Goal: Task Accomplishment & Management: Manage account settings

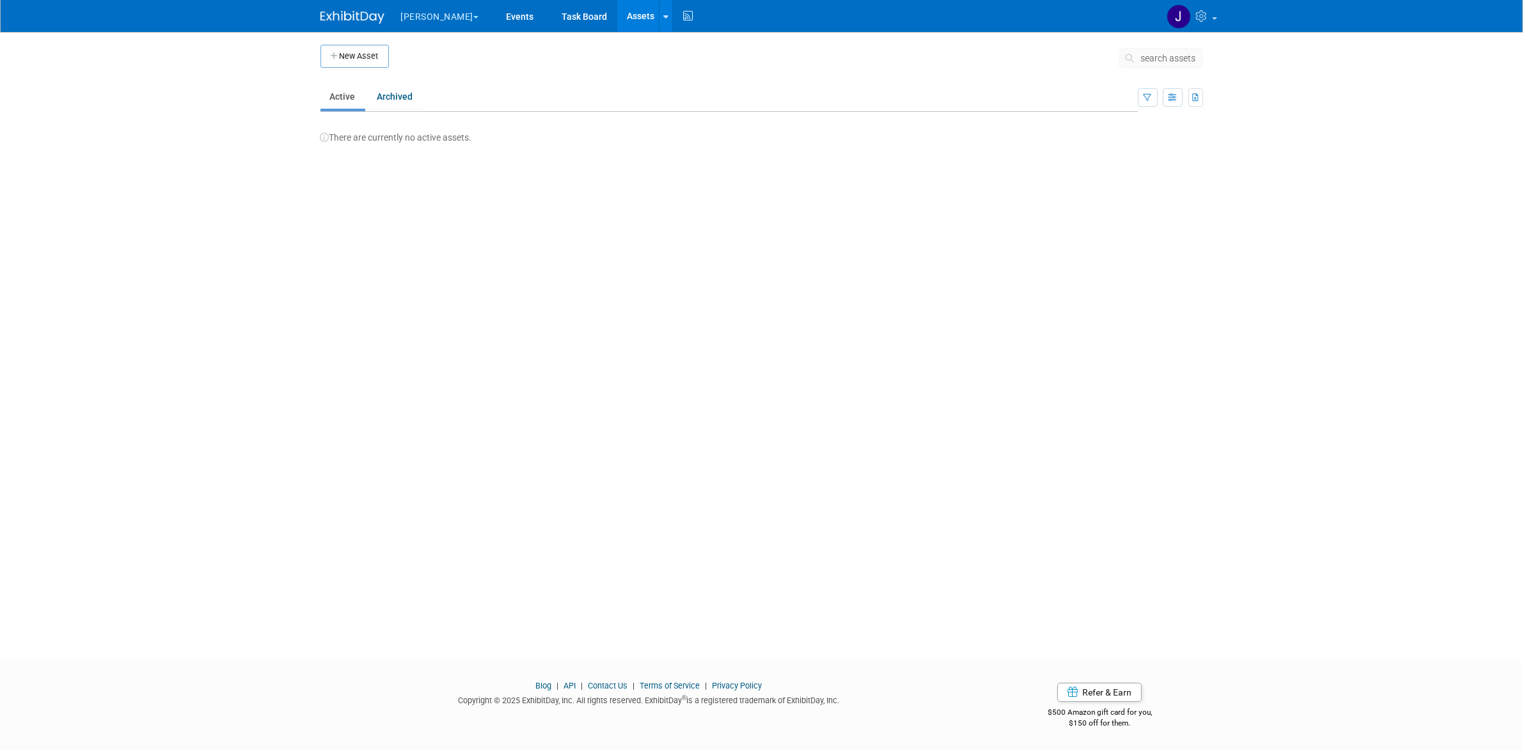
click at [423, 19] on button "Engle" at bounding box center [447, 14] width 95 height 28
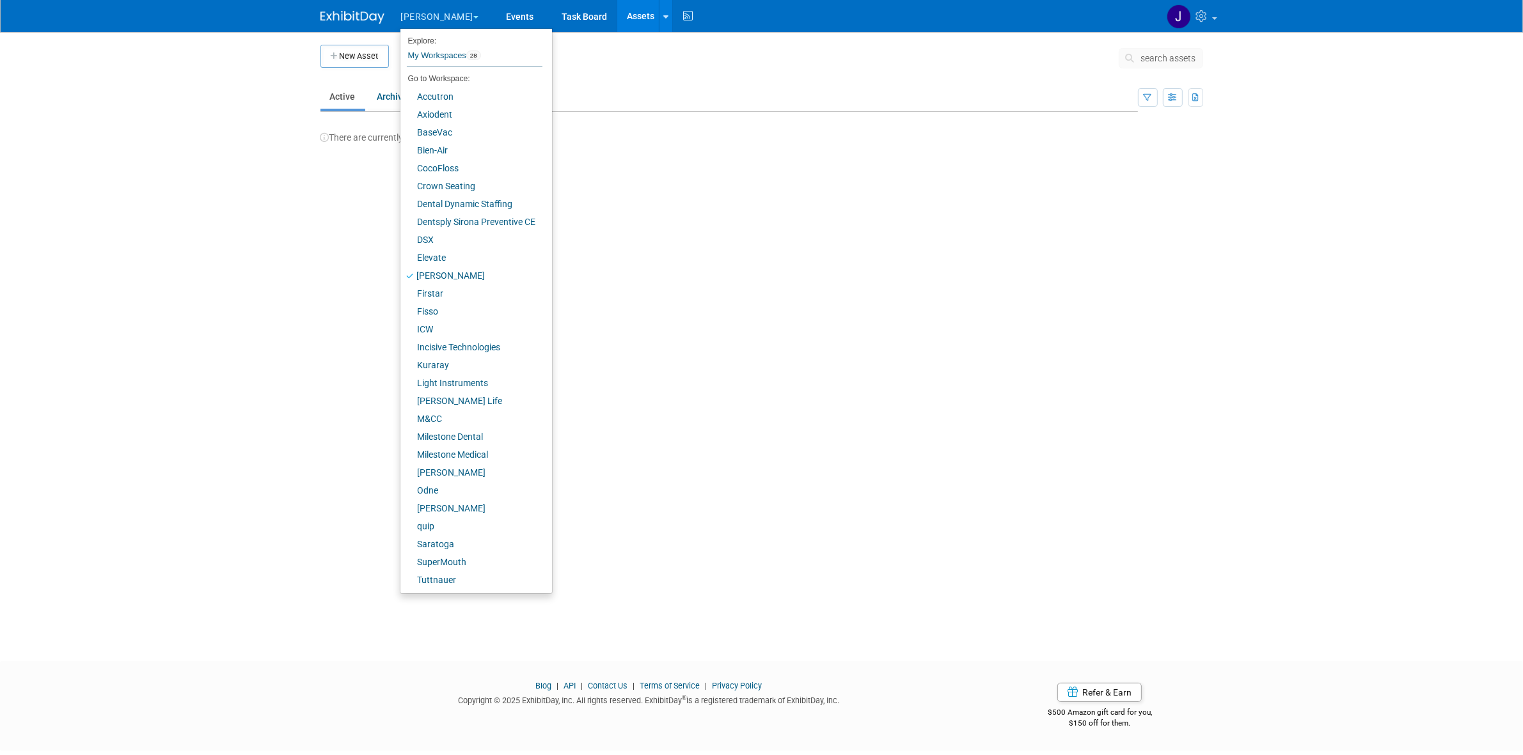
click at [423, 18] on button "Engle" at bounding box center [447, 14] width 95 height 28
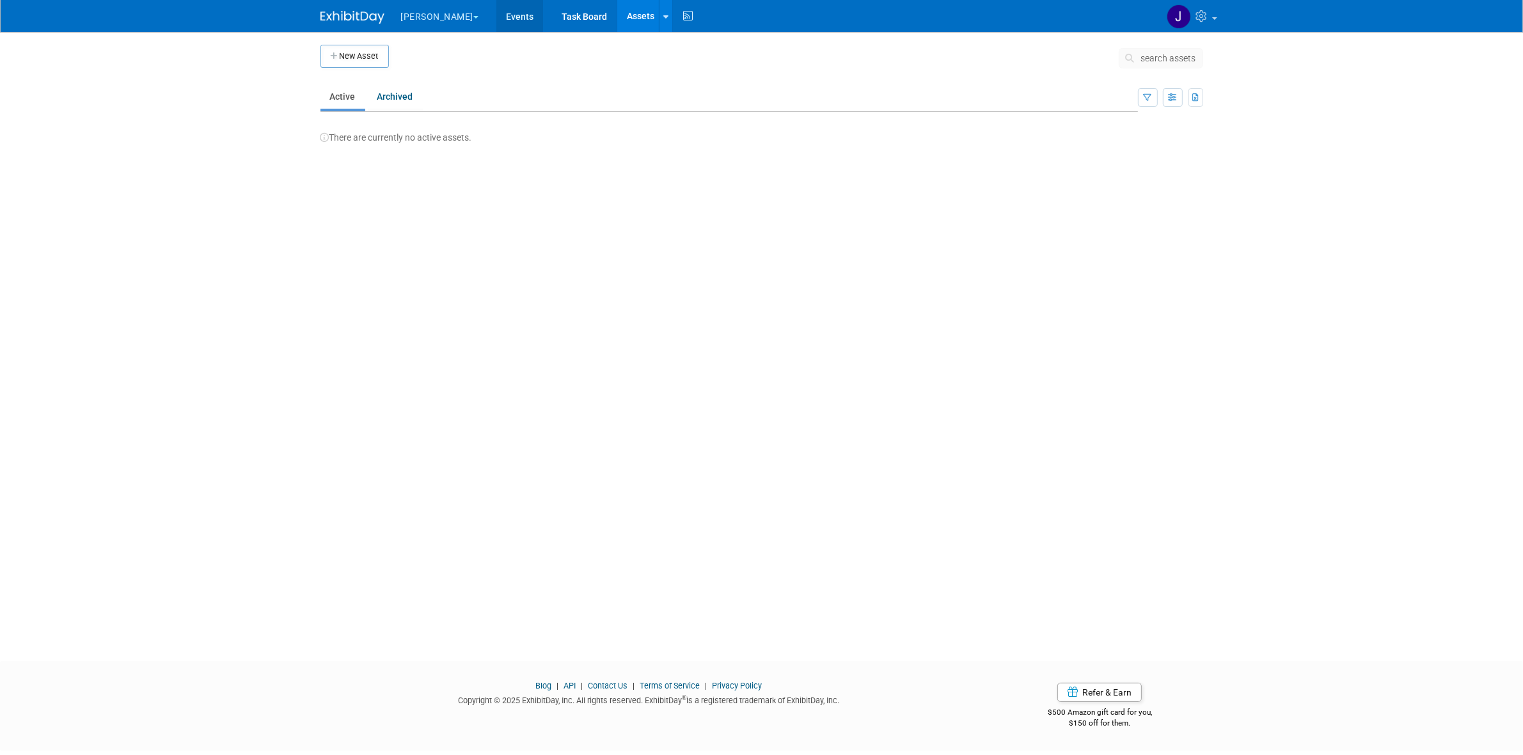
click at [496, 15] on link "Events" at bounding box center [519, 16] width 47 height 32
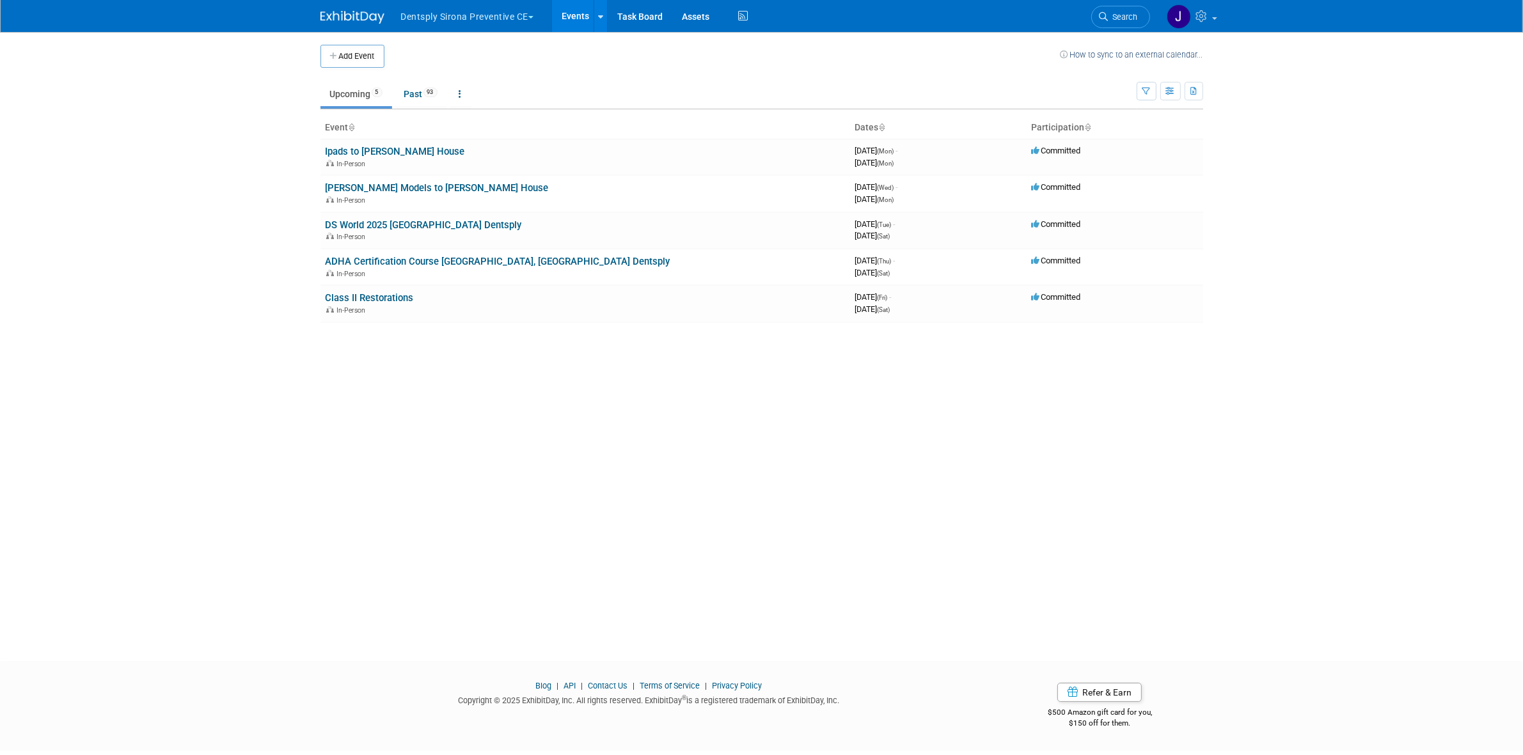
click at [448, 8] on button "Dentsply Sirona Preventive CE" at bounding box center [475, 14] width 150 height 28
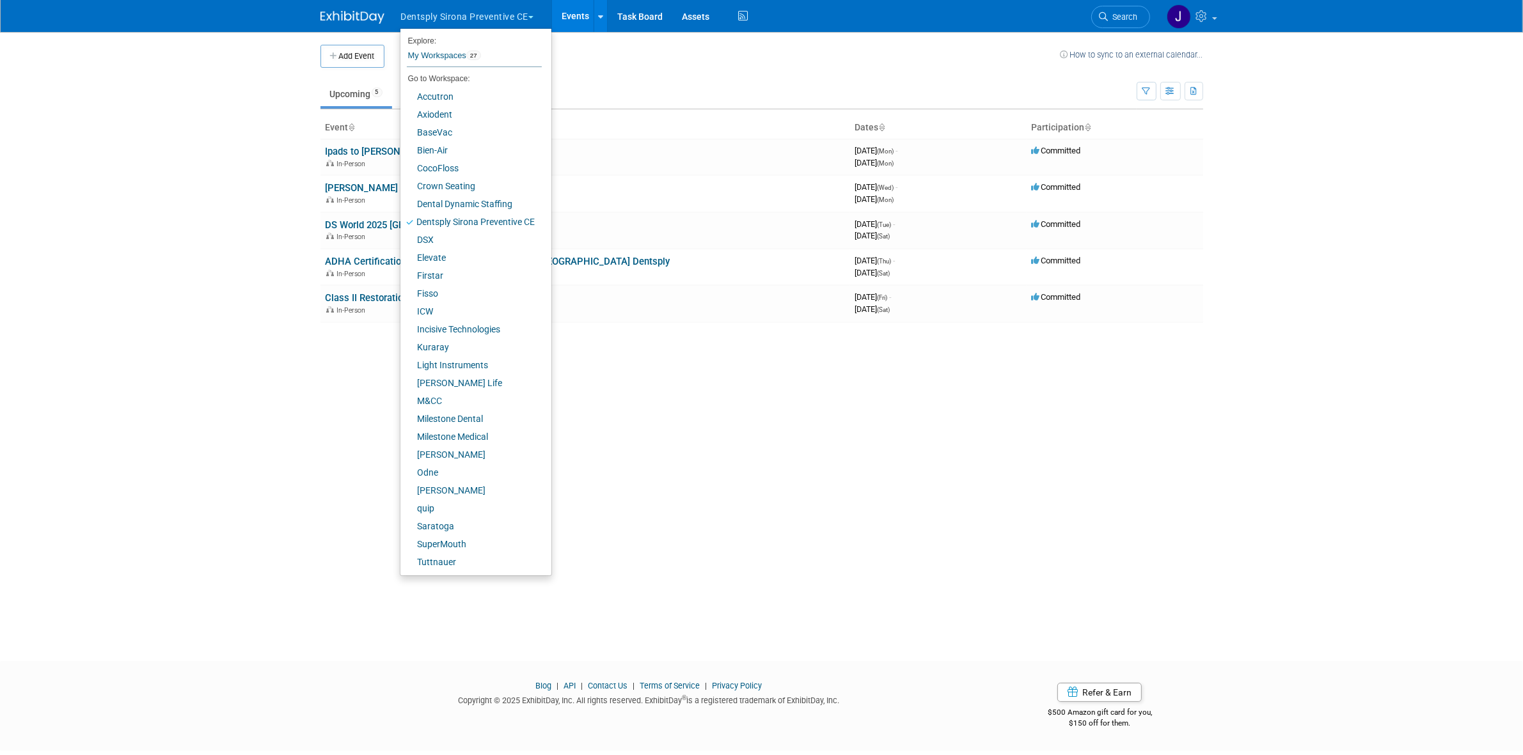
click at [525, 12] on button "Dentsply Sirona Preventive CE" at bounding box center [475, 14] width 150 height 28
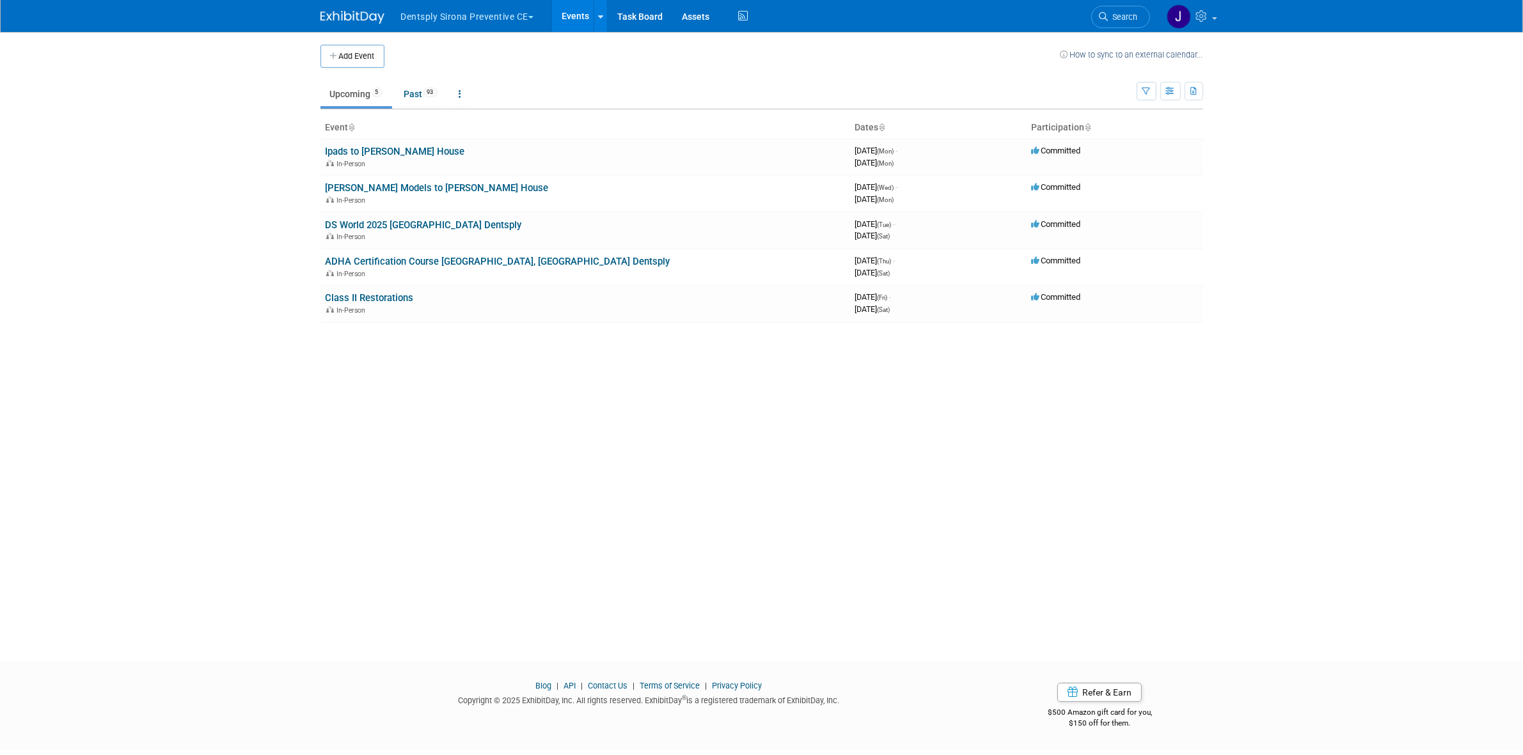
click at [525, 12] on button "Dentsply Sirona Preventive CE" at bounding box center [475, 14] width 150 height 28
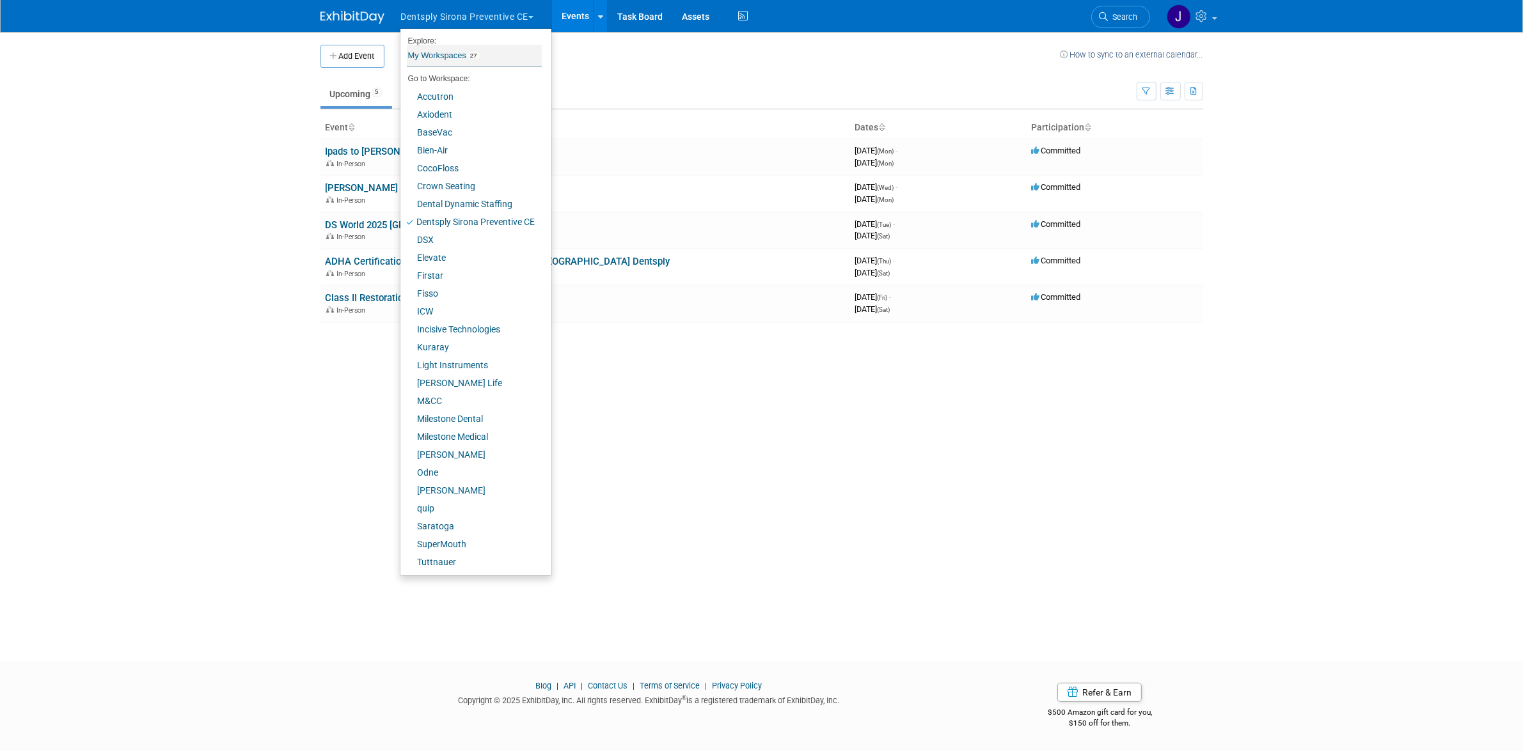
click at [469, 51] on span "27" at bounding box center [473, 56] width 15 height 10
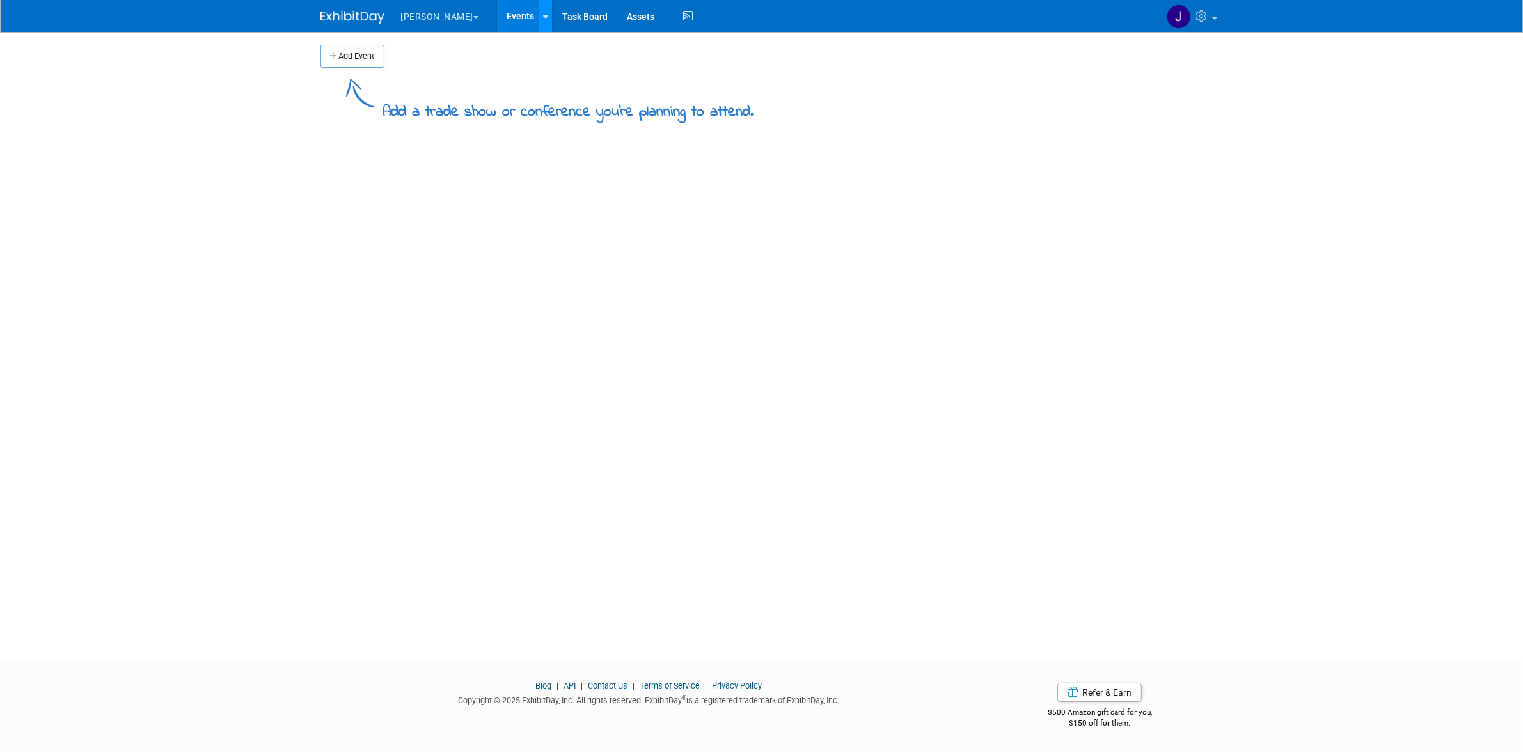
click at [543, 10] on div at bounding box center [545, 16] width 5 height 13
click at [551, 99] on link "Shareable Event Boards" at bounding box center [650, 99] width 223 height 23
click at [553, 22] on link "Task Board" at bounding box center [585, 16] width 65 height 32
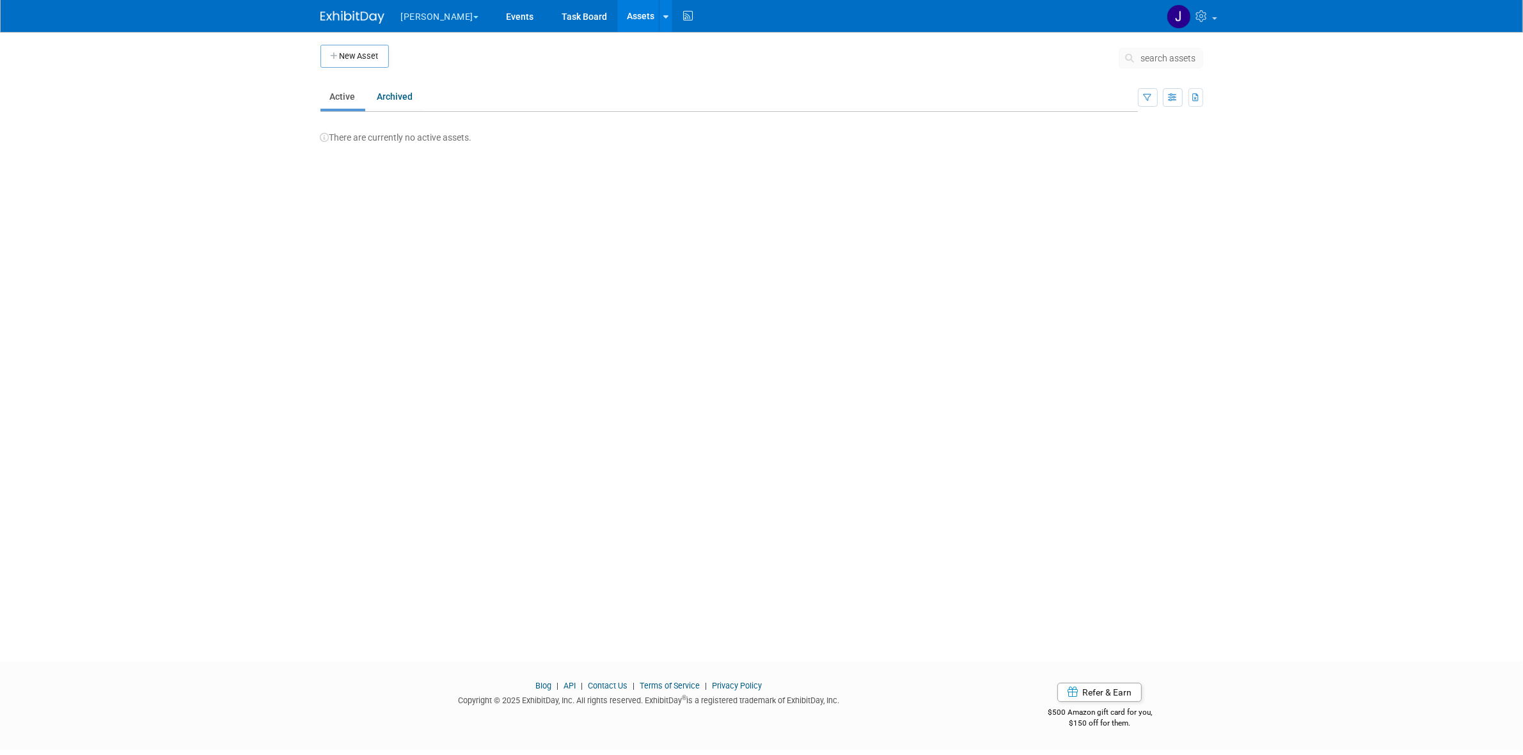
click at [631, 16] on ul "[PERSON_NAME] Explore: My Workspaces 28 Go to Workspace: Accutron Axiodent Base…" at bounding box center [548, 16] width 297 height 32
click at [680, 14] on icon at bounding box center [688, 16] width 16 height 20
click at [1184, 66] on button "button" at bounding box center [1192, 71] width 21 height 20
click at [1169, 71] on icon "button" at bounding box center [1167, 71] width 8 height 9
click at [1153, 72] on span "All Activity" at bounding box center [1137, 70] width 47 height 10
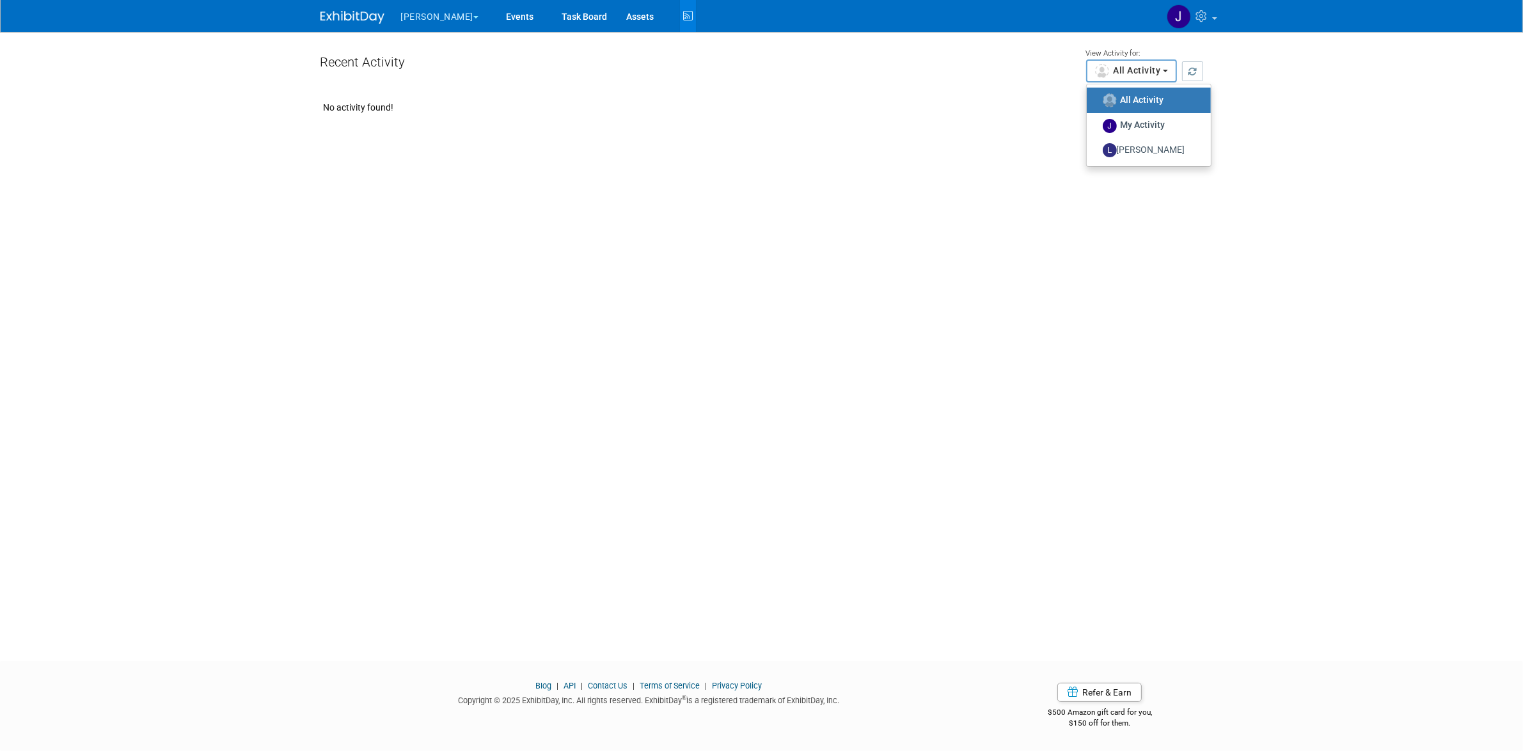
click at [1165, 67] on button "All Activity" at bounding box center [1131, 70] width 91 height 23
click at [1172, 23] on img at bounding box center [1179, 16] width 24 height 24
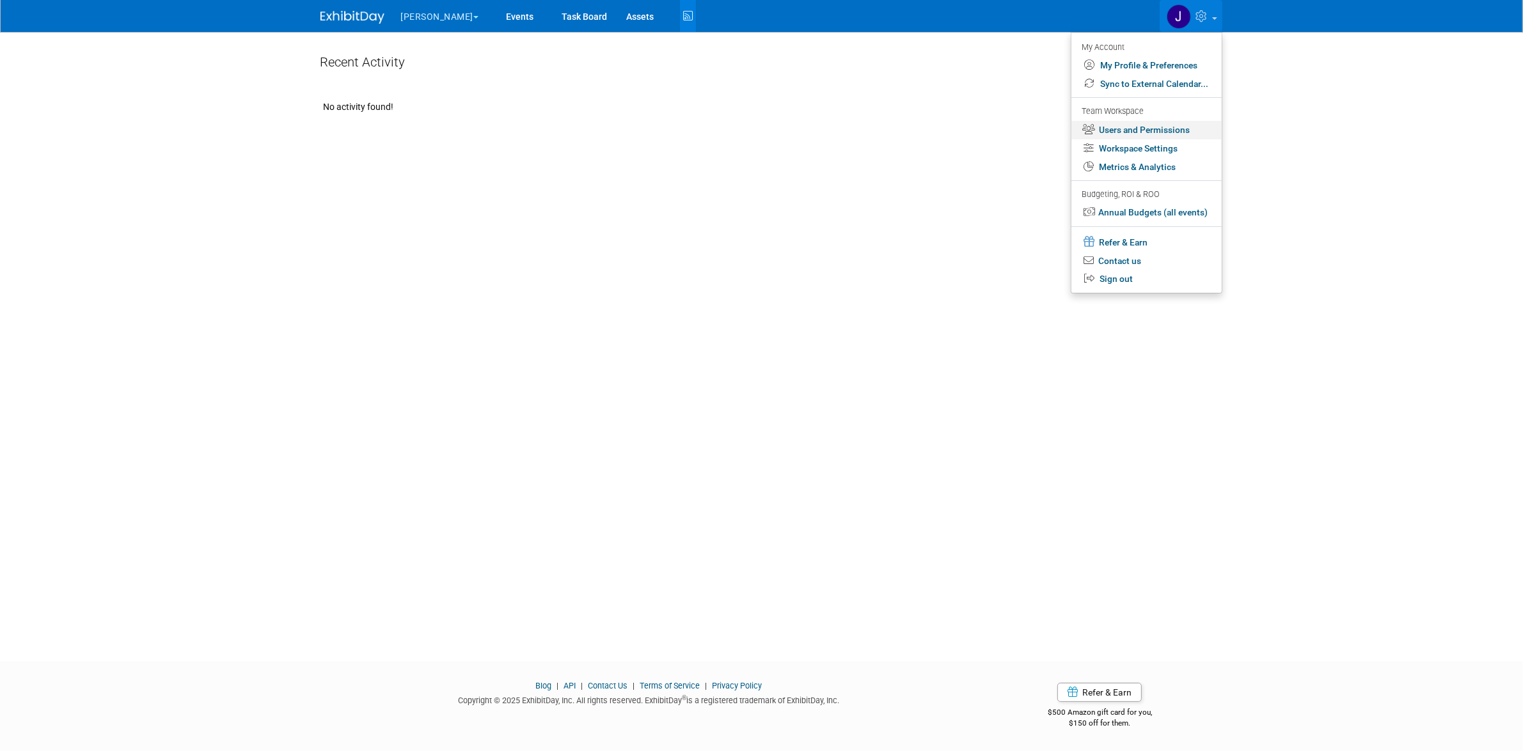
click at [1162, 129] on link "Users and Permissions" at bounding box center [1146, 130] width 150 height 19
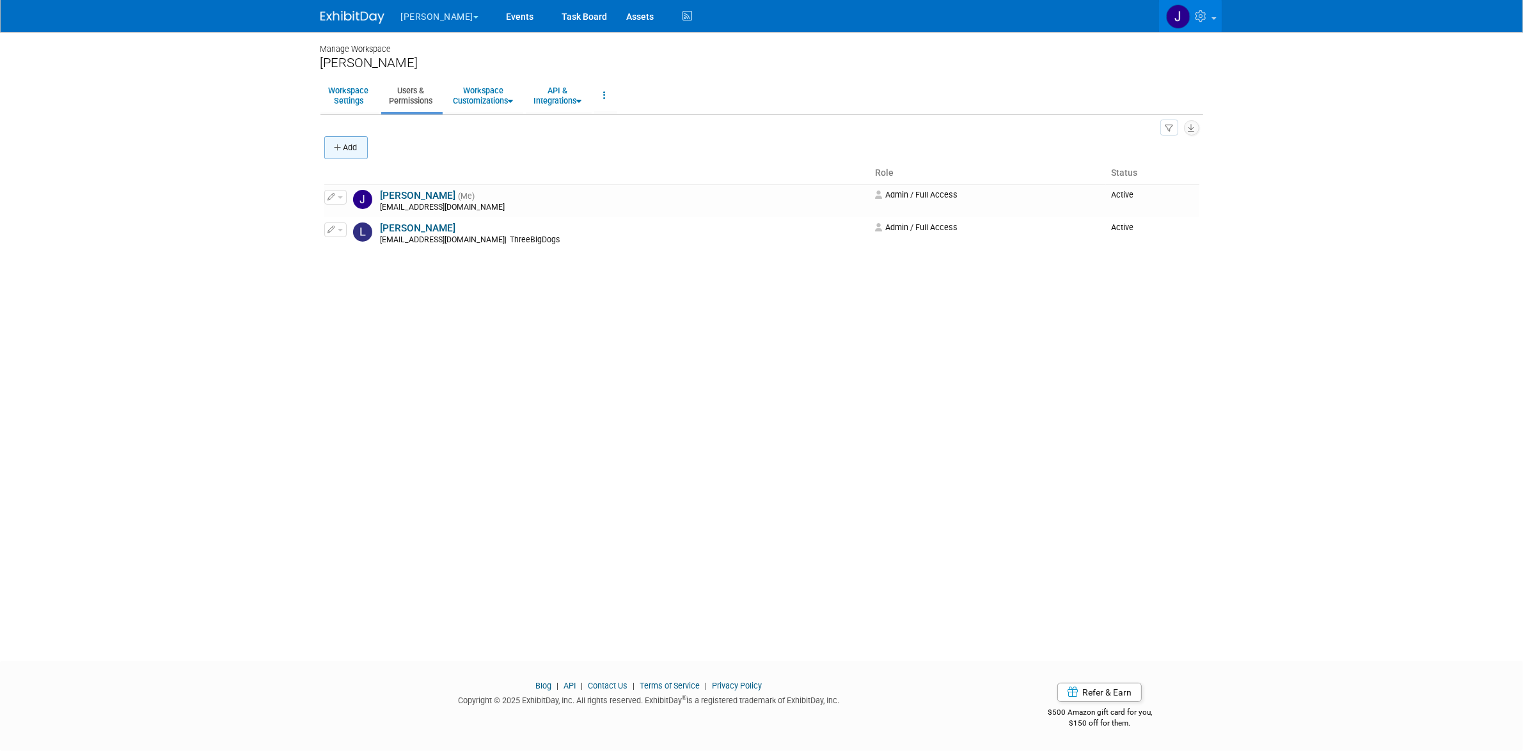
click at [352, 155] on button "Add" at bounding box center [345, 147] width 43 height 23
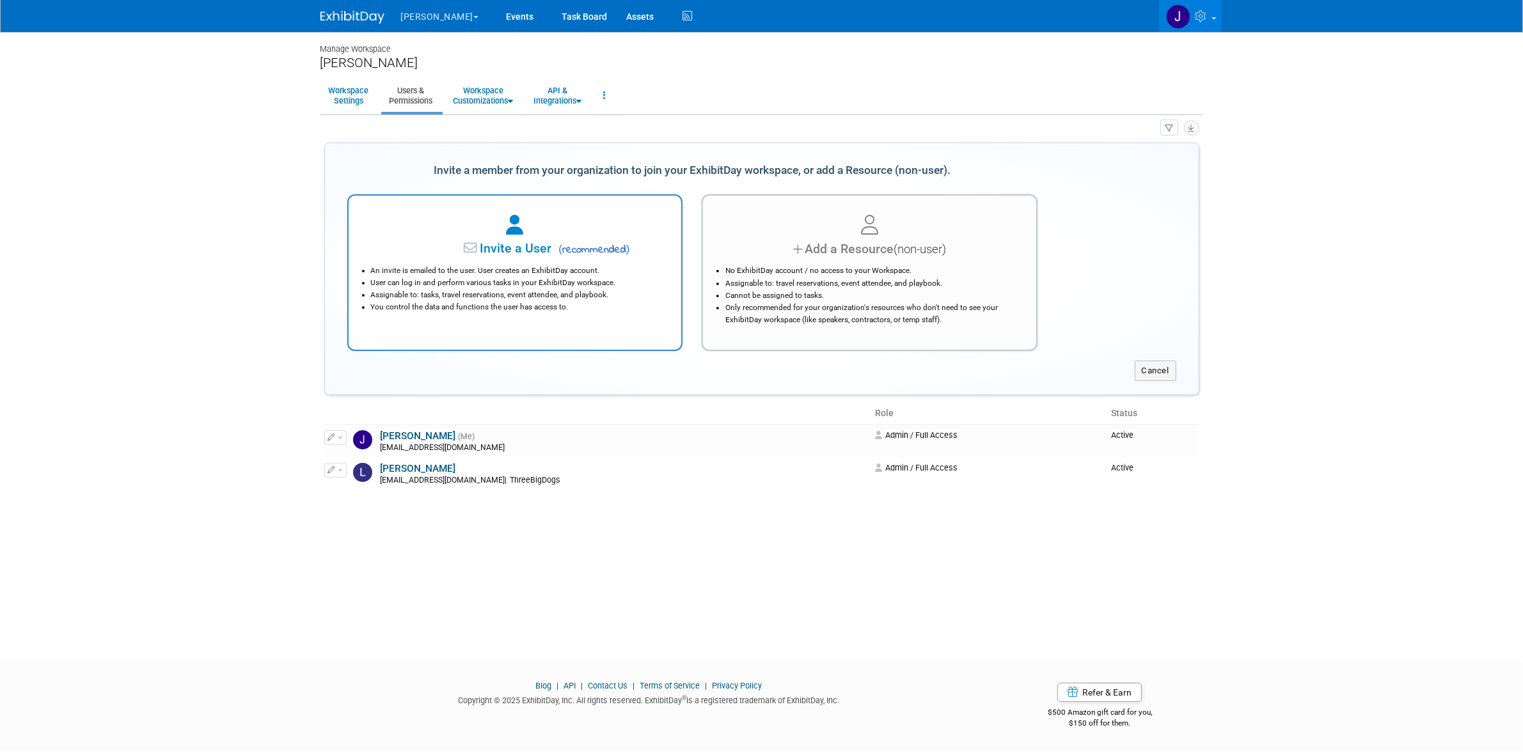
click at [581, 255] on span "( recommended )" at bounding box center [592, 249] width 75 height 15
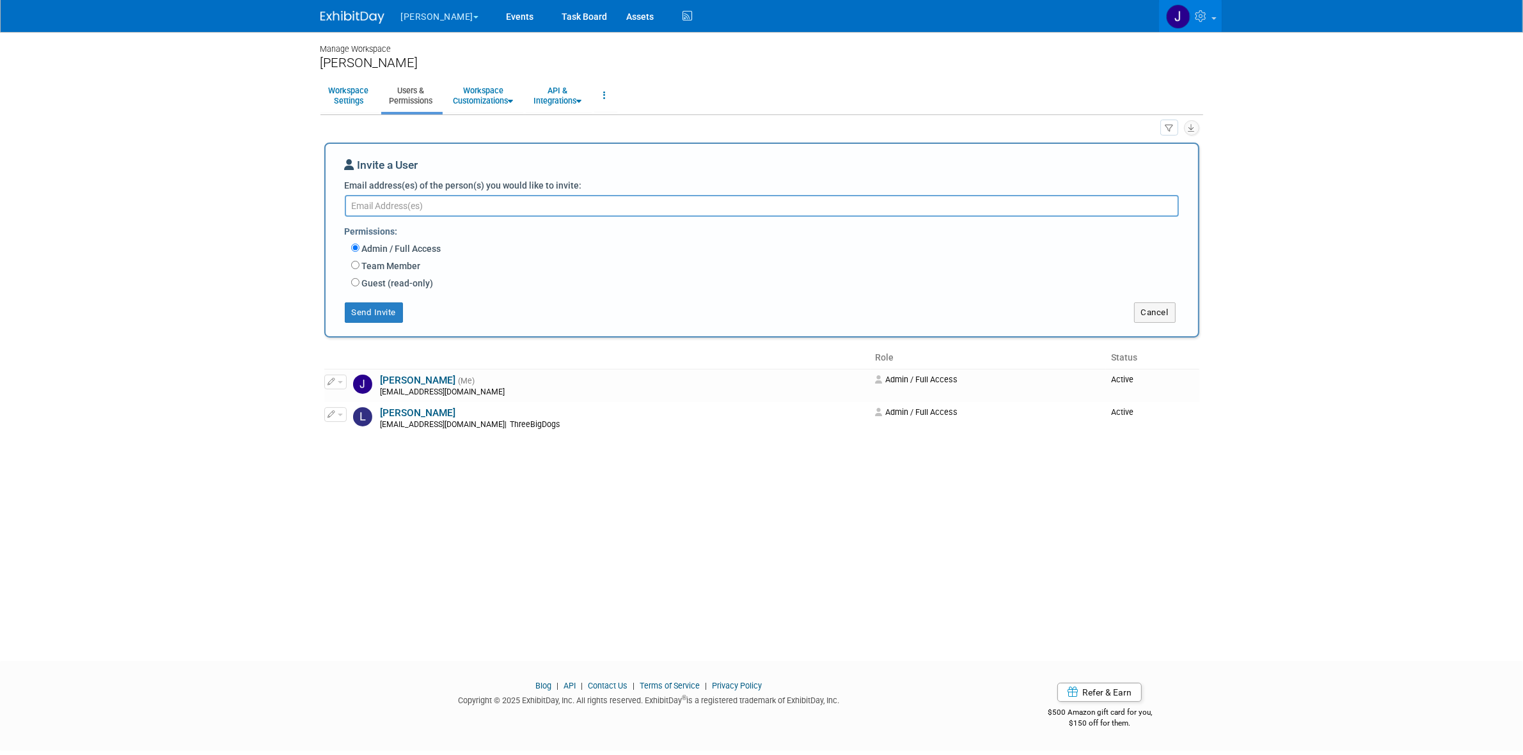
click at [375, 203] on textarea "Email address(es) of the person(s) you would like to invite:" at bounding box center [762, 206] width 834 height 22
click at [422, 207] on textarea "Email address(es) of the person(s) you would like to invite:" at bounding box center [762, 206] width 834 height 22
click at [785, 216] on textarea "Email address(es) of the person(s) you would like to invite:" at bounding box center [762, 206] width 834 height 22
paste textarea "smeyers@threebigdogs.com"
type textarea "smeyers@threebigdogs.com"
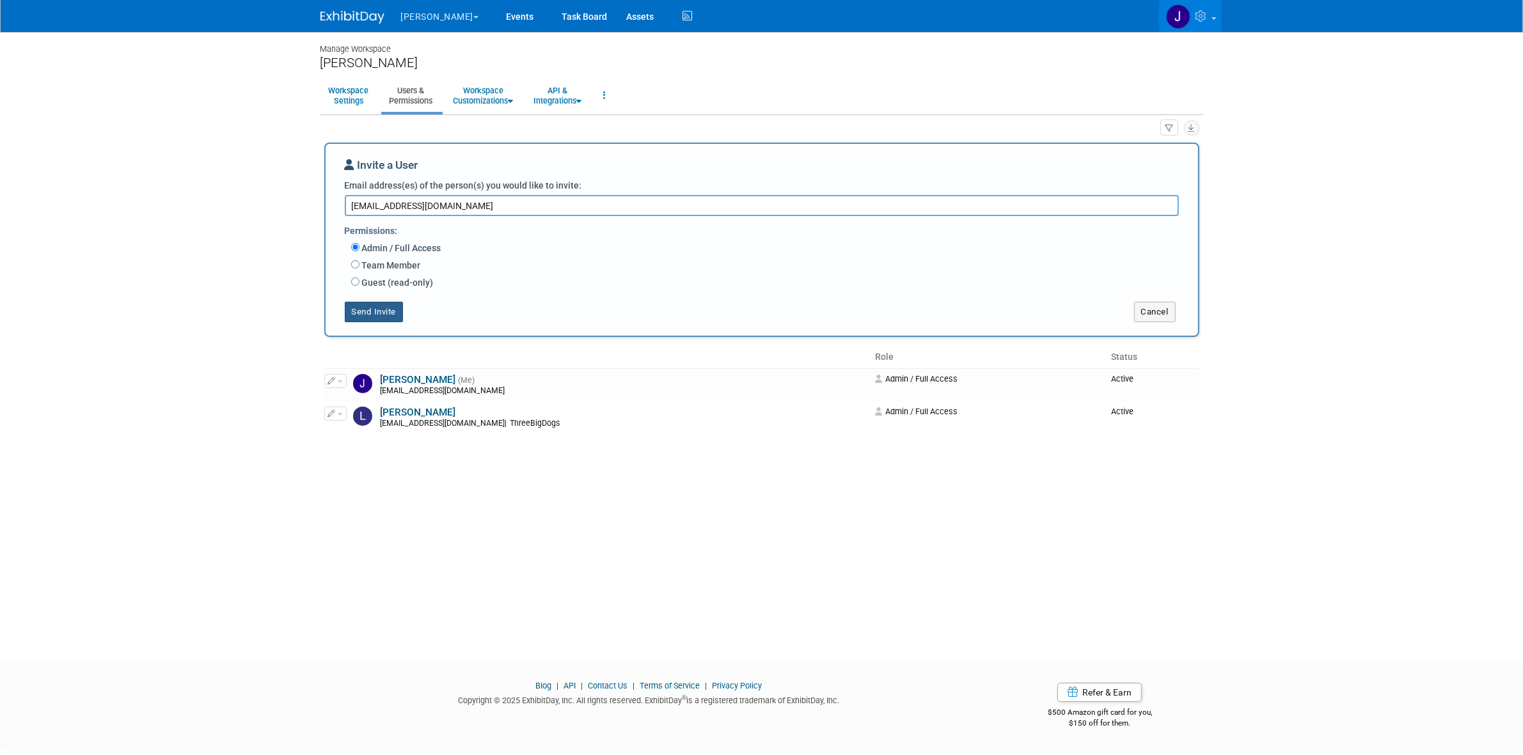
click at [397, 306] on button "Send Invite" at bounding box center [374, 312] width 59 height 20
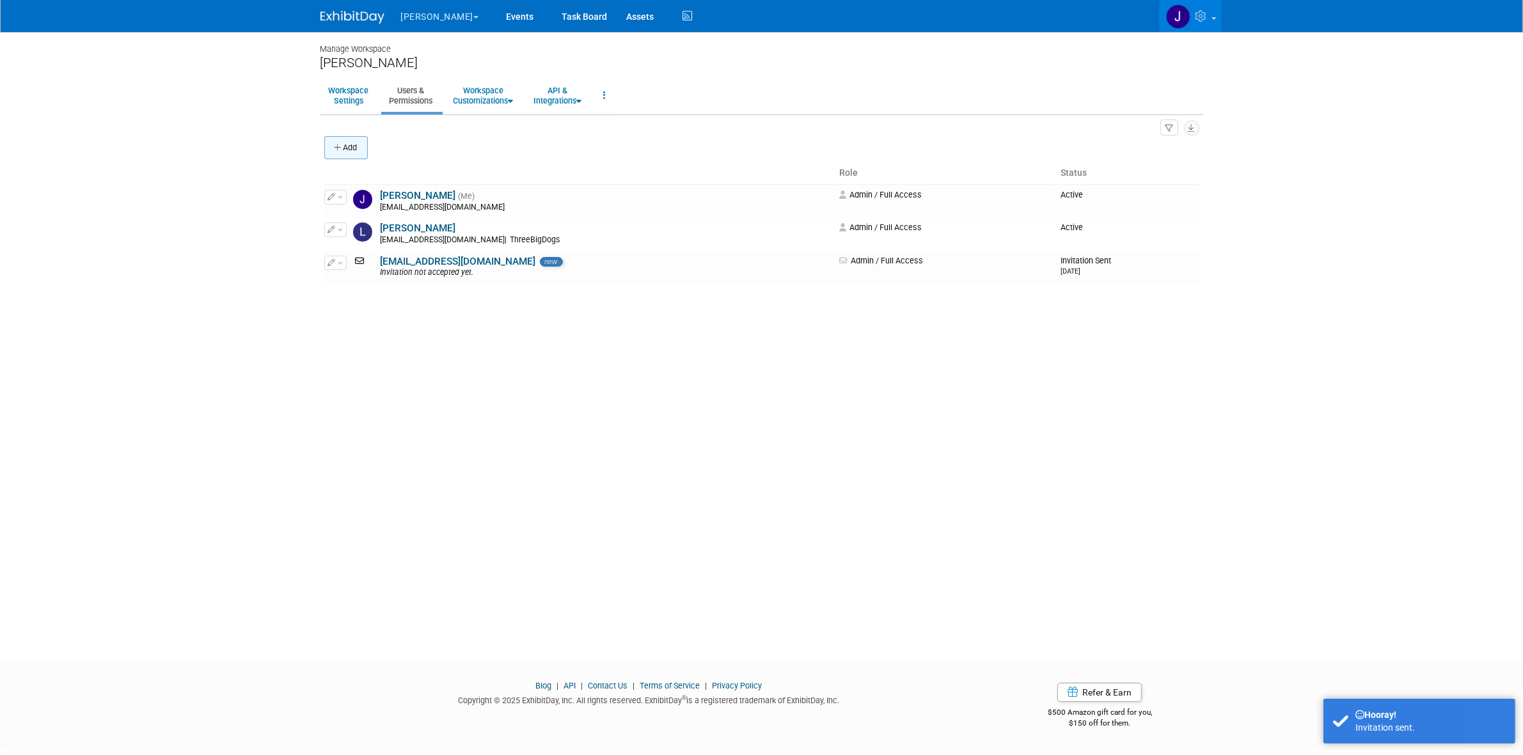
click at [355, 153] on button "Add" at bounding box center [345, 147] width 43 height 23
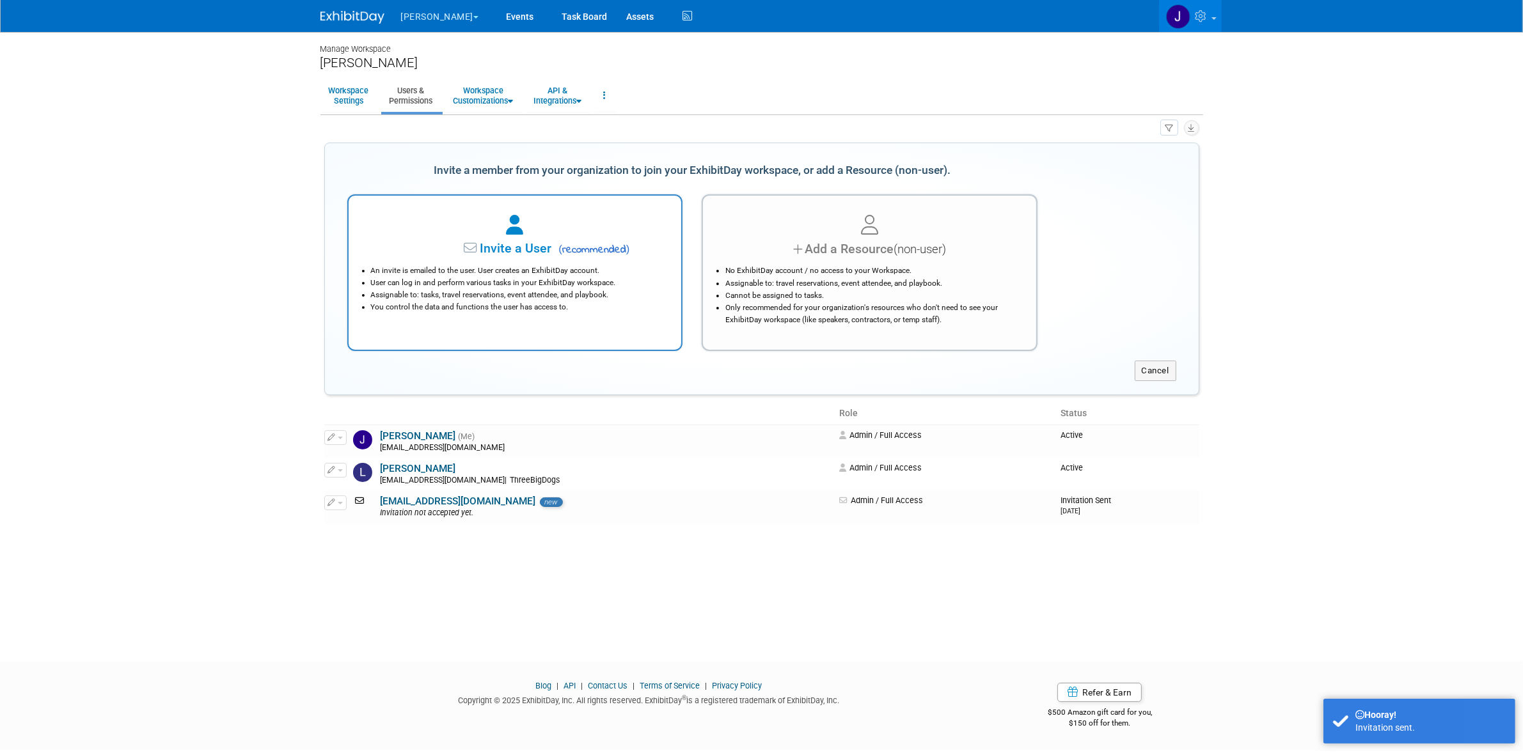
click at [544, 295] on li "Assignable to: tasks, travel reservations, event attendee, and playbook." at bounding box center [518, 295] width 295 height 12
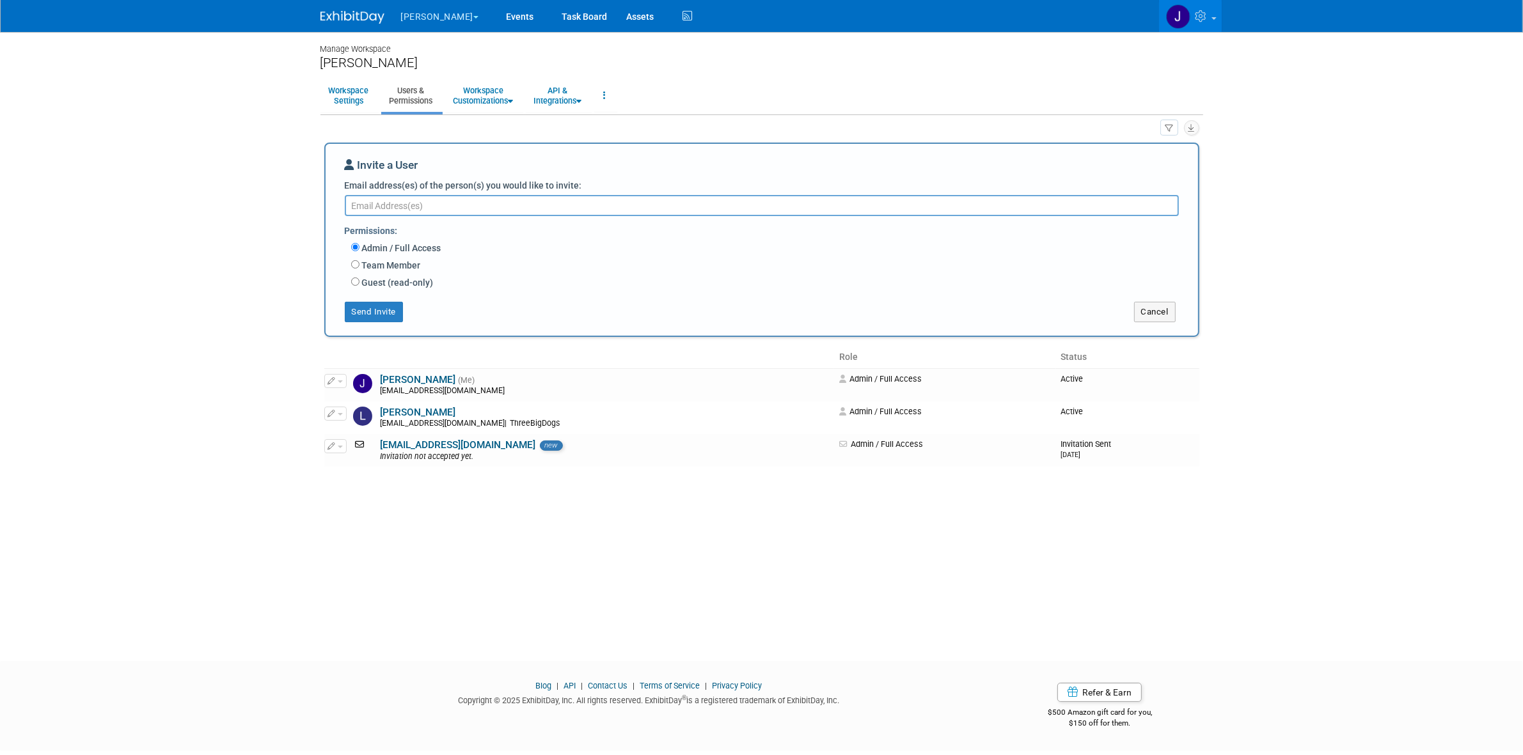
click at [560, 205] on textarea "Email address(es) of the person(s) you would like to invite:" at bounding box center [762, 205] width 834 height 21
paste textarea "[EMAIL_ADDRESS][DOMAIN_NAME]"
type textarea "[EMAIL_ADDRESS][DOMAIN_NAME]"
click at [368, 308] on button "Send Invite" at bounding box center [374, 312] width 59 height 20
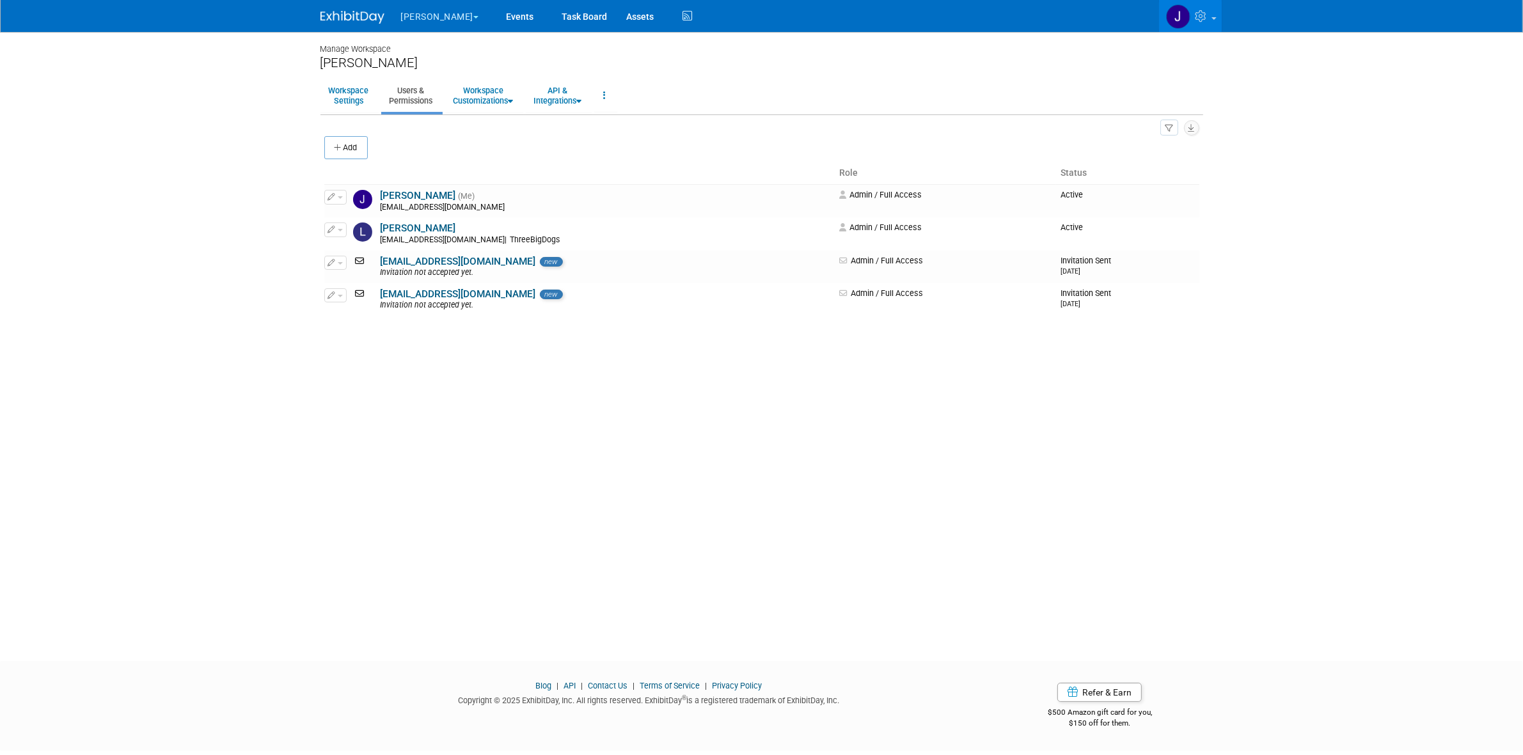
click at [347, 146] on button "Add" at bounding box center [345, 147] width 43 height 23
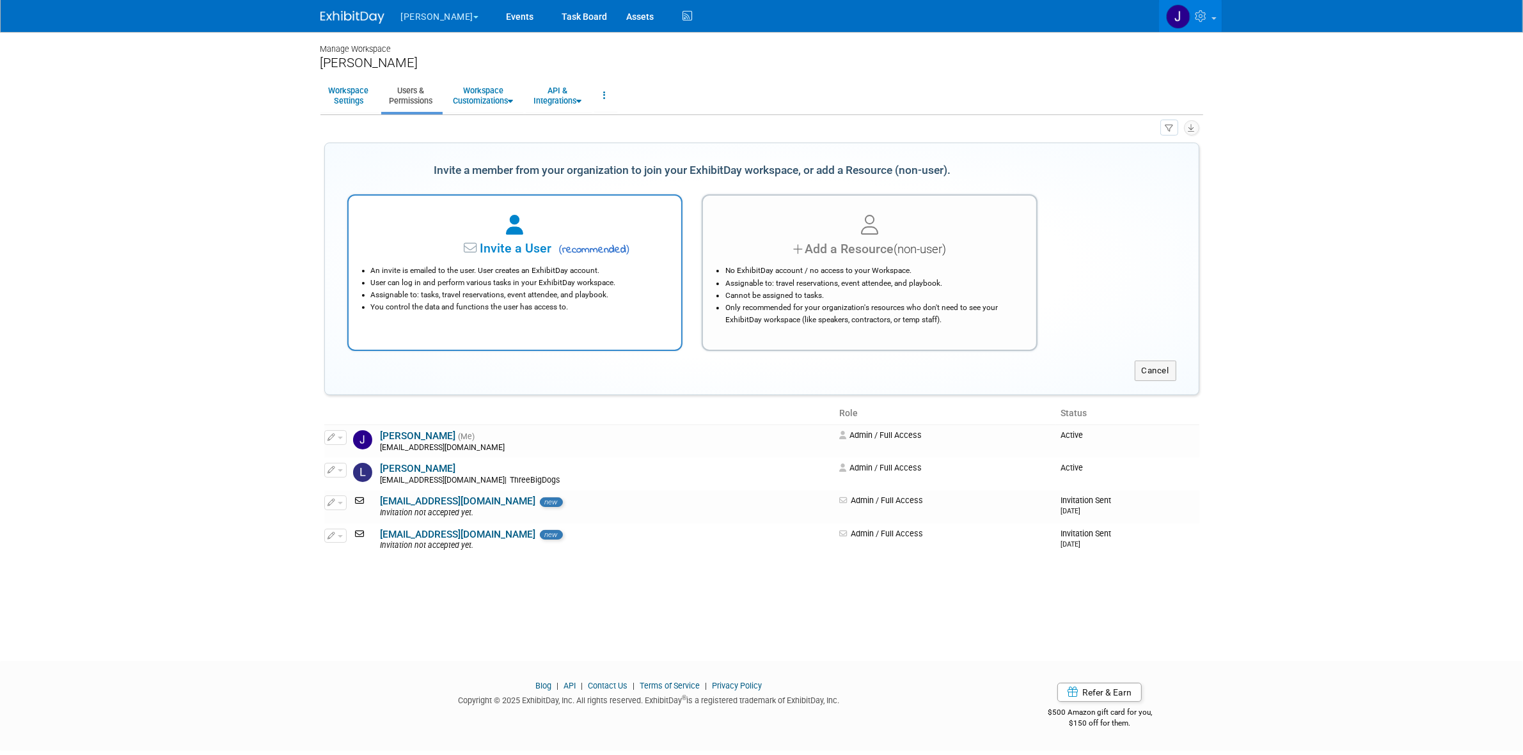
click at [435, 243] on span "Invite a User" at bounding box center [476, 248] width 152 height 15
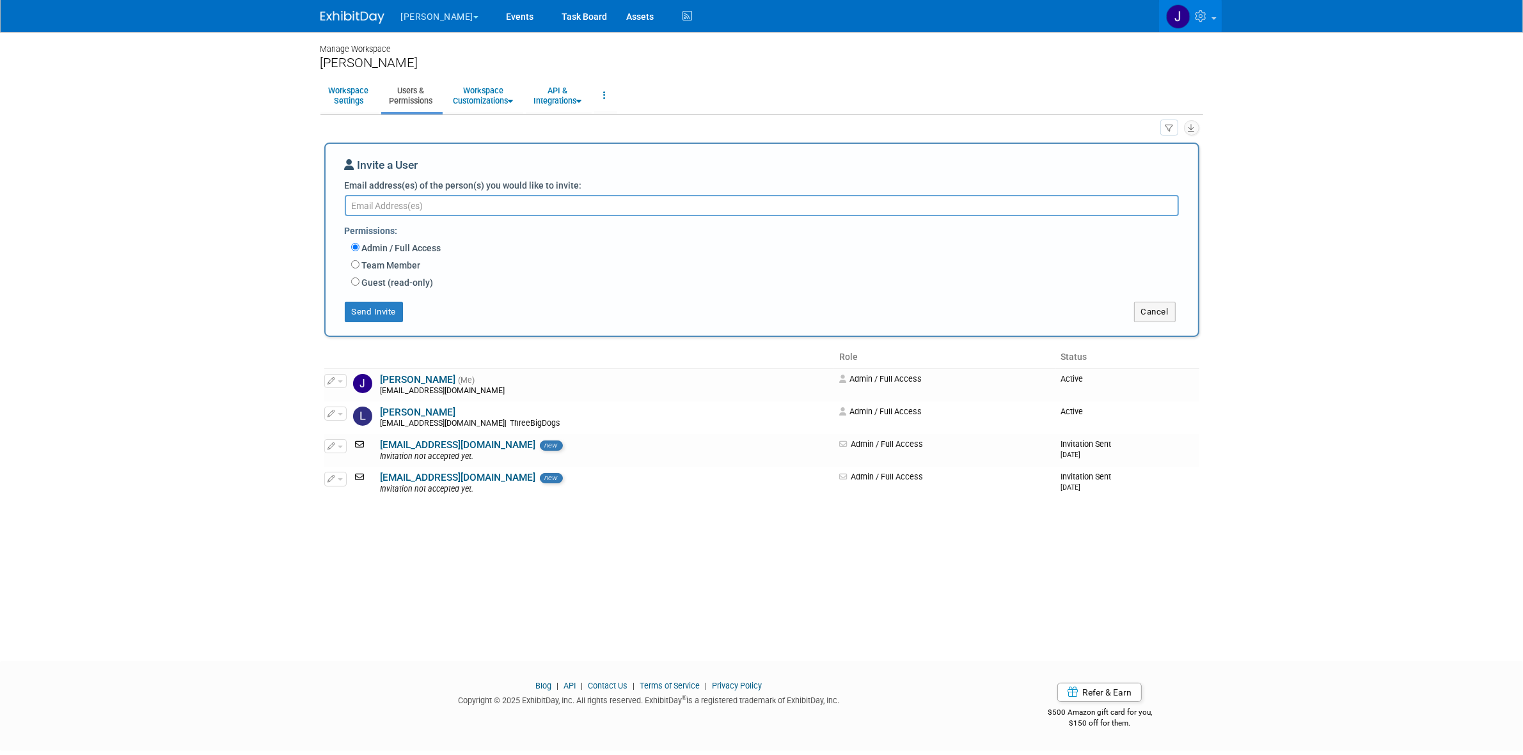
paste textarea "[EMAIL_ADDRESS][DOMAIN_NAME]"
type textarea "[EMAIL_ADDRESS][DOMAIN_NAME]"
click at [386, 315] on button "Send Invite" at bounding box center [374, 312] width 59 height 20
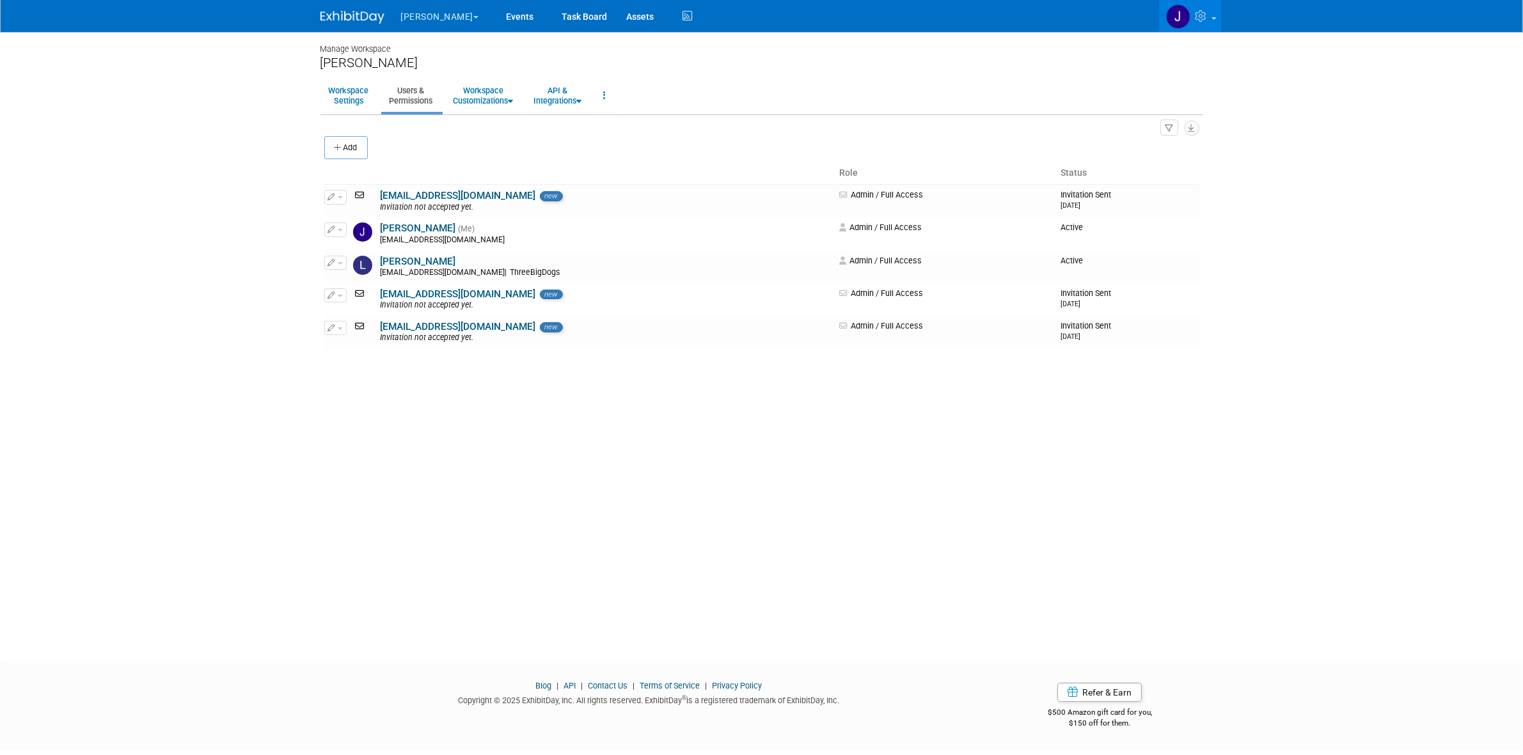
click at [430, 22] on button "[PERSON_NAME]" at bounding box center [447, 14] width 95 height 28
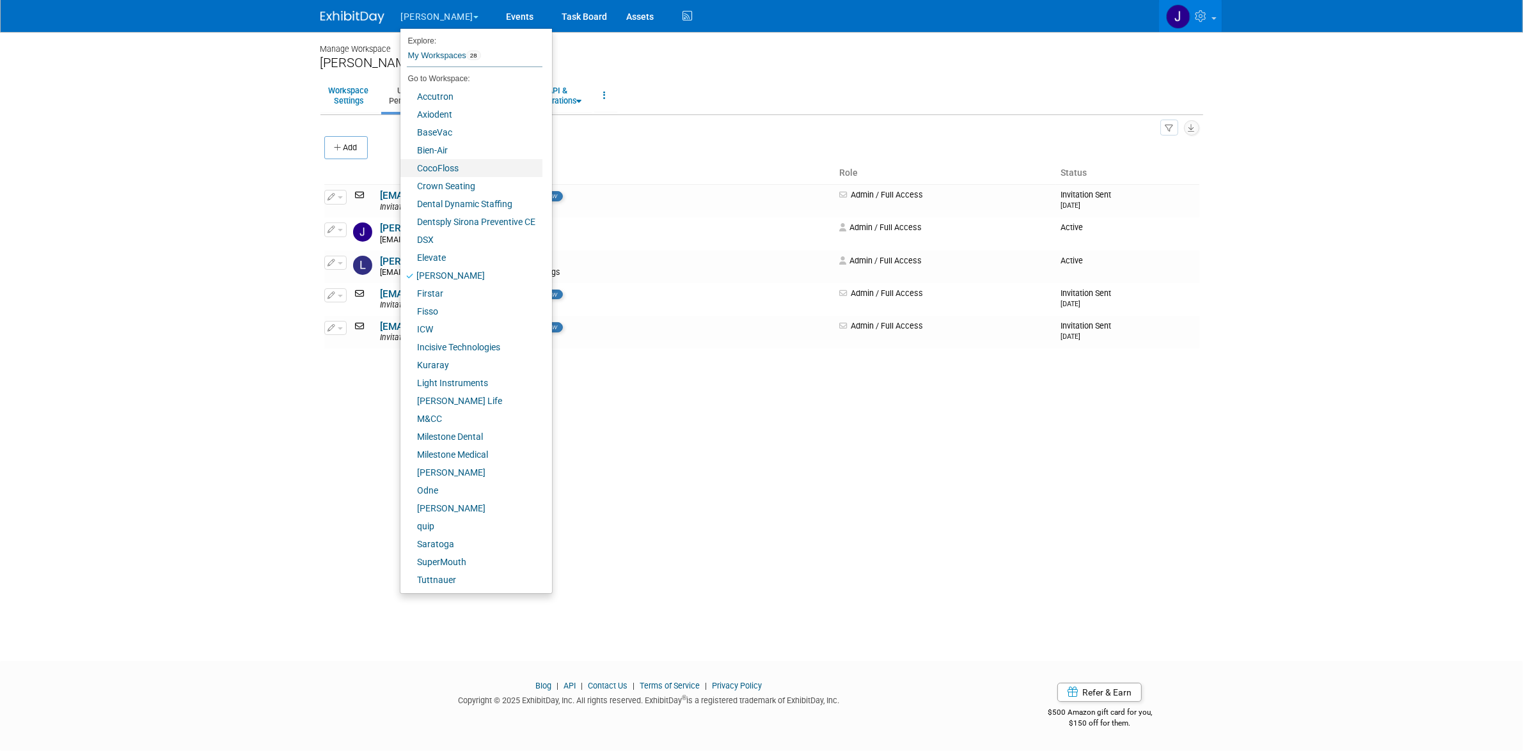
click at [468, 165] on link "CocoFloss" at bounding box center [471, 168] width 142 height 18
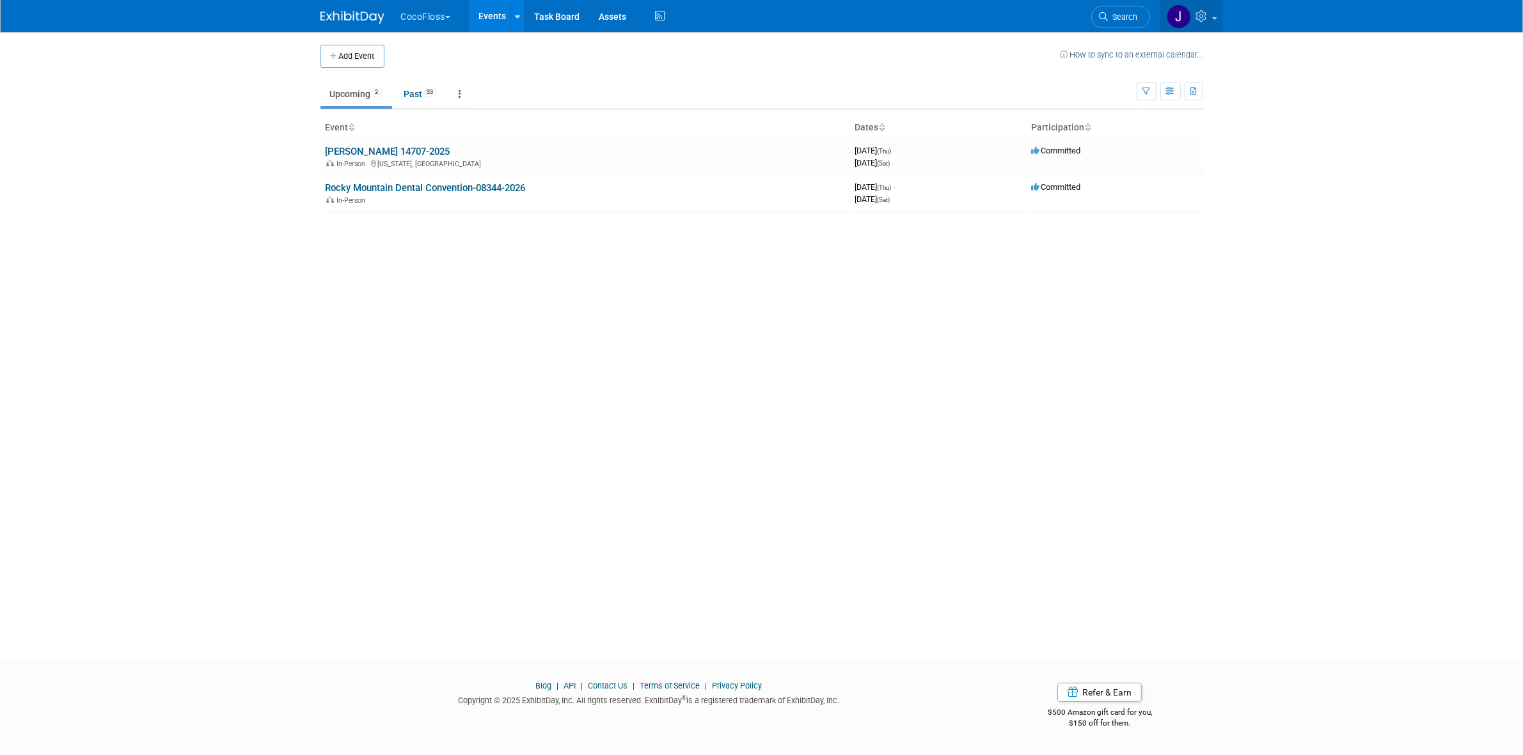
click at [1198, 17] on icon at bounding box center [1203, 16] width 15 height 12
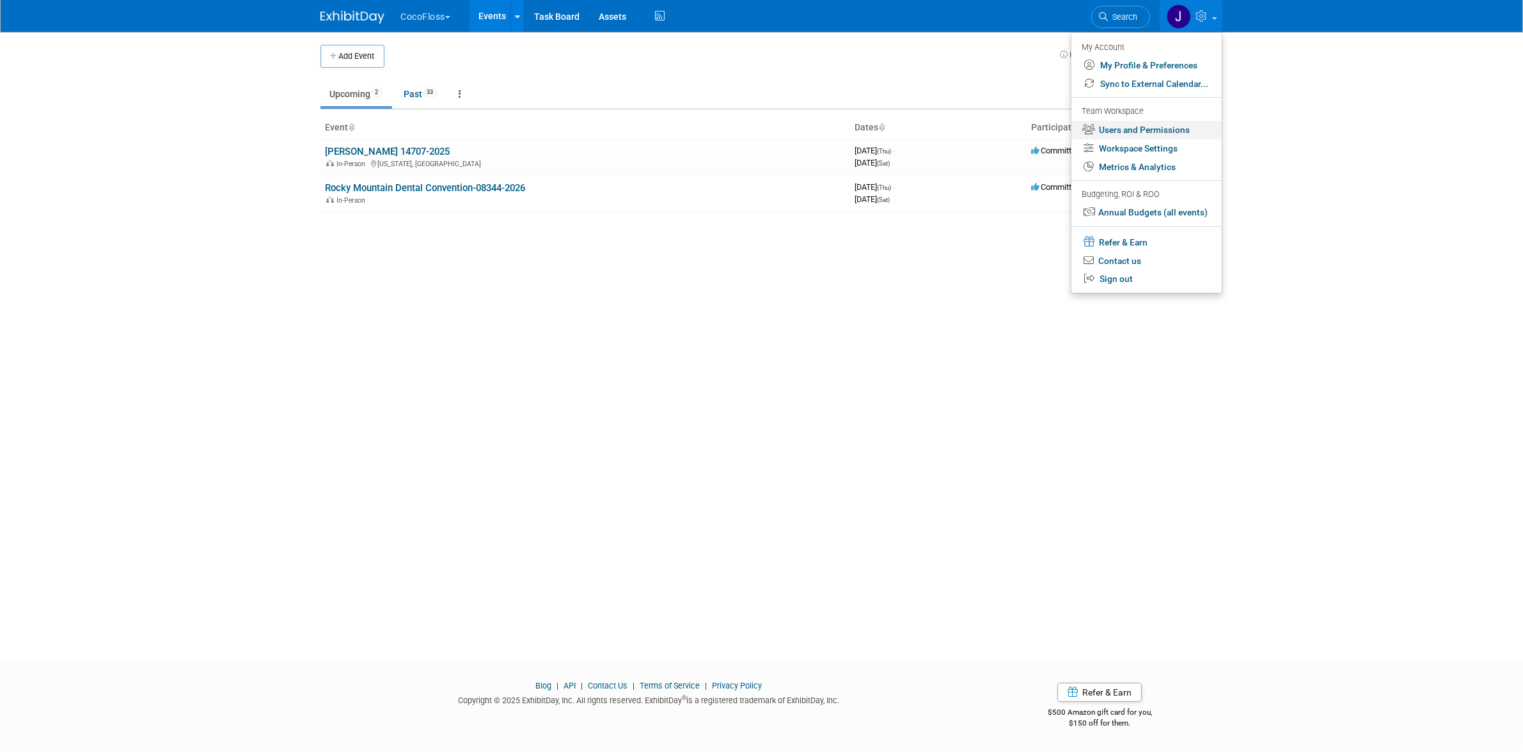
click at [1165, 127] on link "Users and Permissions" at bounding box center [1146, 130] width 150 height 19
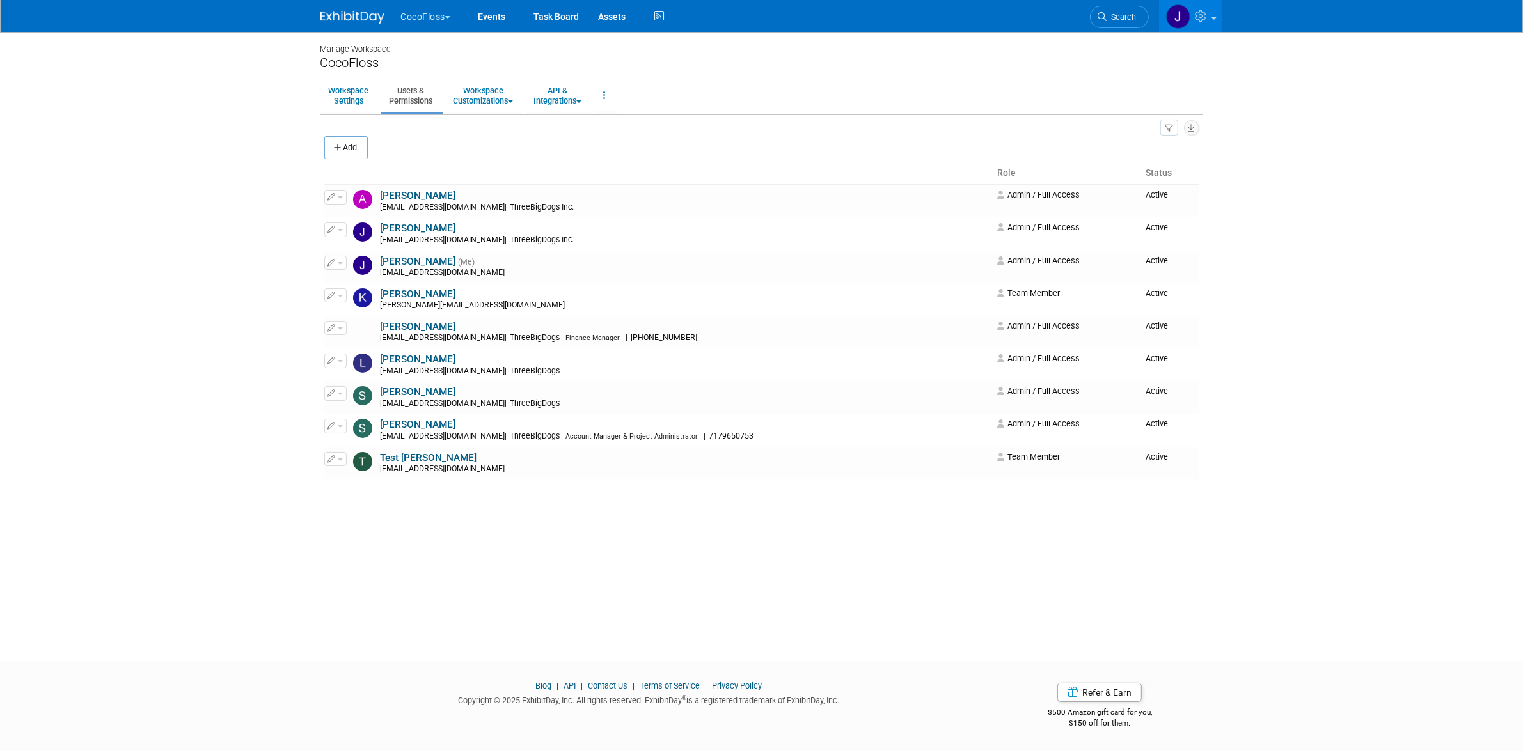
click at [438, 6] on button "CocoFloss" at bounding box center [433, 14] width 67 height 28
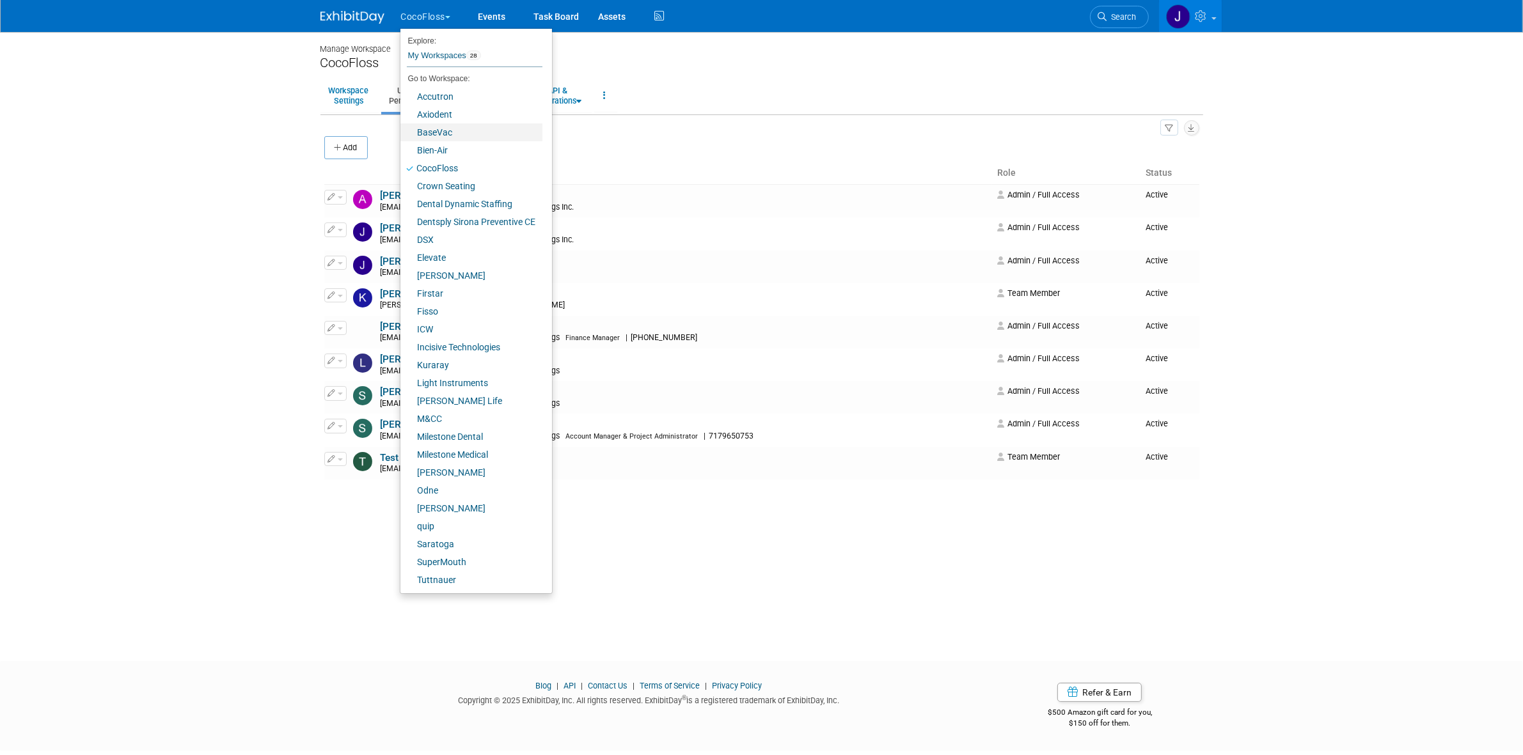
click at [478, 132] on link "BaseVac" at bounding box center [471, 132] width 142 height 18
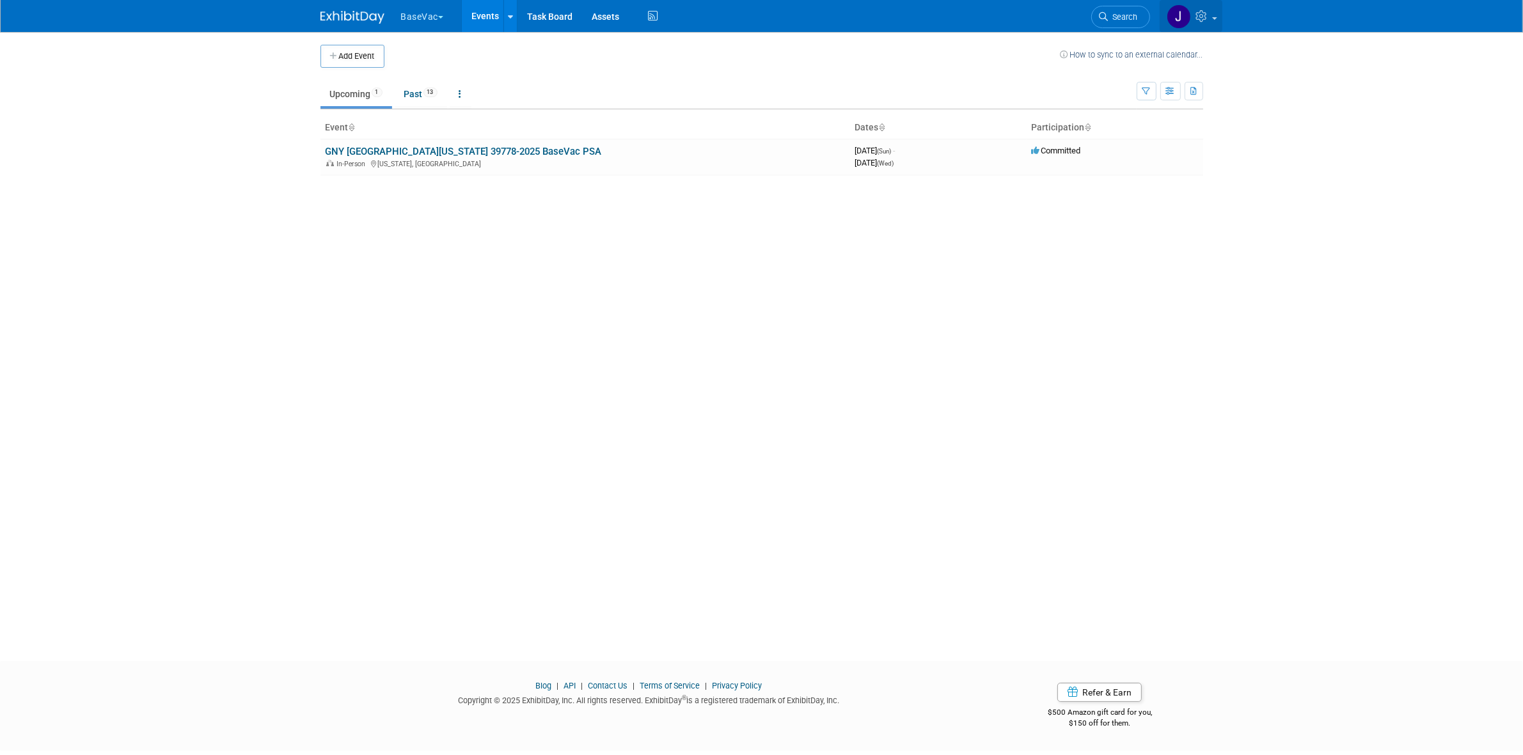
click at [1202, 8] on link at bounding box center [1191, 16] width 63 height 32
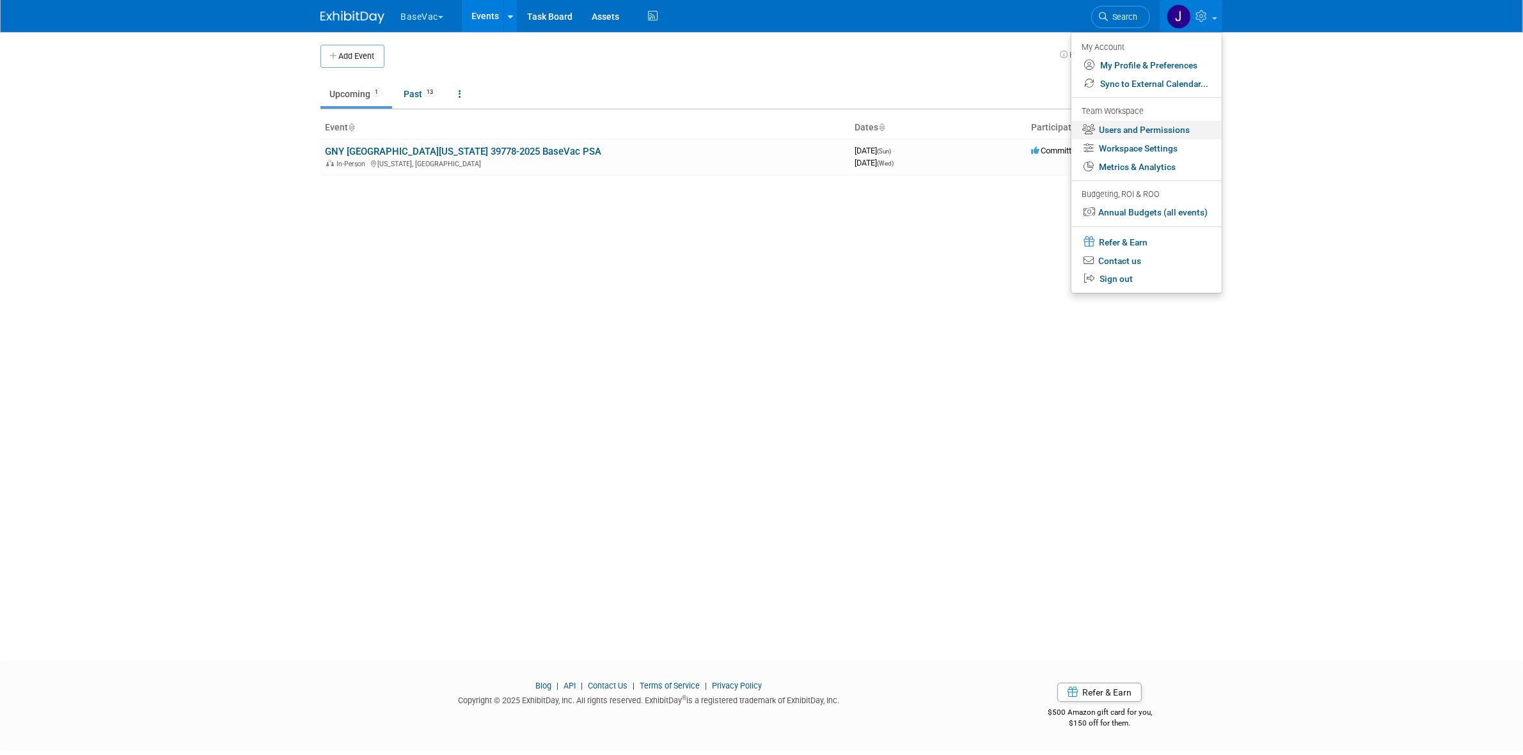
click at [1158, 131] on link "Users and Permissions" at bounding box center [1146, 130] width 150 height 19
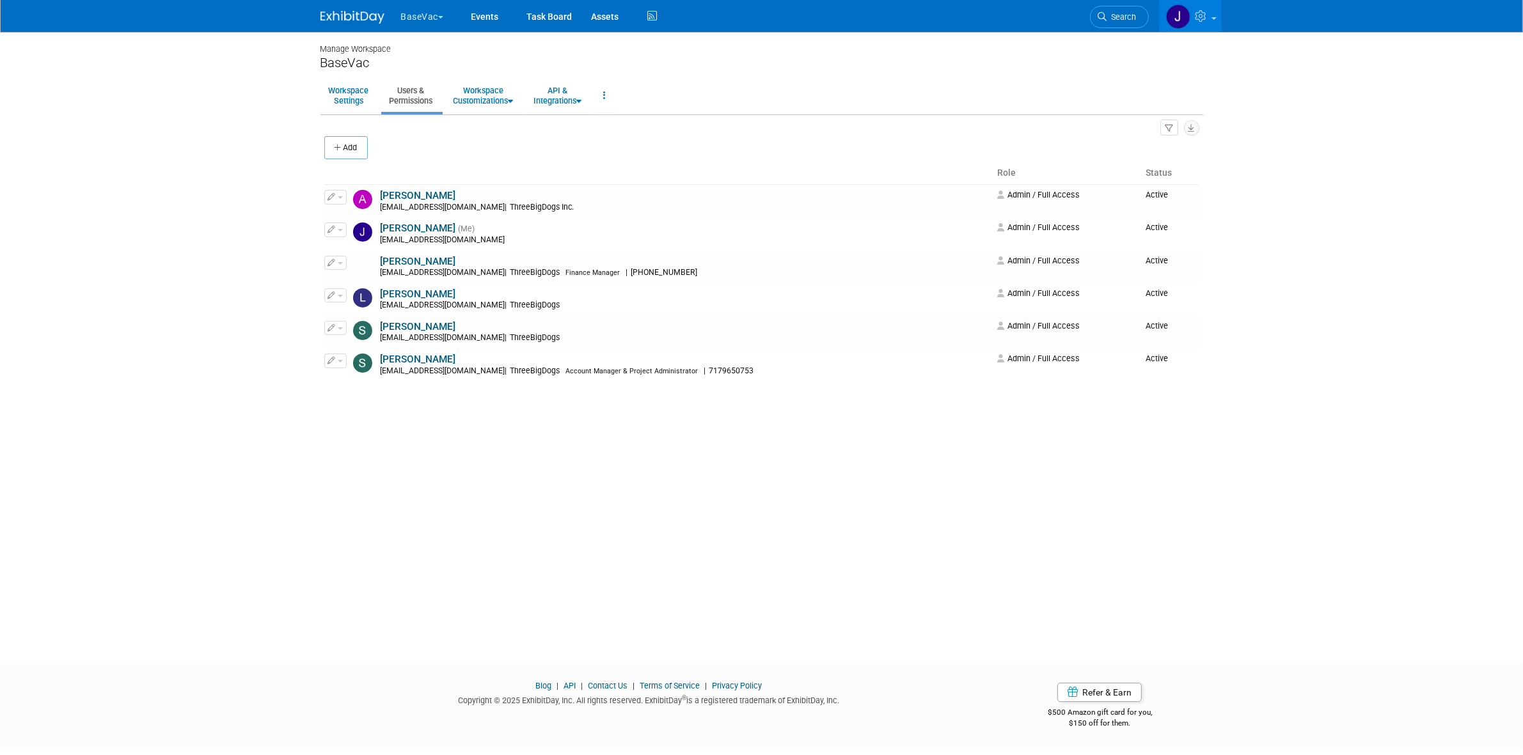
click at [439, 17] on button "BaseVac" at bounding box center [430, 14] width 60 height 28
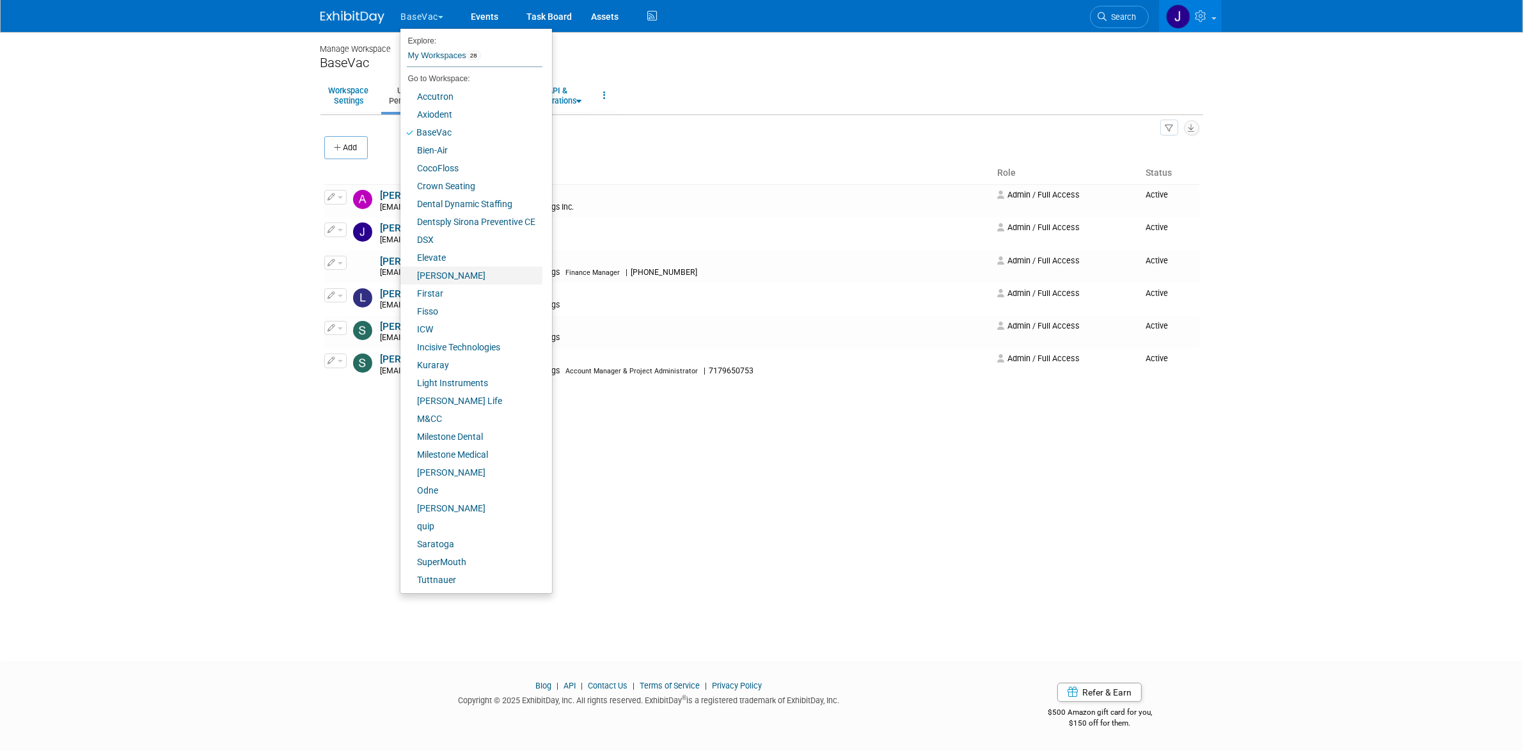
click at [457, 270] on link "[PERSON_NAME]" at bounding box center [471, 276] width 142 height 18
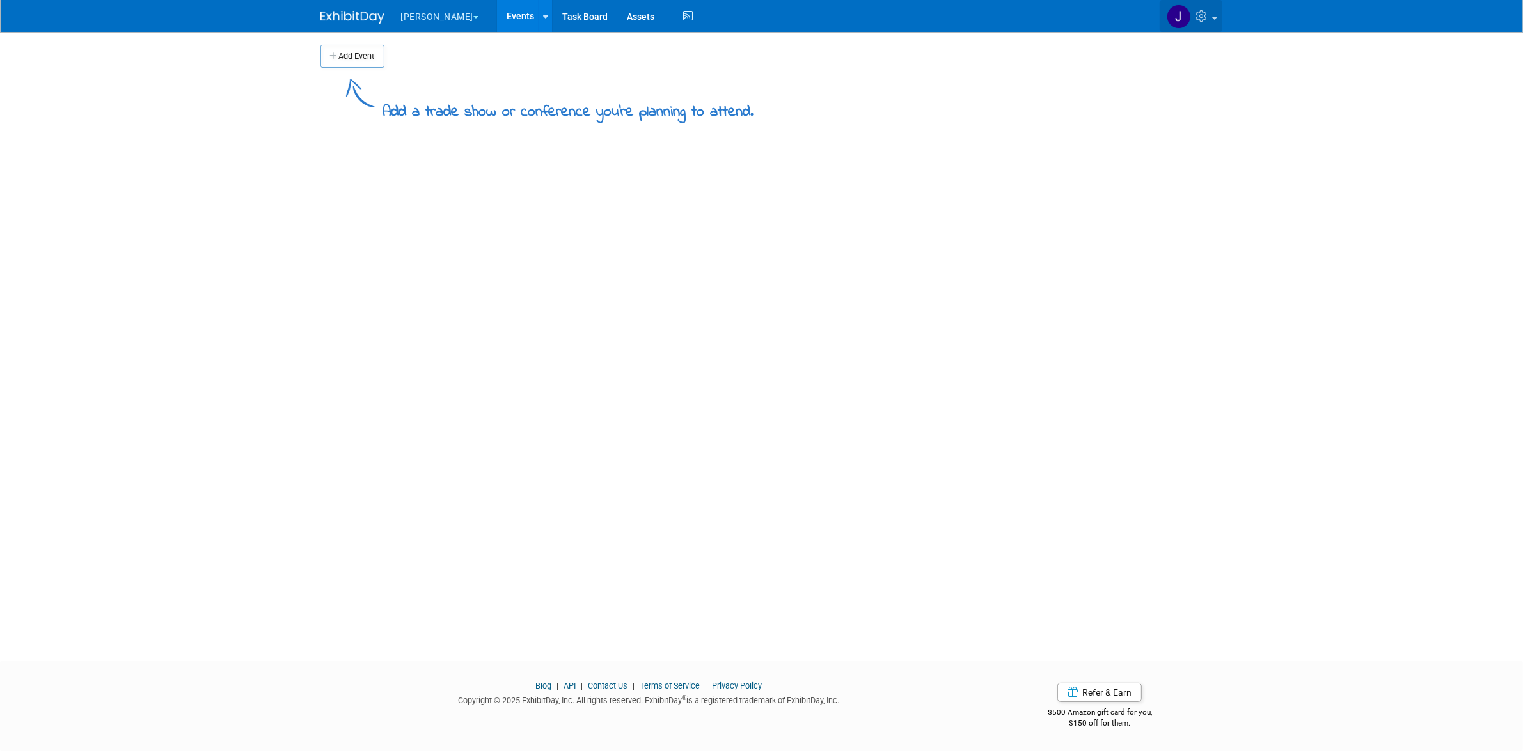
click at [1216, 26] on link at bounding box center [1191, 16] width 63 height 32
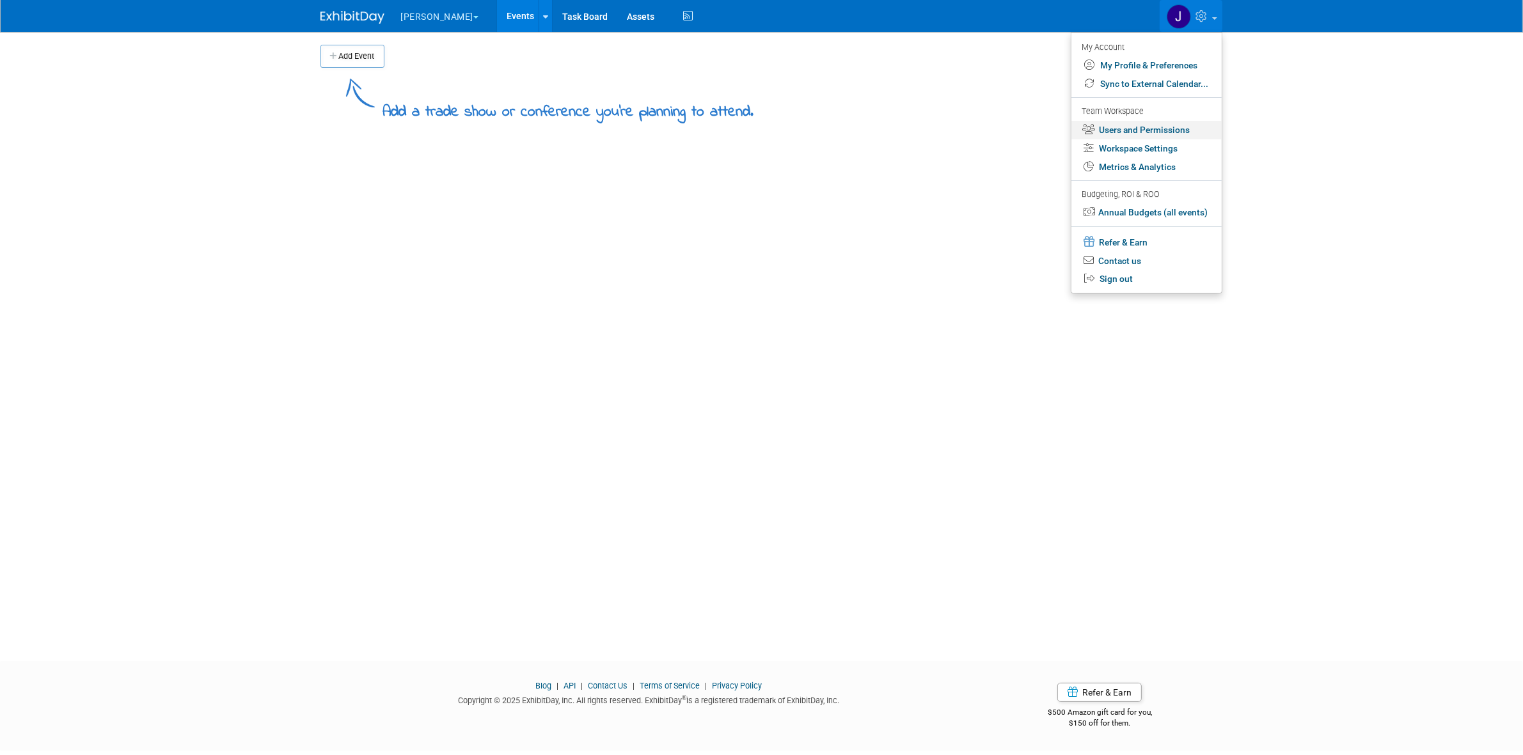
click at [1170, 126] on link "Users and Permissions" at bounding box center [1146, 130] width 150 height 19
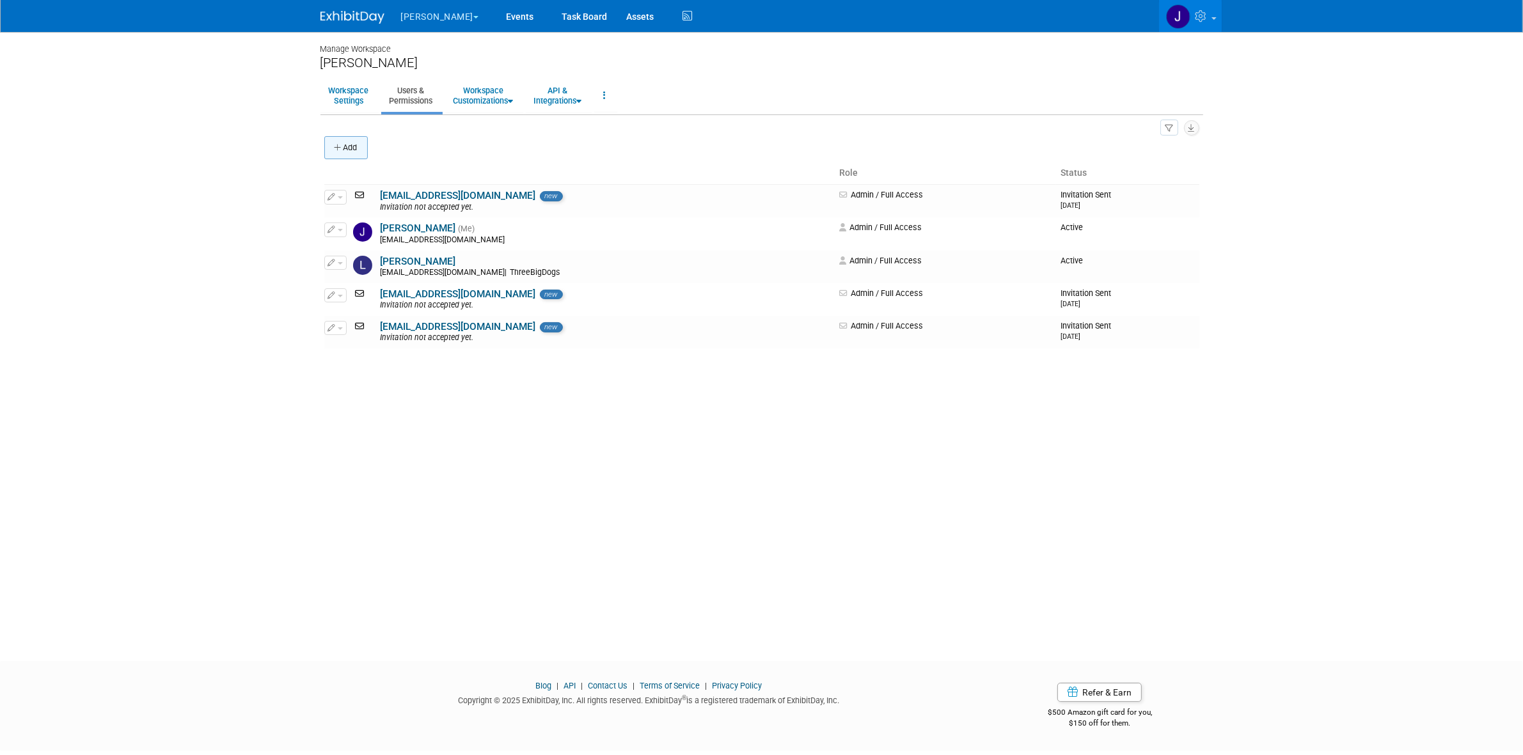
click at [355, 145] on button "Add" at bounding box center [345, 147] width 43 height 23
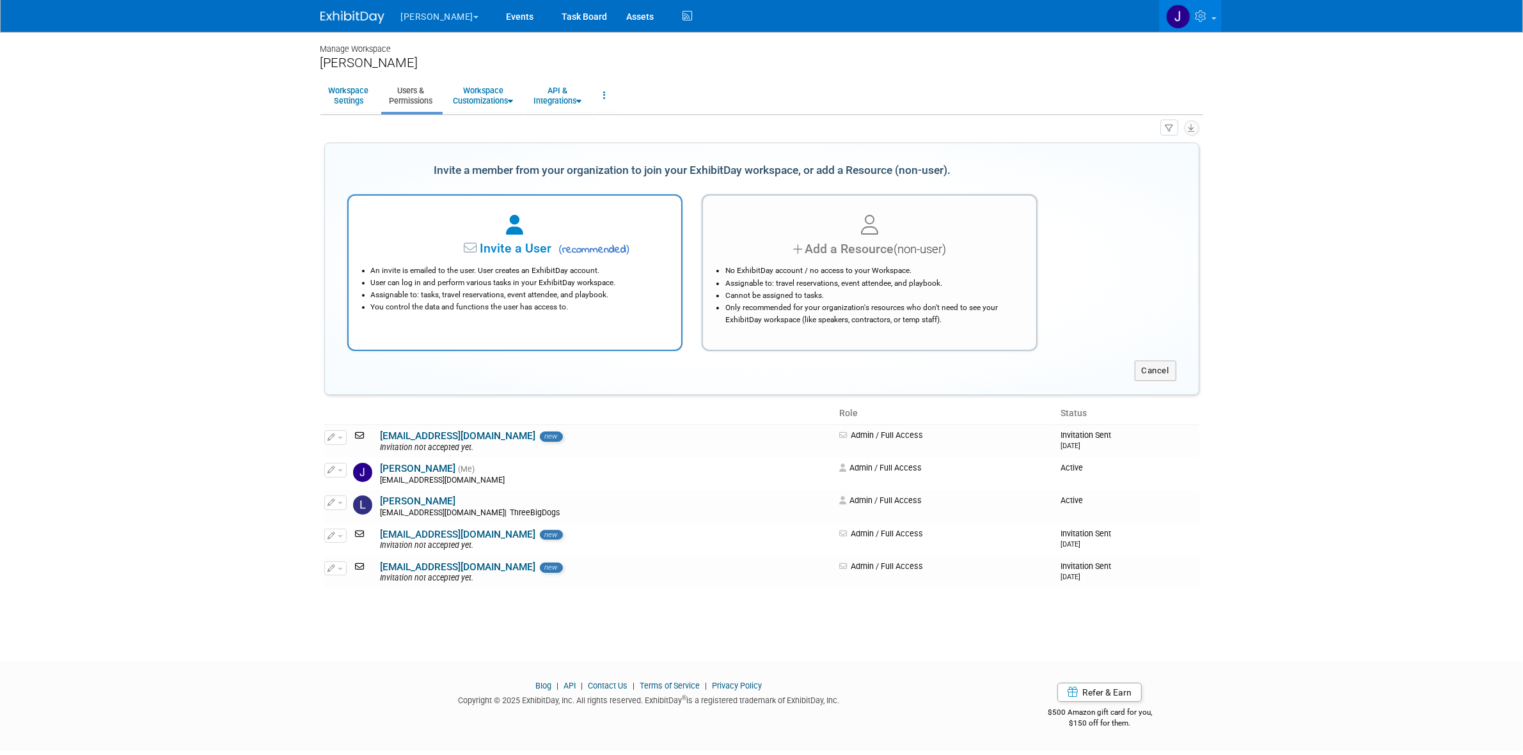
click at [500, 253] on span "Invite a User" at bounding box center [476, 248] width 152 height 15
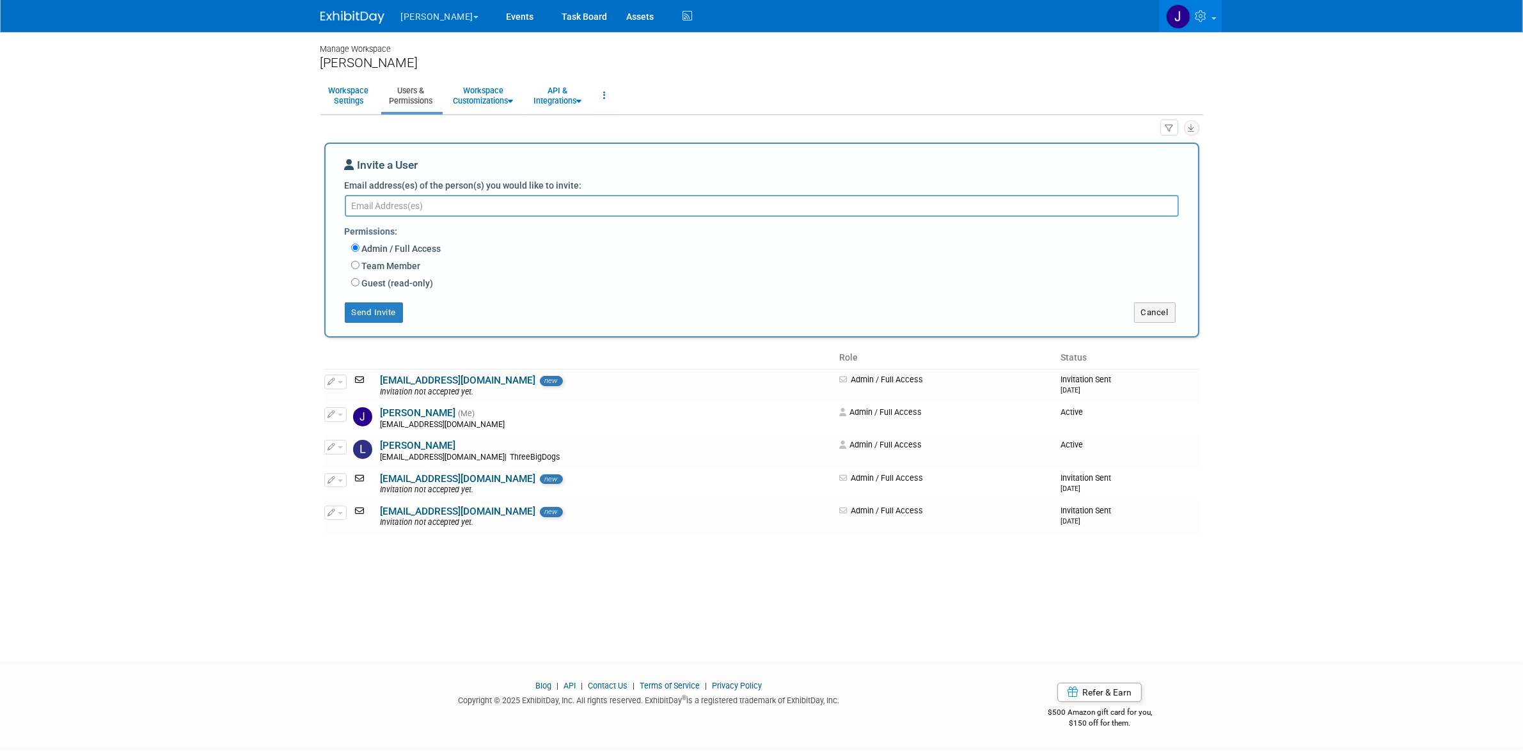
click at [757, 200] on textarea "Email address(es) of the person(s) you would like to invite:" at bounding box center [762, 206] width 834 height 22
paste textarea "ljergensen@threebigdogs.com"
type textarea "ljergensen@threebigdogs.com"
click at [368, 317] on button "Send Invite" at bounding box center [374, 312] width 59 height 20
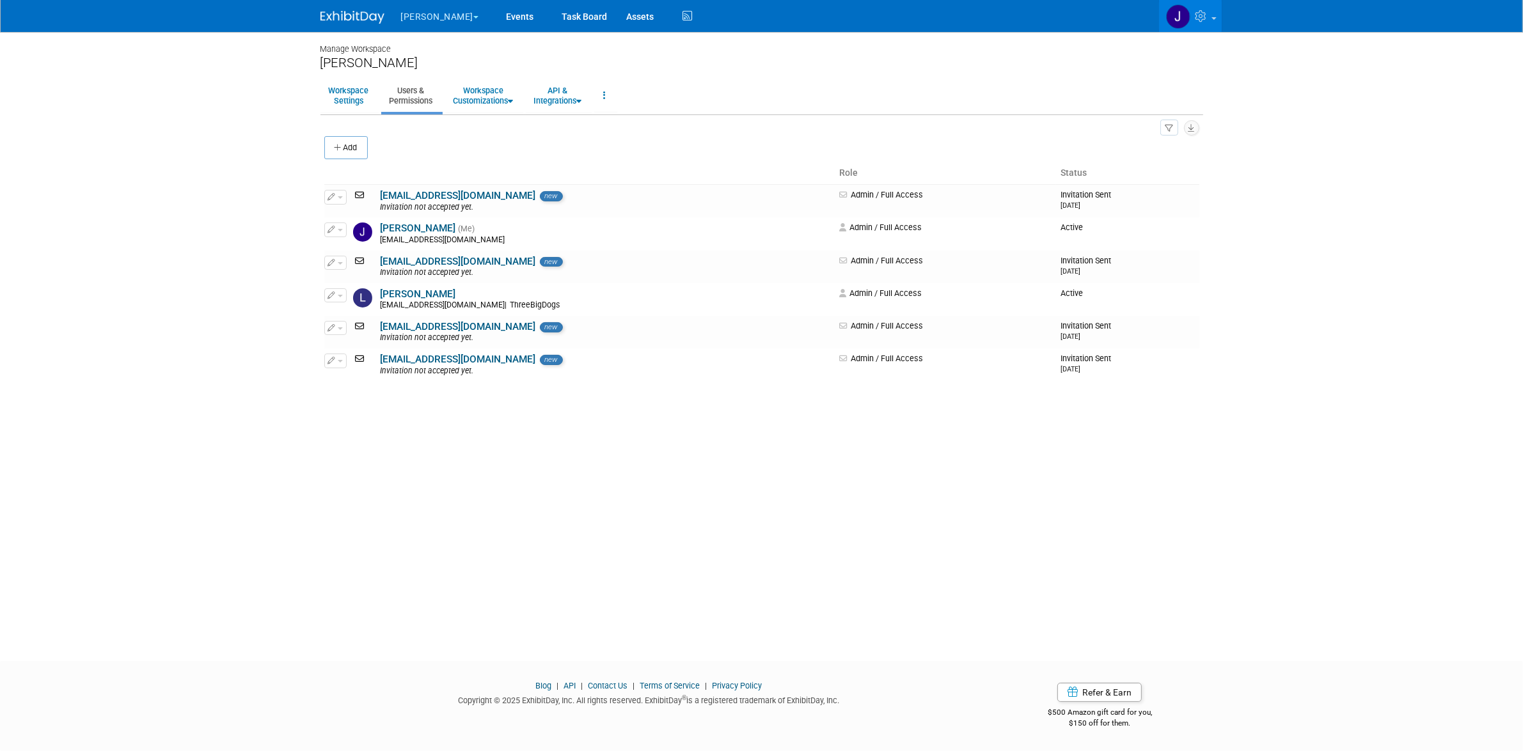
click at [425, 19] on button "[PERSON_NAME]" at bounding box center [447, 14] width 95 height 28
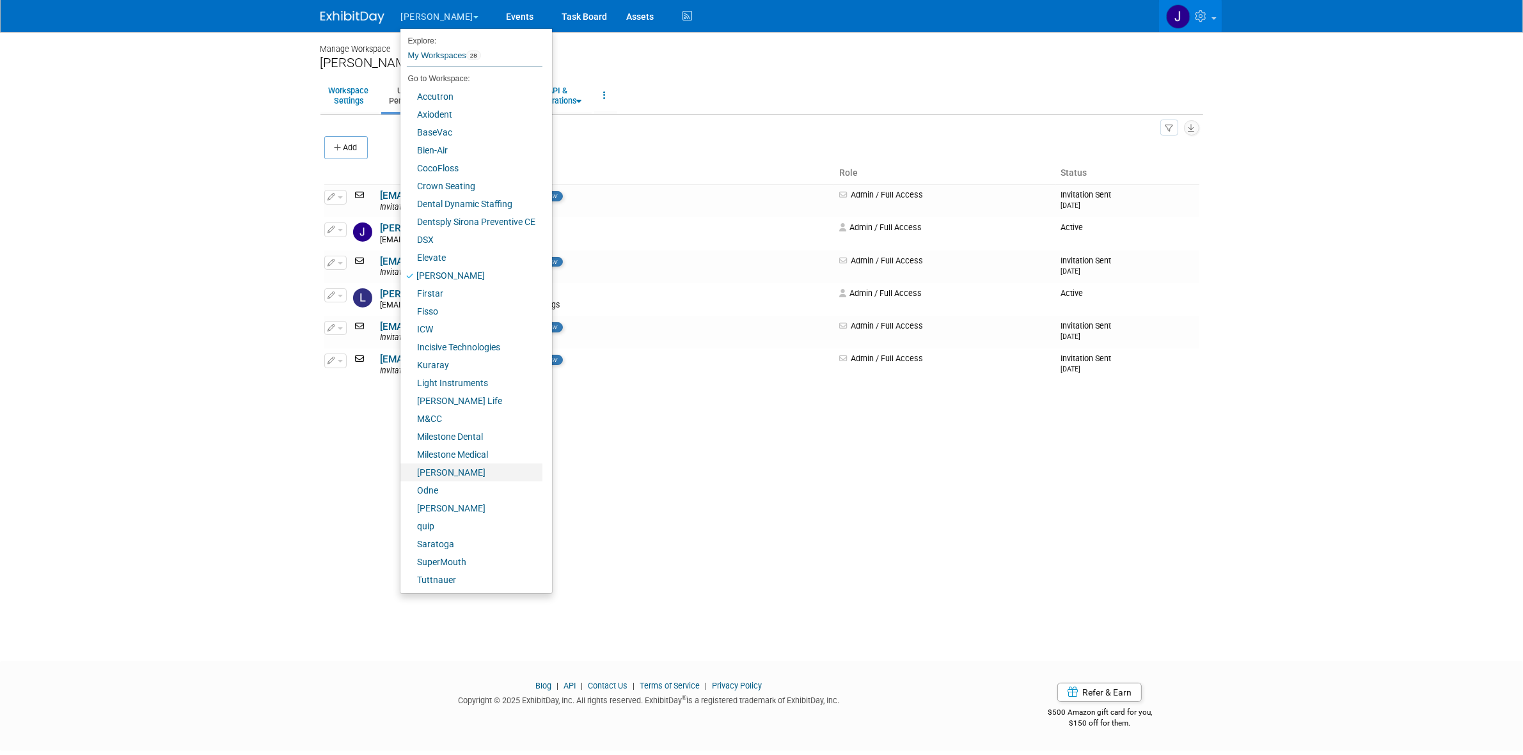
click at [473, 475] on link "[PERSON_NAME]" at bounding box center [471, 473] width 142 height 18
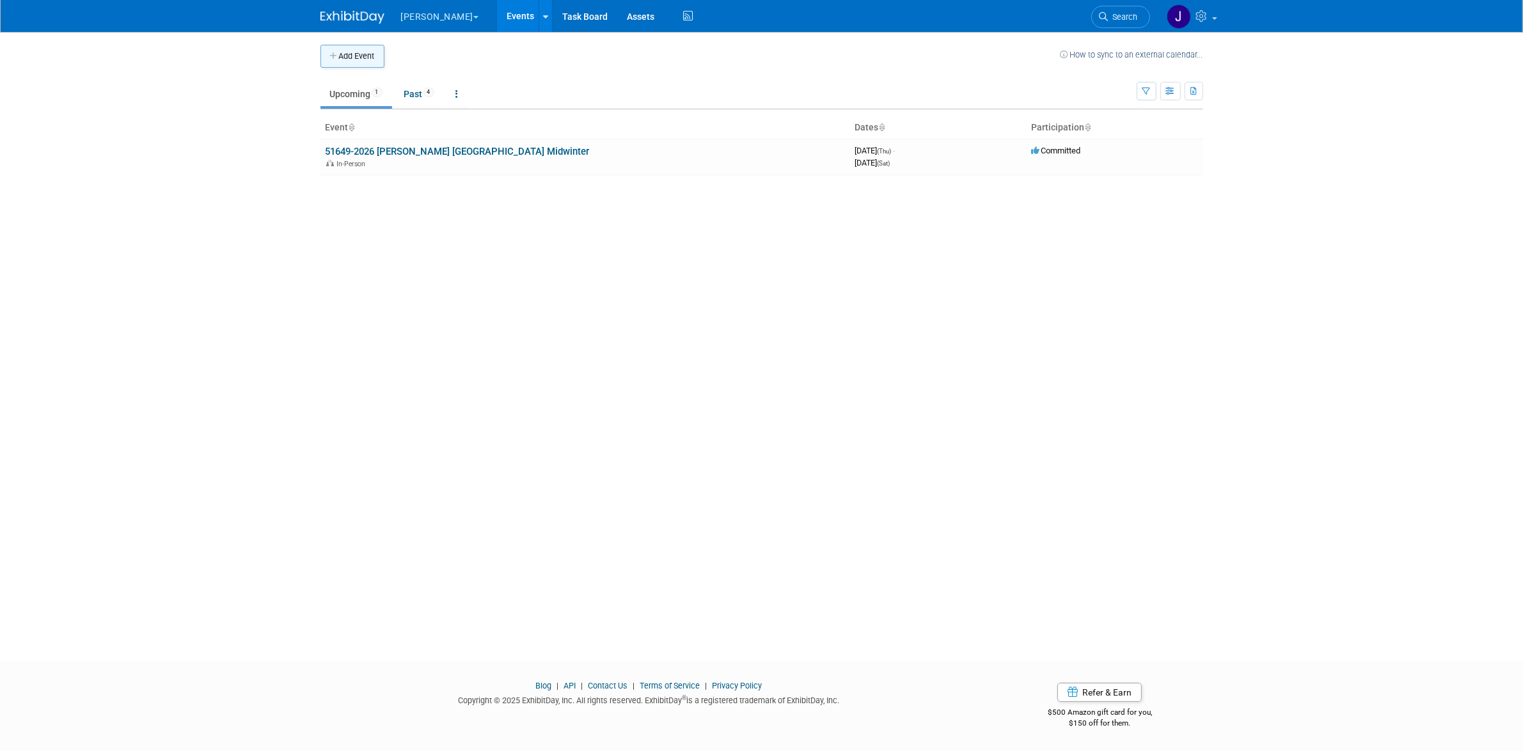
click at [350, 56] on button "Add Event" at bounding box center [352, 56] width 64 height 23
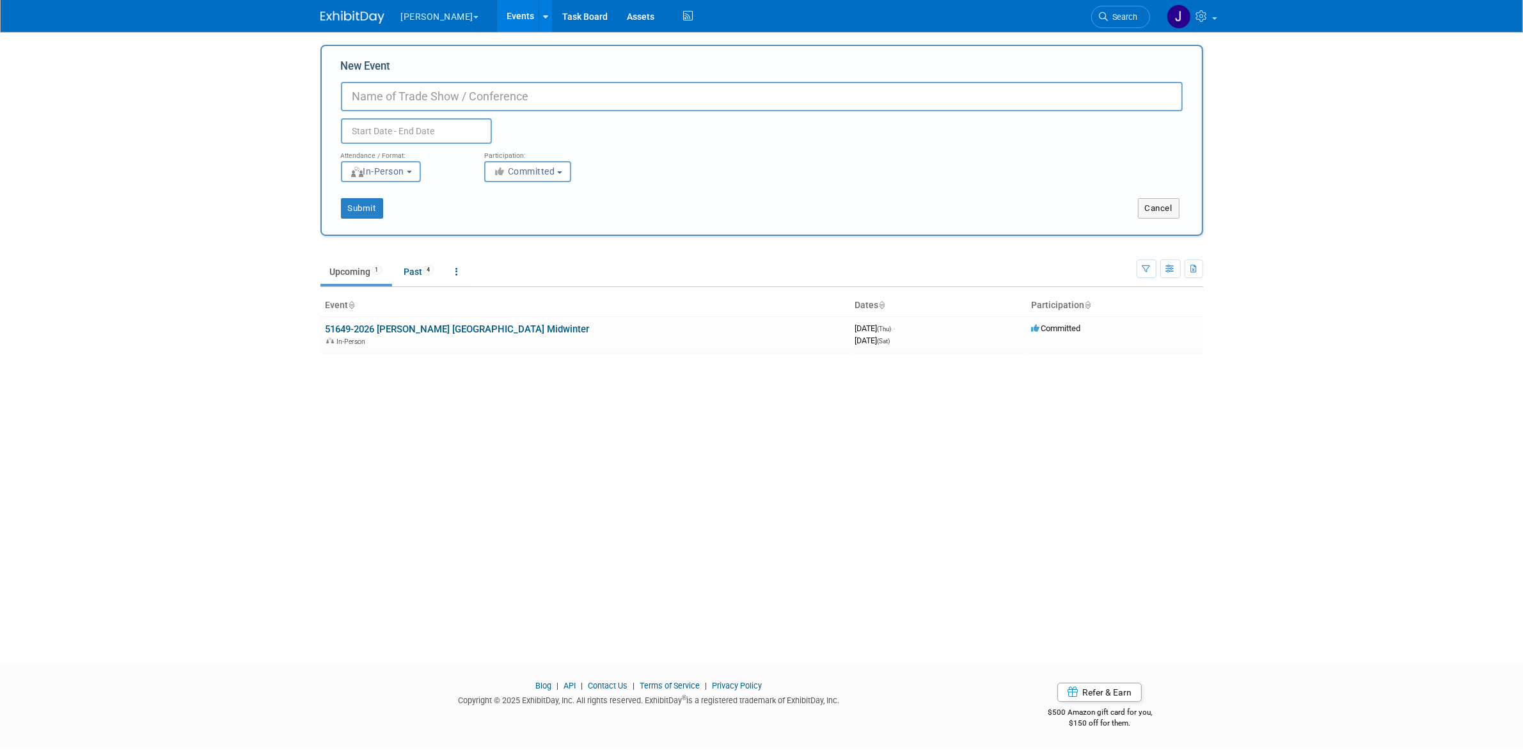
paste input "ljergensen@threebigdogs.com"
type input "ljergensen@threebigdogs.com"
click at [475, 97] on input "[EMAIL_ADDRESS][DOMAIN_NAME]" at bounding box center [762, 96] width 842 height 29
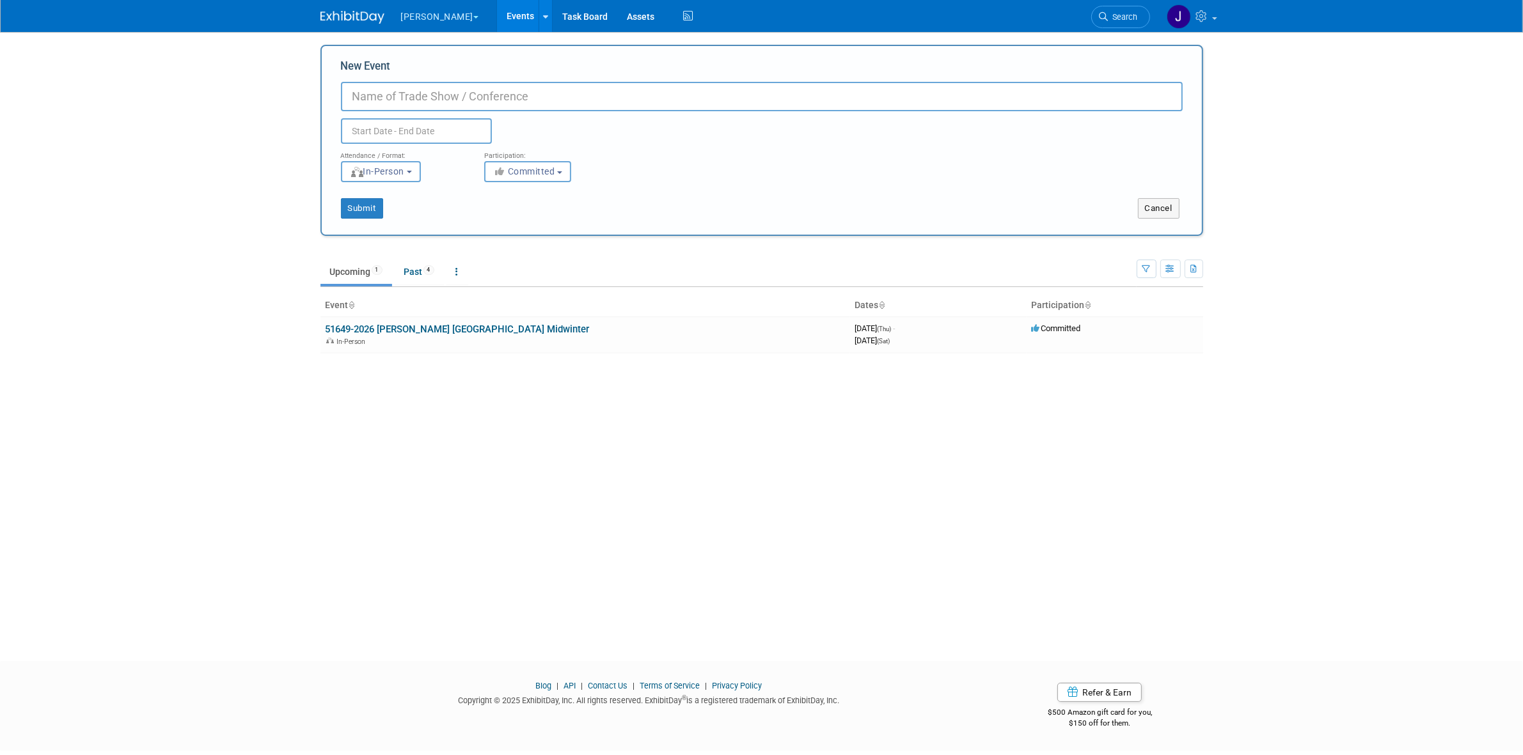
click at [497, 7] on link "Events" at bounding box center [520, 16] width 47 height 32
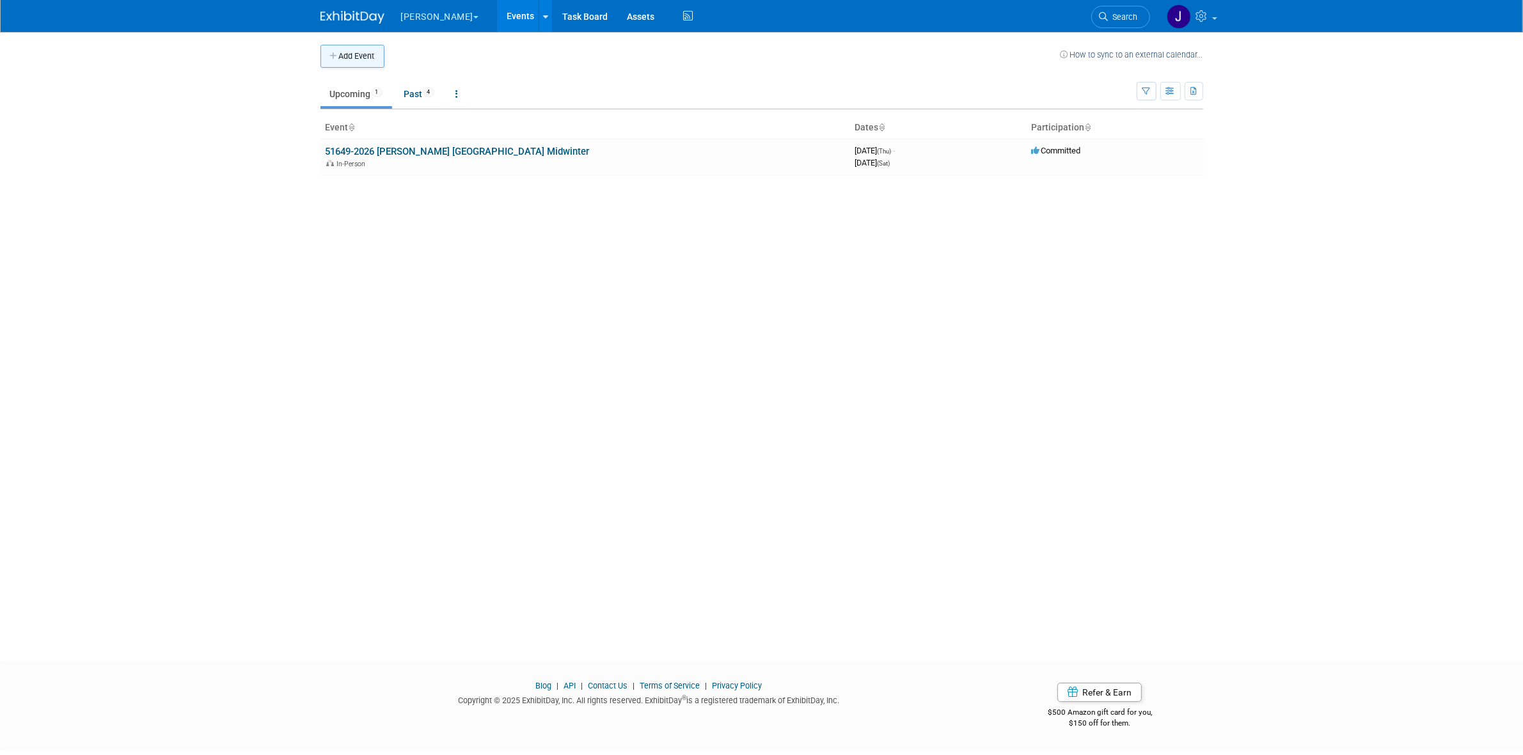
click at [350, 49] on button "Add Event" at bounding box center [352, 56] width 64 height 23
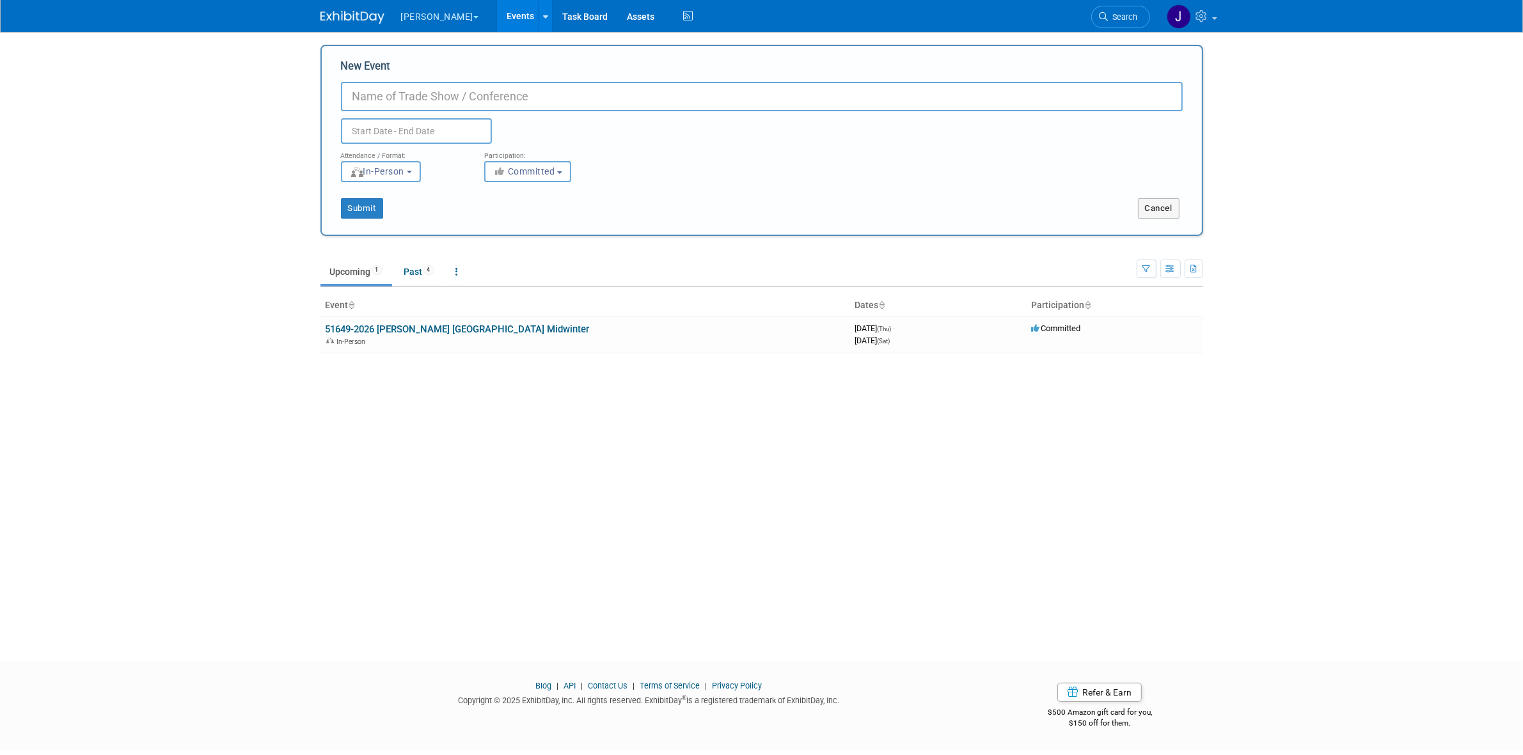
paste input "C:\Users\JustinNewborn\3BigDogs Dropbox\DCI All Shared\DCIM\Nordin\2025\Greater…"
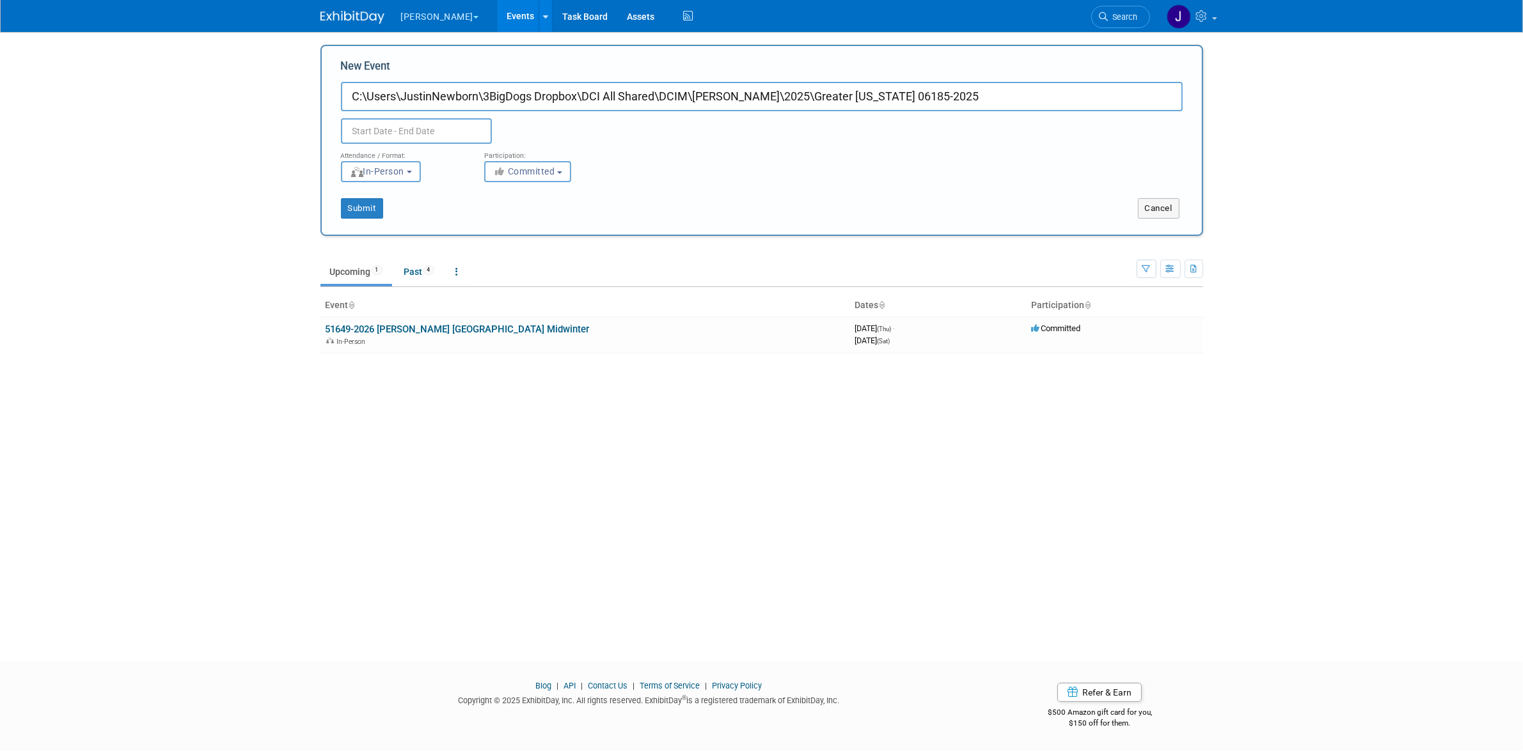
drag, startPoint x: 763, startPoint y: 91, endPoint x: 321, endPoint y: 116, distance: 442.7
click at [321, 116] on div "New Event C:\Users\JustinNewborn\3BigDogs Dropbox\DCI All Shared\DCIM\Nordin\20…" at bounding box center [761, 140] width 883 height 191
type input "Nordin Greater New York 06185-2025"
click at [407, 131] on input "text" at bounding box center [416, 131] width 151 height 26
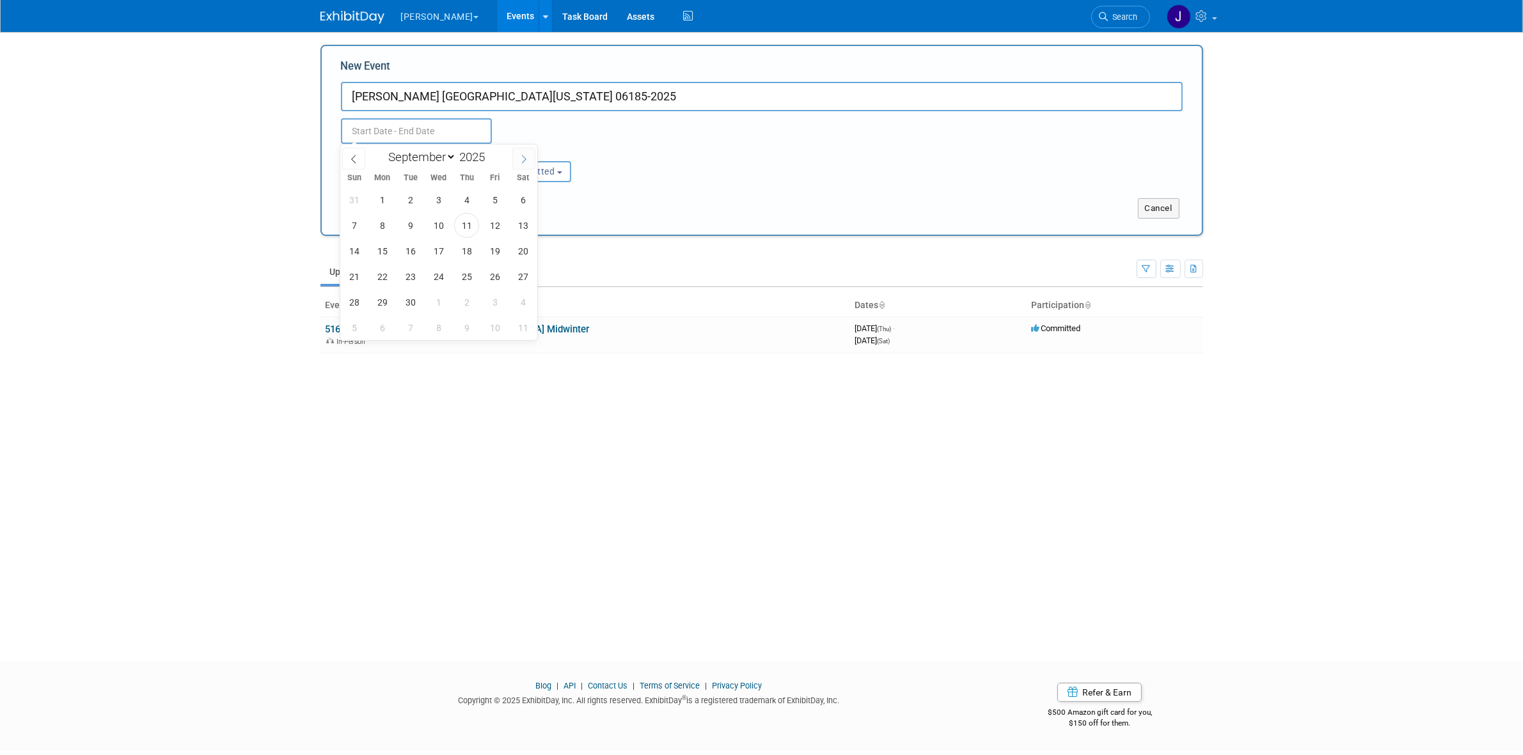
click at [525, 163] on icon at bounding box center [523, 159] width 9 height 9
select select "10"
click at [347, 322] on span "30" at bounding box center [354, 327] width 25 height 25
click at [432, 324] on span "3" at bounding box center [438, 327] width 25 height 25
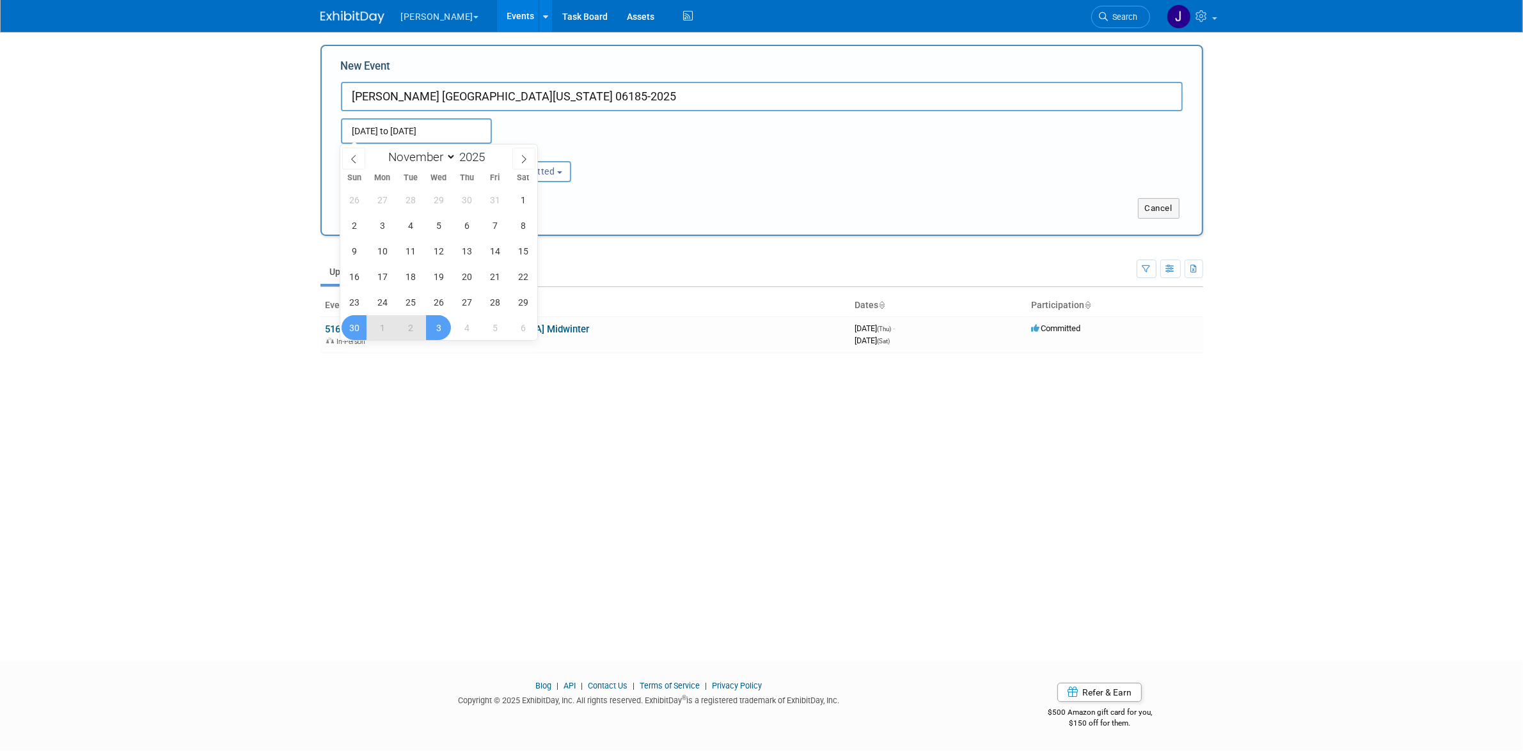
type input "[DATE] to [DATE]"
click at [631, 180] on div "Attendance / Format: <img src="https://www.exhibitday.com/Images/Format-InPerso…" at bounding box center [761, 163] width 861 height 38
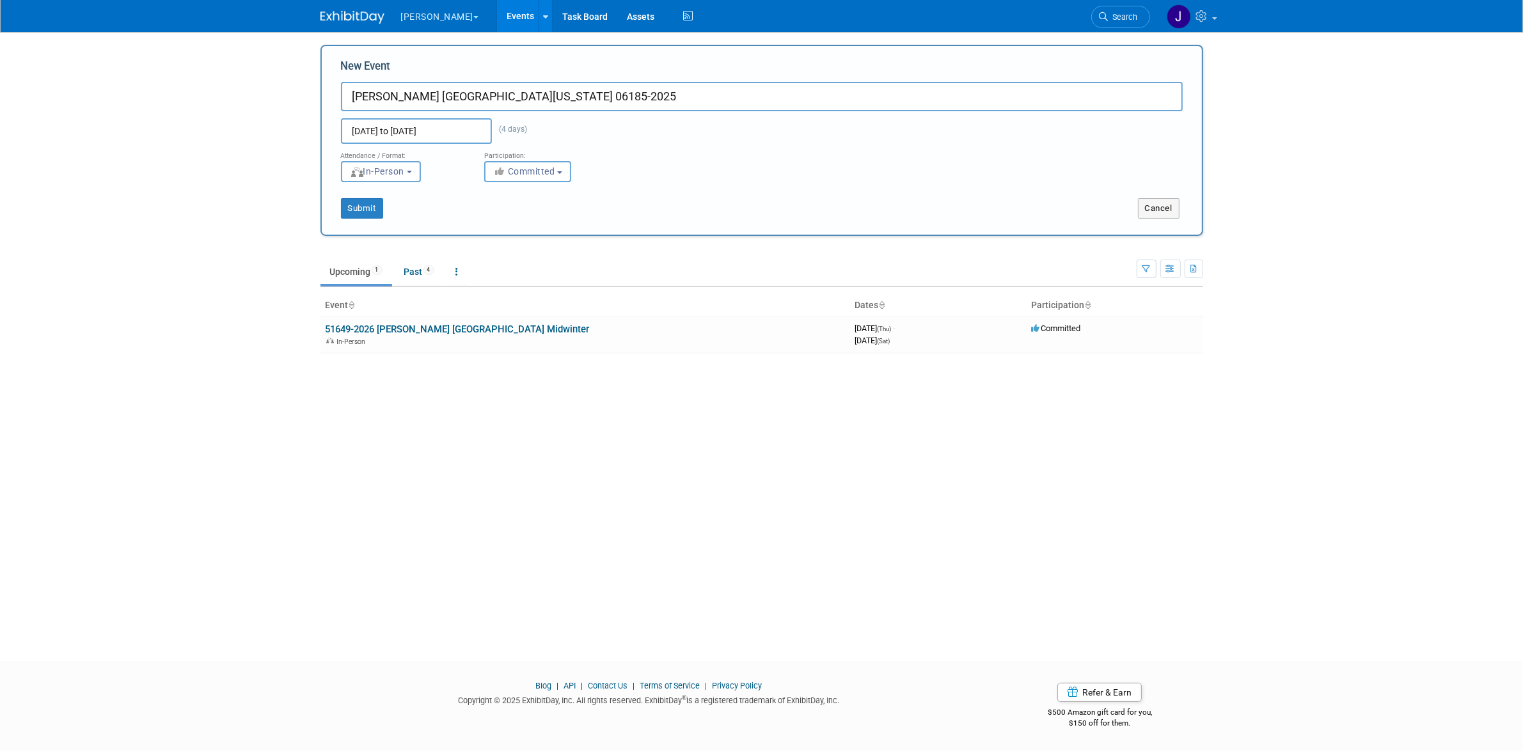
drag, startPoint x: 540, startPoint y: 91, endPoint x: 481, endPoint y: 95, distance: 59.6
click at [481, 95] on input "Nordin Greater New York 06185-2025" at bounding box center [762, 96] width 842 height 29
click at [347, 90] on input "Nordin Greater New York 06185-2025" at bounding box center [762, 96] width 842 height 29
paste input "06185-2025"
drag, startPoint x: 608, startPoint y: 97, endPoint x: 544, endPoint y: 100, distance: 63.4
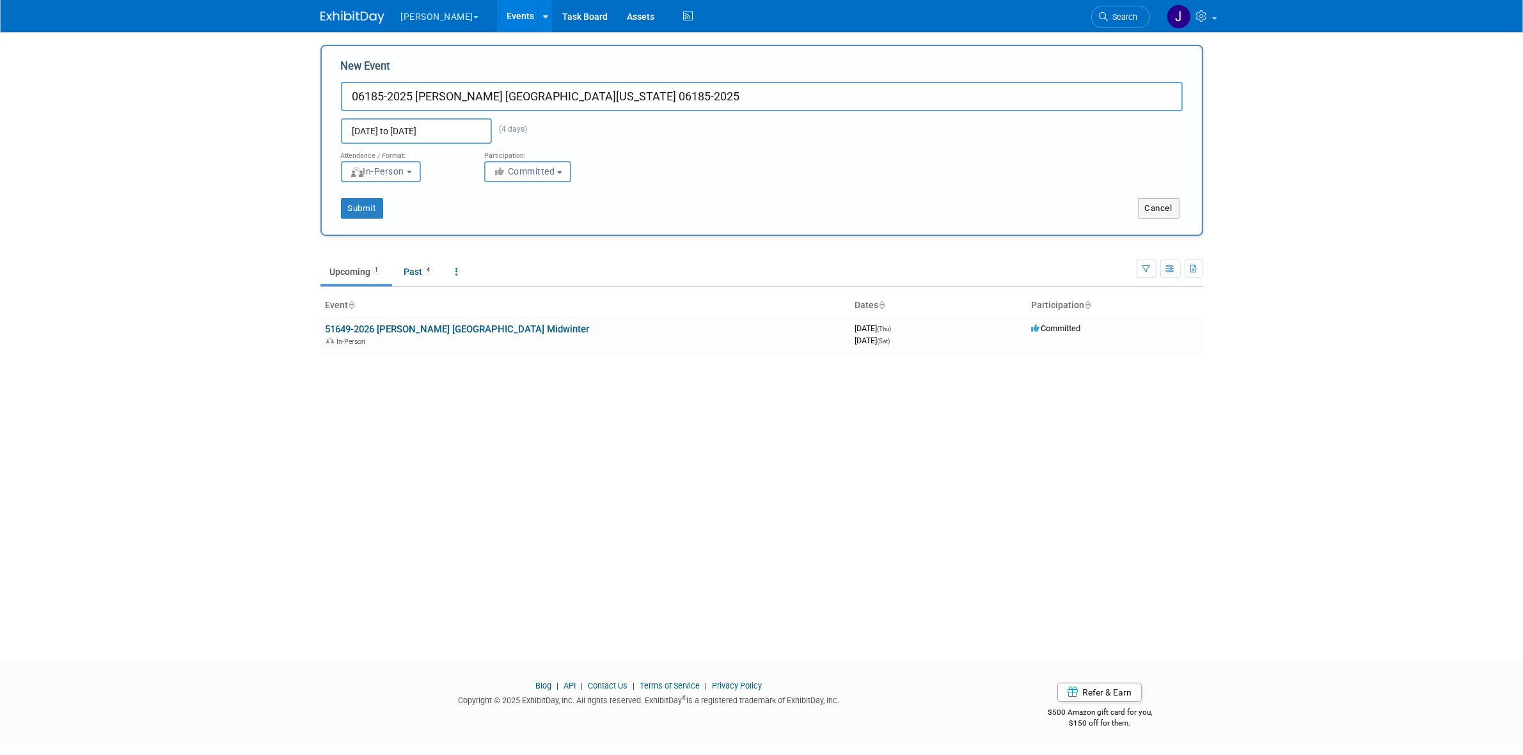
click at [544, 100] on input "06185-2025 Nordin Greater New York 06185-2025" at bounding box center [762, 96] width 842 height 29
type input "06185-2025 Nordin Greater New York Dental Meeting"
click at [357, 196] on div "Submit Cancel" at bounding box center [761, 200] width 861 height 36
click at [359, 199] on button "Submit" at bounding box center [362, 208] width 42 height 20
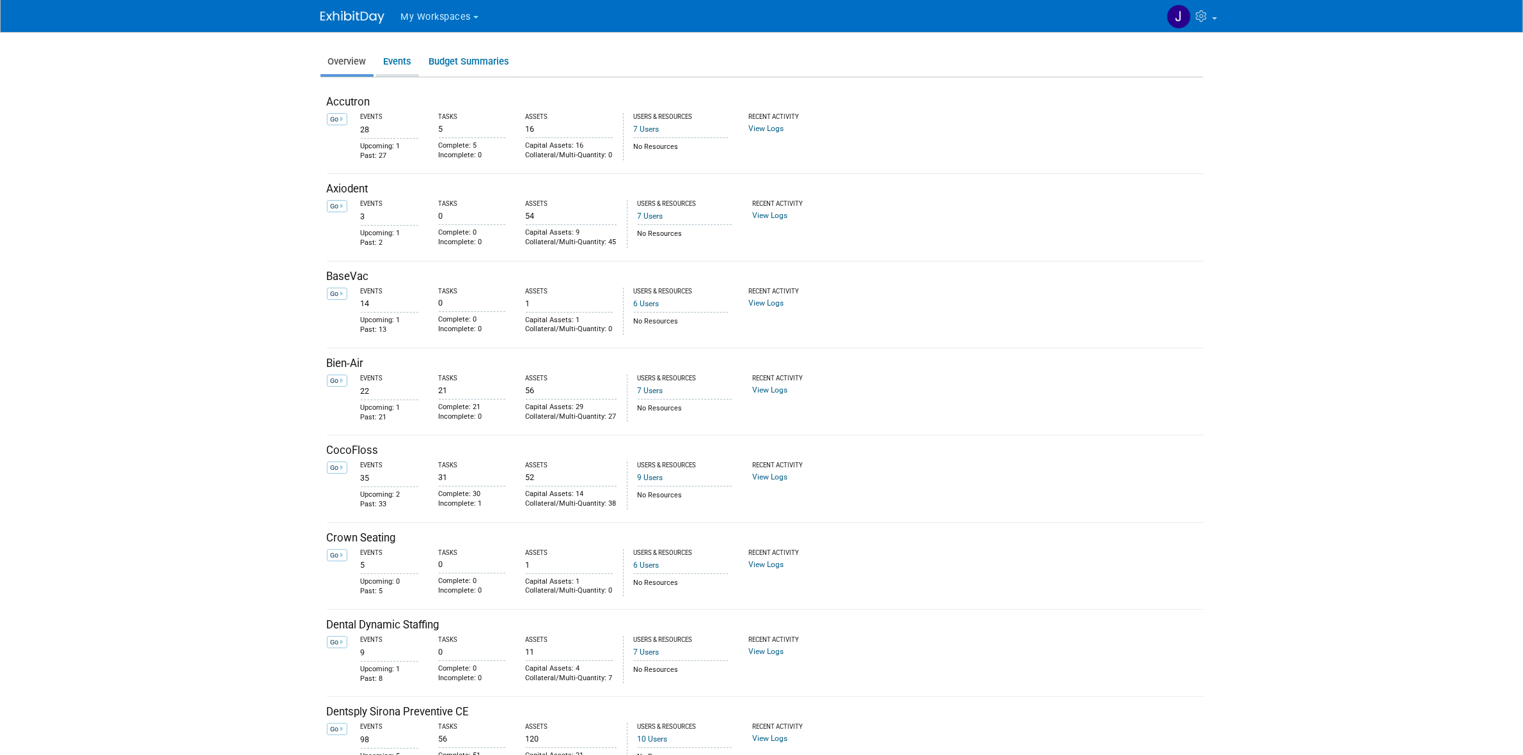
click at [402, 61] on link "Events" at bounding box center [397, 61] width 43 height 25
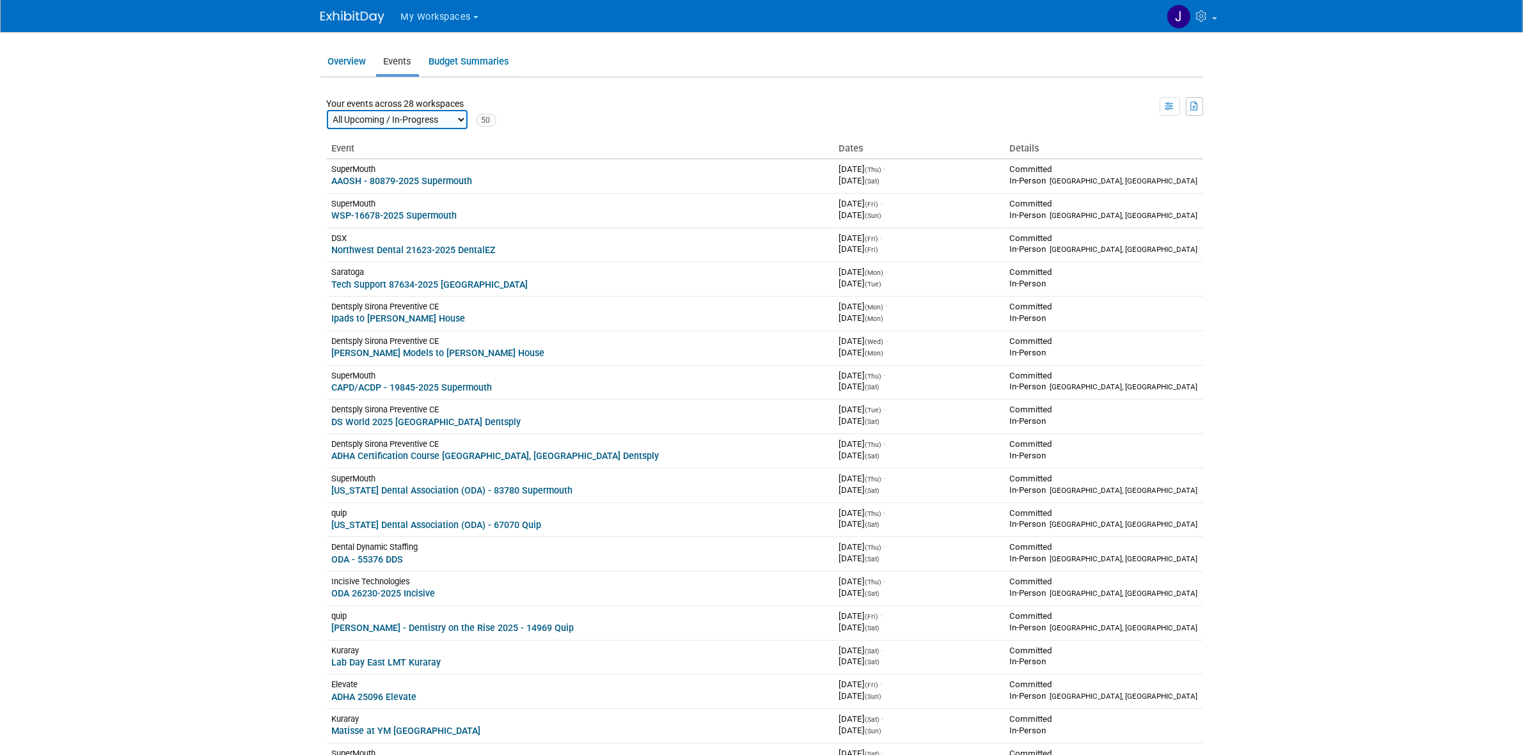
scroll to position [838, 0]
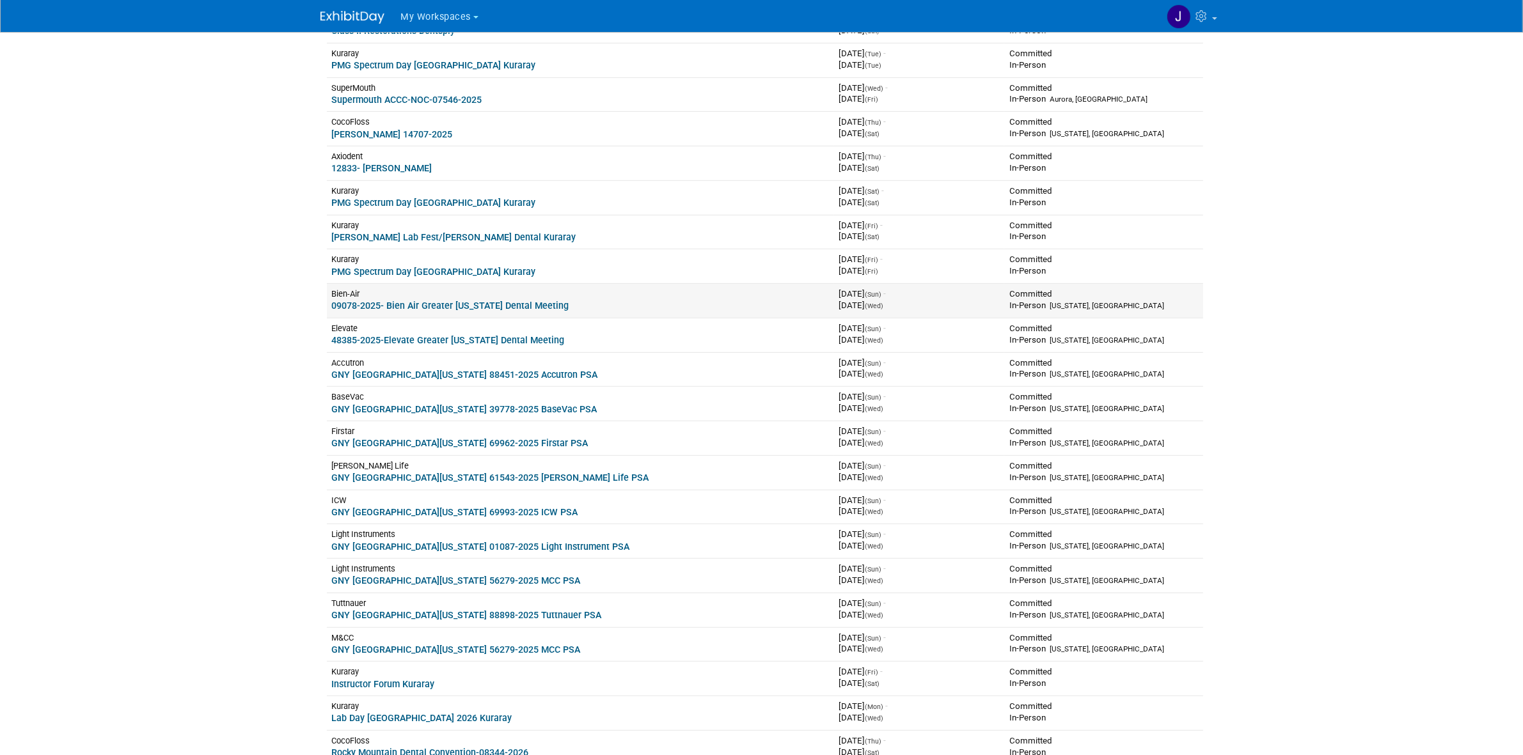
click at [462, 309] on link "09078-2025- Bien Air Greater New York Dental Meeting" at bounding box center [450, 306] width 237 height 10
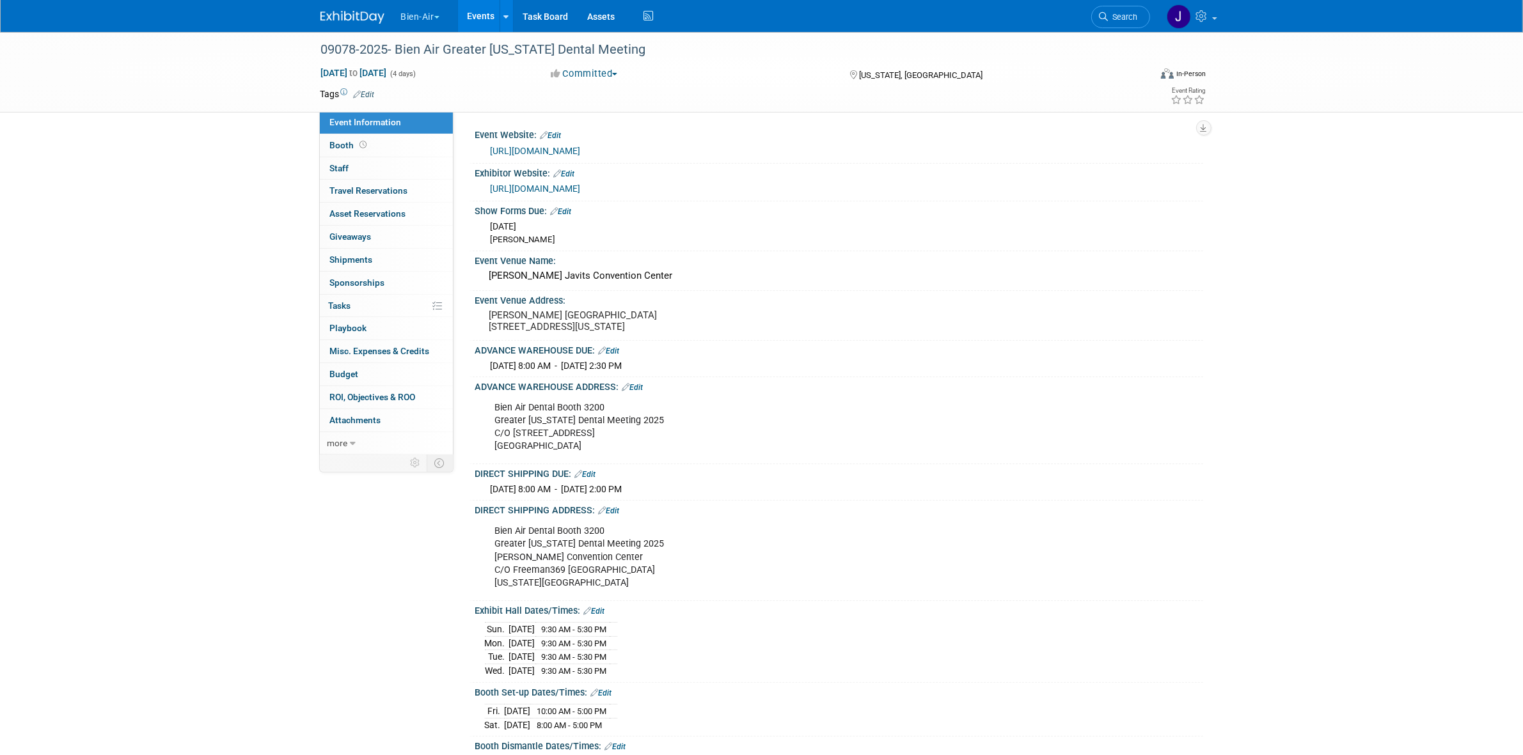
click at [581, 192] on link "[URL][DOMAIN_NAME]" at bounding box center [536, 189] width 90 height 10
drag, startPoint x: 489, startPoint y: 225, endPoint x: 550, endPoint y: 237, distance: 61.8
click at [550, 237] on div "Fri. Oct 31, 2025 Freeman" at bounding box center [839, 231] width 709 height 29
copy div "Fri. Oct 31, 2025 Freeman"
click at [555, 275] on div "Jacob K. Javits Convention Center" at bounding box center [839, 276] width 709 height 20
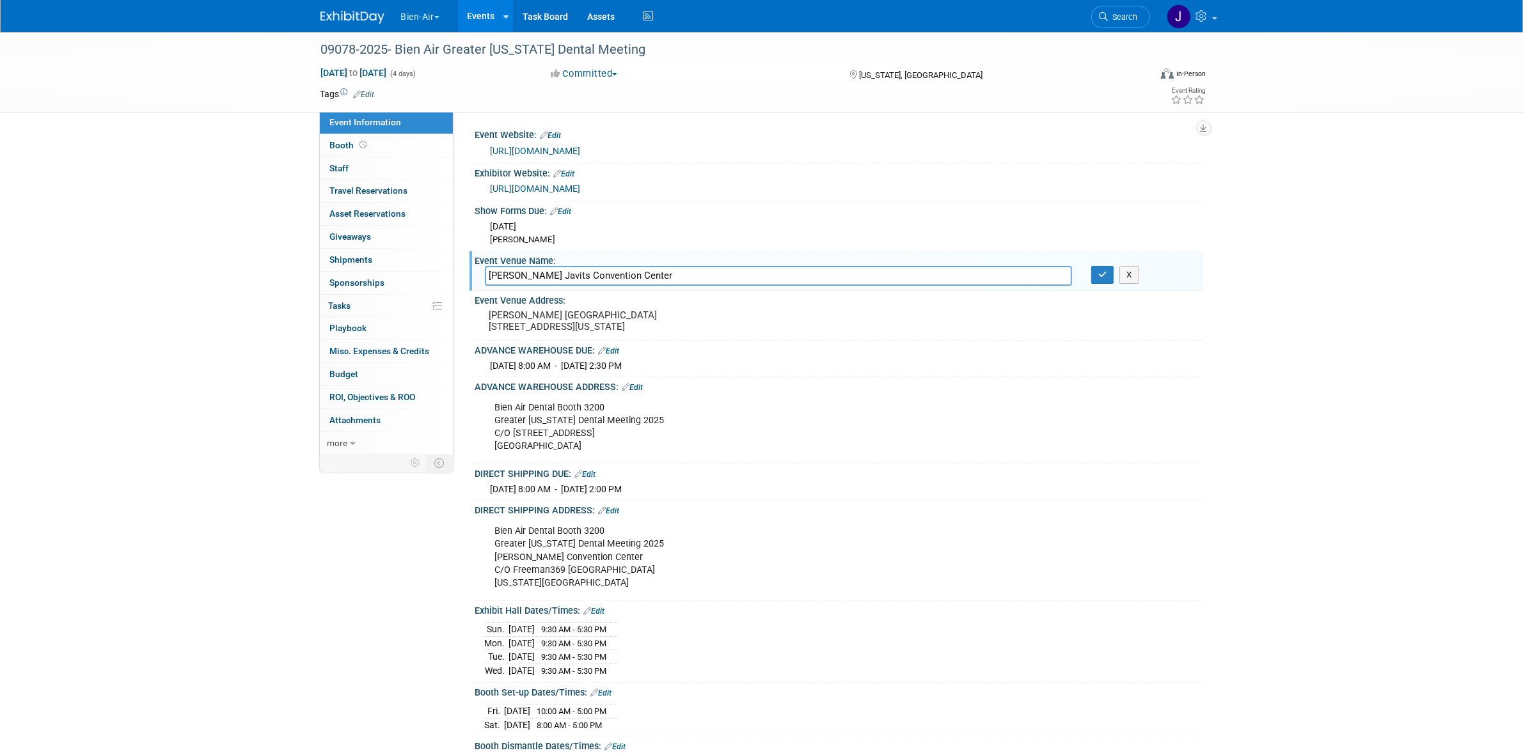
click at [555, 275] on input "Jacob K. Javits Convention Center" at bounding box center [778, 276] width 587 height 20
click at [555, 275] on input "[PERSON_NAME] Javits Convention Center" at bounding box center [778, 276] width 587 height 20
drag, startPoint x: 487, startPoint y: 315, endPoint x: 580, endPoint y: 340, distance: 95.9
click at [580, 333] on pre "[PERSON_NAME] [GEOGRAPHIC_DATA] [STREET_ADDRESS][US_STATE]" at bounding box center [626, 321] width 275 height 23
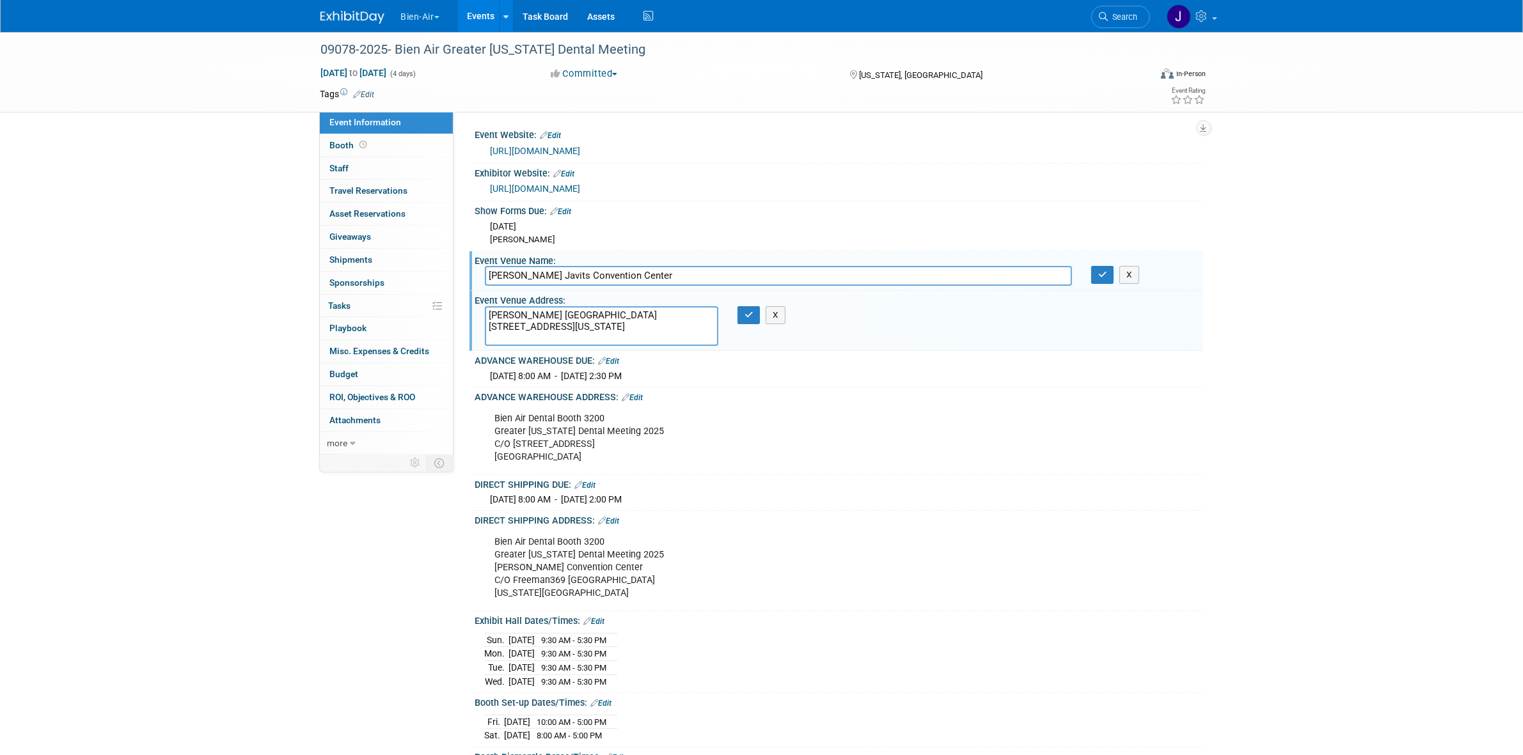
drag, startPoint x: 490, startPoint y: 315, endPoint x: 584, endPoint y: 337, distance: 96.5
click at [584, 337] on textarea "[PERSON_NAME] [GEOGRAPHIC_DATA] [STREET_ADDRESS][US_STATE]" at bounding box center [601, 326] width 233 height 40
click at [741, 311] on button "button" at bounding box center [748, 315] width 23 height 18
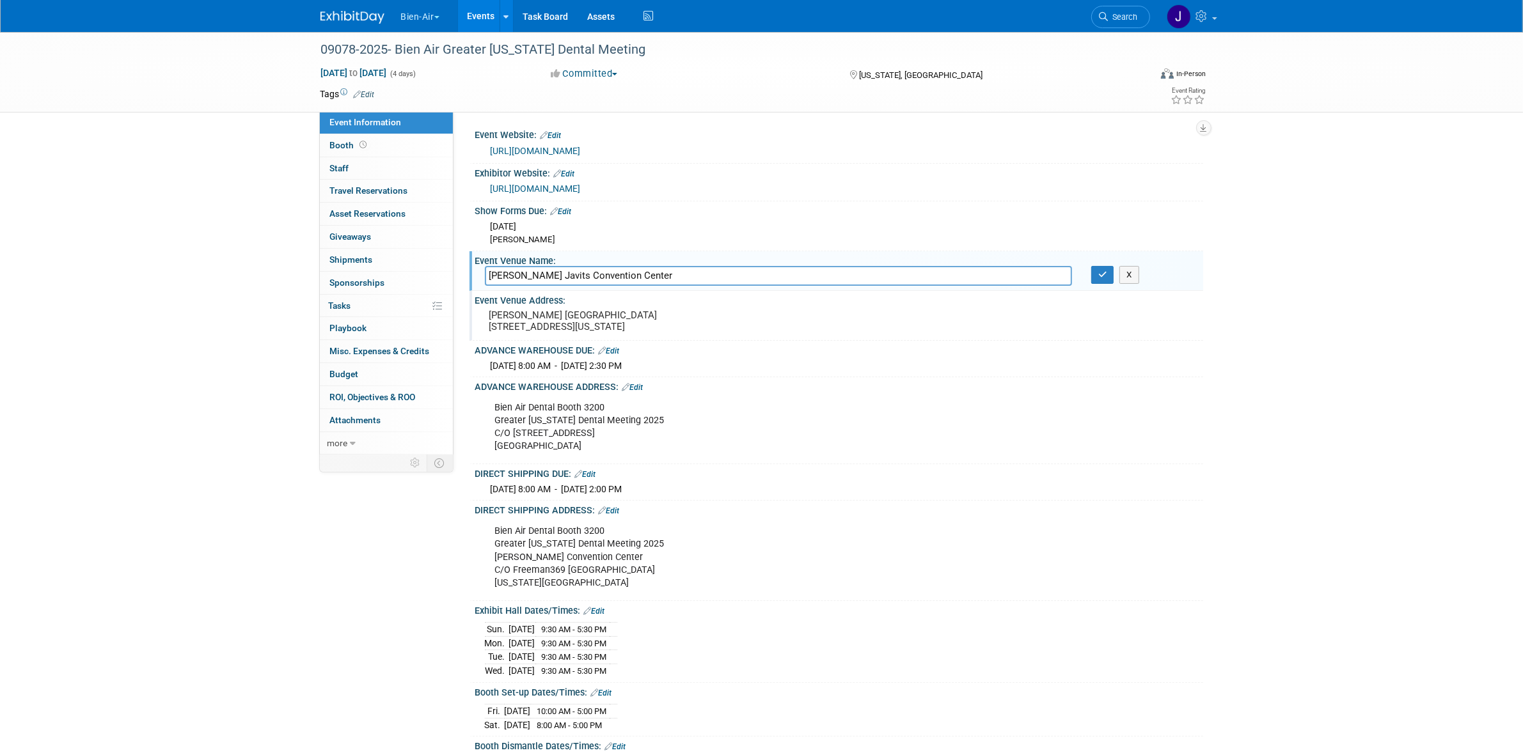
click at [592, 479] on link "Edit" at bounding box center [585, 474] width 21 height 9
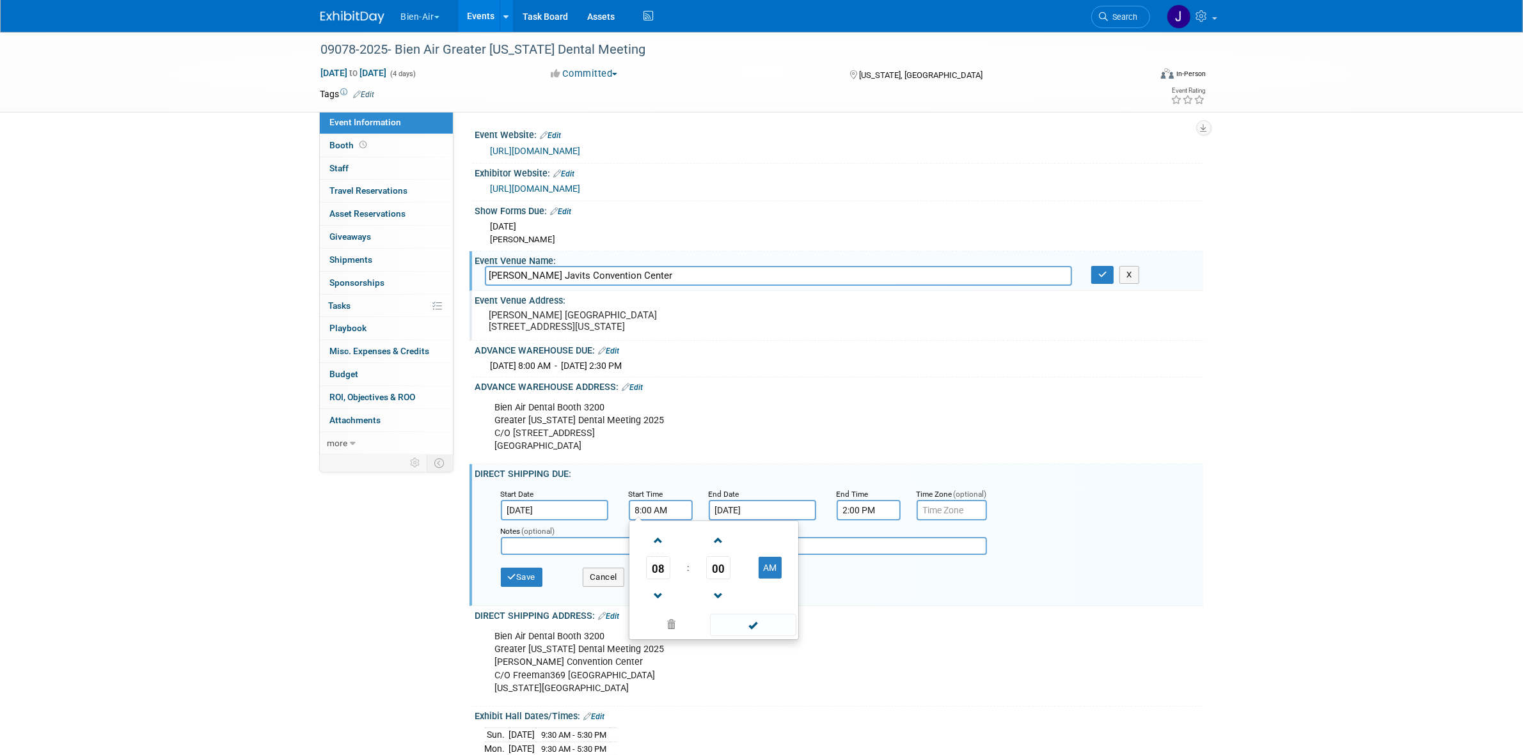
click at [641, 519] on input "8:00 AM" at bounding box center [661, 510] width 64 height 20
click at [663, 551] on span at bounding box center [658, 541] width 22 height 22
click at [662, 550] on span at bounding box center [658, 541] width 22 height 22
click at [769, 579] on button "AM" at bounding box center [770, 568] width 23 height 22
click at [769, 577] on button "PM" at bounding box center [770, 568] width 23 height 22
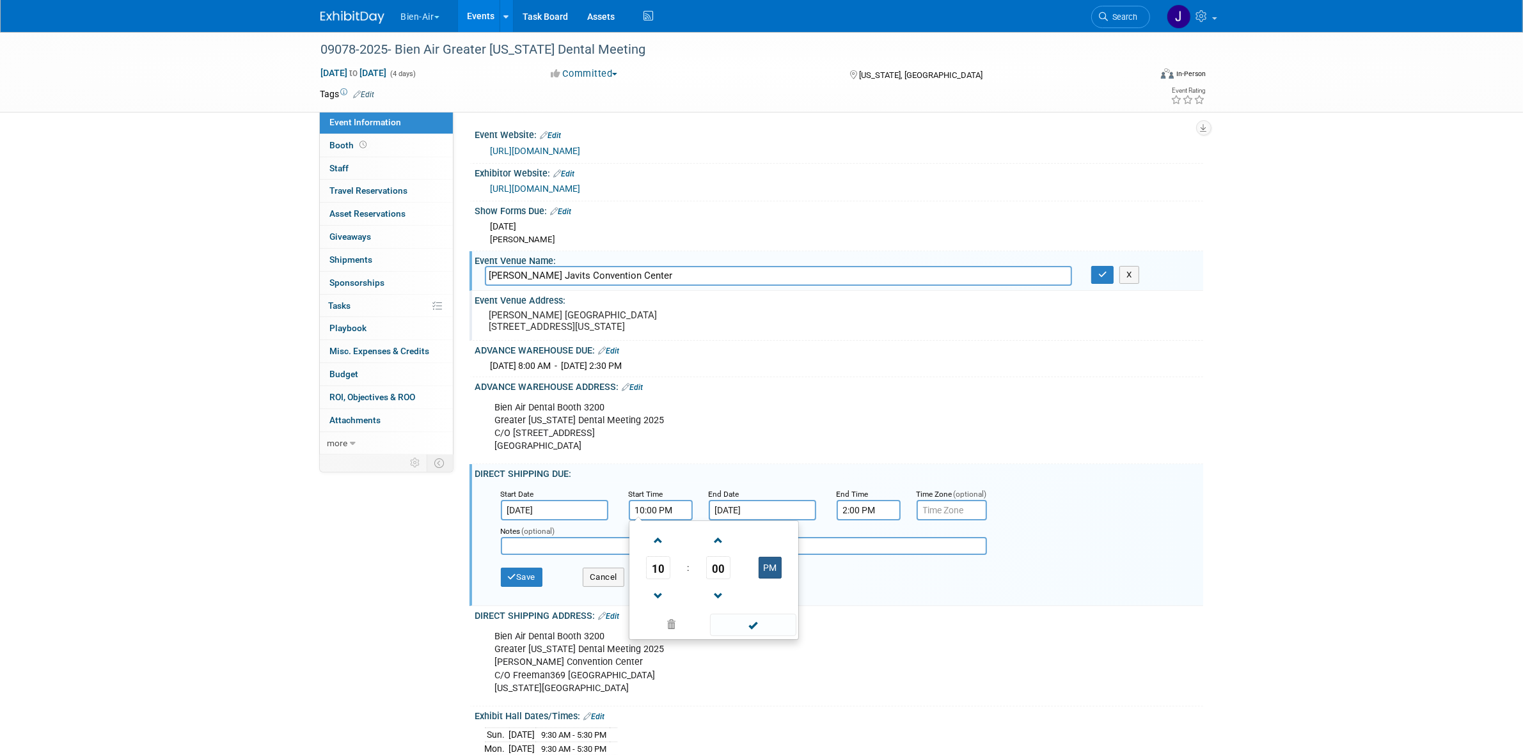
type input "10:00 AM"
click at [742, 636] on span at bounding box center [753, 625] width 86 height 22
click at [1131, 273] on button "X" at bounding box center [1129, 275] width 20 height 18
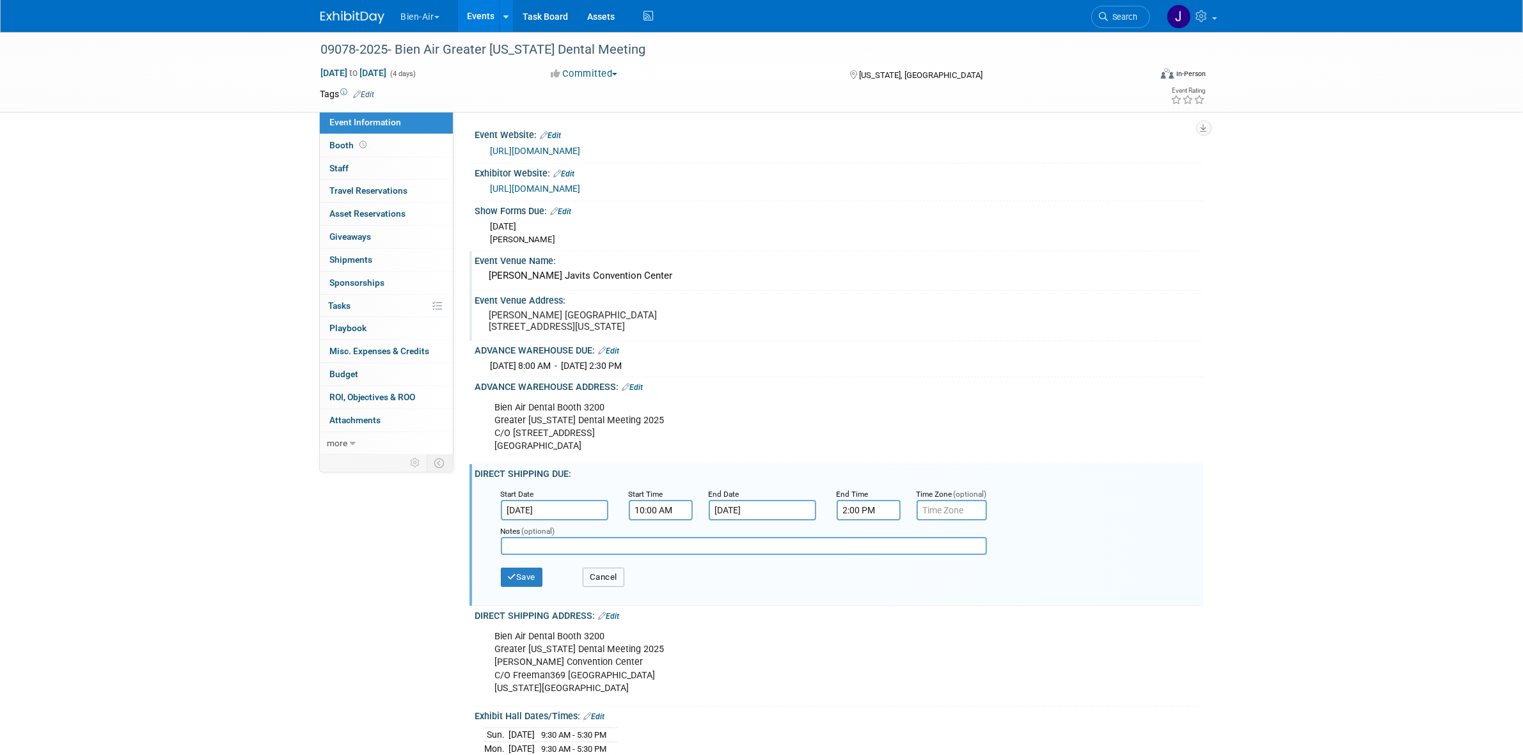
click at [609, 576] on button "Cancel" at bounding box center [604, 577] width 42 height 19
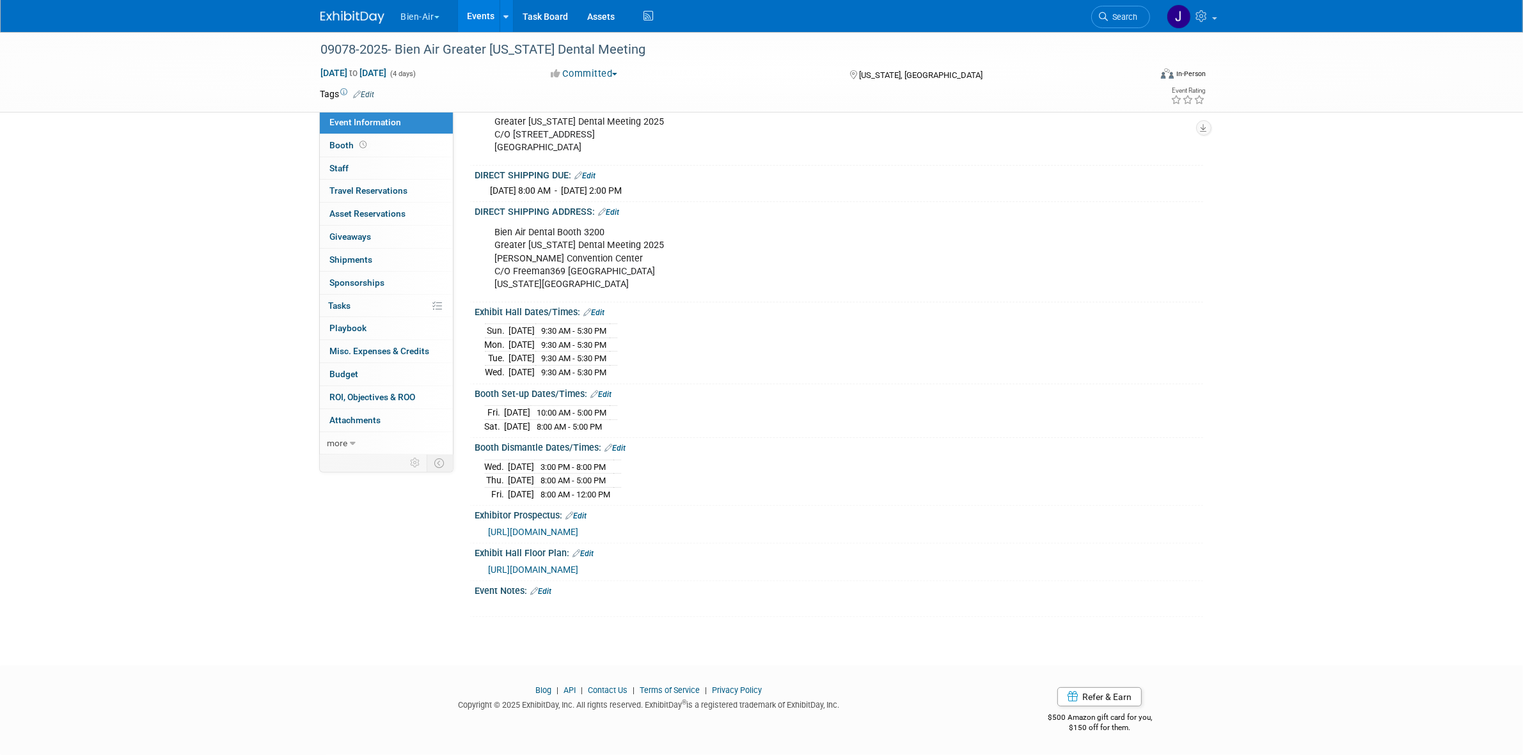
scroll to position [325, 0]
click at [579, 527] on span "https://www.freemanco.com/documents/quick-facts5?showId=537599&venueId=10000061…" at bounding box center [534, 532] width 90 height 10
click at [579, 567] on span "https://s19.a2zinc.net/clients/gnydm/gnydm2025/Public/eventmap.aspx?_gl=1*1xlus…" at bounding box center [534, 570] width 90 height 10
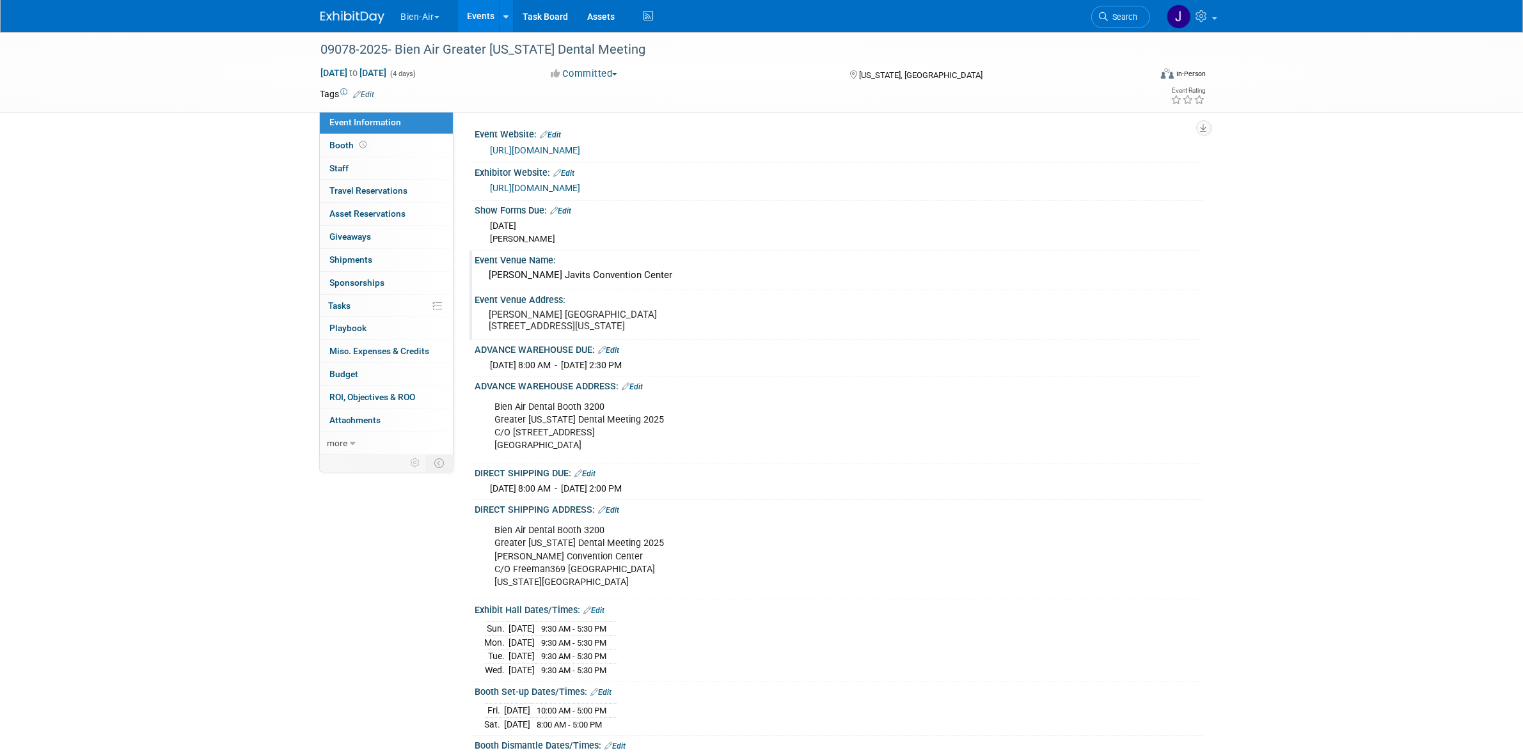
scroll to position [0, 0]
click at [596, 479] on link "Edit" at bounding box center [585, 474] width 21 height 9
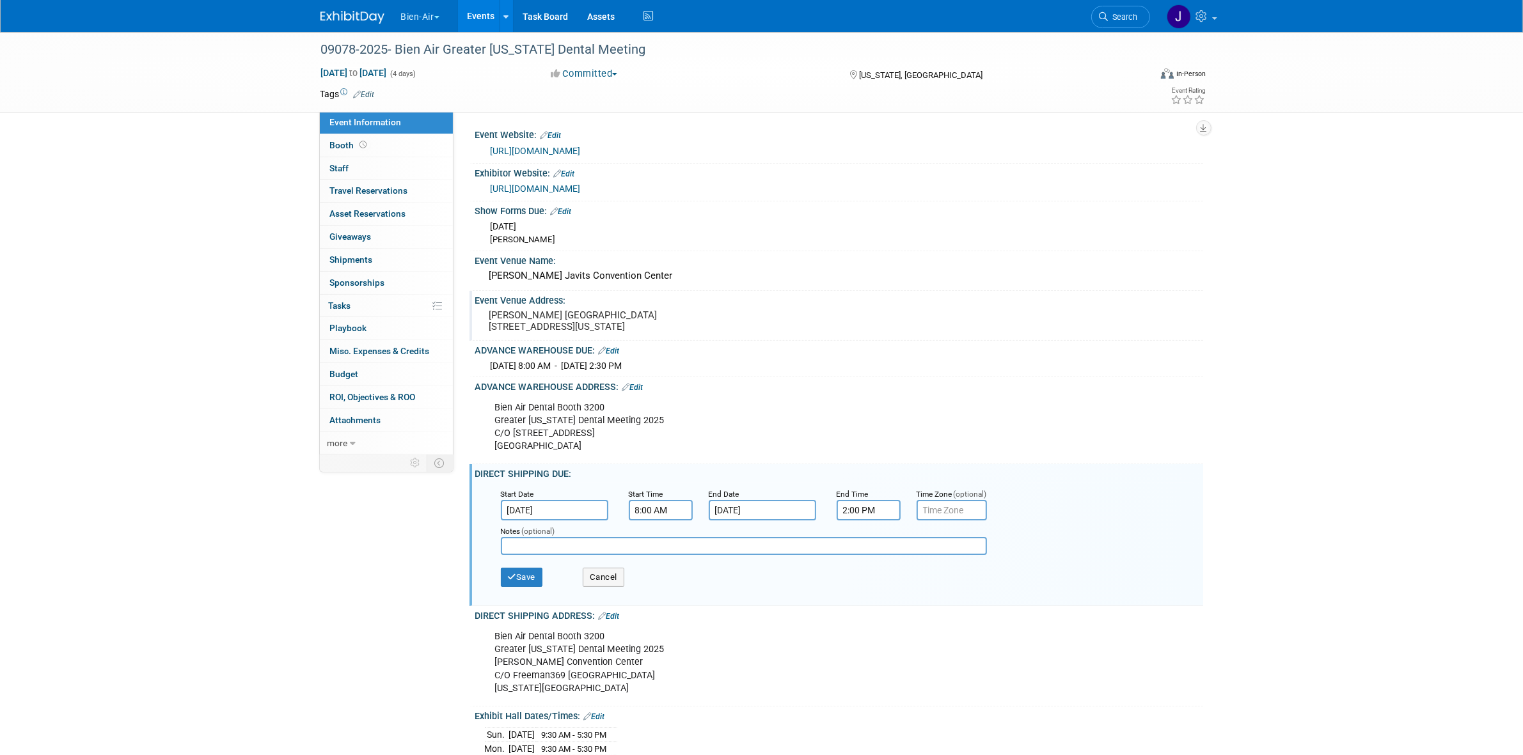
click at [661, 521] on input "8:00 AM" at bounding box center [661, 510] width 64 height 20
click at [661, 597] on span at bounding box center [658, 596] width 22 height 22
type input "6:00 AM"
click at [747, 631] on span at bounding box center [753, 625] width 86 height 22
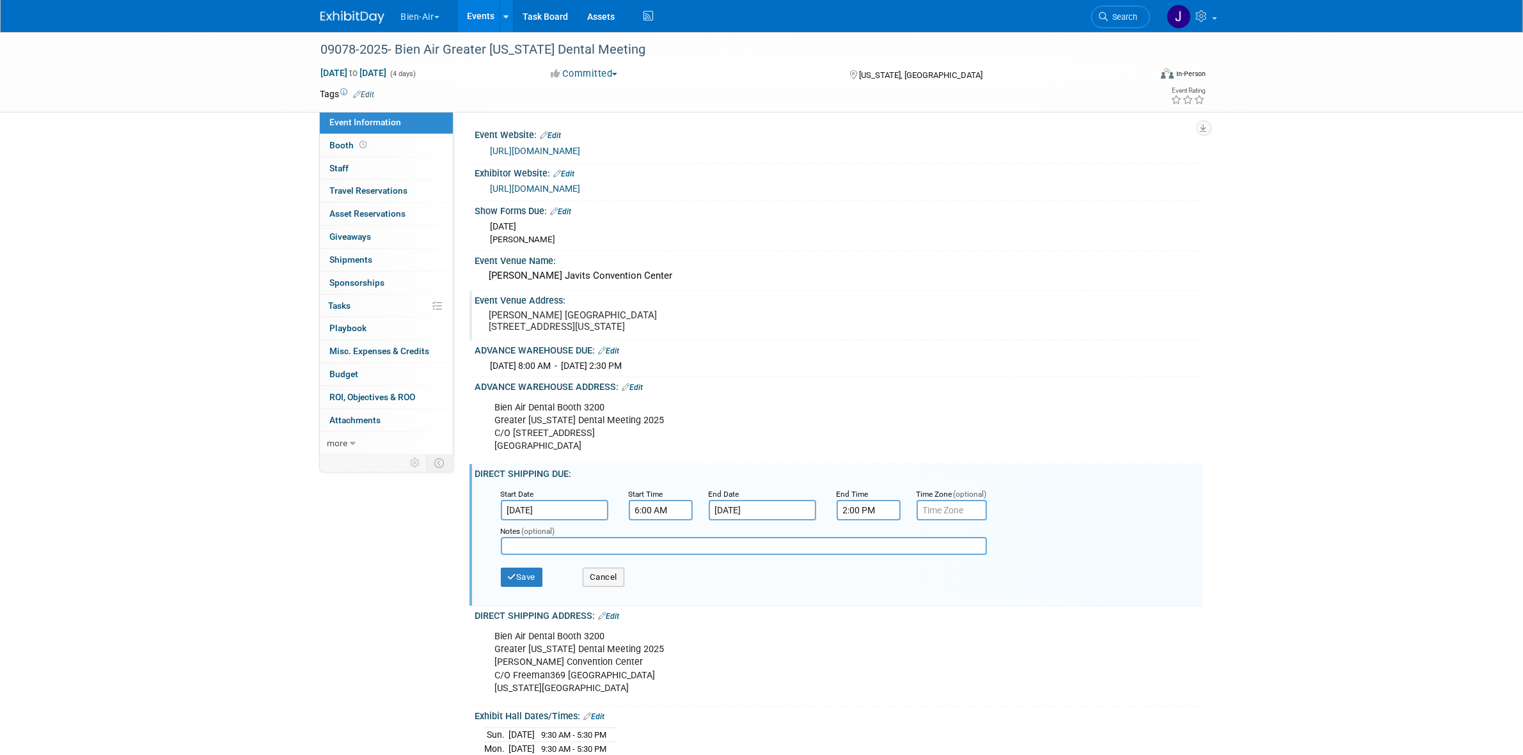
click at [864, 520] on input "2:00 PM" at bounding box center [869, 510] width 64 height 20
click at [868, 552] on span at bounding box center [866, 541] width 22 height 22
type input "5:00 PM"
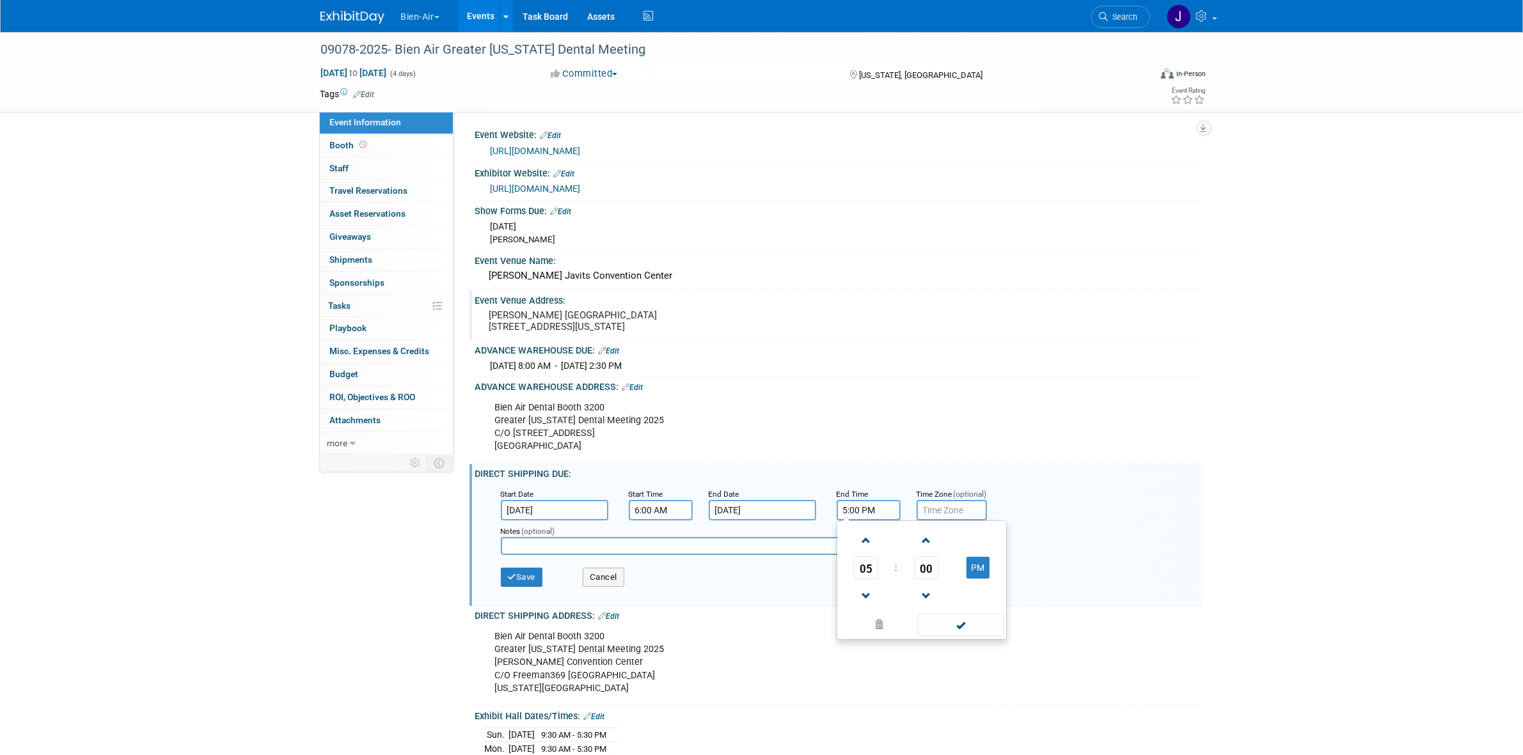
click at [948, 521] on input "text" at bounding box center [952, 510] width 70 height 20
type input "Est"
click at [518, 577] on button "Save" at bounding box center [522, 577] width 42 height 19
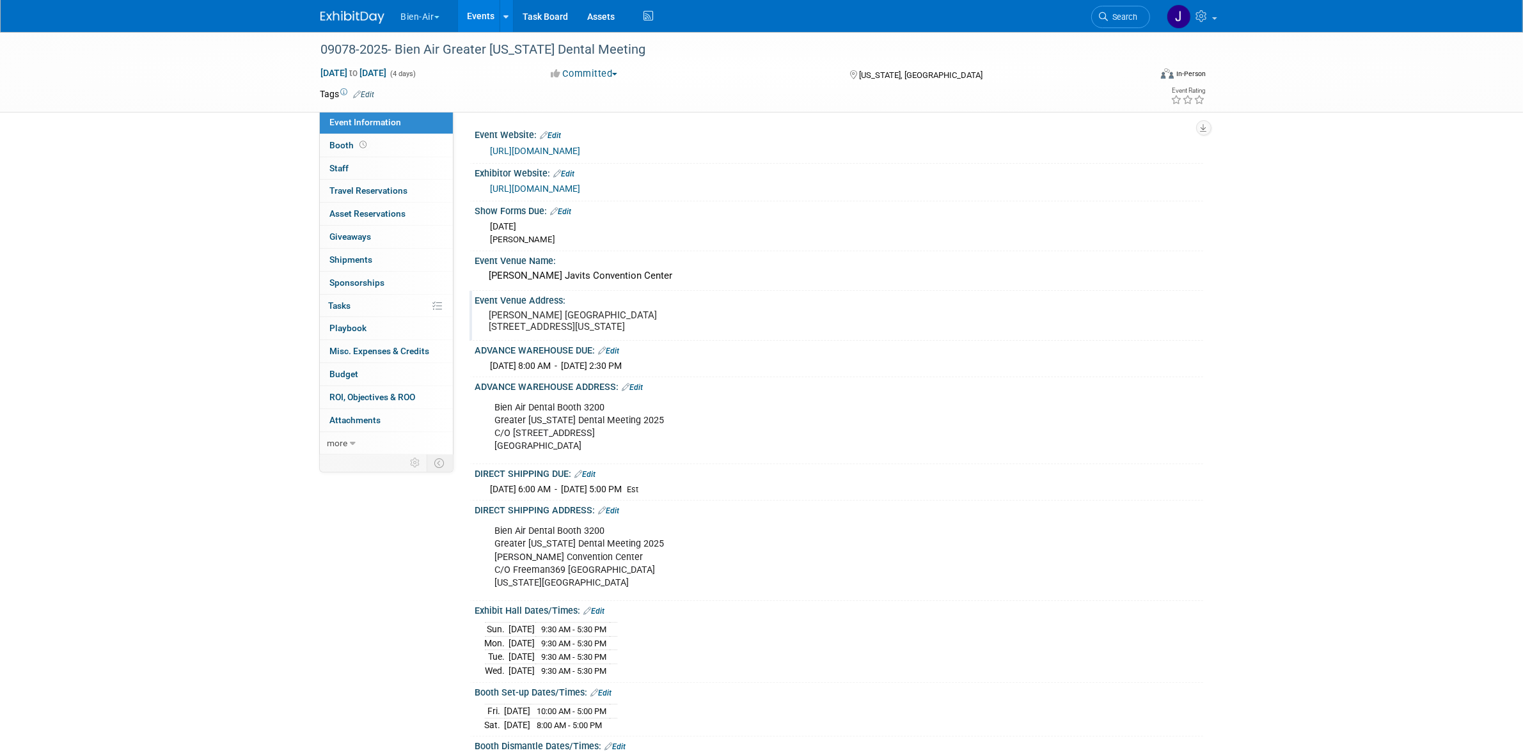
click at [592, 477] on div "DIRECT SHIPPING DUE: Edit" at bounding box center [839, 472] width 728 height 17
click at [595, 479] on link "Edit" at bounding box center [585, 474] width 21 height 9
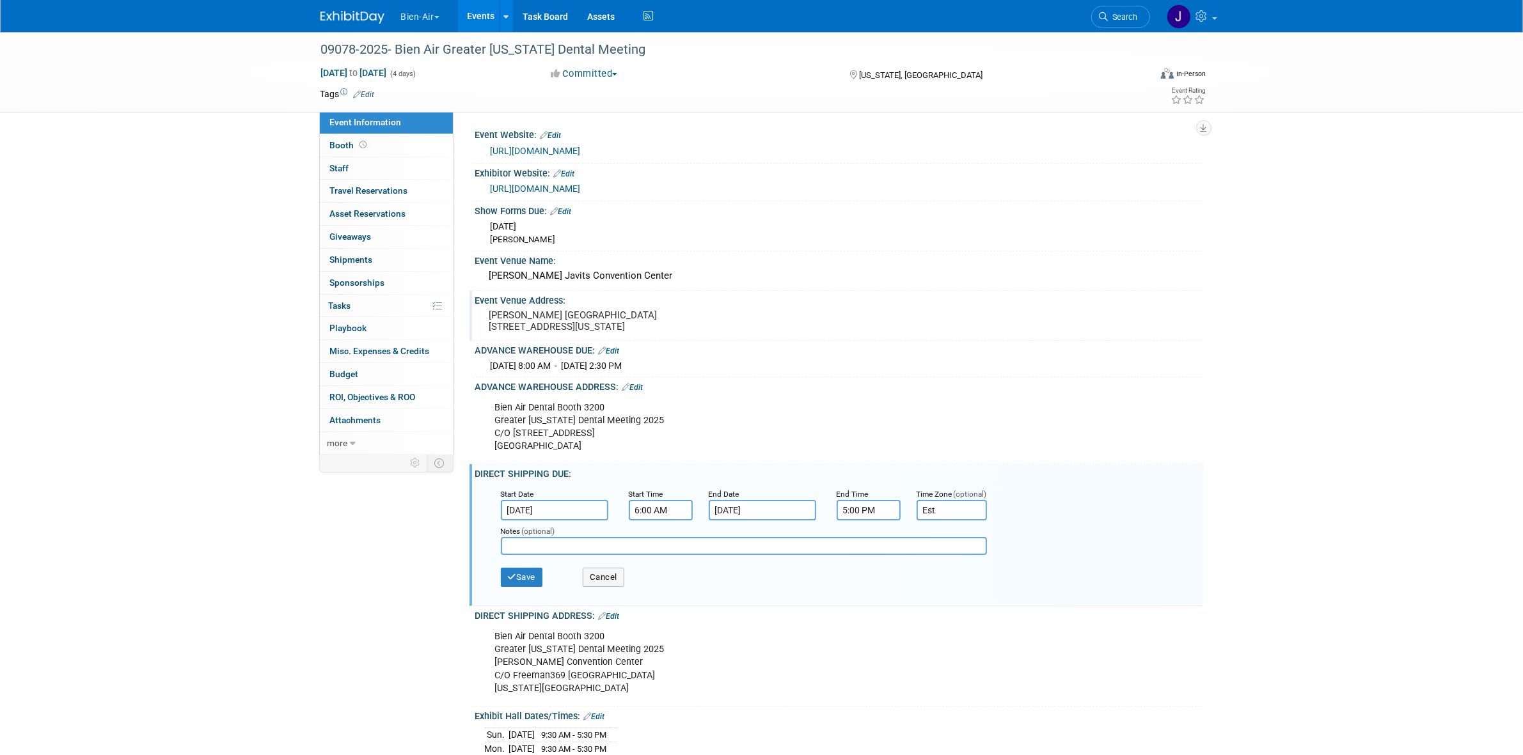
click at [647, 510] on input "6:00 AM" at bounding box center [661, 510] width 64 height 20
click at [661, 552] on span at bounding box center [658, 541] width 22 height 22
type input "8:00 AM"
click at [761, 626] on span at bounding box center [753, 625] width 86 height 22
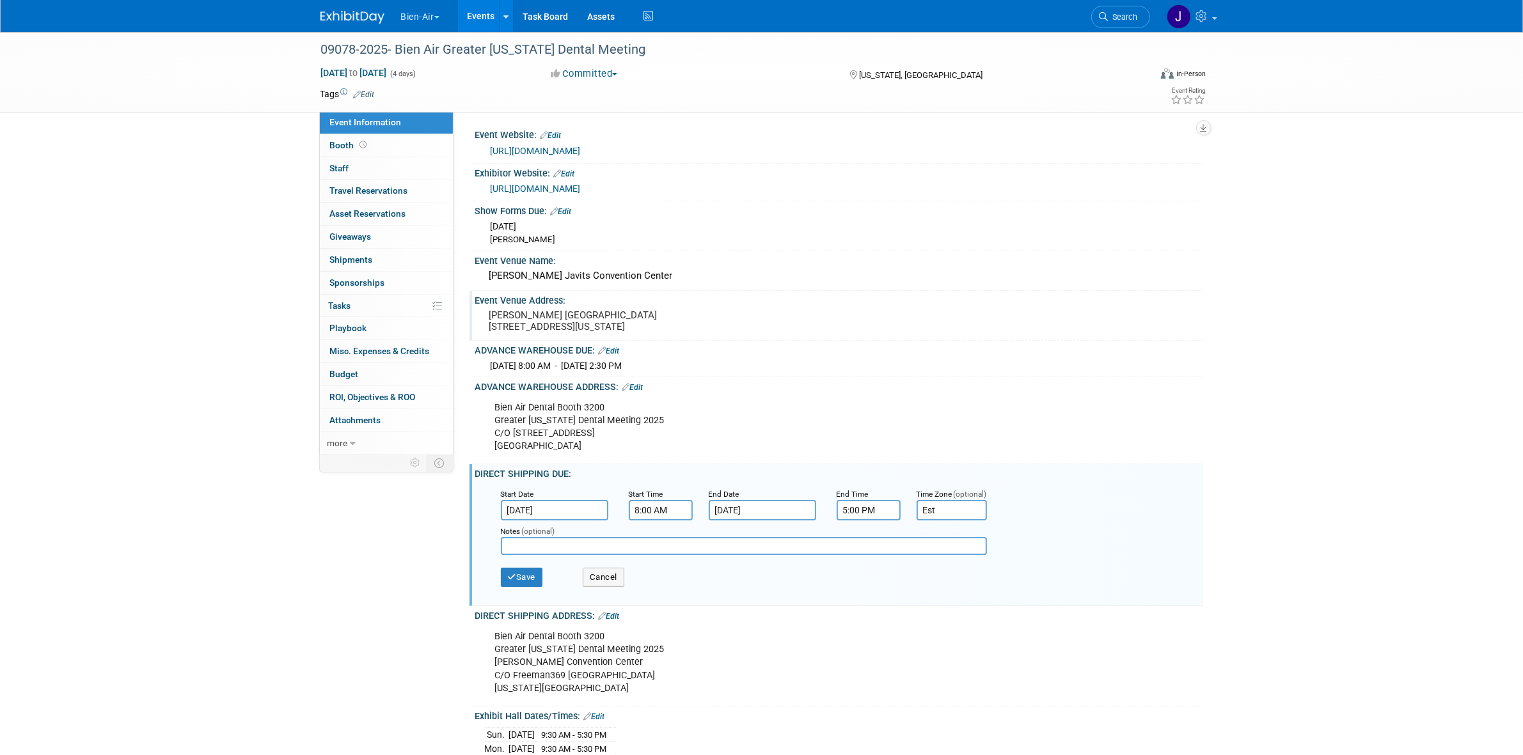
click at [842, 509] on input "5:00 PM" at bounding box center [869, 510] width 64 height 20
click at [879, 606] on td at bounding box center [866, 595] width 53 height 33
click at [875, 606] on span at bounding box center [866, 596] width 22 height 22
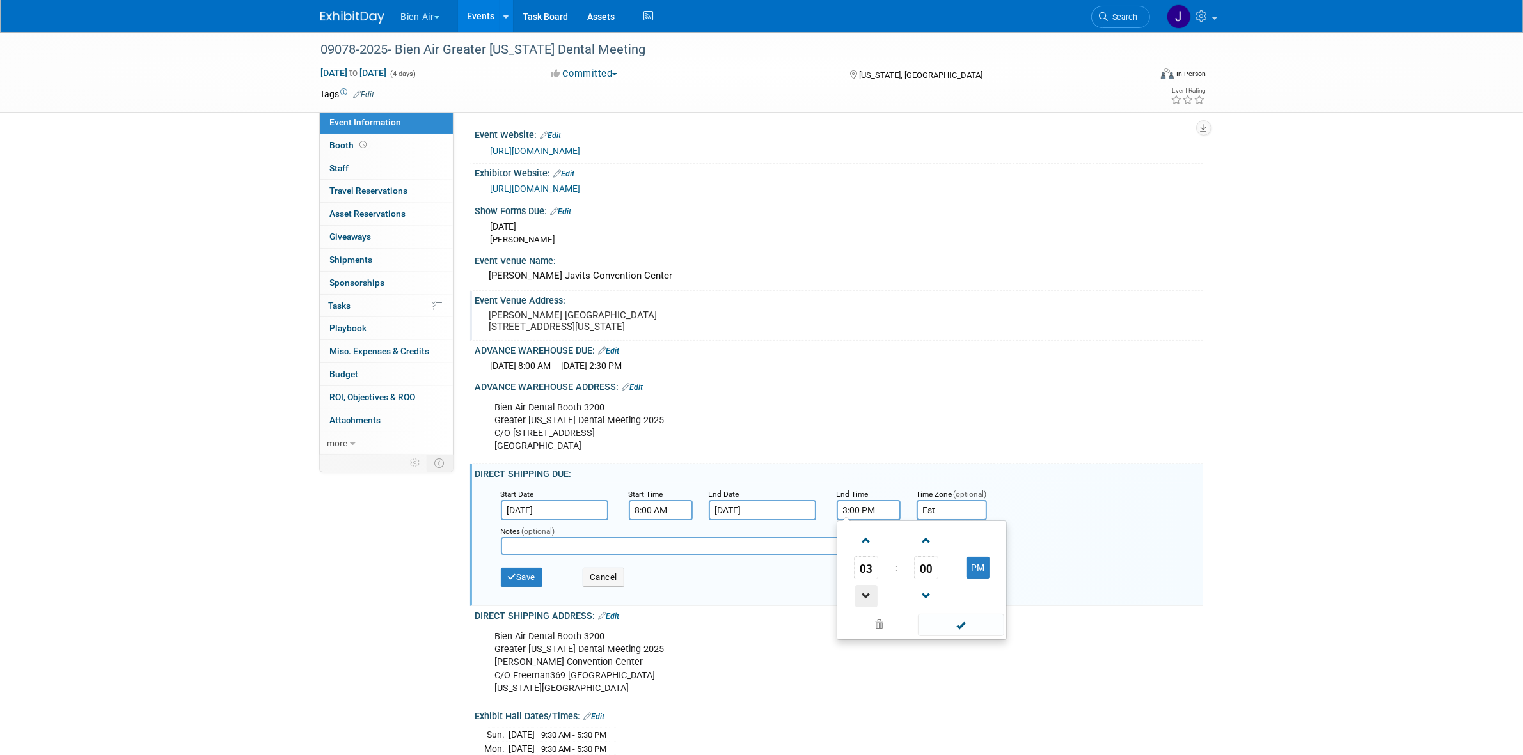
type input "2:00 PM"
click at [966, 636] on span at bounding box center [961, 625] width 86 height 22
click at [525, 587] on button "Save" at bounding box center [522, 577] width 42 height 19
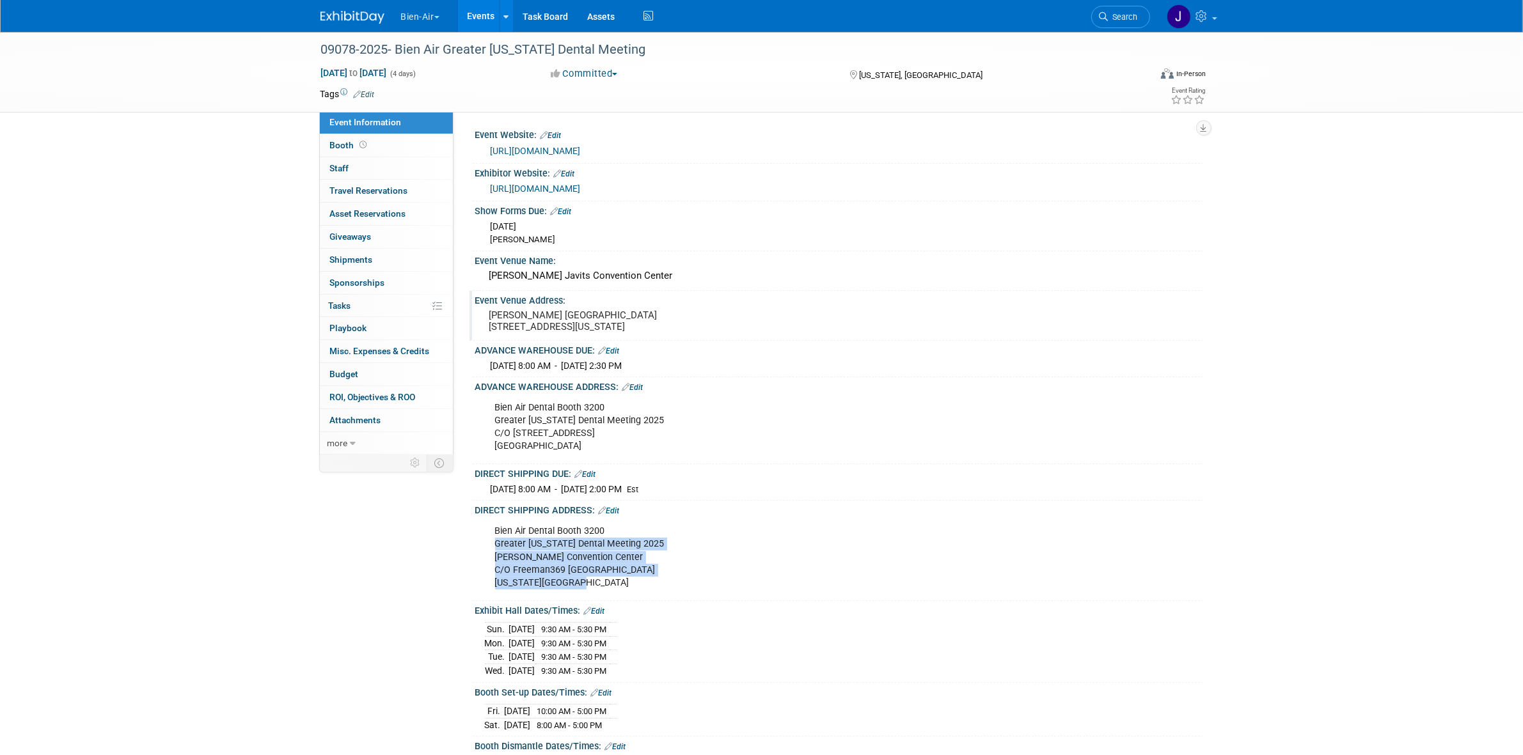
drag, startPoint x: 494, startPoint y: 551, endPoint x: 602, endPoint y: 590, distance: 115.1
click at [602, 590] on div "Bien Air Dental Booth 3200 Greater New York Dental Meeting 2025 Jacob K Javits …" at bounding box center [774, 557] width 576 height 77
copy div "Greater [US_STATE] Dental Meeting 2025 [PERSON_NAME][GEOGRAPHIC_DATA] C/[GEOGRA…"
click at [1347, 81] on div "09078-2025- Bien Air Greater New York Dental Meeting Nov 30, 2025 to Dec 3, 202…" at bounding box center [761, 72] width 1523 height 81
click at [339, 138] on link "Booth" at bounding box center [386, 145] width 133 height 22
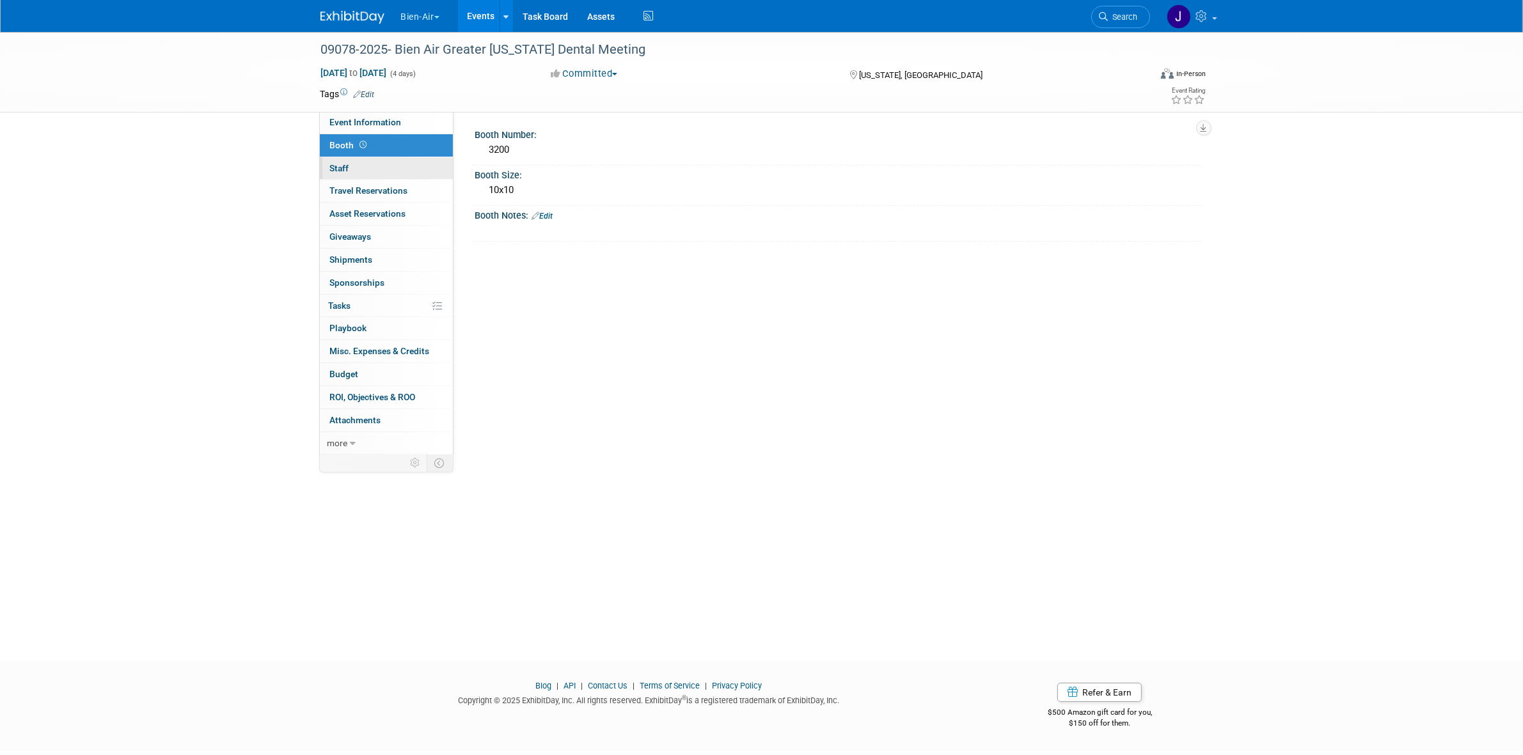
click at [338, 158] on link "0 Staff 0" at bounding box center [386, 168] width 133 height 22
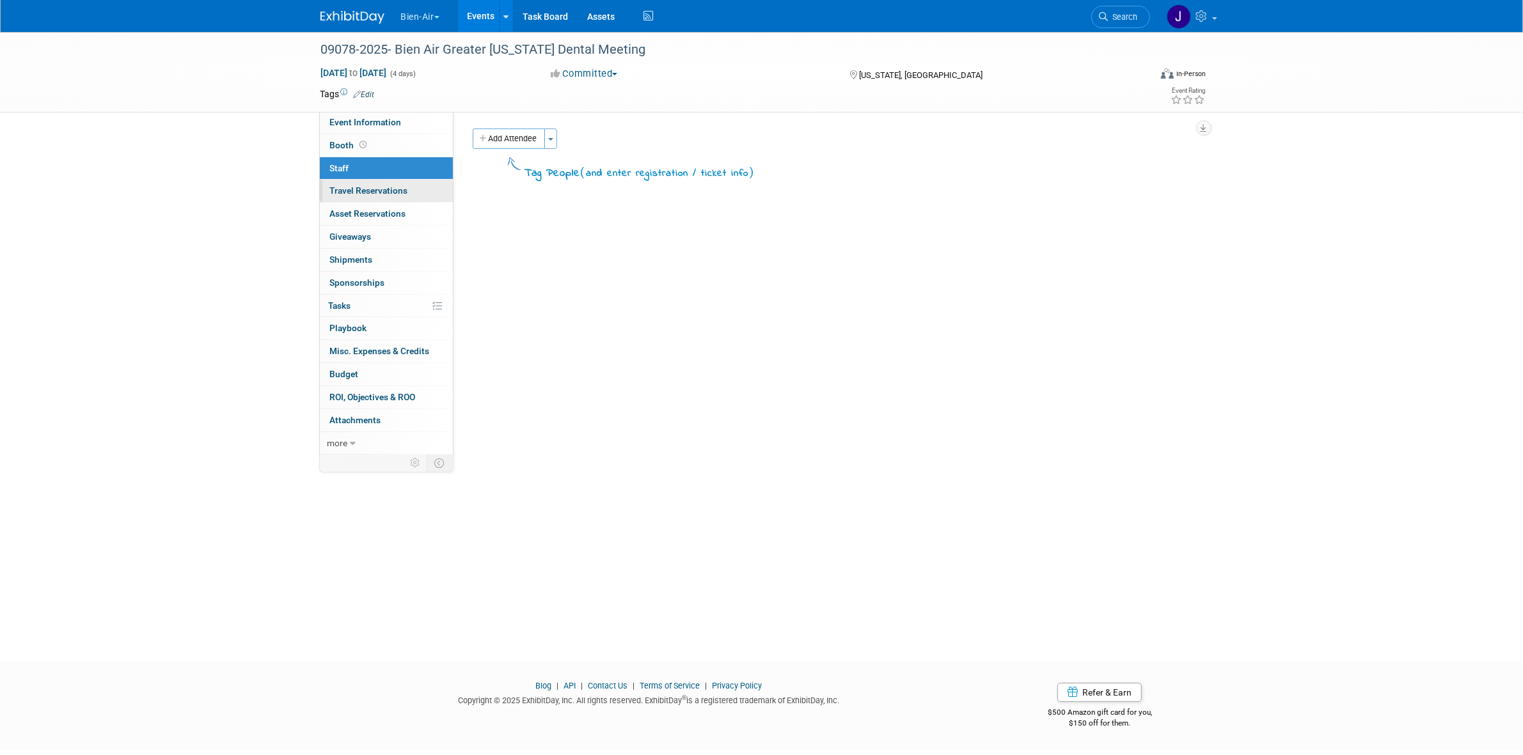
click at [343, 189] on span "Travel Reservations 0" at bounding box center [369, 190] width 78 height 10
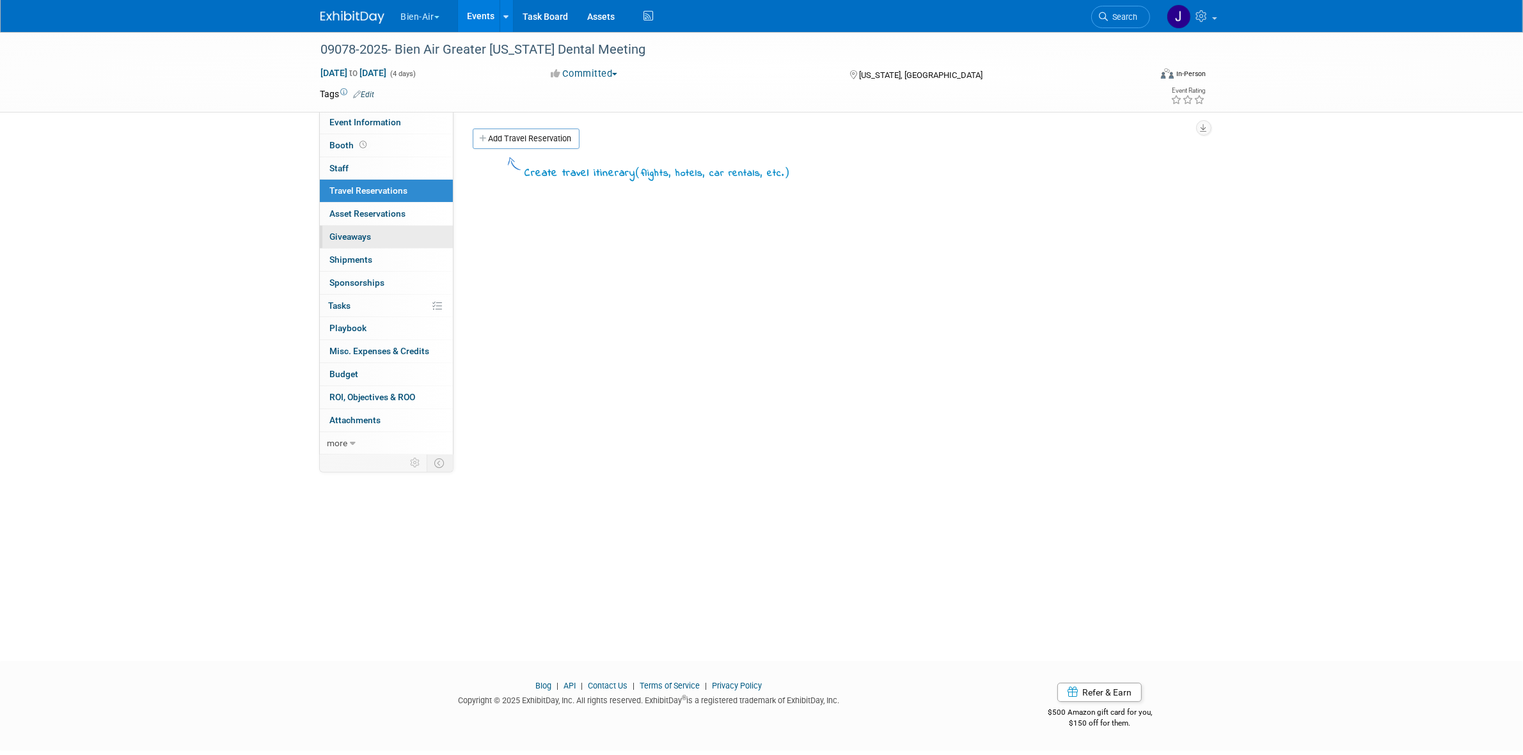
click at [361, 226] on link "0 Giveaways 0" at bounding box center [386, 237] width 133 height 22
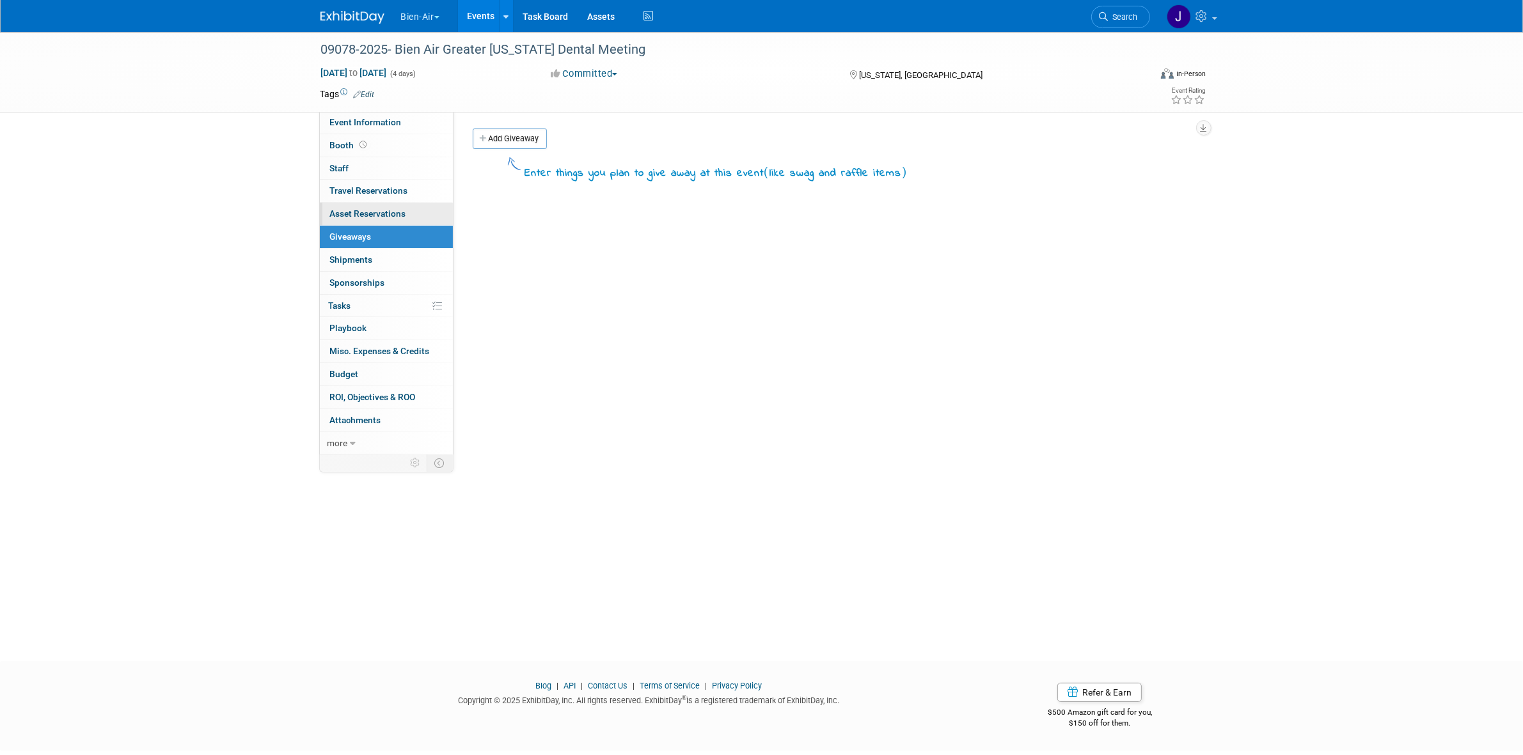
click at [362, 212] on span "Asset Reservations 0" at bounding box center [368, 214] width 76 height 10
click at [366, 254] on link "0 Shipments 0" at bounding box center [386, 260] width 133 height 22
click at [366, 295] on link "0% Tasks 0%" at bounding box center [386, 306] width 133 height 22
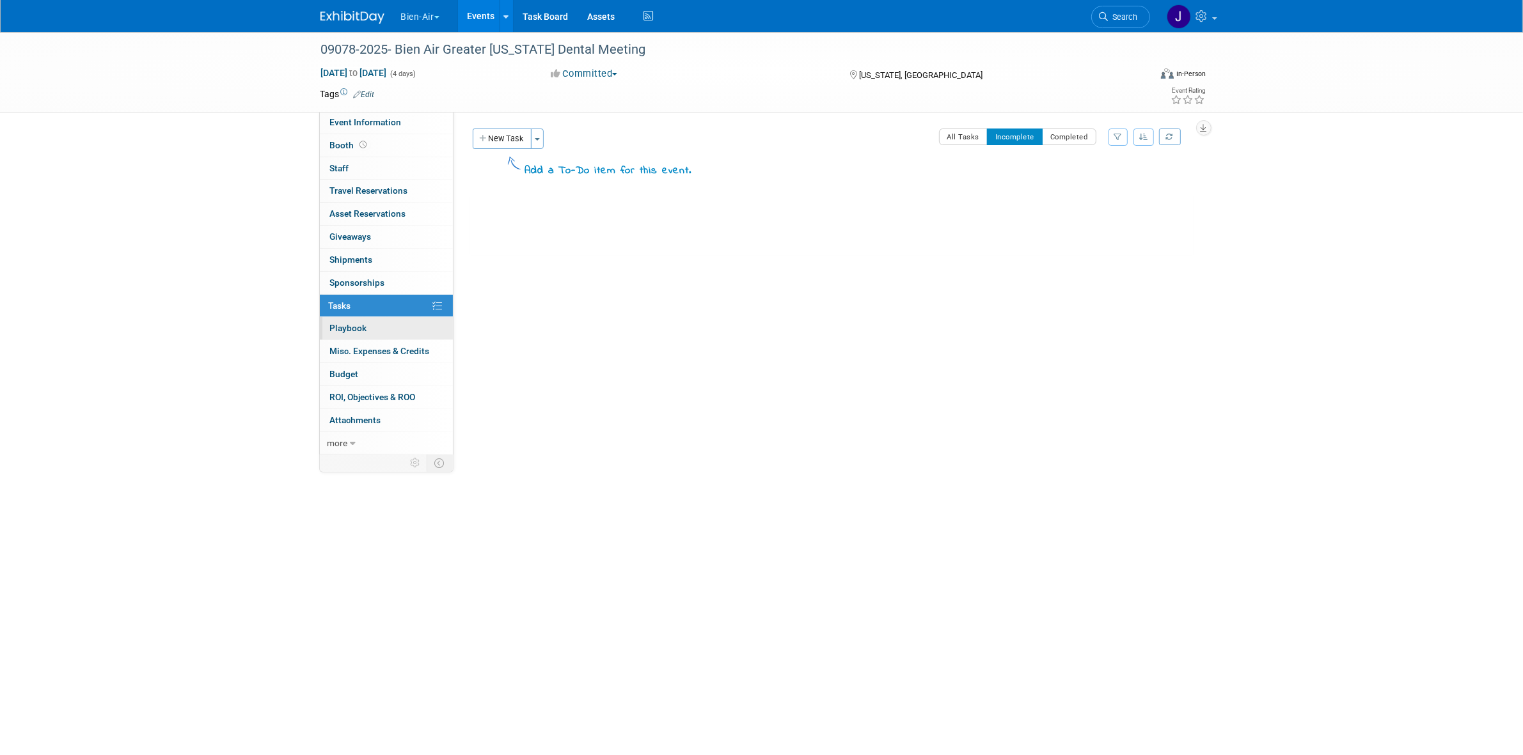
click at [366, 326] on link "0 Playbook 0" at bounding box center [386, 328] width 133 height 22
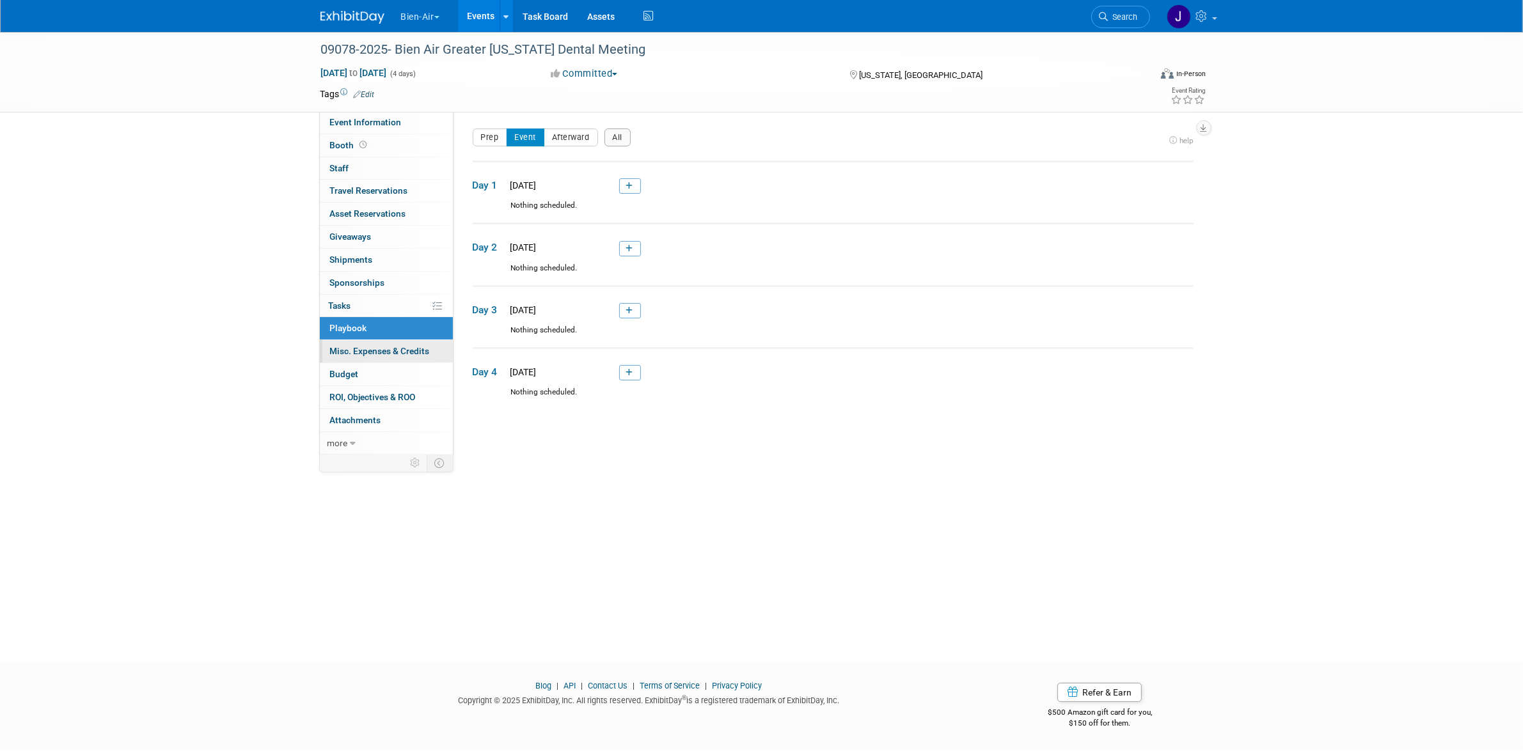
click at [365, 347] on span "Misc. Expenses & Credits 0" at bounding box center [380, 351] width 100 height 10
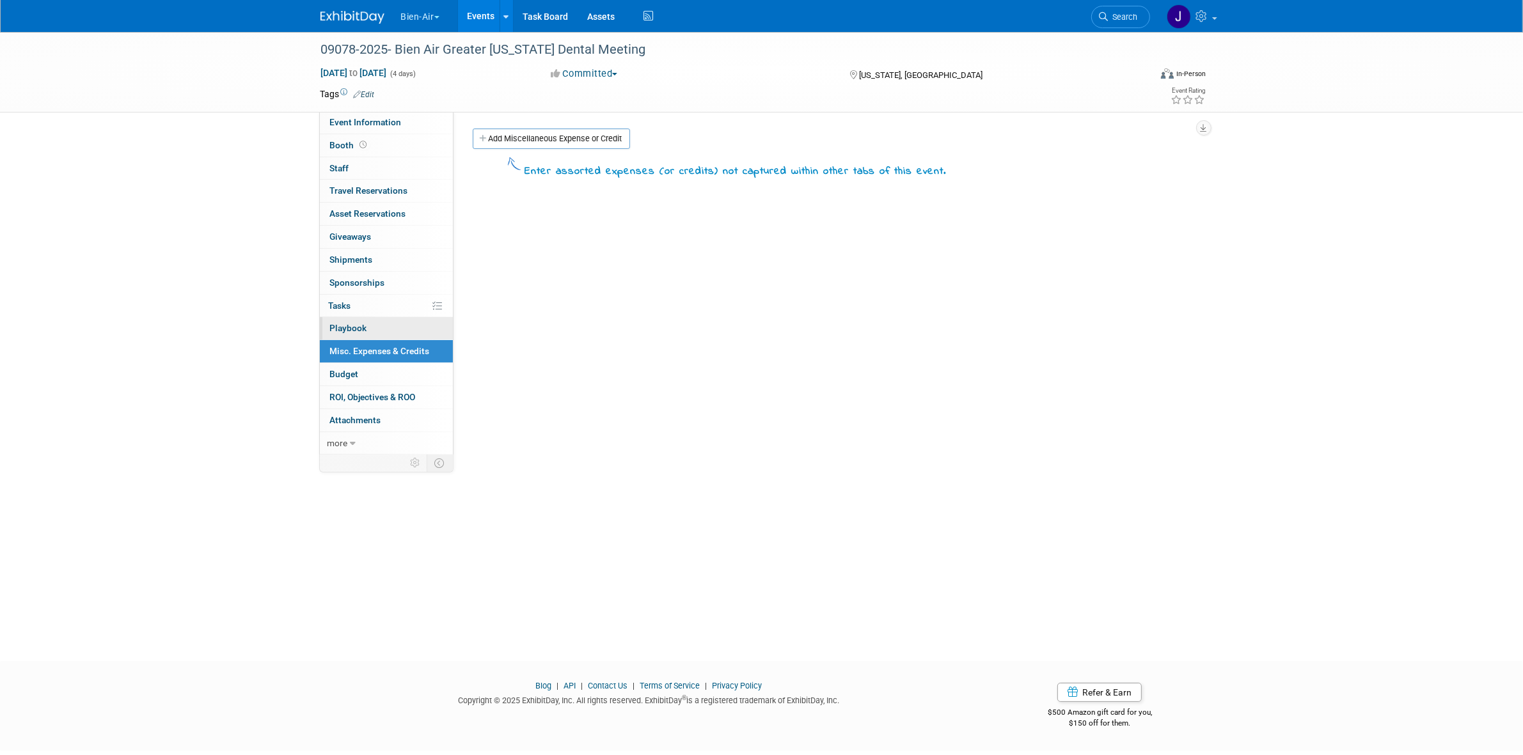
click at [363, 327] on span "Playbook 0" at bounding box center [348, 328] width 37 height 10
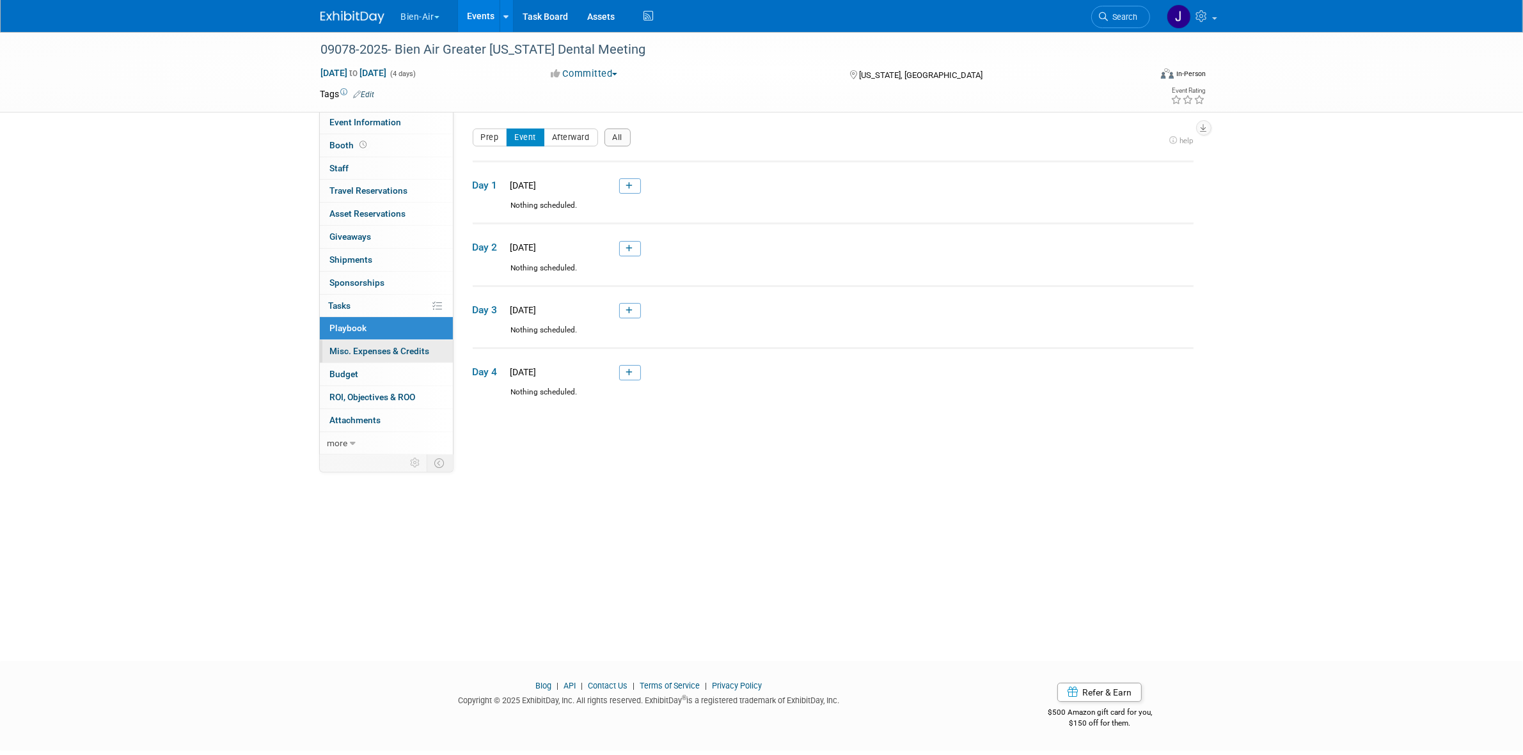
click at [365, 349] on span "Misc. Expenses & Credits 0" at bounding box center [380, 351] width 100 height 10
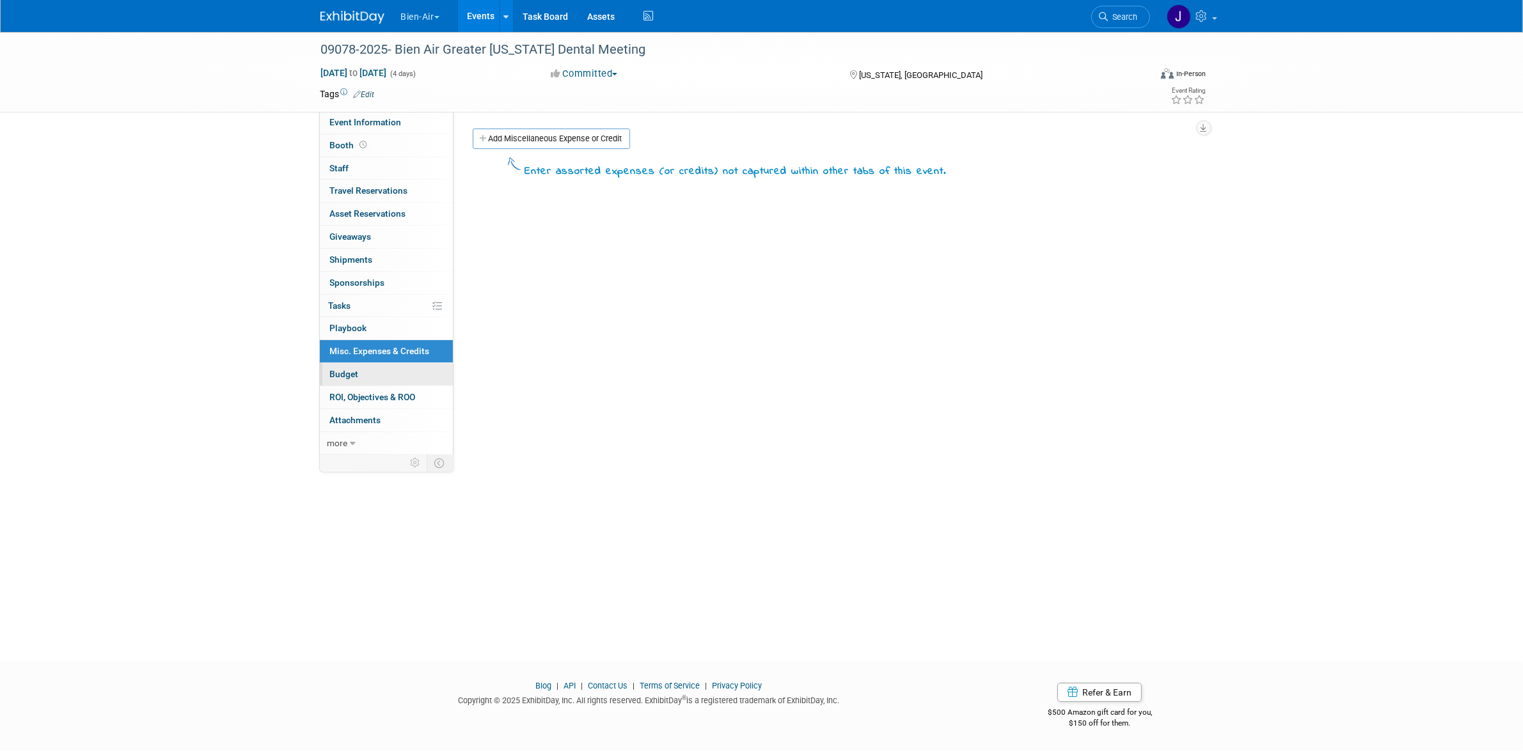
click at [368, 368] on link "Budget" at bounding box center [386, 374] width 133 height 22
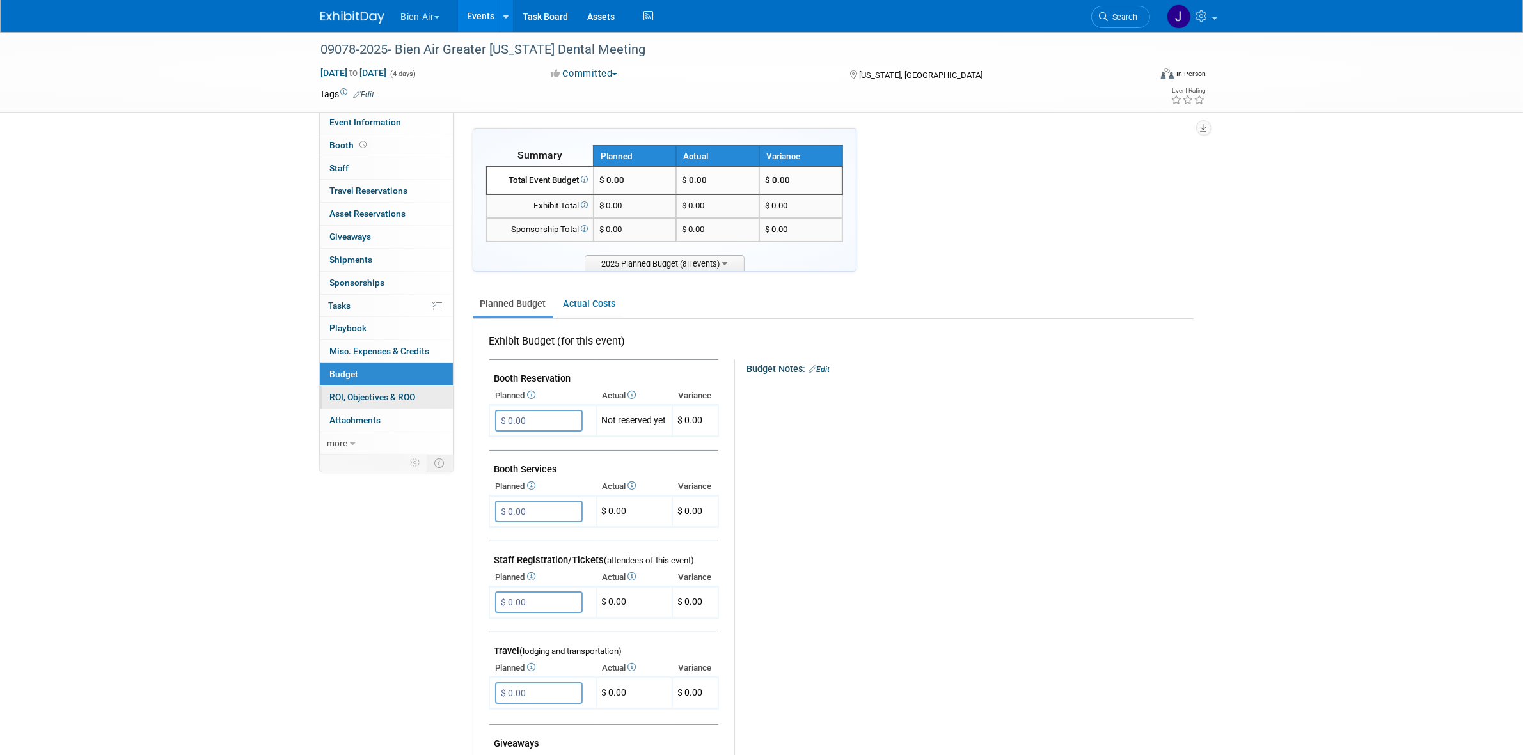
click at [373, 400] on span "ROI, Objectives & ROO 0" at bounding box center [373, 397] width 86 height 10
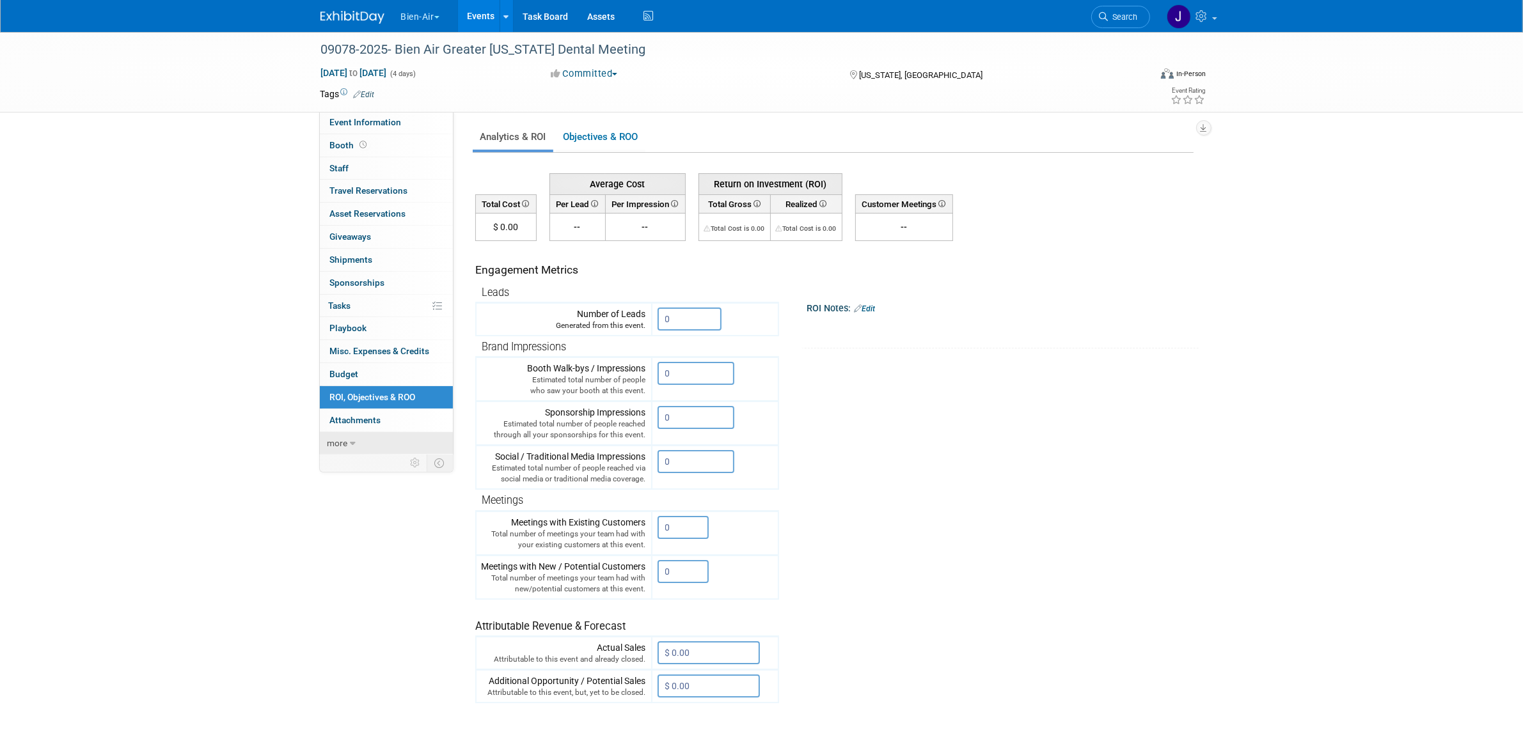
click at [395, 434] on link "more" at bounding box center [386, 443] width 133 height 22
click at [382, 471] on span "Event Binder (.pdf export)" at bounding box center [381, 465] width 102 height 10
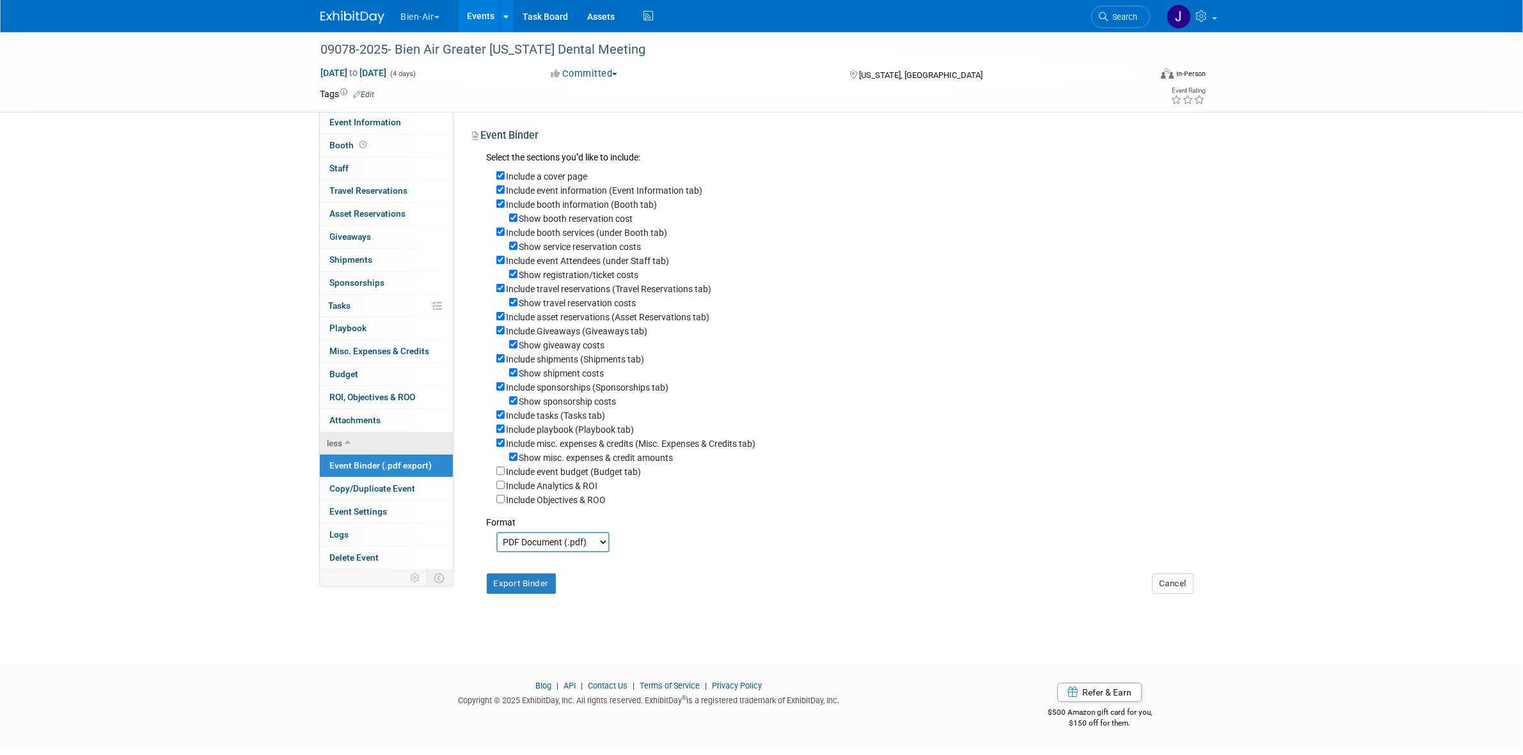
click at [379, 446] on link "less" at bounding box center [386, 443] width 133 height 22
click at [377, 455] on link "more" at bounding box center [386, 443] width 133 height 22
click at [388, 515] on link "Event Settings" at bounding box center [386, 512] width 133 height 22
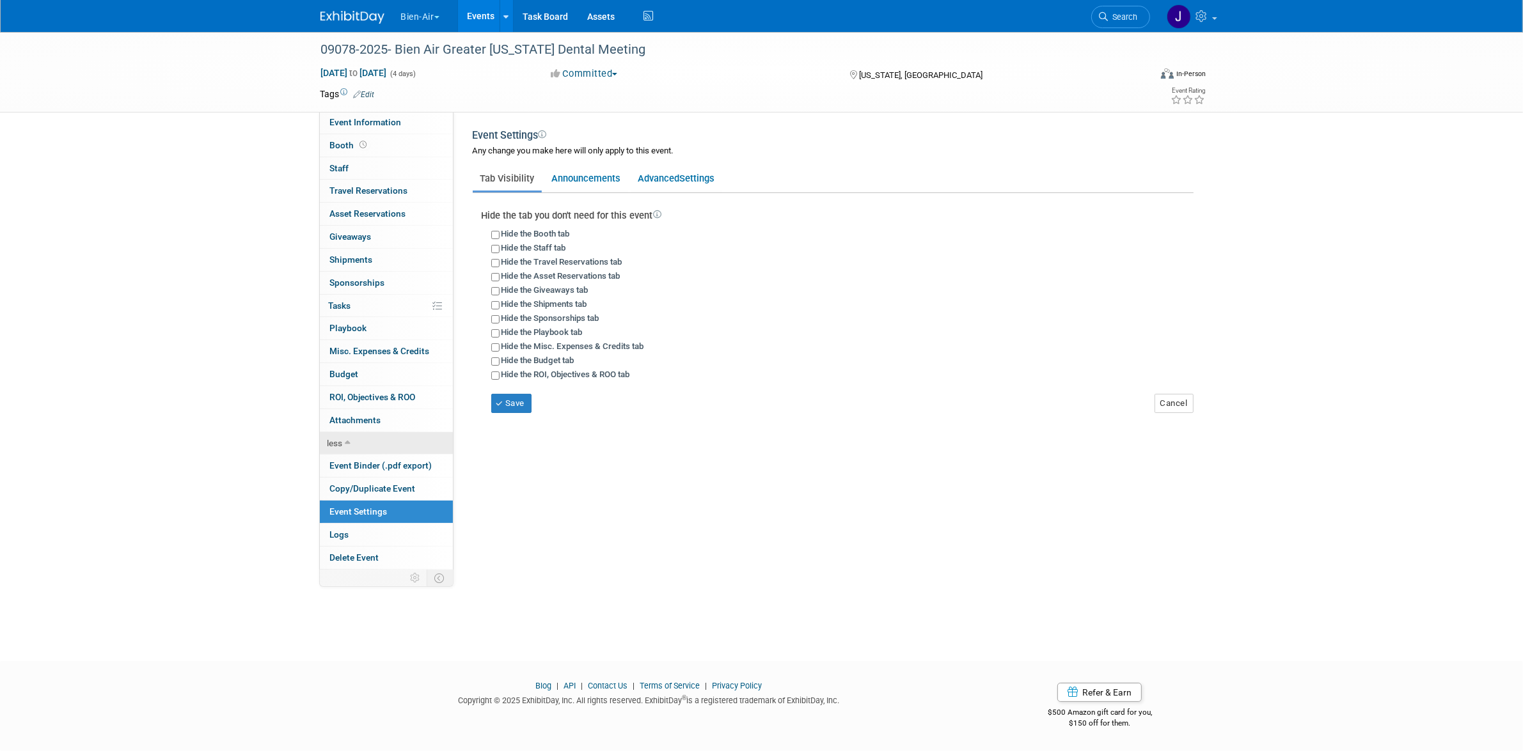
click at [391, 451] on link "less" at bounding box center [386, 443] width 133 height 22
click at [389, 448] on link "more" at bounding box center [386, 443] width 133 height 22
click at [390, 187] on span "Travel Reservations 0" at bounding box center [369, 190] width 78 height 10
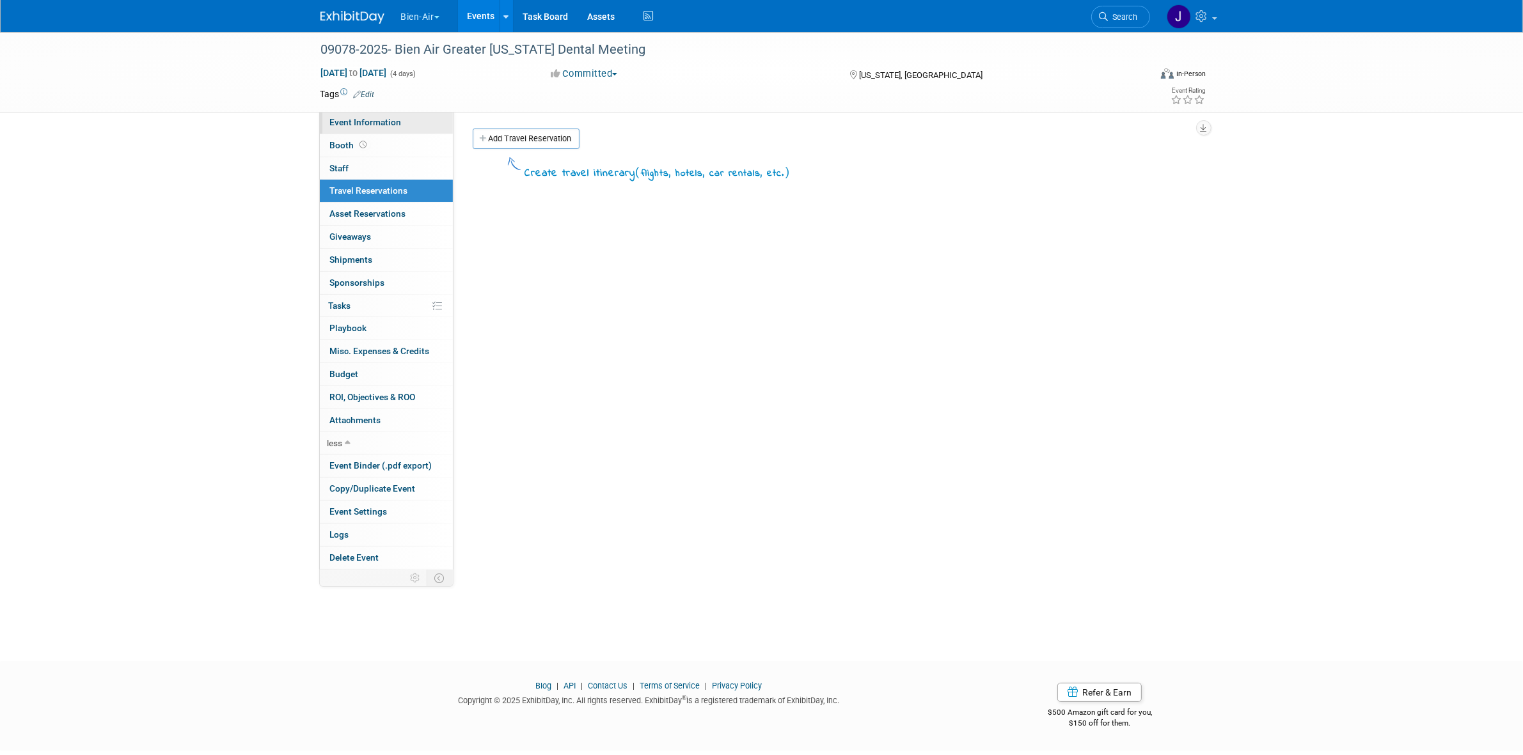
click at [391, 123] on span "Event Information" at bounding box center [366, 122] width 72 height 10
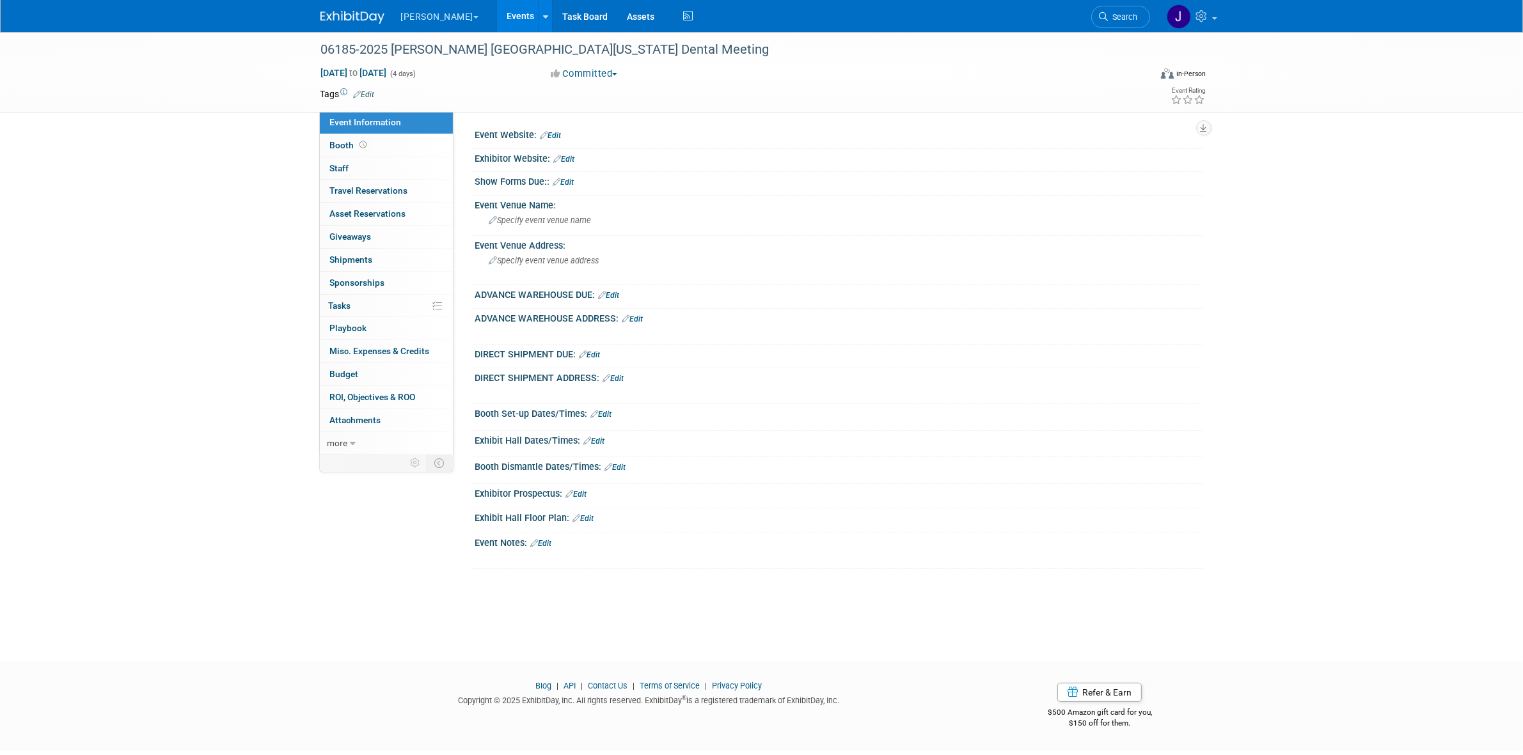
click at [563, 143] on div at bounding box center [839, 142] width 709 height 3
click at [562, 141] on div at bounding box center [839, 142] width 709 height 3
click at [561, 134] on link "Edit" at bounding box center [550, 135] width 21 height 9
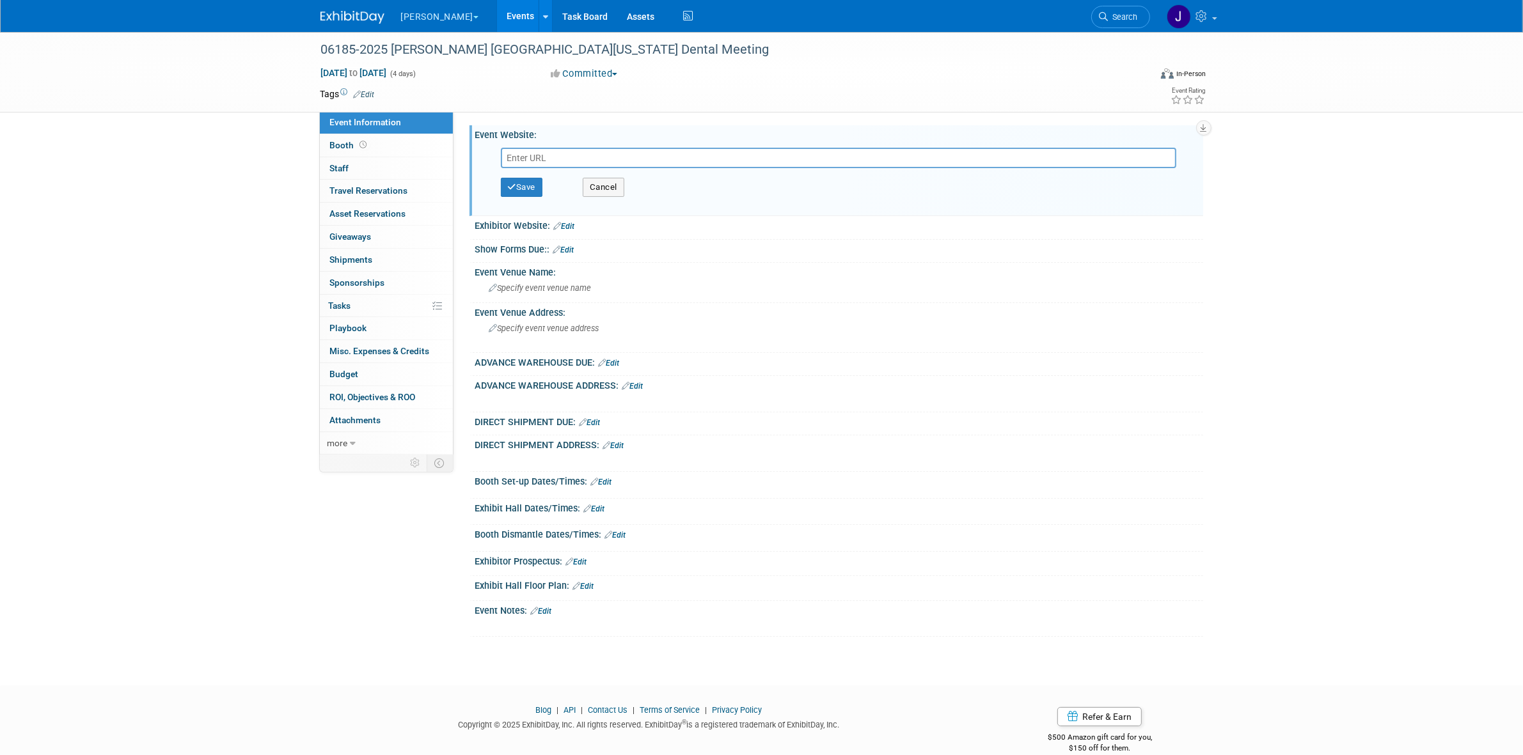
click at [608, 155] on input "text" at bounding box center [838, 158] width 675 height 20
paste input "[URL][DOMAIN_NAME]"
type input "[URL][DOMAIN_NAME]"
click at [528, 184] on button "Save" at bounding box center [522, 187] width 42 height 19
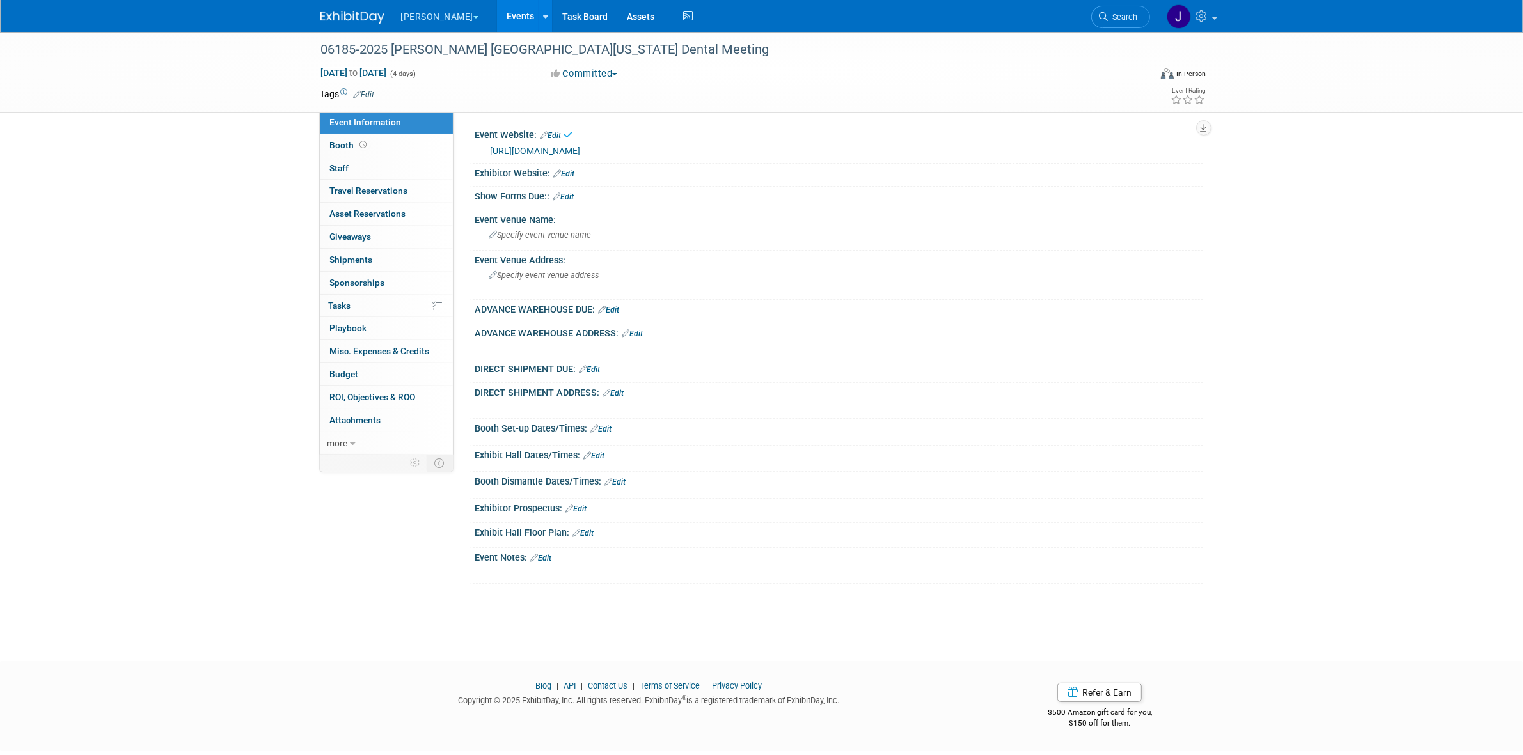
click at [574, 178] on div at bounding box center [839, 179] width 709 height 3
click at [574, 176] on link "Edit" at bounding box center [564, 173] width 21 height 9
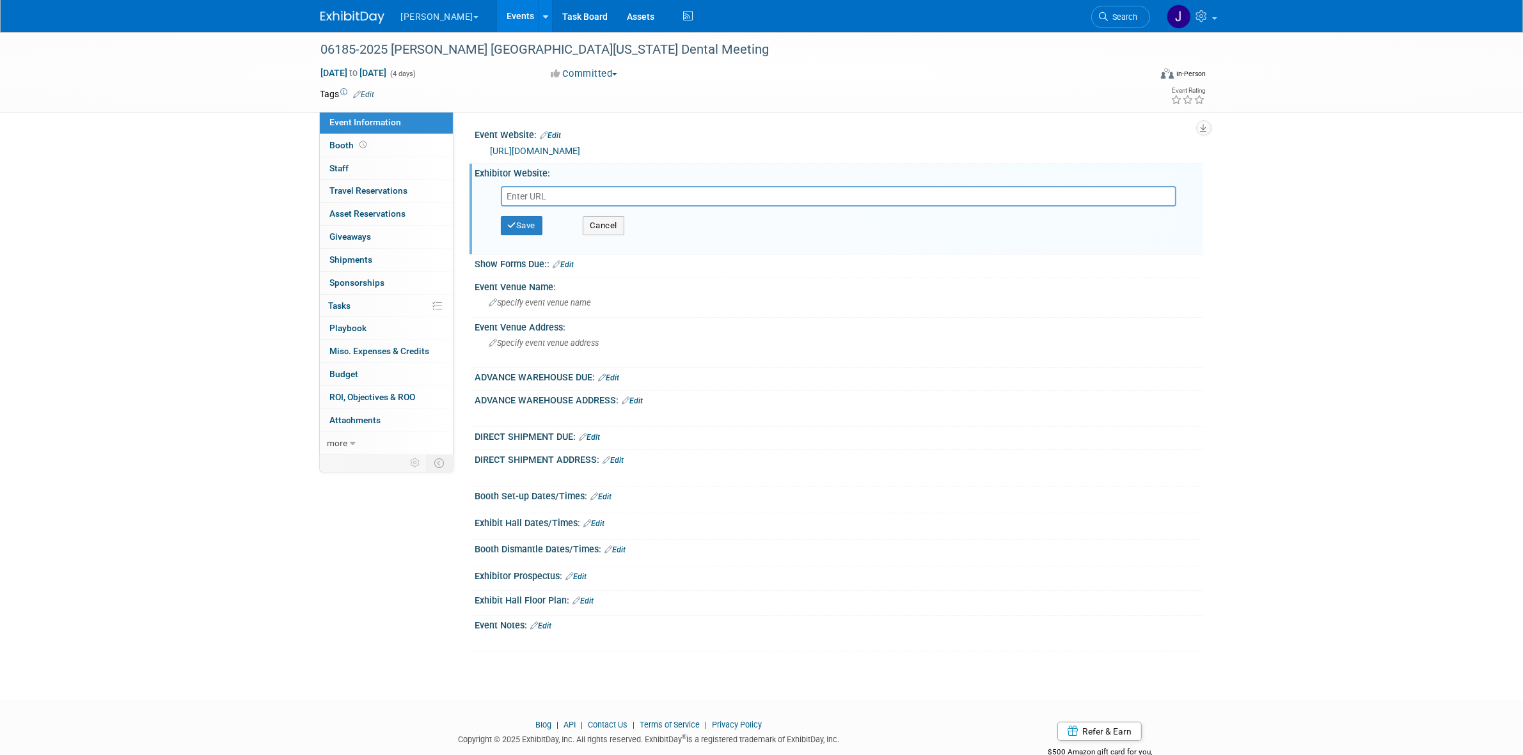
click at [653, 196] on input "text" at bounding box center [838, 196] width 675 height 20
paste input "[URL][DOMAIN_NAME]"
type input "[URL][DOMAIN_NAME]"
click at [525, 228] on button "Save" at bounding box center [522, 225] width 42 height 19
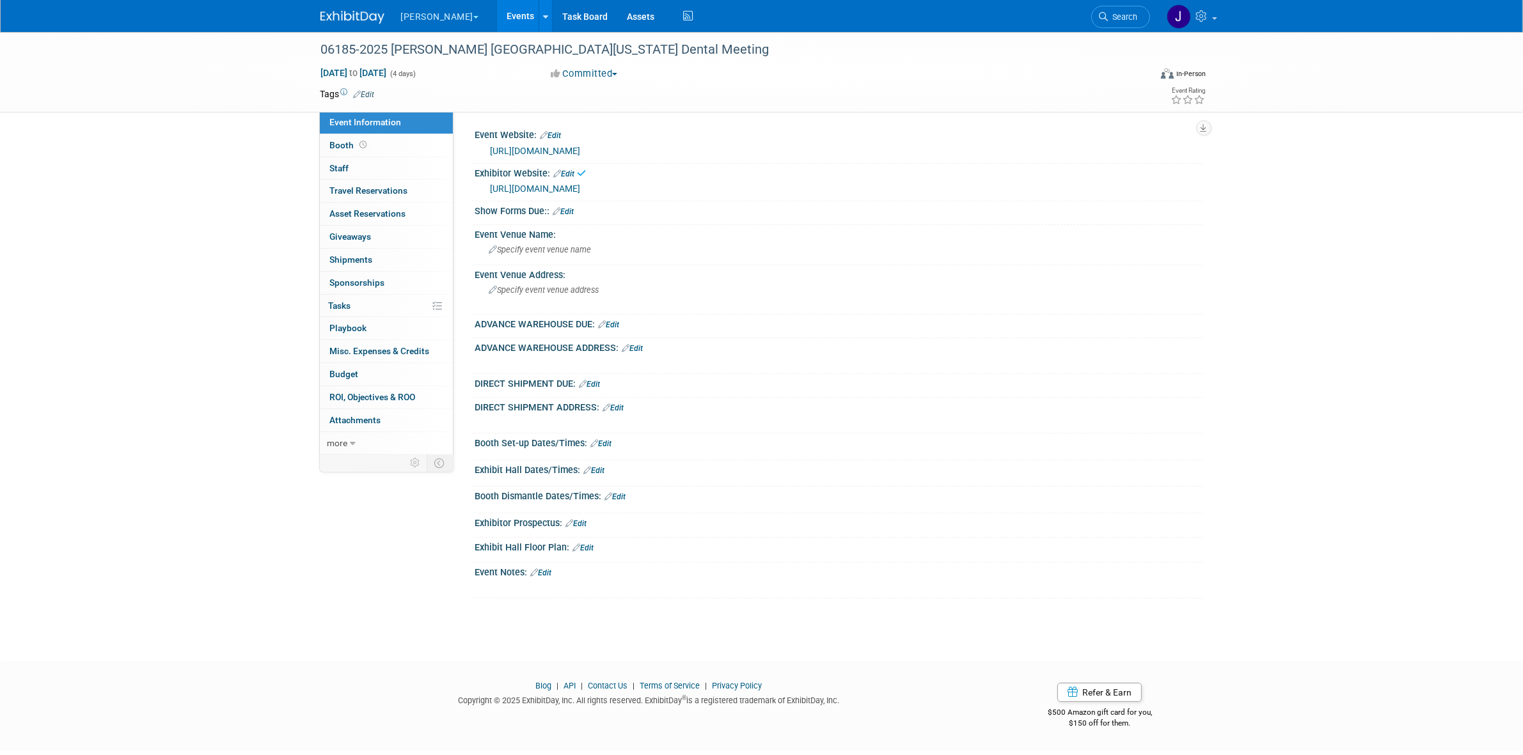
click at [512, 192] on link "[URL][DOMAIN_NAME]" at bounding box center [536, 189] width 90 height 10
click at [569, 209] on link "Edit" at bounding box center [563, 211] width 21 height 9
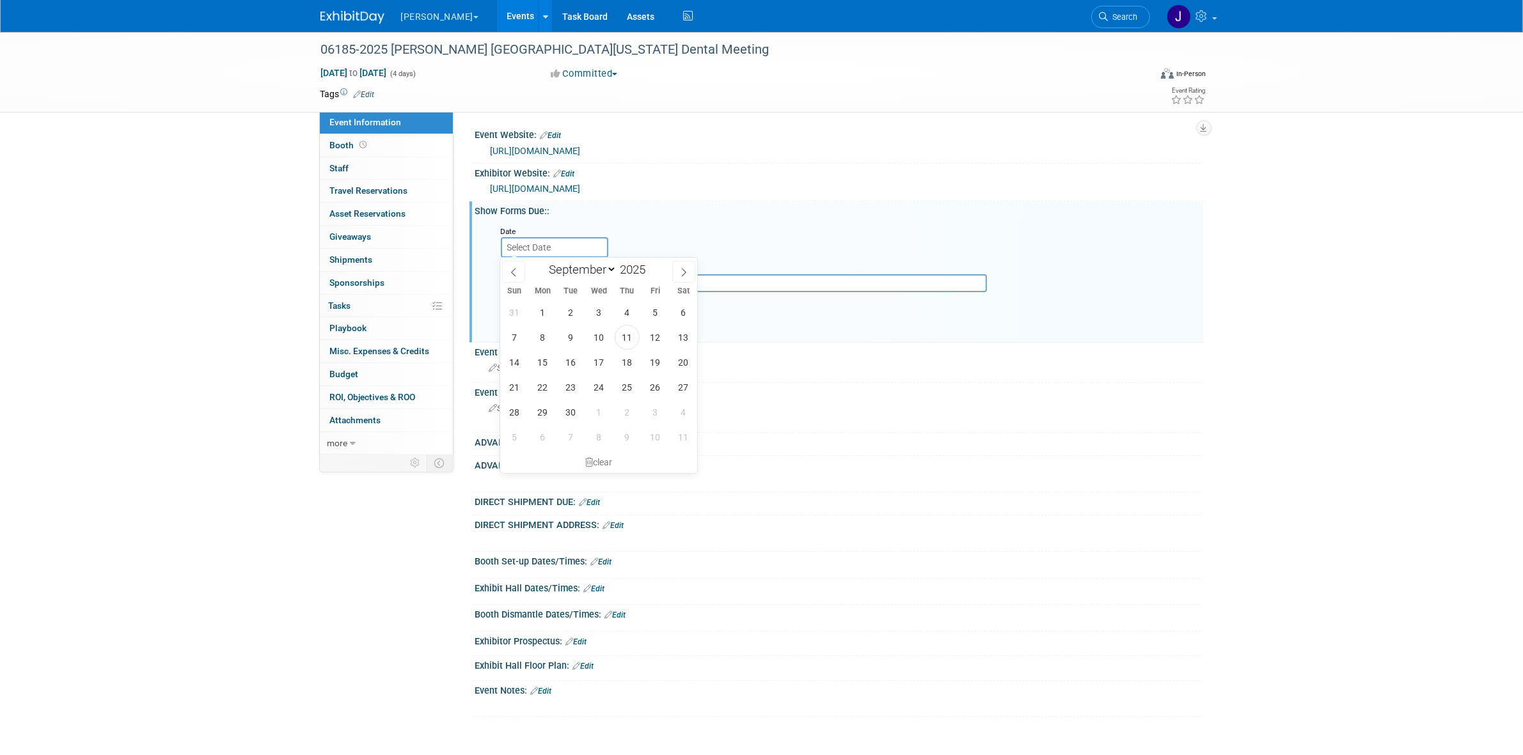
click at [554, 245] on input "text" at bounding box center [554, 247] width 107 height 20
click at [586, 248] on input "text" at bounding box center [554, 247] width 107 height 20
click at [683, 270] on icon at bounding box center [683, 272] width 9 height 9
select select "10"
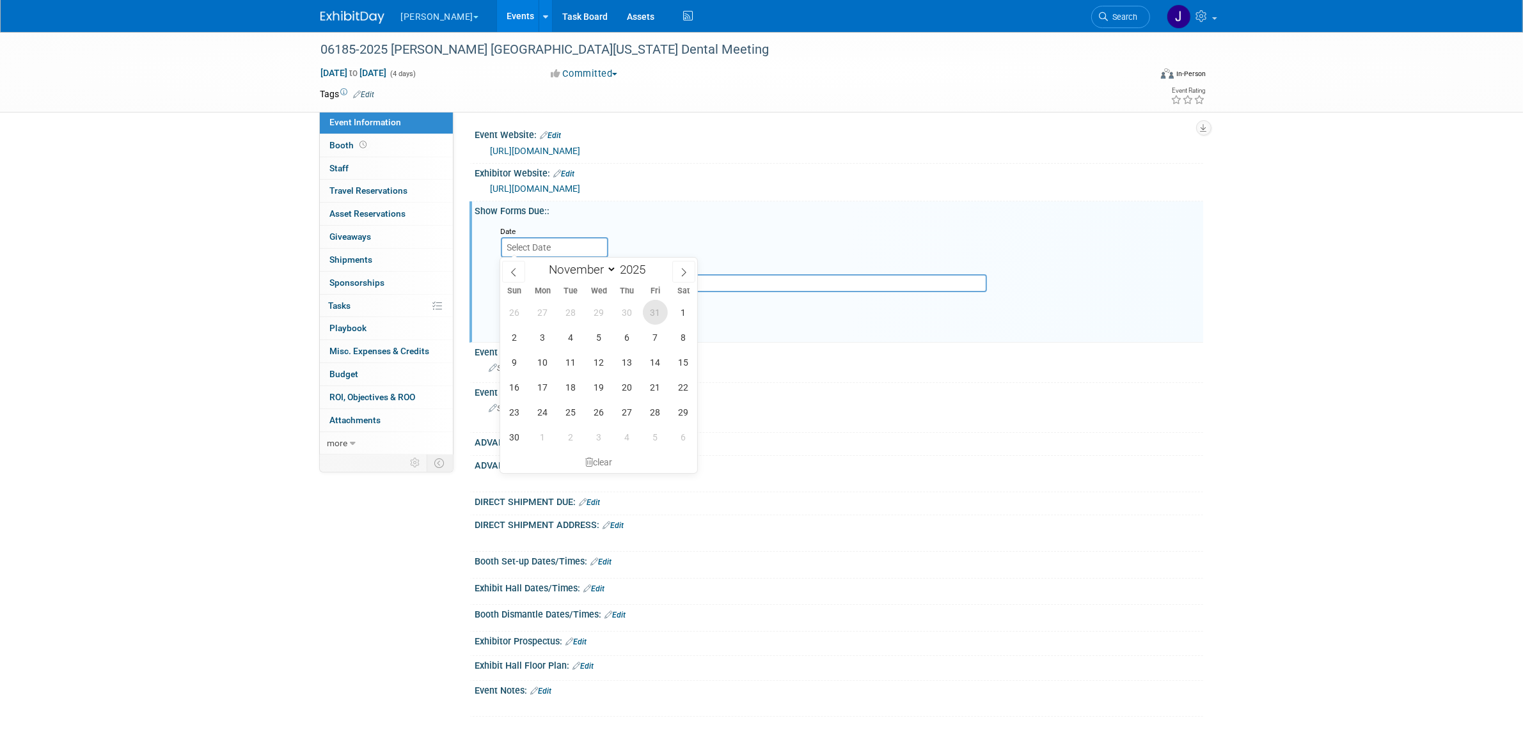
click at [647, 308] on span "31" at bounding box center [655, 312] width 25 height 25
type input "[DATE]"
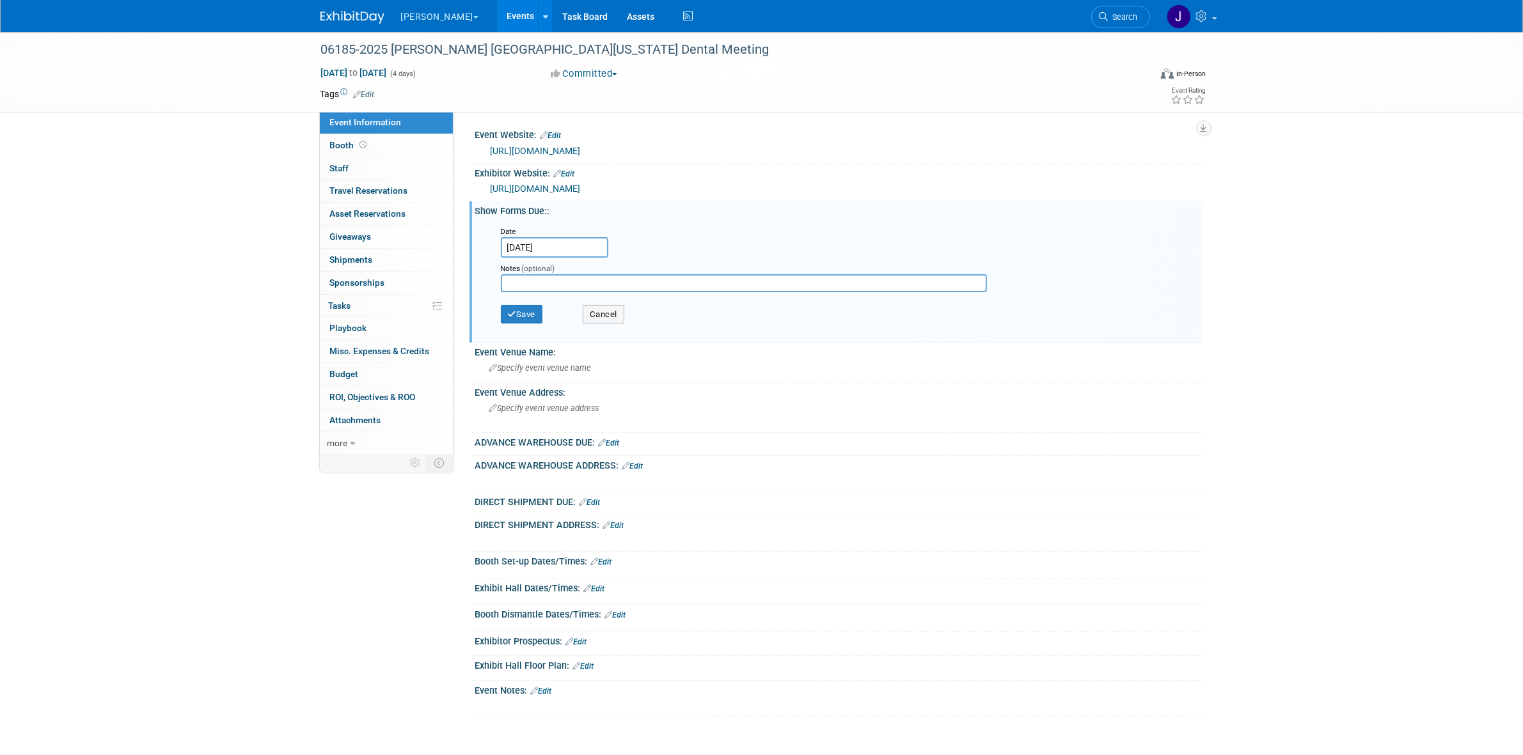
click at [608, 280] on input "text" at bounding box center [744, 283] width 486 height 18
type input "[PERSON_NAME] Show"
click at [505, 310] on button "Save" at bounding box center [522, 314] width 42 height 19
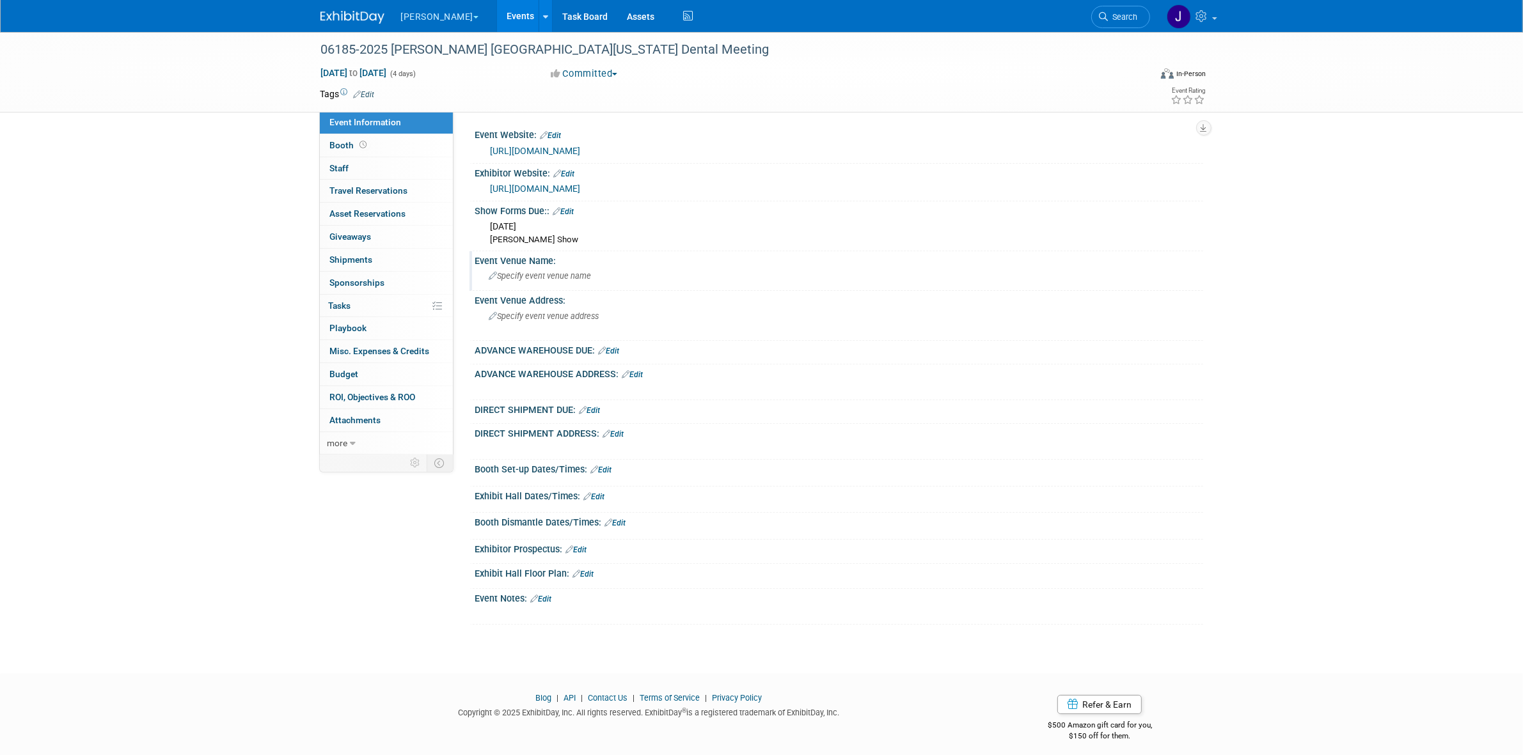
click at [555, 274] on span "Specify event venue name" at bounding box center [540, 276] width 102 height 10
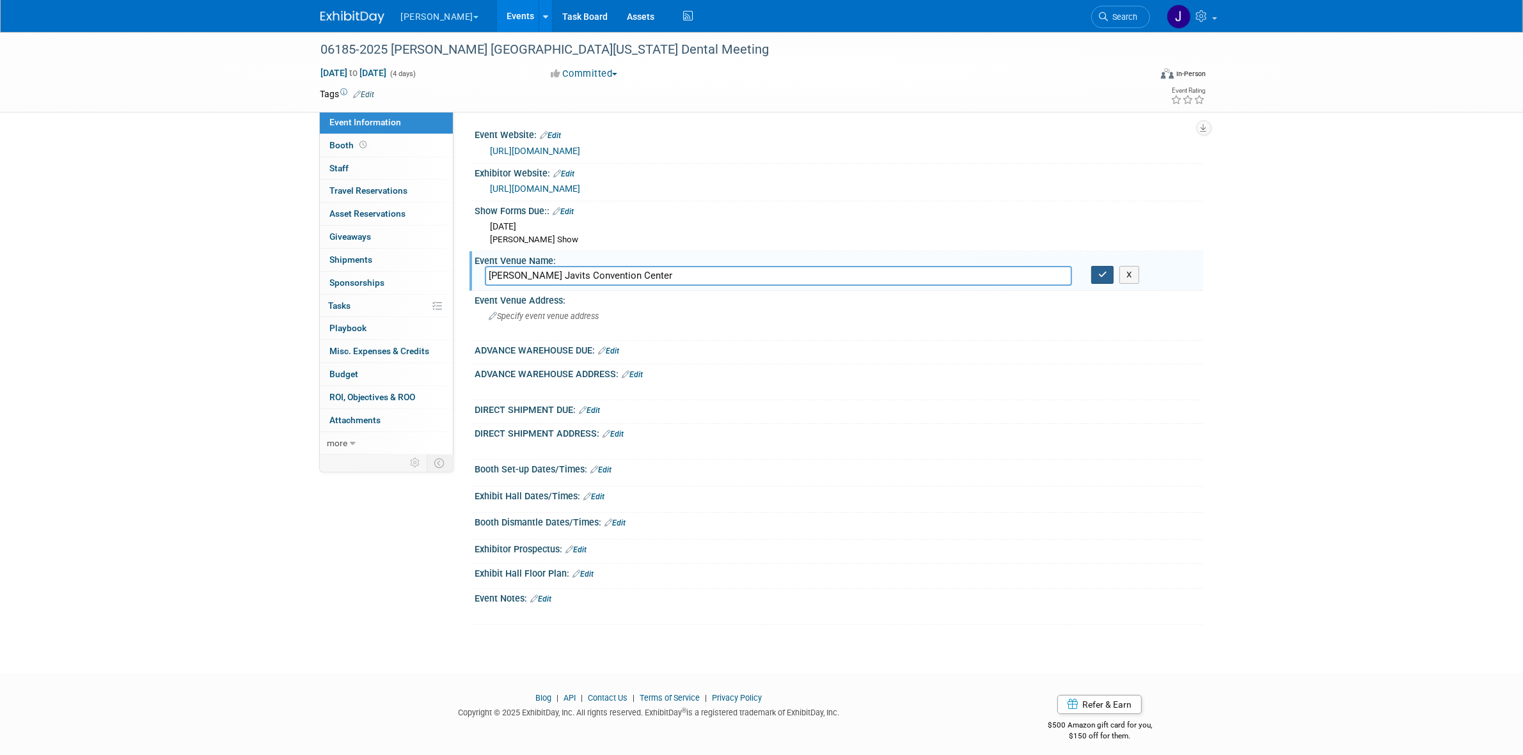
type input "[PERSON_NAME] Javits Convention Center"
click at [1092, 269] on button "button" at bounding box center [1102, 275] width 23 height 18
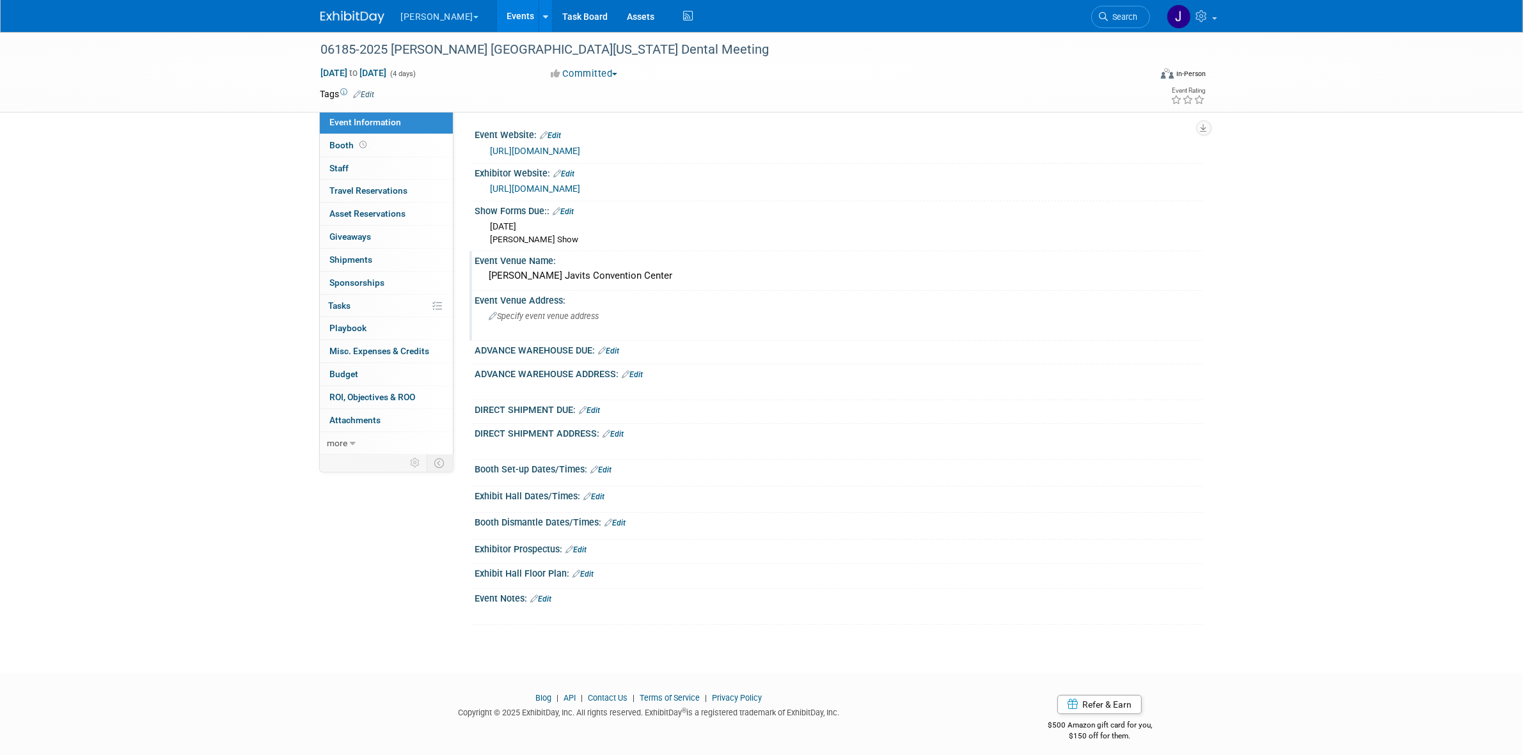
click at [538, 309] on div "Specify event venue address" at bounding box center [627, 320] width 284 height 29
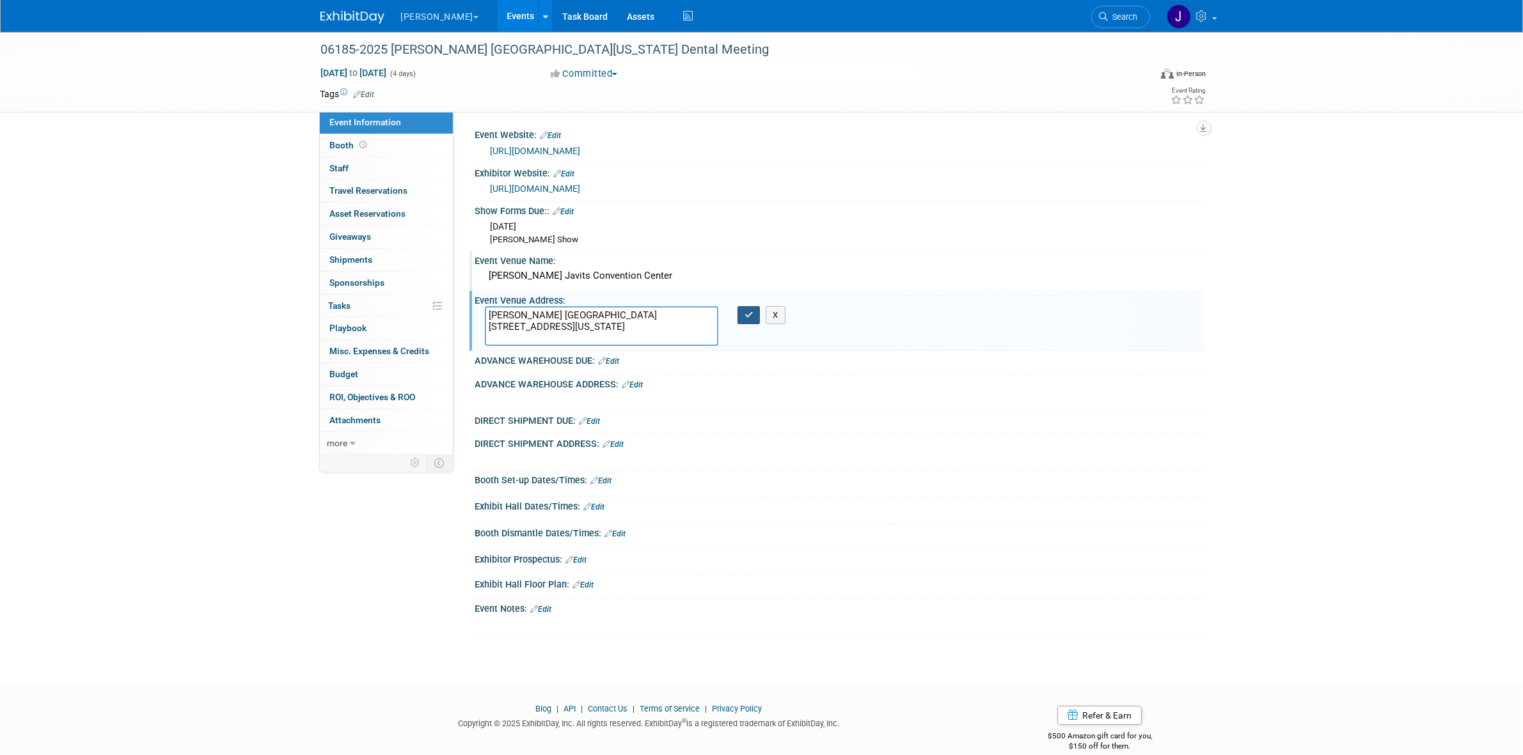
type textarea "[PERSON_NAME] [GEOGRAPHIC_DATA] [STREET_ADDRESS][US_STATE]"
click at [746, 311] on icon "button" at bounding box center [748, 315] width 9 height 8
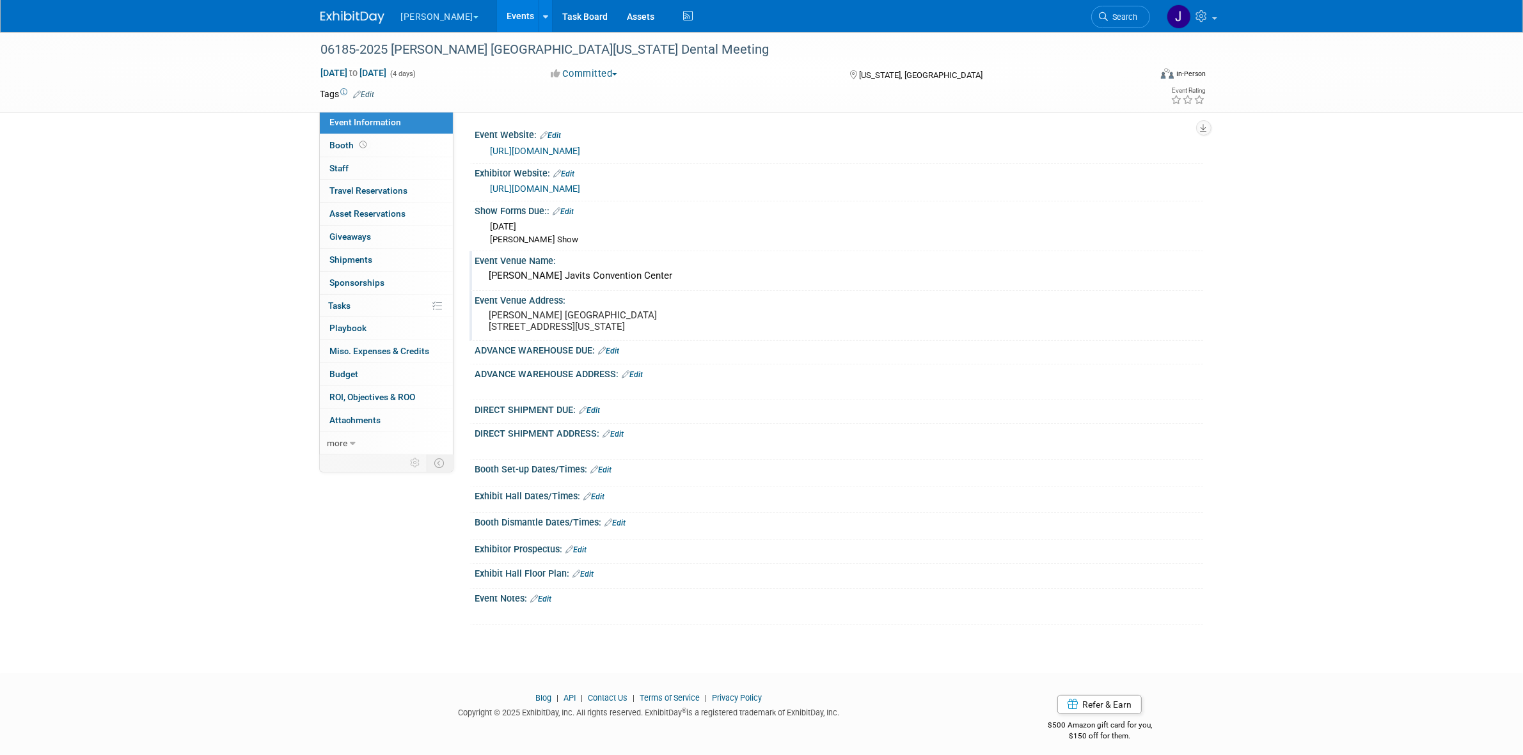
click at [620, 356] on link "Edit" at bounding box center [609, 351] width 21 height 9
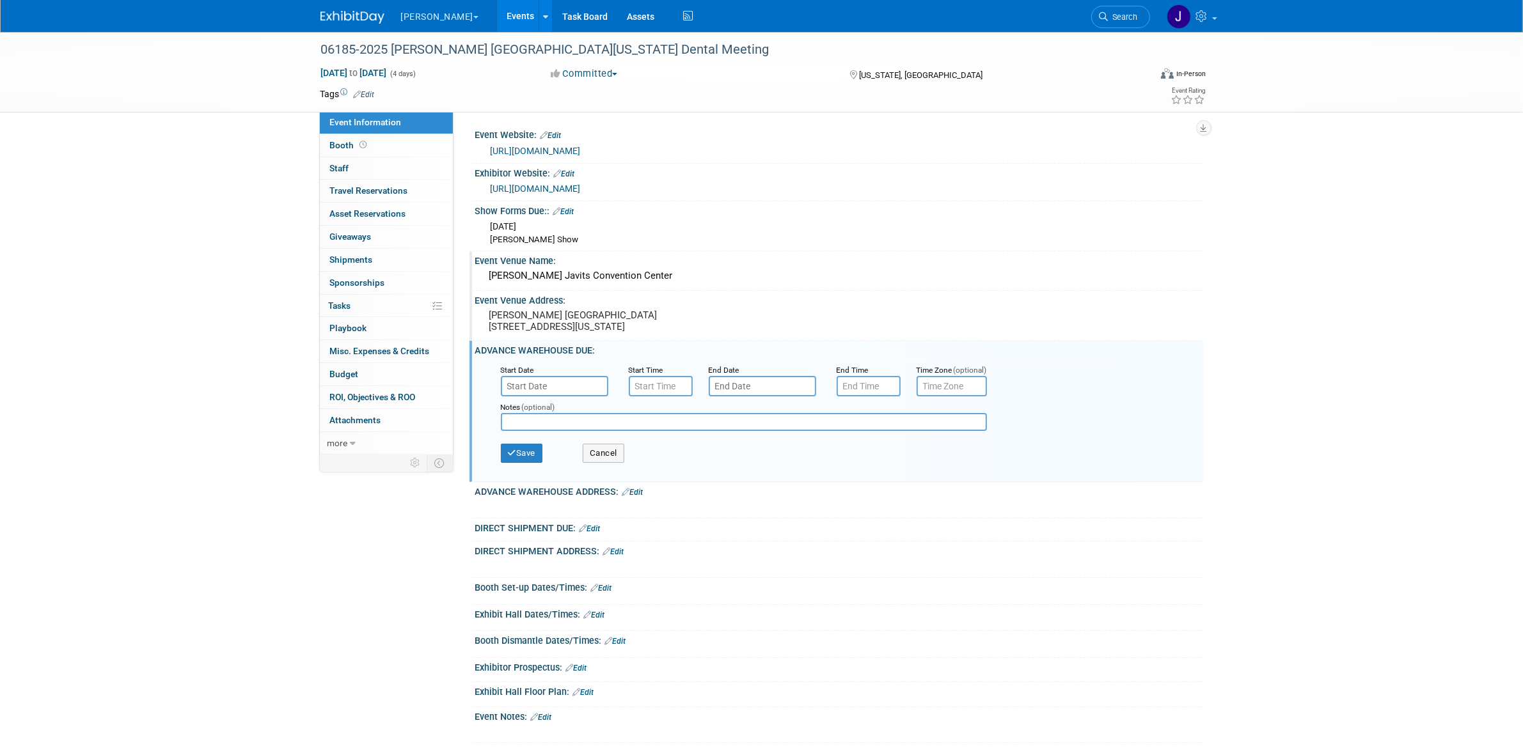
click at [585, 394] on input "text" at bounding box center [554, 386] width 107 height 20
click at [560, 391] on input "text" at bounding box center [554, 386] width 107 height 20
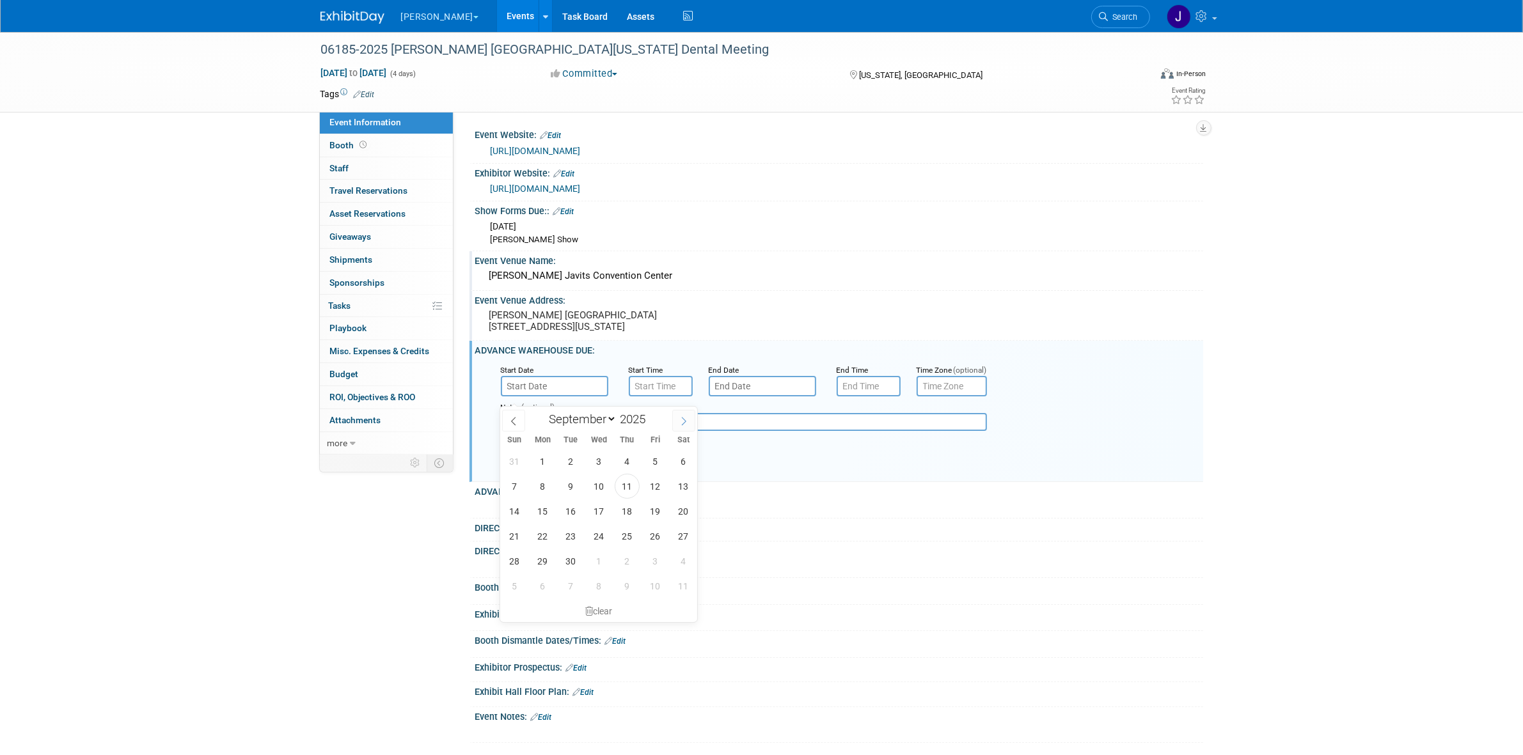
click at [678, 427] on span at bounding box center [683, 421] width 23 height 22
select select "9"
click at [610, 558] on span "29" at bounding box center [598, 561] width 25 height 25
type input "[DATE]"
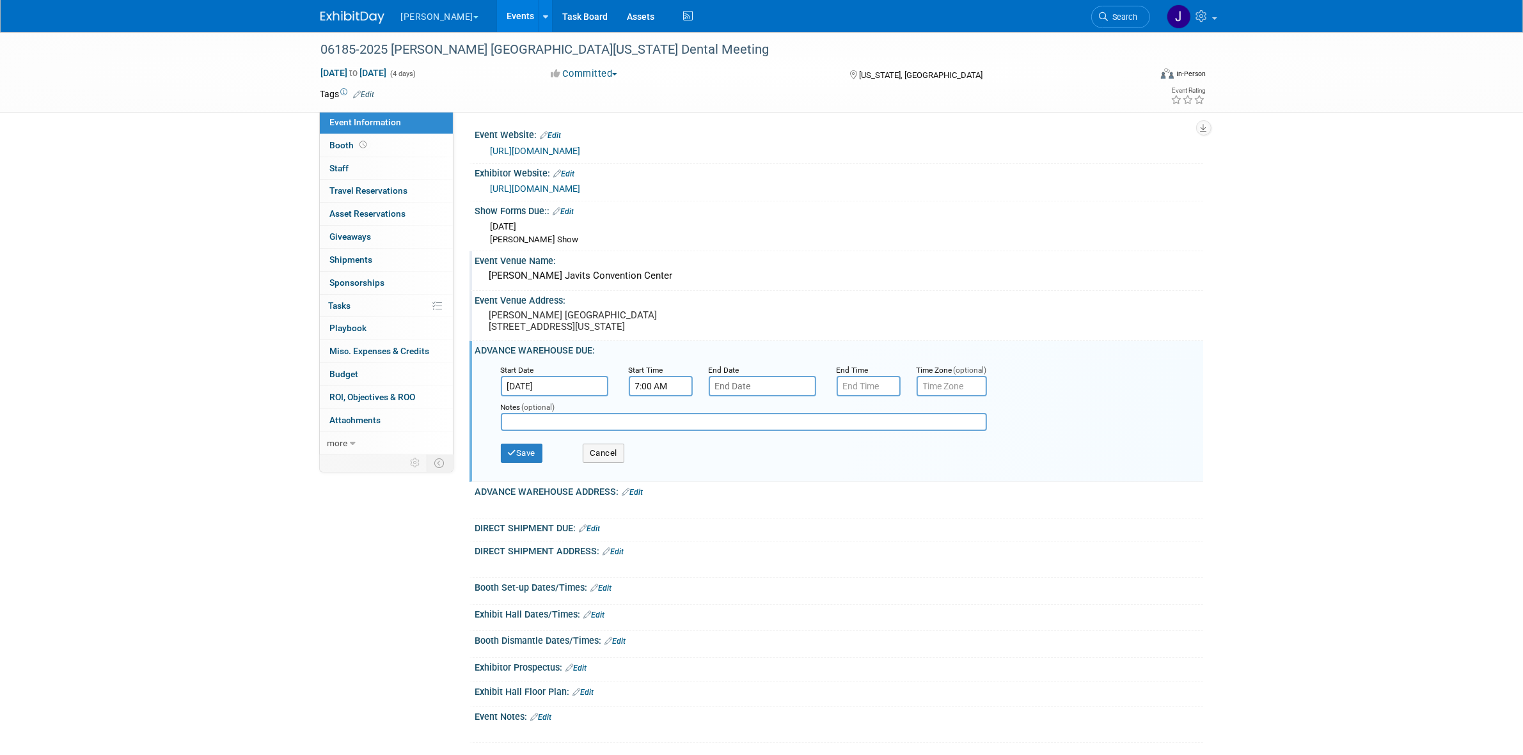
click at [666, 397] on input "7:00 AM" at bounding box center [661, 386] width 64 height 20
click at [656, 429] on span at bounding box center [658, 417] width 22 height 22
click at [772, 453] on button "AM" at bounding box center [770, 445] width 23 height 22
click at [771, 448] on button "PM" at bounding box center [770, 445] width 23 height 22
type input "8:00 AM"
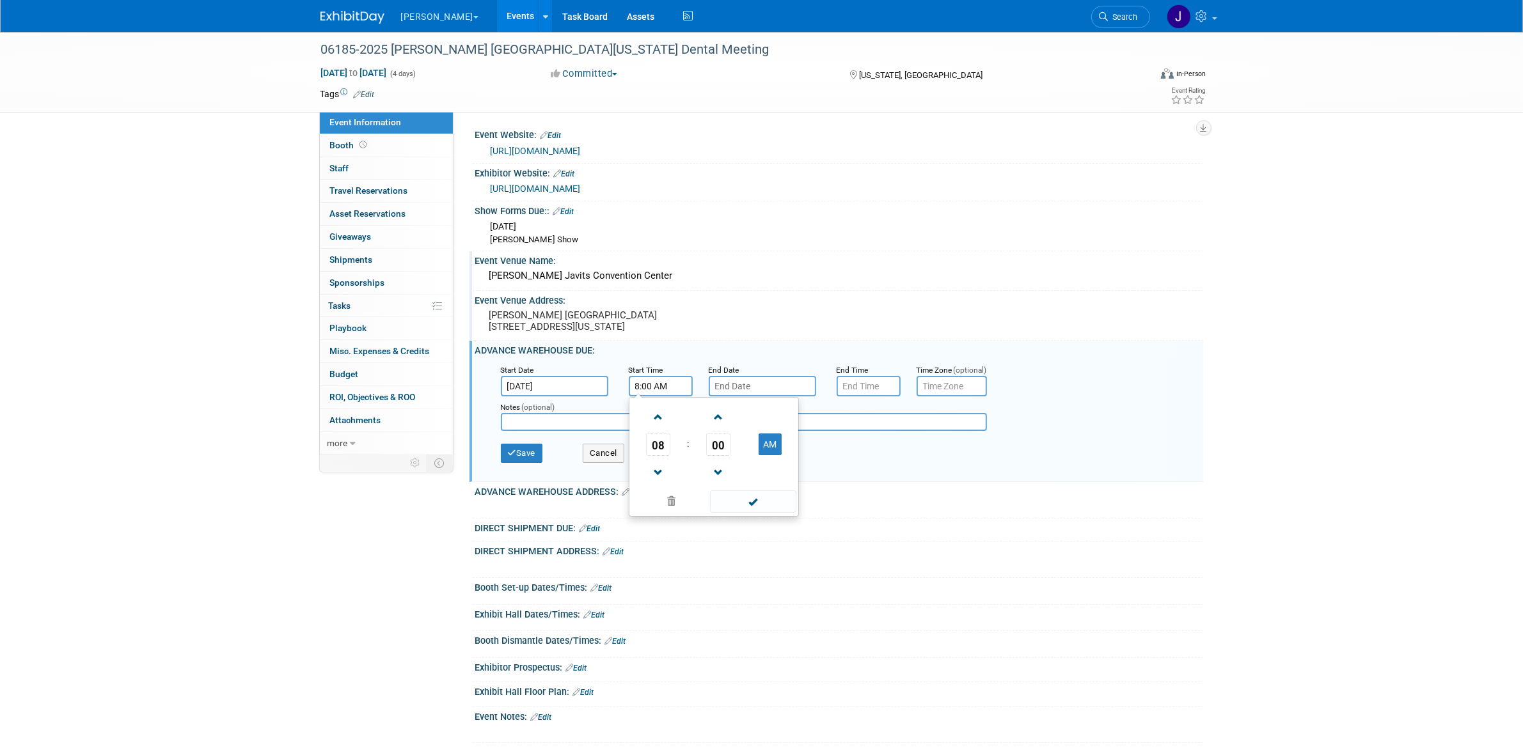
click at [807, 340] on div "Event Venue Address: [PERSON_NAME][GEOGRAPHIC_DATA] [STREET_ADDRESS][US_STATE]" at bounding box center [836, 315] width 734 height 49
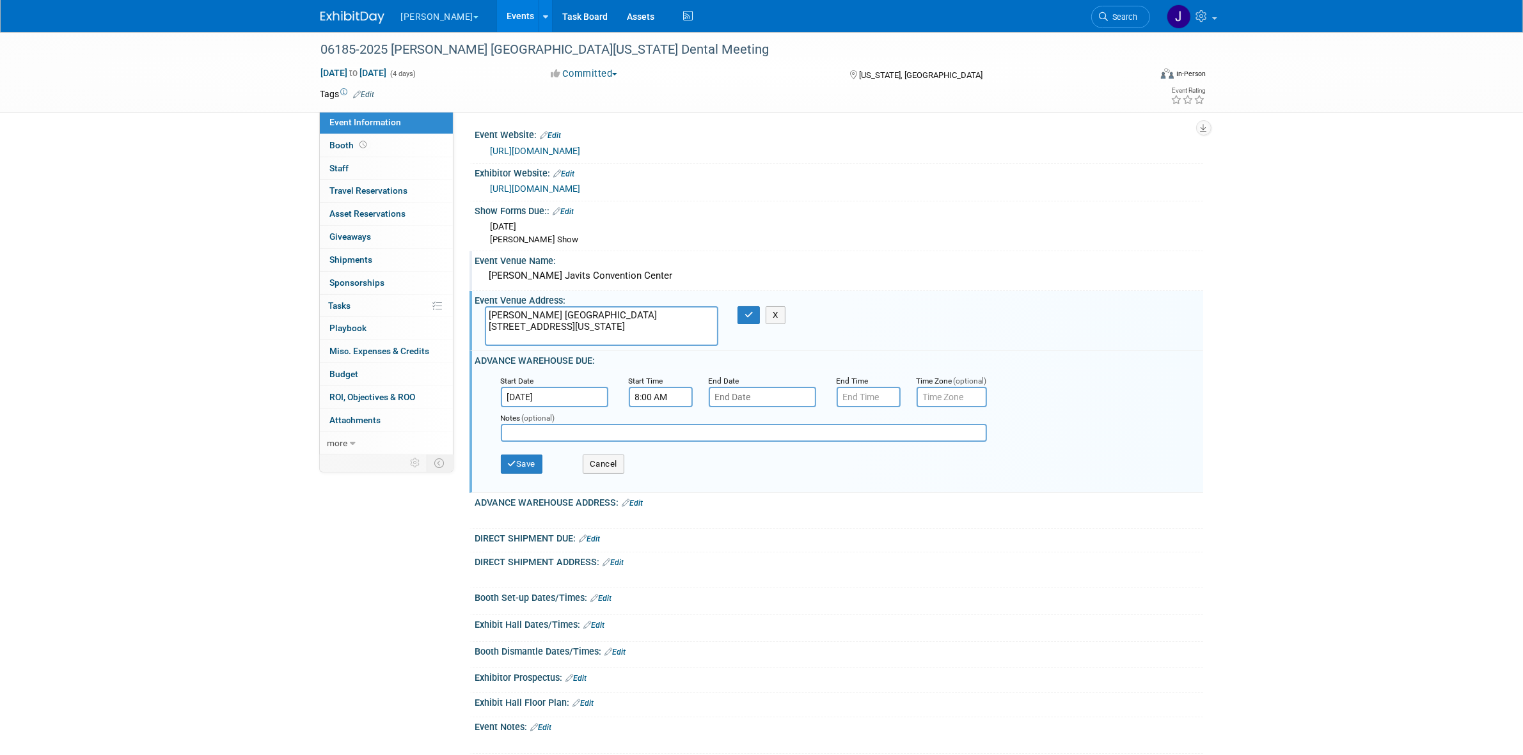
click at [776, 387] on input "text" at bounding box center [762, 397] width 107 height 20
click at [883, 417] on span at bounding box center [891, 421] width 23 height 22
click at [893, 429] on span at bounding box center [891, 421] width 23 height 22
select select "10"
click at [851, 531] on span "21" at bounding box center [863, 536] width 25 height 25
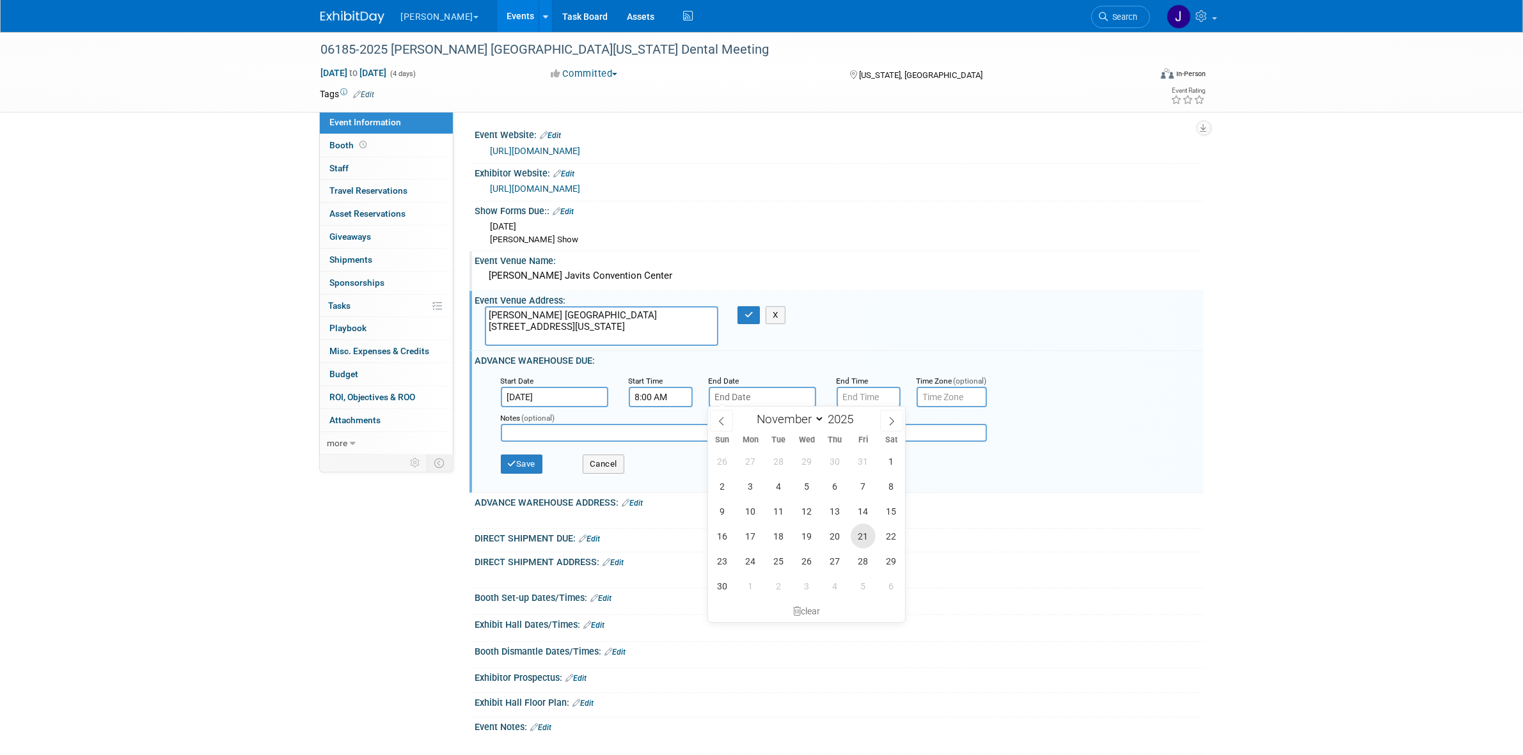
type input "[DATE]"
click at [879, 384] on div "End Time" at bounding box center [867, 380] width 61 height 13
click at [881, 388] on input "7:00 PM" at bounding box center [869, 397] width 64 height 20
click at [876, 432] on span at bounding box center [866, 427] width 22 height 22
click at [876, 430] on span at bounding box center [866, 427] width 22 height 22
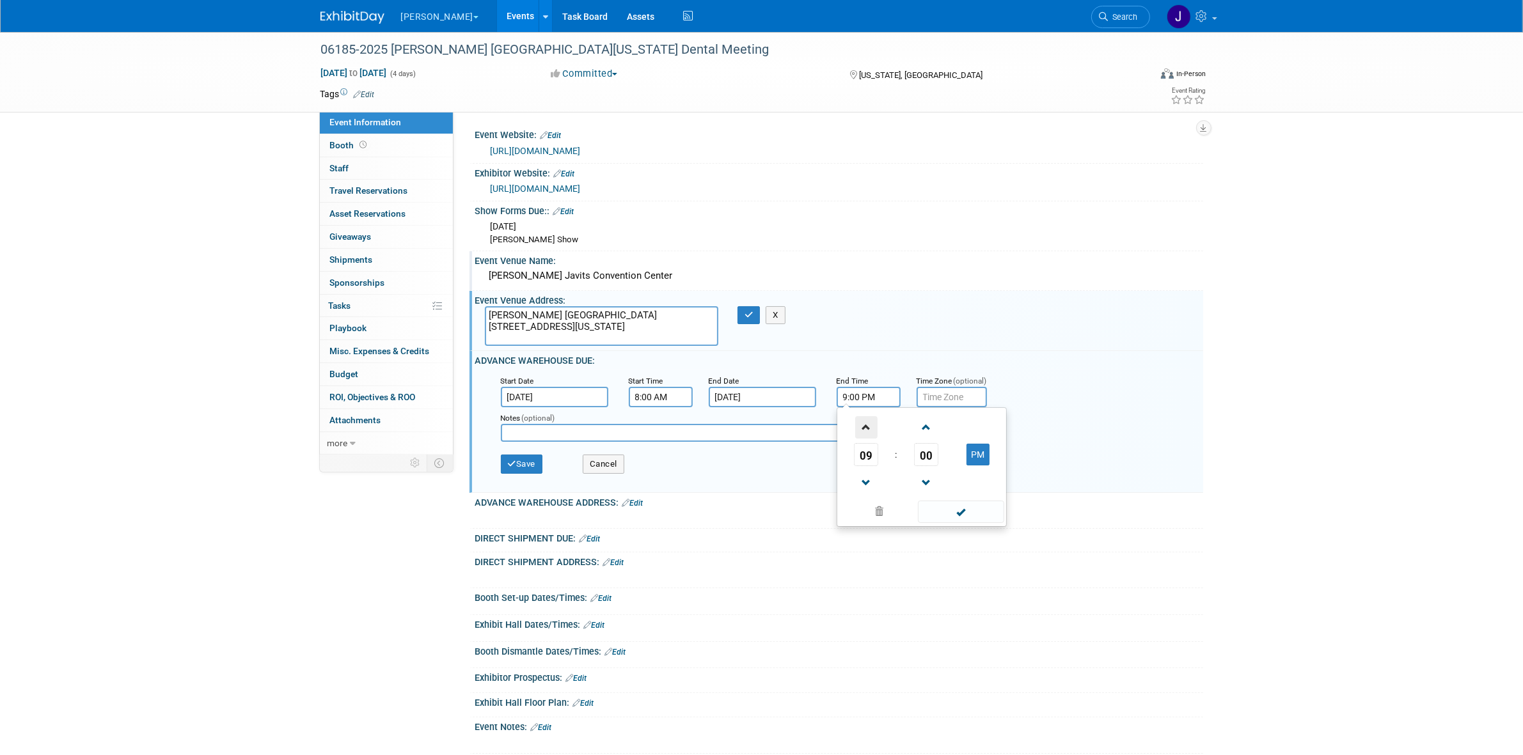
click at [876, 430] on span at bounding box center [866, 427] width 22 height 22
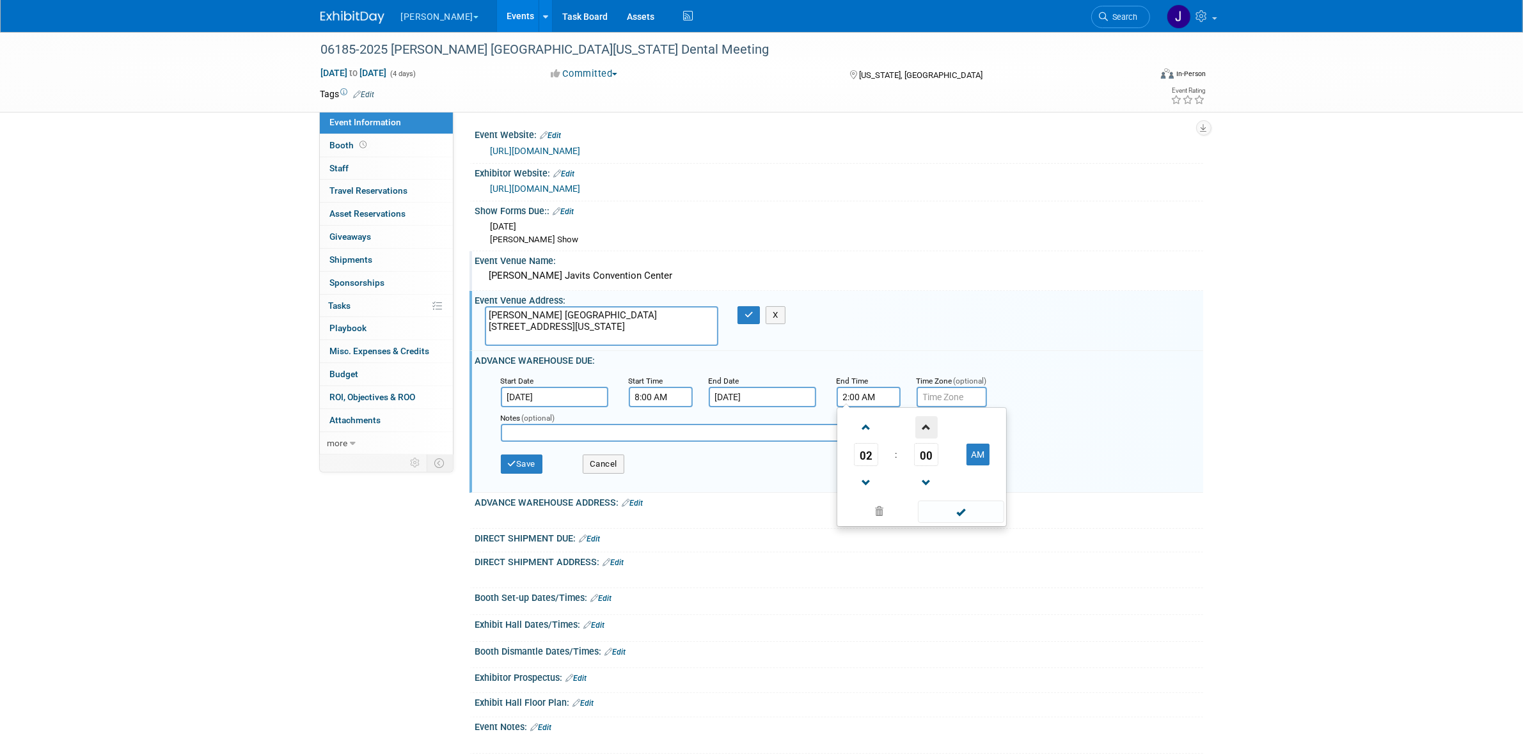
click at [921, 429] on span at bounding box center [926, 427] width 22 height 22
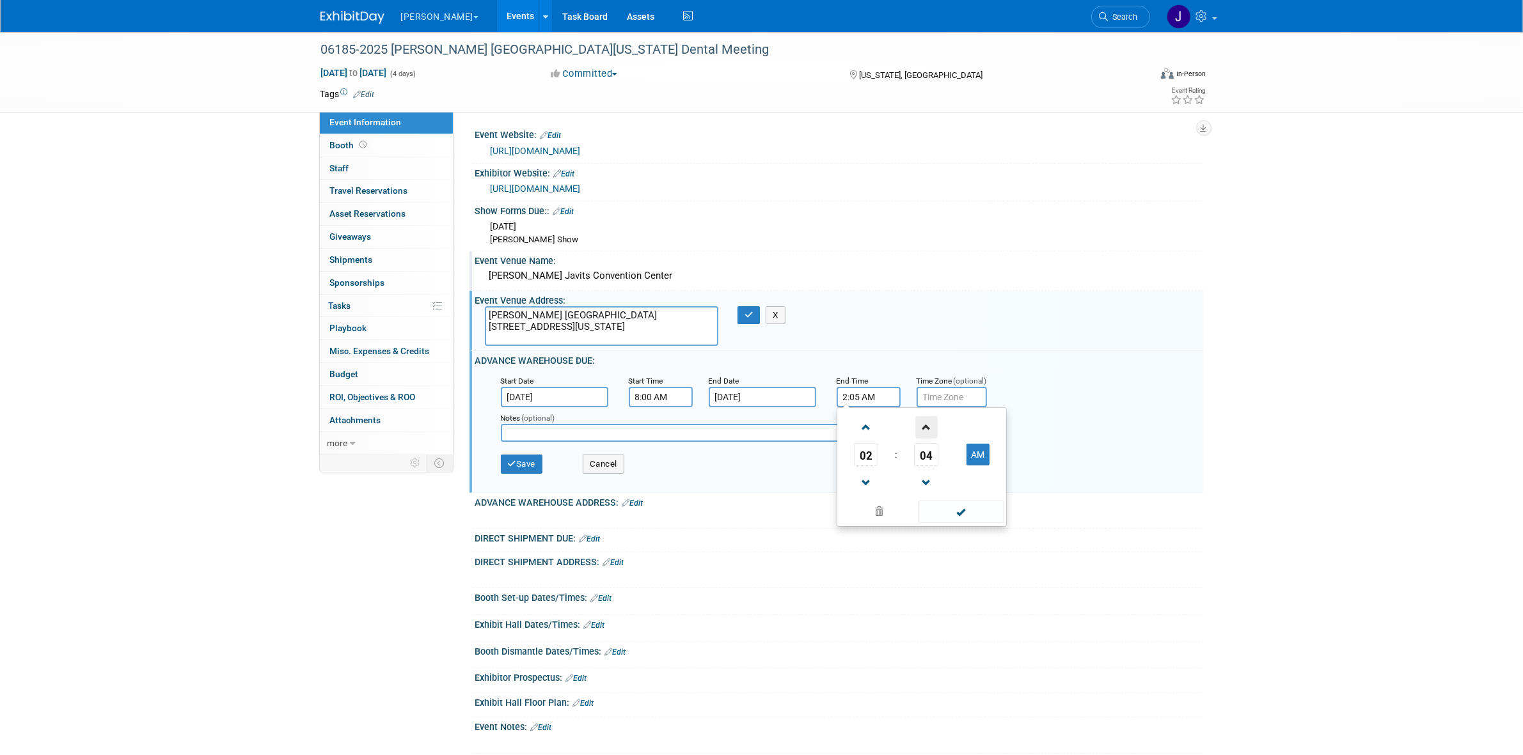
click at [921, 429] on span at bounding box center [926, 427] width 22 height 22
drag, startPoint x: 921, startPoint y: 429, endPoint x: 920, endPoint y: 436, distance: 7.8
click at [921, 430] on span at bounding box center [926, 427] width 22 height 22
click at [926, 448] on span "07" at bounding box center [926, 454] width 24 height 23
click at [937, 456] on td "30" at bounding box center [942, 462] width 41 height 35
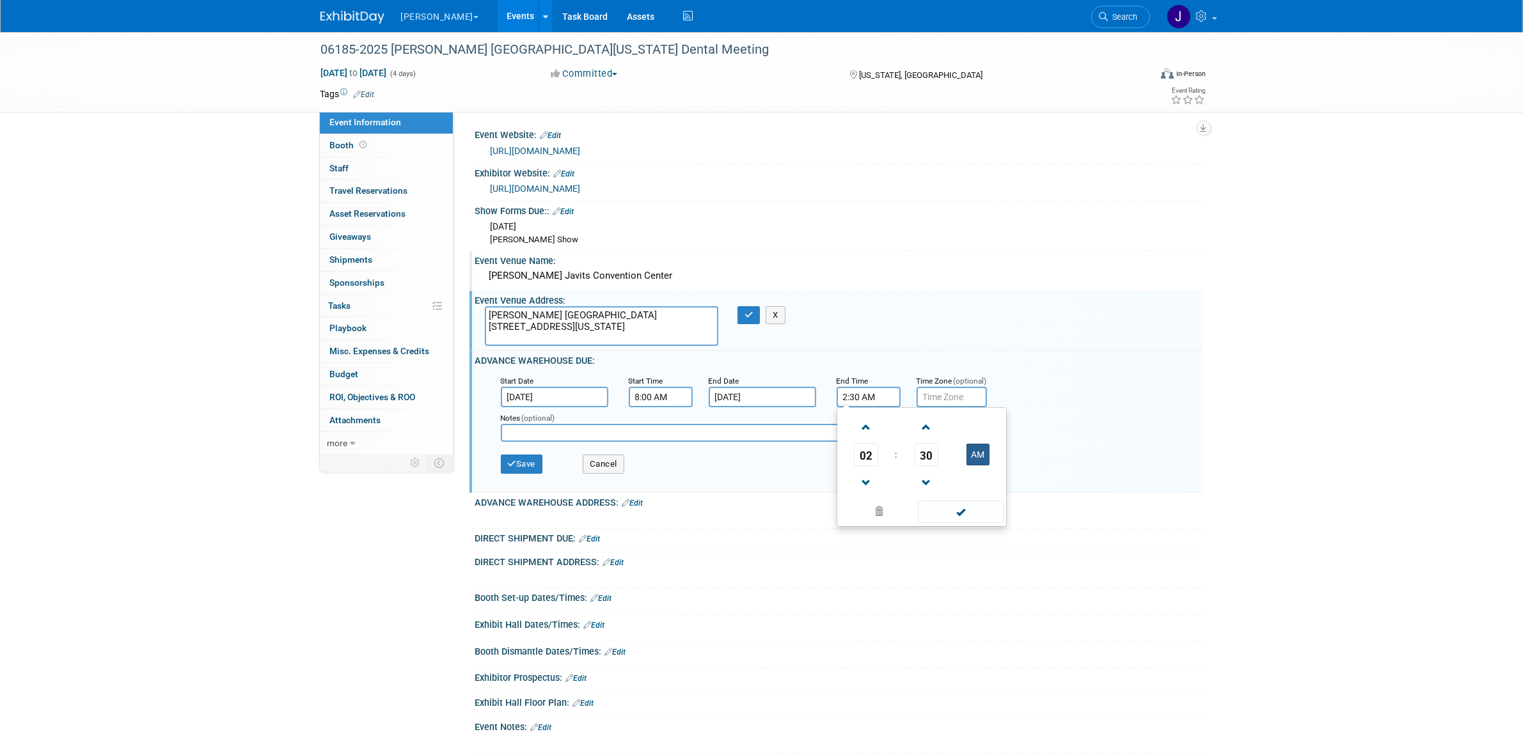
click at [971, 454] on button "AM" at bounding box center [977, 455] width 23 height 22
type input "2:30 PM"
click at [967, 514] on span at bounding box center [961, 512] width 86 height 22
click at [945, 401] on input "text" at bounding box center [952, 397] width 70 height 20
type input "Est"
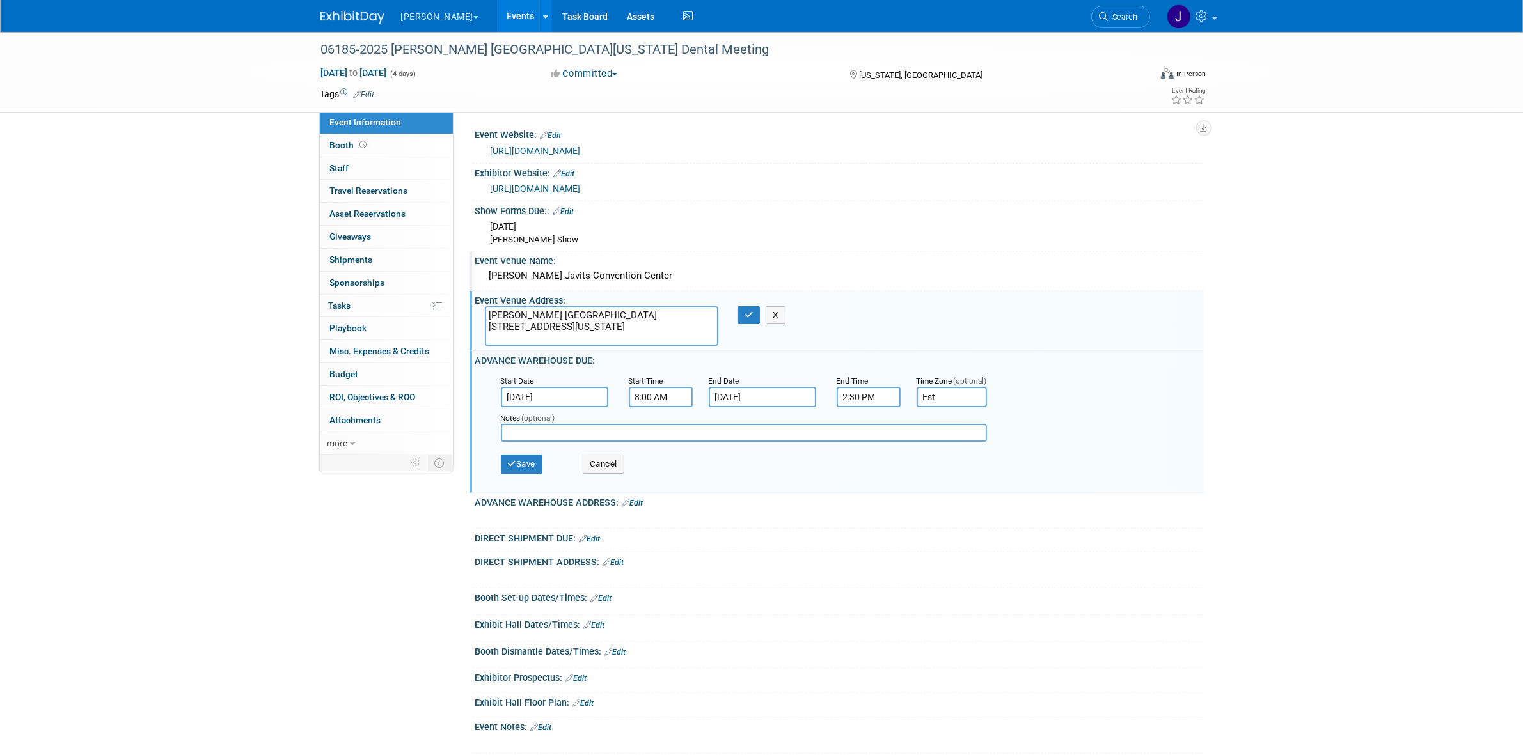
click at [730, 427] on input "text" at bounding box center [744, 433] width 486 height 18
drag, startPoint x: 549, startPoint y: 458, endPoint x: 532, endPoint y: 455, distance: 16.8
click at [545, 458] on div "Save Cancel" at bounding box center [842, 465] width 682 height 35
click at [532, 455] on button "Save" at bounding box center [522, 464] width 42 height 19
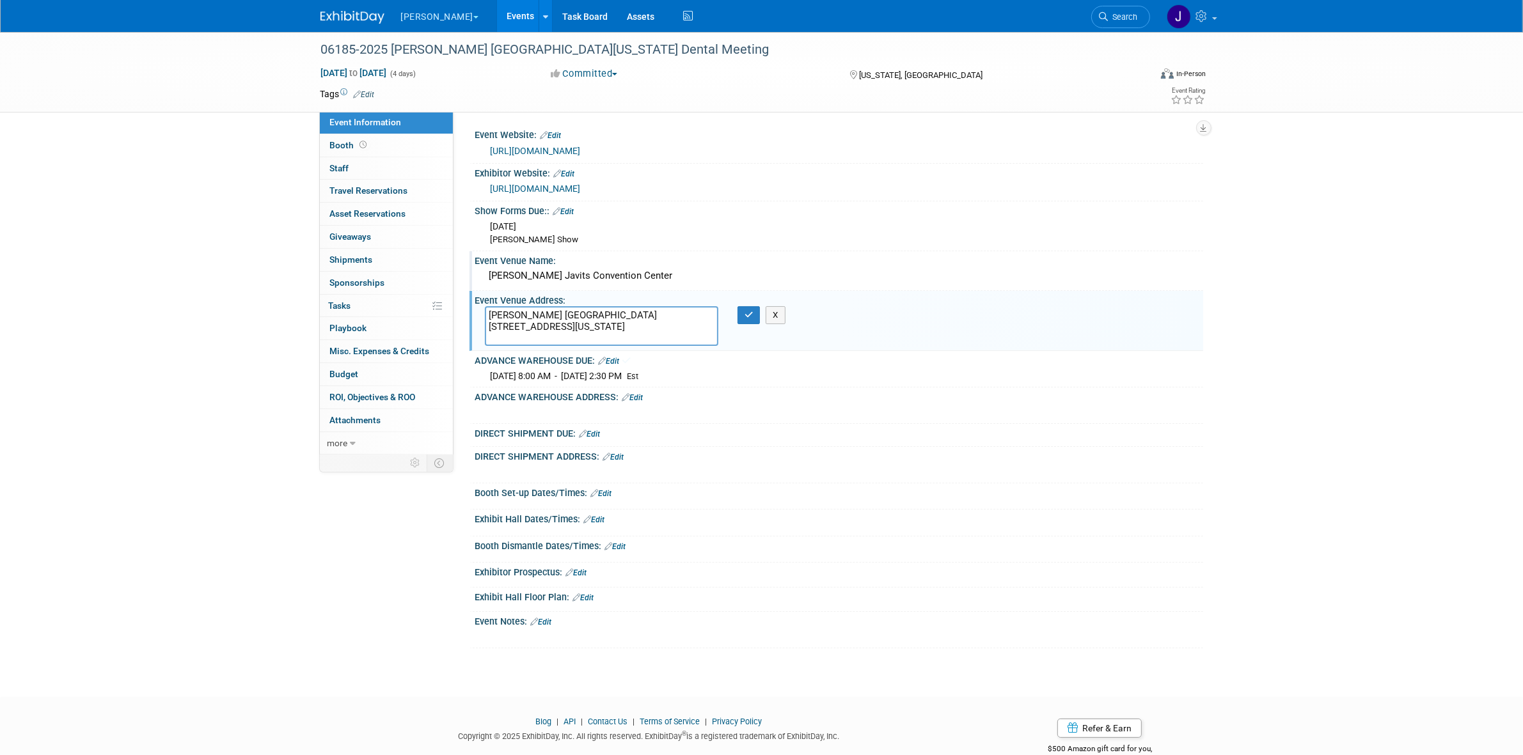
click at [622, 376] on span "[DATE] 8:00 AM - [DATE] 2:30 PM" at bounding box center [557, 376] width 132 height 10
click at [619, 357] on link "Edit" at bounding box center [609, 361] width 21 height 9
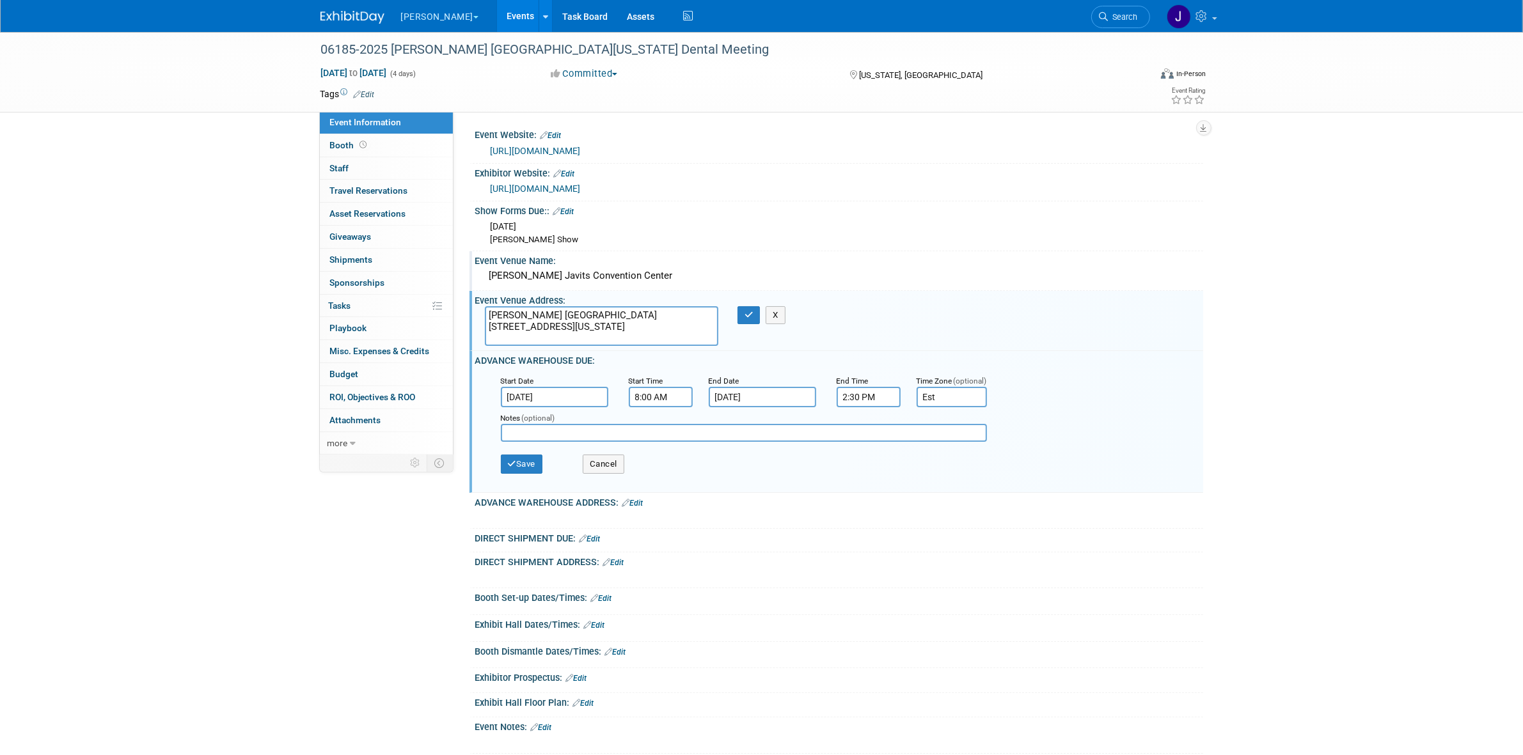
click at [941, 395] on input "Est" at bounding box center [952, 397] width 70 height 20
click at [929, 394] on input "Est" at bounding box center [952, 397] width 70 height 20
click at [924, 397] on input "Est" at bounding box center [952, 397] width 70 height 20
click at [628, 464] on div "Save Cancel" at bounding box center [842, 465] width 682 height 35
click at [618, 469] on button "Cancel" at bounding box center [604, 464] width 42 height 19
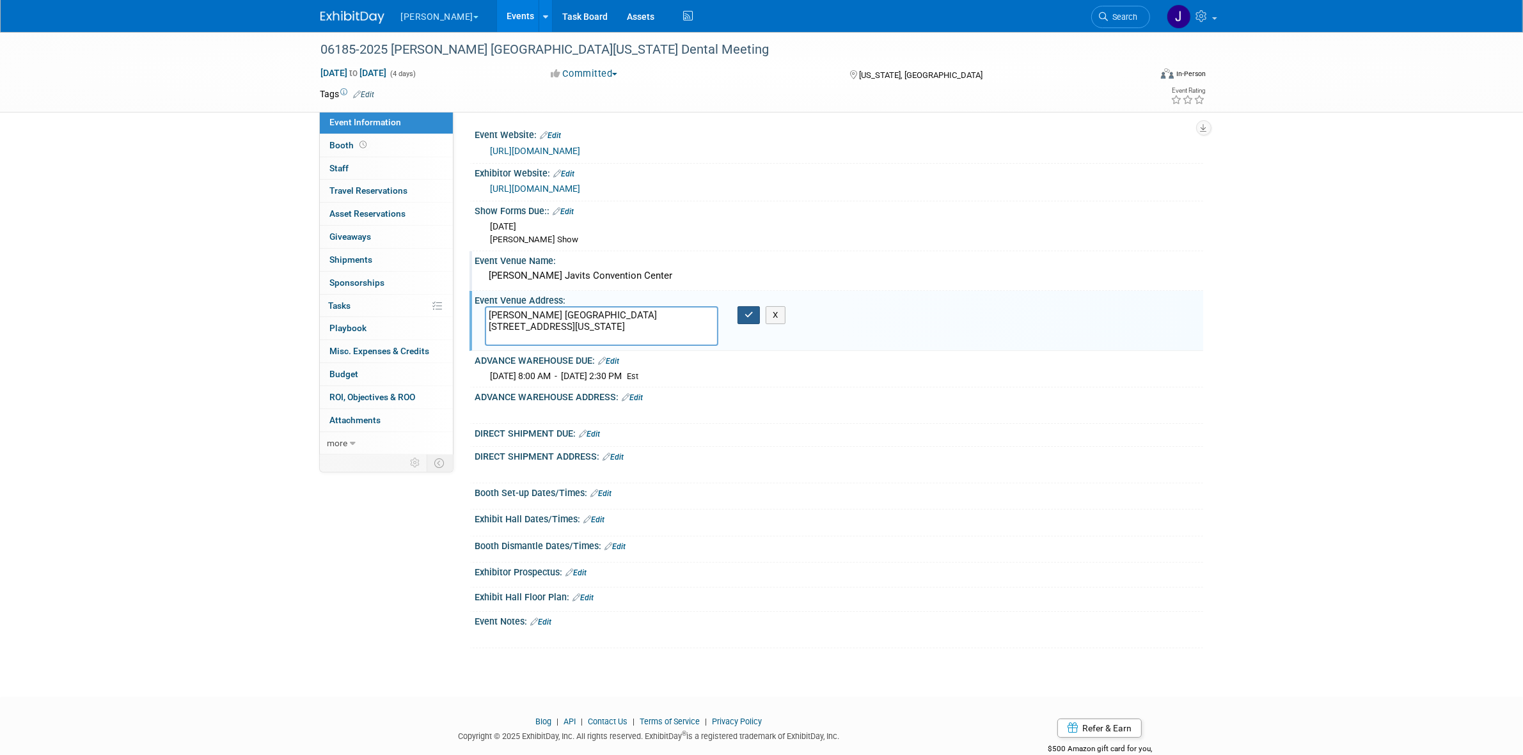
click at [743, 314] on button "button" at bounding box center [748, 315] width 23 height 18
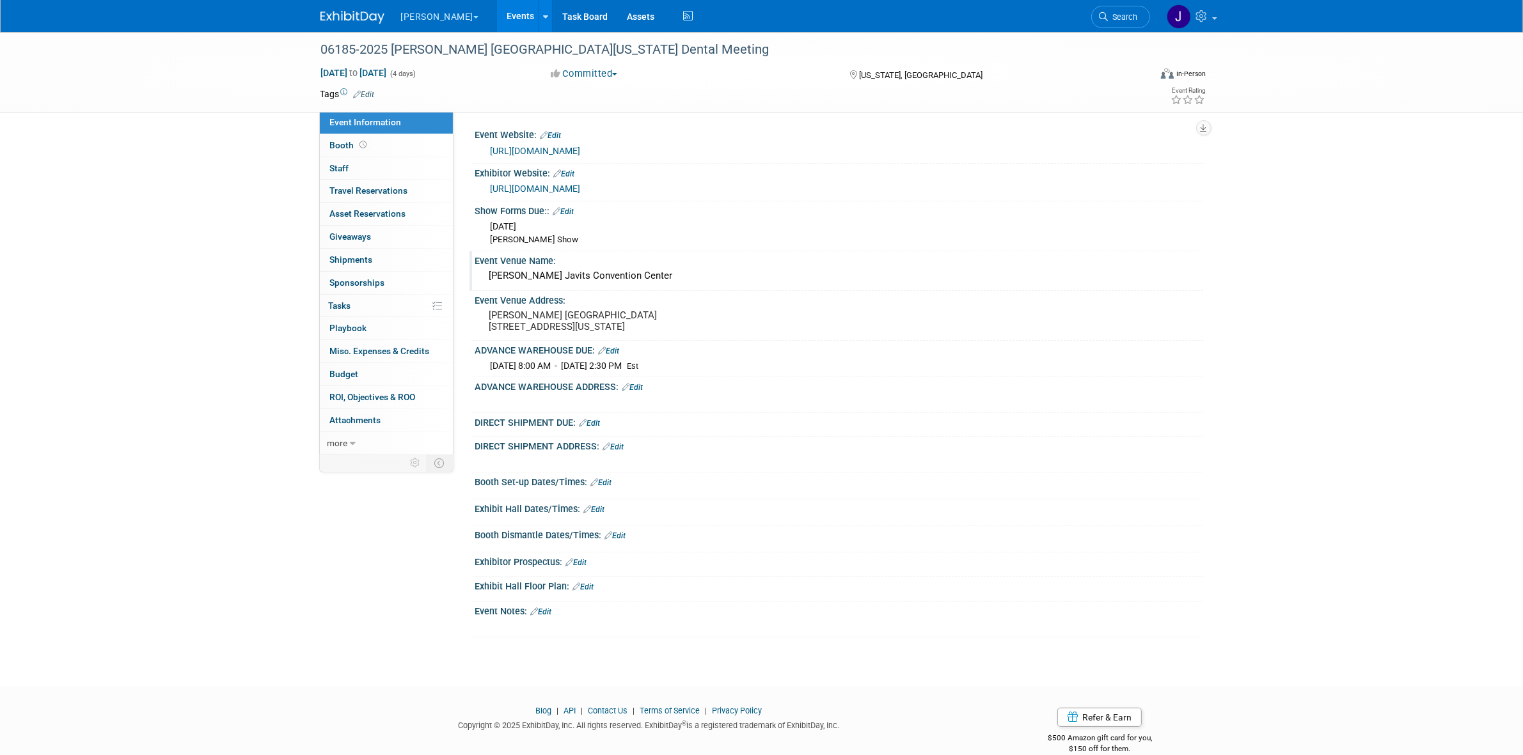
click at [643, 392] on link "Edit" at bounding box center [632, 387] width 21 height 9
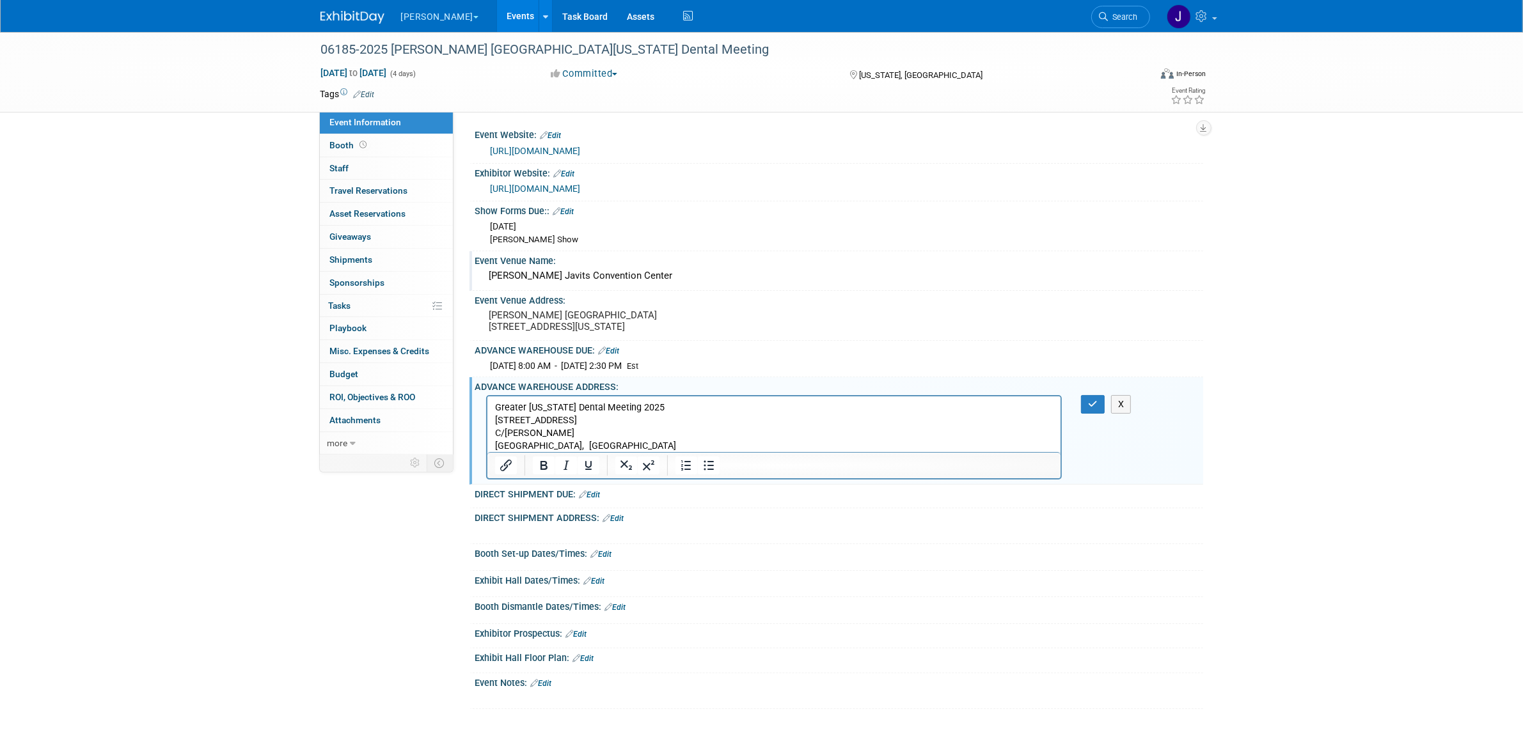
click at [674, 405] on p "Greater [US_STATE] Dental Meeting 2025" at bounding box center [773, 407] width 559 height 13
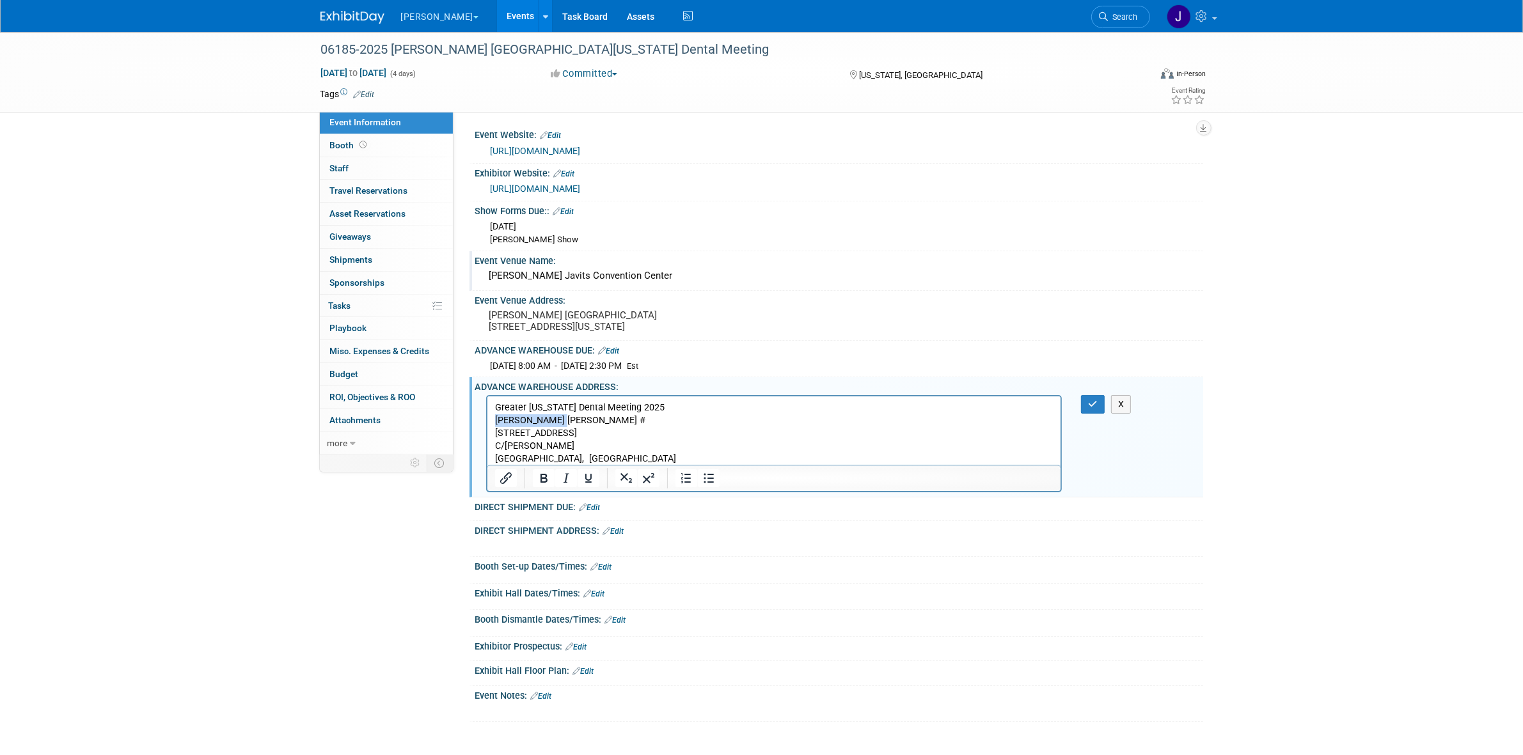
drag, startPoint x: 494, startPoint y: 422, endPoint x: 561, endPoint y: 425, distance: 66.6
click at [561, 425] on p "Greater [US_STATE] Dental Meeting 2025 [PERSON_NAME] [PERSON_NAME] #" at bounding box center [773, 414] width 559 height 26
copy p "[PERSON_NAME] [PERSON_NAME] #"
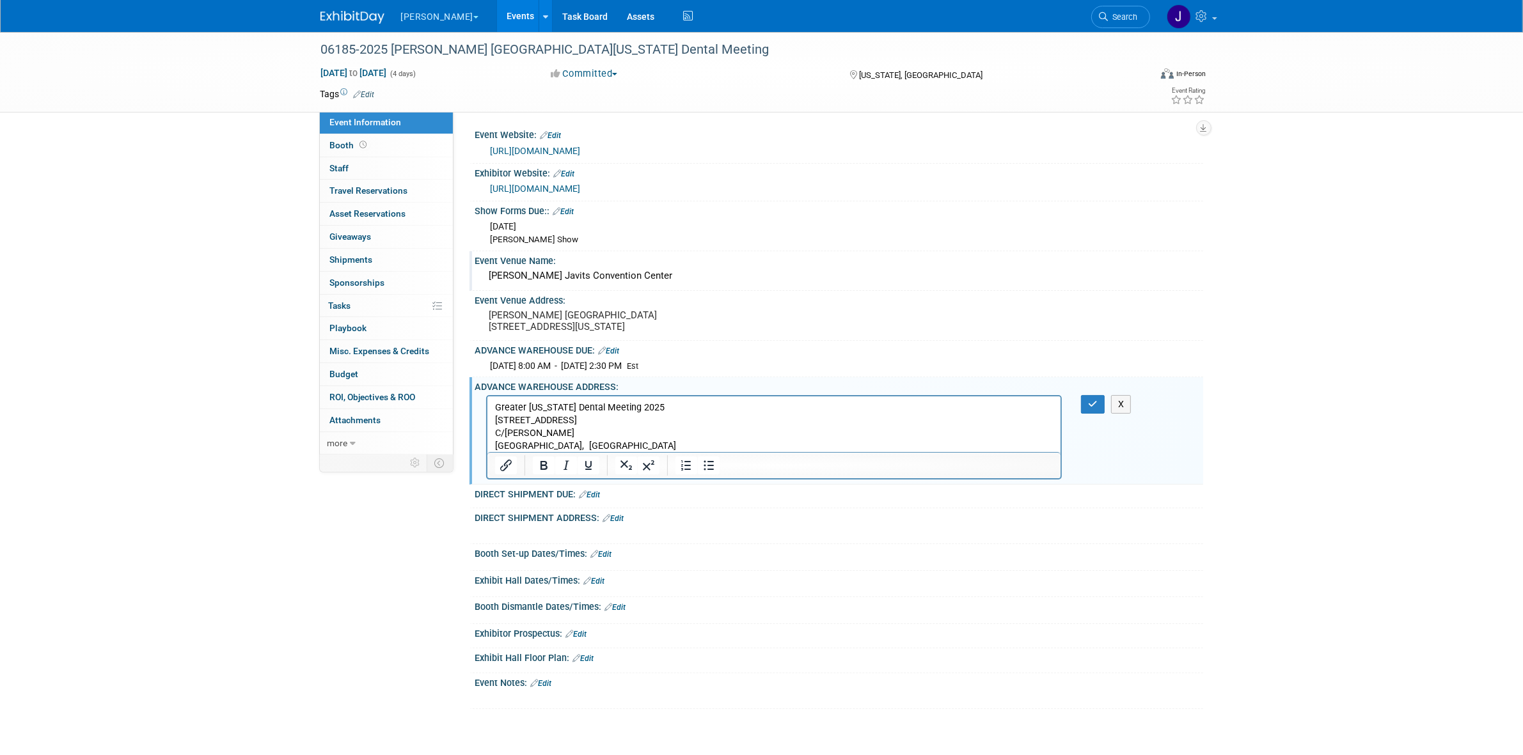
click at [494, 408] on body "Greater New York Dental Meeting 2025 140 Central Ave, Ste 130 C/O Freeman Kearn…" at bounding box center [774, 426] width 560 height 51
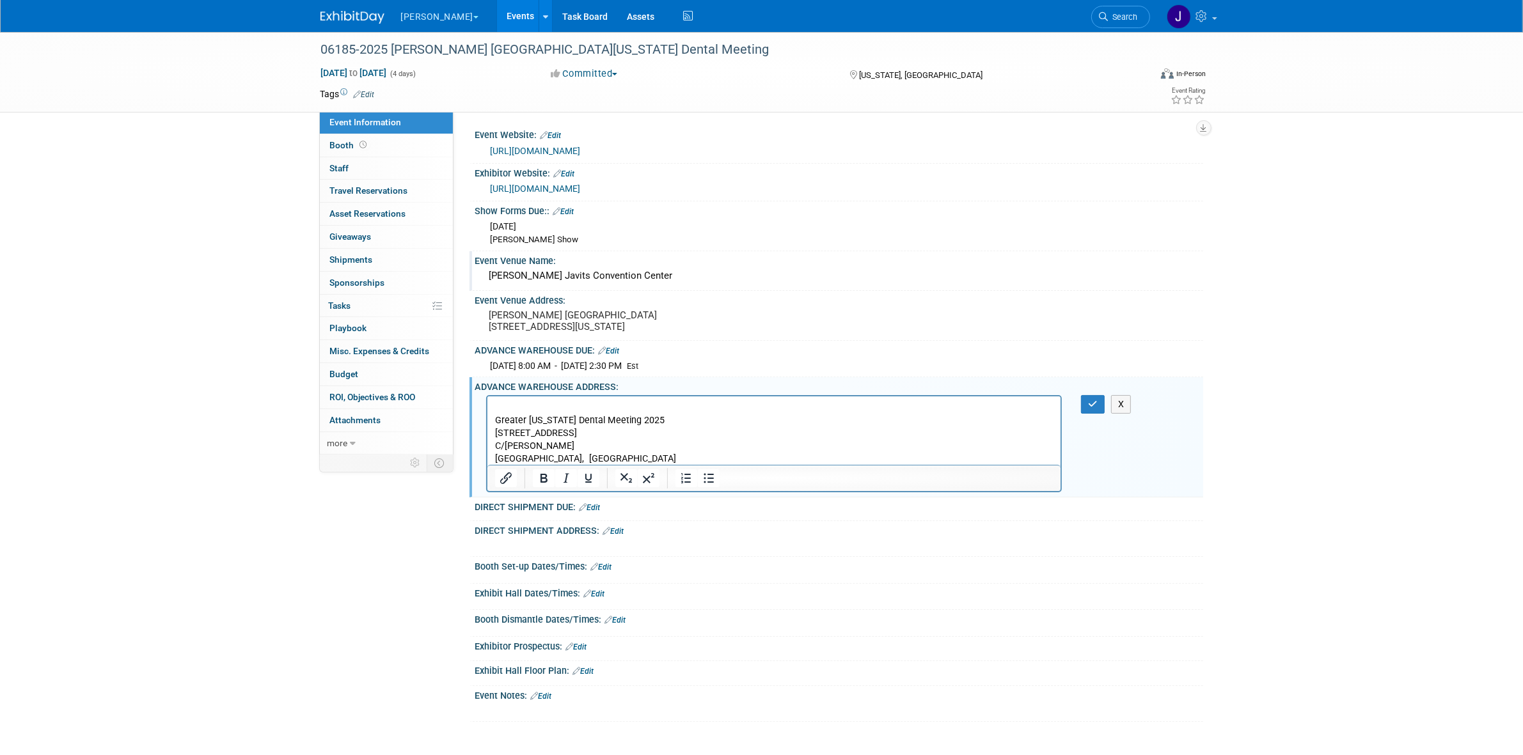
click at [505, 404] on p "Rich Text Area. Press ALT-0 for help." at bounding box center [773, 407] width 559 height 13
click at [579, 408] on p "Nordin Booth #" at bounding box center [773, 407] width 559 height 13
click at [494, 445] on p "C/O Freeman" at bounding box center [773, 445] width 559 height 13
click at [1106, 411] on div "X" at bounding box center [1101, 404] width 40 height 19
click at [1103, 414] on button "button" at bounding box center [1093, 404] width 24 height 19
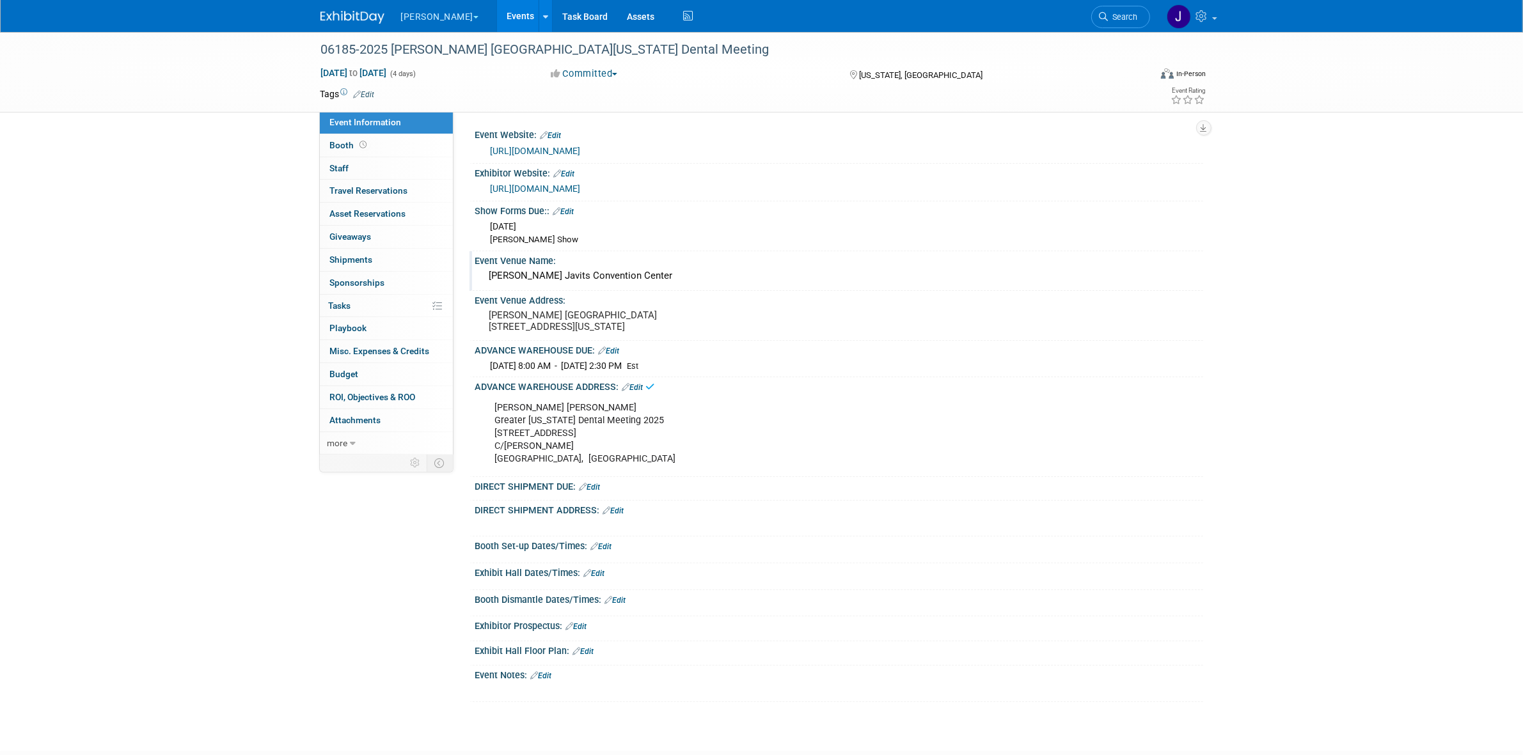
click at [650, 391] on icon at bounding box center [650, 387] width 9 height 10
click at [644, 398] on div "Nordin Booth Greater New York Dental Meeting 2025 140 Central Ave, Ste 130 C/O …" at bounding box center [838, 395] width 712 height 6
click at [643, 392] on link "Edit" at bounding box center [632, 387] width 21 height 9
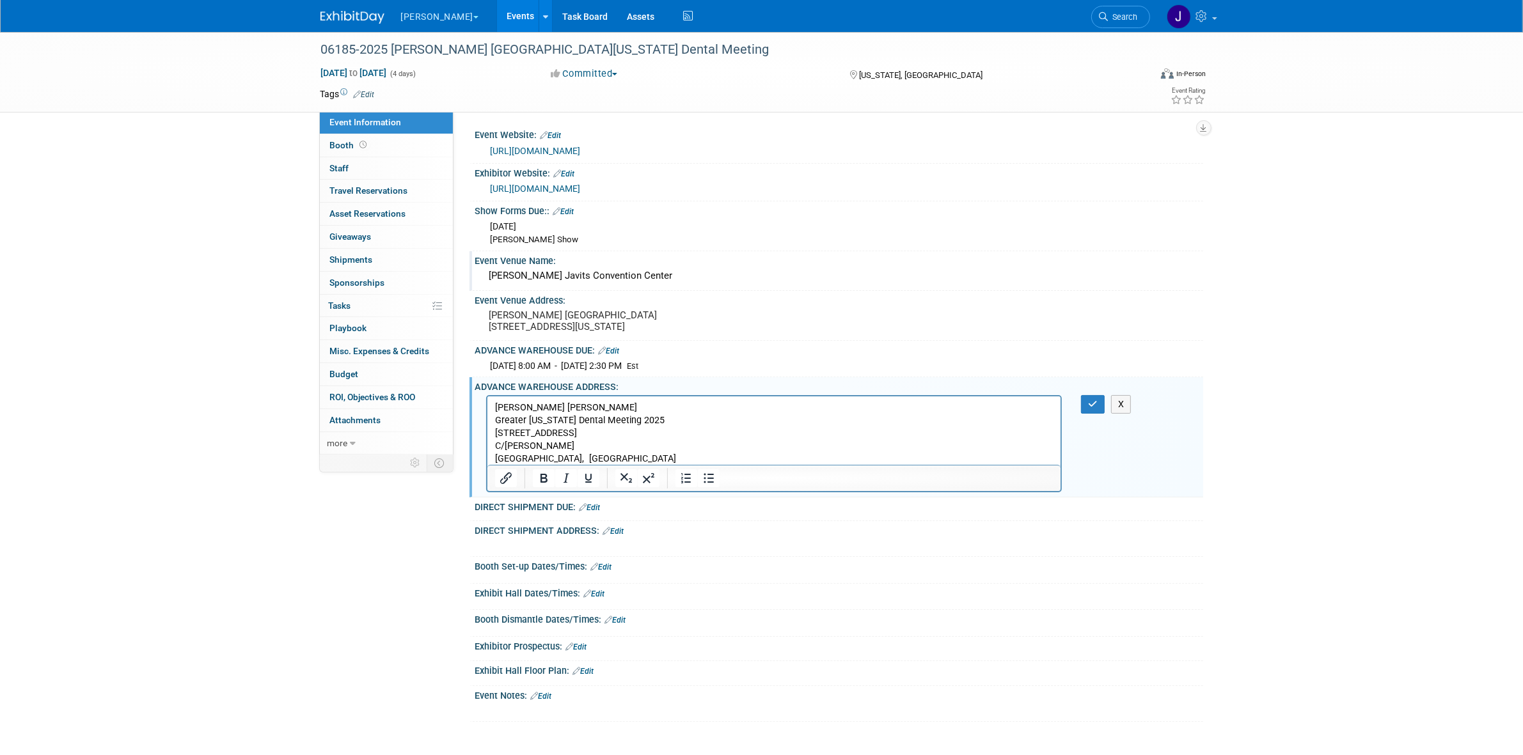
click at [716, 402] on p "Nordin Booth Greater New York Dental Meeting 2025 140 Central Ave, Ste 130 C/O …" at bounding box center [773, 433] width 559 height 64
click at [433, 535] on div "Event Information Event Info Booth Booth 0 Staff 0 Staff 0 Travel Reservations …" at bounding box center [762, 377] width 902 height 690
click at [1105, 414] on button "button" at bounding box center [1093, 404] width 24 height 19
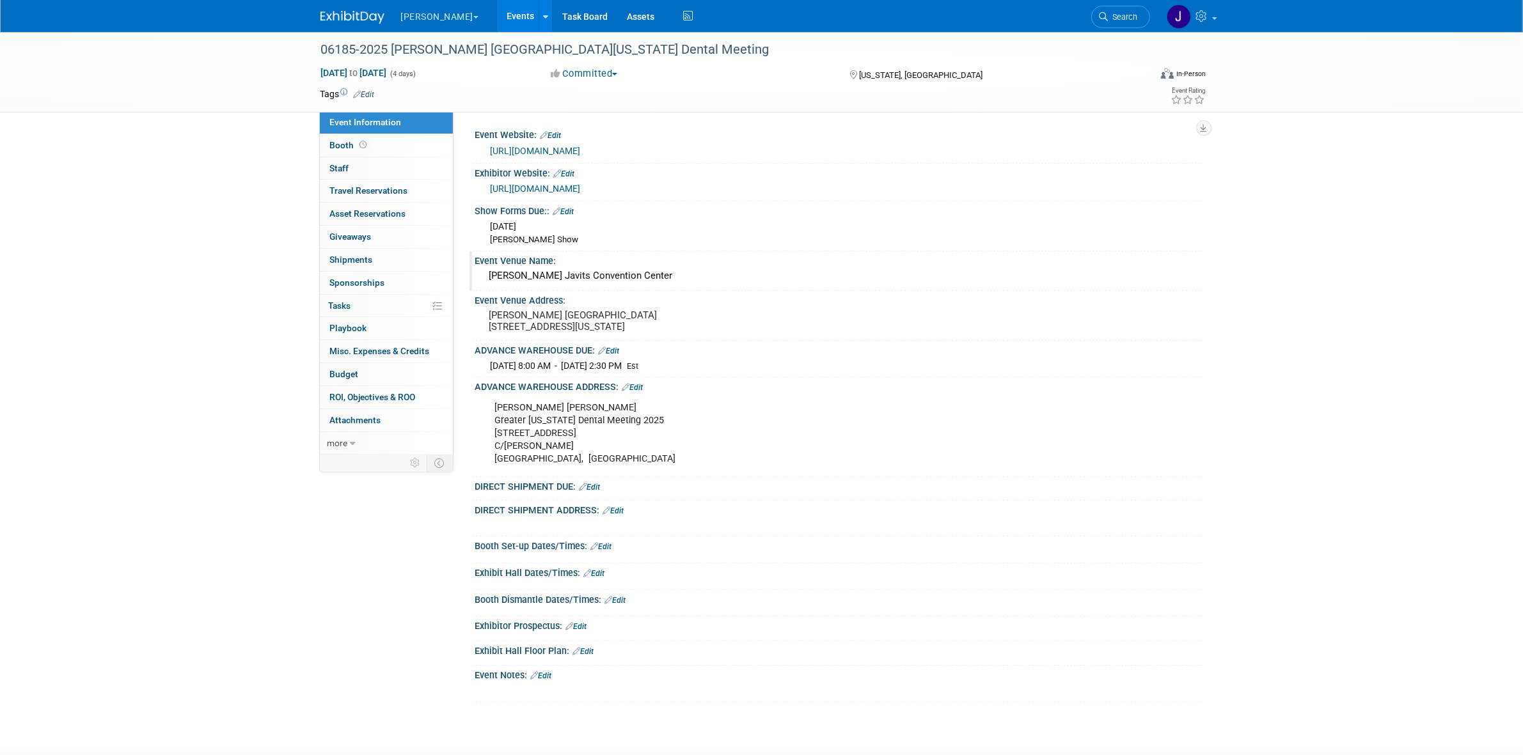
click at [590, 492] on link "Edit" at bounding box center [589, 487] width 21 height 9
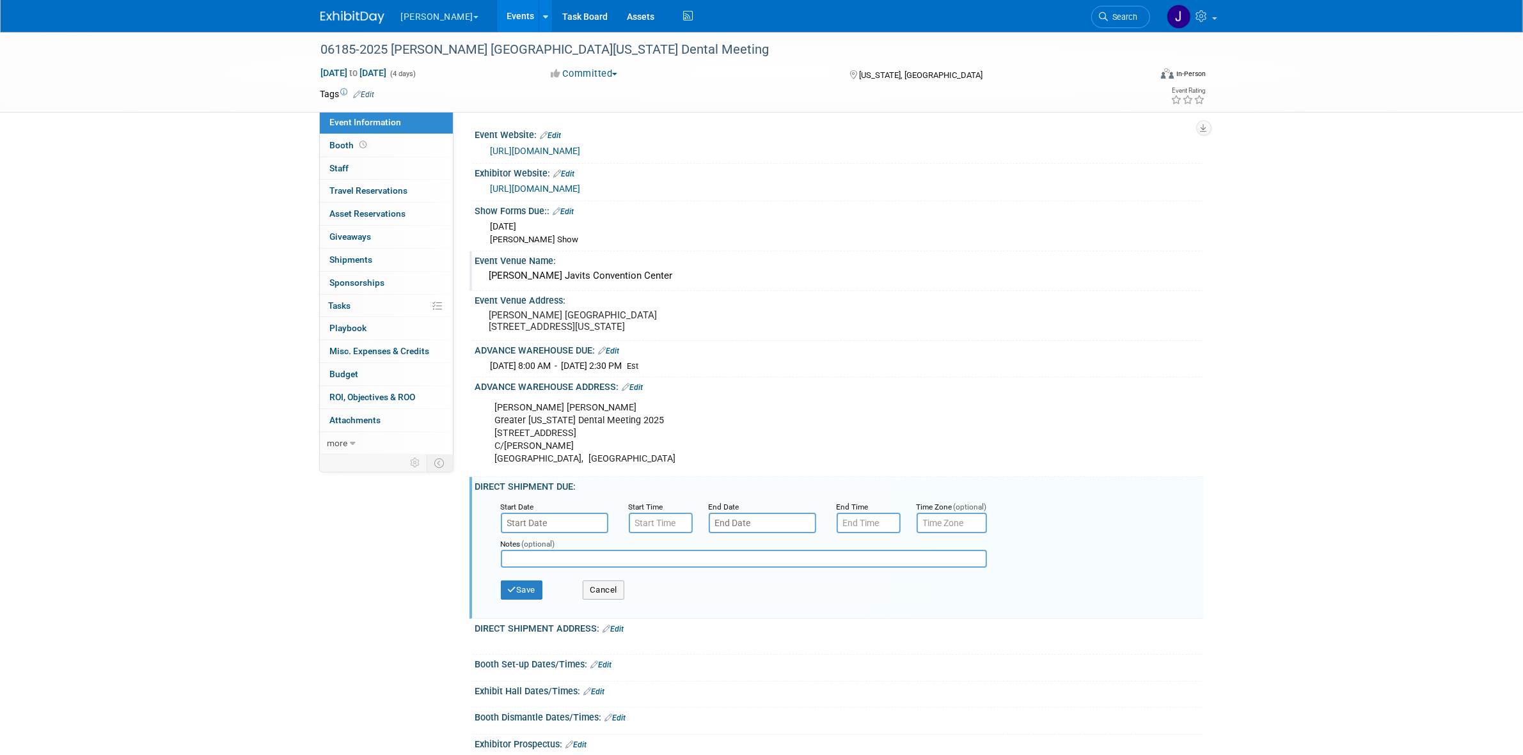
click at [547, 531] on input "text" at bounding box center [554, 523] width 107 height 20
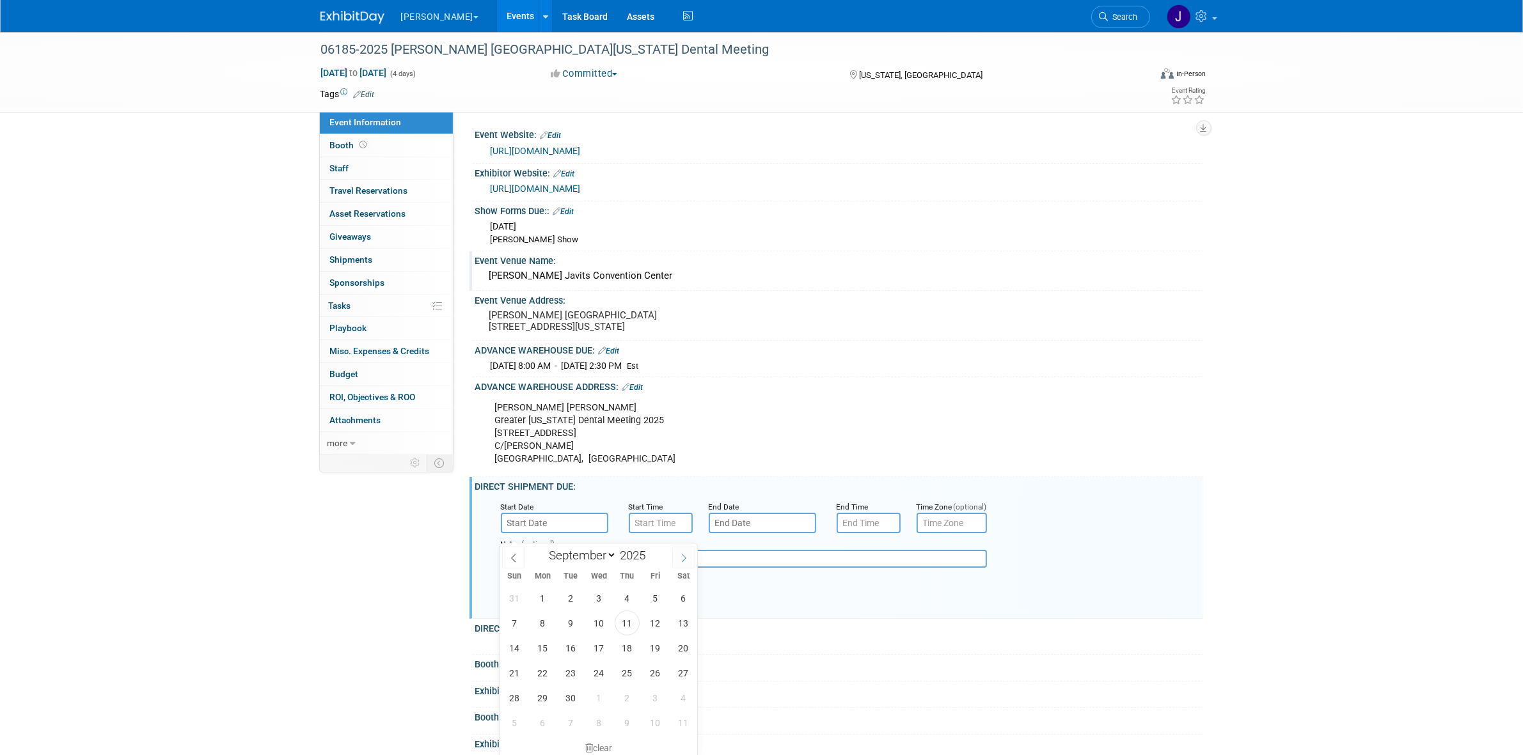
click at [688, 567] on span at bounding box center [683, 558] width 23 height 22
click at [682, 561] on icon at bounding box center [683, 558] width 9 height 9
select select "10"
click at [650, 698] on span "28" at bounding box center [655, 698] width 25 height 25
type input "[DATE]"
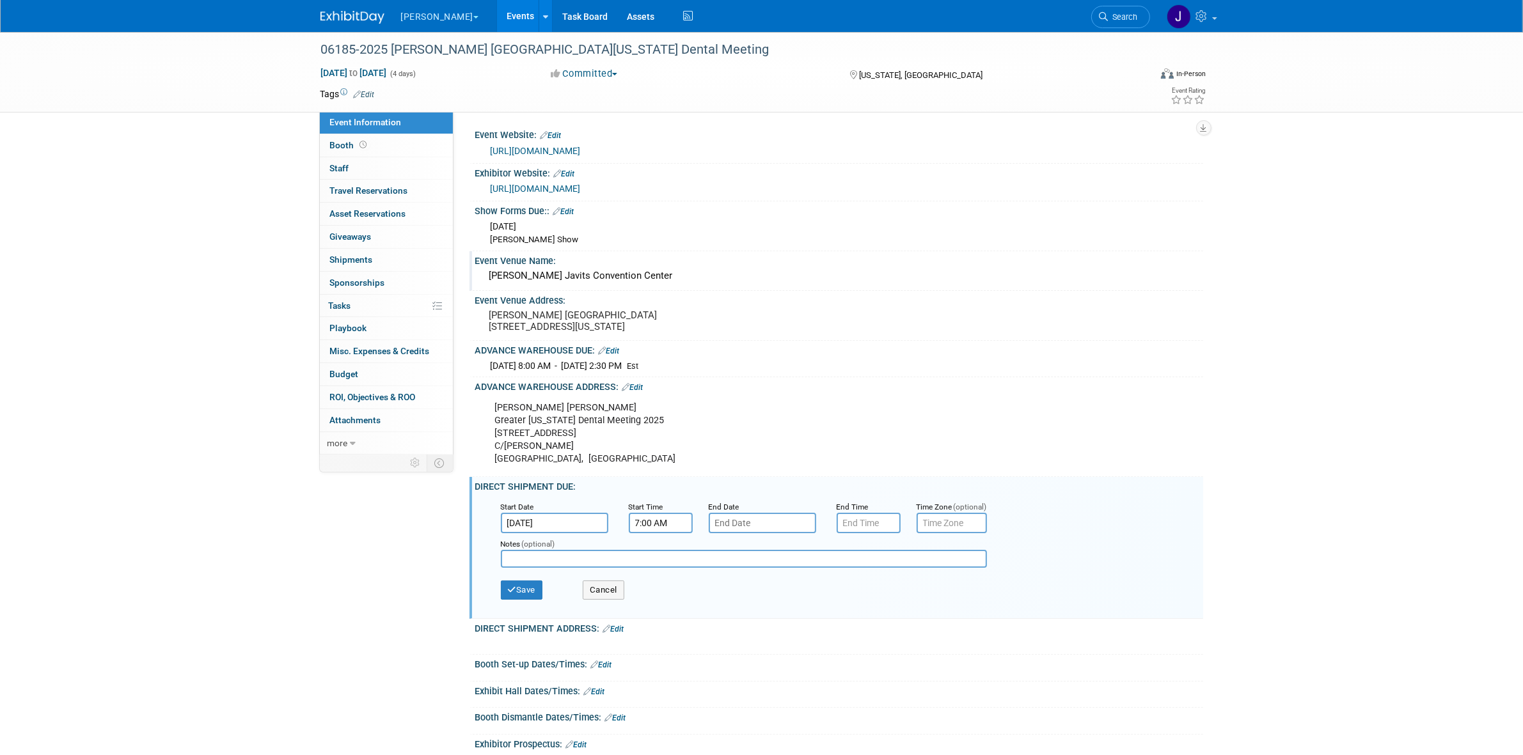
click at [670, 533] on input "7:00 AM" at bounding box center [661, 523] width 64 height 20
click at [664, 565] on span at bounding box center [658, 553] width 22 height 22
click at [663, 565] on span at bounding box center [658, 553] width 22 height 22
type input "10:00 AM"
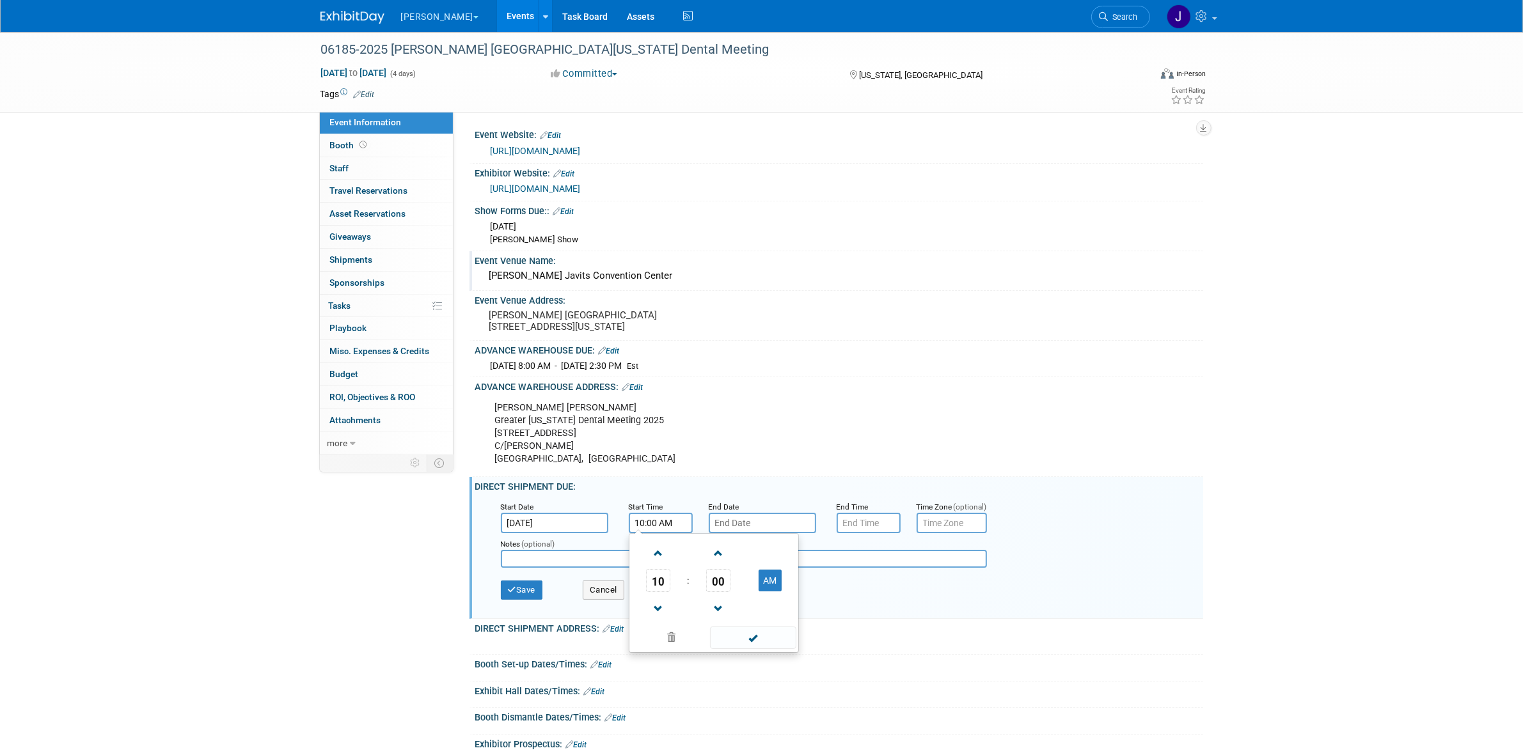
drag, startPoint x: 736, startPoint y: 646, endPoint x: 737, endPoint y: 640, distance: 6.5
click at [736, 646] on span at bounding box center [753, 638] width 86 height 22
click at [787, 545] on div "Notes (optional)" at bounding box center [754, 553] width 526 height 41
click at [785, 540] on body "Nordin Explore: My Workspaces 28 Go to Workspace: Accutron Axiodent BaseVac Bie…" at bounding box center [761, 377] width 1523 height 755
click at [784, 698] on span "30" at bounding box center [778, 698] width 25 height 25
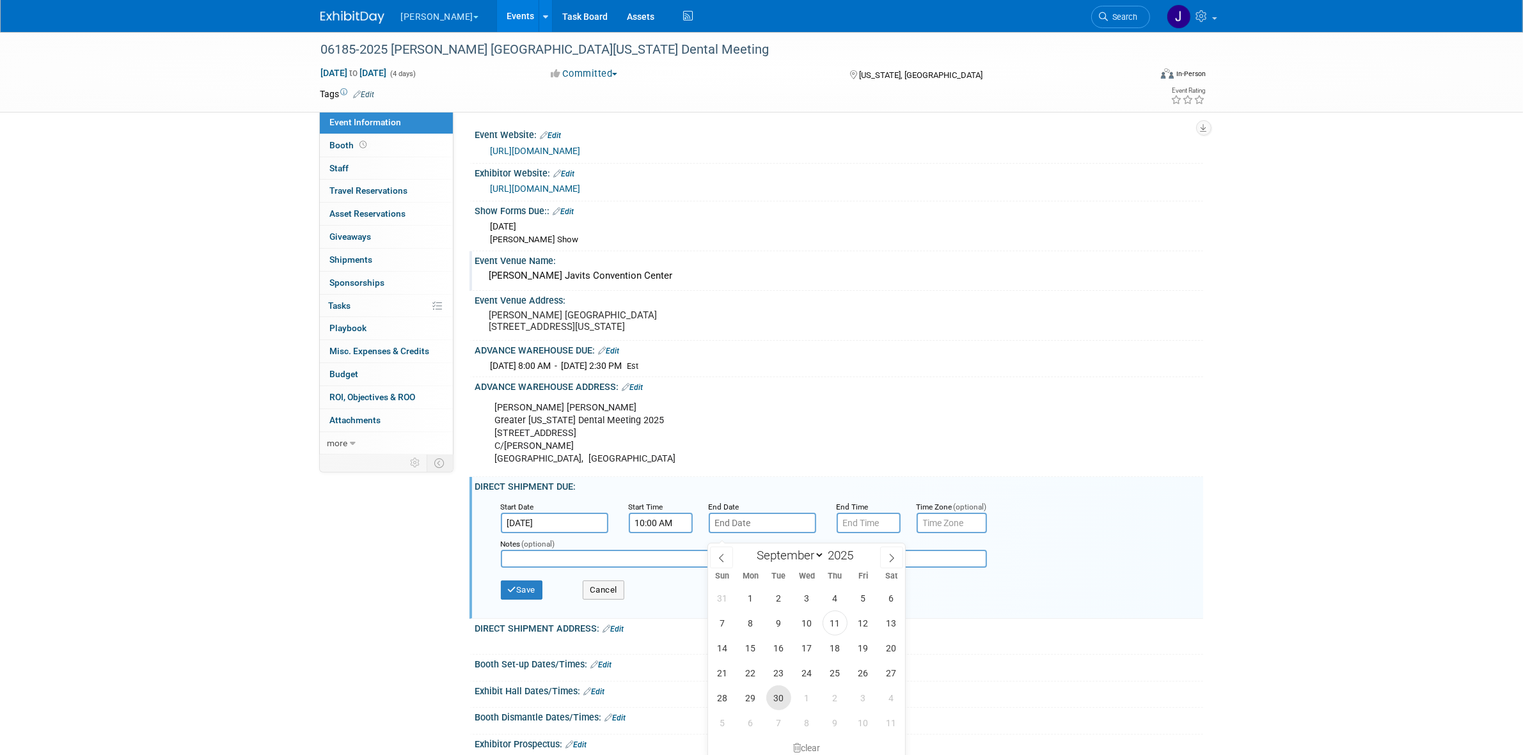
type input "Sep 30, 2025"
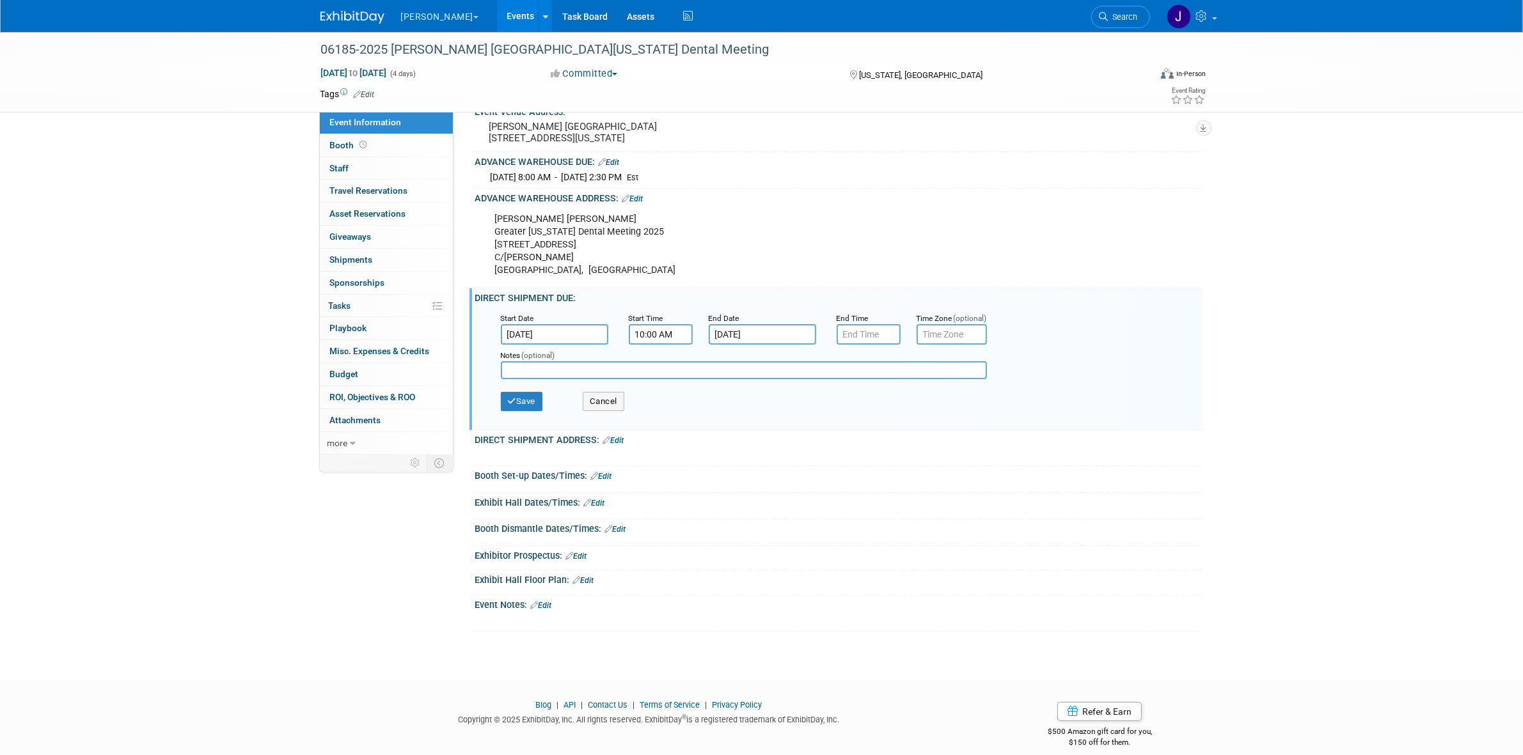
scroll to position [211, 0]
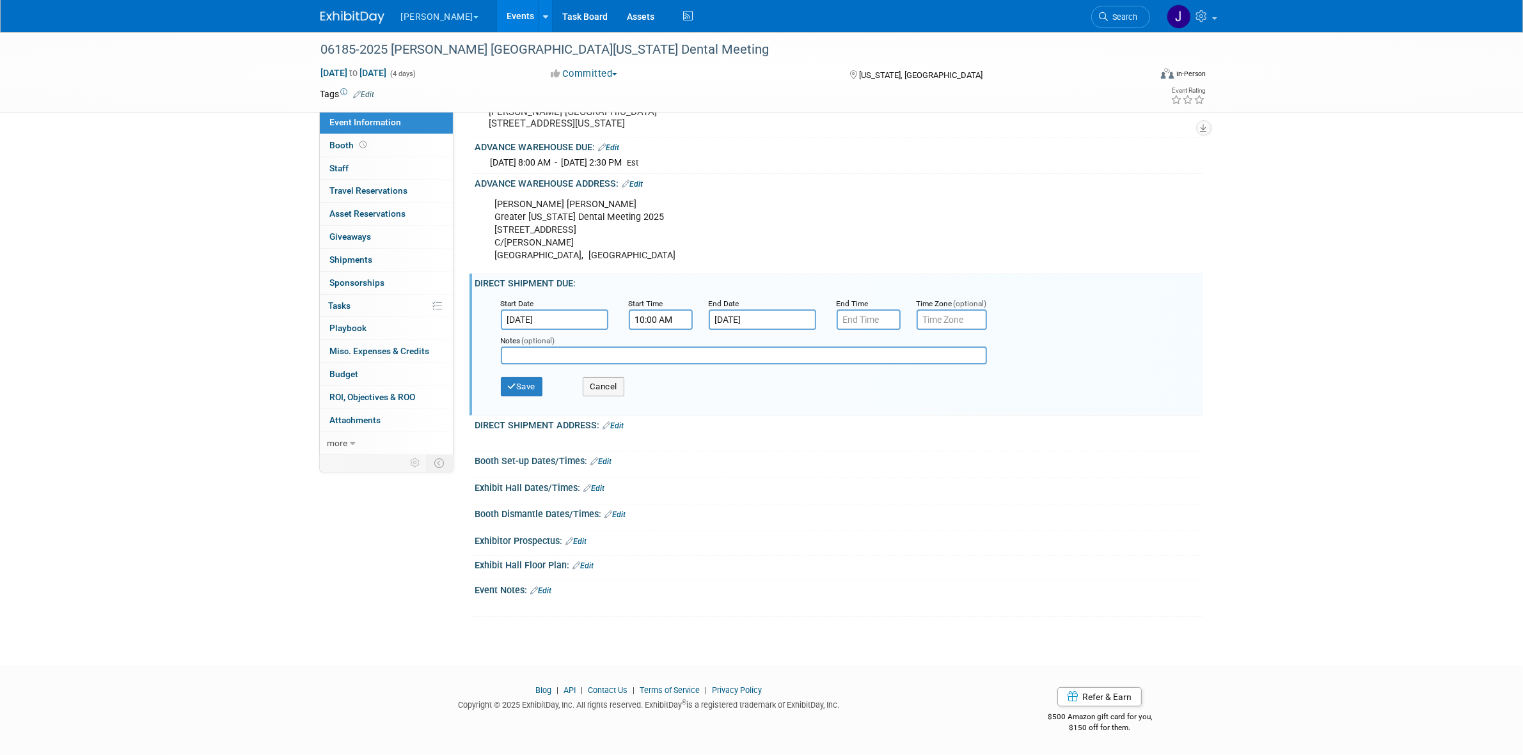
click at [638, 189] on link "Edit" at bounding box center [632, 184] width 21 height 9
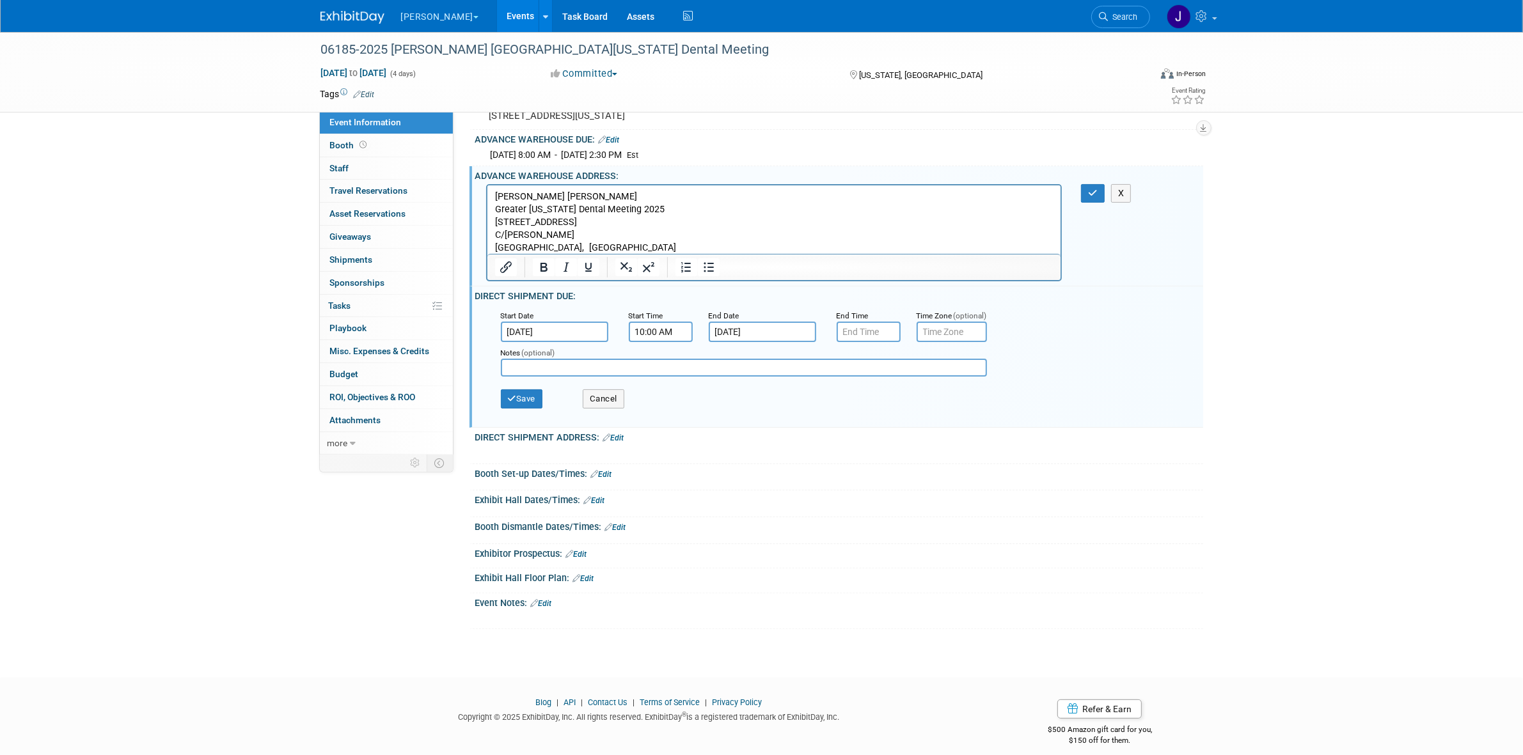
scroll to position [0, 0]
click at [570, 196] on p "Nordin Booth Greater New York Dental Meeting 2025 140 Central Ave, Ste 130 C/O …" at bounding box center [773, 222] width 559 height 64
click at [1086, 203] on button "button" at bounding box center [1093, 193] width 24 height 19
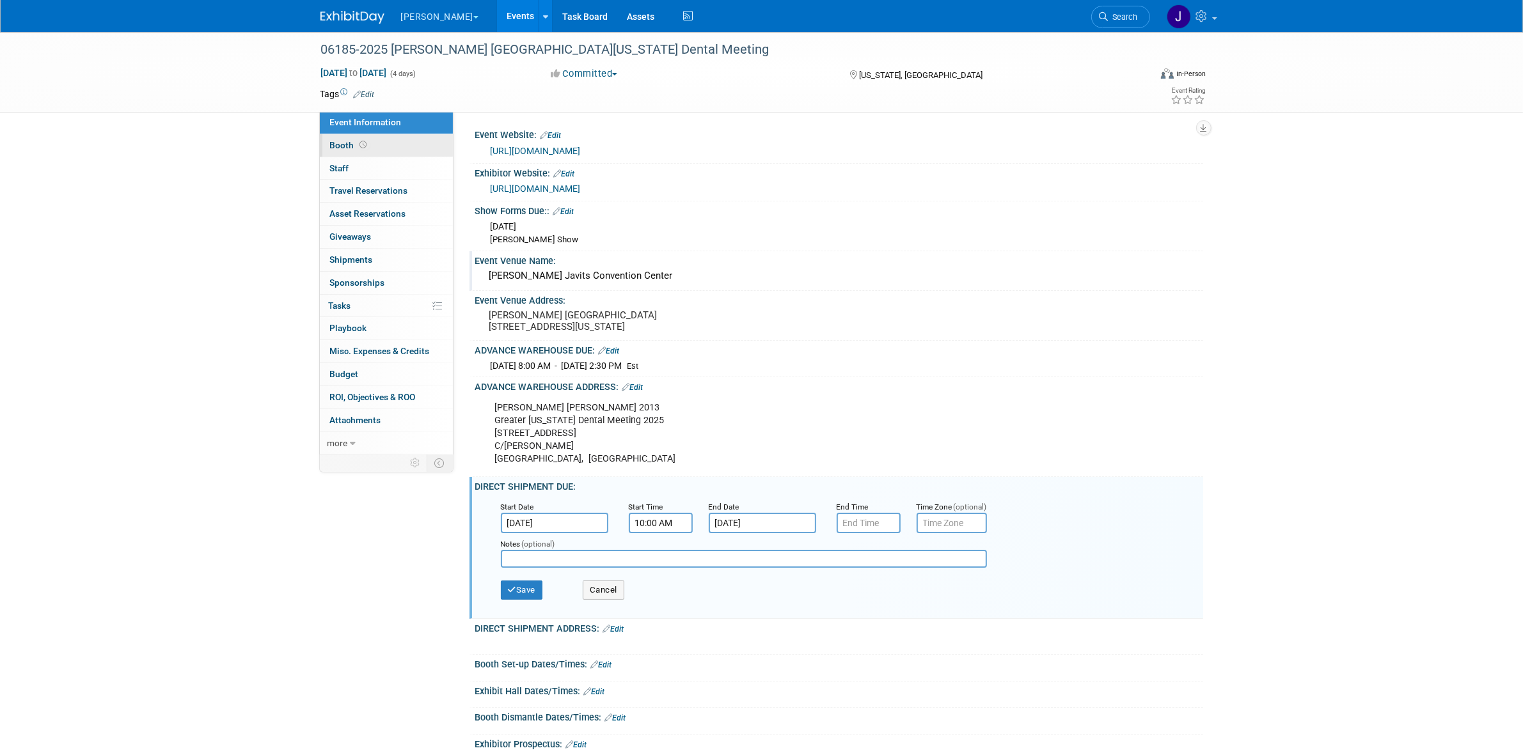
click at [372, 139] on link "Booth" at bounding box center [386, 145] width 133 height 22
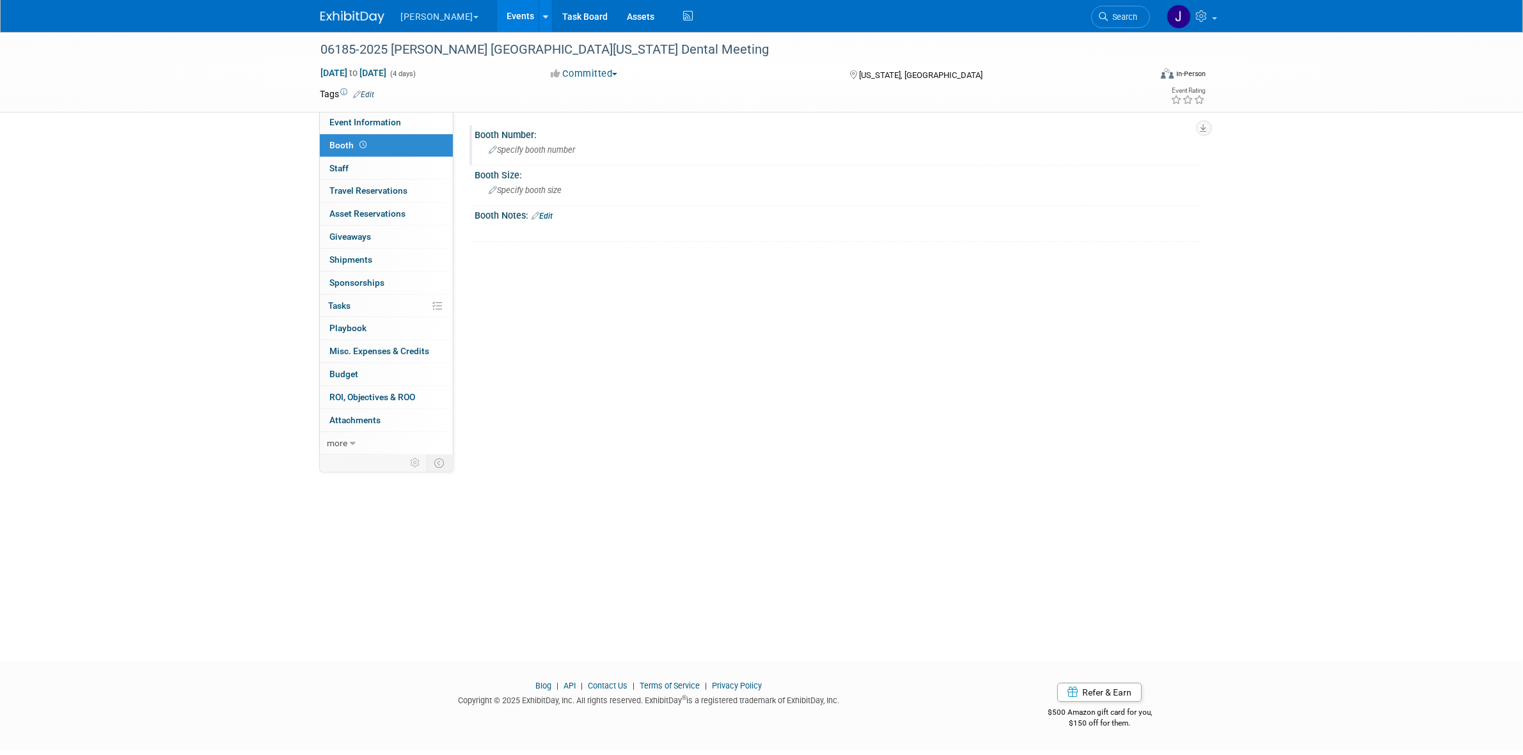
click at [547, 145] on span "Specify booth number" at bounding box center [532, 150] width 86 height 10
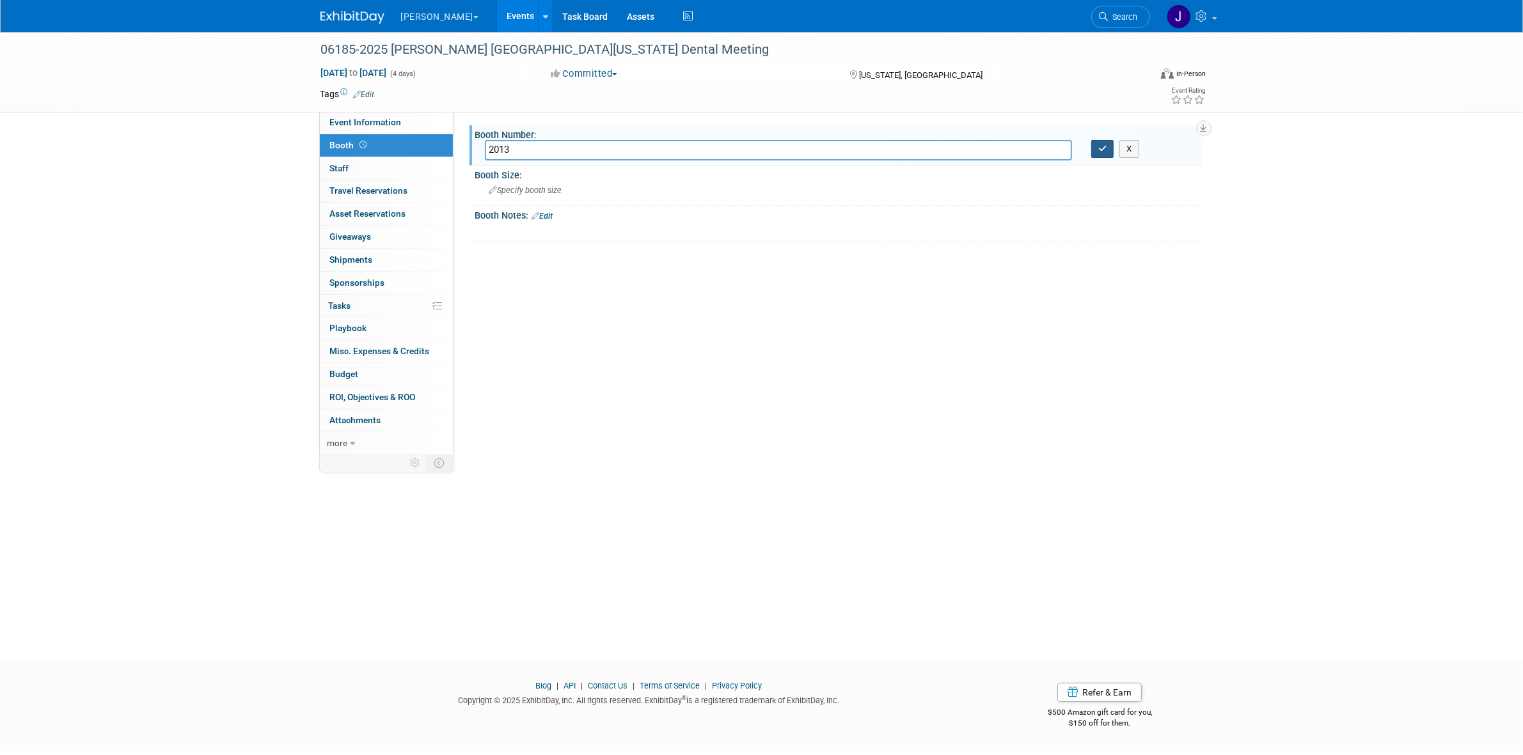
type input "2013"
click at [1098, 145] on button "button" at bounding box center [1102, 149] width 23 height 18
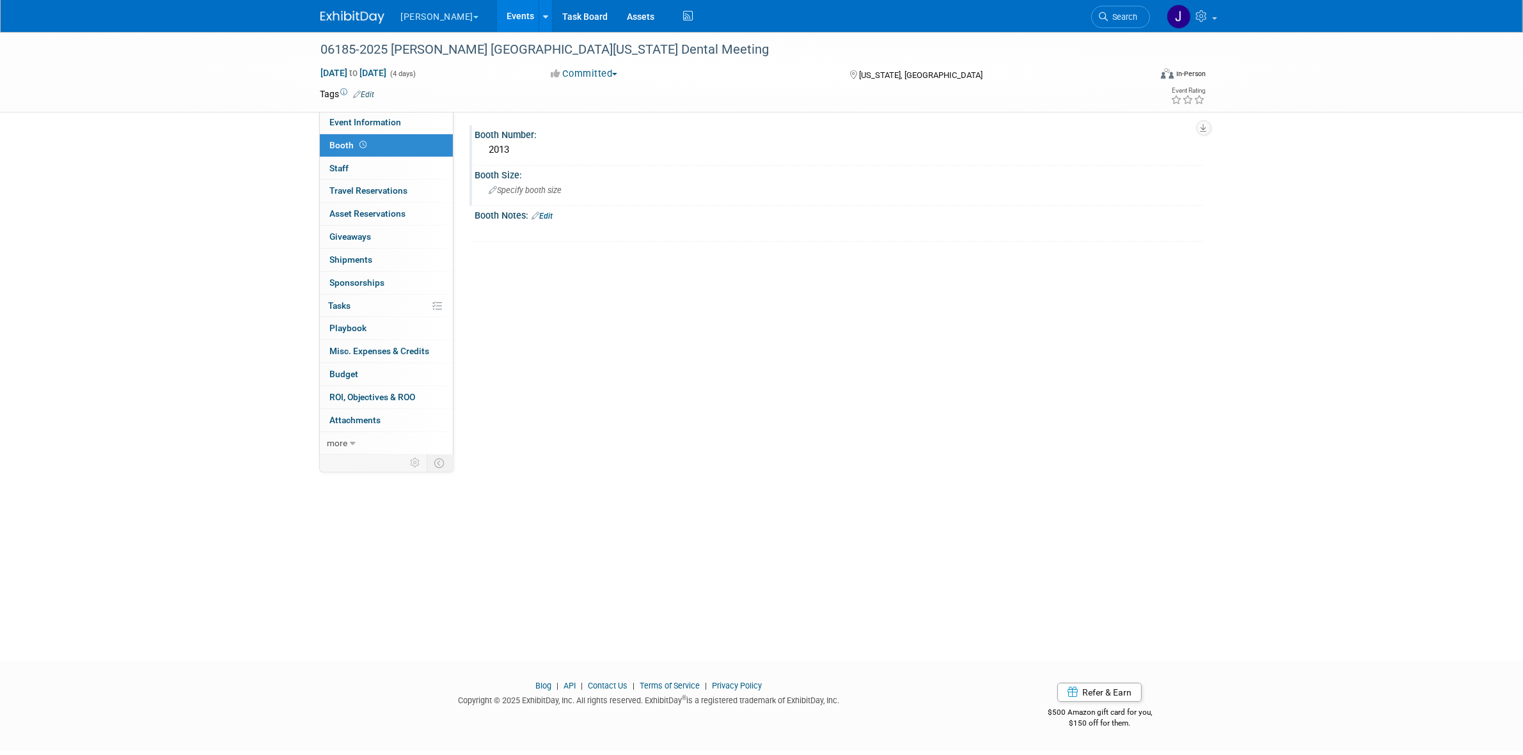
click at [538, 195] on div "Specify booth size" at bounding box center [839, 190] width 709 height 20
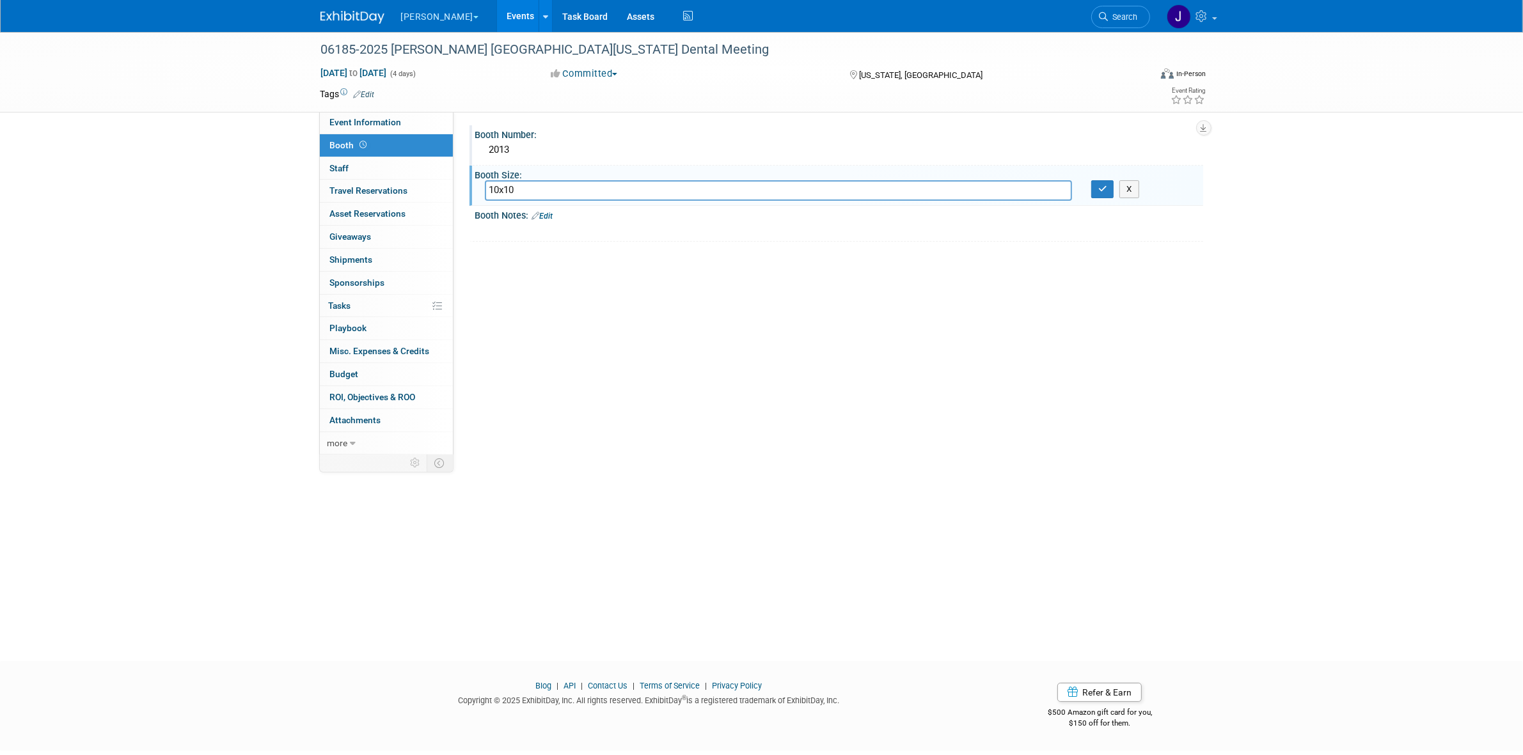
type input "10x10"
click at [1114, 187] on div "X" at bounding box center [1142, 189] width 102 height 18
click at [1111, 187] on button "button" at bounding box center [1102, 189] width 23 height 18
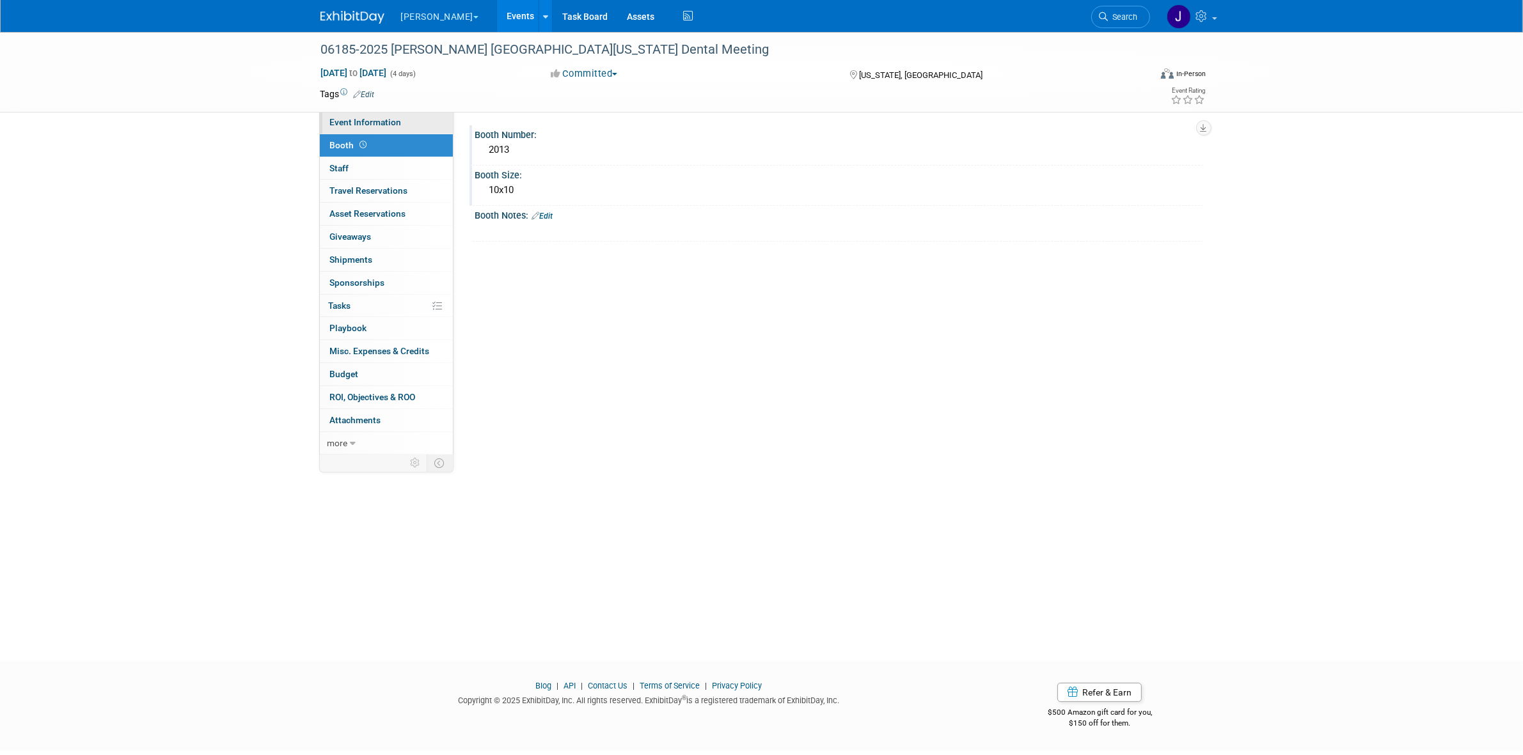
click at [366, 122] on span "Event Information" at bounding box center [366, 122] width 72 height 10
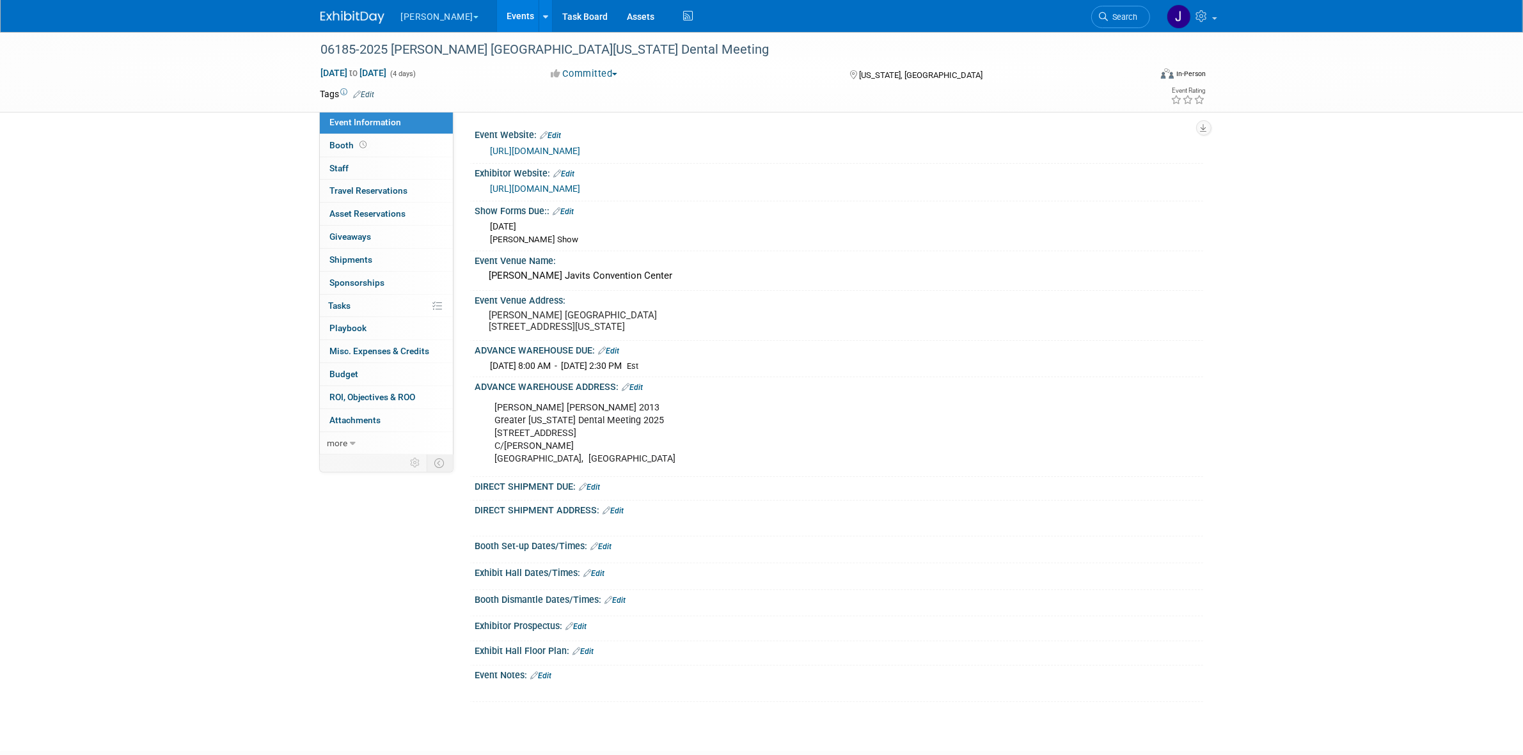
click at [590, 492] on link "Edit" at bounding box center [589, 487] width 21 height 9
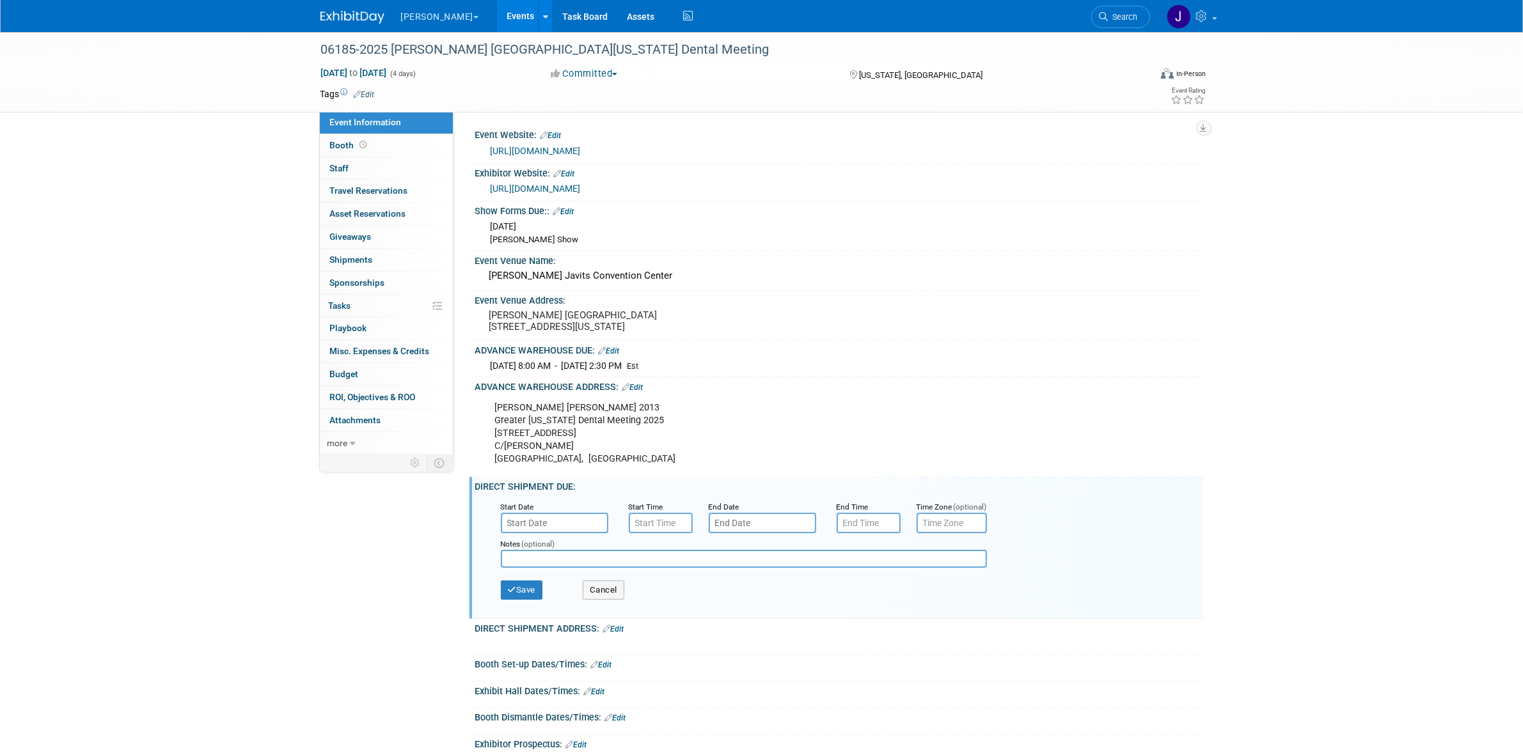
click at [572, 526] on input "text" at bounding box center [554, 523] width 107 height 20
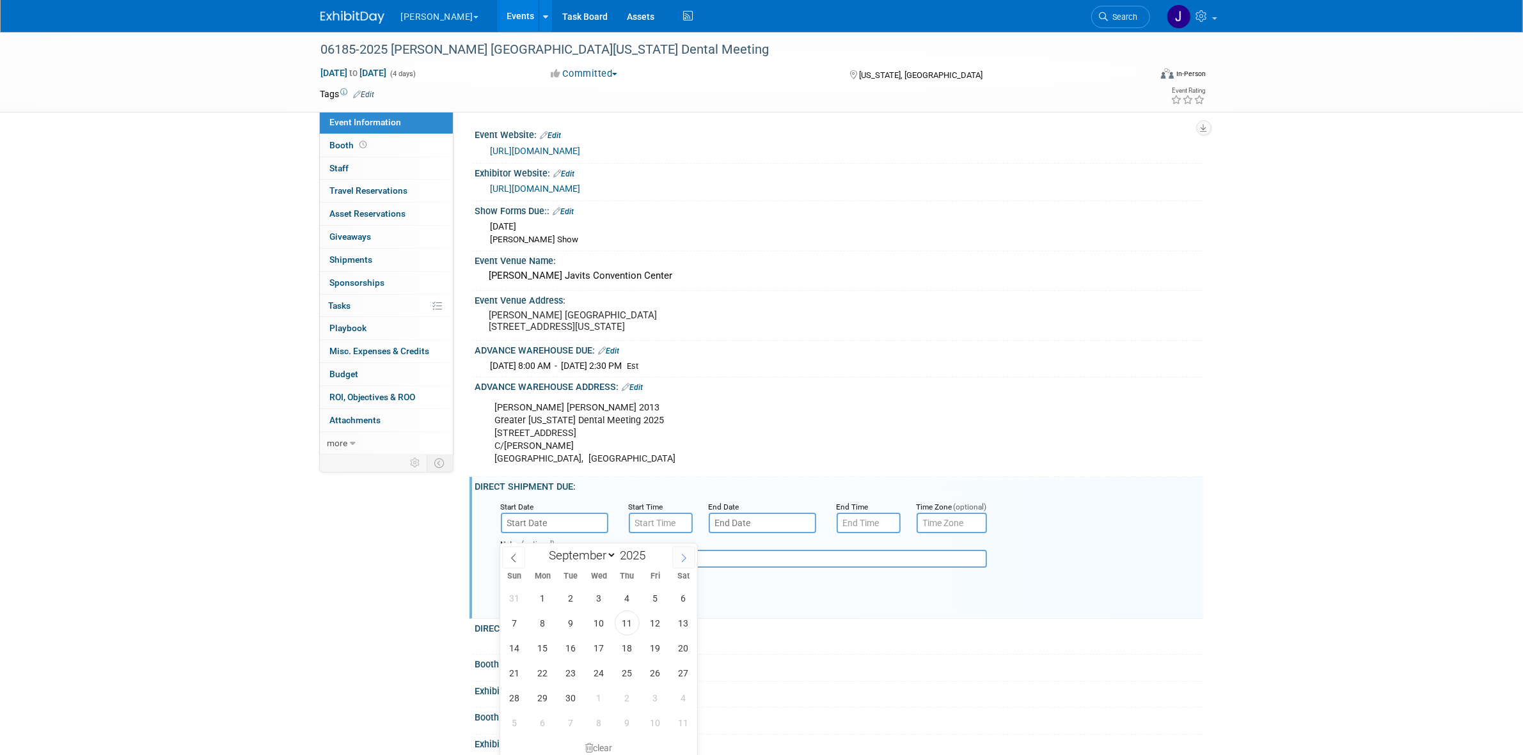
click at [675, 554] on span at bounding box center [683, 558] width 23 height 22
click at [675, 553] on span at bounding box center [683, 558] width 23 height 22
select select "10"
click at [648, 694] on span "28" at bounding box center [655, 698] width 25 height 25
type input "Nov 28, 2025"
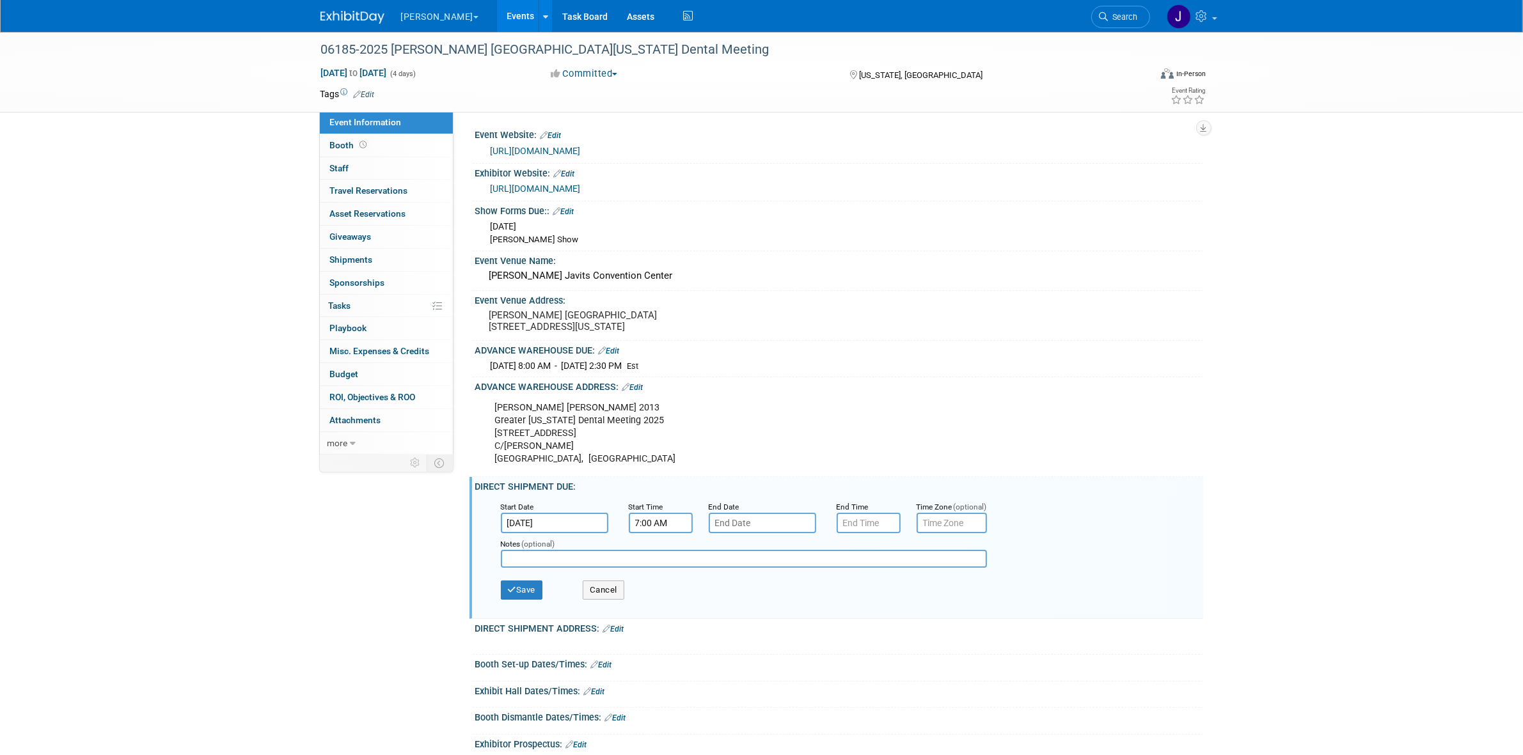
click at [649, 531] on input "7:00 AM" at bounding box center [661, 523] width 64 height 20
click at [662, 565] on span at bounding box center [658, 553] width 22 height 22
click at [663, 619] on span at bounding box center [658, 609] width 22 height 22
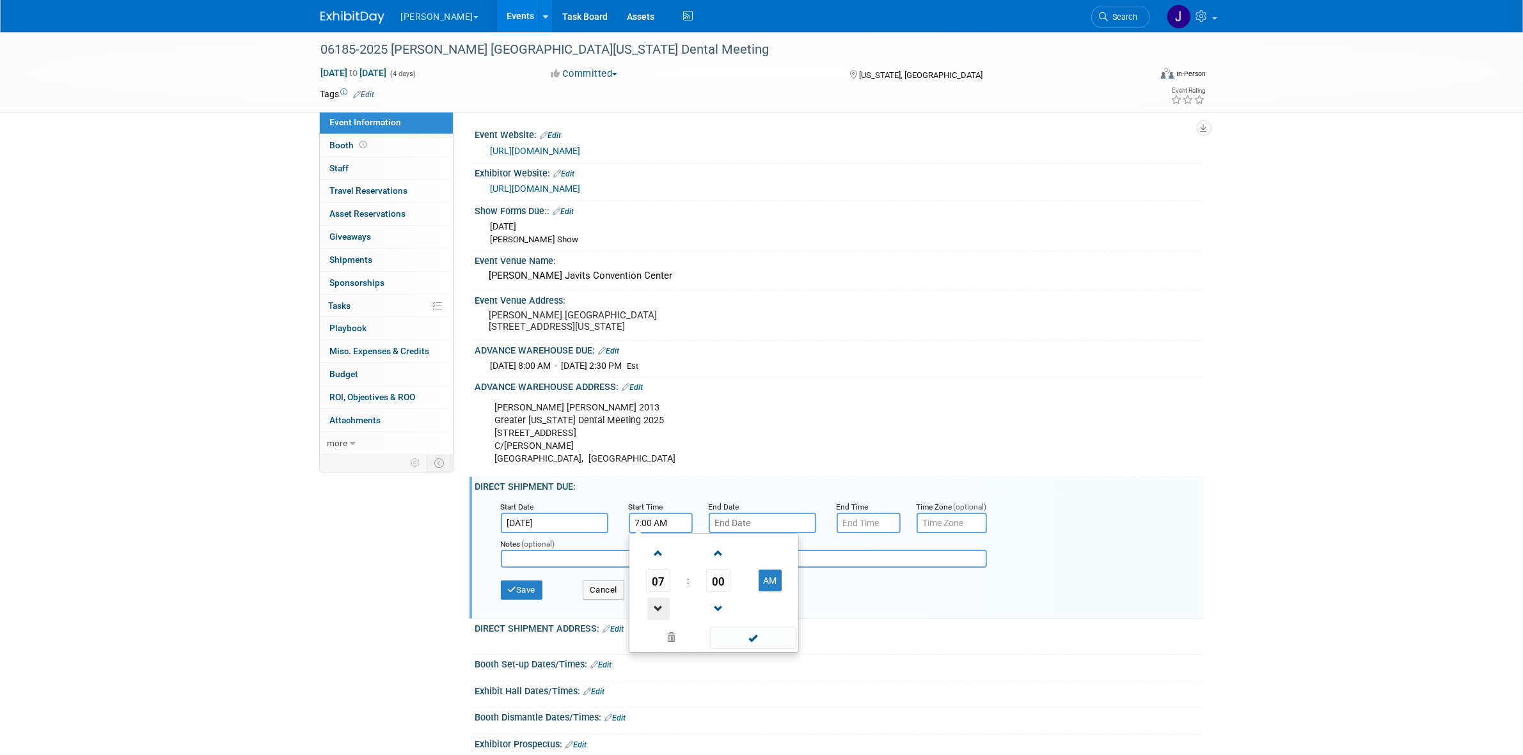
click at [663, 619] on span at bounding box center [658, 609] width 22 height 22
type input "6:00 AM"
click at [756, 643] on span at bounding box center [753, 638] width 86 height 22
click at [763, 538] on body "Nordin Explore: My Workspaces 28 Go to Workspace: Accutron Axiodent BaseVac Bie…" at bounding box center [761, 377] width 1523 height 755
click at [883, 557] on span at bounding box center [891, 558] width 23 height 22
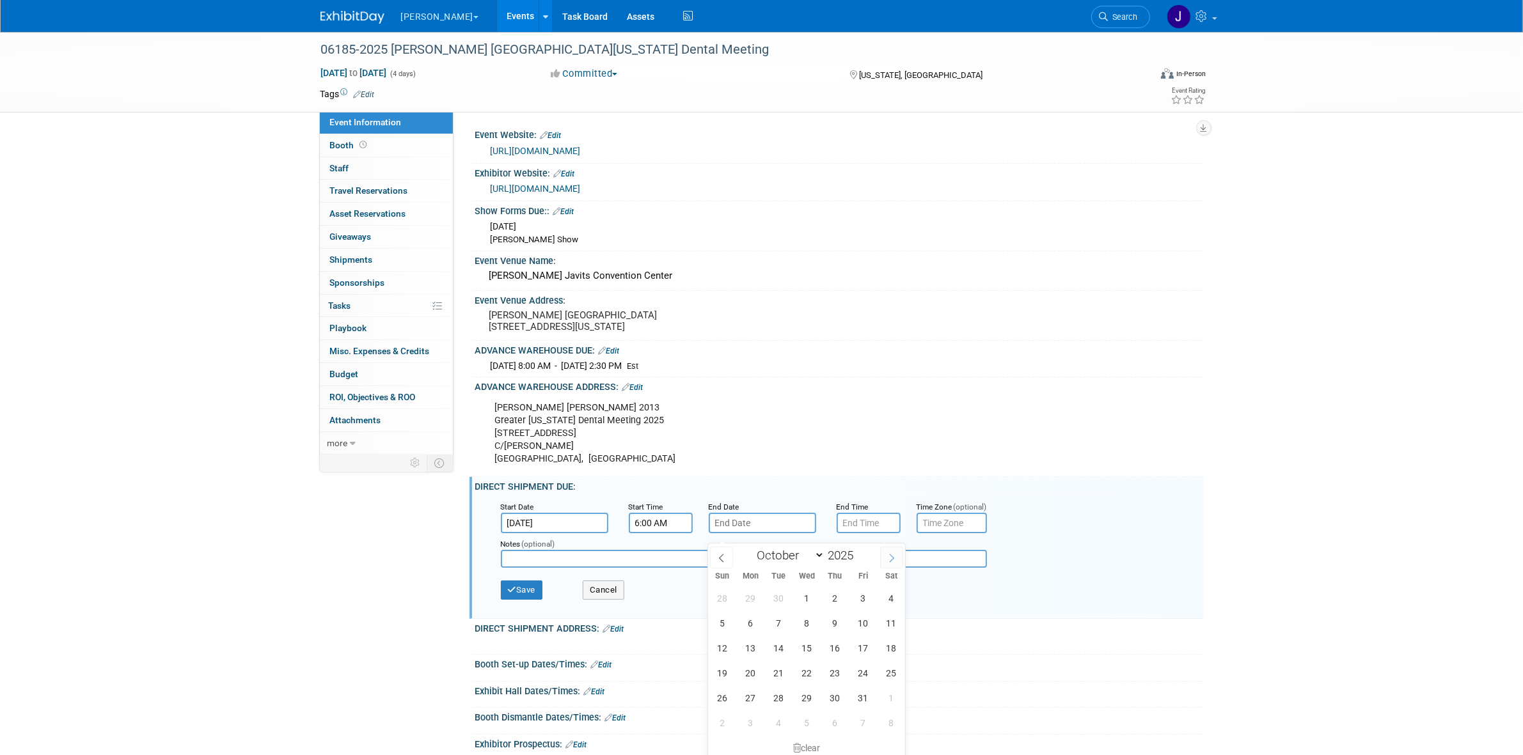
click at [883, 557] on span at bounding box center [891, 558] width 23 height 22
select select "10"
click at [715, 730] on span "30" at bounding box center [722, 723] width 25 height 25
type input "[DATE]"
click at [859, 533] on input "7:00 PM" at bounding box center [869, 523] width 64 height 20
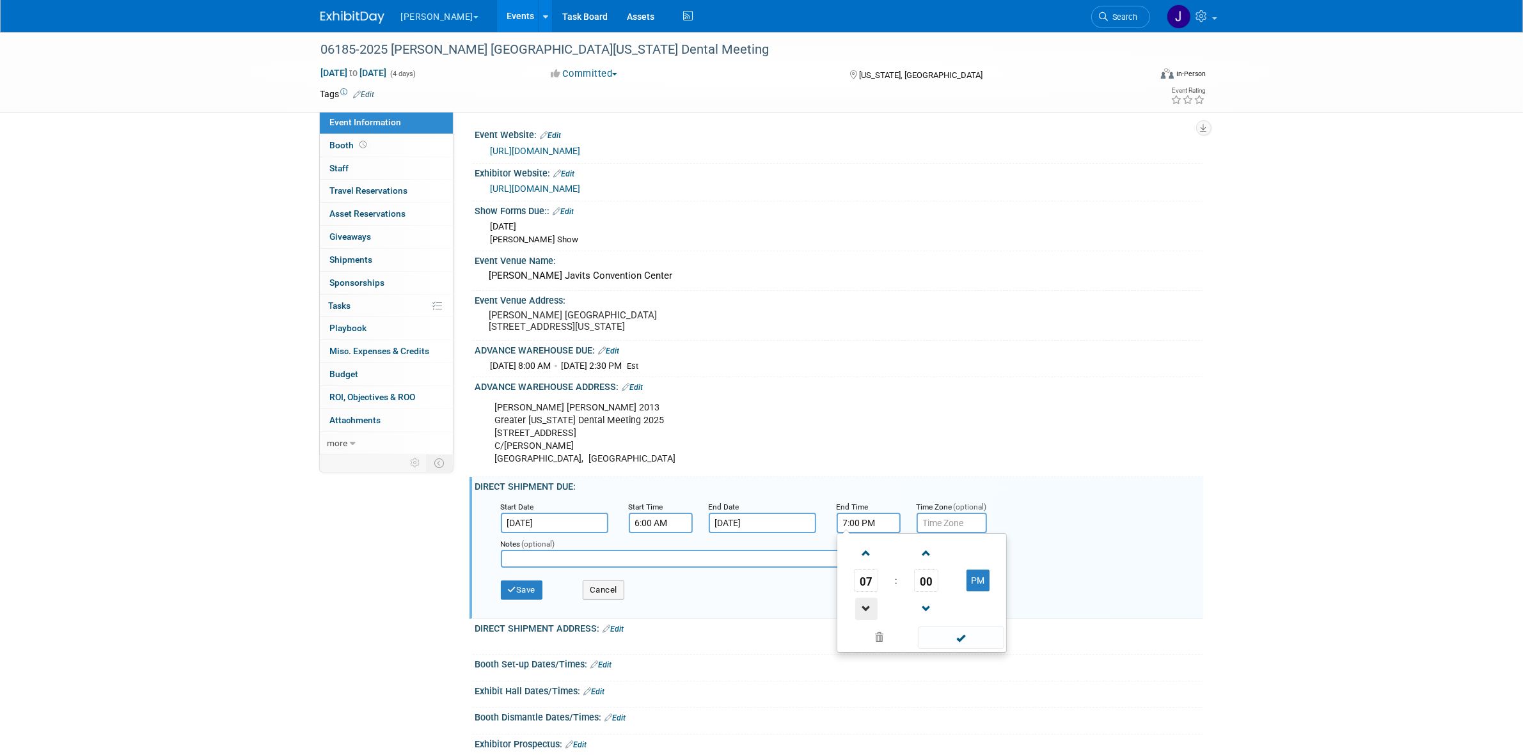
click at [864, 614] on span at bounding box center [866, 609] width 22 height 22
type input "5:00 PM"
click at [972, 648] on span at bounding box center [961, 638] width 86 height 22
click at [959, 533] on input "text" at bounding box center [952, 523] width 70 height 20
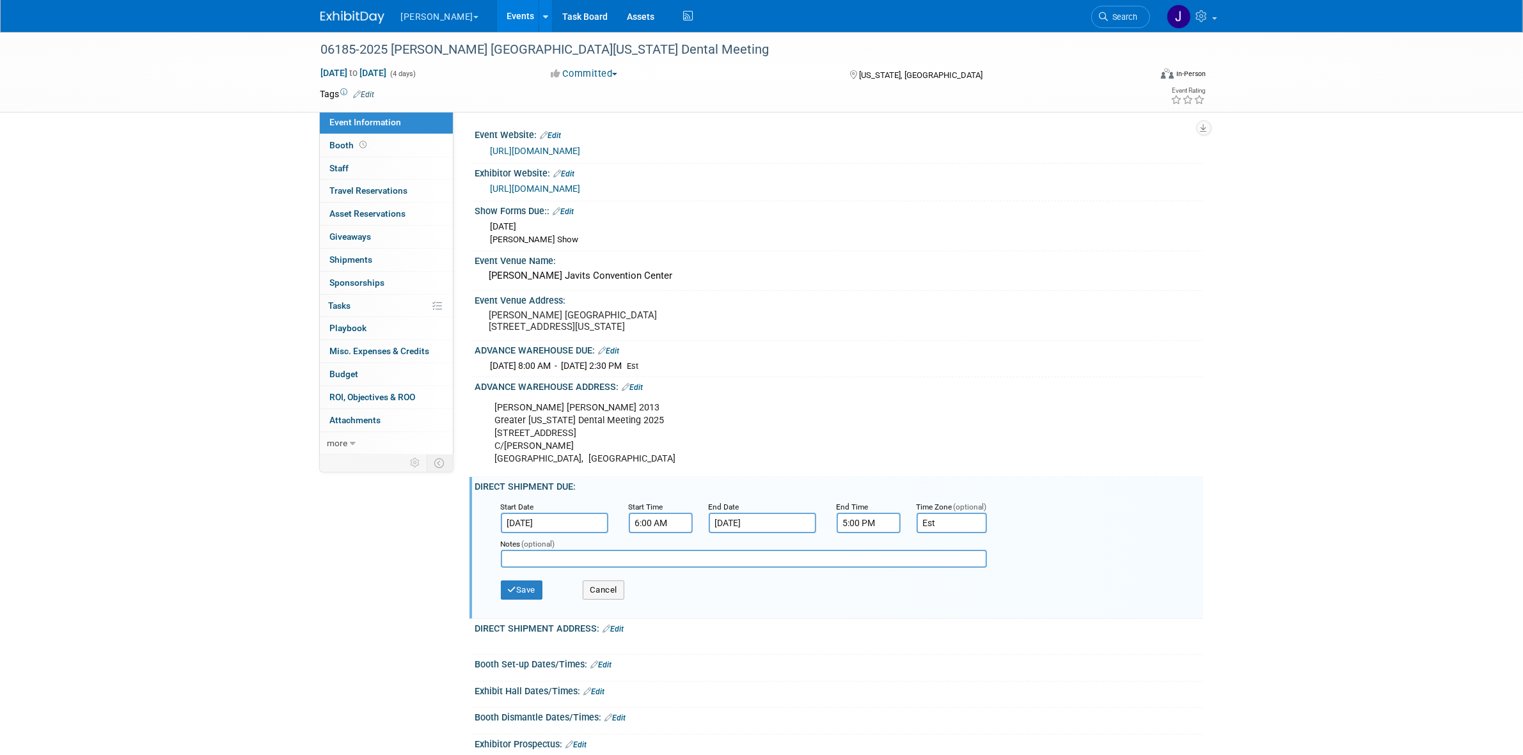
type input "Est"
click at [521, 574] on div "Notes (optional)" at bounding box center [754, 553] width 526 height 41
click at [524, 588] on button "Save" at bounding box center [522, 590] width 42 height 19
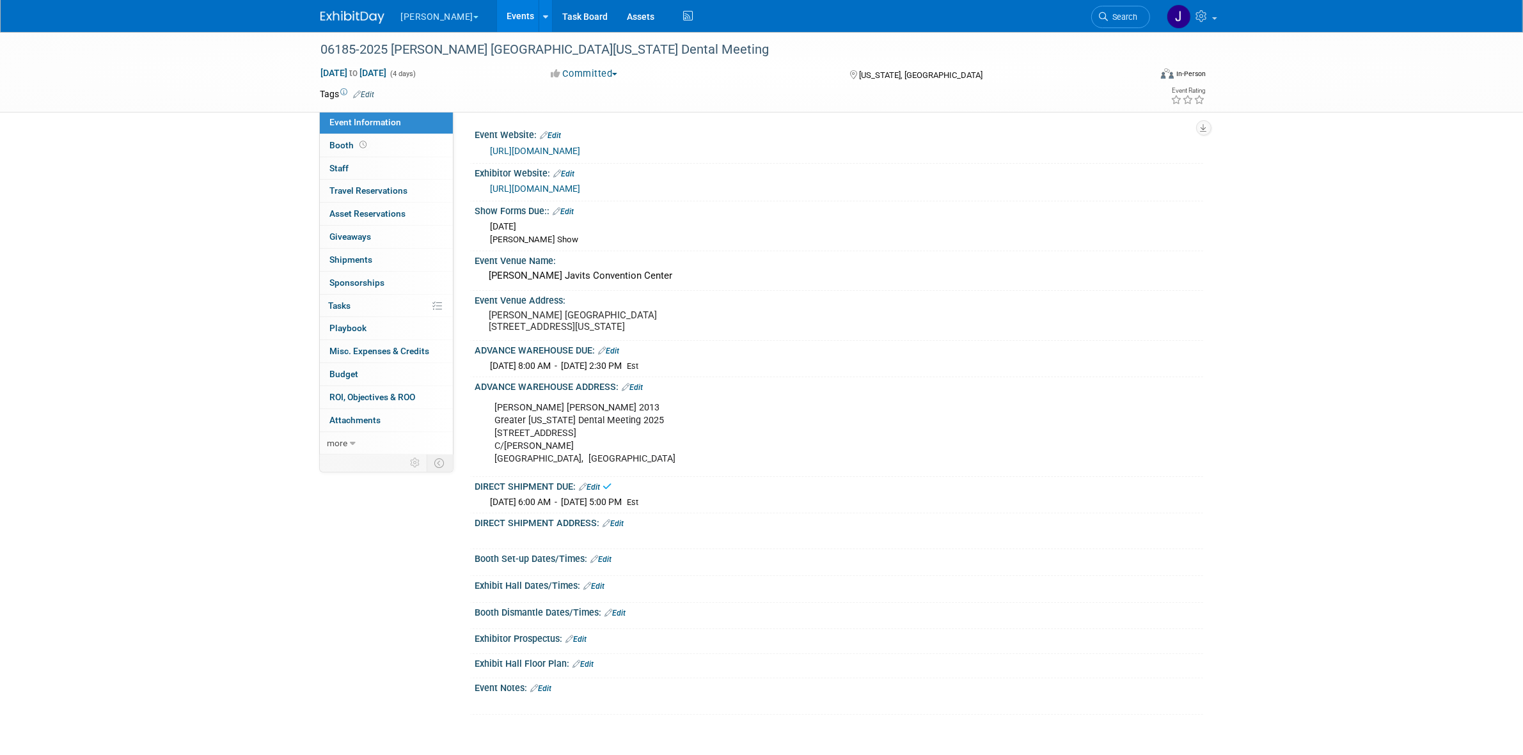
click at [589, 492] on link "Edit" at bounding box center [589, 487] width 21 height 9
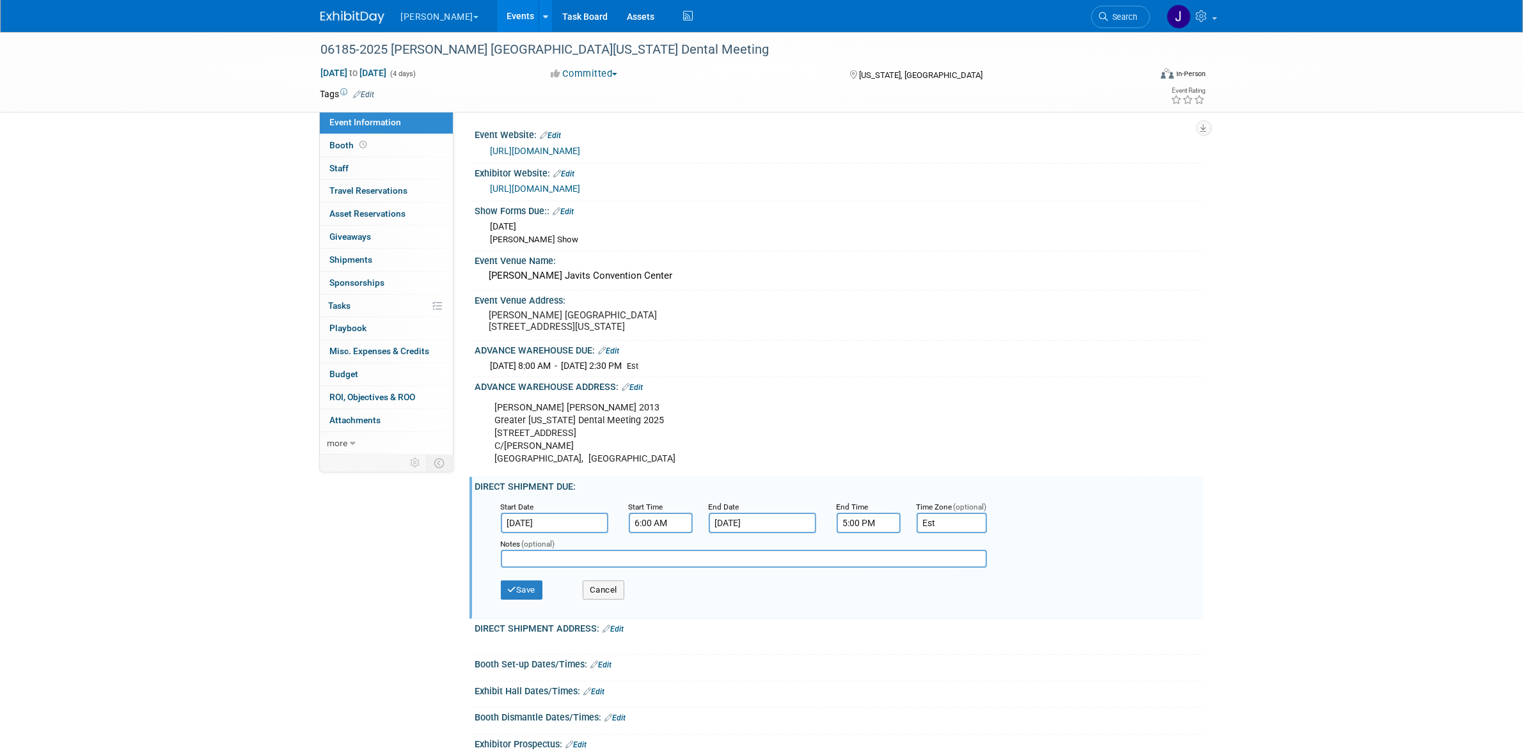
click at [666, 568] on input "text" at bounding box center [744, 559] width 486 height 18
type input "For Marshalling yard check-in"
click at [514, 594] on icon "button" at bounding box center [512, 590] width 9 height 8
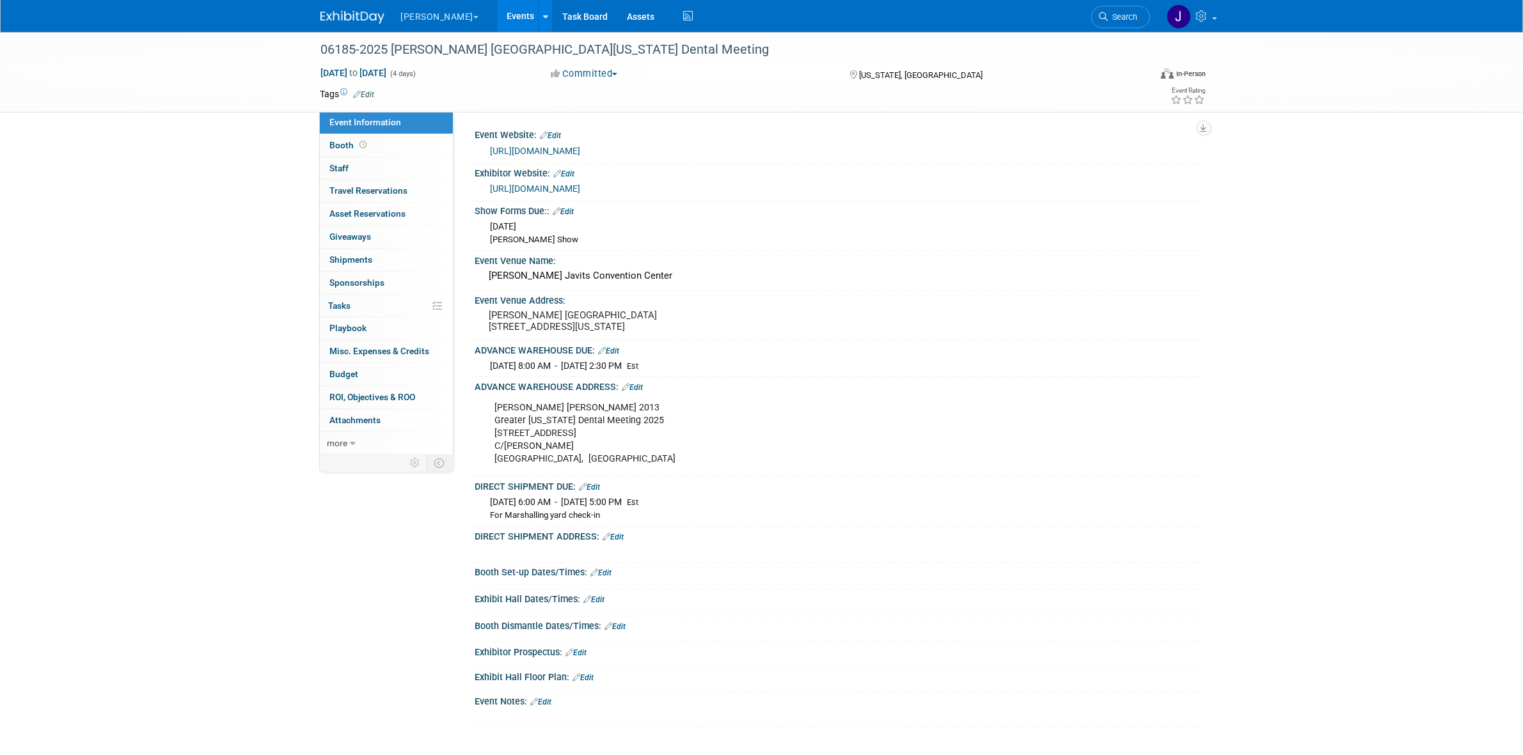
click at [604, 494] on div "DIRECT SHIPMENT DUE: Edit" at bounding box center [839, 485] width 728 height 17
click at [599, 492] on link "Edit" at bounding box center [589, 487] width 21 height 9
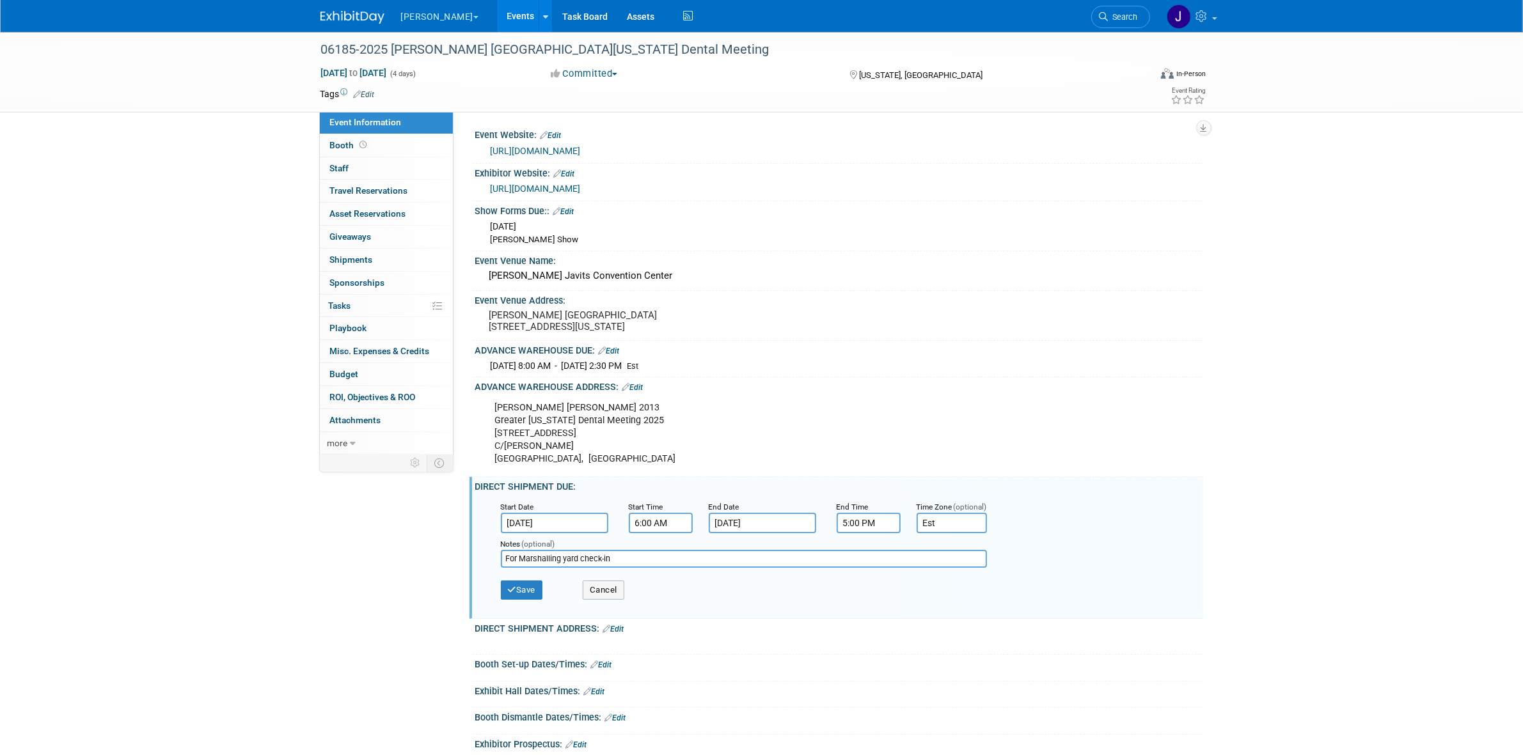
click at [510, 568] on input "For Marshalling yard check-in" at bounding box center [744, 559] width 486 height 18
click at [563, 563] on input "Marshalling yard check-in" at bounding box center [744, 559] width 486 height 18
type input "Marshalling yard for check-in"
click at [518, 594] on button "Save" at bounding box center [522, 590] width 42 height 19
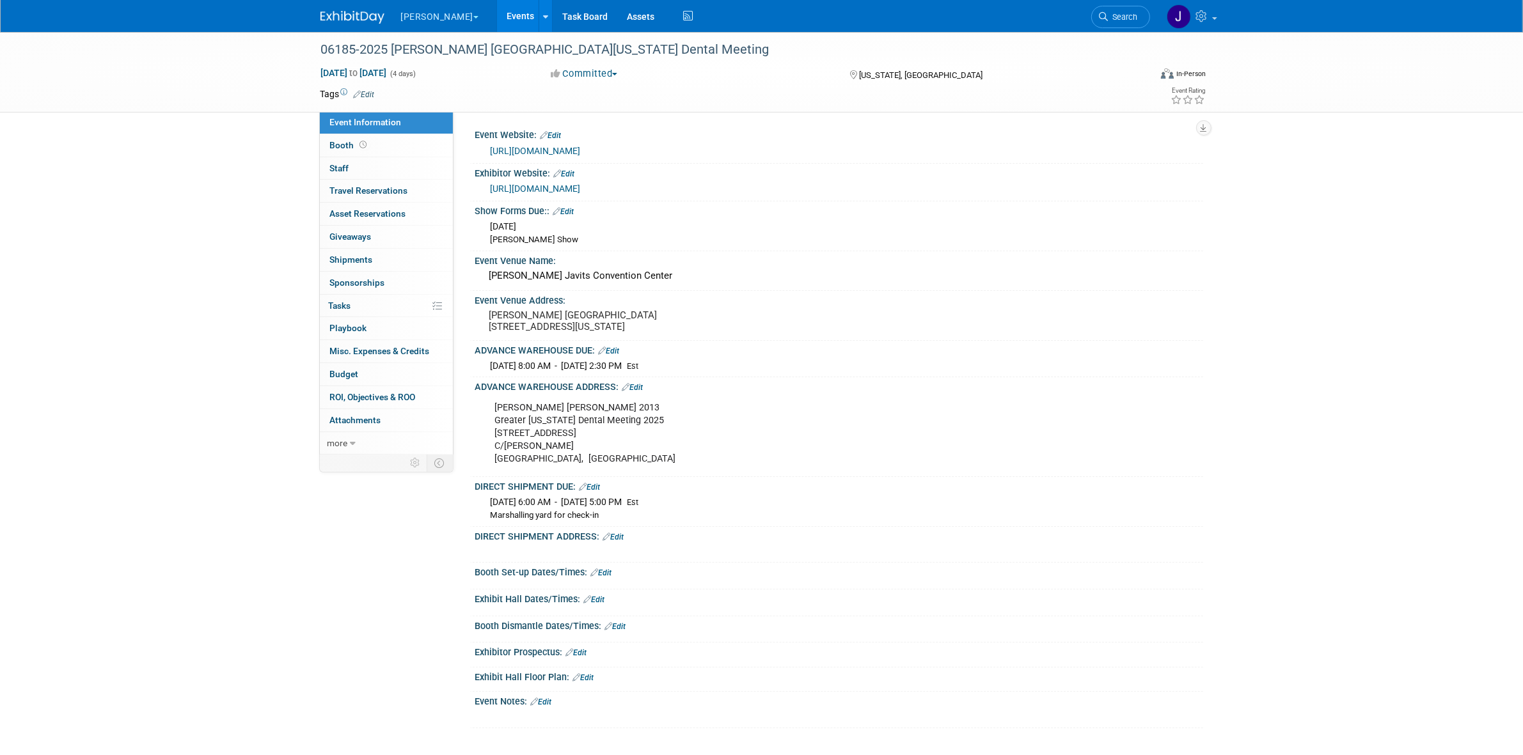
click at [640, 392] on link "Edit" at bounding box center [632, 387] width 21 height 9
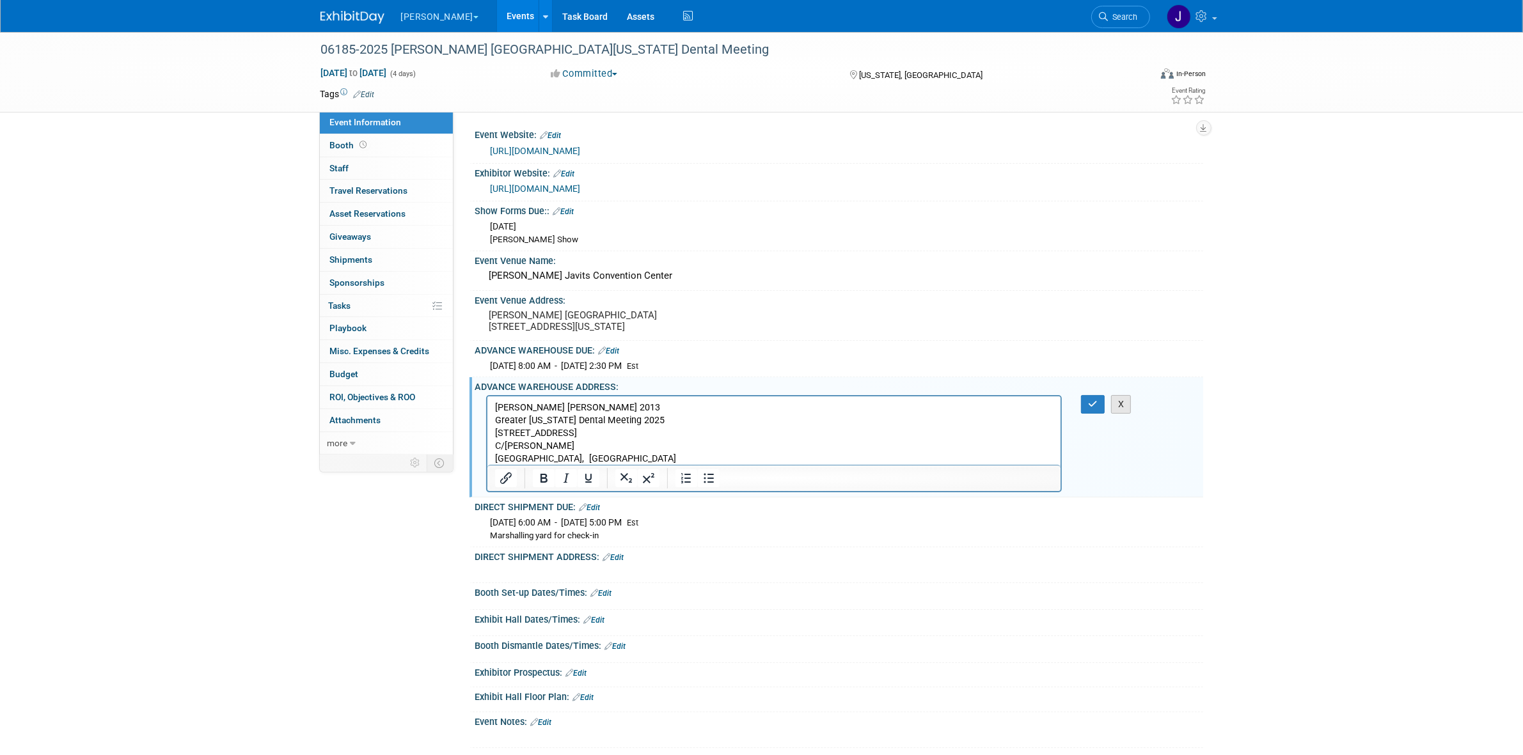
drag, startPoint x: 1121, startPoint y: 414, endPoint x: 1108, endPoint y: 413, distance: 12.3
click at [1120, 414] on button "X" at bounding box center [1121, 404] width 20 height 19
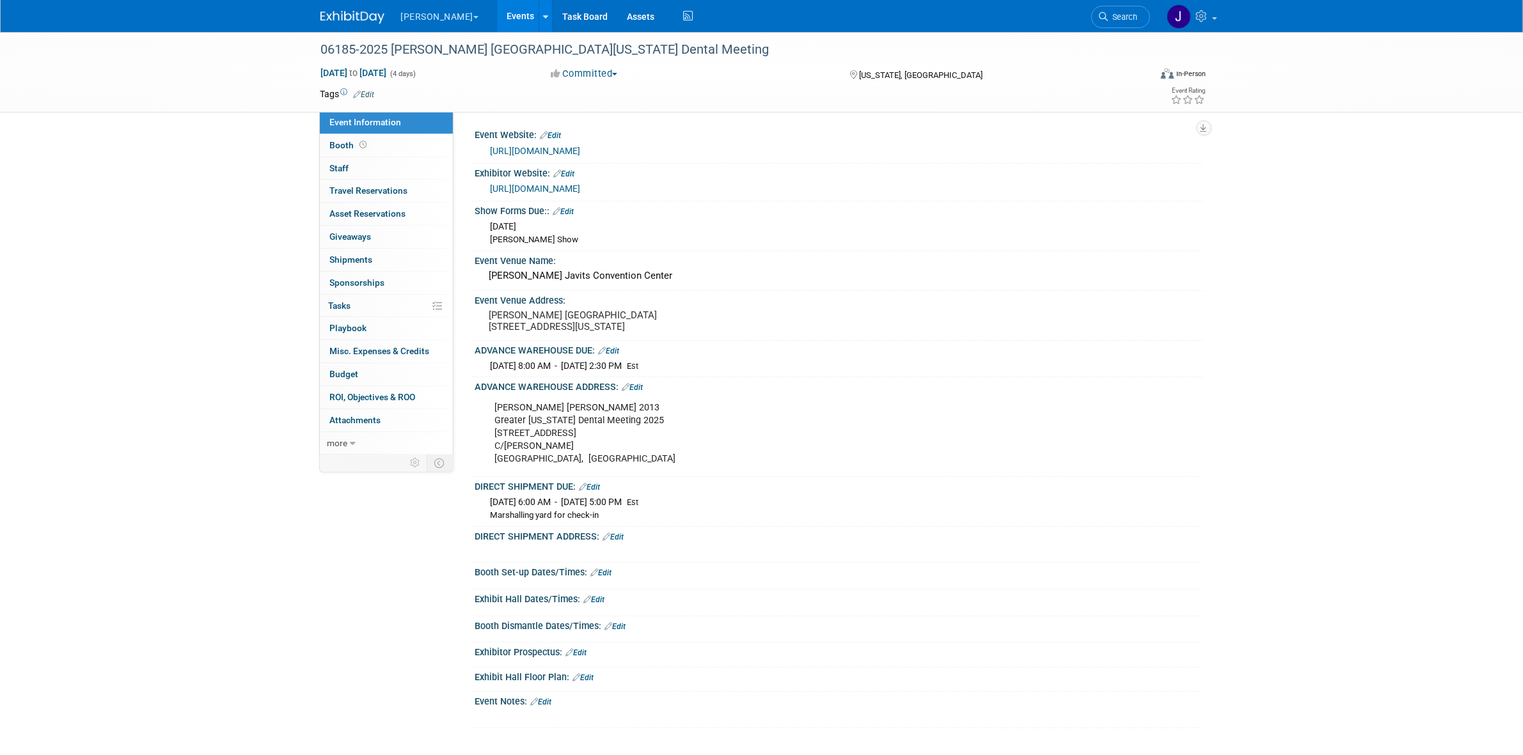
click at [601, 492] on link "Edit" at bounding box center [589, 487] width 21 height 9
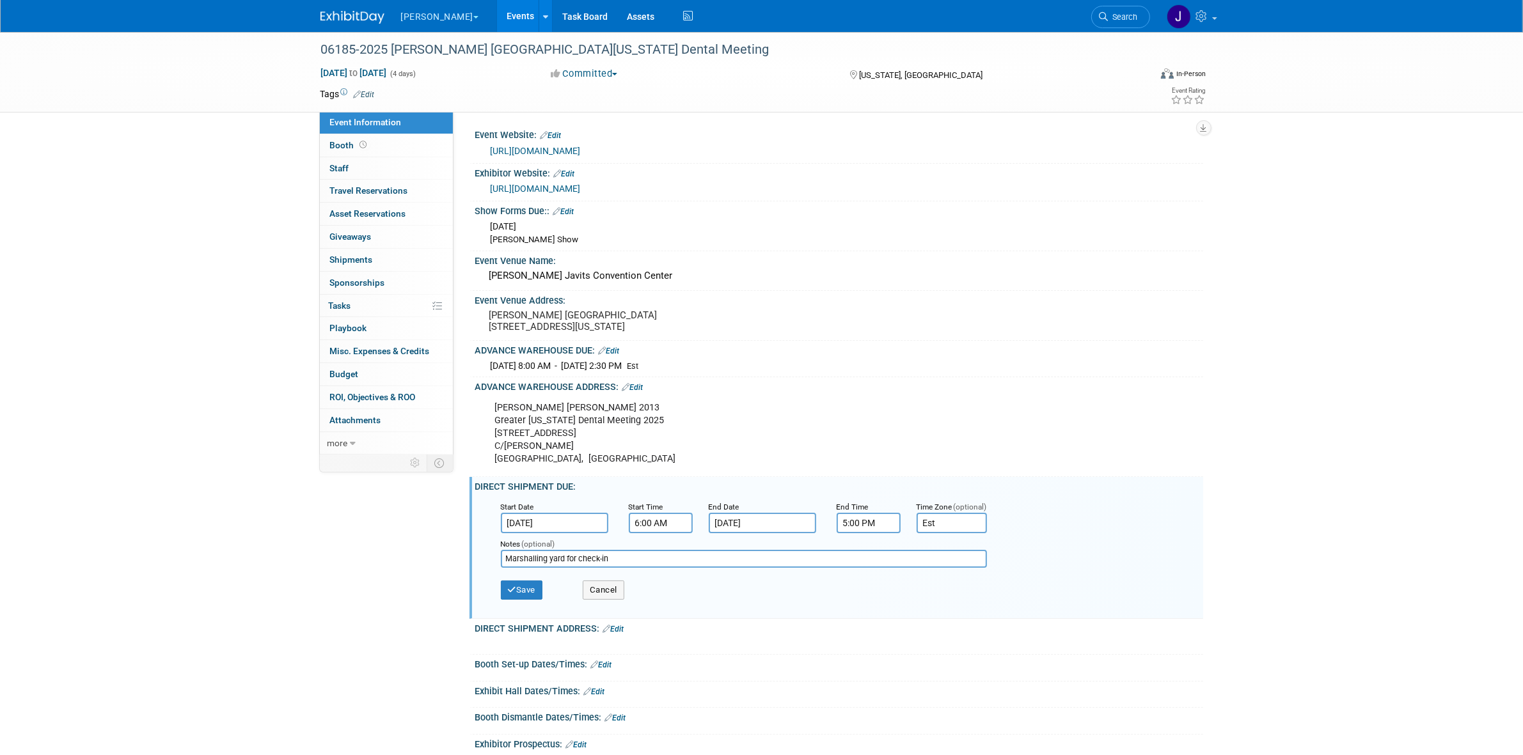
click at [644, 531] on input "6:00 AM" at bounding box center [661, 523] width 64 height 20
click at [656, 560] on span at bounding box center [658, 553] width 22 height 22
type input "8:00 AM"
click at [734, 641] on span at bounding box center [753, 638] width 86 height 22
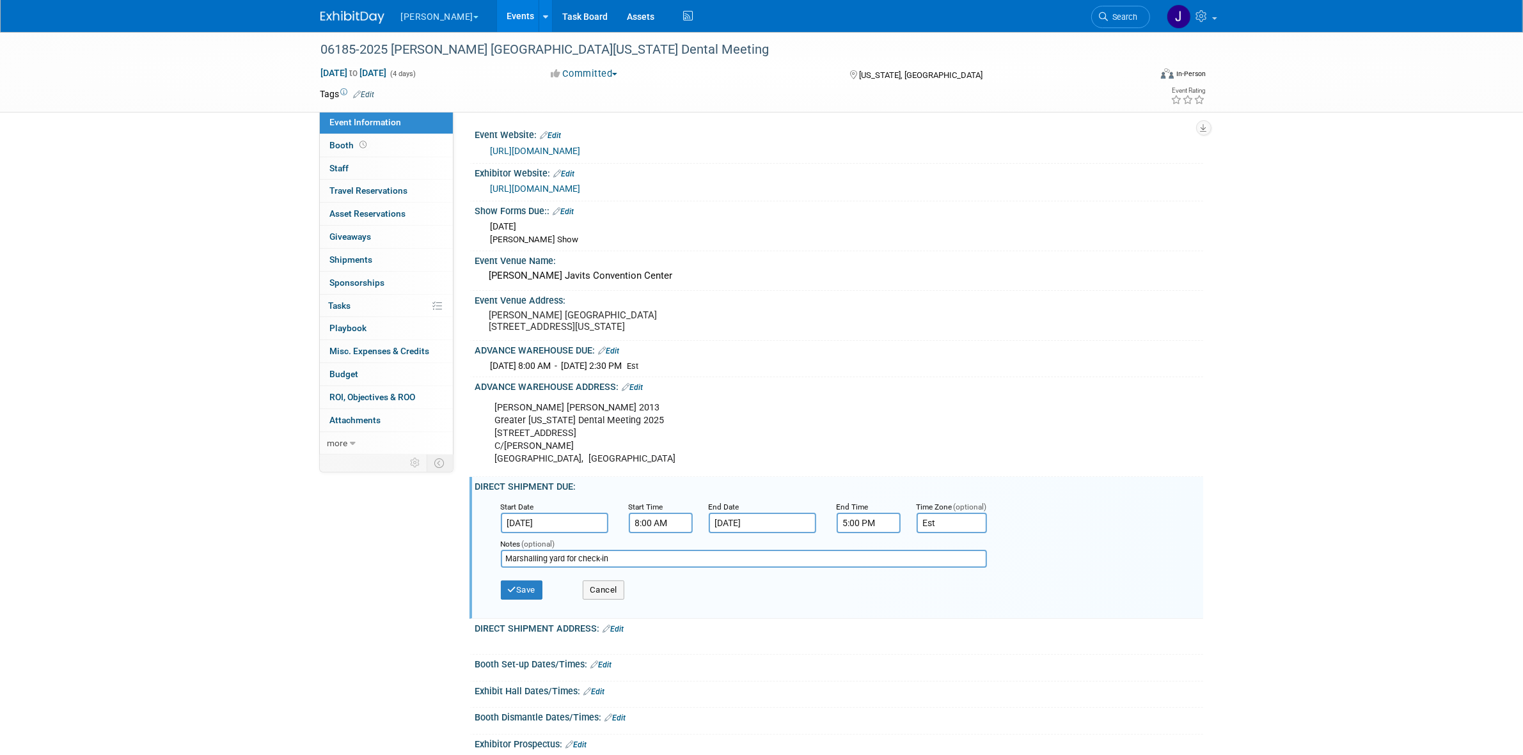
click at [862, 529] on input "5:00 PM" at bounding box center [869, 523] width 64 height 20
click at [862, 619] on span at bounding box center [866, 609] width 22 height 22
click at [920, 620] on span at bounding box center [926, 609] width 22 height 22
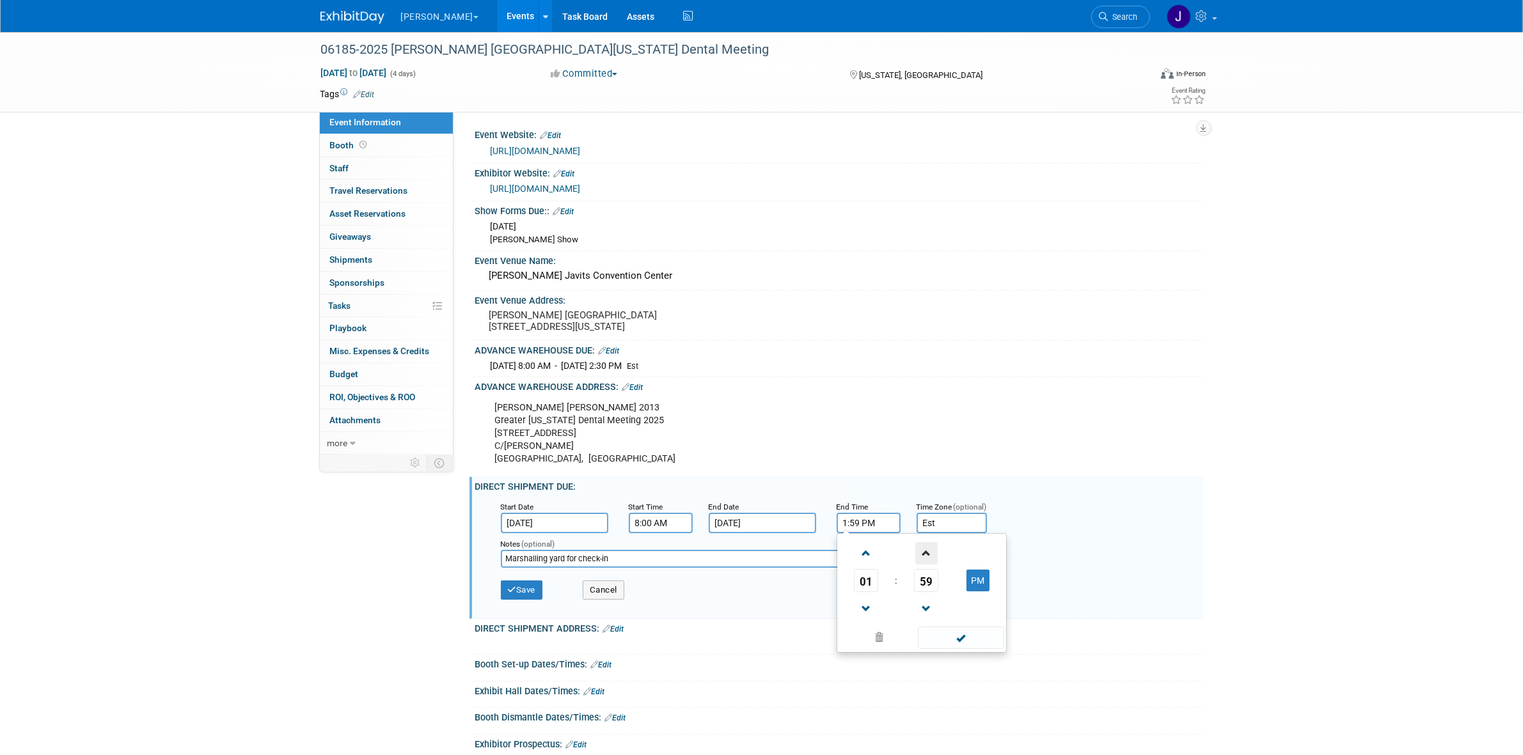
click at [924, 565] on span at bounding box center [926, 553] width 22 height 22
type input "2:00 PM"
click at [929, 643] on span at bounding box center [961, 638] width 86 height 22
click at [540, 610] on div "Save Cancel" at bounding box center [842, 591] width 682 height 35
click at [534, 600] on button "Save" at bounding box center [522, 590] width 42 height 19
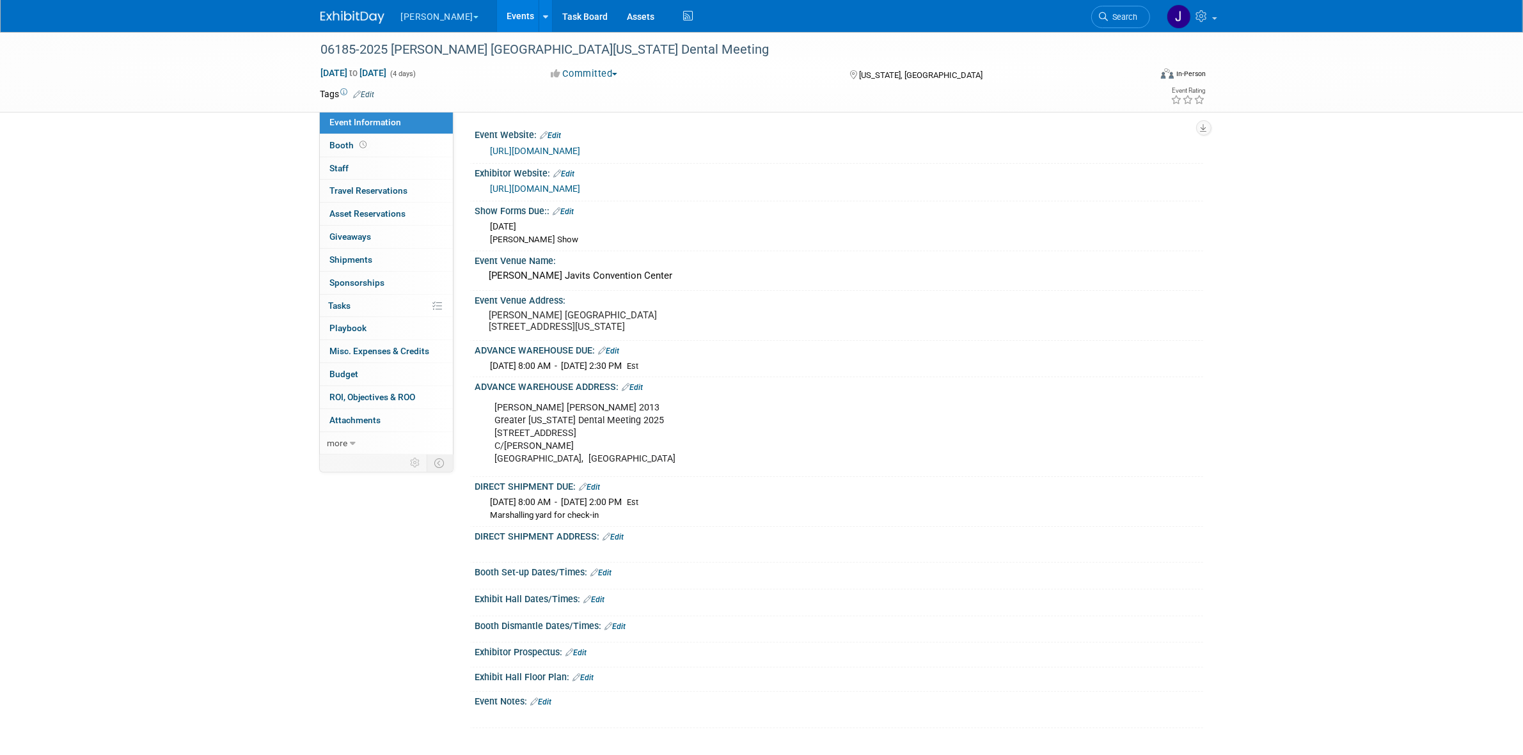
click at [622, 542] on link "Edit" at bounding box center [613, 537] width 21 height 9
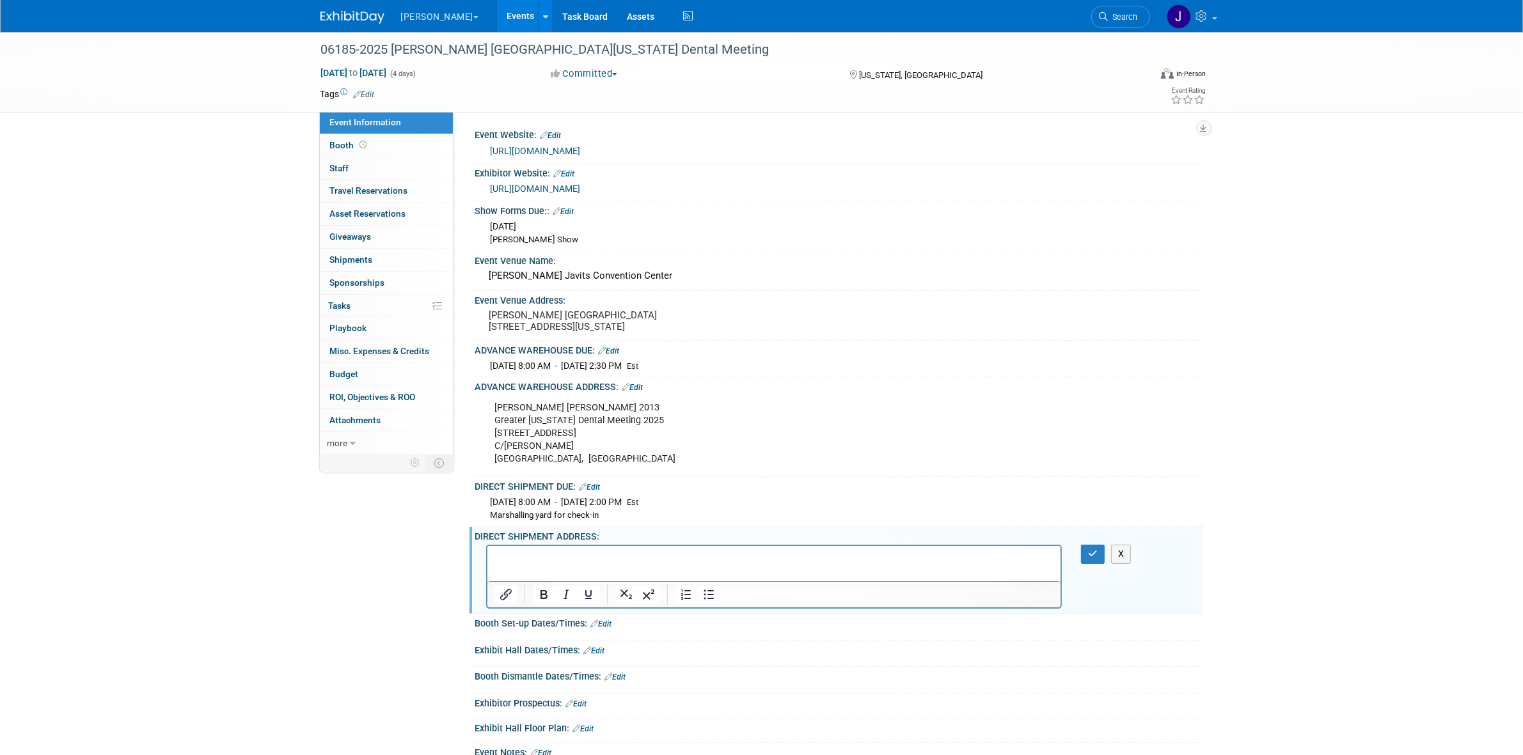
click at [623, 556] on p "Rich Text Area. Press ALT-0 for help." at bounding box center [773, 557] width 559 height 13
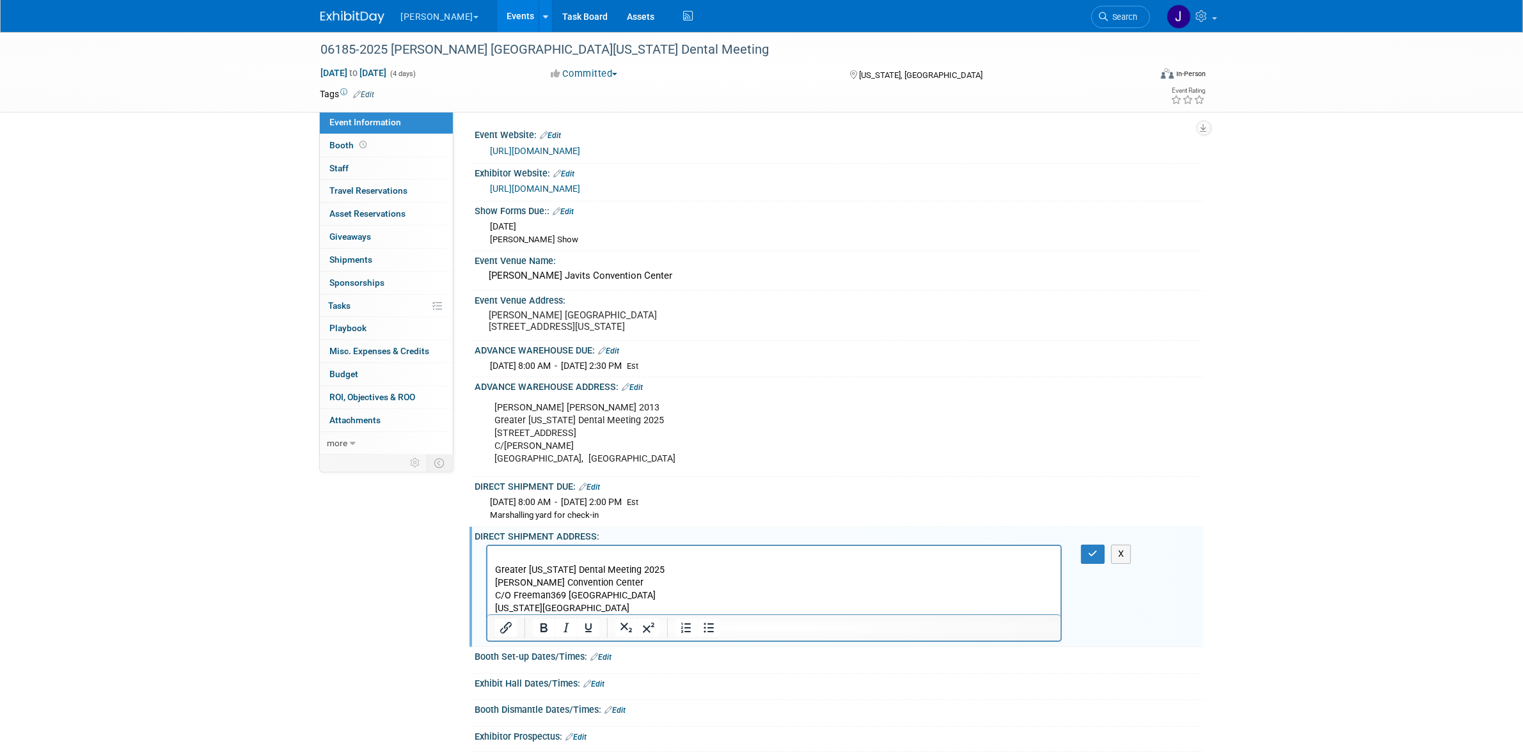
click at [550, 419] on p "Nordin Booth 2013 Greater New York Dental Meeting 2025 140 Central Ave, Ste 130…" at bounding box center [775, 434] width 560 height 64
copy p "Nordin Booth 2013"
click at [568, 551] on p "Rich Text Area. Press ALT-0 for help." at bounding box center [773, 557] width 559 height 13
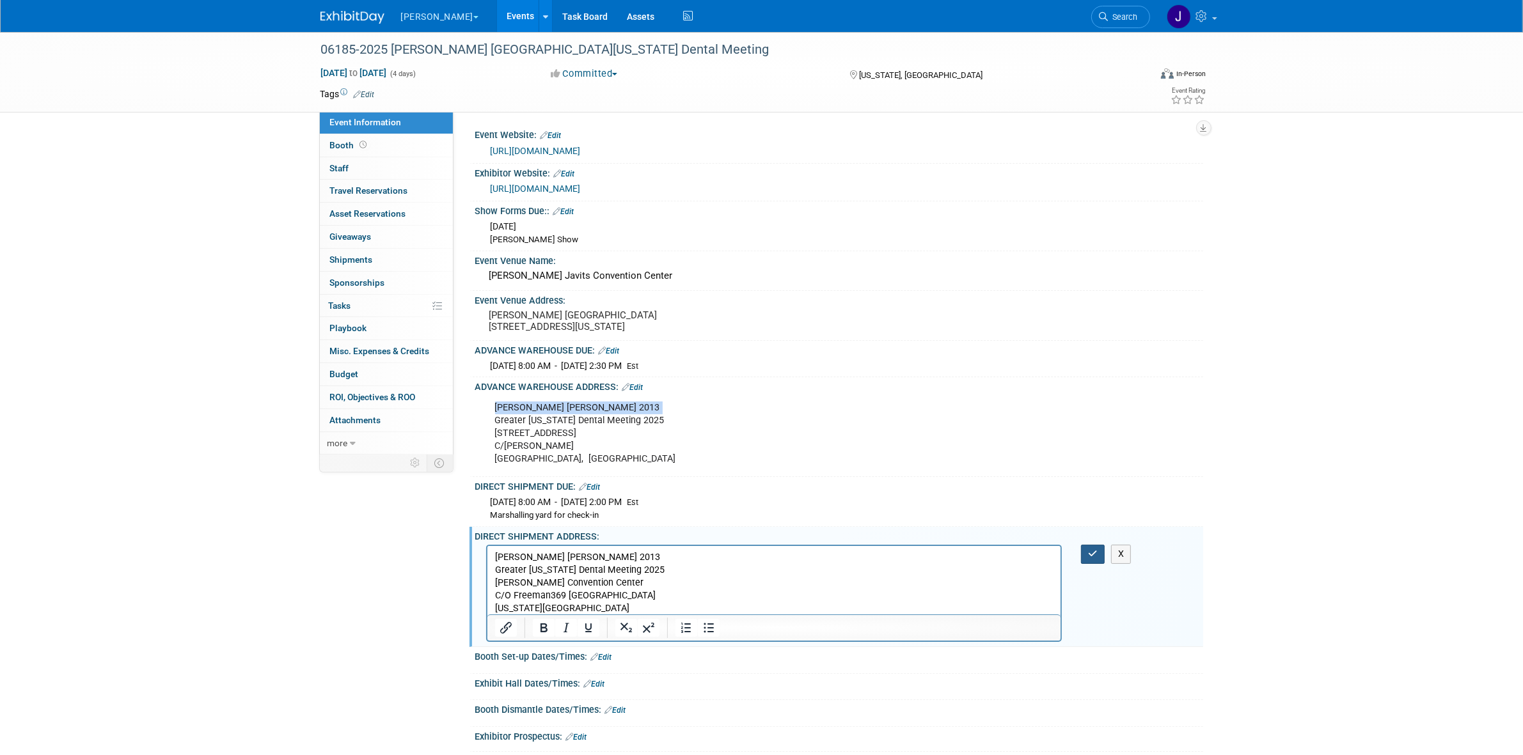
click at [1100, 563] on button "button" at bounding box center [1093, 554] width 24 height 19
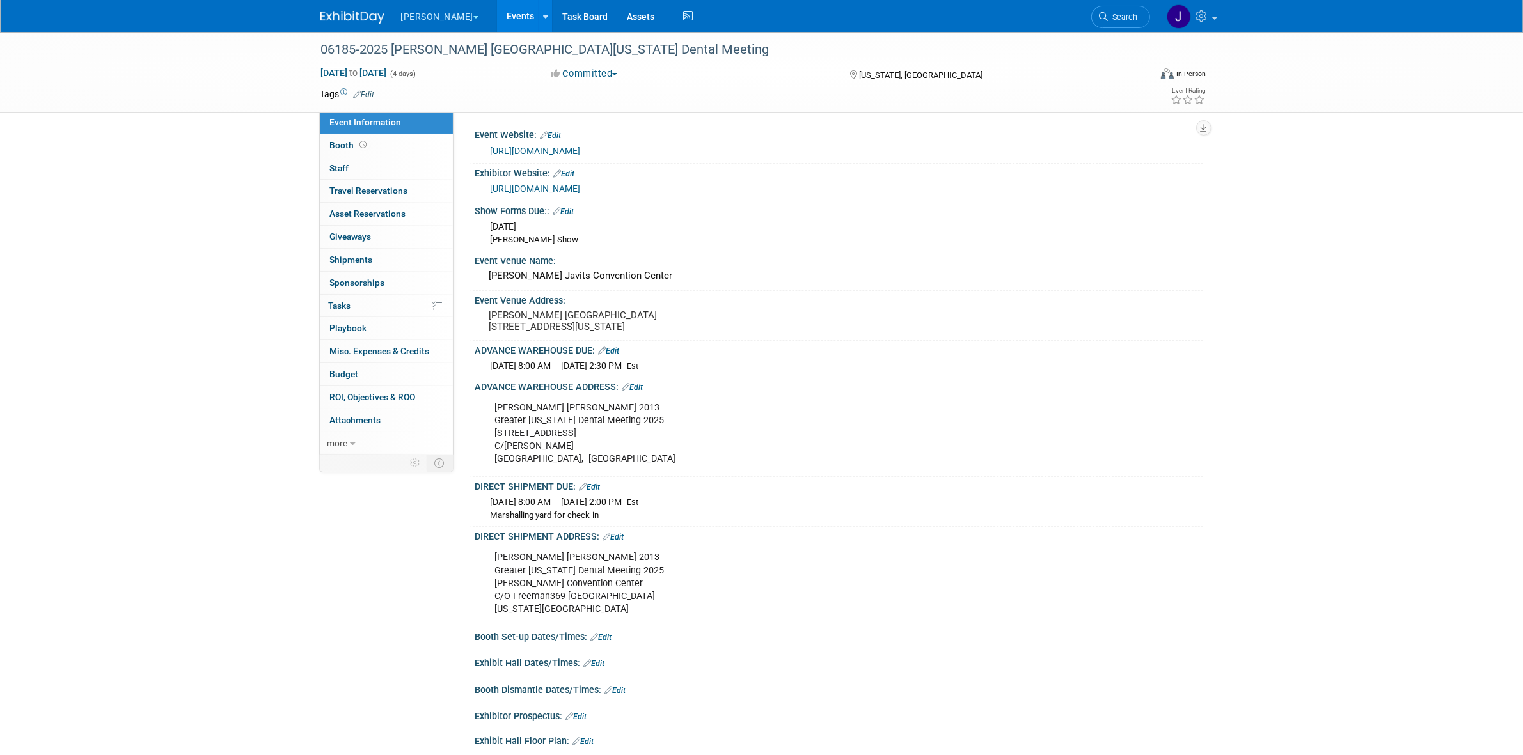
click at [256, 120] on div "06185-2025 Nordin Greater New York Dental Meeting Nov 30, 2025 to Dec 3, 2025 (…" at bounding box center [761, 425] width 1523 height 786
click at [606, 642] on link "Edit" at bounding box center [601, 637] width 21 height 9
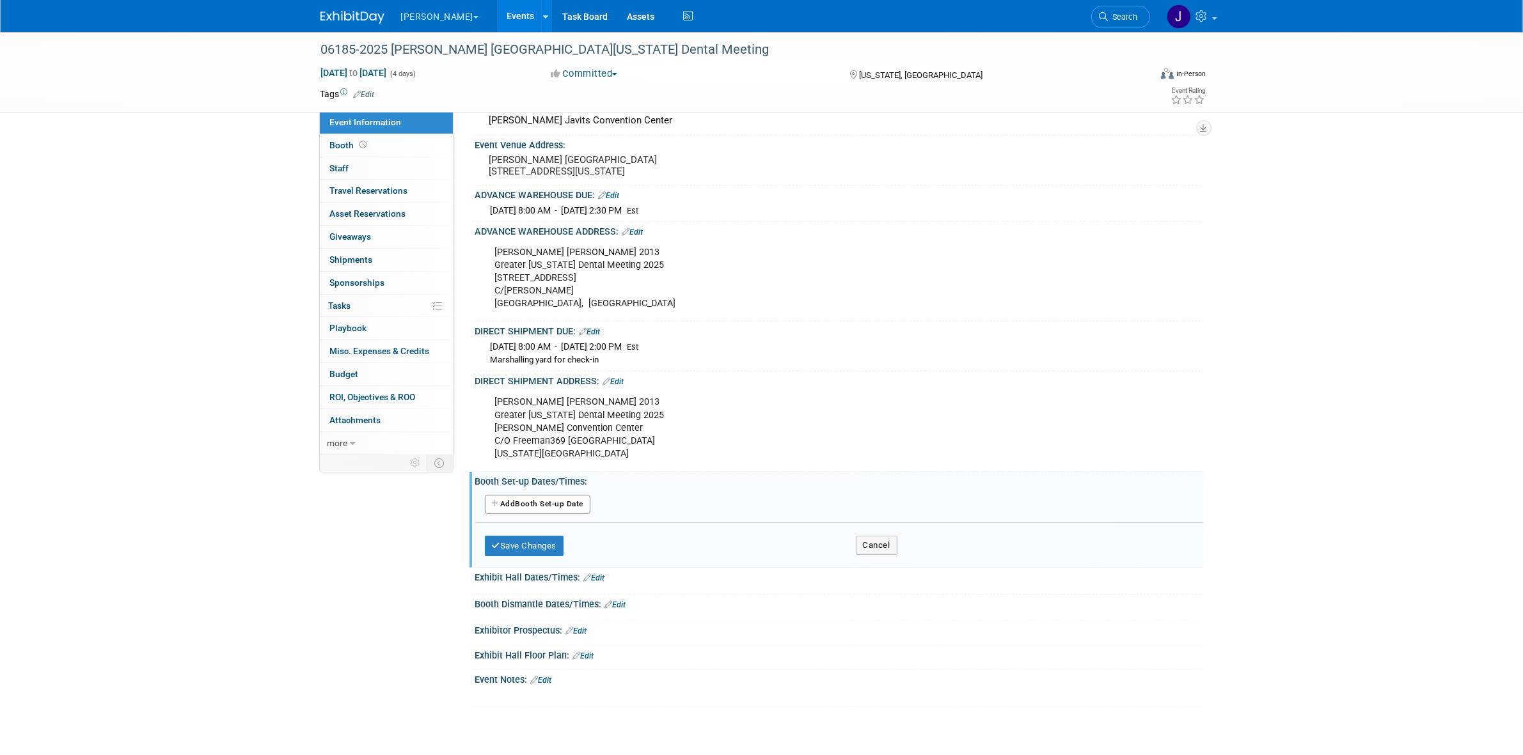
scroll to position [160, 0]
click at [535, 510] on button "Add Another Booth Set-up Date" at bounding box center [538, 500] width 106 height 19
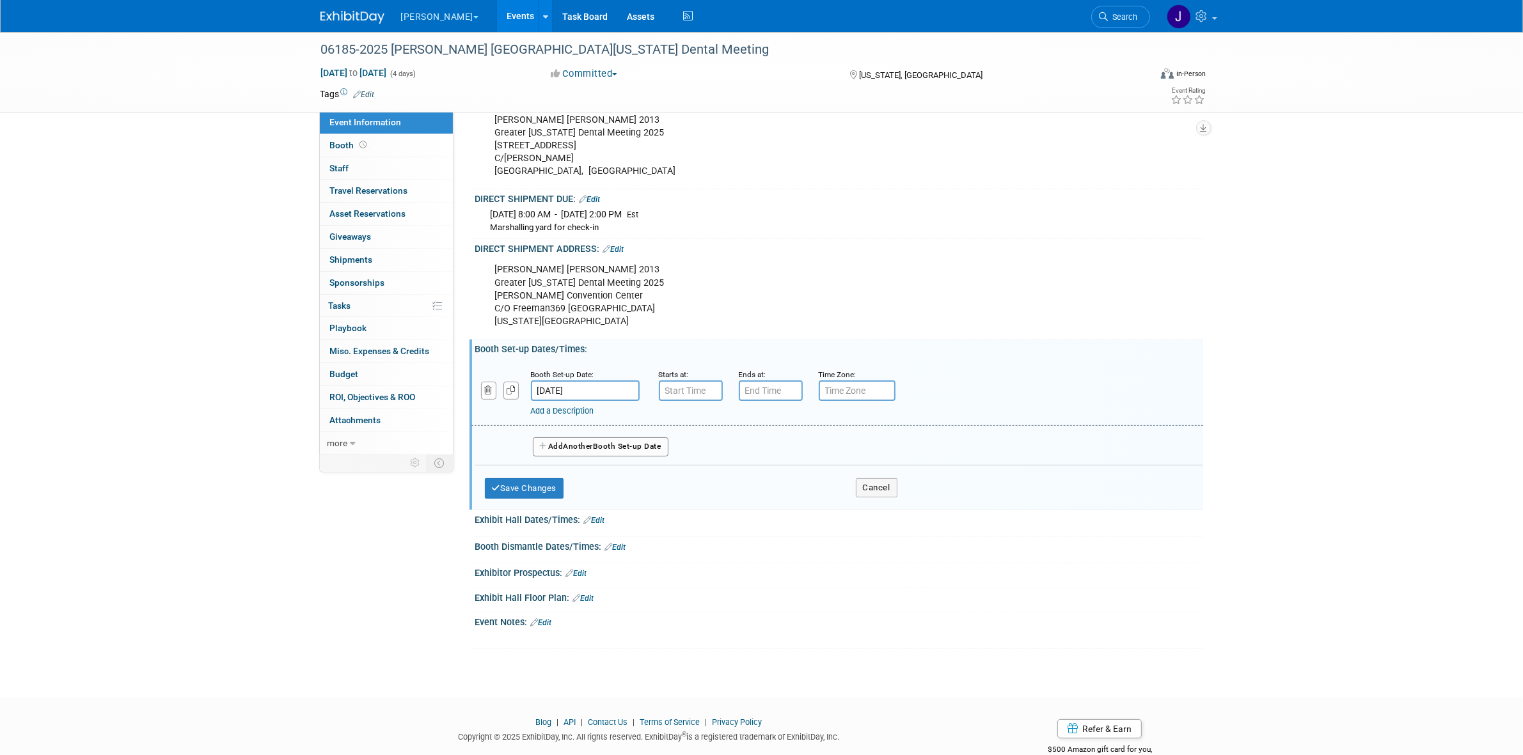
scroll to position [330, 0]
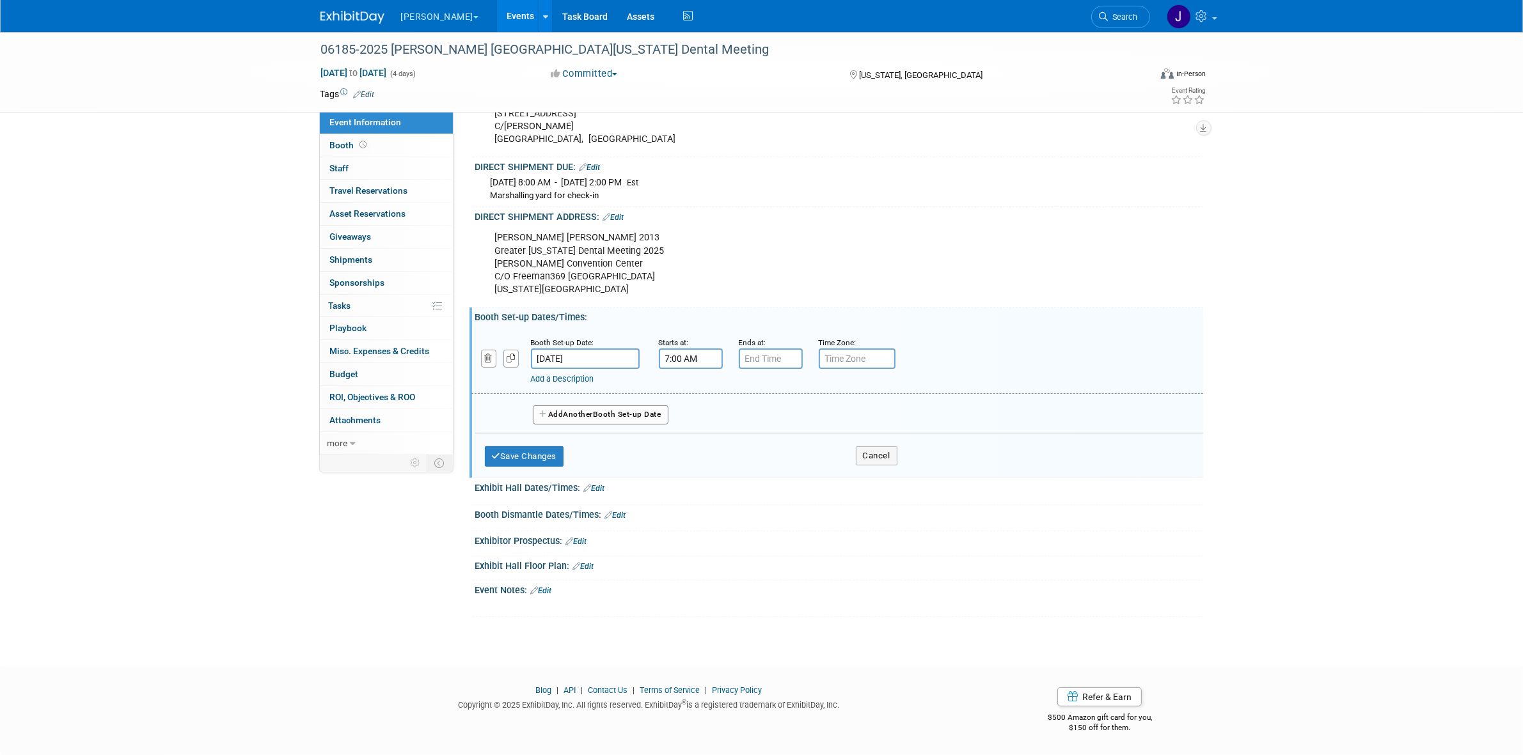
click at [715, 356] on input "7:00 AM" at bounding box center [691, 359] width 64 height 20
click at [682, 389] on span at bounding box center [688, 390] width 22 height 22
click at [682, 388] on span at bounding box center [688, 390] width 22 height 22
click at [737, 395] on span at bounding box center [748, 390] width 22 height 22
click at [740, 393] on span at bounding box center [748, 390] width 22 height 22
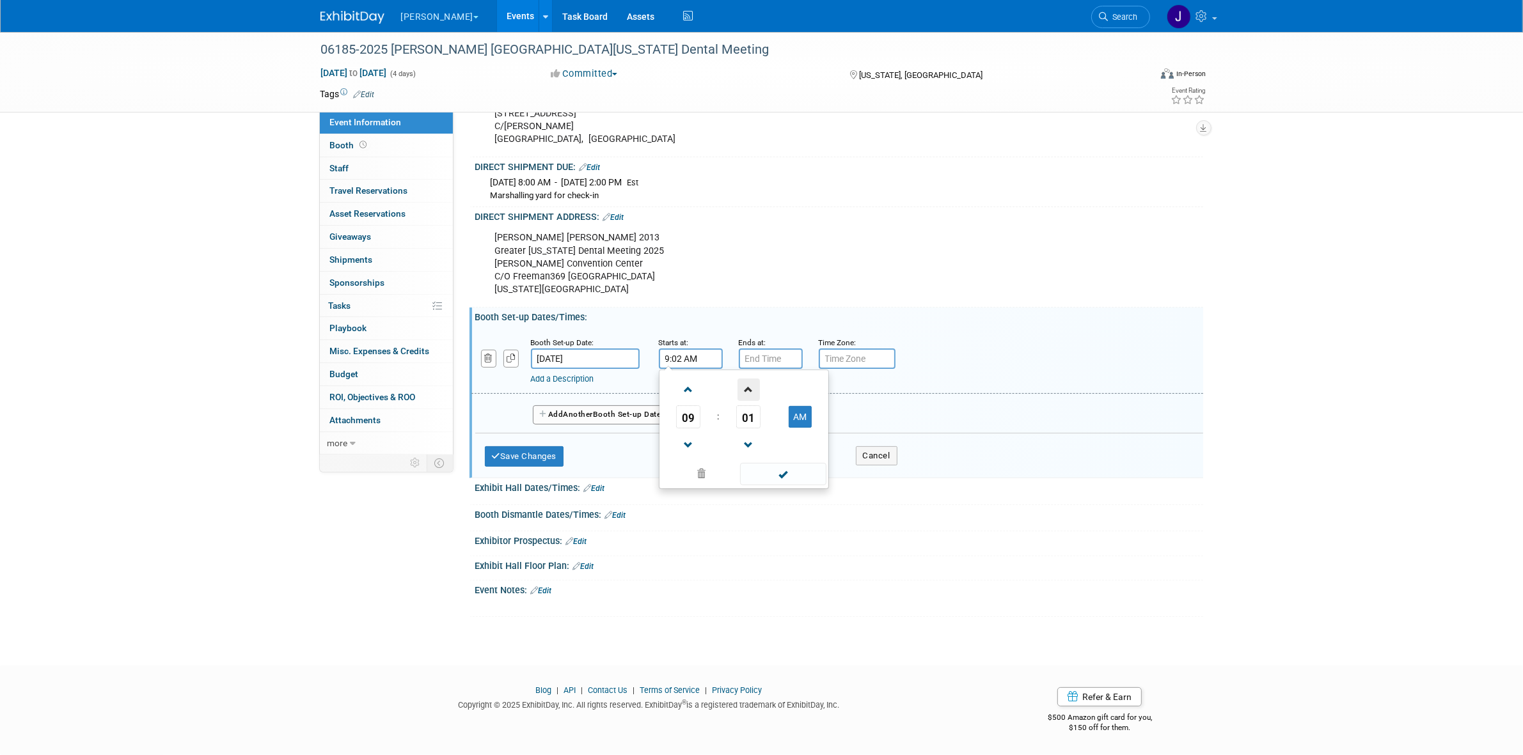
click at [740, 393] on span at bounding box center [748, 390] width 22 height 22
click at [755, 418] on span "03" at bounding box center [748, 416] width 24 height 23
click at [766, 427] on td "30" at bounding box center [764, 424] width 41 height 35
type input "9:30 AM"
click at [777, 363] on input "7:00 PM" at bounding box center [771, 359] width 64 height 20
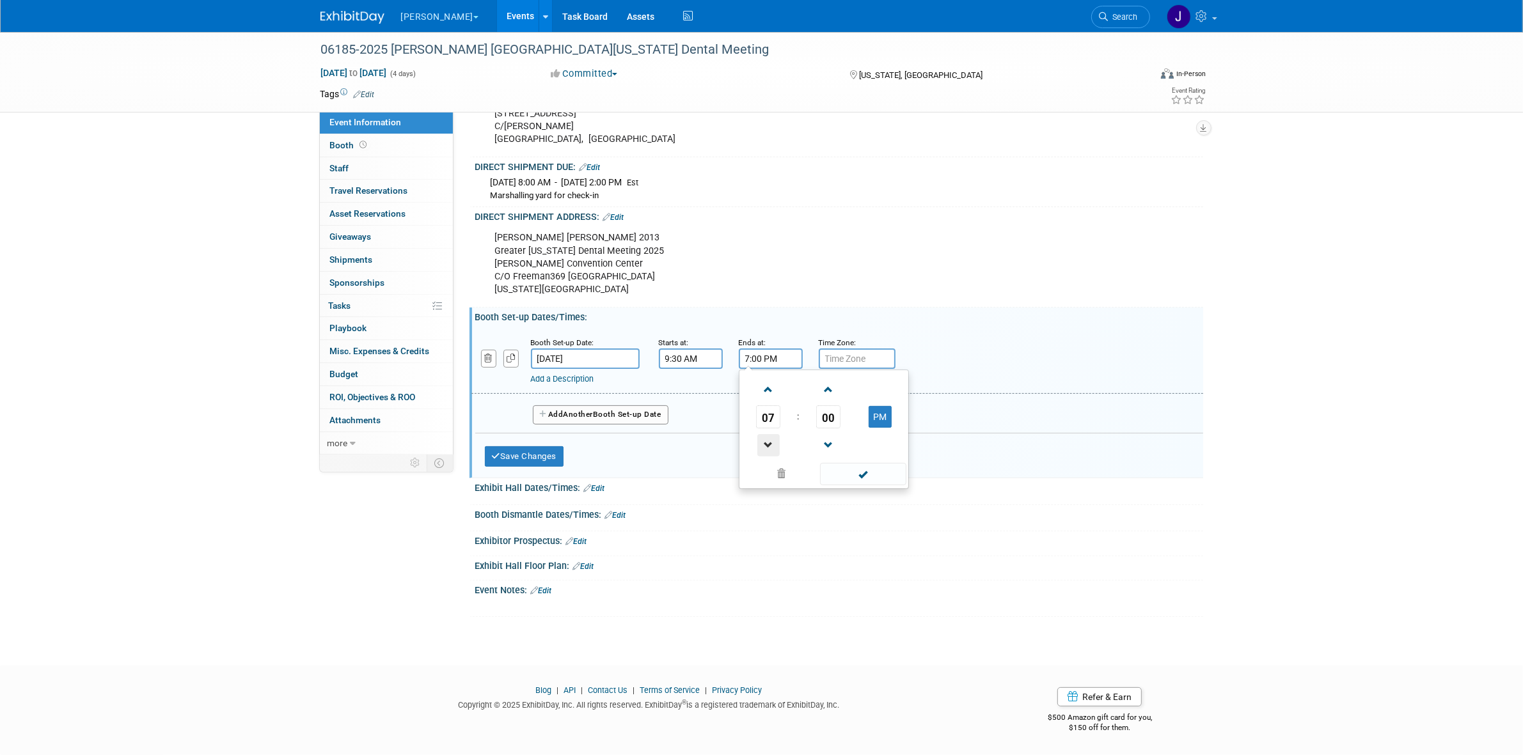
click at [777, 449] on span at bounding box center [768, 445] width 22 height 22
click at [822, 419] on span "00" at bounding box center [828, 416] width 24 height 23
click at [853, 423] on td "30" at bounding box center [844, 424] width 41 height 35
type input "5:30 PM"
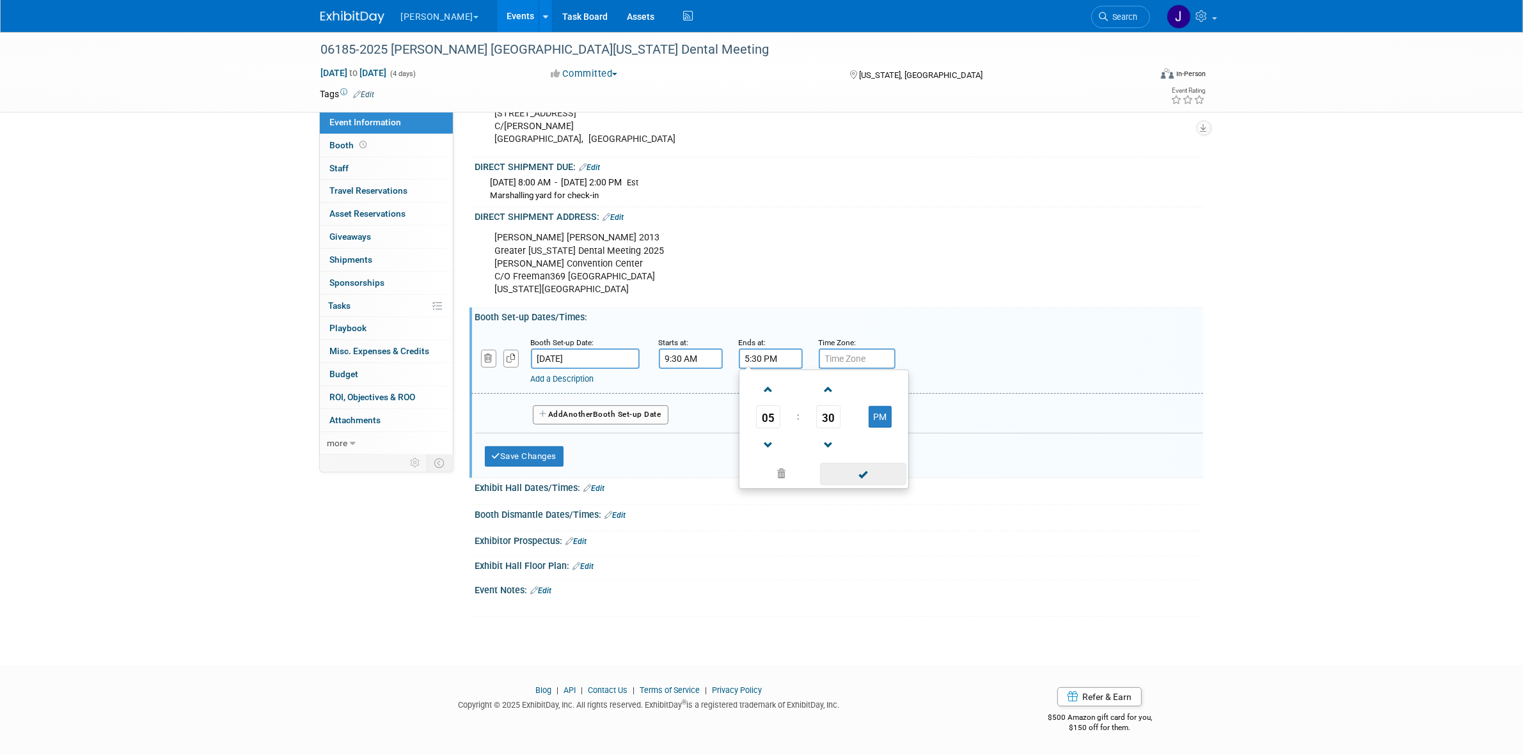
click at [858, 468] on span at bounding box center [863, 474] width 86 height 22
click at [858, 359] on input "text" at bounding box center [857, 359] width 77 height 20
type input "EST"
click at [619, 409] on button "Add Another Booth Set-up Date" at bounding box center [601, 414] width 136 height 19
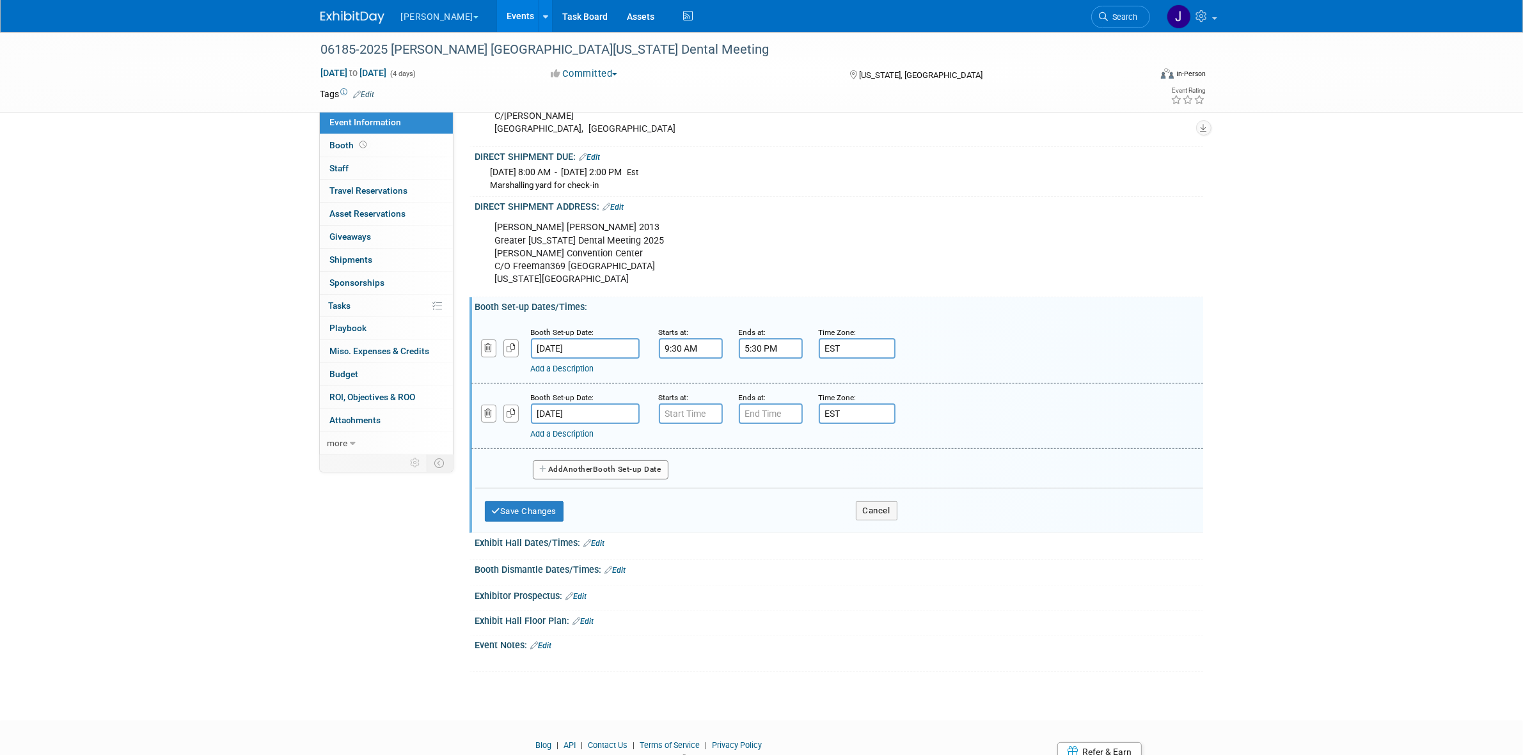
click at [619, 468] on div "Add Another Booth Set-up Date" at bounding box center [839, 466] width 728 height 34
click at [621, 475] on button "Add Another Booth Set-up Date" at bounding box center [601, 469] width 136 height 19
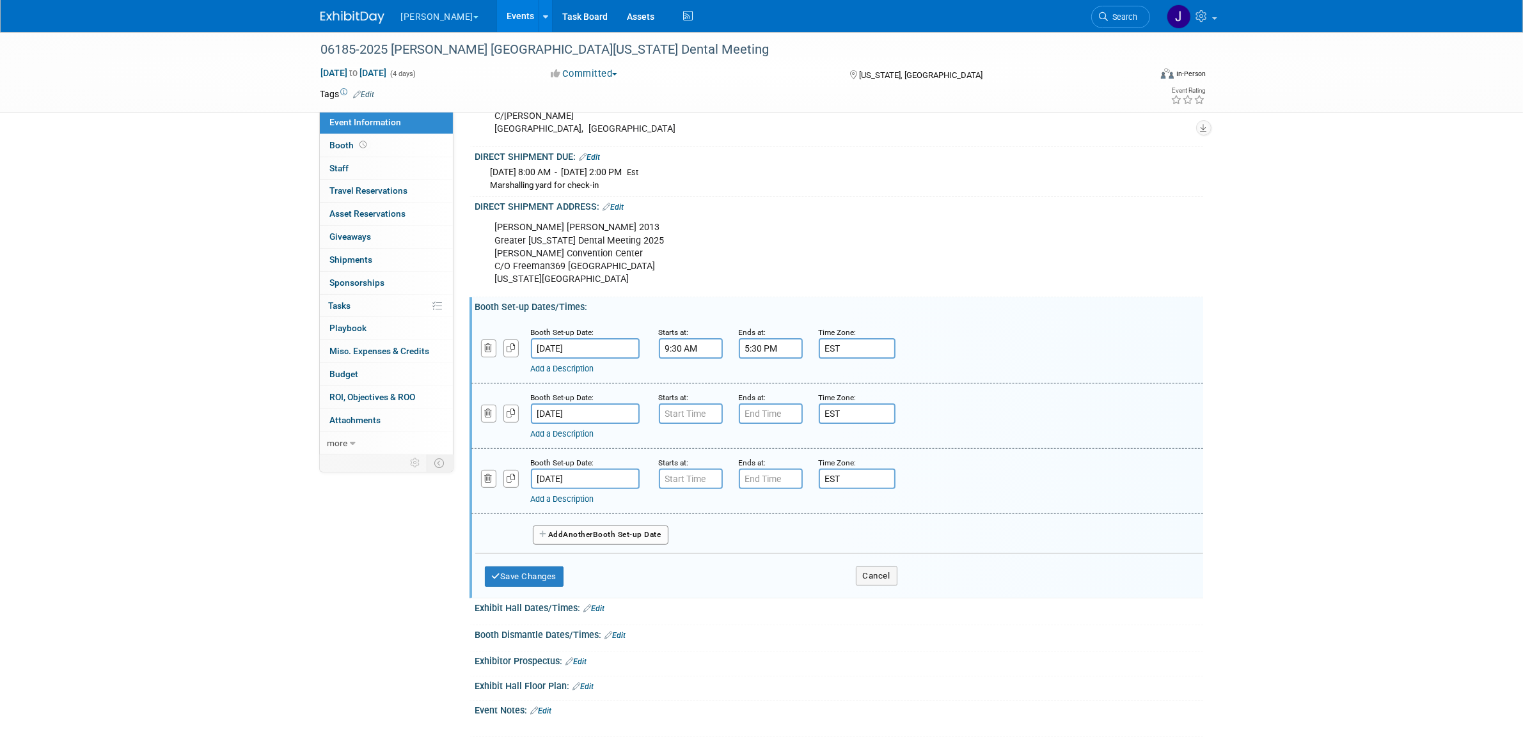
click at [627, 545] on button "Add Another Booth Set-up Date" at bounding box center [601, 535] width 136 height 19
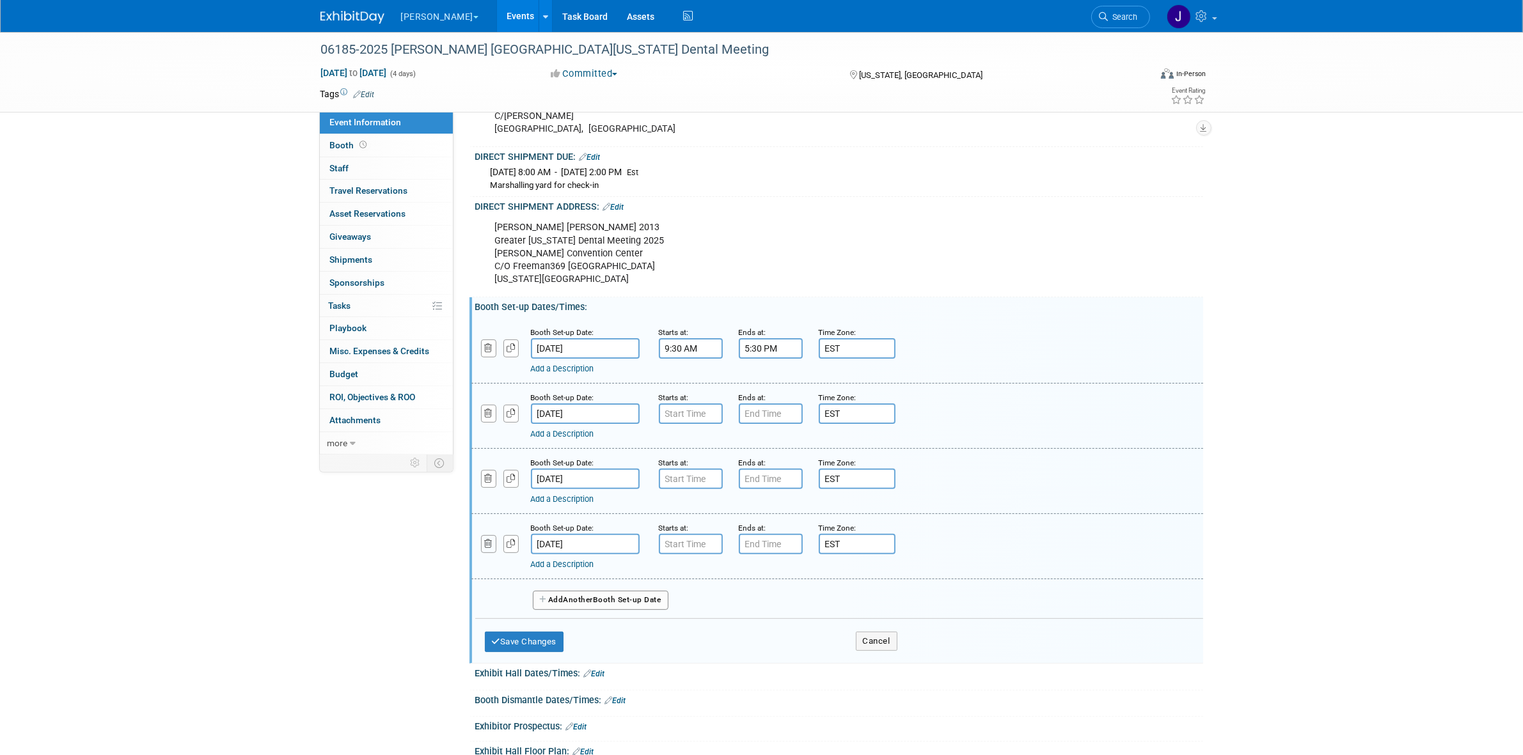
click at [481, 547] on button "button" at bounding box center [489, 543] width 16 height 17
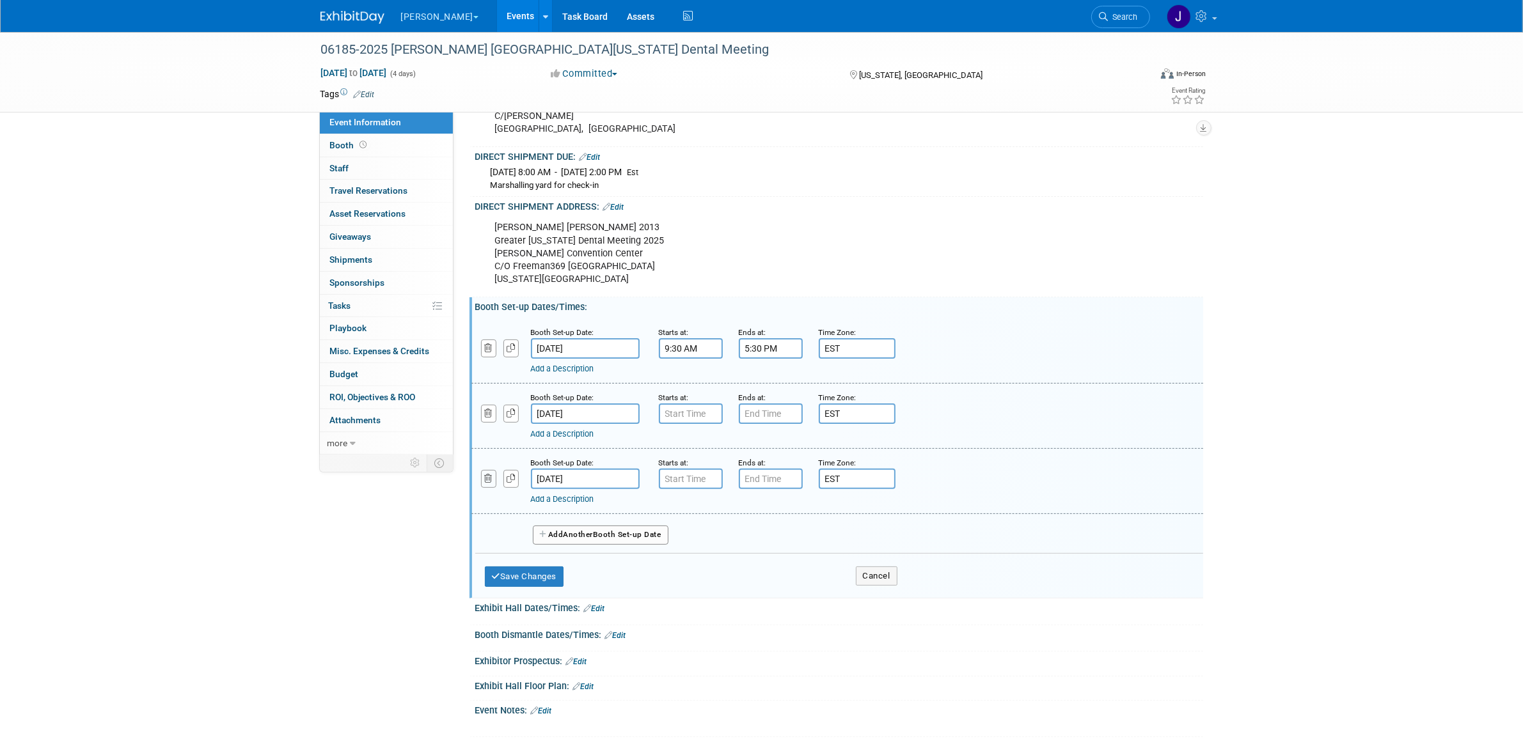
click at [485, 483] on icon "button" at bounding box center [489, 479] width 8 height 8
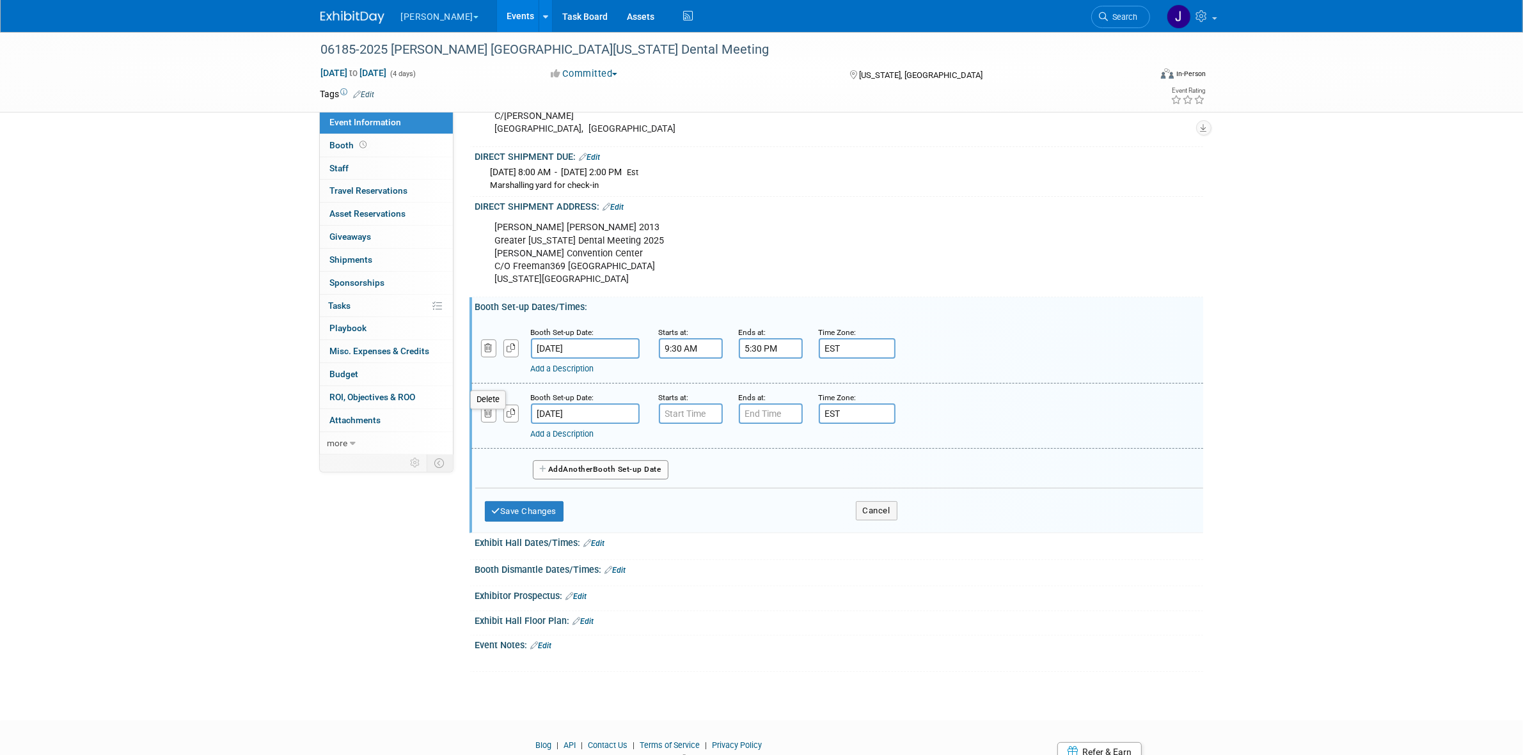
click at [484, 413] on div at bounding box center [501, 406] width 40 height 31
click at [487, 418] on icon "button" at bounding box center [489, 413] width 8 height 8
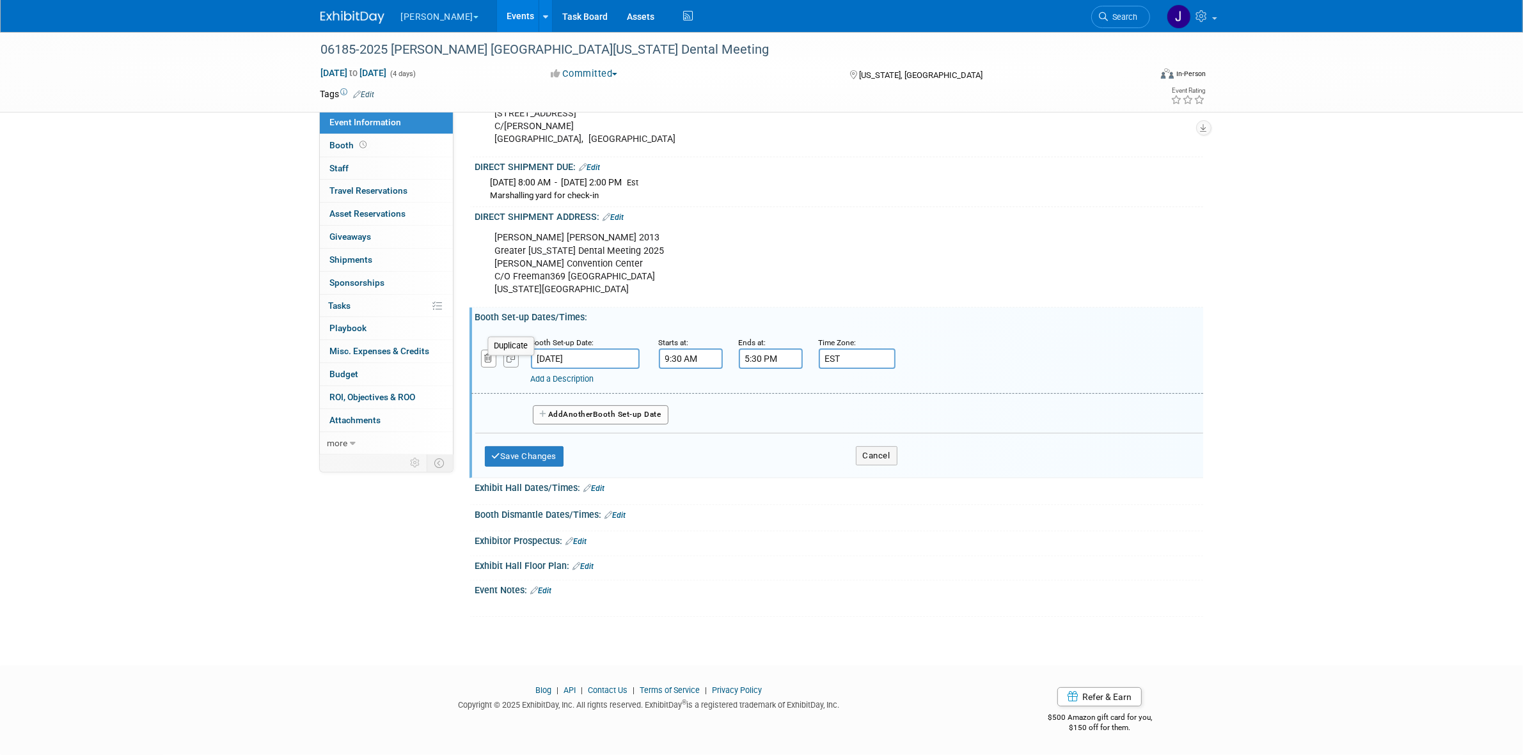
click at [509, 352] on button "button" at bounding box center [510, 358] width 15 height 17
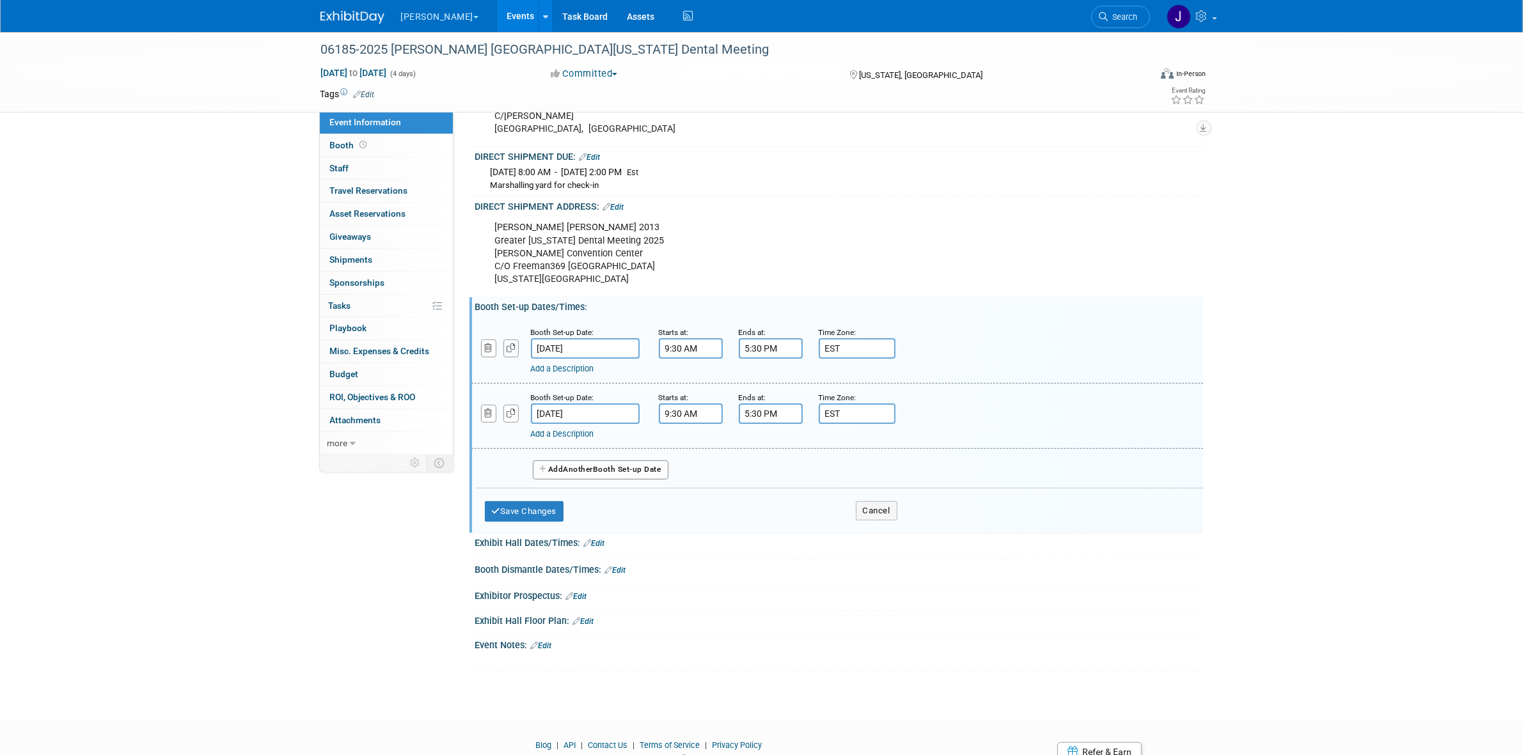
click at [510, 352] on icon "button" at bounding box center [511, 348] width 9 height 8
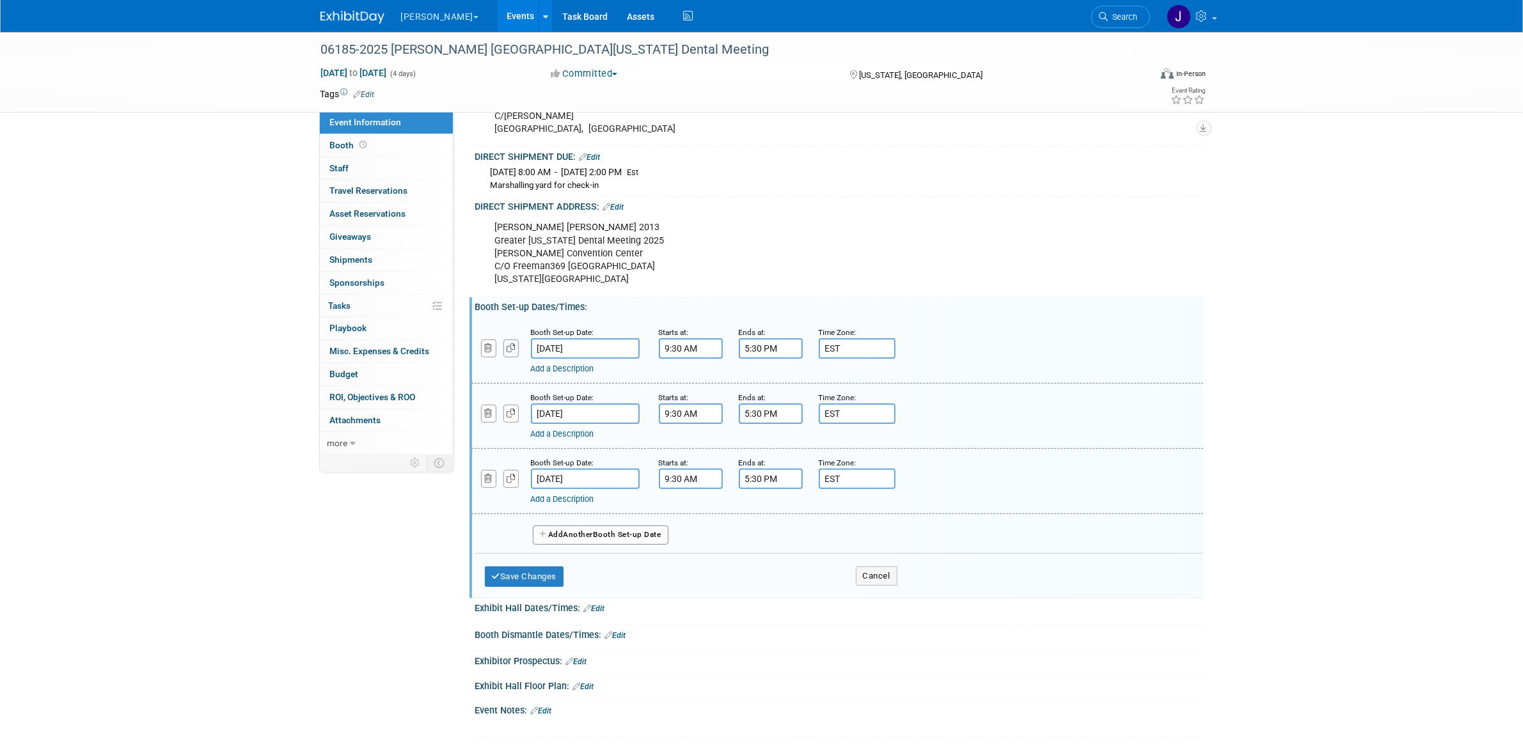
click at [510, 352] on icon "button" at bounding box center [511, 348] width 9 height 8
select select "10"
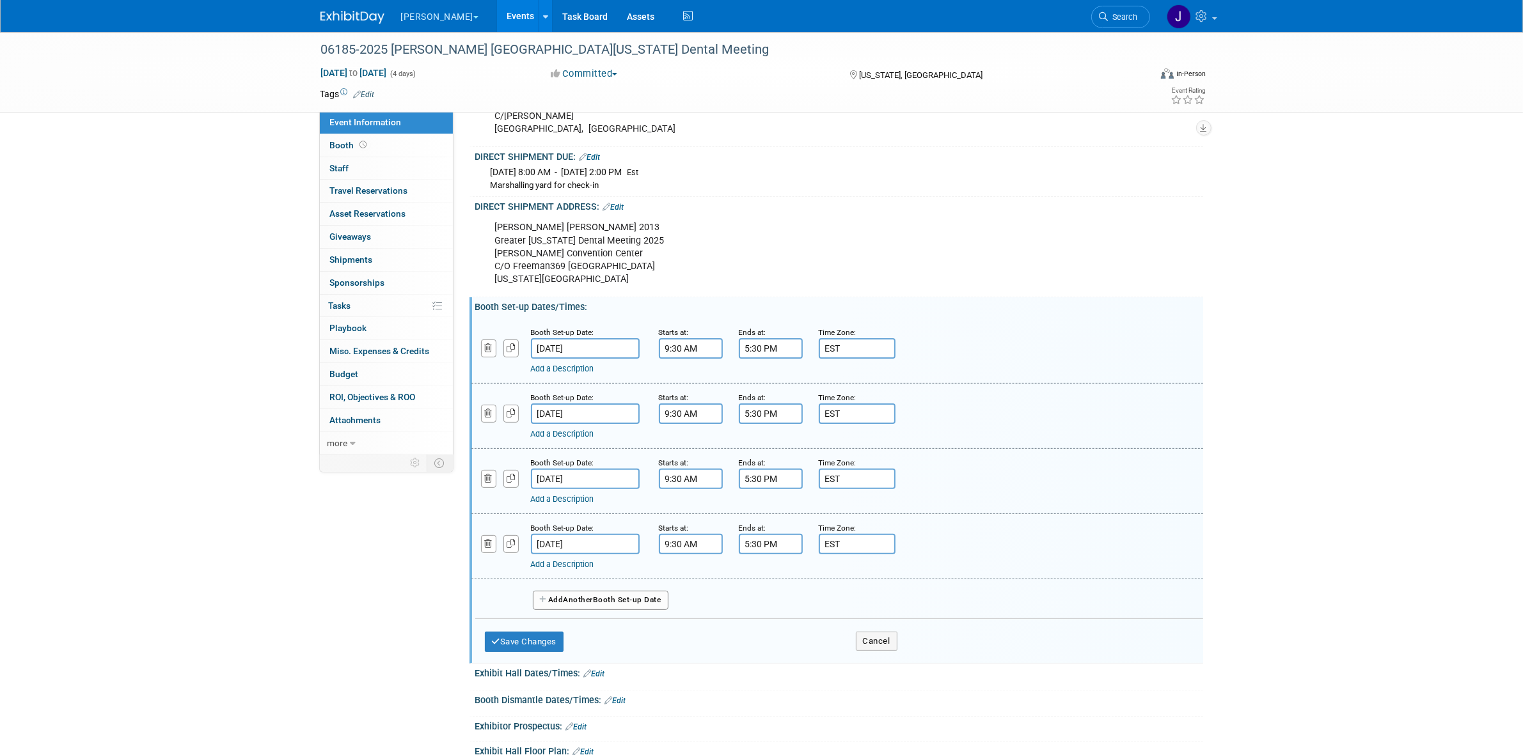
click at [548, 419] on input "[DATE]" at bounding box center [585, 414] width 109 height 20
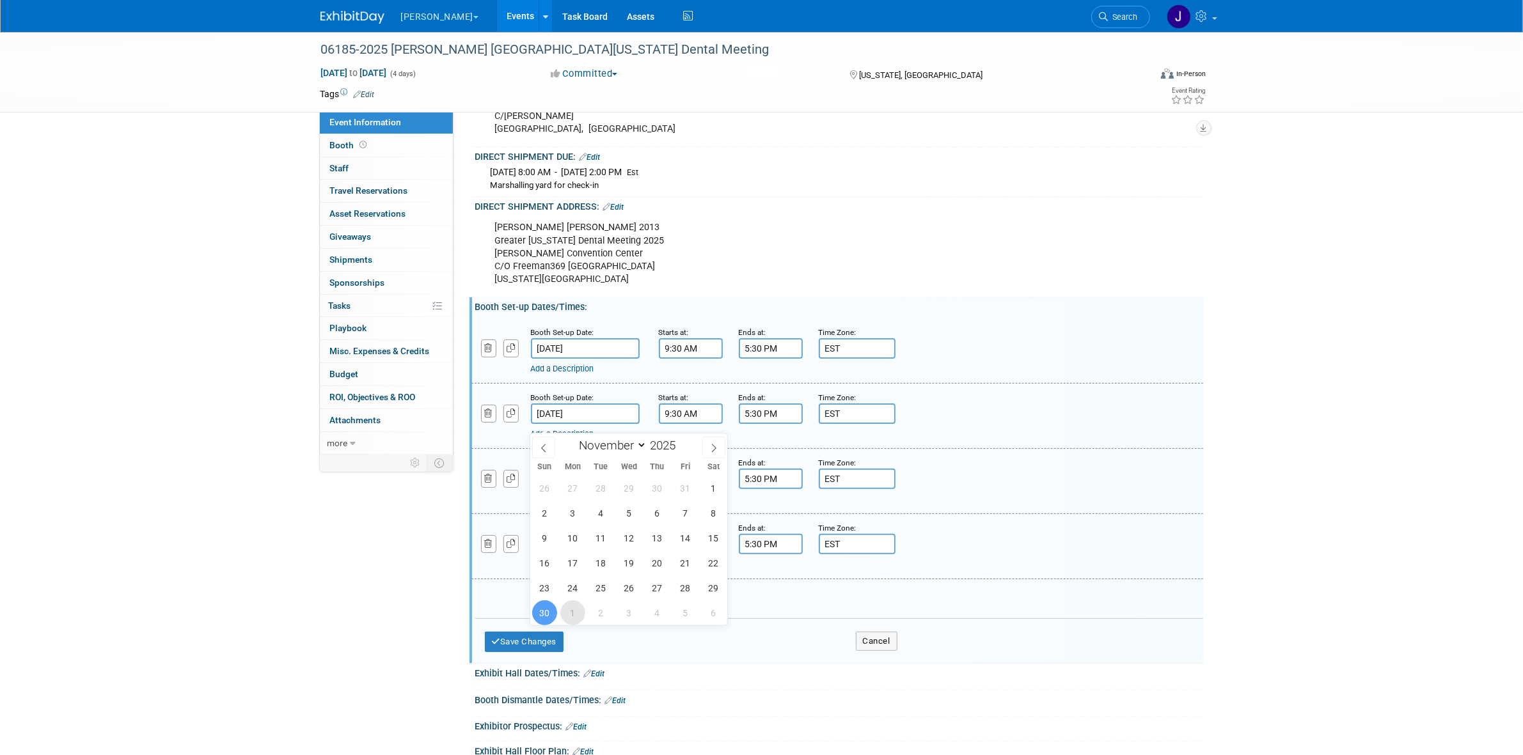
click at [566, 609] on span "1" at bounding box center [572, 613] width 25 height 25
type input "[DATE]"
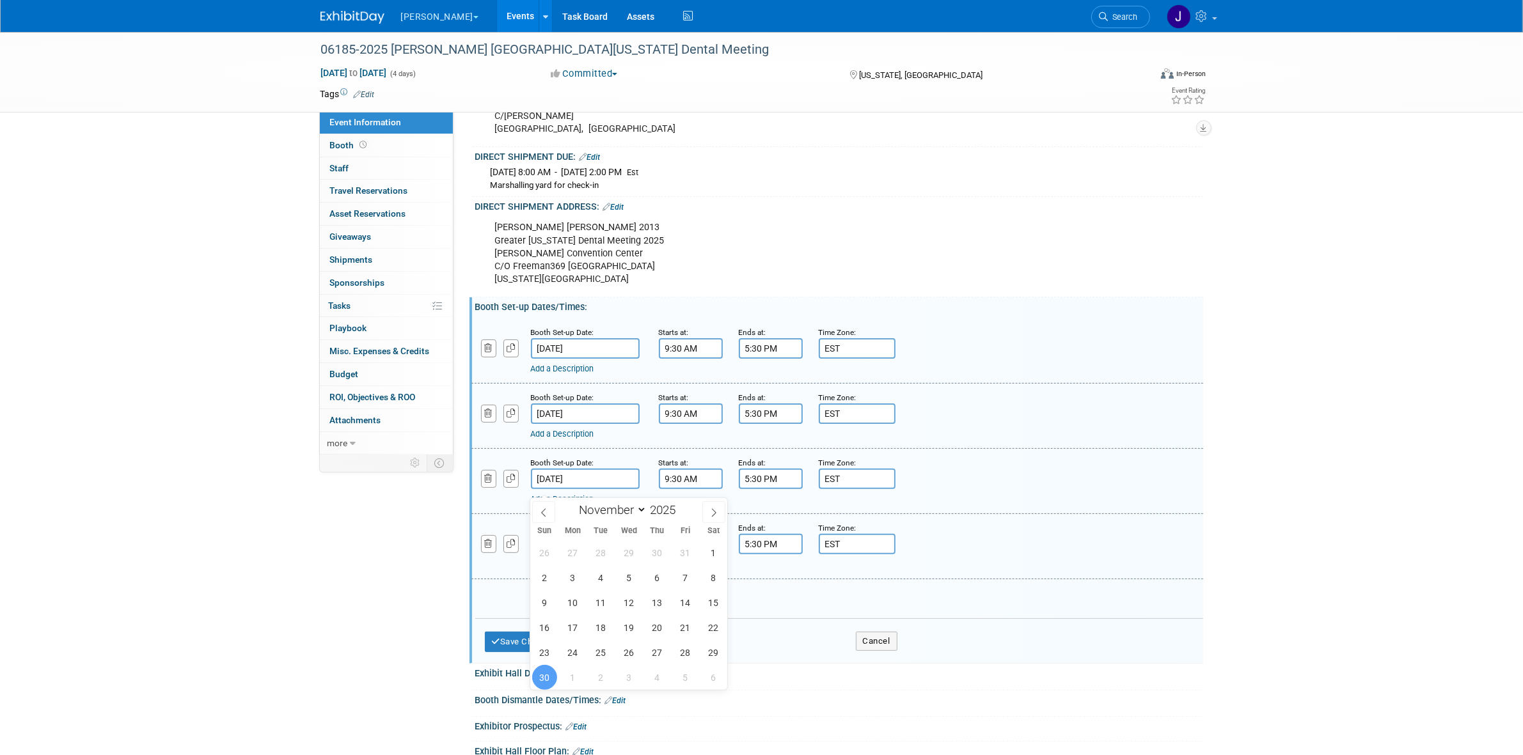
click at [590, 482] on input "[DATE]" at bounding box center [585, 479] width 109 height 20
click at [602, 679] on span "2" at bounding box center [600, 677] width 25 height 25
type input "[DATE]"
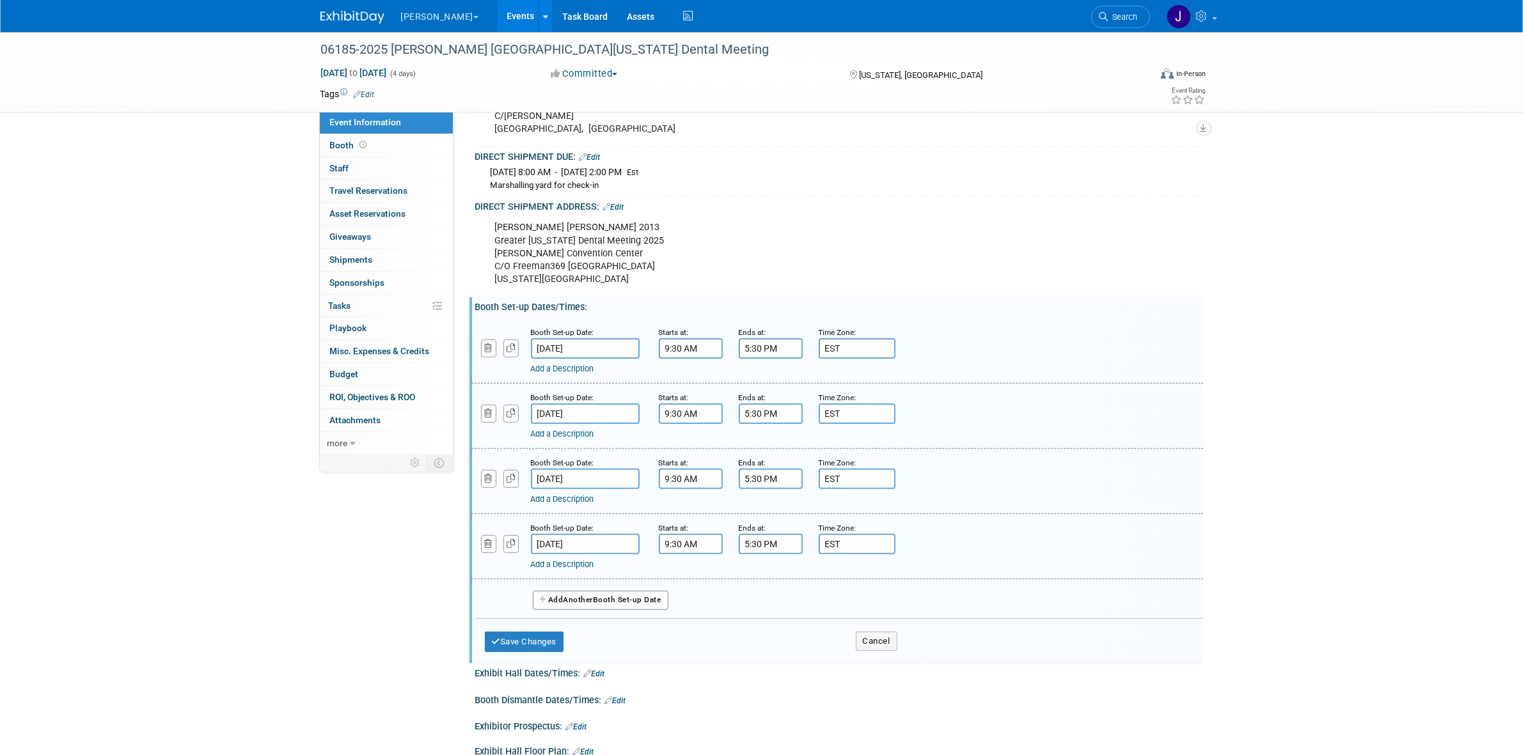
click at [570, 553] on input "[DATE]" at bounding box center [585, 544] width 109 height 20
click at [630, 743] on span "3" at bounding box center [629, 741] width 25 height 25
type input "[DATE]"
click at [523, 646] on button "Save Changes" at bounding box center [524, 642] width 79 height 20
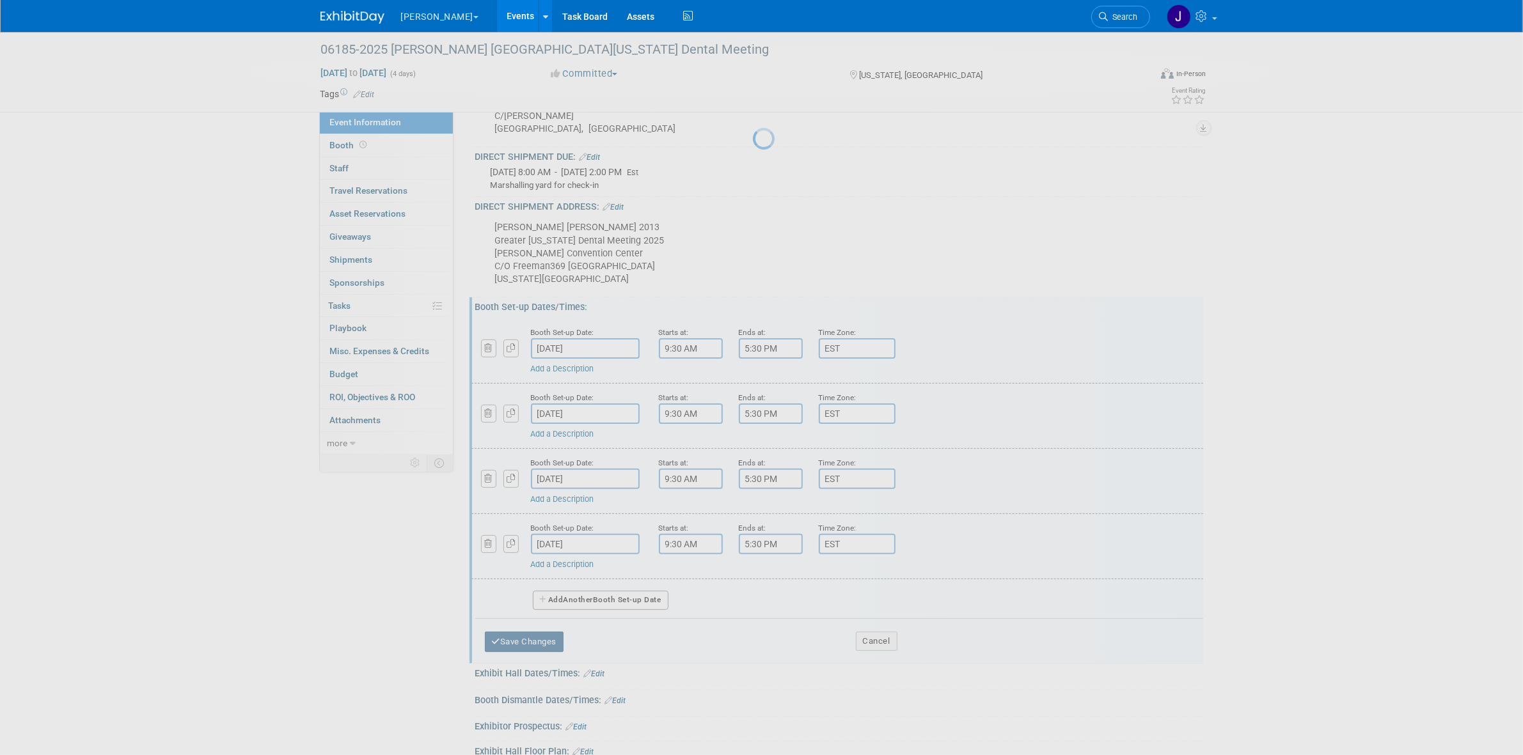
scroll to position [182, 0]
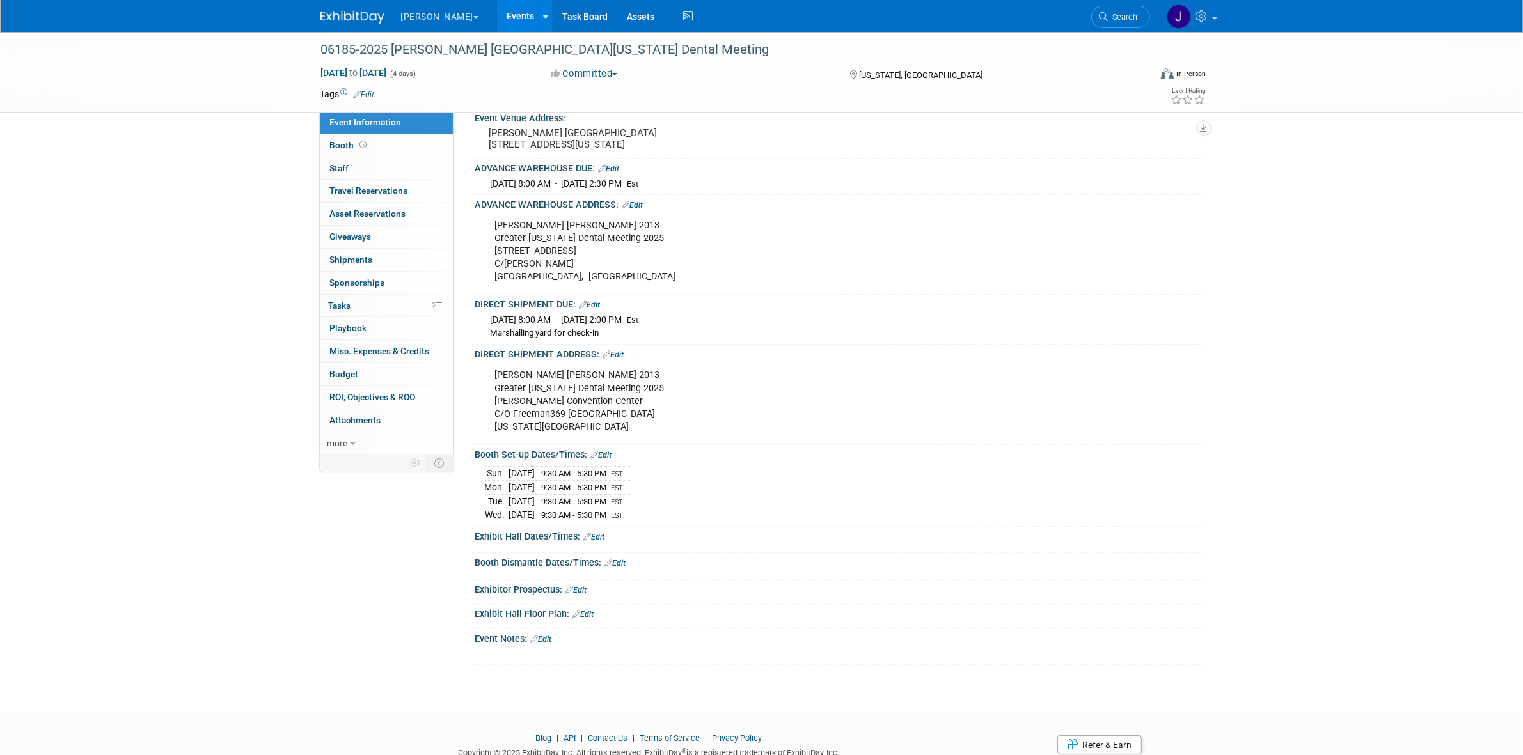
click at [595, 542] on link "Edit" at bounding box center [594, 537] width 21 height 9
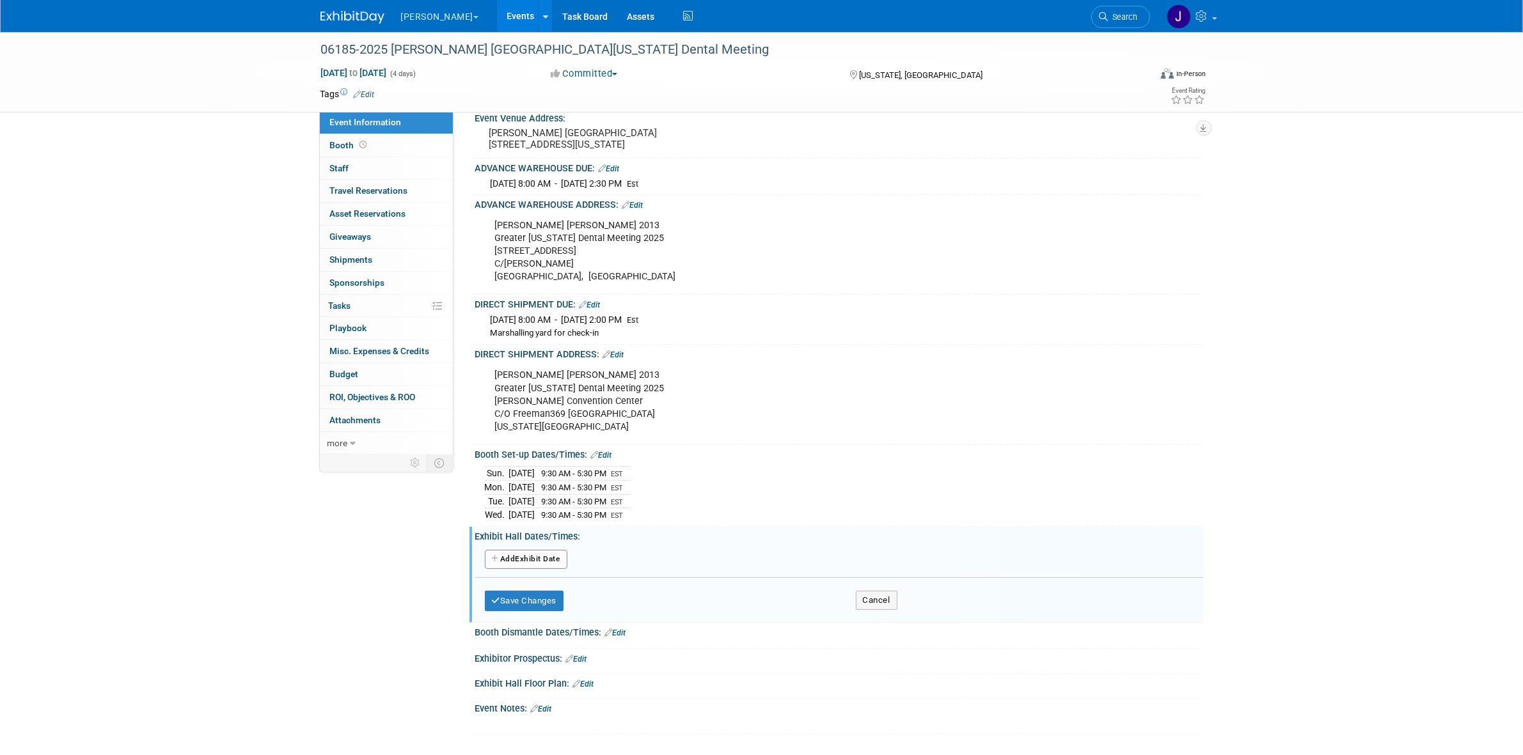
click at [540, 569] on button "Add Another Exhibit Date" at bounding box center [526, 559] width 83 height 19
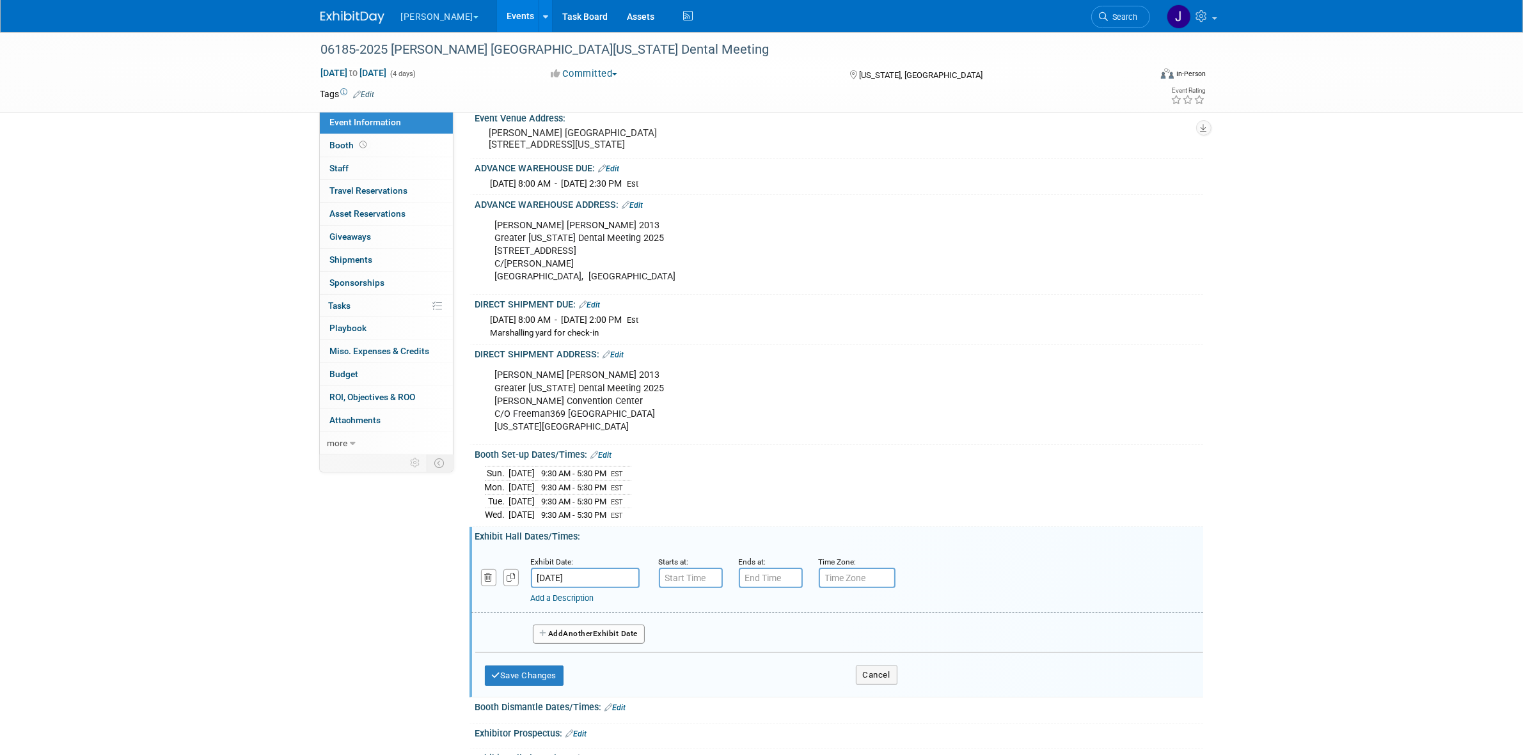
click at [606, 460] on link "Edit" at bounding box center [601, 455] width 21 height 9
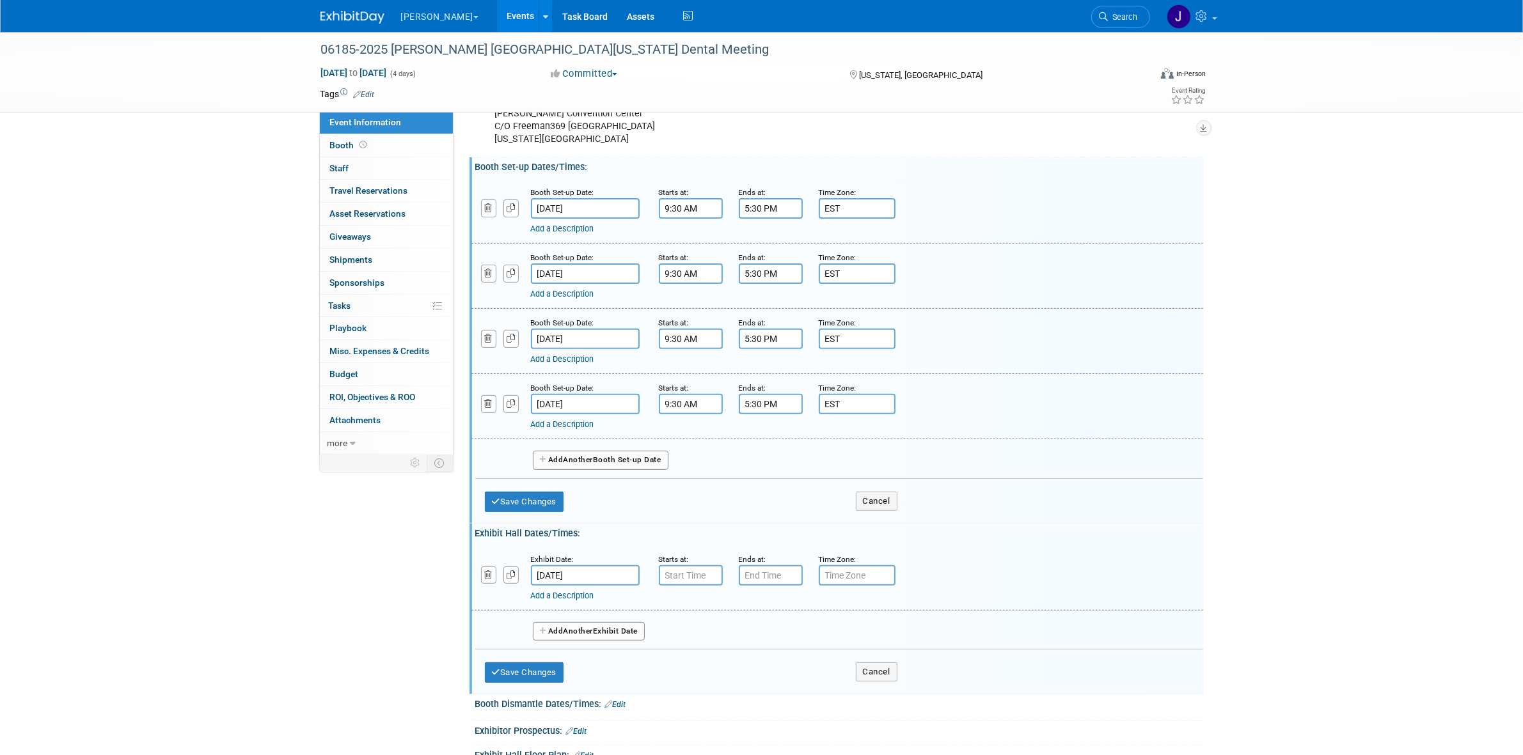
scroll to position [502, 0]
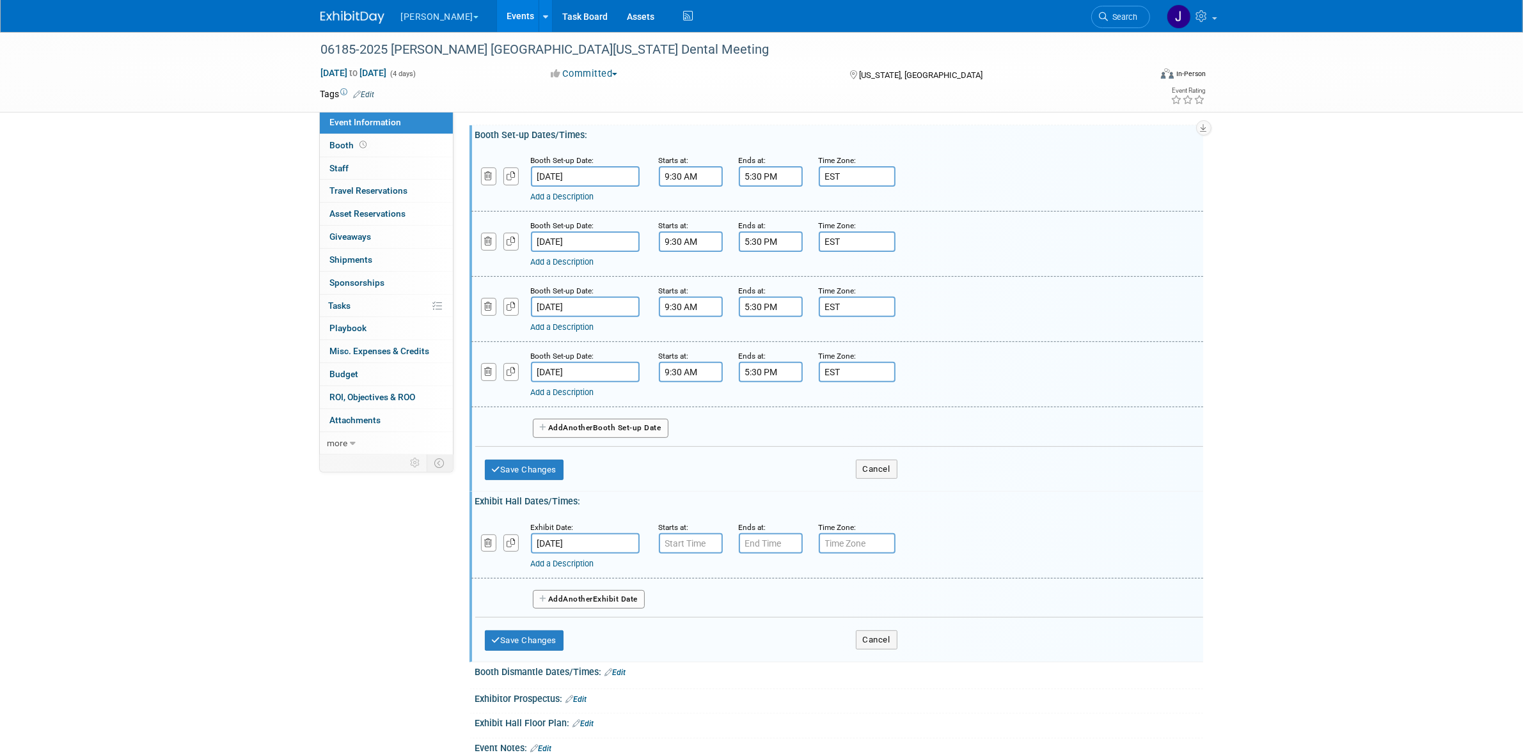
drag, startPoint x: 569, startPoint y: 173, endPoint x: 570, endPoint y: 184, distance: 11.5
click at [569, 166] on div "Booth Set-up Date:" at bounding box center [585, 159] width 109 height 13
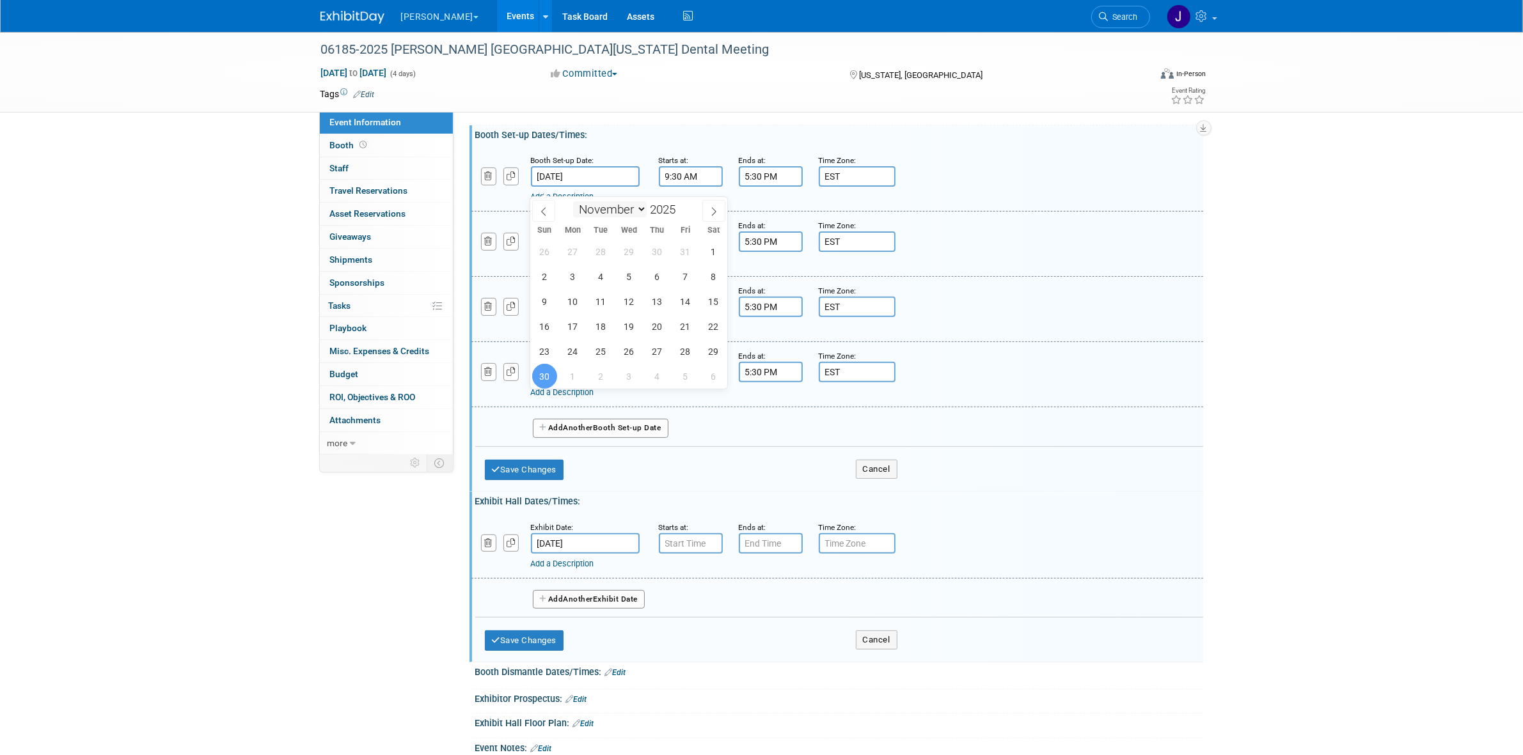
drag, startPoint x: 574, startPoint y: 189, endPoint x: 583, endPoint y: 213, distance: 25.5
click at [605, 159] on div "Booth Set-up Date: Nov 30, 2025 Starts at: 9:30 AM Ends at: 5:30 PM Time Zone: …" at bounding box center [837, 178] width 732 height 65
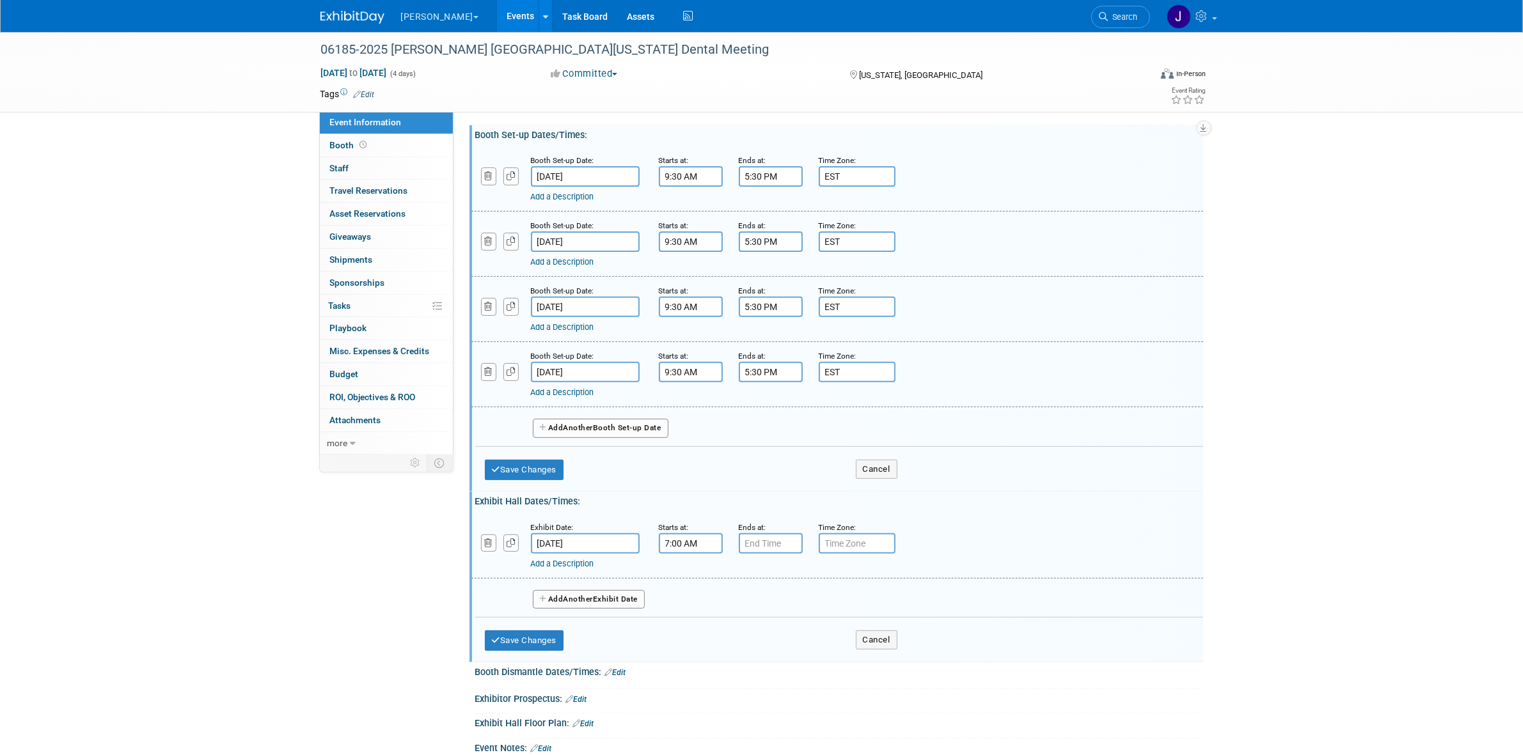
click at [676, 553] on input "7:00 AM" at bounding box center [691, 543] width 64 height 20
click at [698, 583] on span at bounding box center [688, 574] width 22 height 22
click at [746, 613] on span "00" at bounding box center [748, 601] width 24 height 23
click at [773, 620] on td "30" at bounding box center [764, 609] width 41 height 35
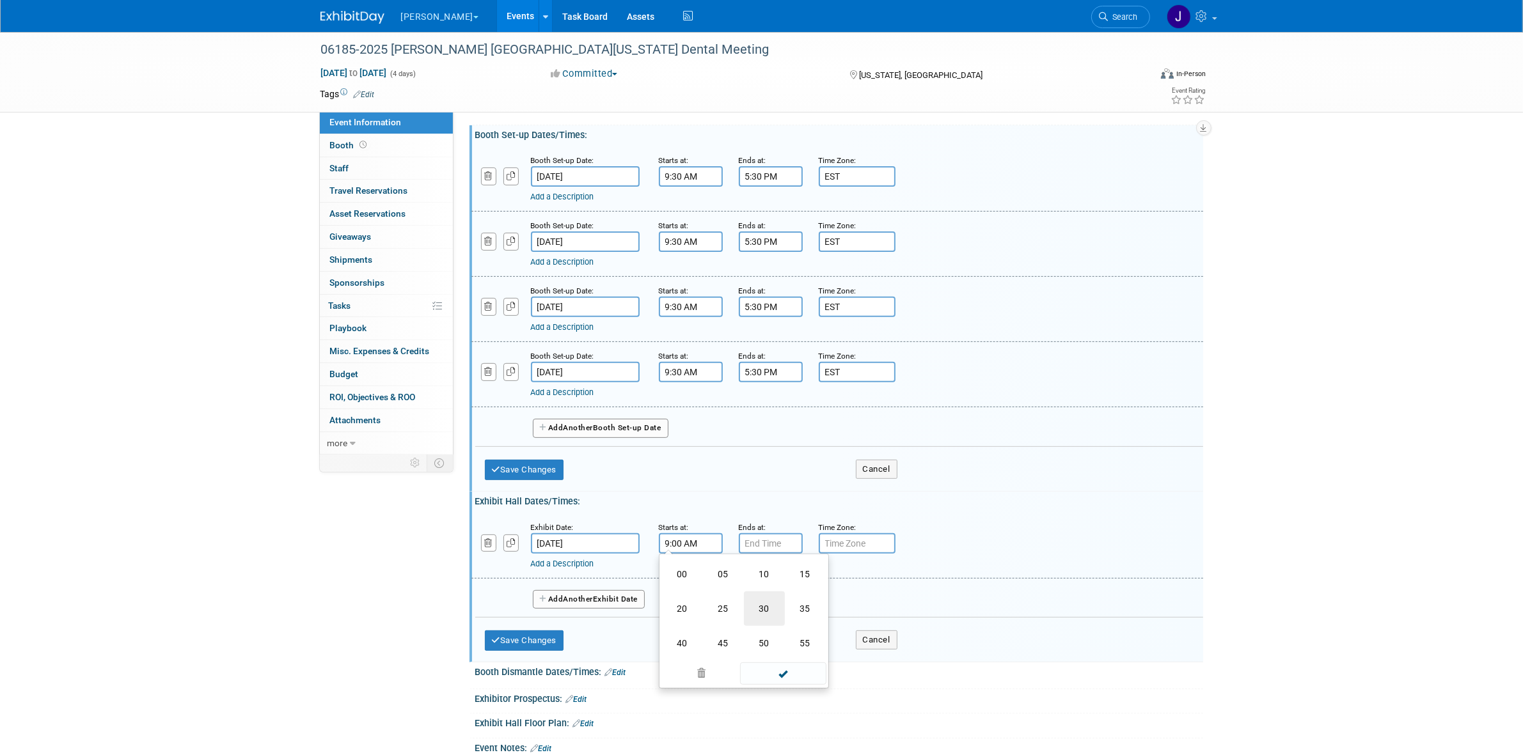
type input "9:30 AM"
click at [789, 657] on span at bounding box center [783, 658] width 86 height 22
click at [769, 553] on input "7:00 PM" at bounding box center [771, 543] width 64 height 20
click at [768, 579] on span at bounding box center [768, 574] width 22 height 22
click at [773, 632] on span at bounding box center [768, 629] width 22 height 22
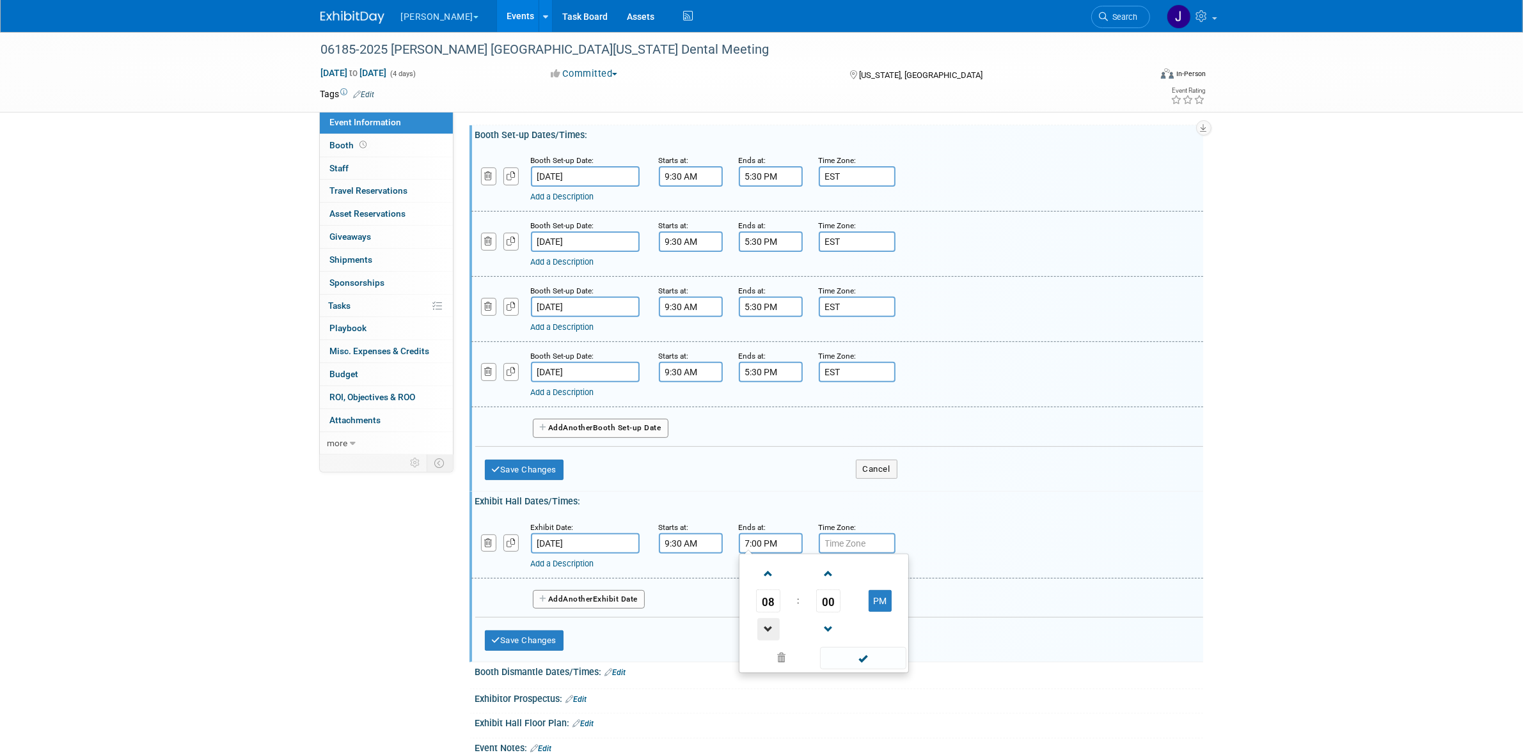
click at [773, 632] on span at bounding box center [768, 629] width 22 height 22
click at [822, 605] on span "00" at bounding box center [828, 601] width 24 height 23
click at [838, 605] on td "30" at bounding box center [844, 609] width 41 height 35
type input "5:30 PM"
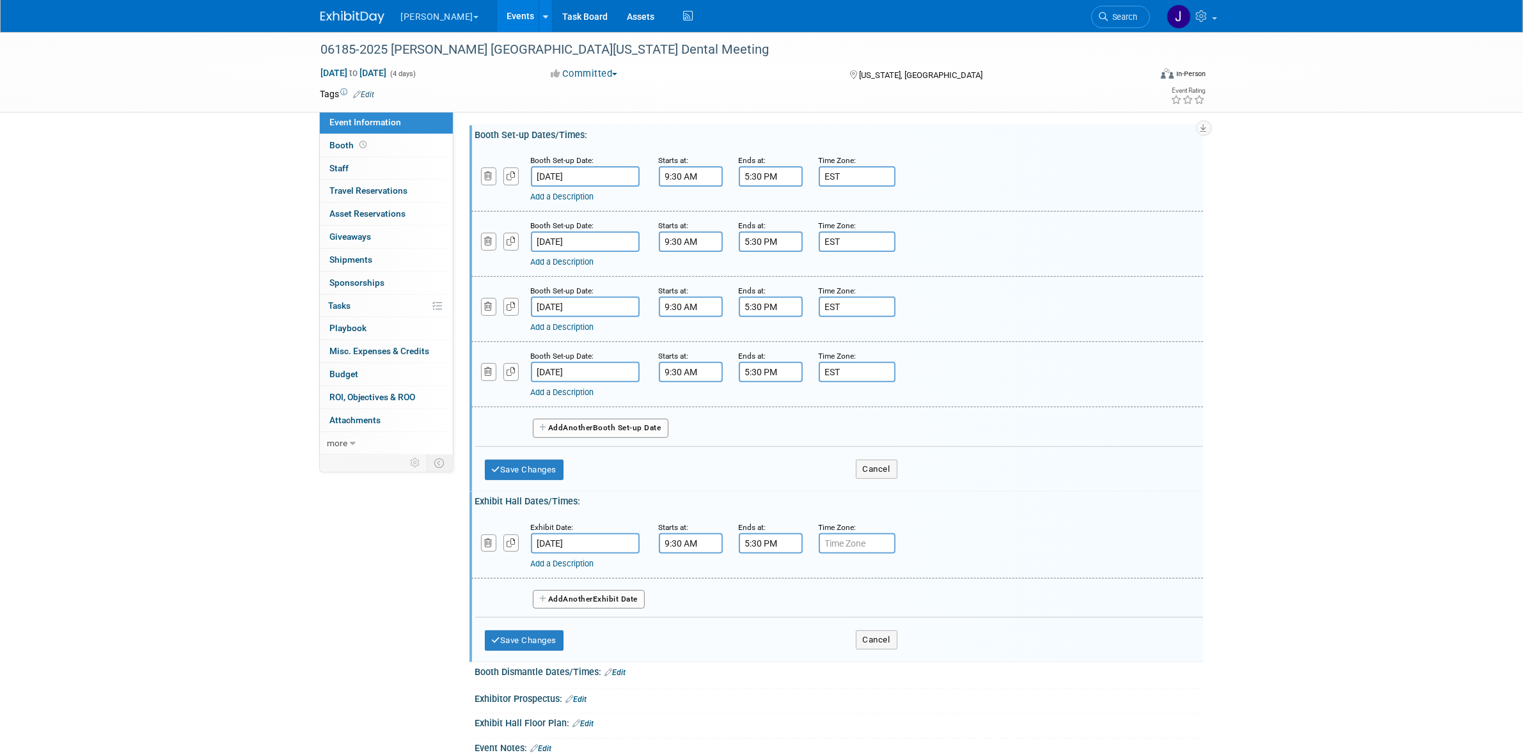
click at [854, 551] on input "text" at bounding box center [857, 543] width 77 height 20
type input "EST"
click at [510, 552] on button "button" at bounding box center [510, 543] width 15 height 17
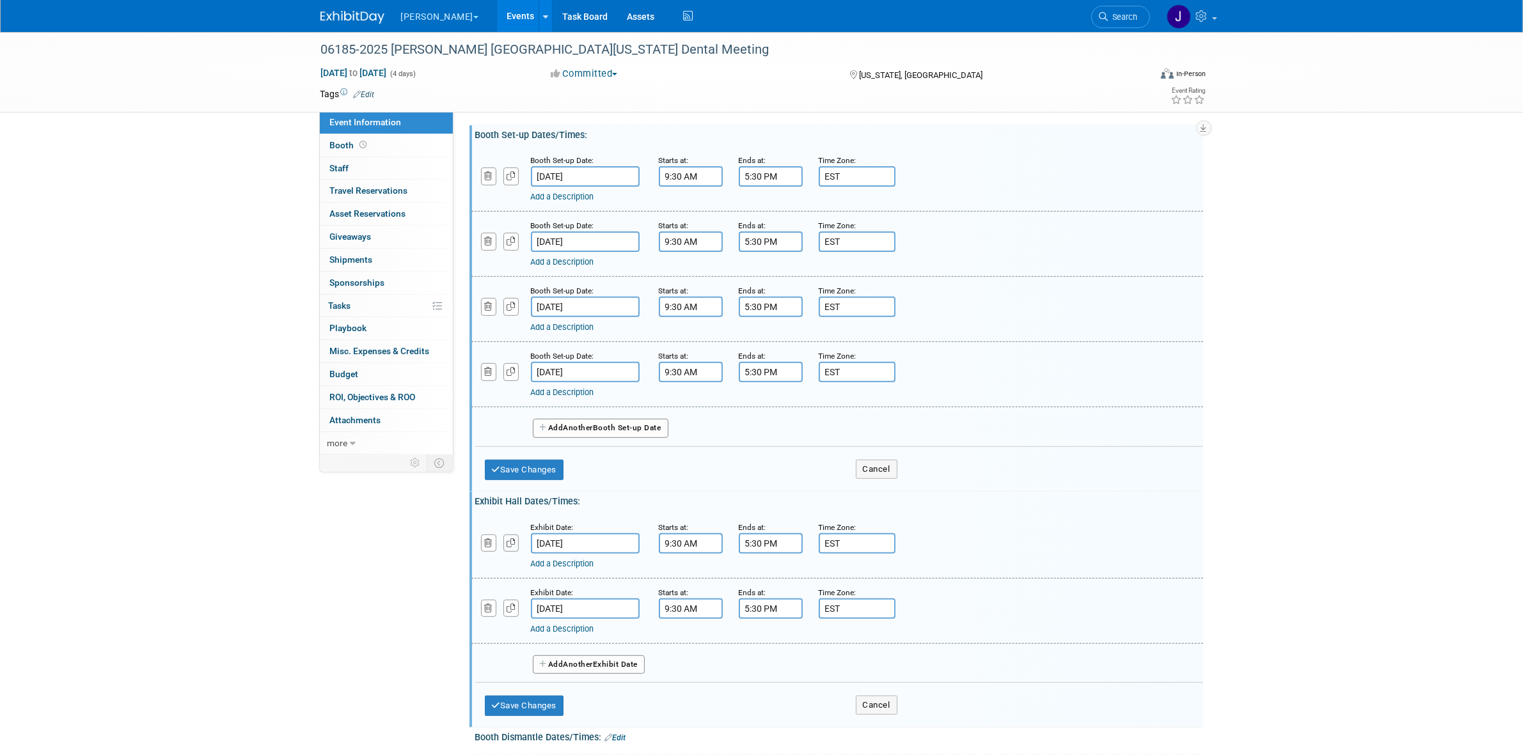
click at [510, 552] on button "button" at bounding box center [510, 543] width 15 height 17
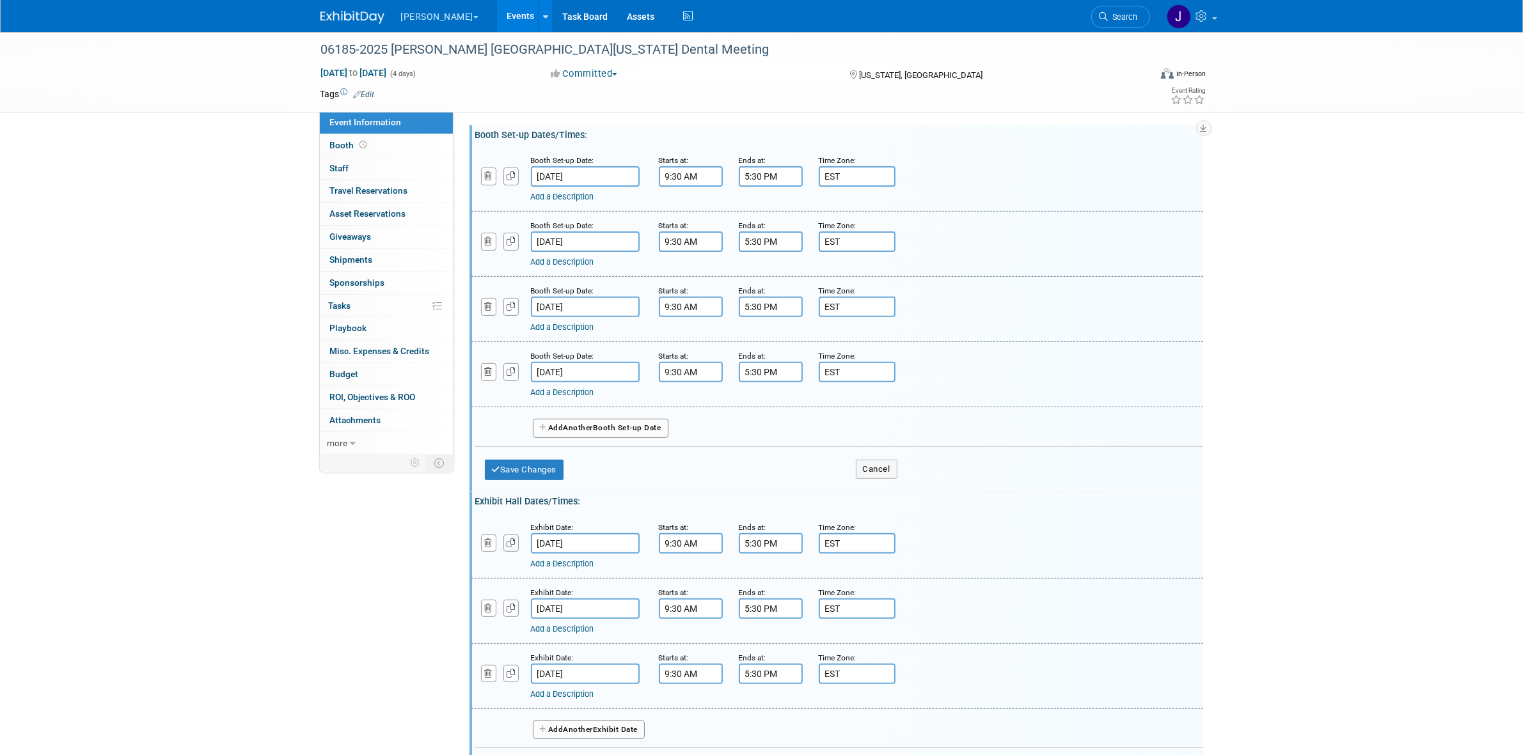
click at [510, 547] on icon "button" at bounding box center [511, 543] width 9 height 8
click at [546, 619] on input "[DATE]" at bounding box center [585, 609] width 109 height 20
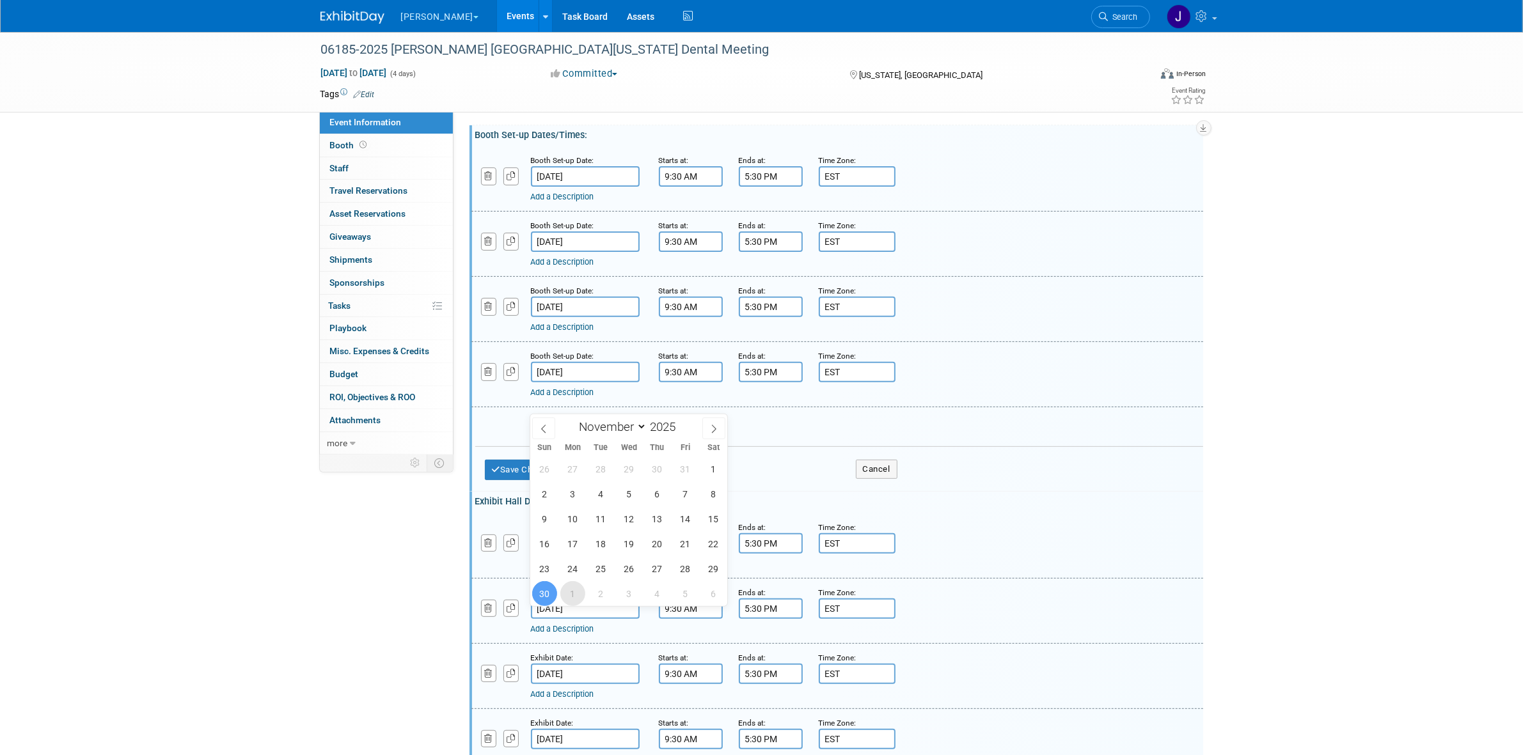
click at [579, 589] on span "1" at bounding box center [572, 593] width 25 height 25
type input "[DATE]"
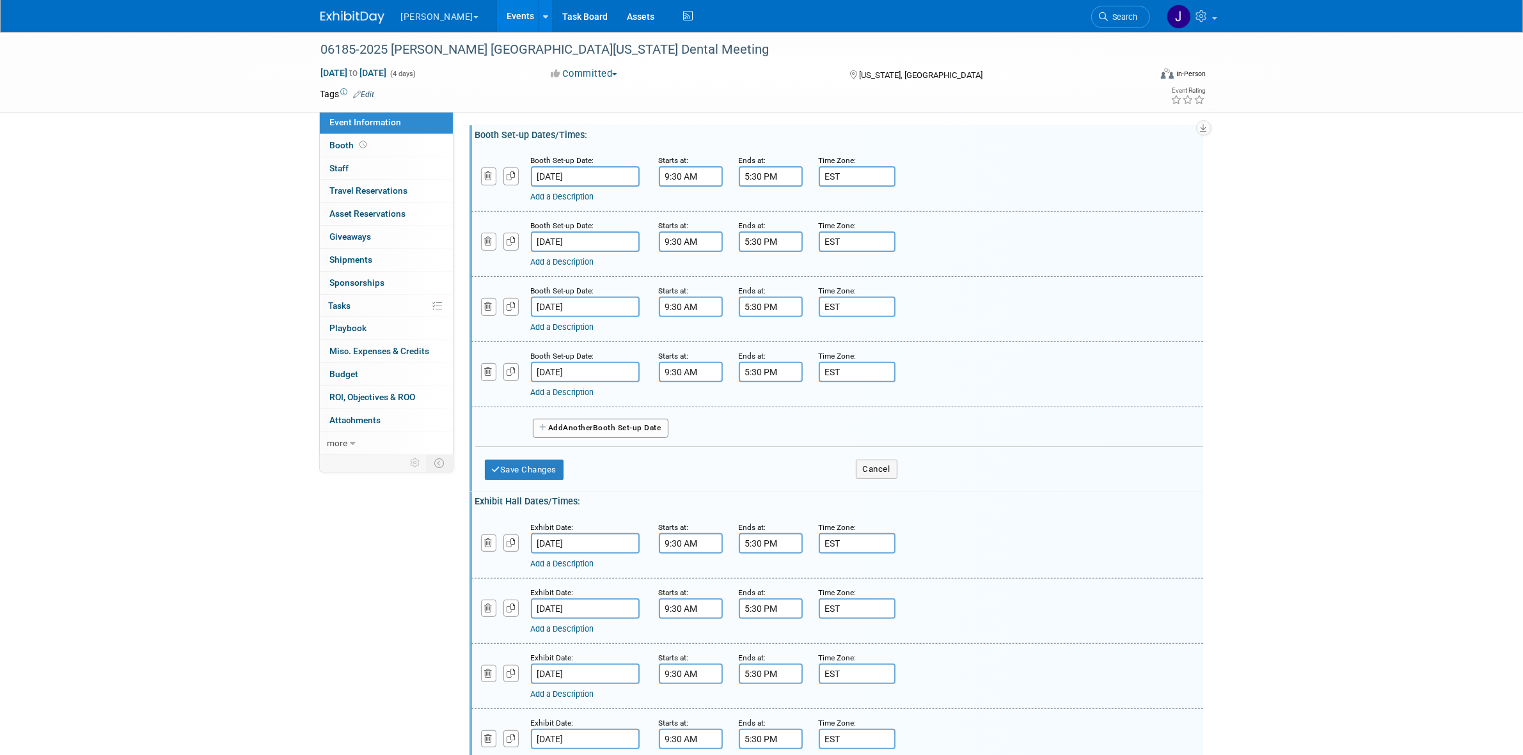
click at [567, 675] on input "[DATE]" at bounding box center [585, 674] width 109 height 20
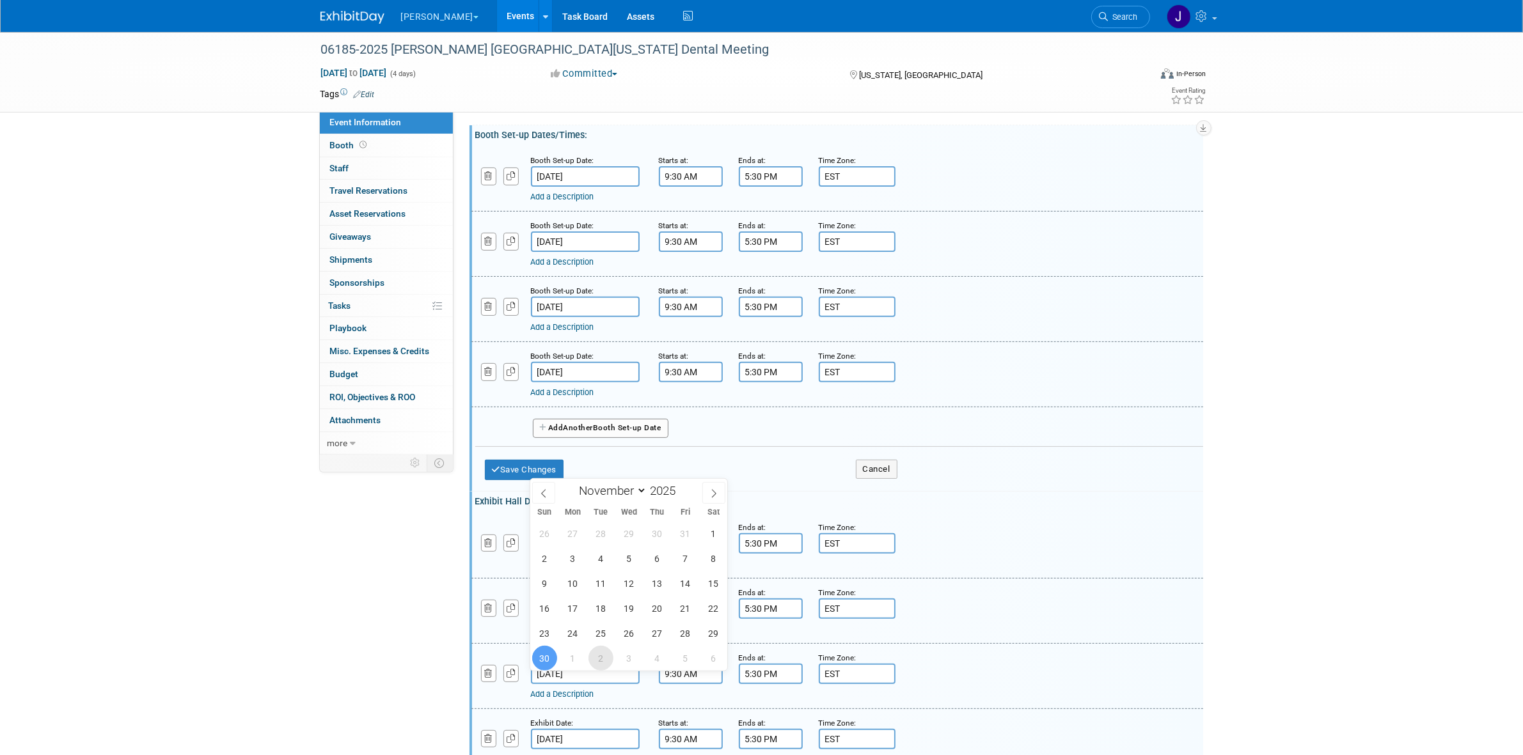
click at [595, 660] on span "2" at bounding box center [600, 658] width 25 height 25
type input "[DATE]"
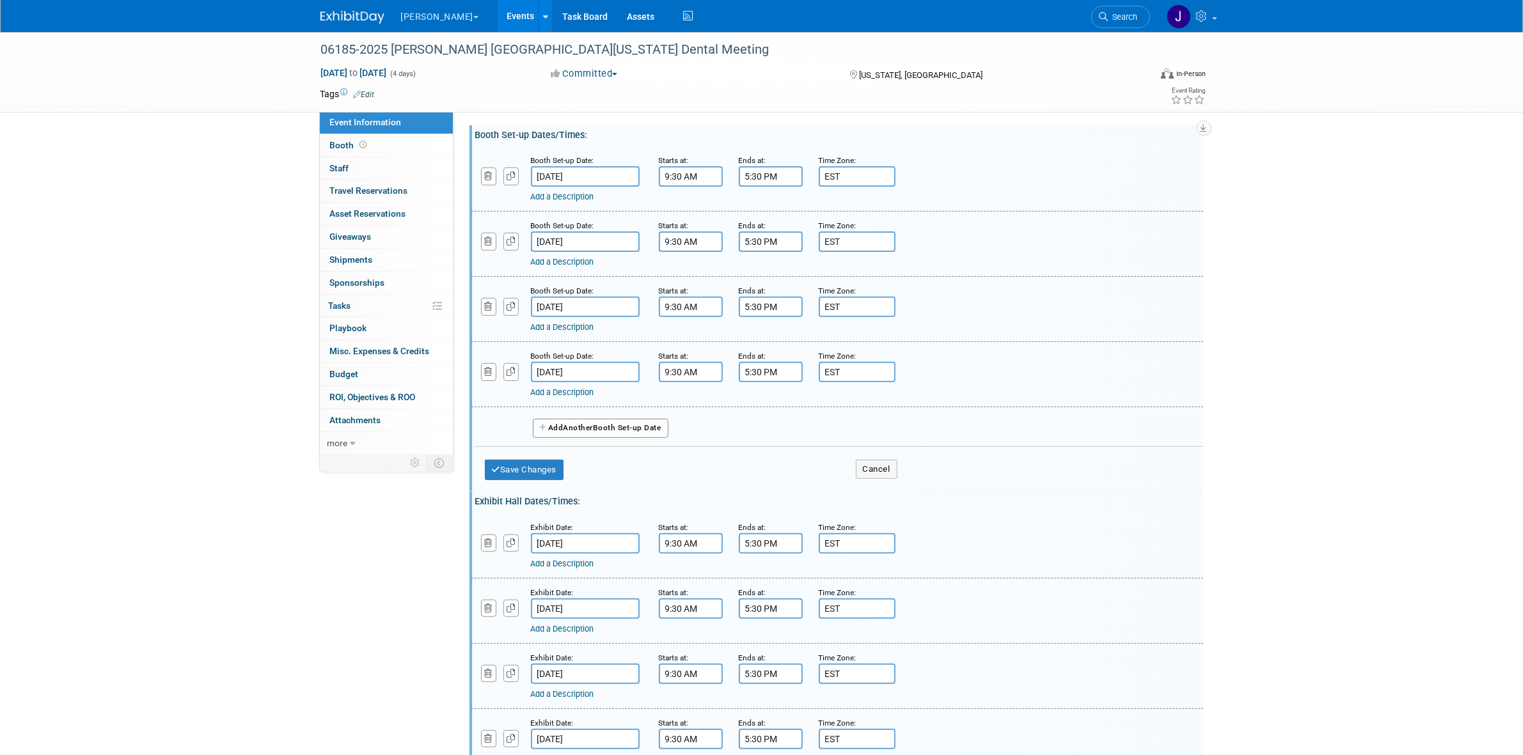
click at [582, 729] on div "Exhibit Date:" at bounding box center [585, 722] width 109 height 13
click at [582, 742] on input "[DATE]" at bounding box center [585, 739] width 109 height 20
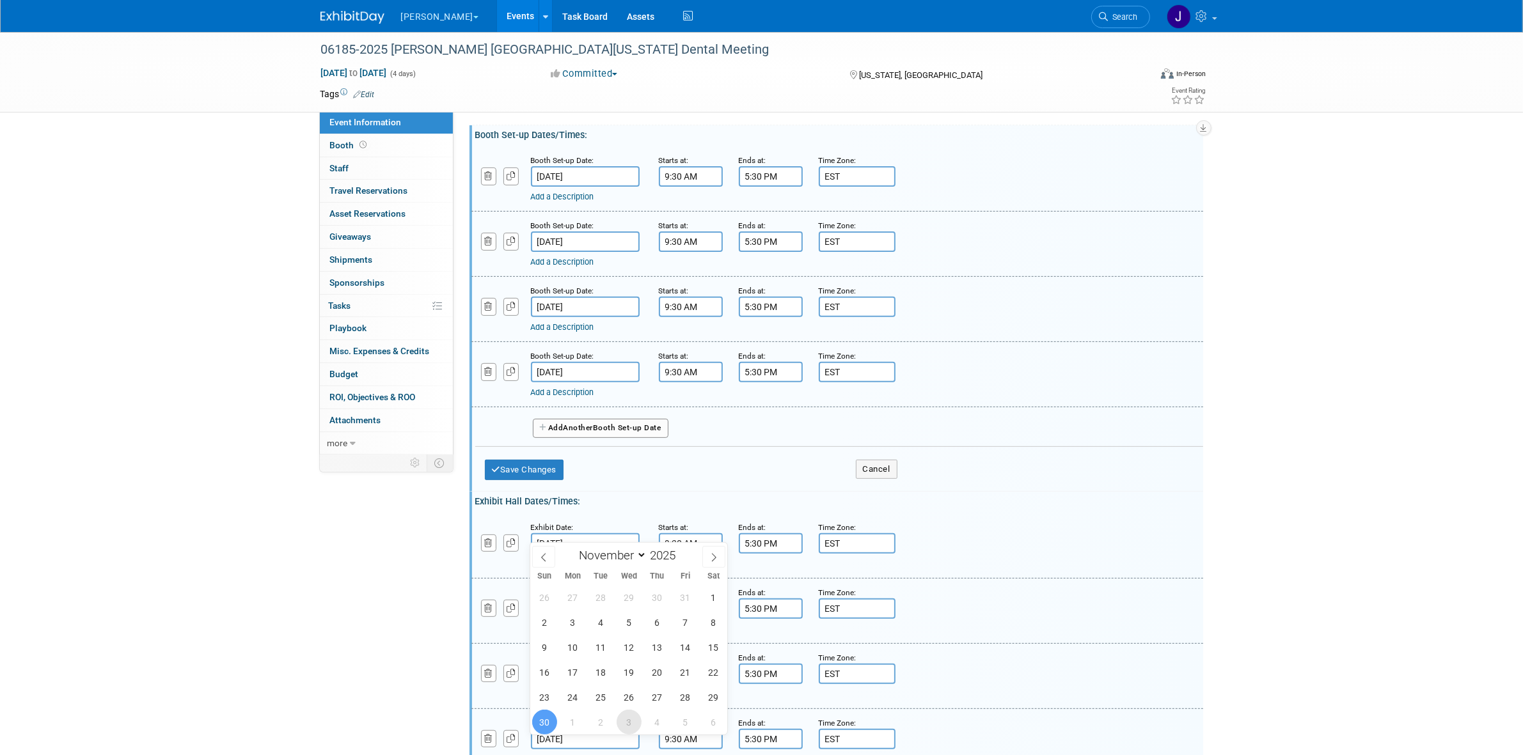
click at [621, 729] on span "3" at bounding box center [629, 722] width 25 height 25
type input "[DATE]"
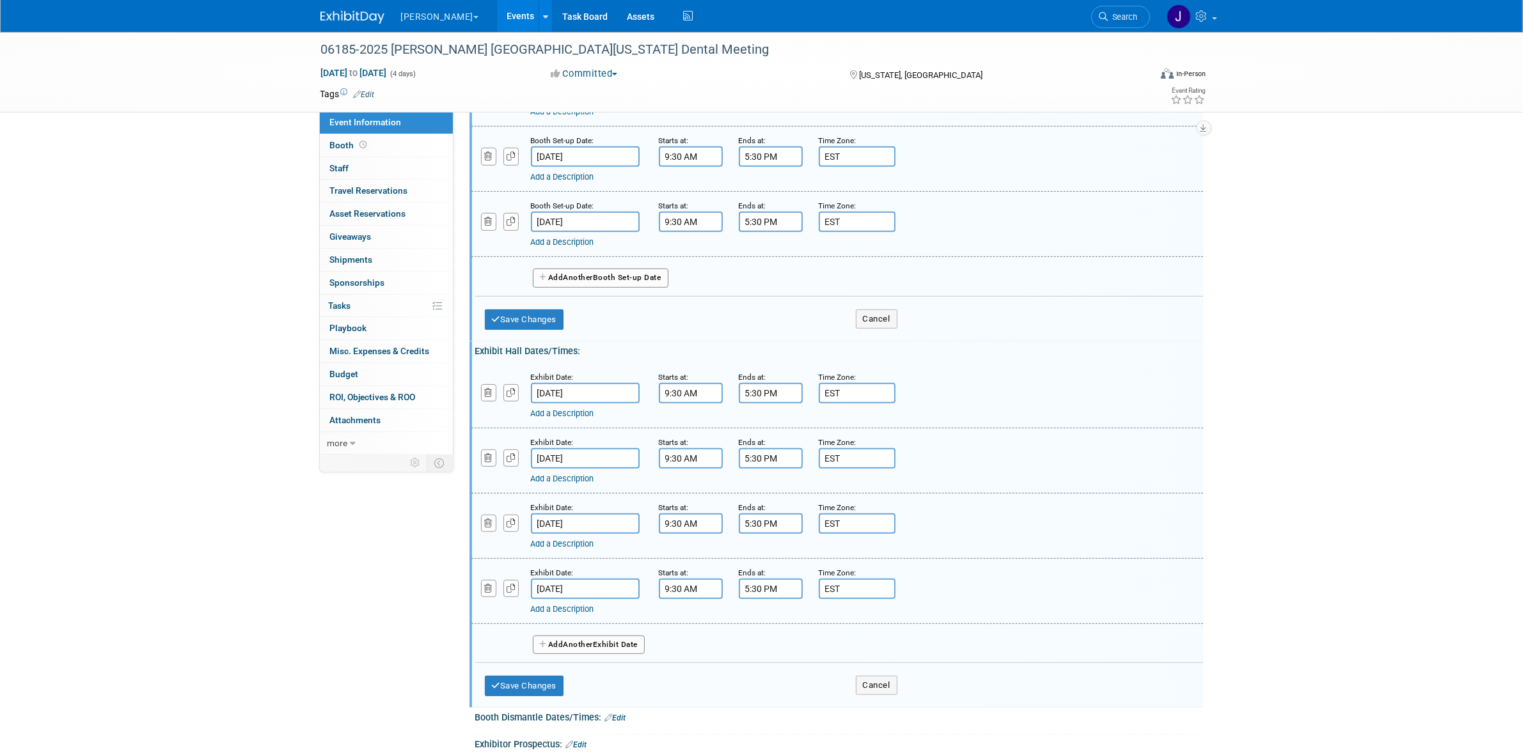
scroll to position [662, 0]
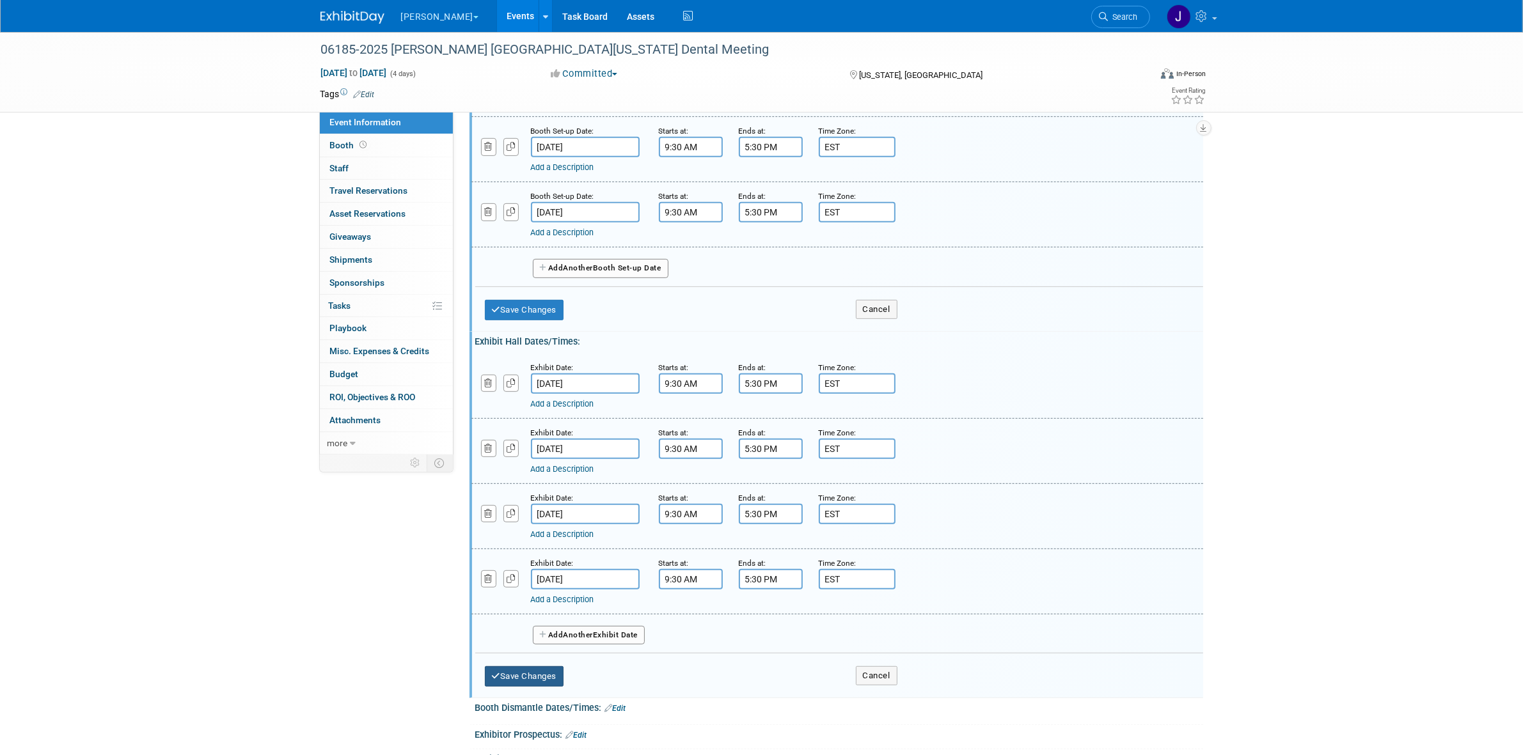
click at [546, 677] on button "Save Changes" at bounding box center [524, 676] width 79 height 20
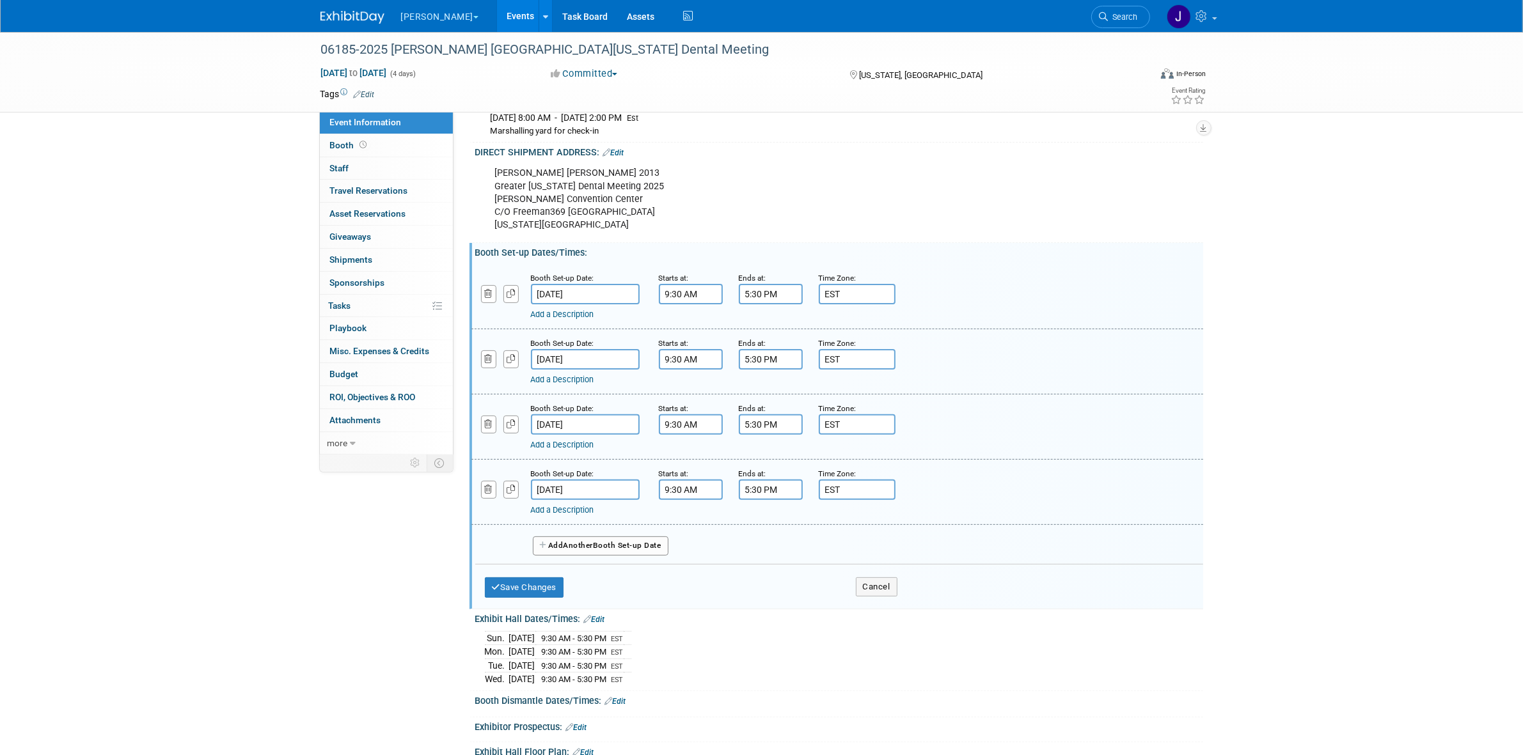
scroll to position [359, 0]
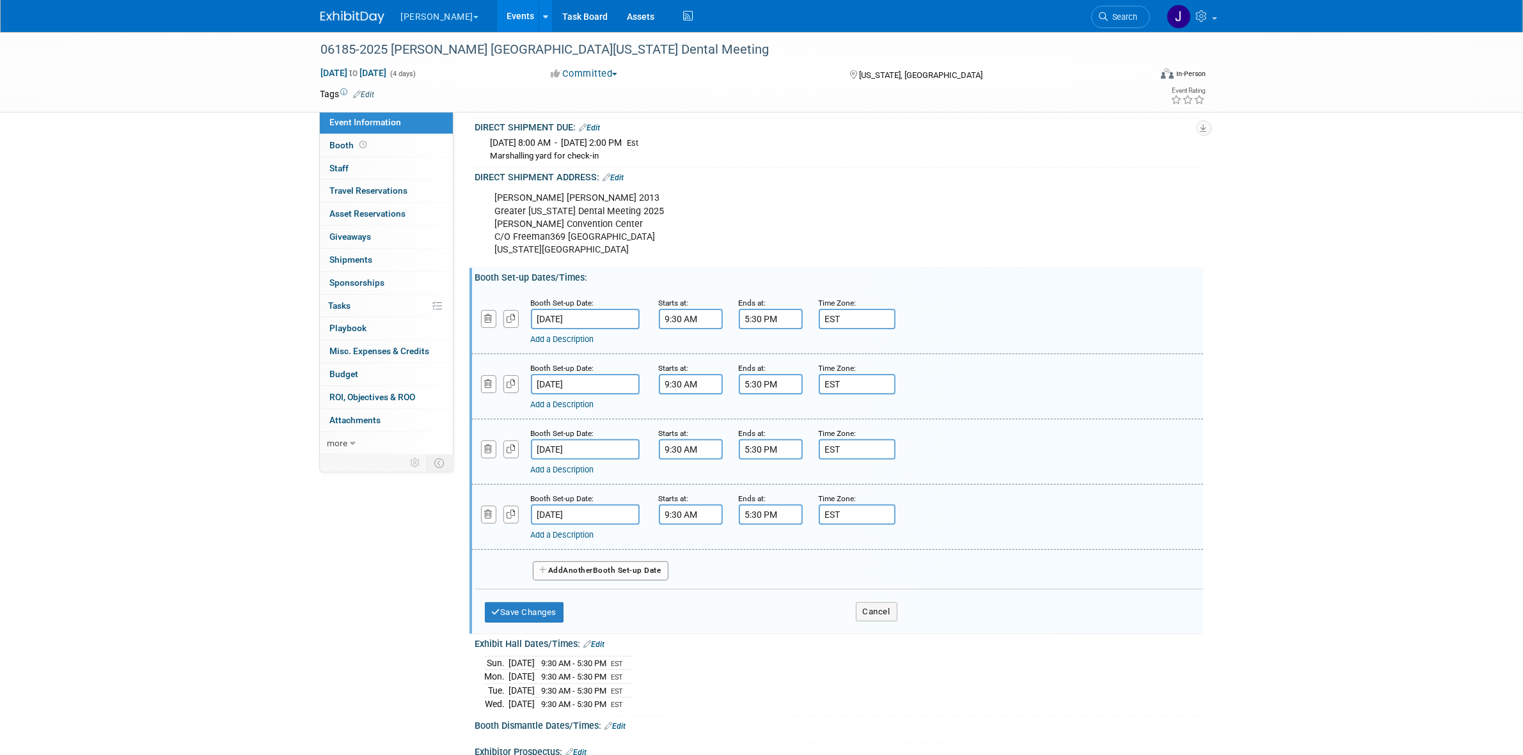
click at [586, 329] on input "[DATE]" at bounding box center [585, 319] width 109 height 20
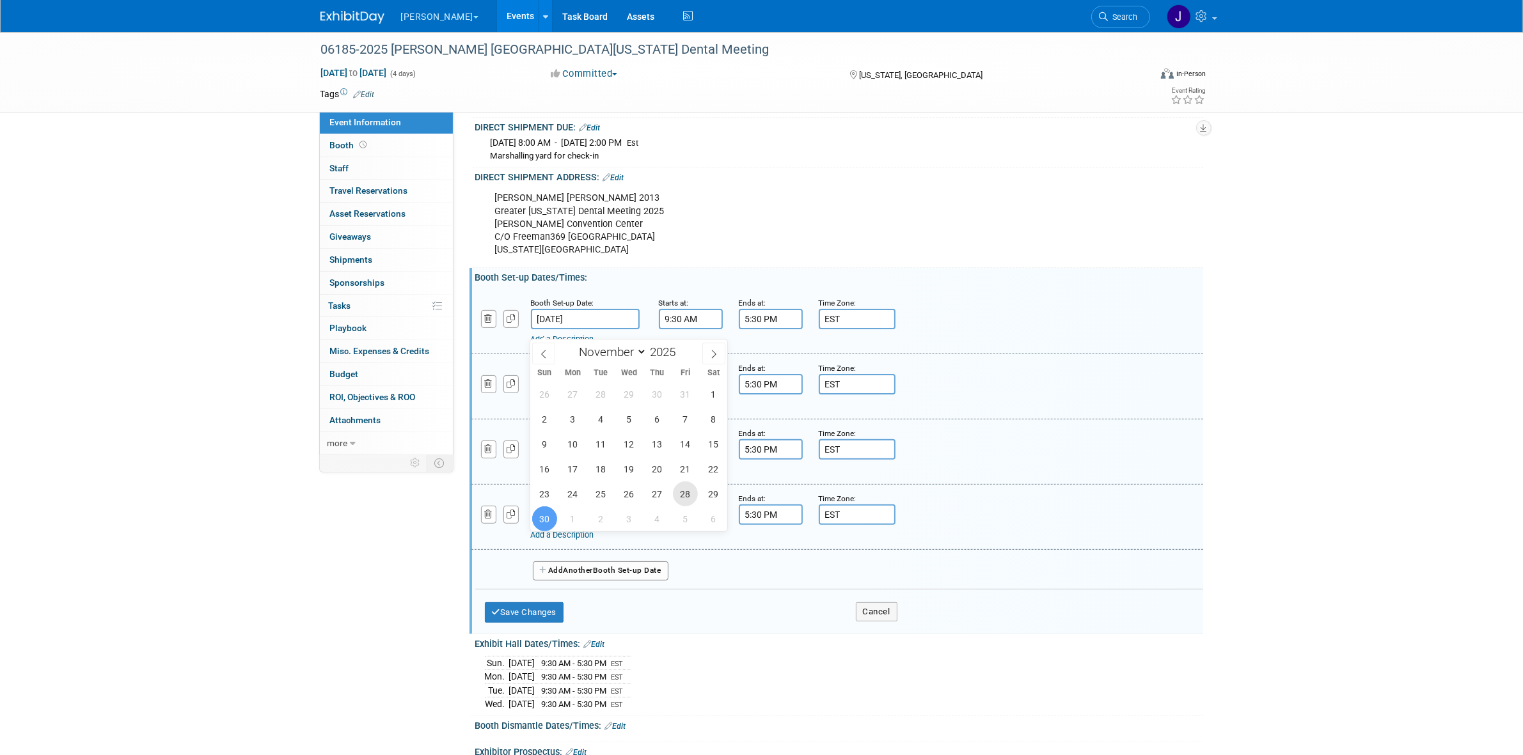
click at [691, 493] on span "28" at bounding box center [685, 494] width 25 height 25
type input "[DATE]"
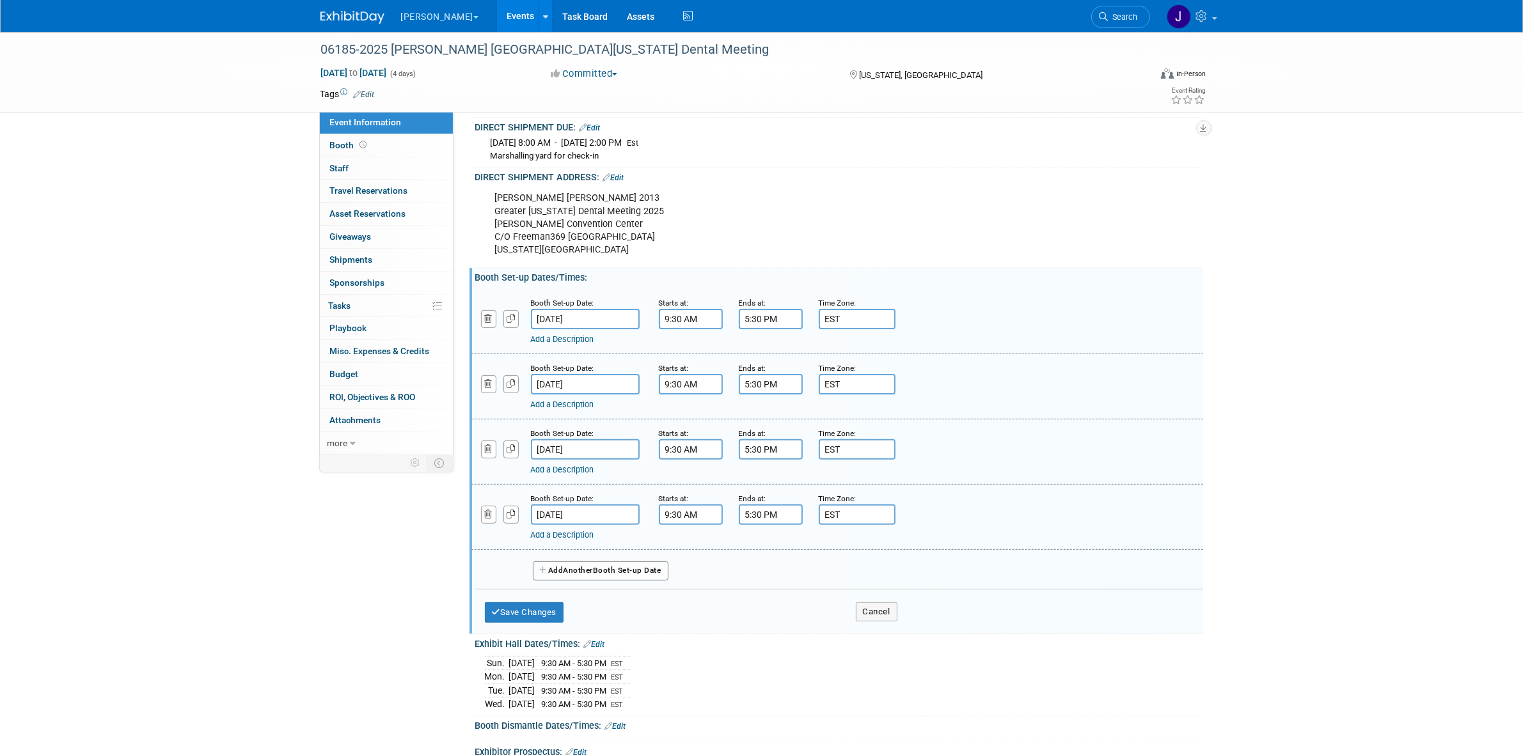
click at [576, 404] on div "Add a Description Description:" at bounding box center [775, 403] width 626 height 16
click at [580, 396] on body "Nordin Explore: My Workspaces 28 Go to Workspace: Accutron Axiodent BaseVac Bie…" at bounding box center [761, 18] width 1523 height 755
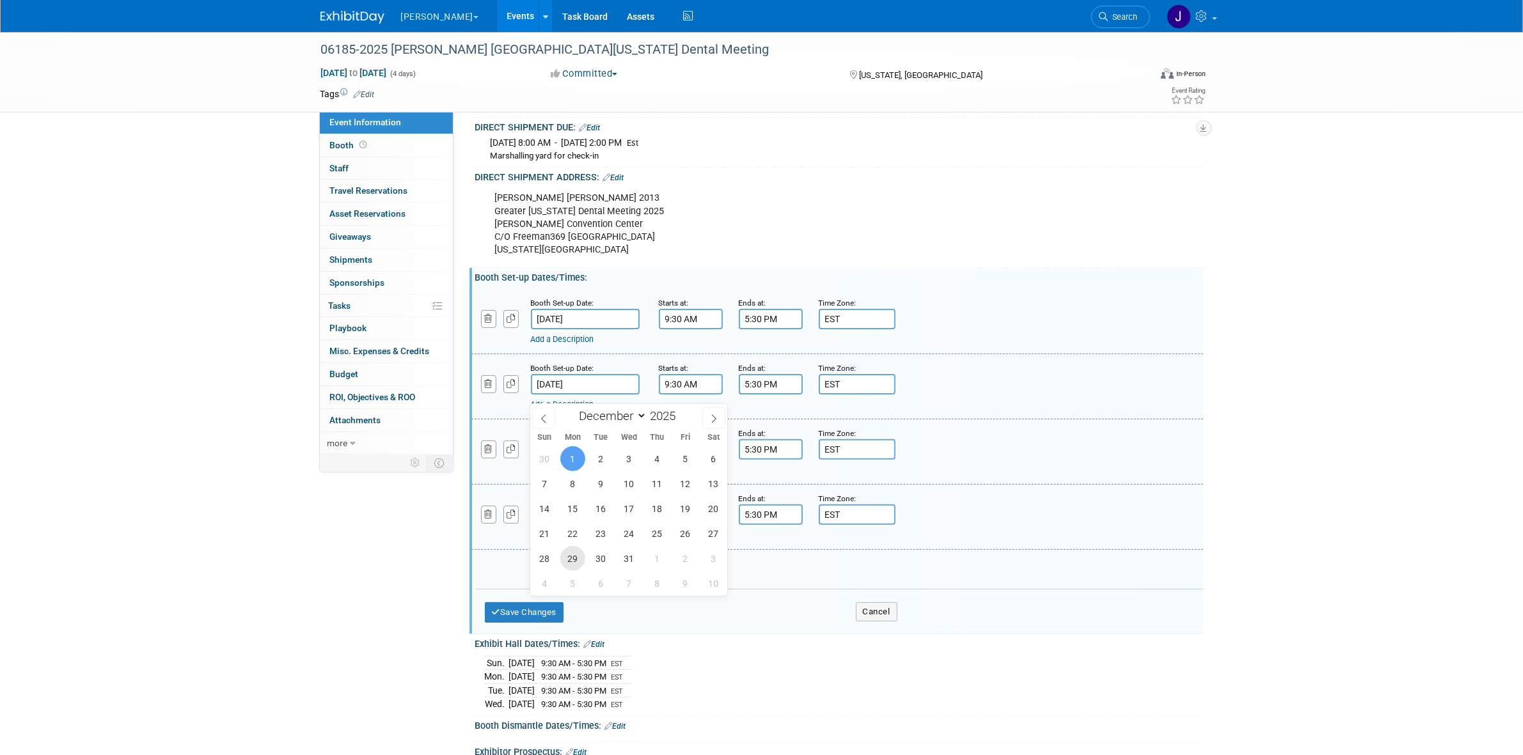
click at [583, 558] on span "29" at bounding box center [572, 558] width 25 height 25
type input "Dec 29, 2025"
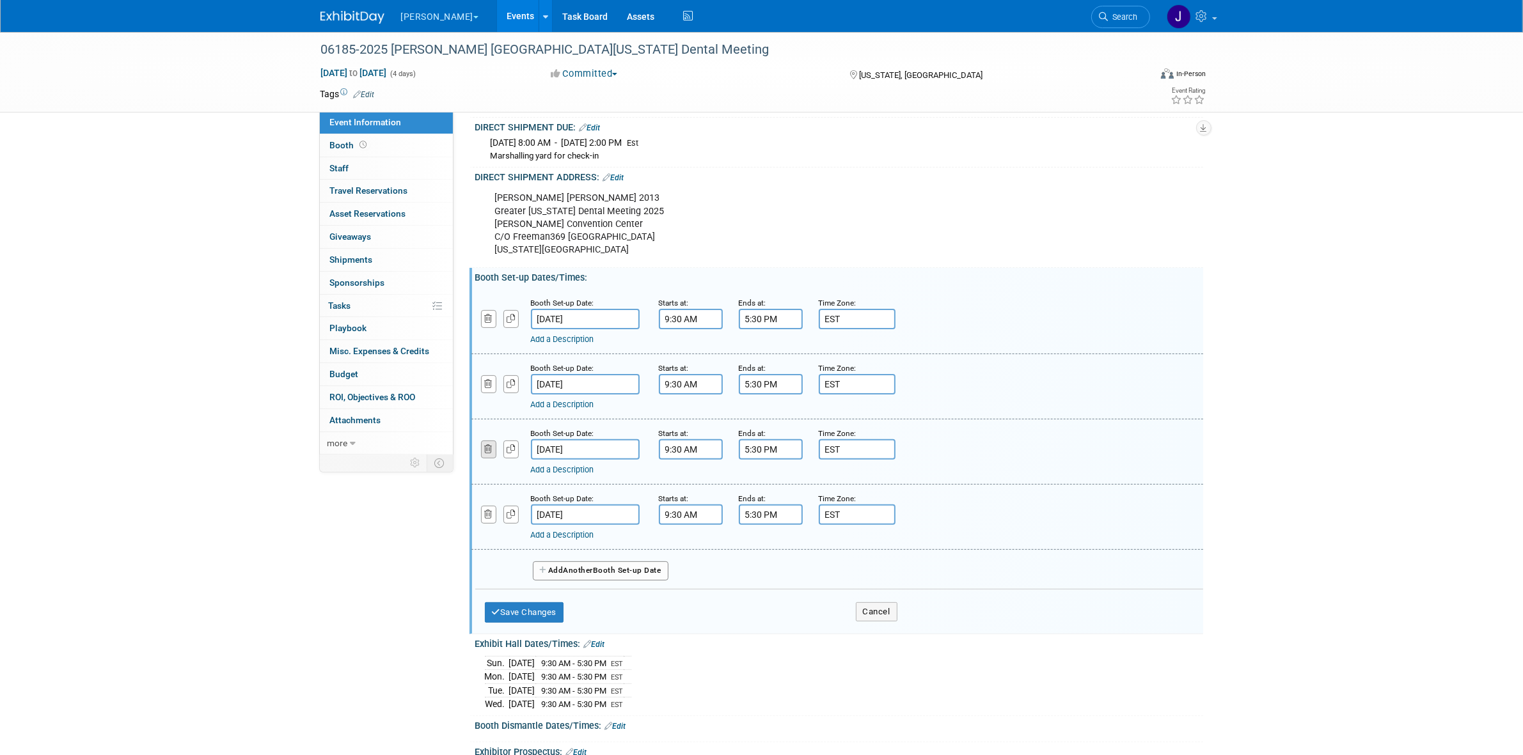
click at [492, 468] on div "Add a Description Description:" at bounding box center [837, 451] width 751 height 49
click at [490, 458] on button "button" at bounding box center [489, 449] width 16 height 17
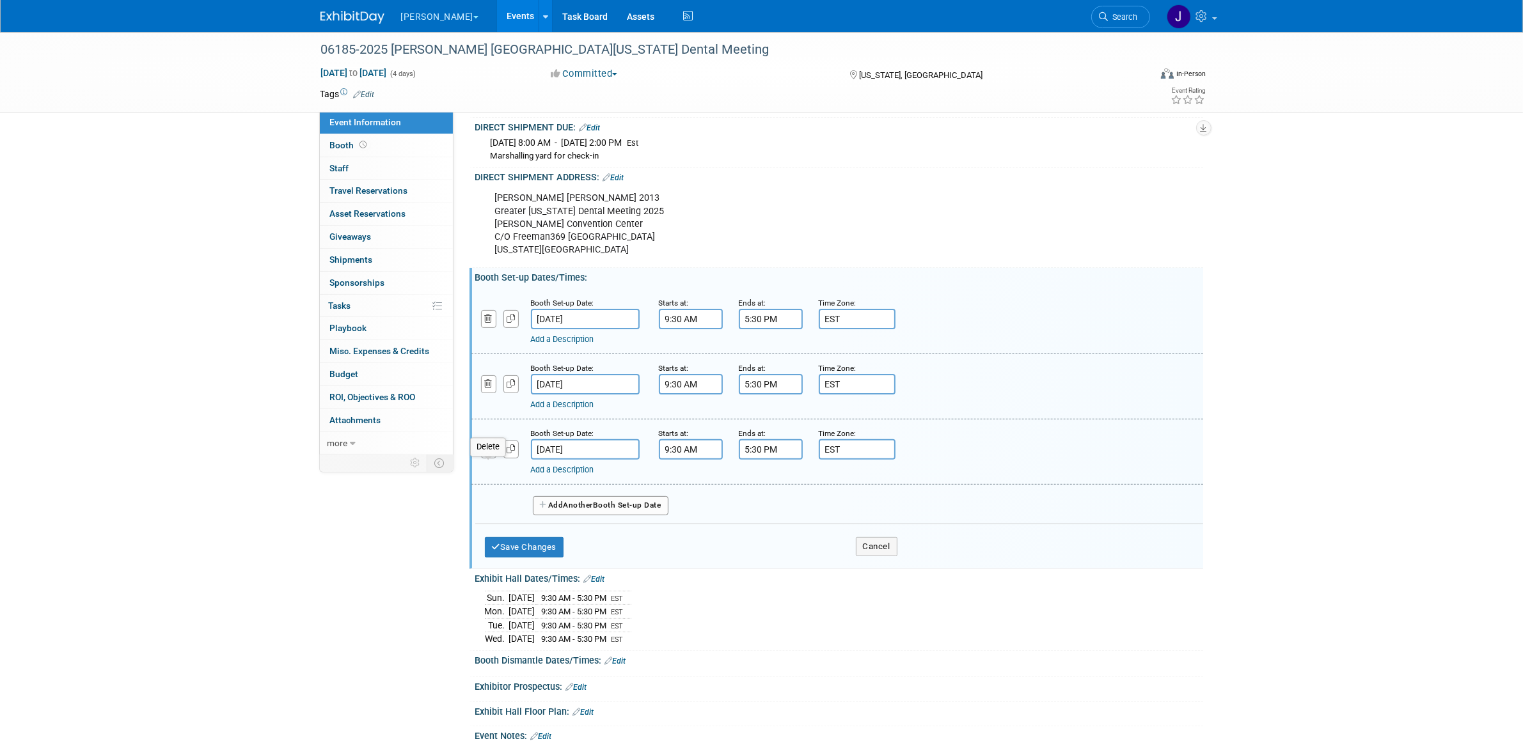
click at [490, 453] on icon "button" at bounding box center [489, 449] width 8 height 8
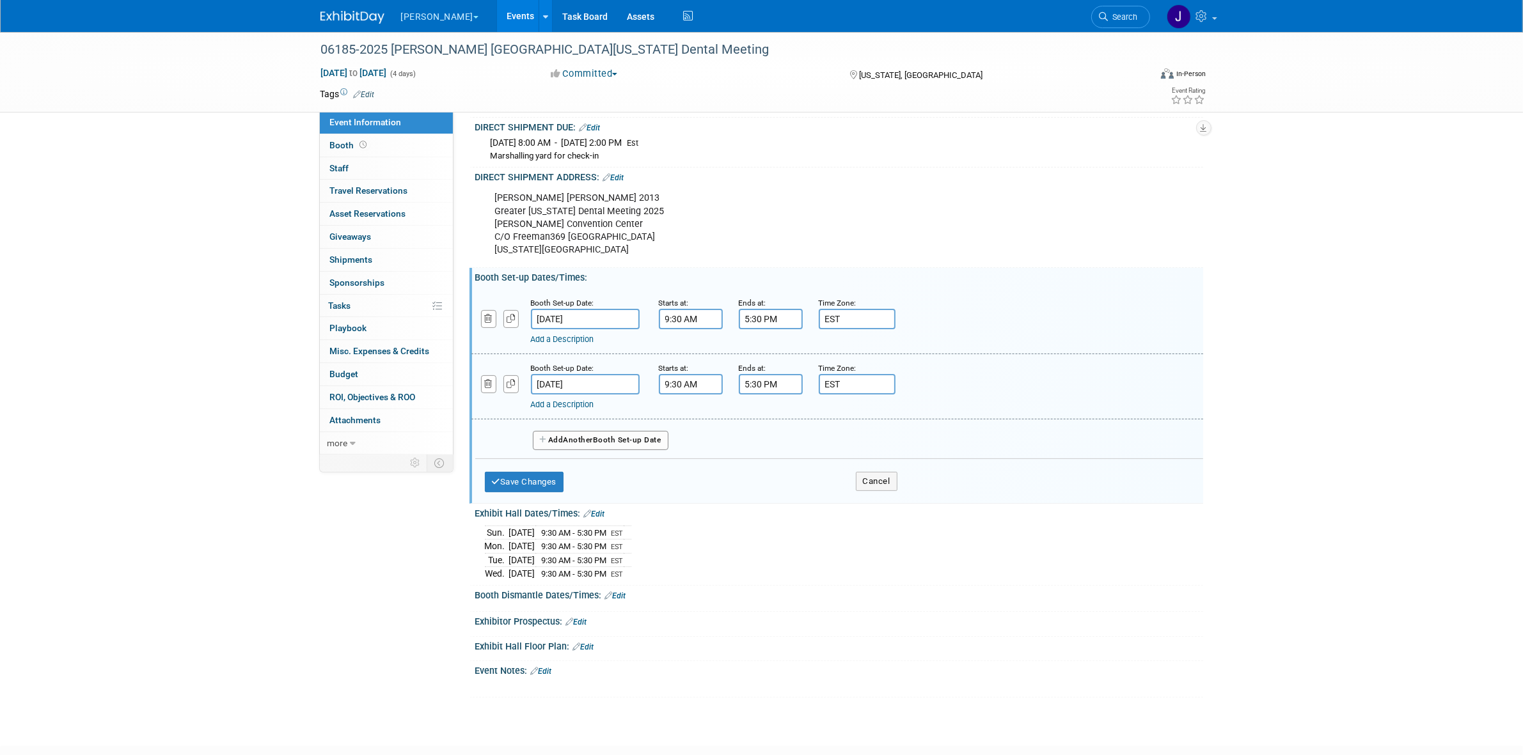
click at [682, 329] on input "9:30 AM" at bounding box center [691, 319] width 64 height 20
click at [686, 359] on span at bounding box center [688, 350] width 22 height 22
click at [744, 385] on span "30" at bounding box center [748, 377] width 24 height 23
click at [679, 368] on td "00" at bounding box center [682, 350] width 41 height 35
type input "10:00 AM"
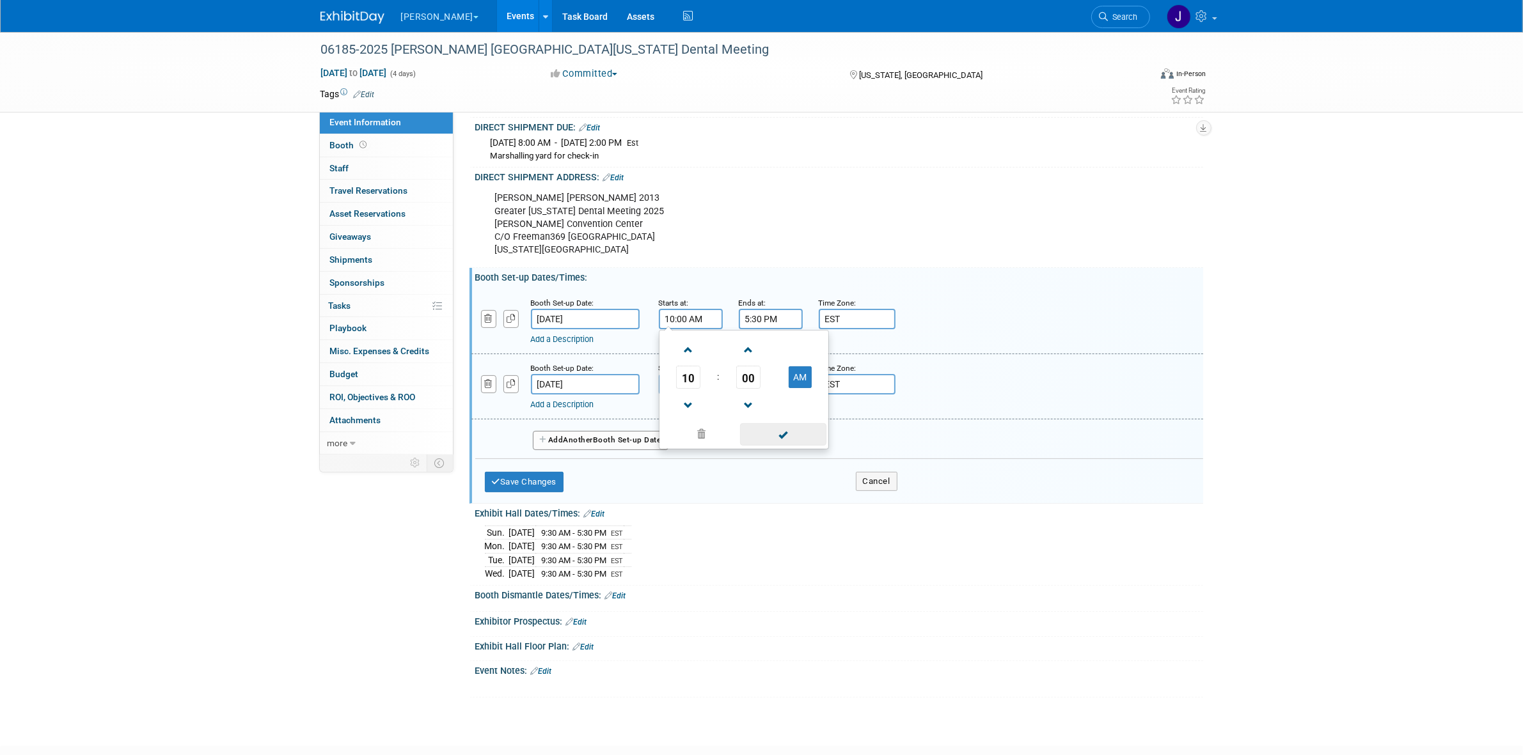
click at [767, 443] on span at bounding box center [783, 434] width 86 height 22
click at [757, 329] on input "5:30 PM" at bounding box center [771, 319] width 64 height 20
click at [807, 382] on td "30" at bounding box center [828, 377] width 53 height 23
click at [816, 382] on span "30" at bounding box center [828, 377] width 24 height 23
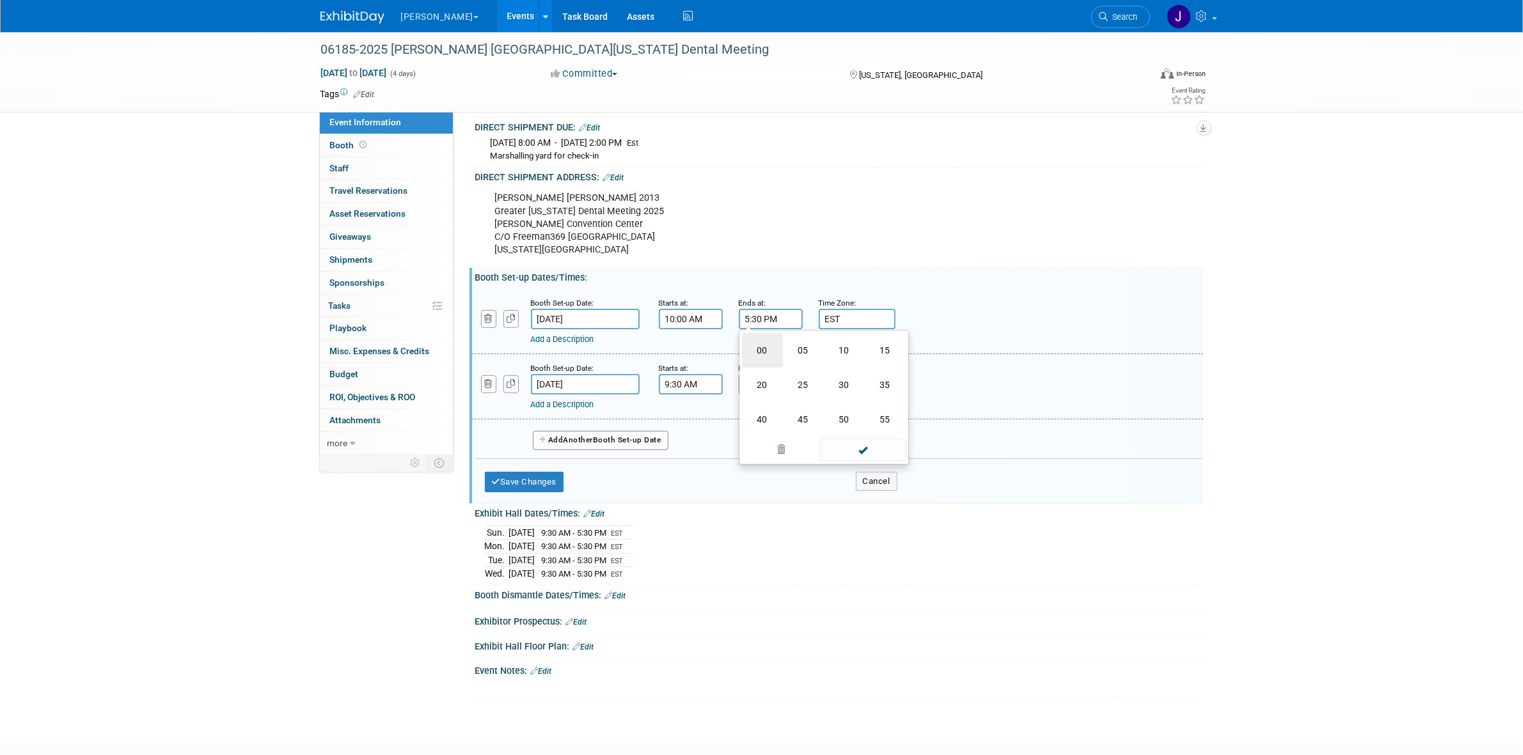
click at [757, 368] on td "00" at bounding box center [762, 350] width 41 height 35
type input "5:00 PM"
click at [854, 443] on span at bounding box center [863, 434] width 86 height 22
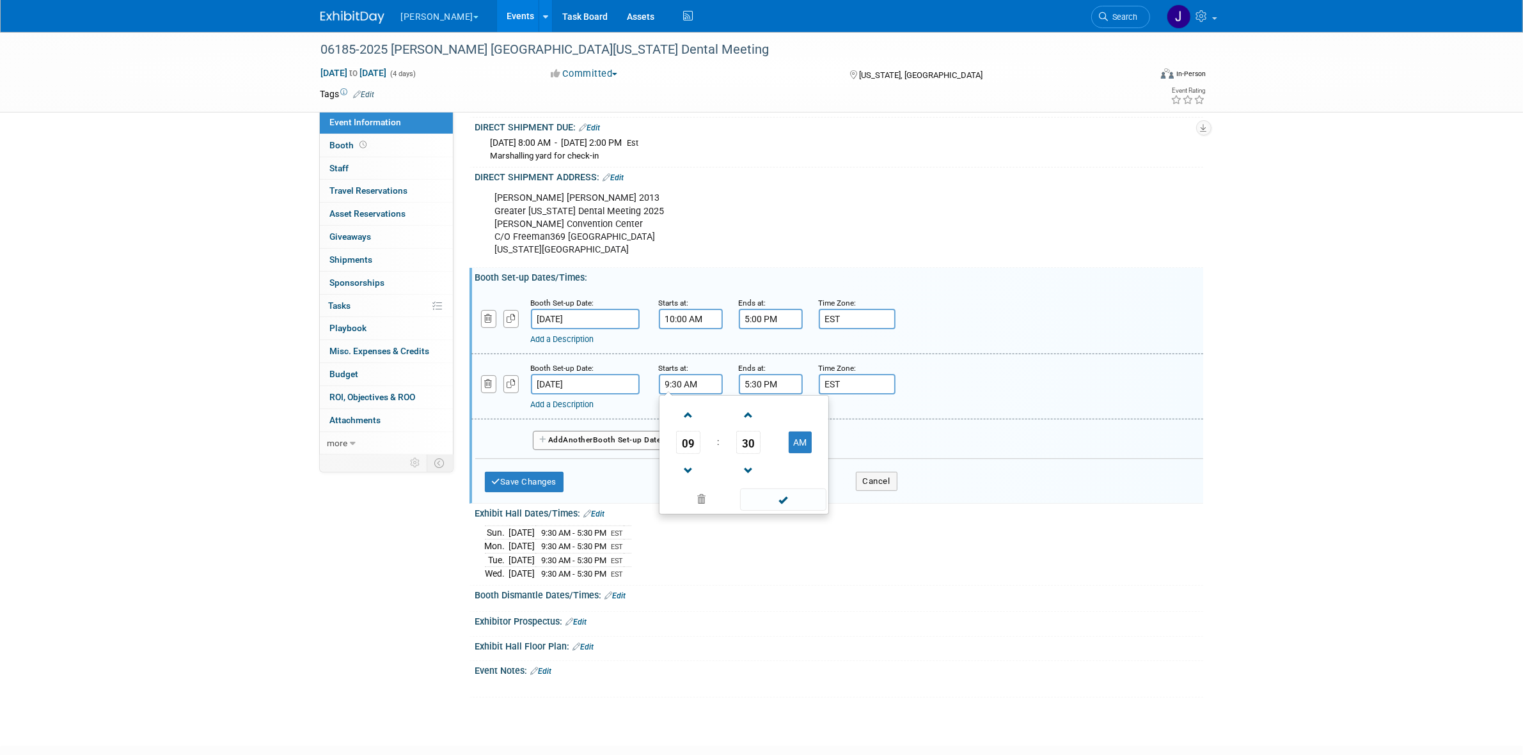
click at [704, 395] on input "9:30 AM" at bounding box center [691, 384] width 64 height 20
click at [700, 471] on td at bounding box center [688, 470] width 53 height 33
click at [697, 475] on span at bounding box center [688, 471] width 22 height 22
click at [760, 449] on td "30" at bounding box center [748, 442] width 53 height 23
click at [753, 454] on span "30" at bounding box center [748, 442] width 24 height 23
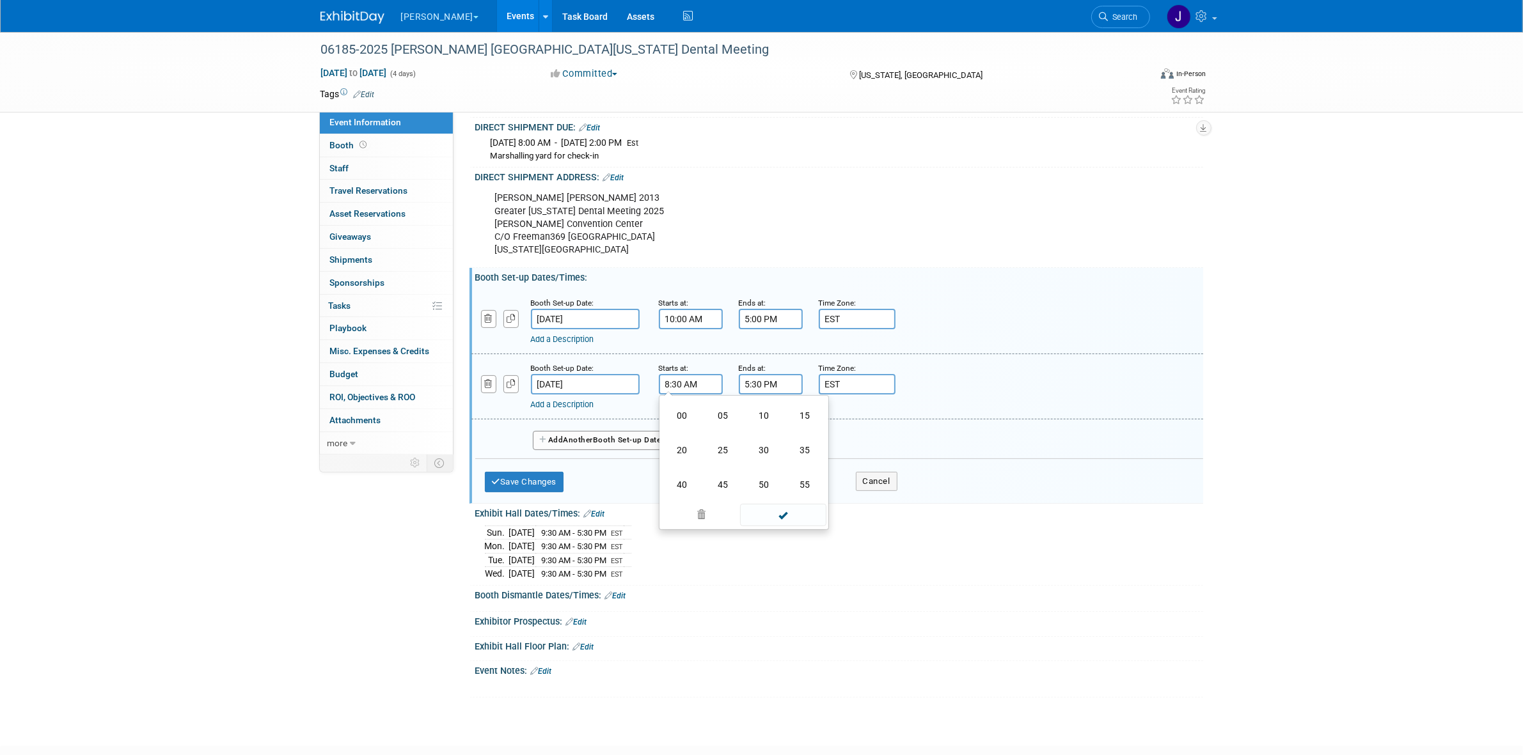
click at [679, 429] on td "00" at bounding box center [682, 415] width 41 height 35
type input "8:00 AM"
click at [768, 507] on span at bounding box center [783, 500] width 86 height 22
click at [762, 395] on input "5:30 PM" at bounding box center [771, 384] width 64 height 20
click at [824, 454] on span "30" at bounding box center [828, 442] width 24 height 23
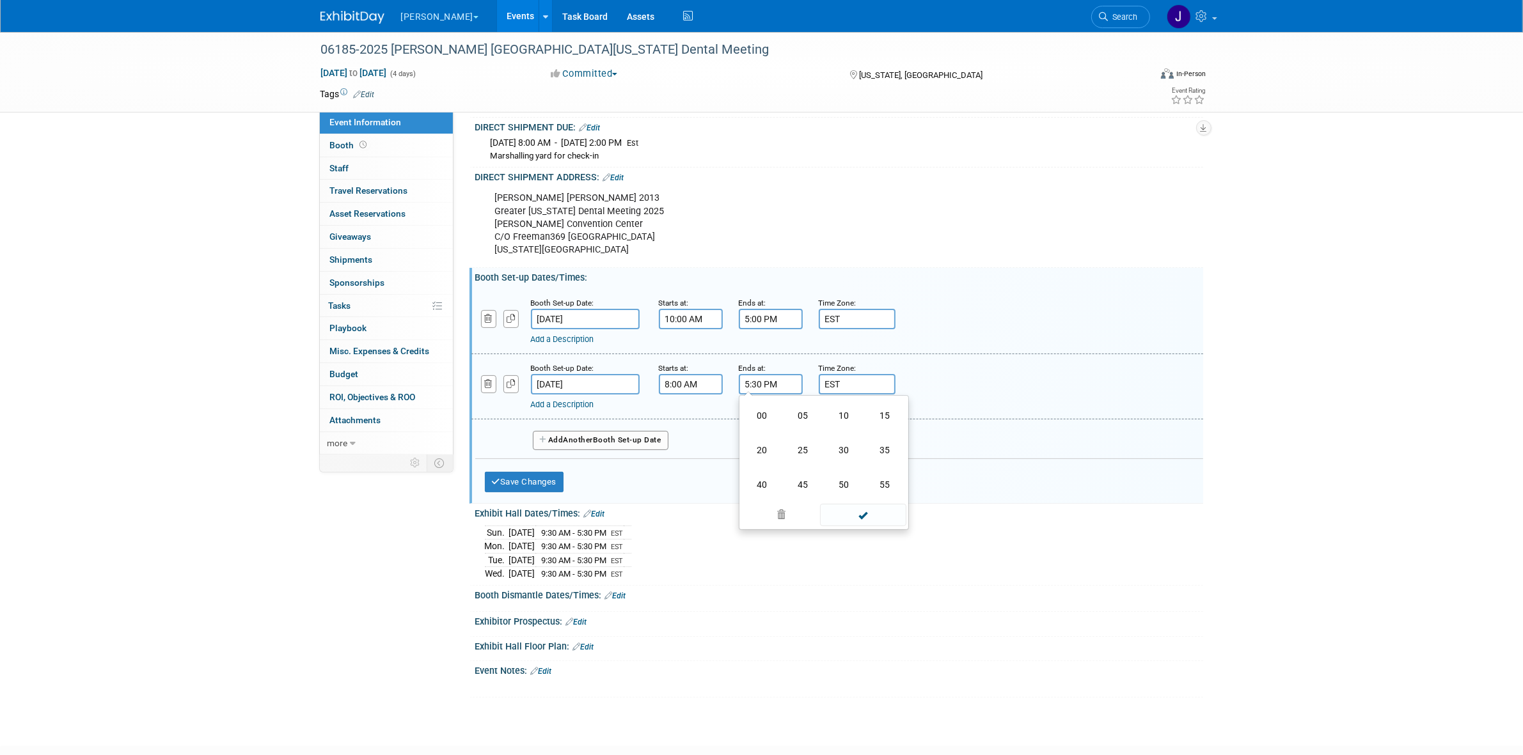
drag, startPoint x: 763, startPoint y: 432, endPoint x: 744, endPoint y: 418, distance: 24.2
click at [744, 418] on td "00" at bounding box center [762, 415] width 41 height 35
type input "5:00 PM"
click at [870, 507] on span at bounding box center [863, 500] width 86 height 22
click at [550, 499] on div "Save Changes Cancel" at bounding box center [691, 479] width 413 height 40
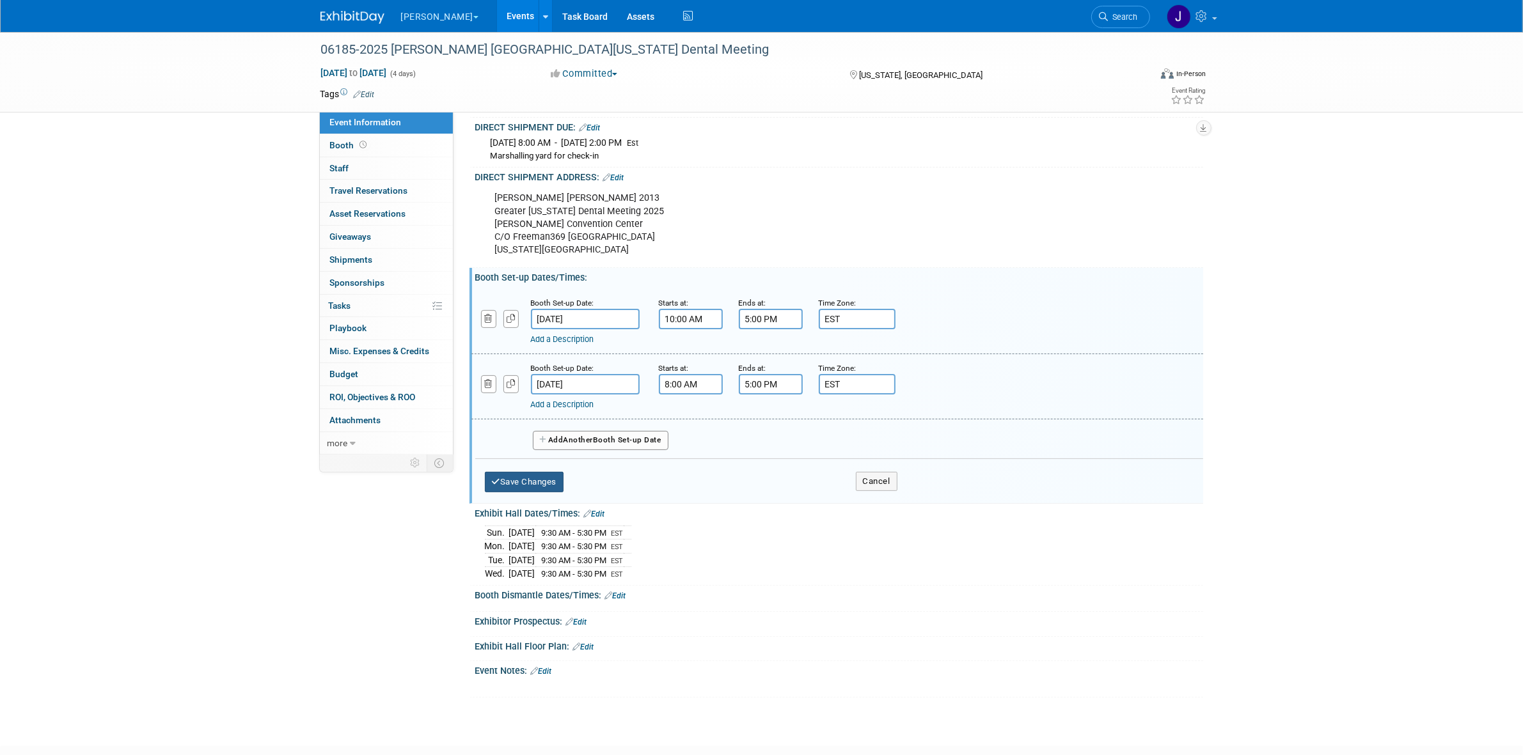
click at [549, 492] on button "Save Changes" at bounding box center [524, 482] width 79 height 20
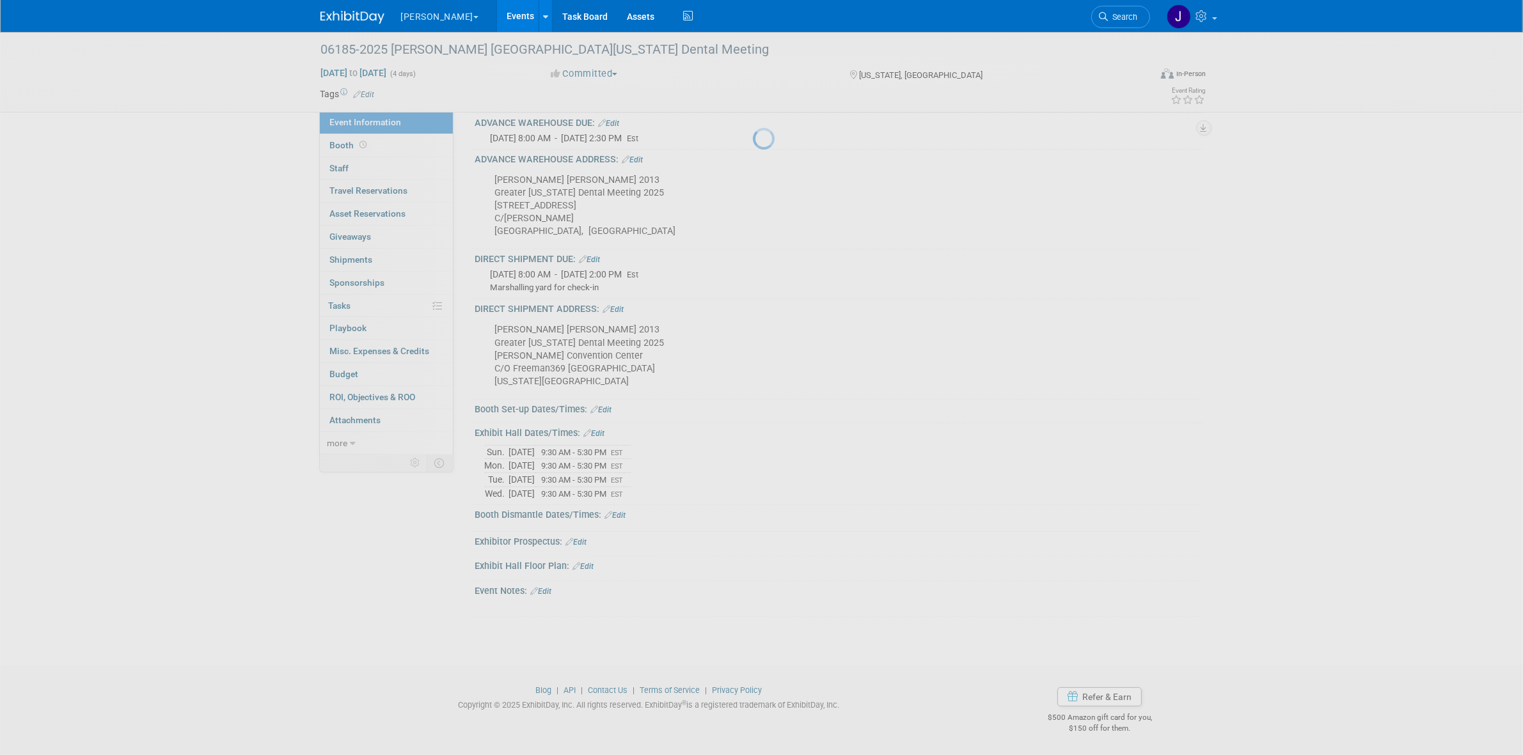
scroll to position [240, 0]
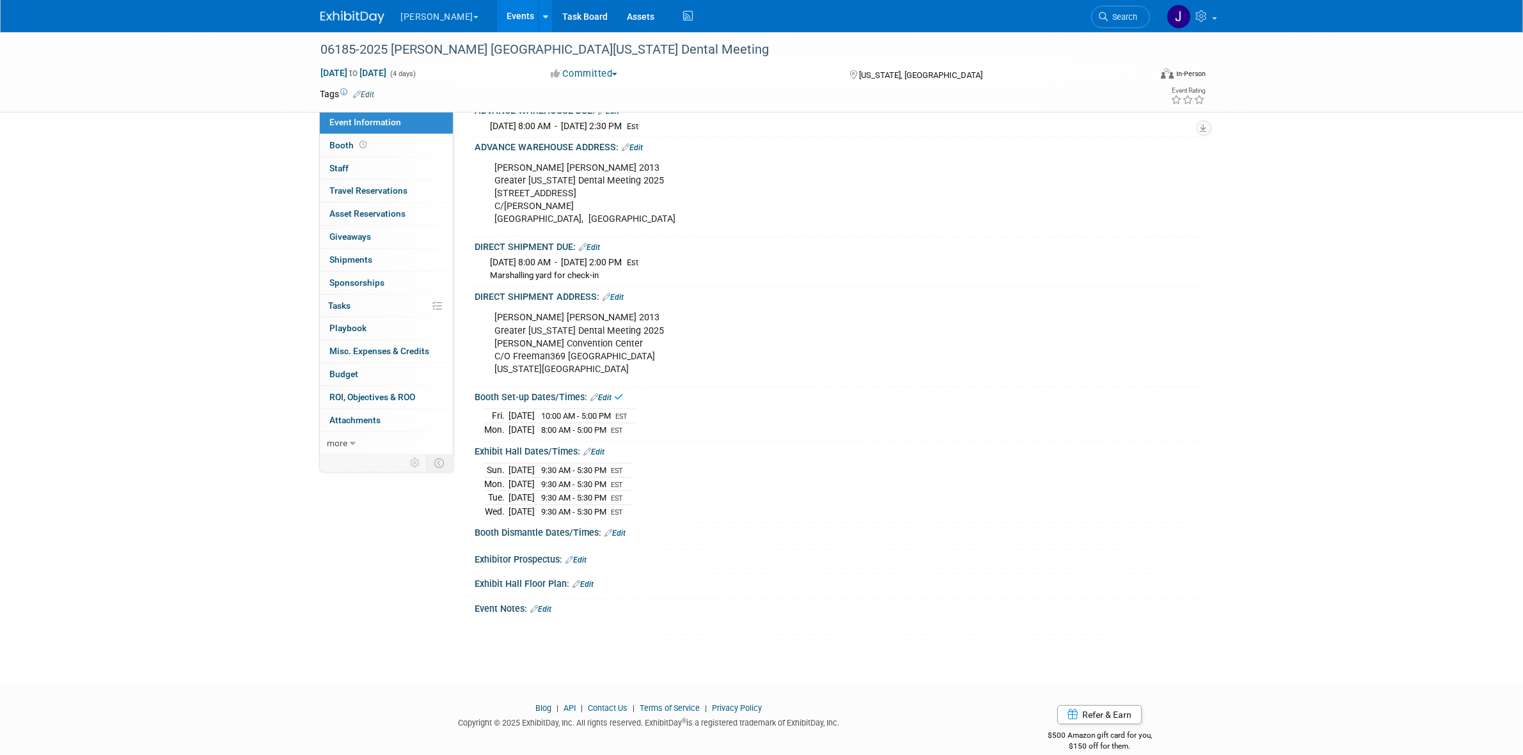
click at [614, 404] on div "Booth Set-up Dates/Times: Edit" at bounding box center [839, 396] width 728 height 17
click at [612, 402] on link "Edit" at bounding box center [601, 397] width 21 height 9
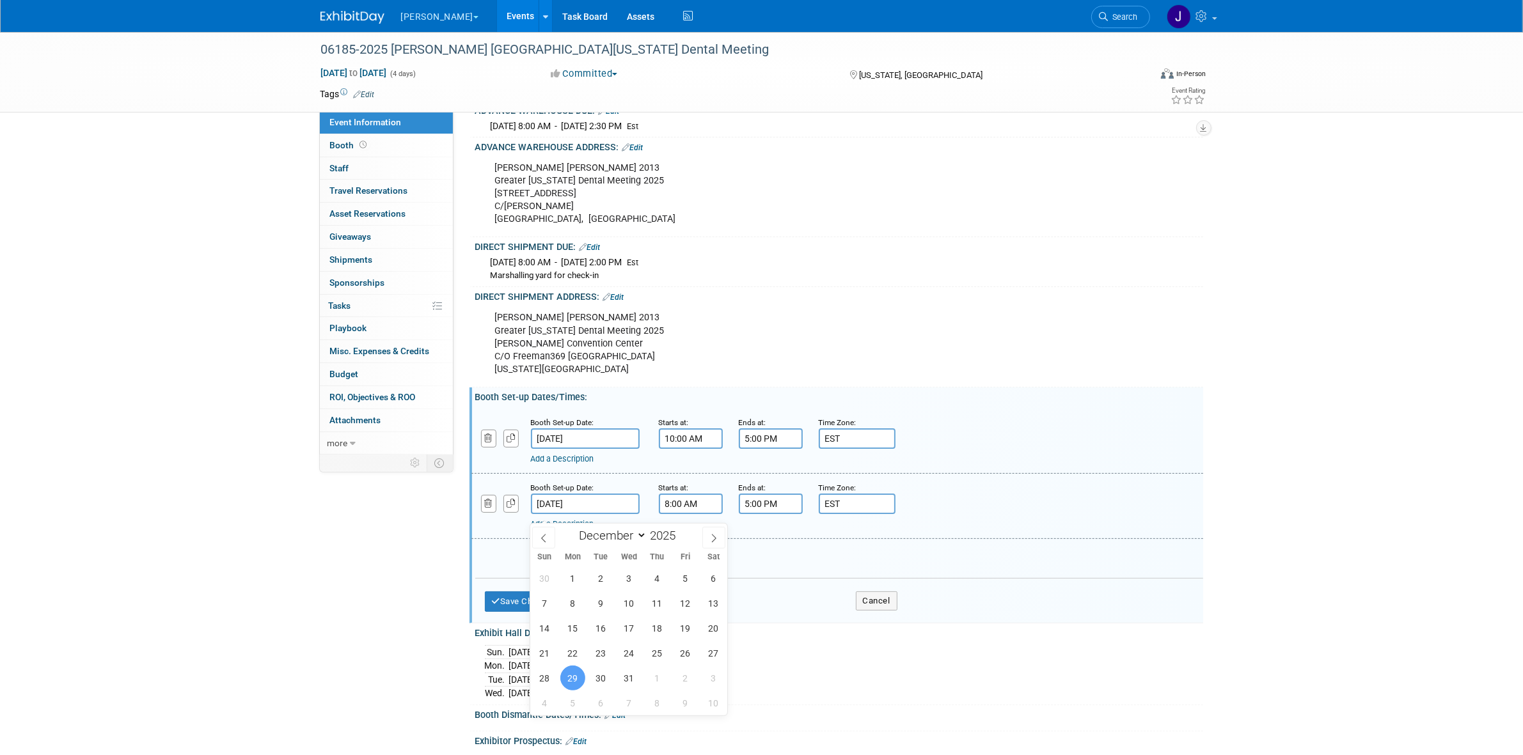
click at [567, 514] on input "Dec 29, 2025" at bounding box center [585, 504] width 109 height 20
click at [539, 534] on icon at bounding box center [543, 538] width 9 height 9
select select "10"
click at [702, 676] on span "29" at bounding box center [713, 678] width 25 height 25
type input "[DATE]"
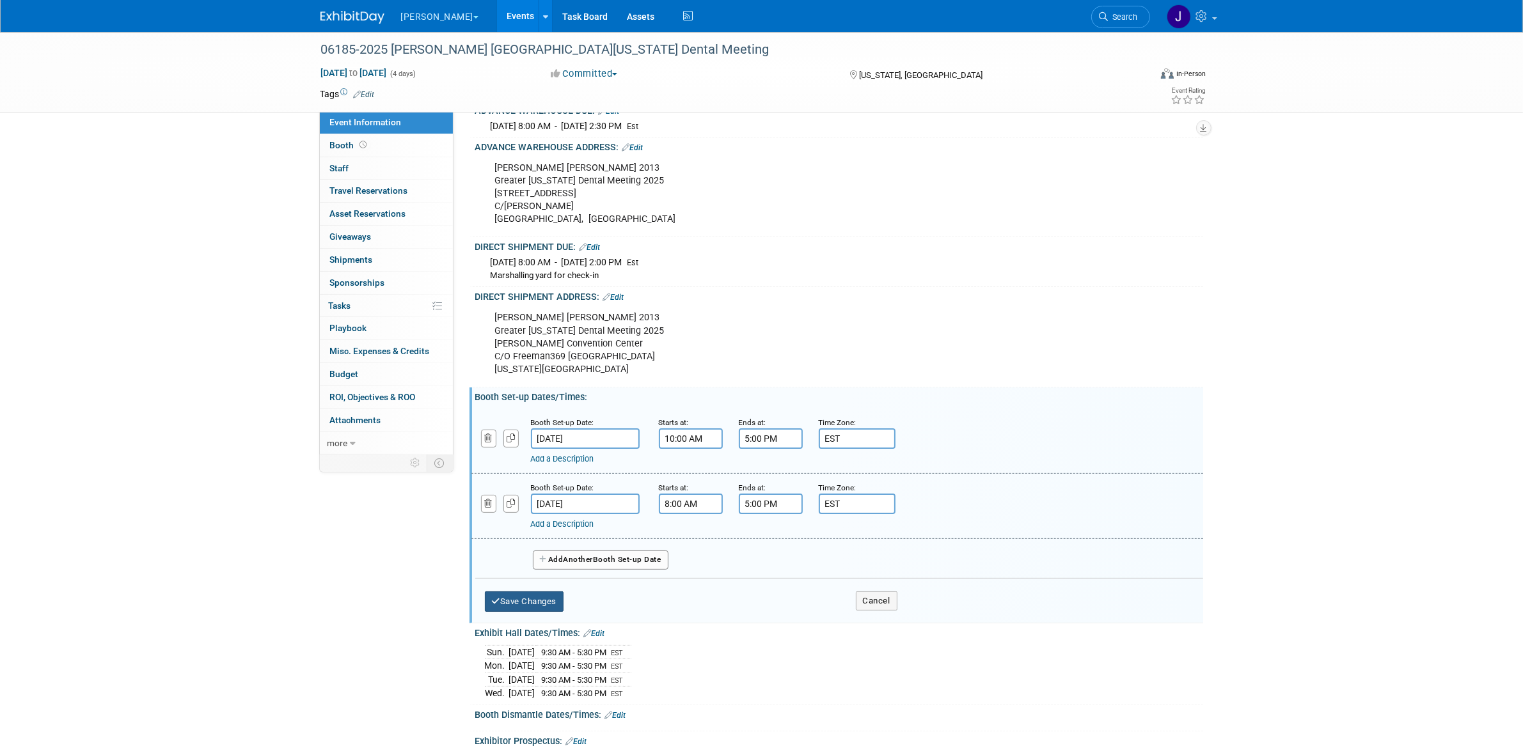
click at [516, 606] on button "Save Changes" at bounding box center [524, 602] width 79 height 20
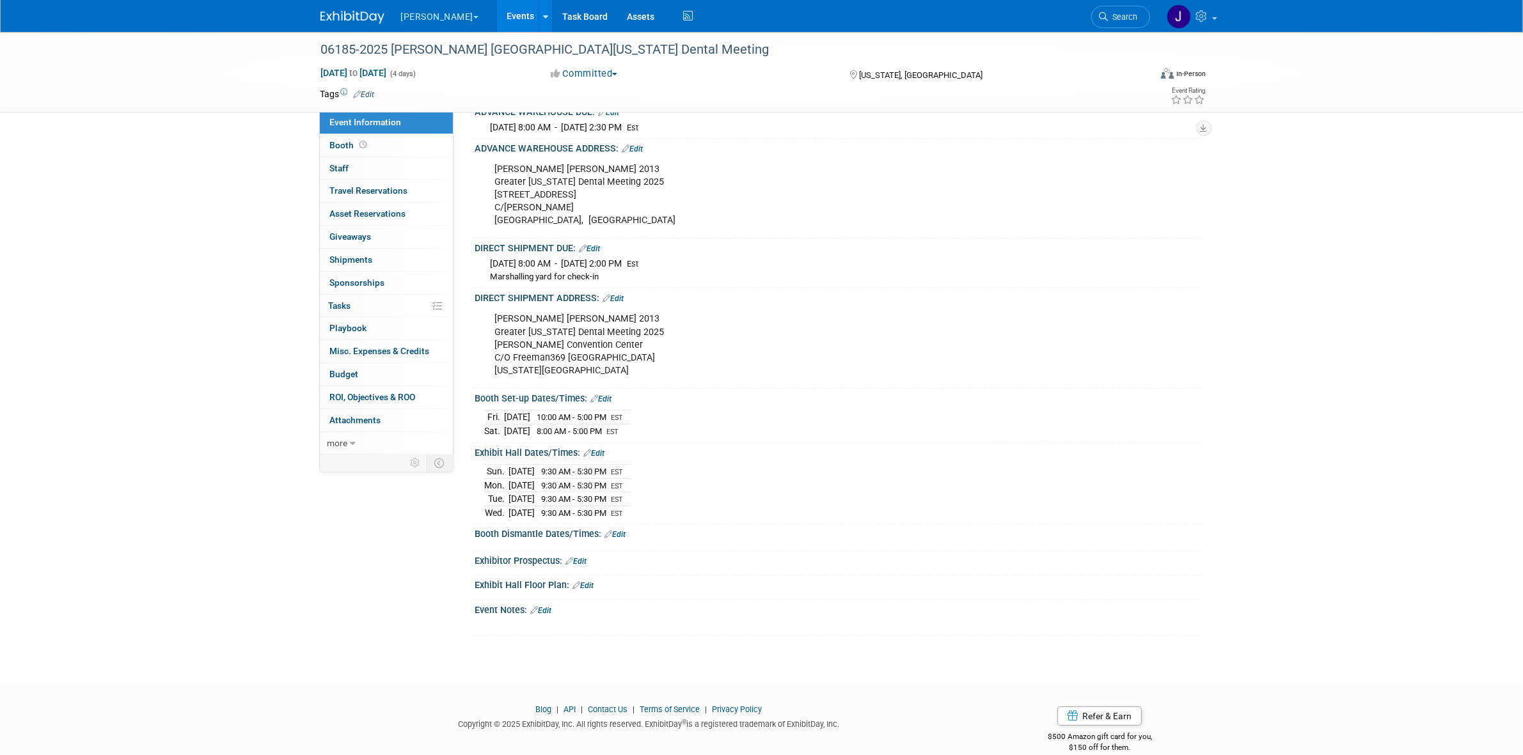
click at [561, 405] on div "Booth Set-up Dates/Times: Edit" at bounding box center [839, 397] width 728 height 17
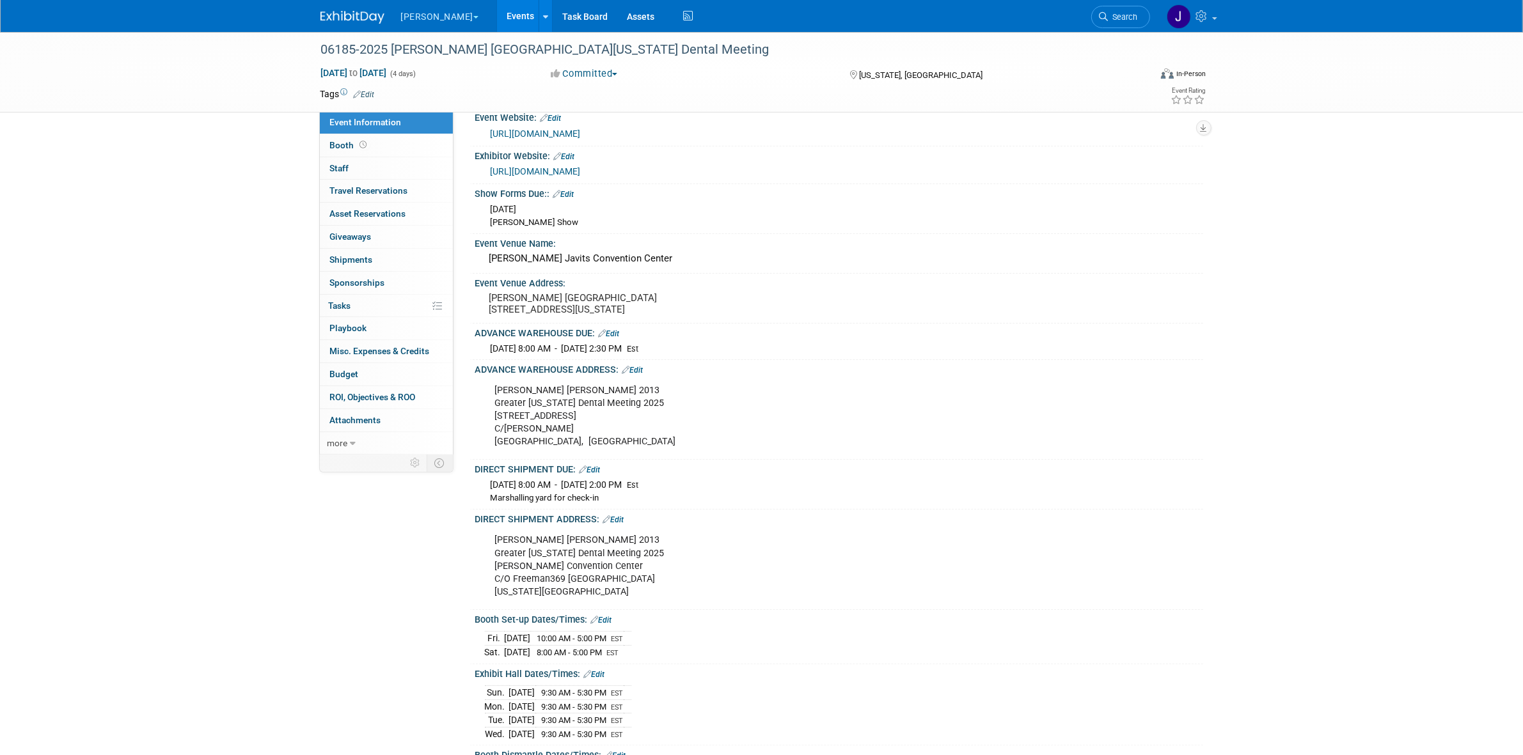
scroll to position [0, 0]
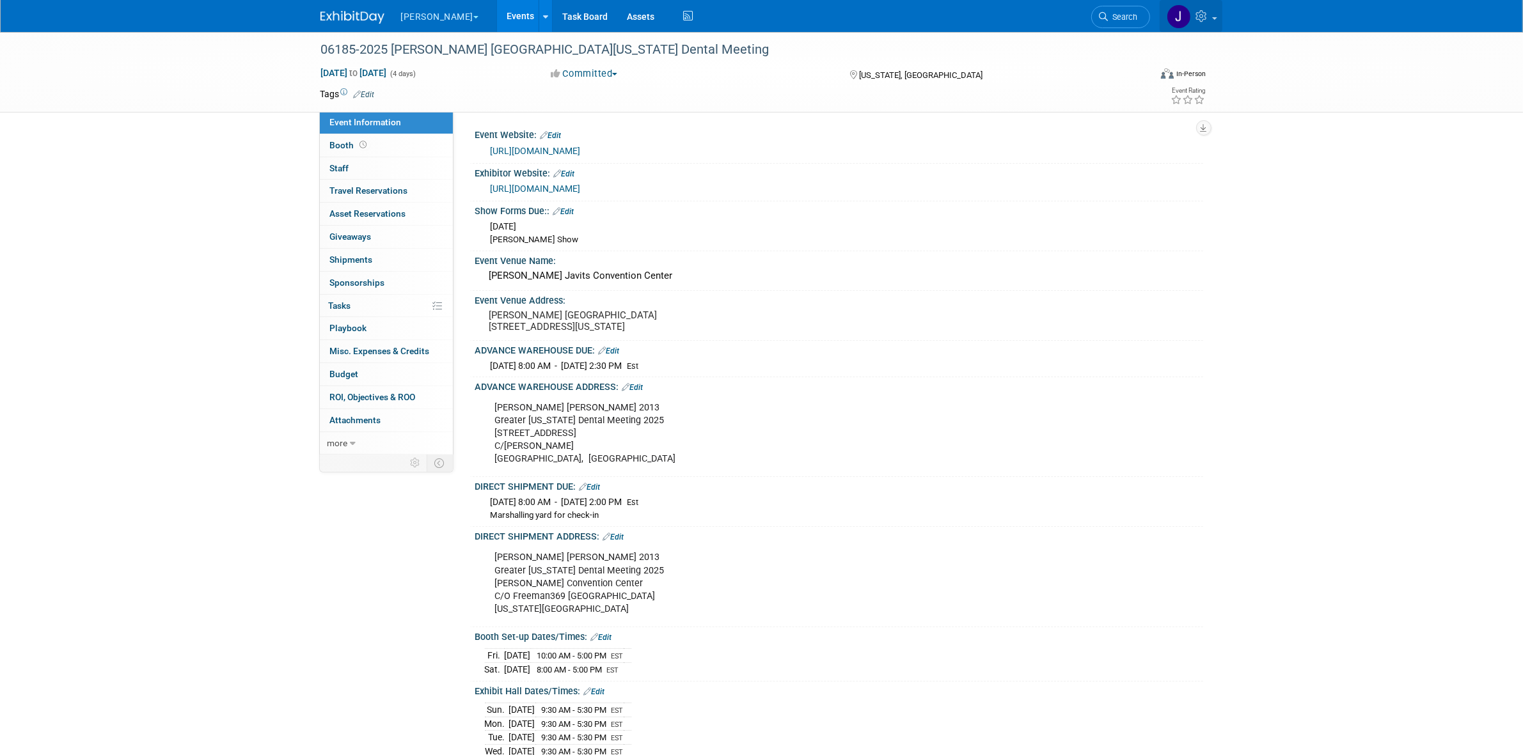
click at [1194, 8] on link at bounding box center [1191, 16] width 63 height 32
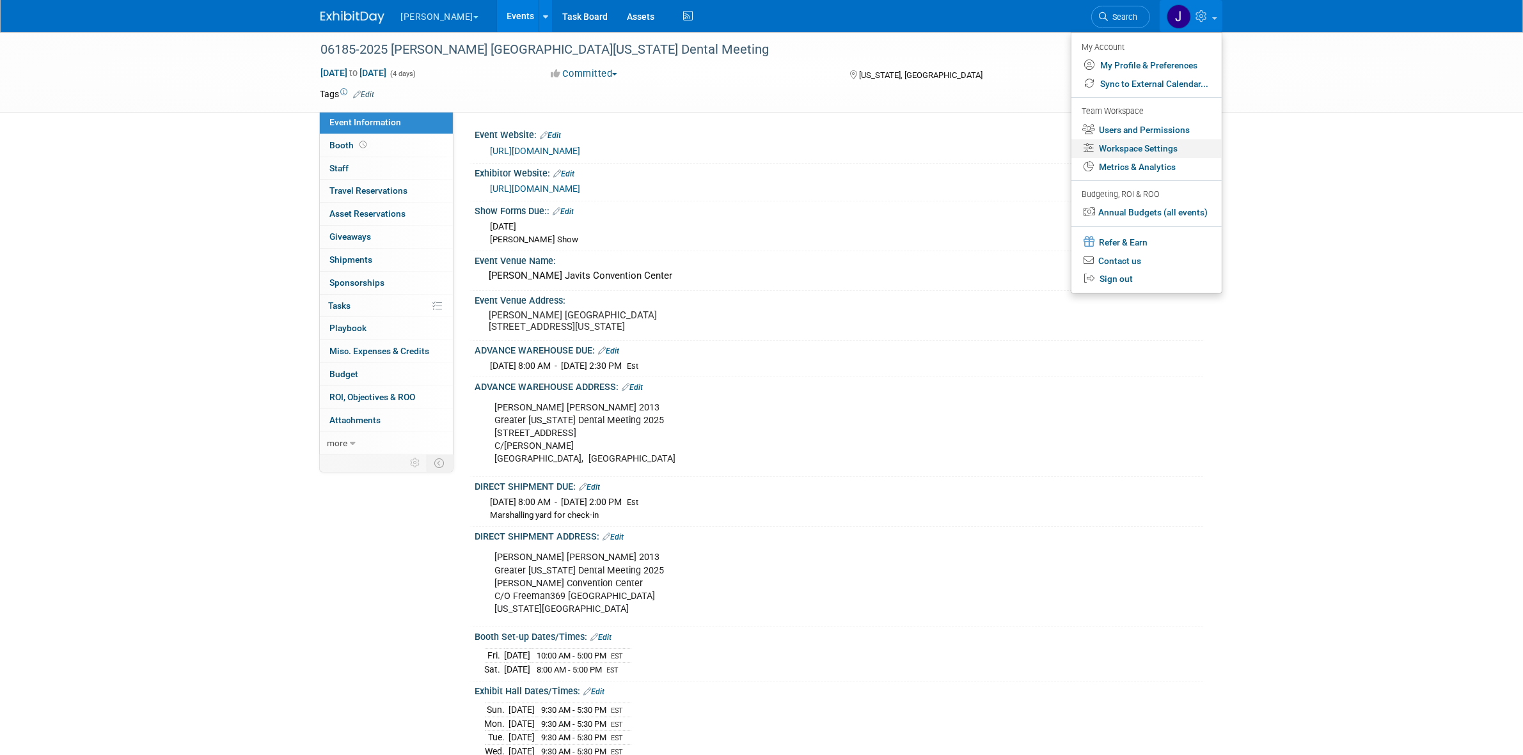
click at [1147, 150] on link "Workspace Settings" at bounding box center [1146, 148] width 150 height 19
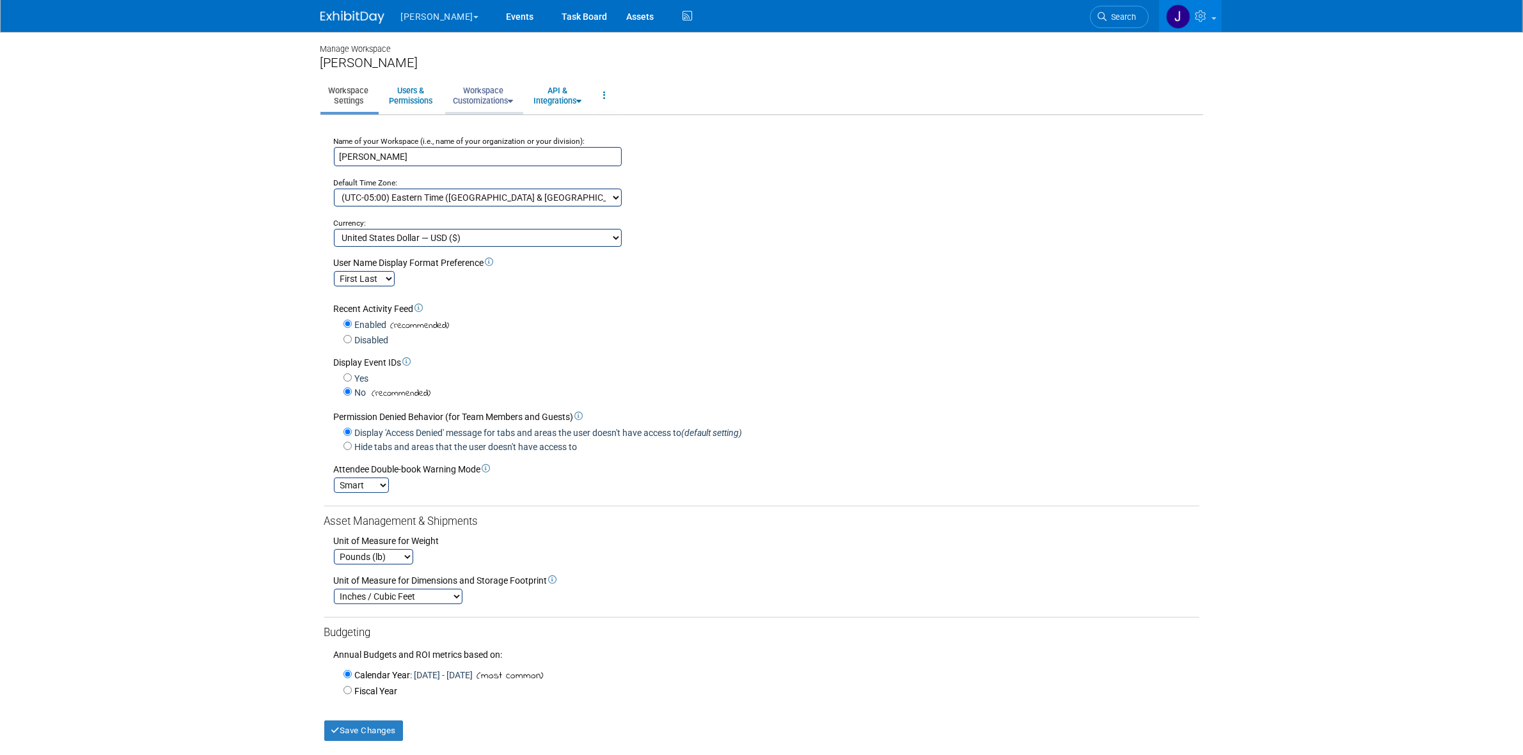
click at [494, 101] on link "Workspace Customizations" at bounding box center [483, 95] width 77 height 31
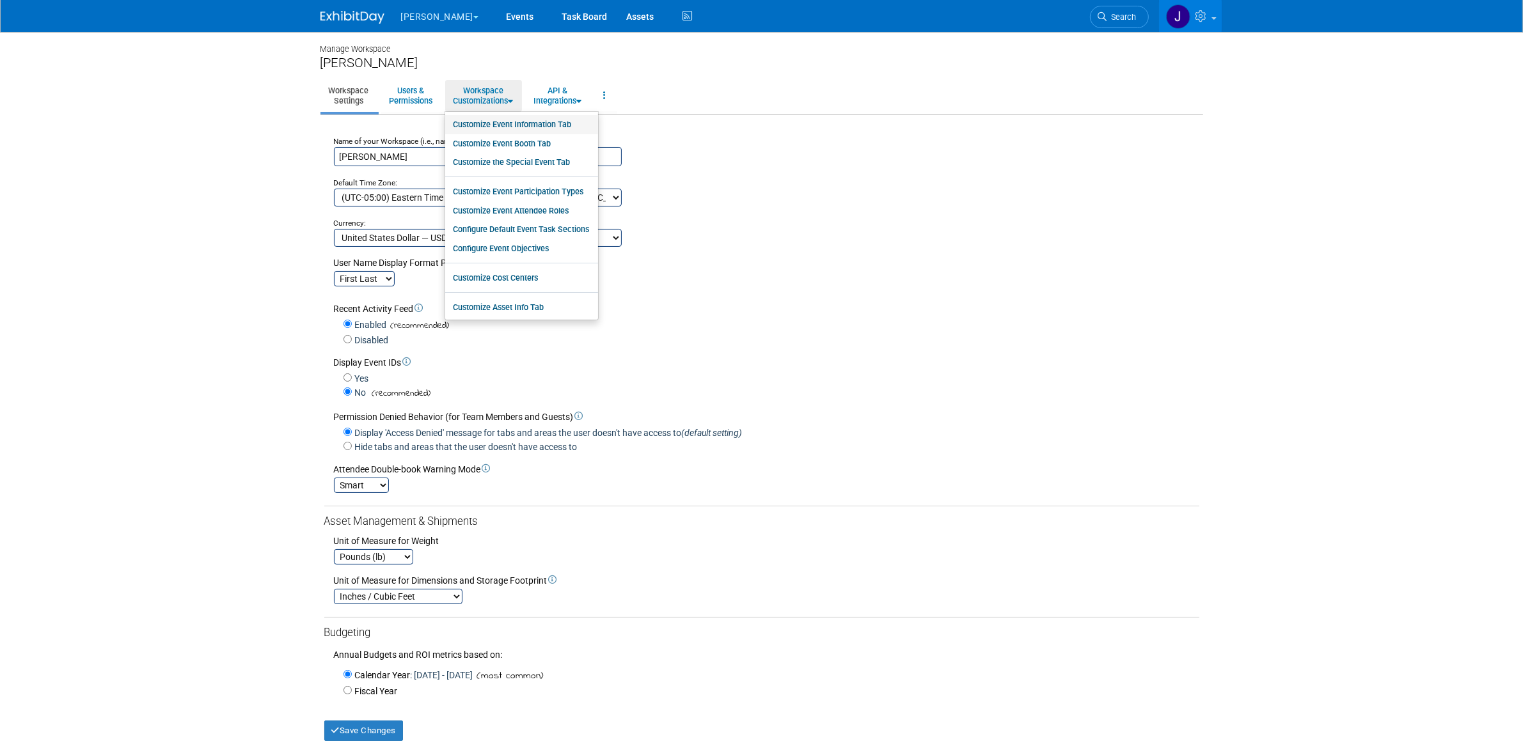
click at [496, 123] on link "Customize Event Information Tab" at bounding box center [521, 124] width 153 height 19
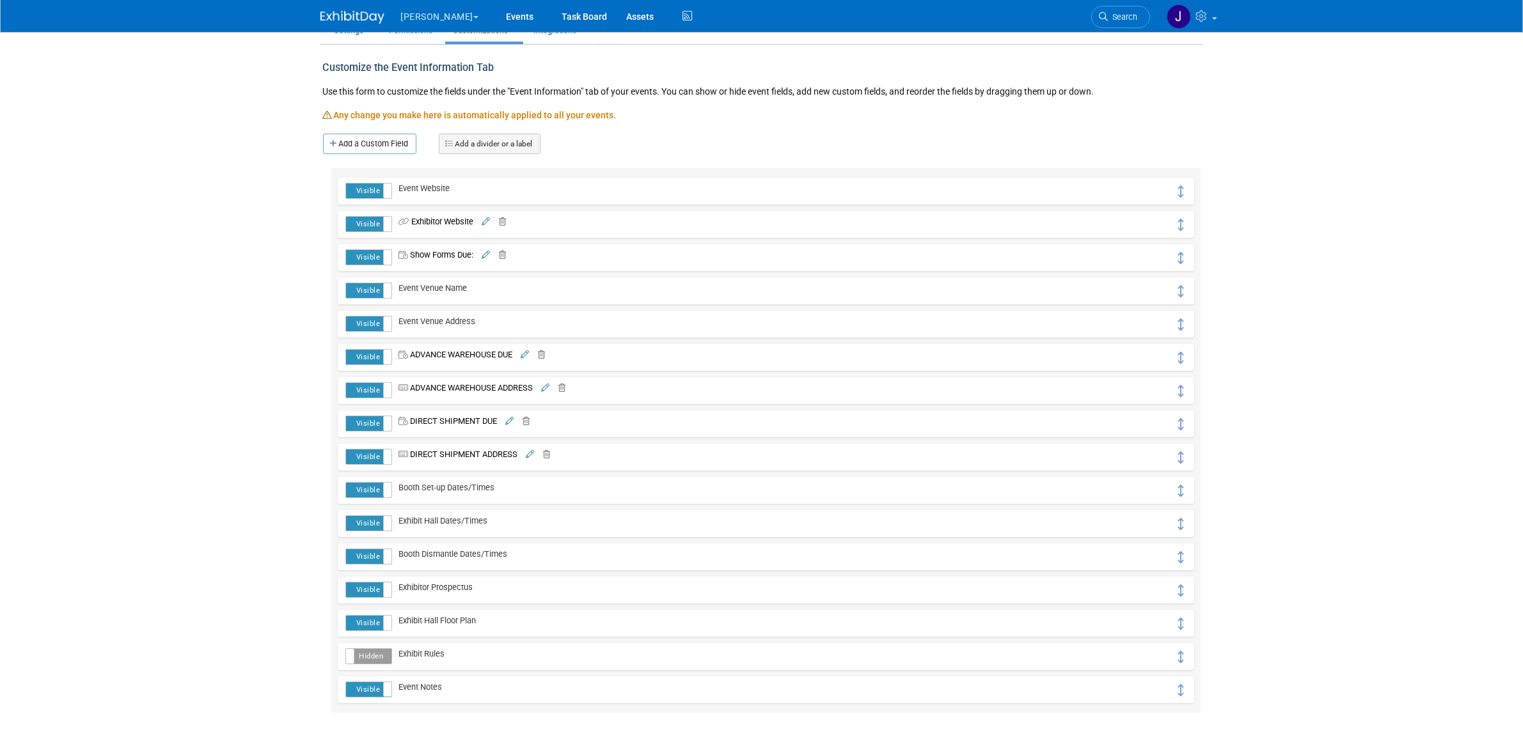
scroll to position [160, 0]
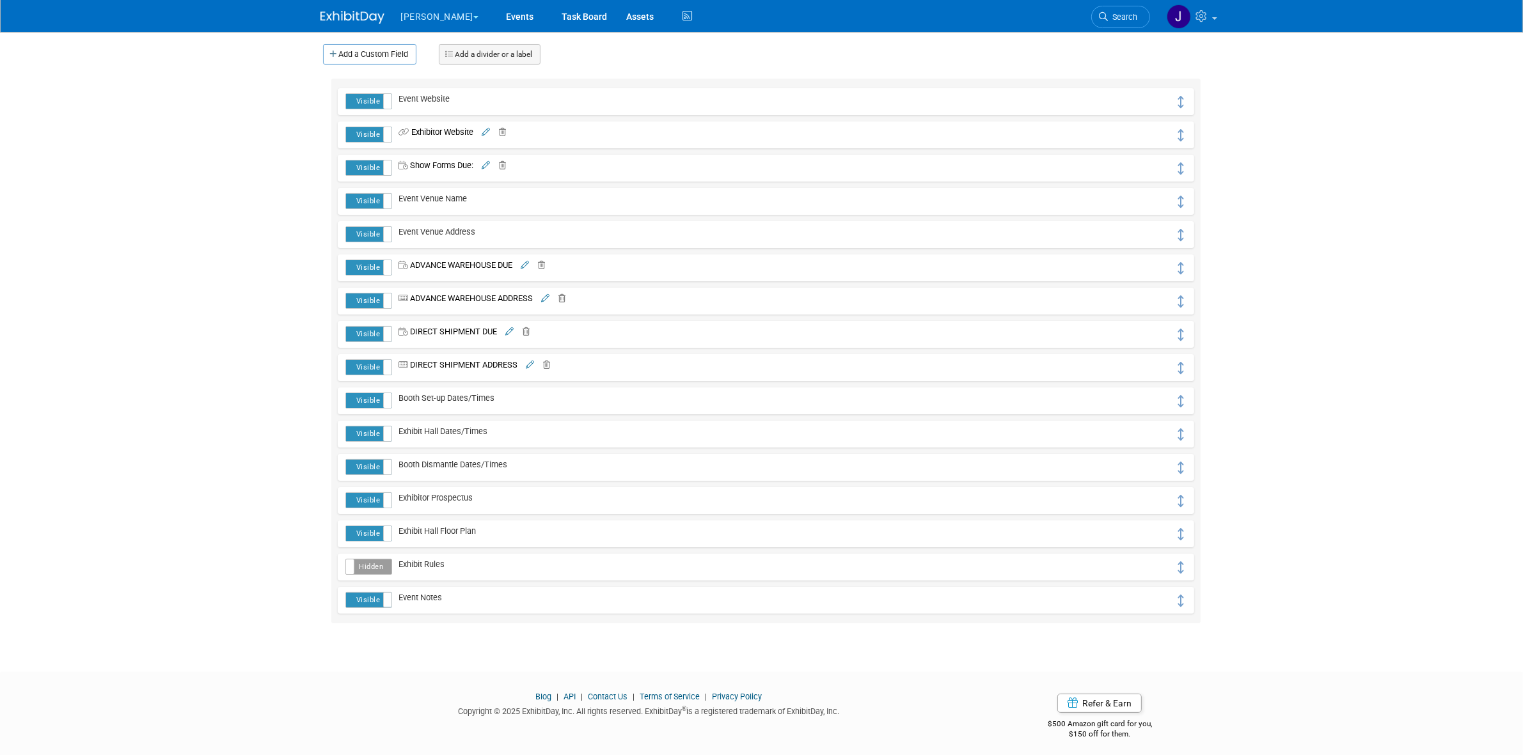
drag, startPoint x: 478, startPoint y: 439, endPoint x: 480, endPoint y: 400, distance: 39.1
click at [480, 400] on div "Visible Hidden Event Website Visible Hidden Exhibitor Website" at bounding box center [765, 351] width 869 height 545
drag, startPoint x: 1178, startPoint y: 435, endPoint x: 1181, endPoint y: 395, distance: 40.4
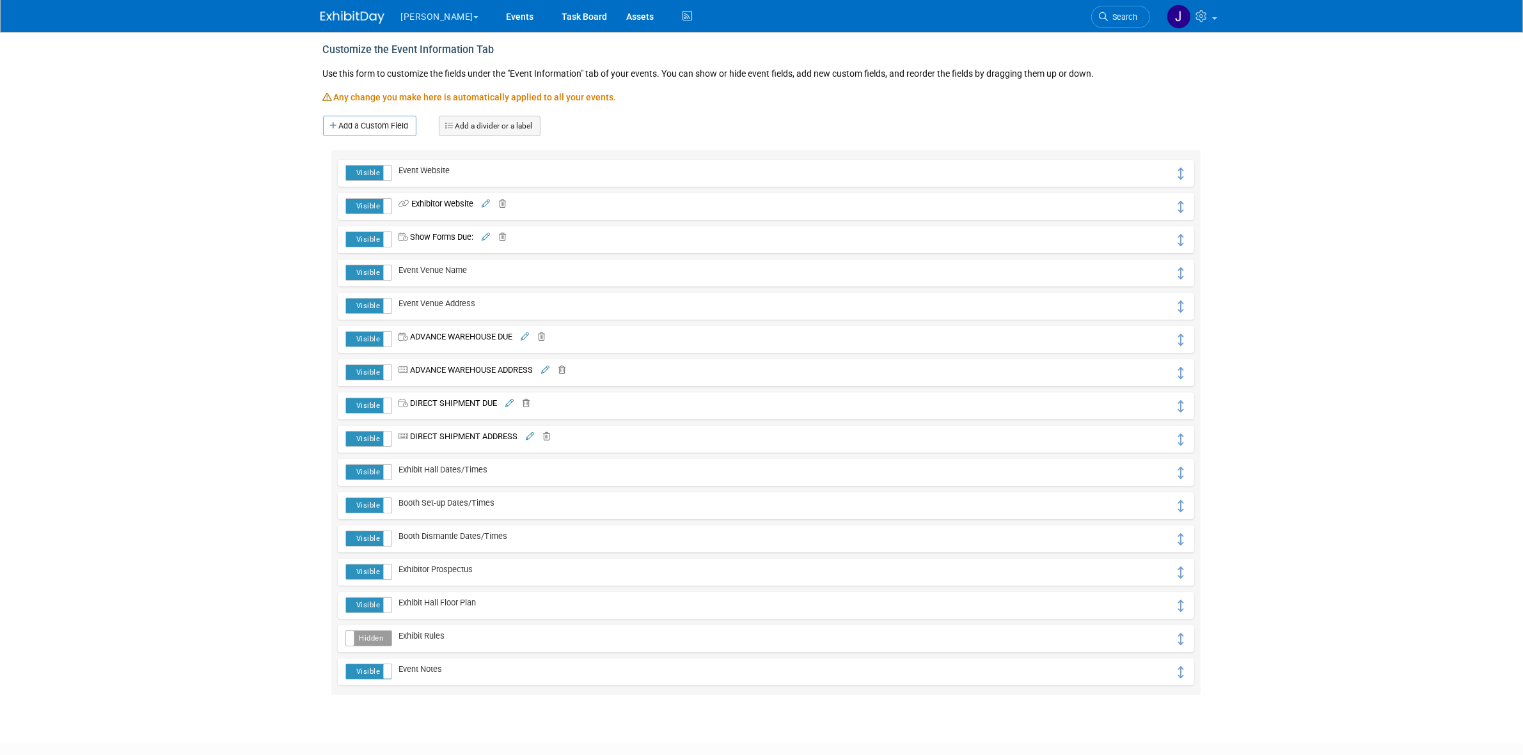
scroll to position [0, 0]
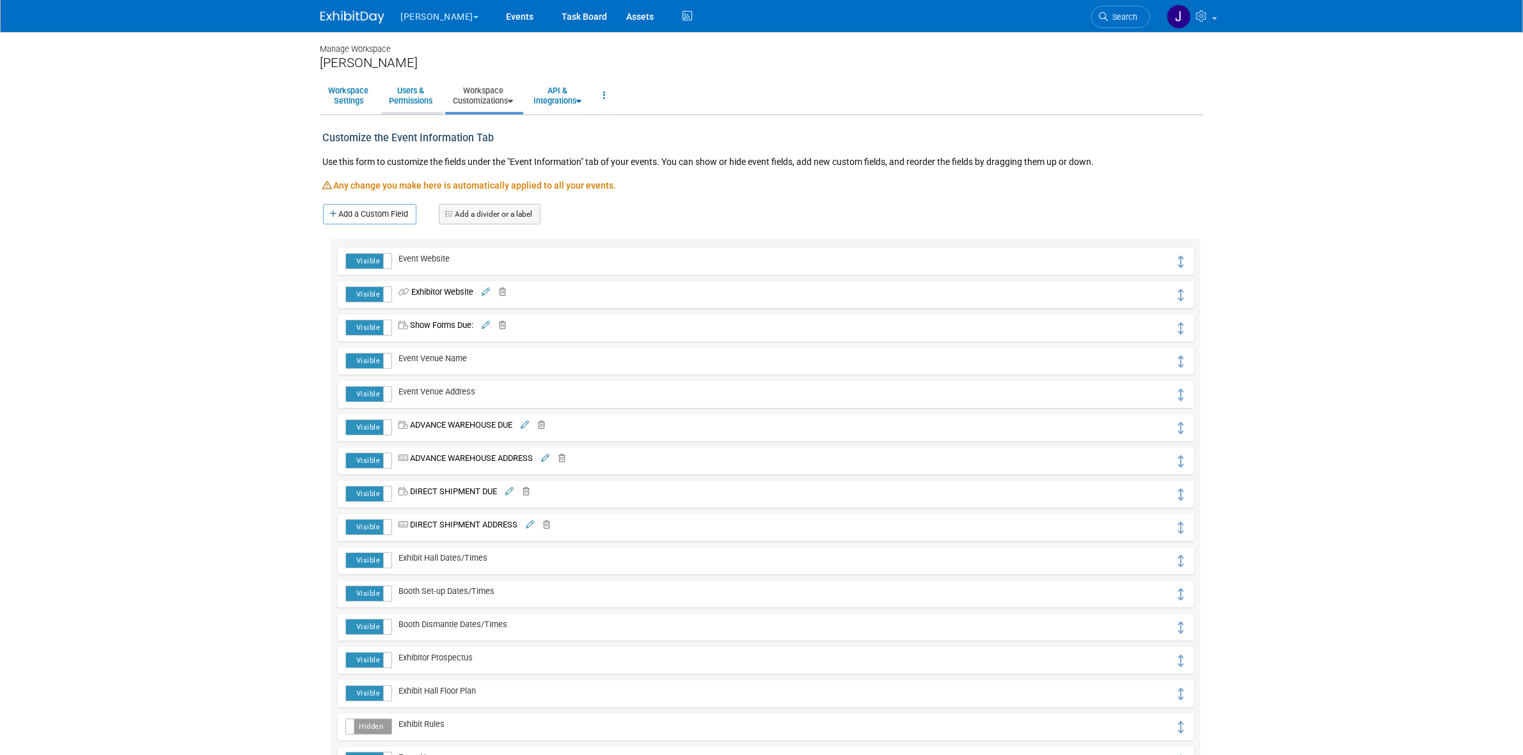
click at [419, 85] on link "Users & Permissions" at bounding box center [411, 95] width 60 height 31
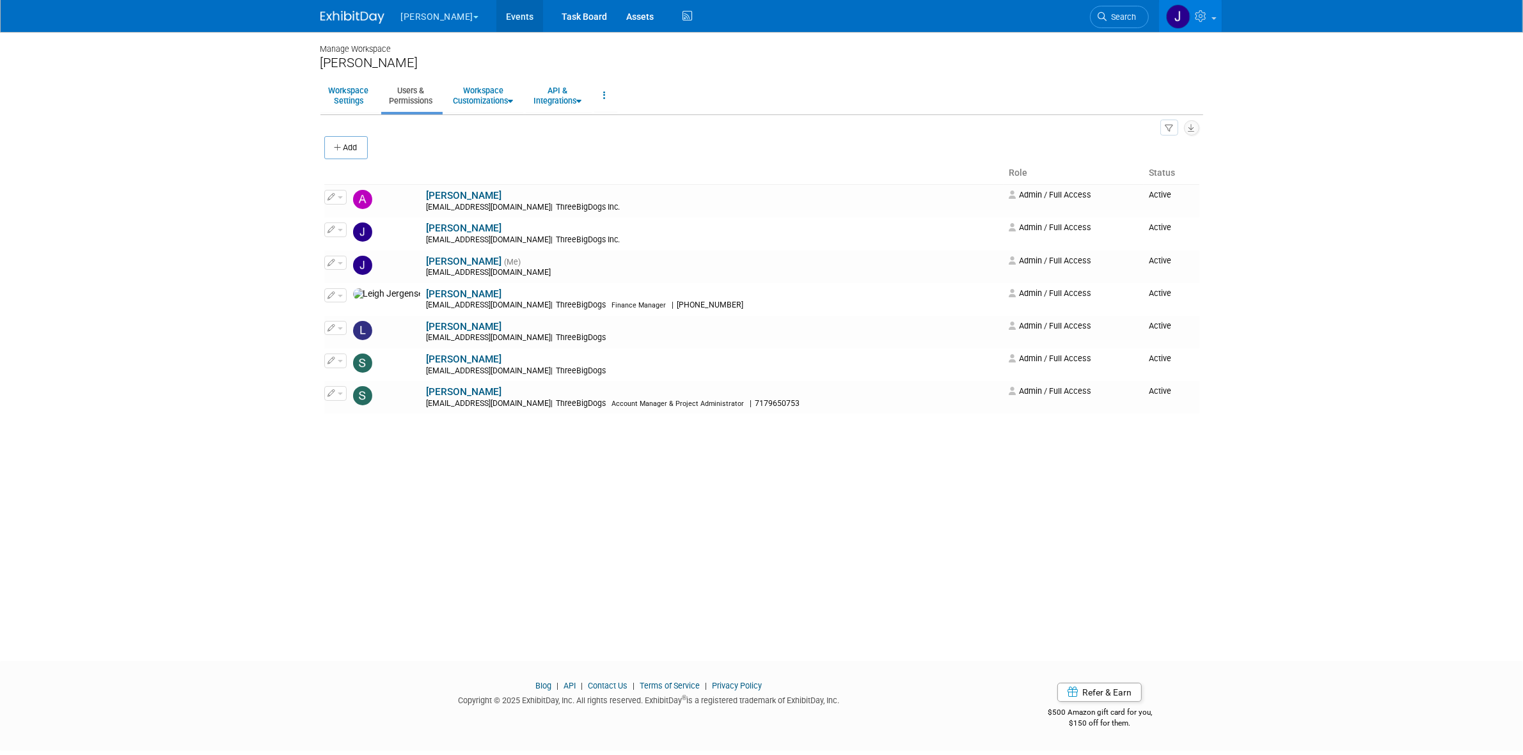
click at [496, 17] on link "Events" at bounding box center [519, 16] width 47 height 32
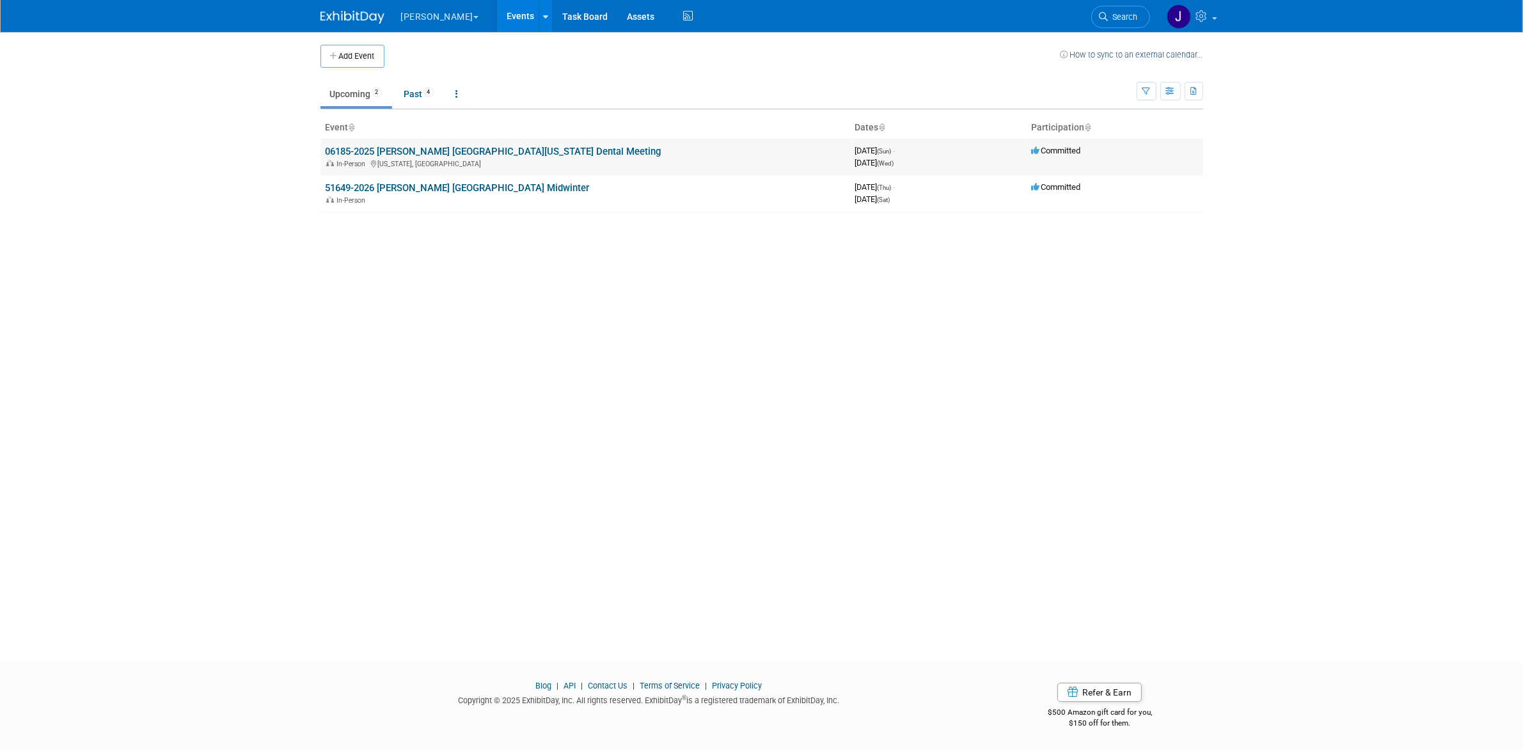
click at [429, 149] on link "06185-2025 [PERSON_NAME] [GEOGRAPHIC_DATA][US_STATE] Dental Meeting" at bounding box center [494, 152] width 336 height 12
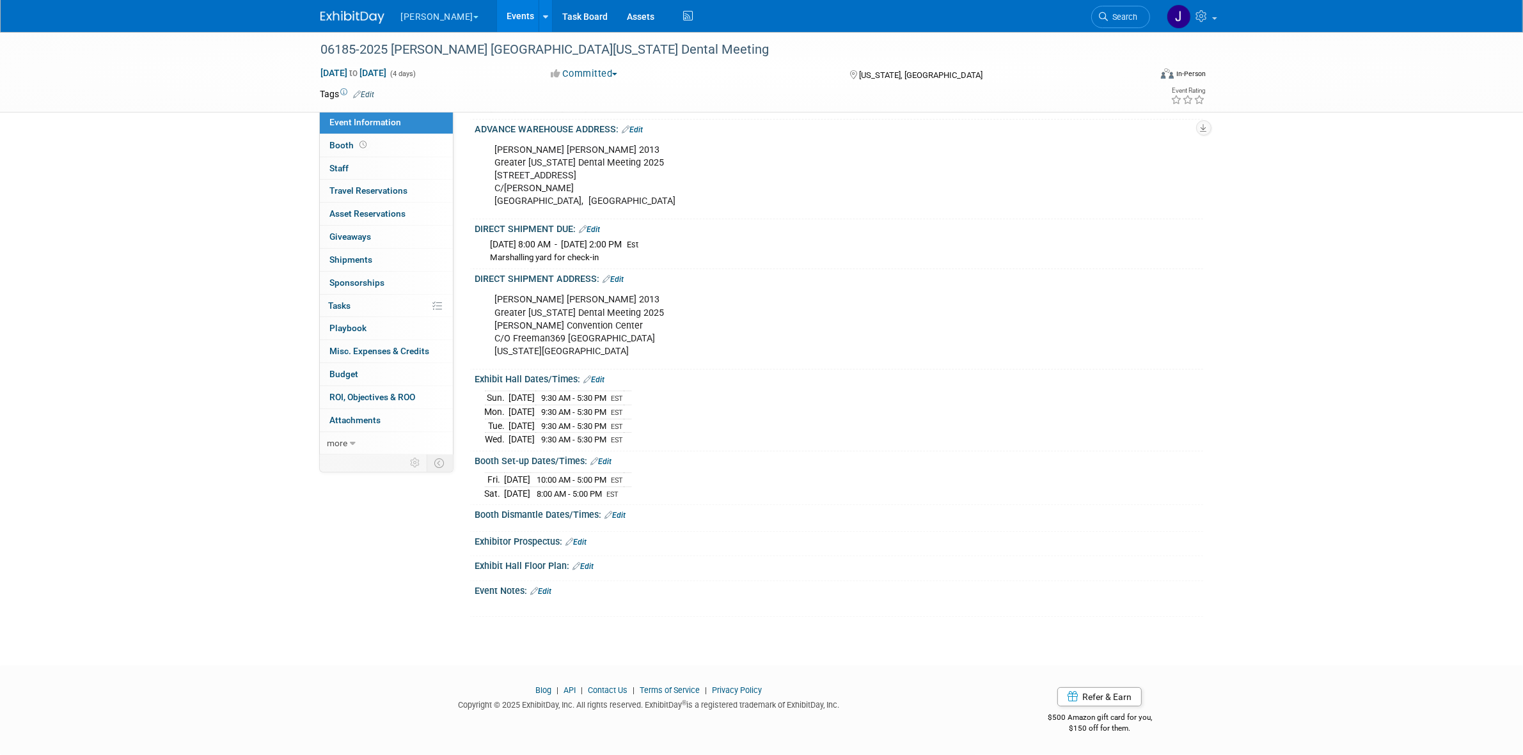
scroll to position [271, 0]
click at [618, 521] on div "Save Changes Cancel" at bounding box center [839, 525] width 728 height 8
click at [618, 519] on div "Booth Dismantle Dates/Times: Edit" at bounding box center [839, 513] width 728 height 17
click at [622, 517] on link "Edit" at bounding box center [615, 515] width 21 height 9
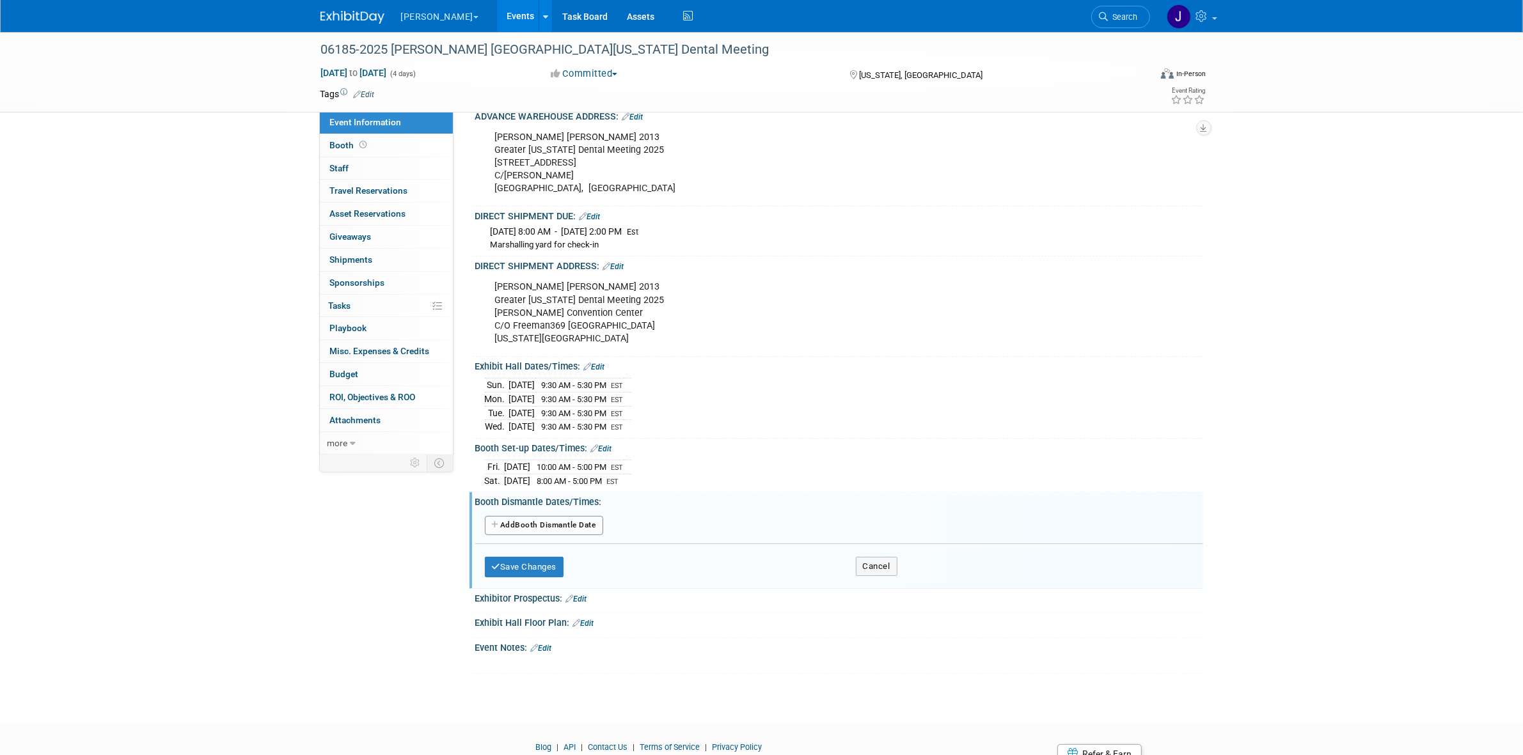
click at [540, 535] on button "Add Another Booth Dismantle Date" at bounding box center [544, 525] width 118 height 19
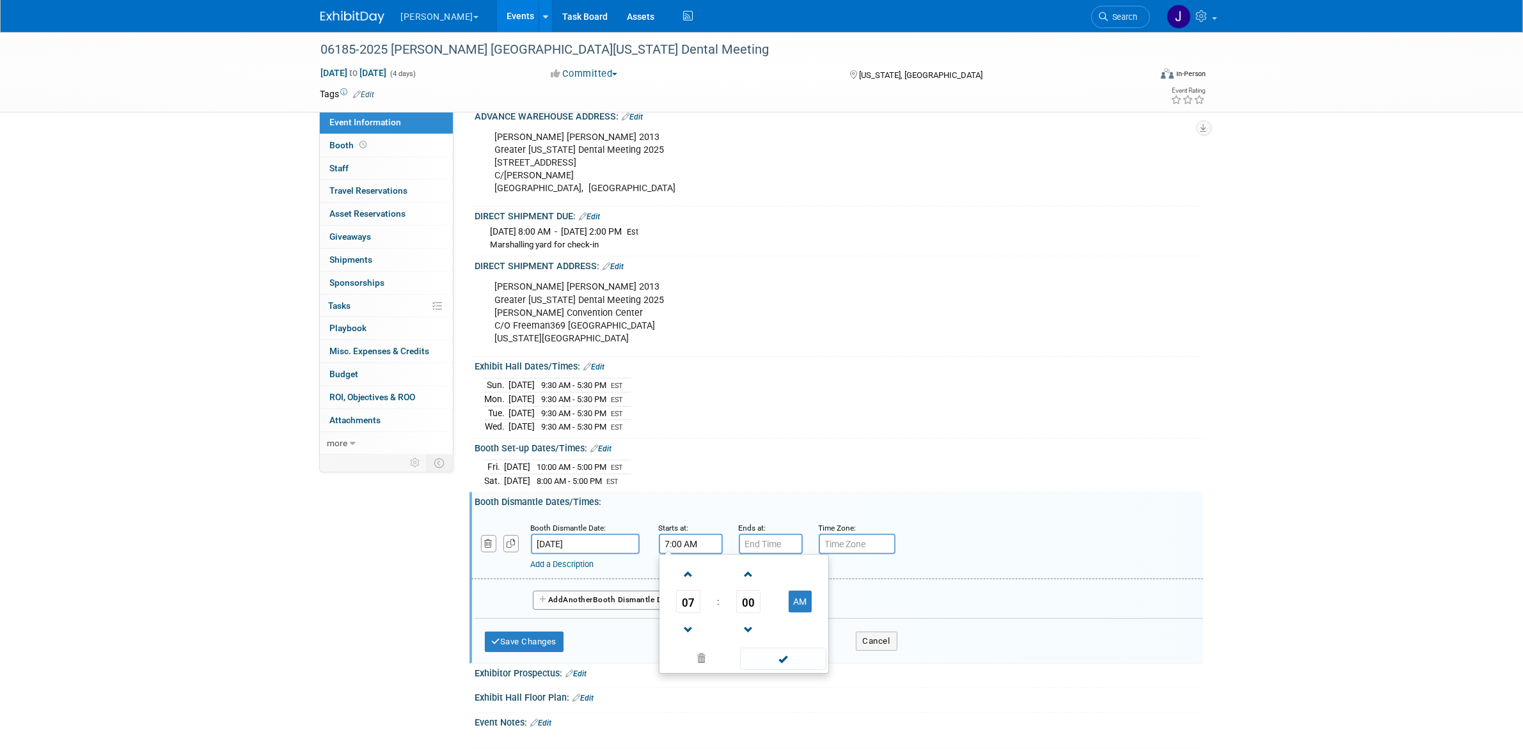
click at [707, 555] on input "7:00 AM" at bounding box center [691, 544] width 64 height 20
click at [689, 634] on span at bounding box center [688, 630] width 22 height 22
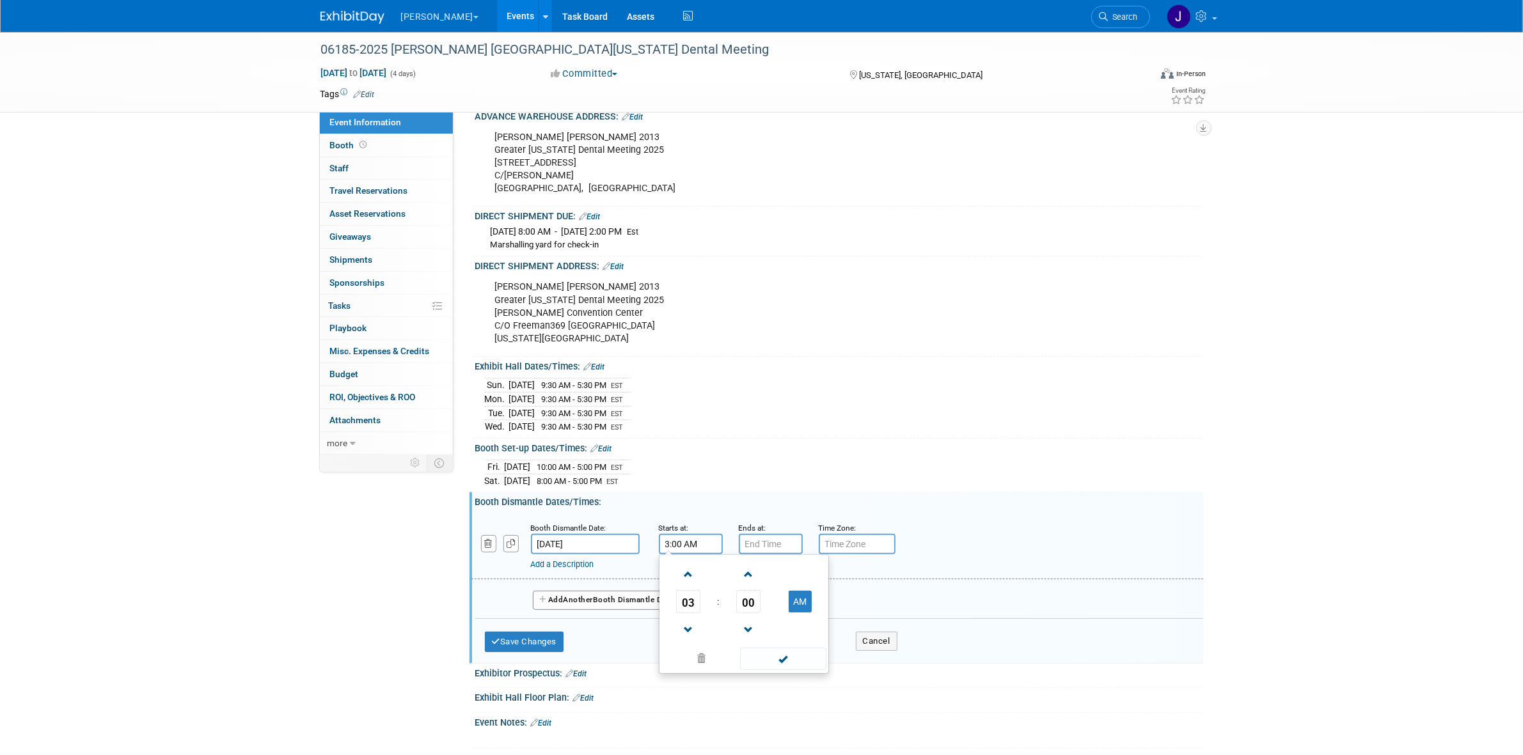
click at [782, 609] on td "AM" at bounding box center [800, 601] width 51 height 23
click at [798, 609] on button "AM" at bounding box center [800, 602] width 23 height 22
type input "3:00 PM"
click at [781, 555] on input "7:00 PM" at bounding box center [771, 544] width 64 height 20
click at [766, 585] on span at bounding box center [768, 574] width 22 height 22
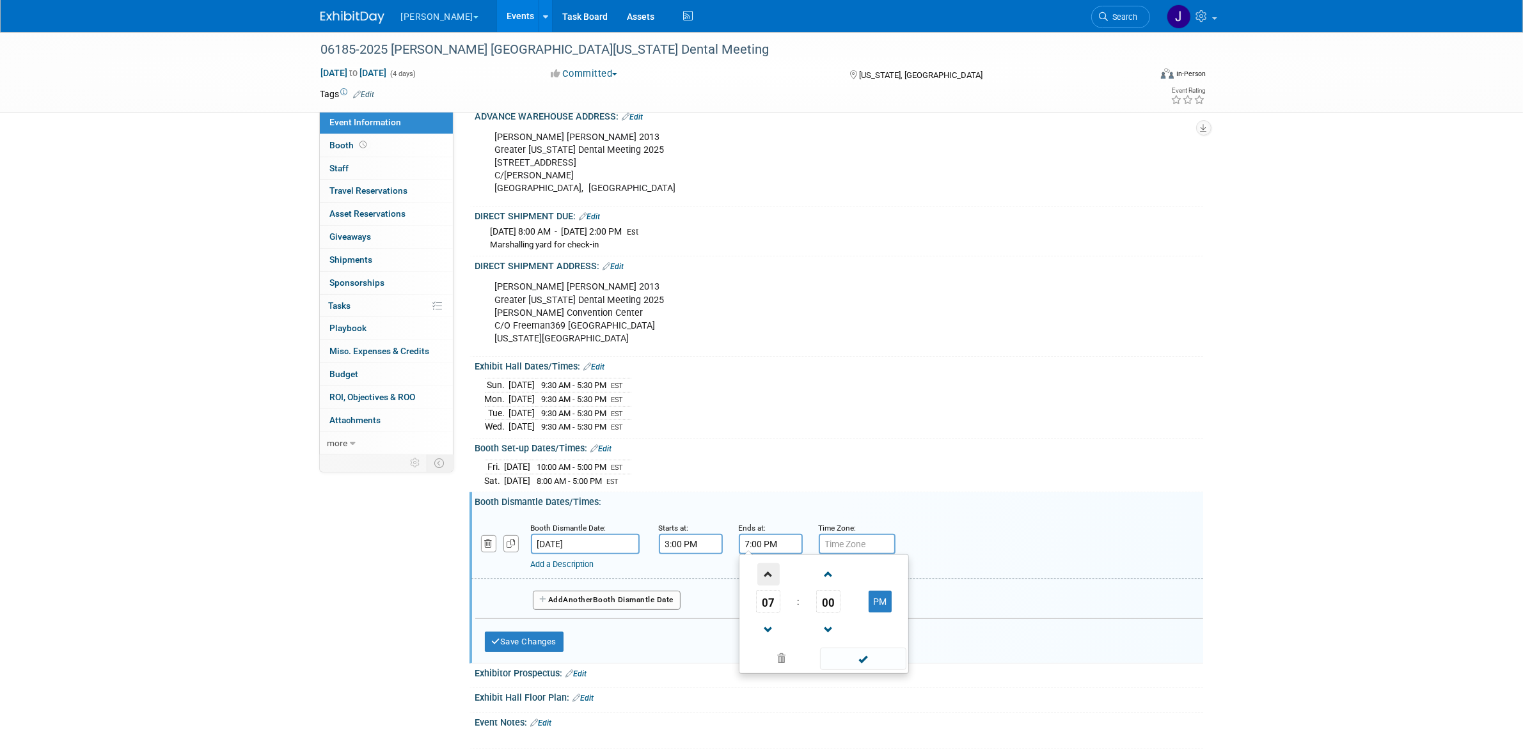
type input "8:00 PM"
click at [836, 669] on span at bounding box center [863, 659] width 86 height 22
click at [828, 555] on input "text" at bounding box center [857, 544] width 77 height 20
type input "EST"
click at [504, 553] on button "button" at bounding box center [510, 543] width 15 height 17
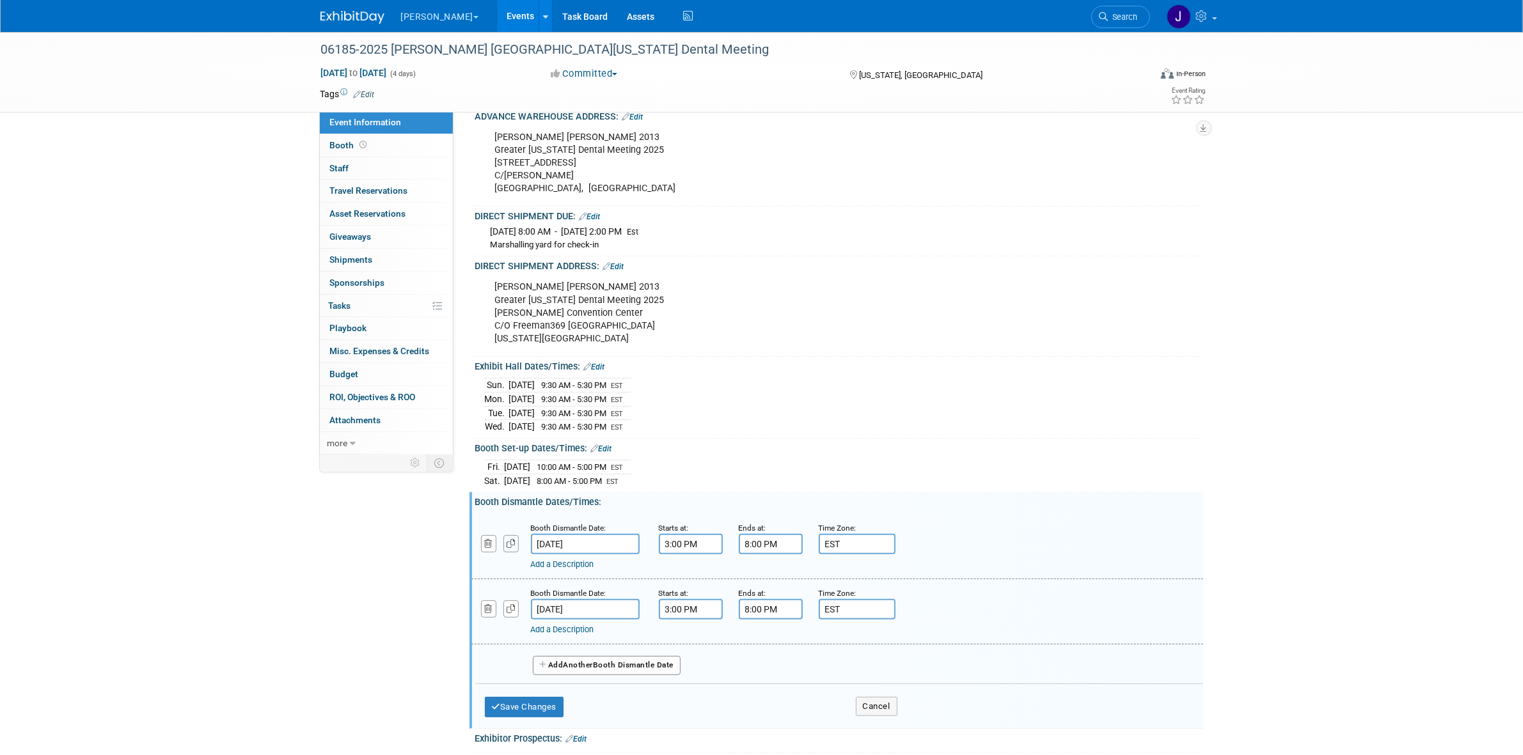
click at [504, 553] on button "button" at bounding box center [510, 543] width 15 height 17
select select "11"
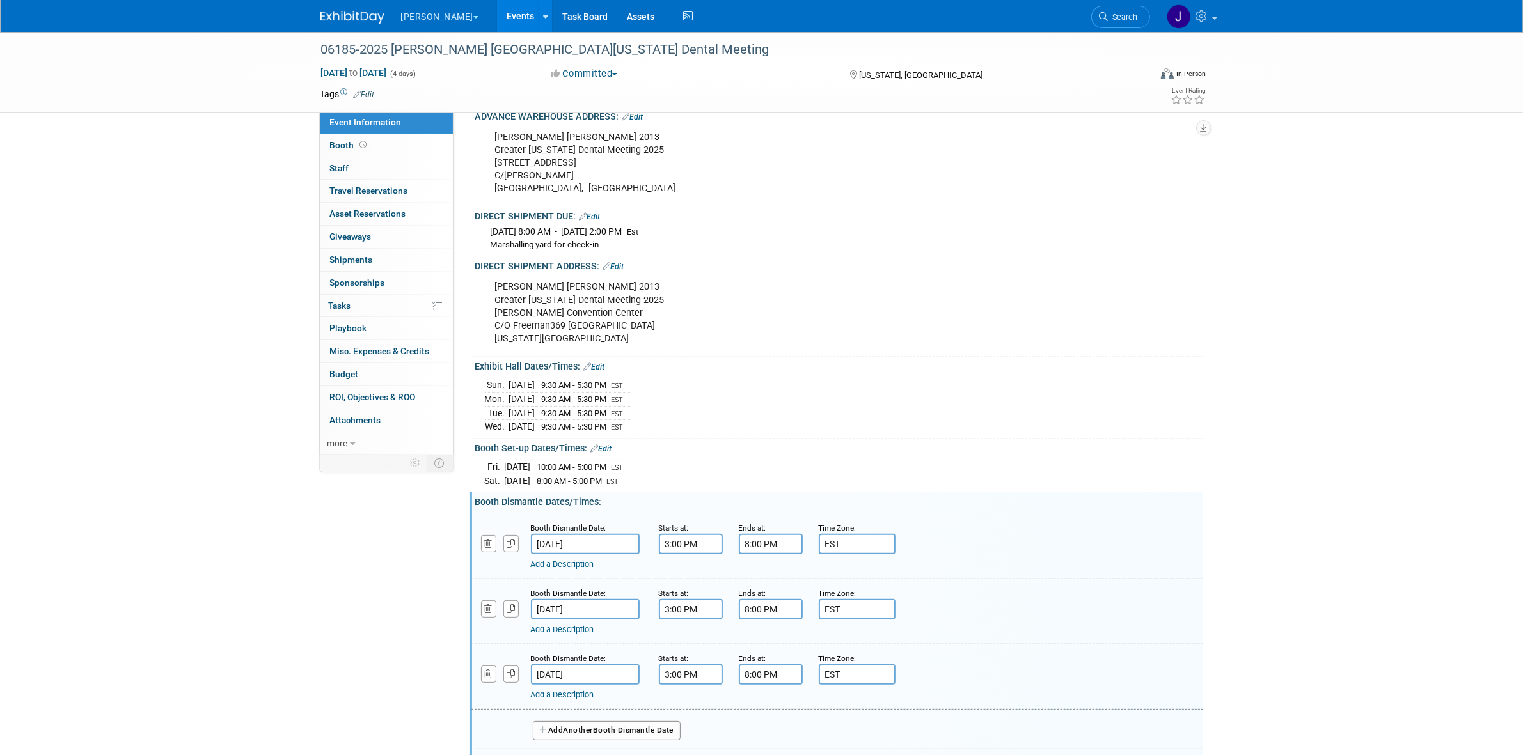
click at [578, 620] on input "[DATE]" at bounding box center [585, 609] width 109 height 20
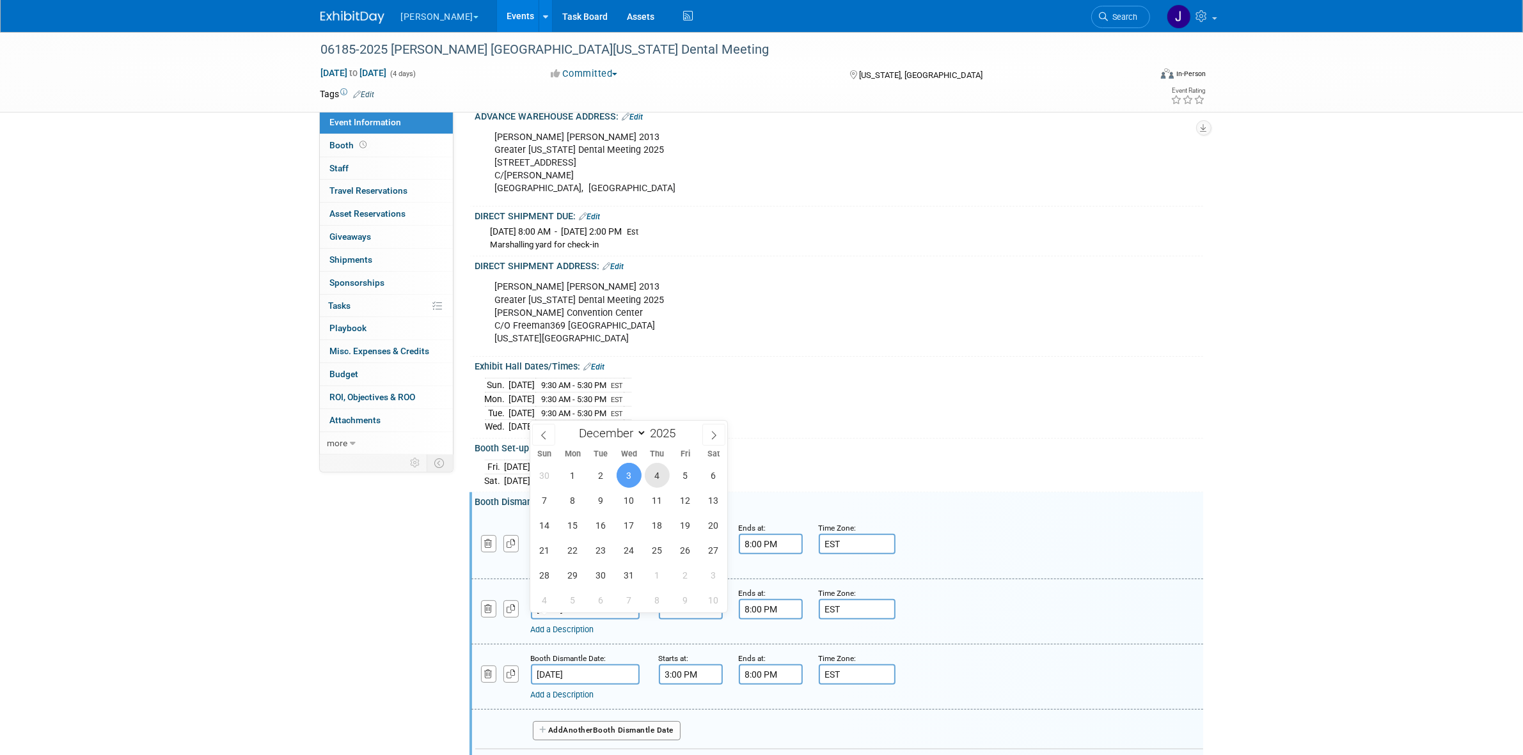
drag, startPoint x: 659, startPoint y: 472, endPoint x: 643, endPoint y: 536, distance: 65.9
click at [659, 476] on span "4" at bounding box center [657, 475] width 25 height 25
type input "[DATE]"
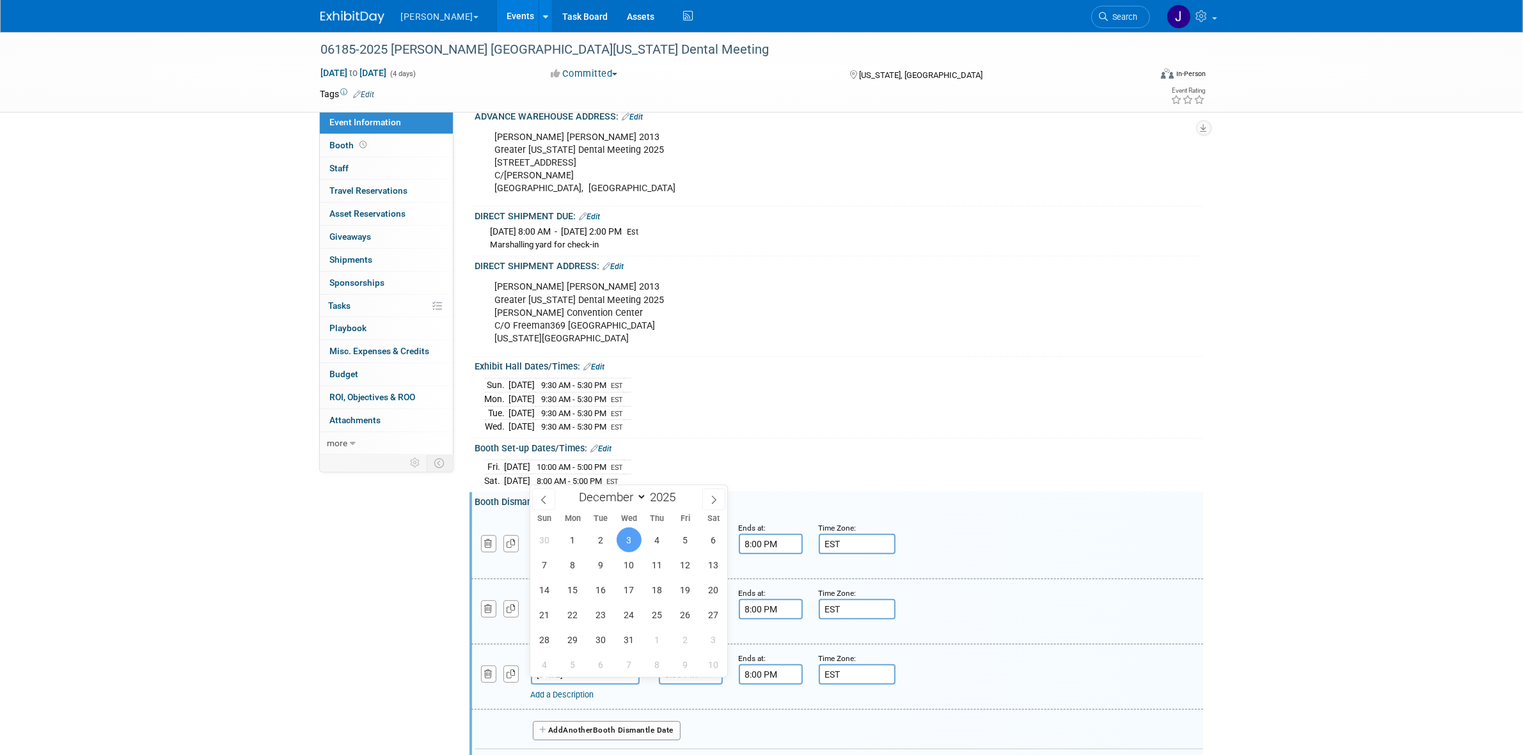
click at [584, 680] on input "[DATE]" at bounding box center [585, 675] width 109 height 20
click at [686, 529] on span "5" at bounding box center [685, 540] width 25 height 25
type input "[DATE]"
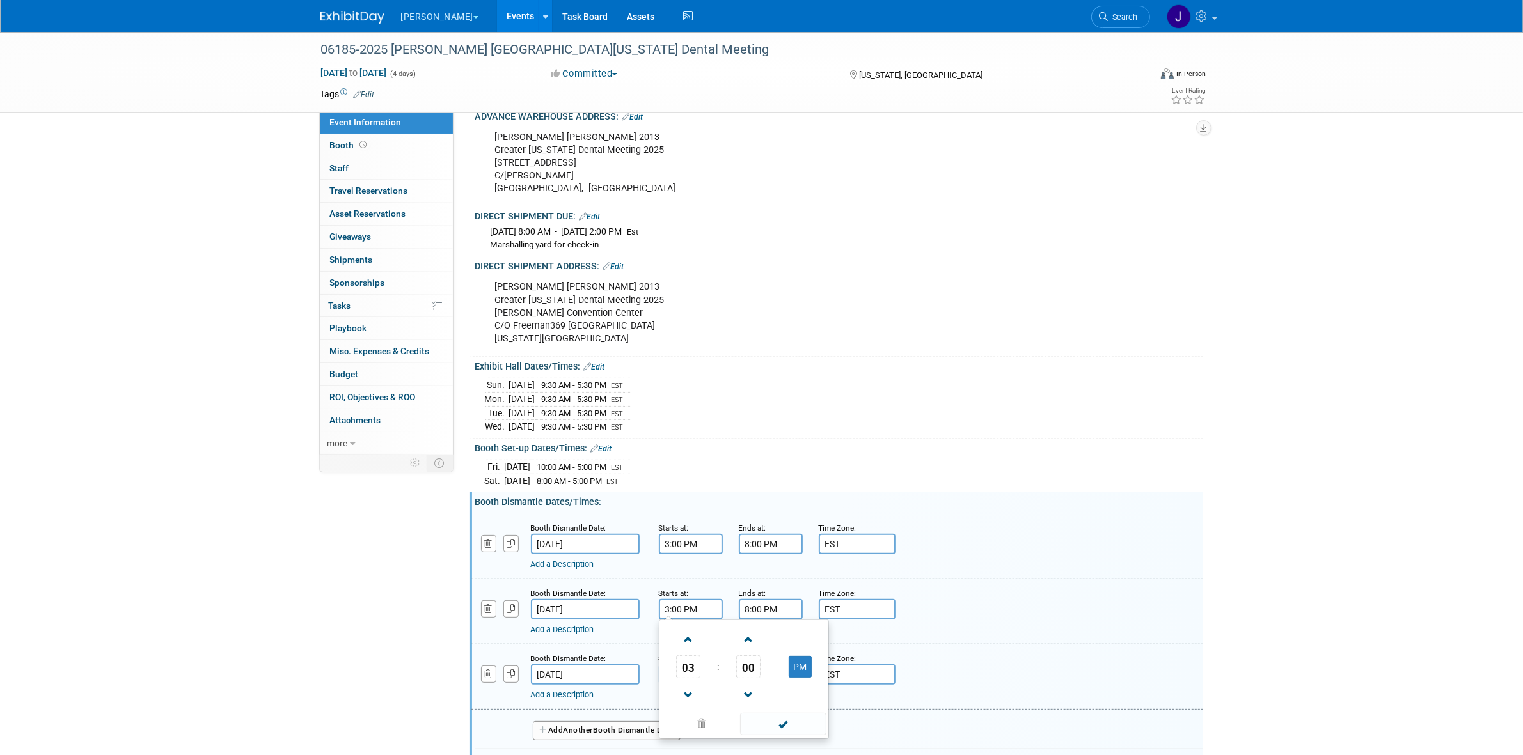
click at [695, 620] on input "3:00 PM" at bounding box center [691, 609] width 64 height 20
click at [686, 651] on span at bounding box center [688, 640] width 22 height 22
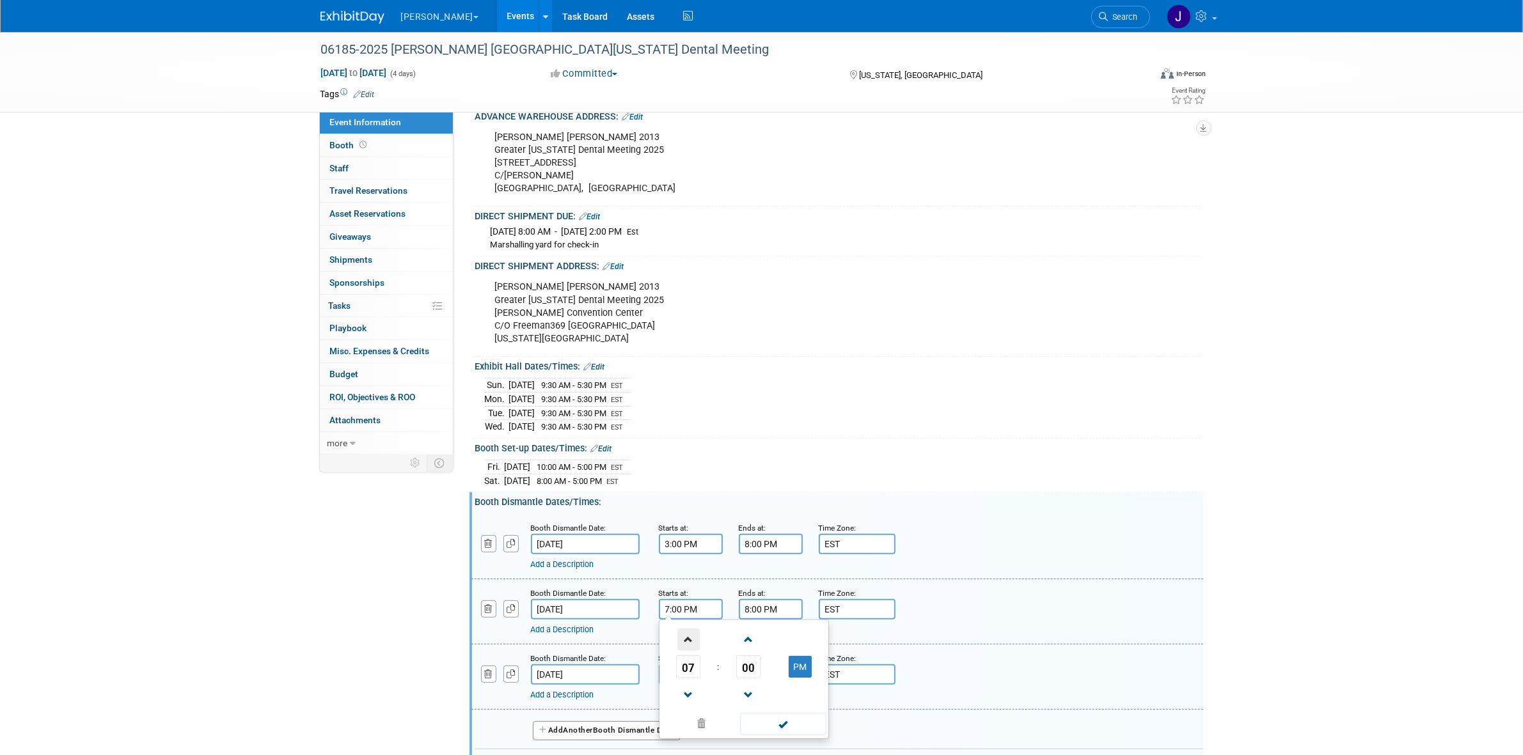
click at [686, 651] on span at bounding box center [688, 640] width 22 height 22
click at [750, 677] on span "00" at bounding box center [748, 667] width 24 height 23
click at [686, 652] on td "00" at bounding box center [682, 640] width 41 height 35
click at [792, 678] on button "PM" at bounding box center [800, 667] width 23 height 22
type input "8:00 AM"
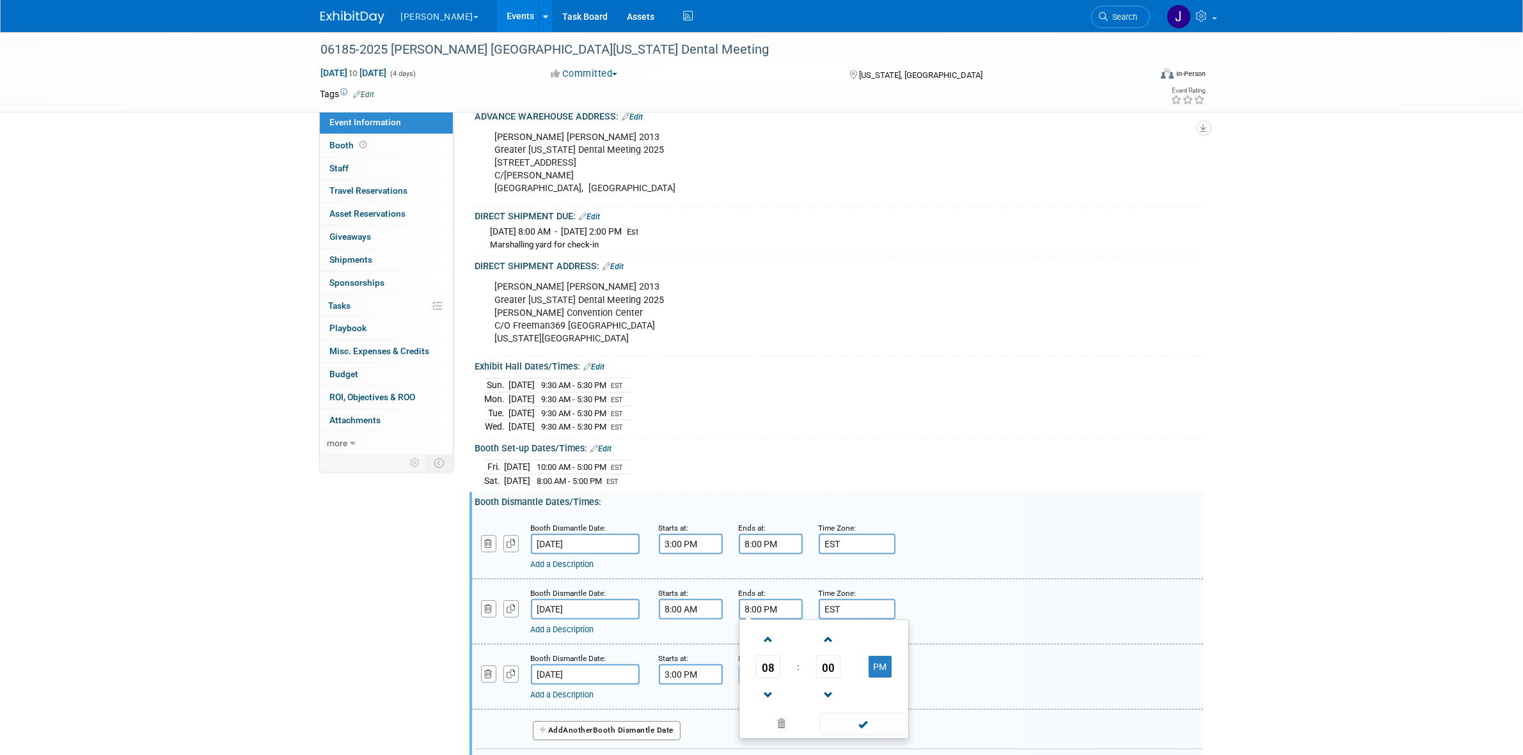
click at [785, 620] on input "8:00 PM" at bounding box center [771, 609] width 64 height 20
click at [764, 707] on span at bounding box center [768, 695] width 22 height 22
click at [832, 707] on span at bounding box center [828, 695] width 22 height 22
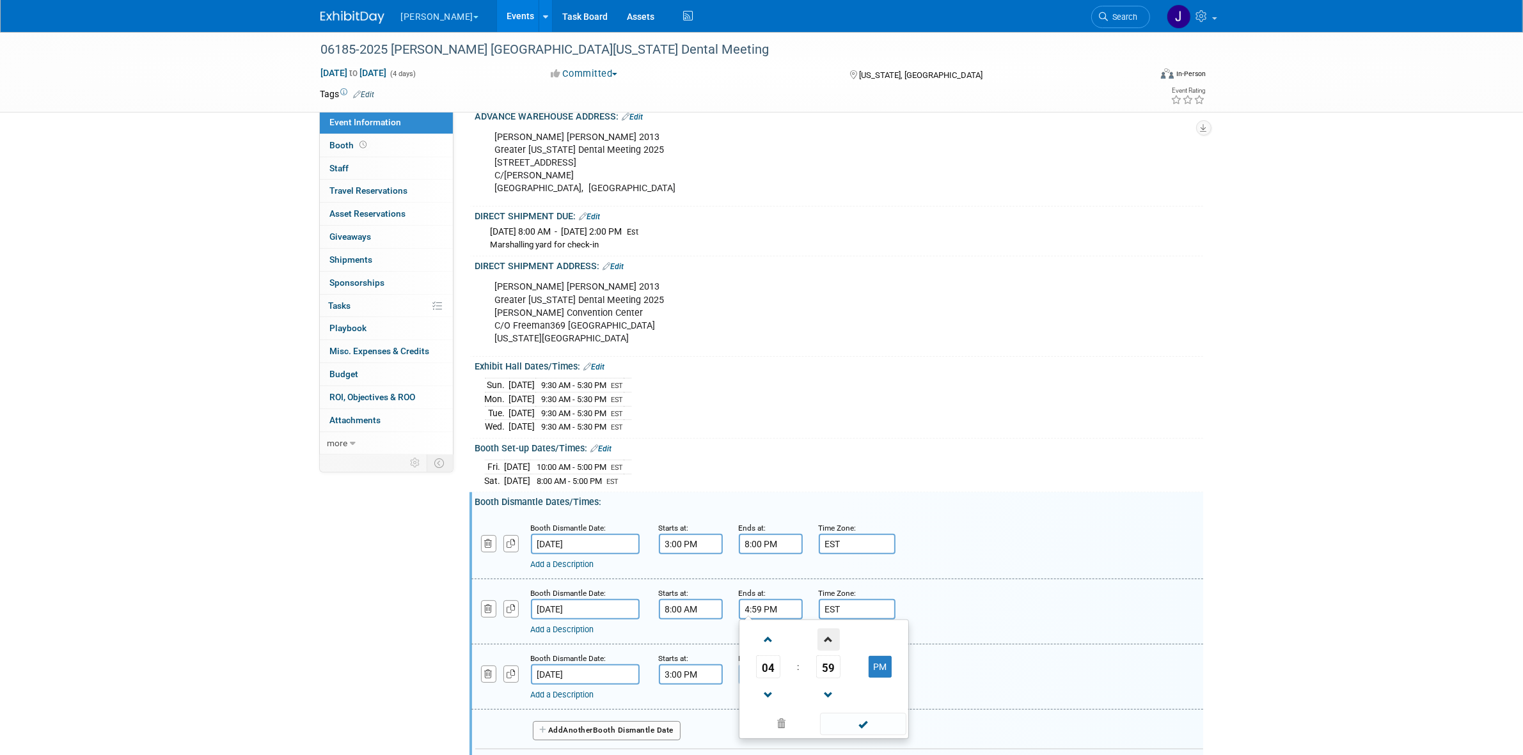
click at [831, 651] on span at bounding box center [828, 640] width 22 height 22
type input "5:00 PM"
click at [846, 736] on span at bounding box center [863, 724] width 86 height 22
click at [689, 684] on input "3:00 PM" at bounding box center [691, 675] width 64 height 20
click at [693, 714] on span at bounding box center [688, 705] width 22 height 22
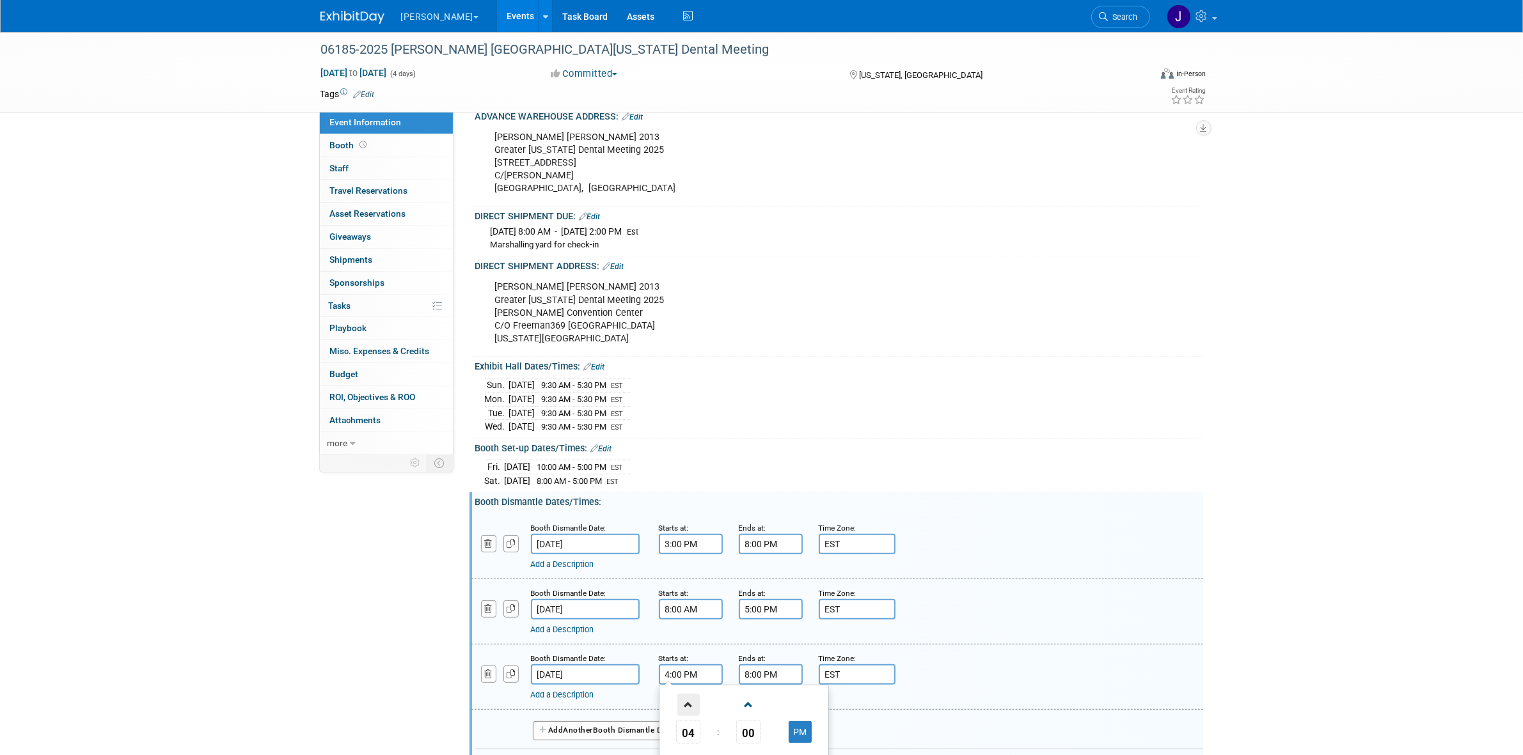
click at [693, 714] on span at bounding box center [688, 705] width 22 height 22
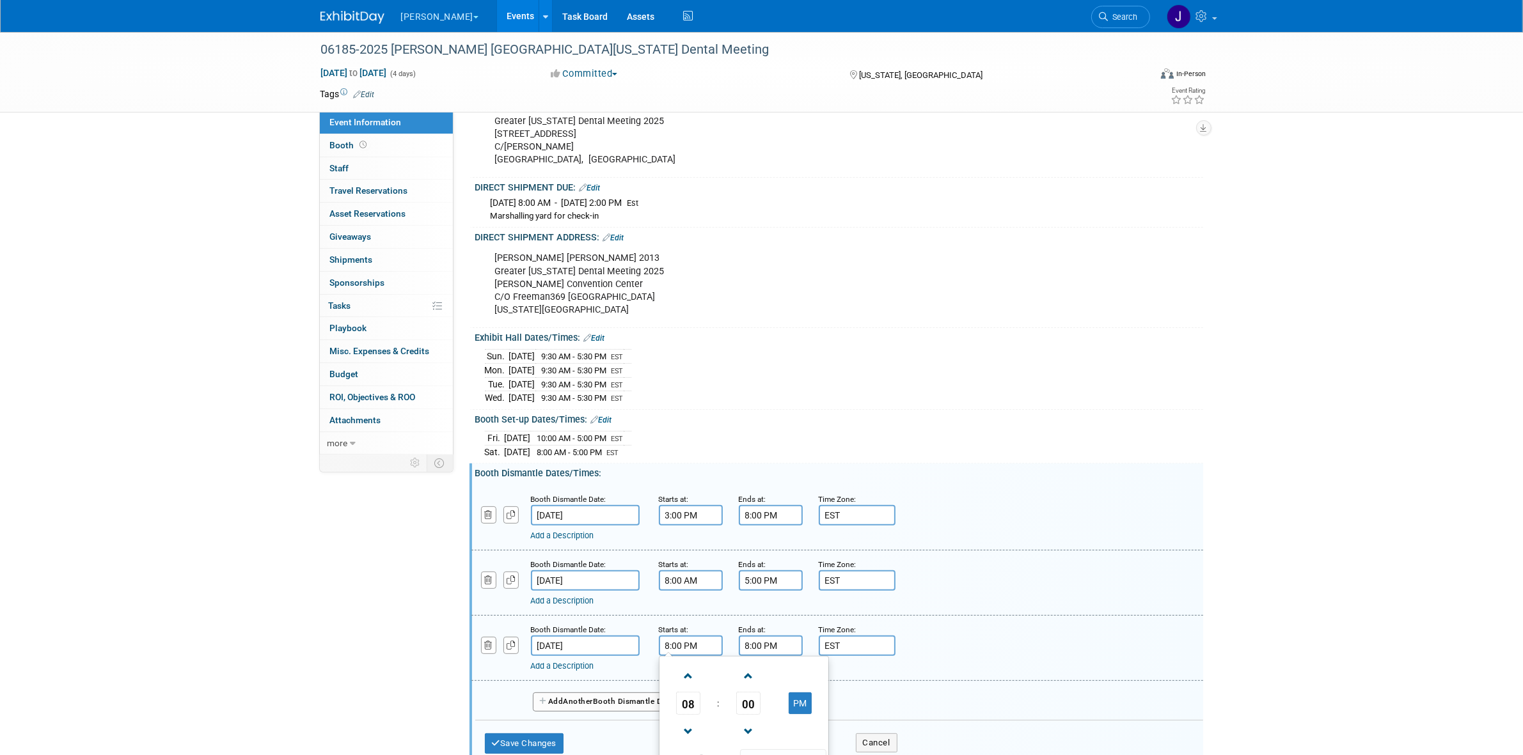
scroll to position [350, 0]
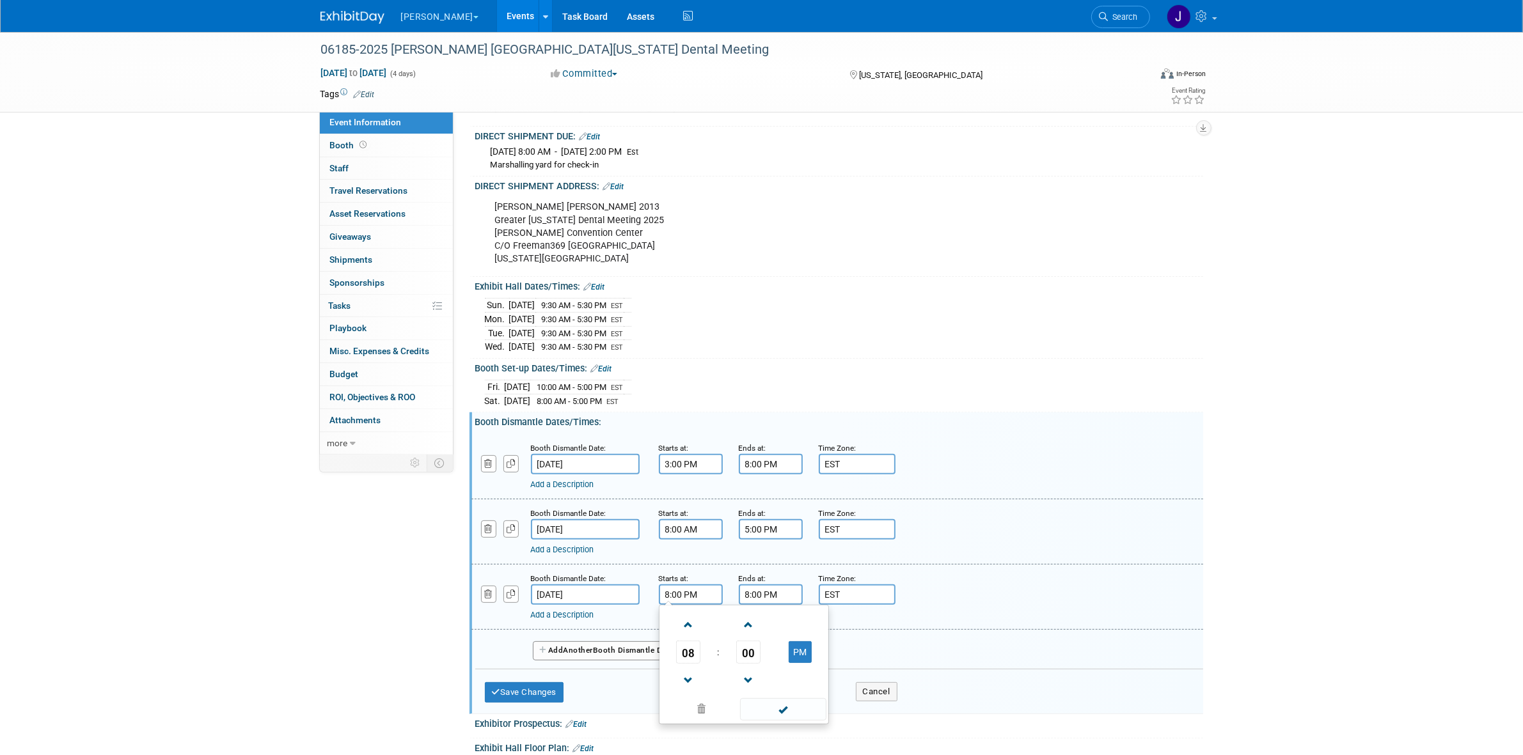
click at [798, 675] on td at bounding box center [800, 680] width 51 height 33
click at [798, 663] on button "PM" at bounding box center [800, 652] width 23 height 22
type input "8:00 AM"
click at [793, 721] on span at bounding box center [783, 709] width 86 height 22
click at [775, 605] on input "8:00 PM" at bounding box center [771, 595] width 64 height 20
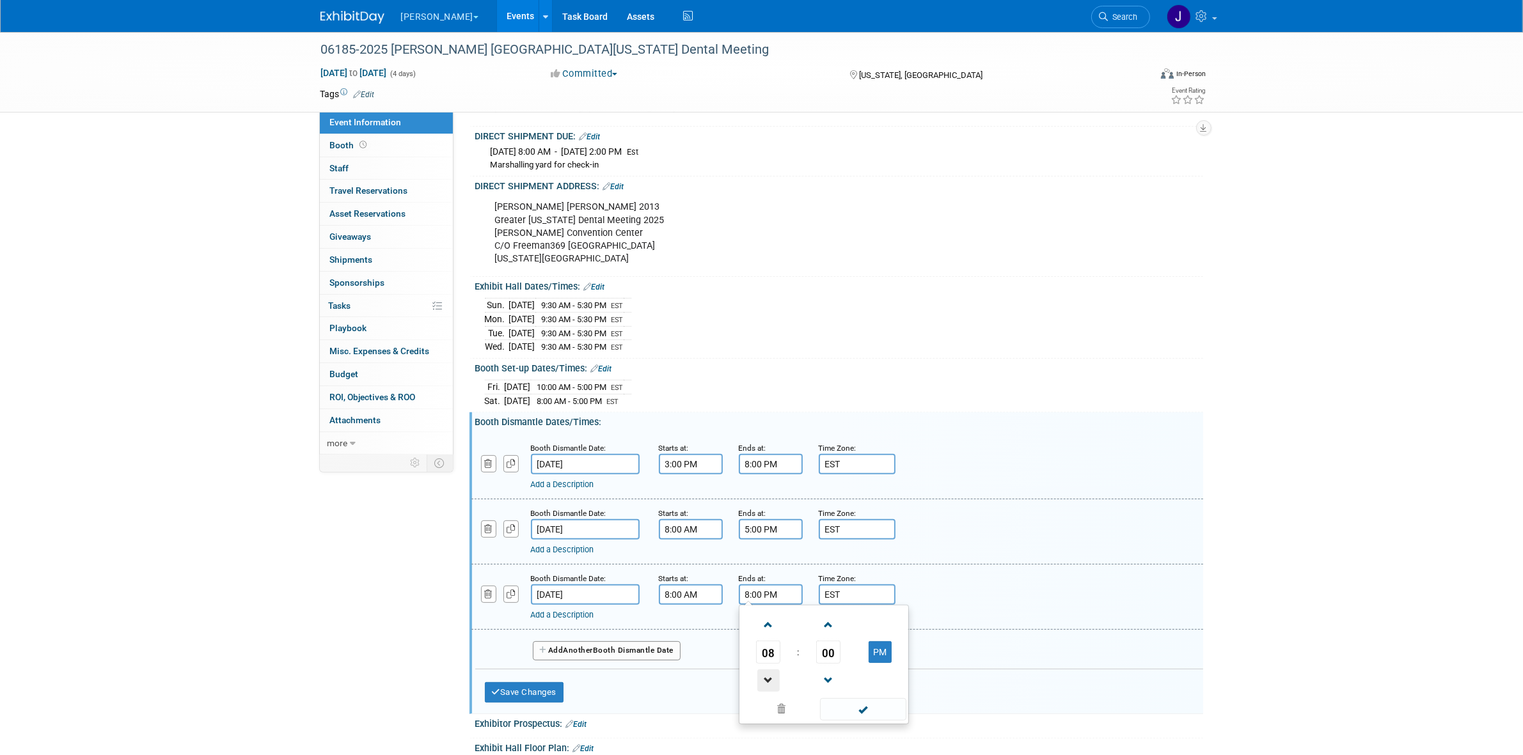
click at [772, 692] on span at bounding box center [768, 681] width 22 height 22
click at [759, 628] on span at bounding box center [768, 625] width 22 height 22
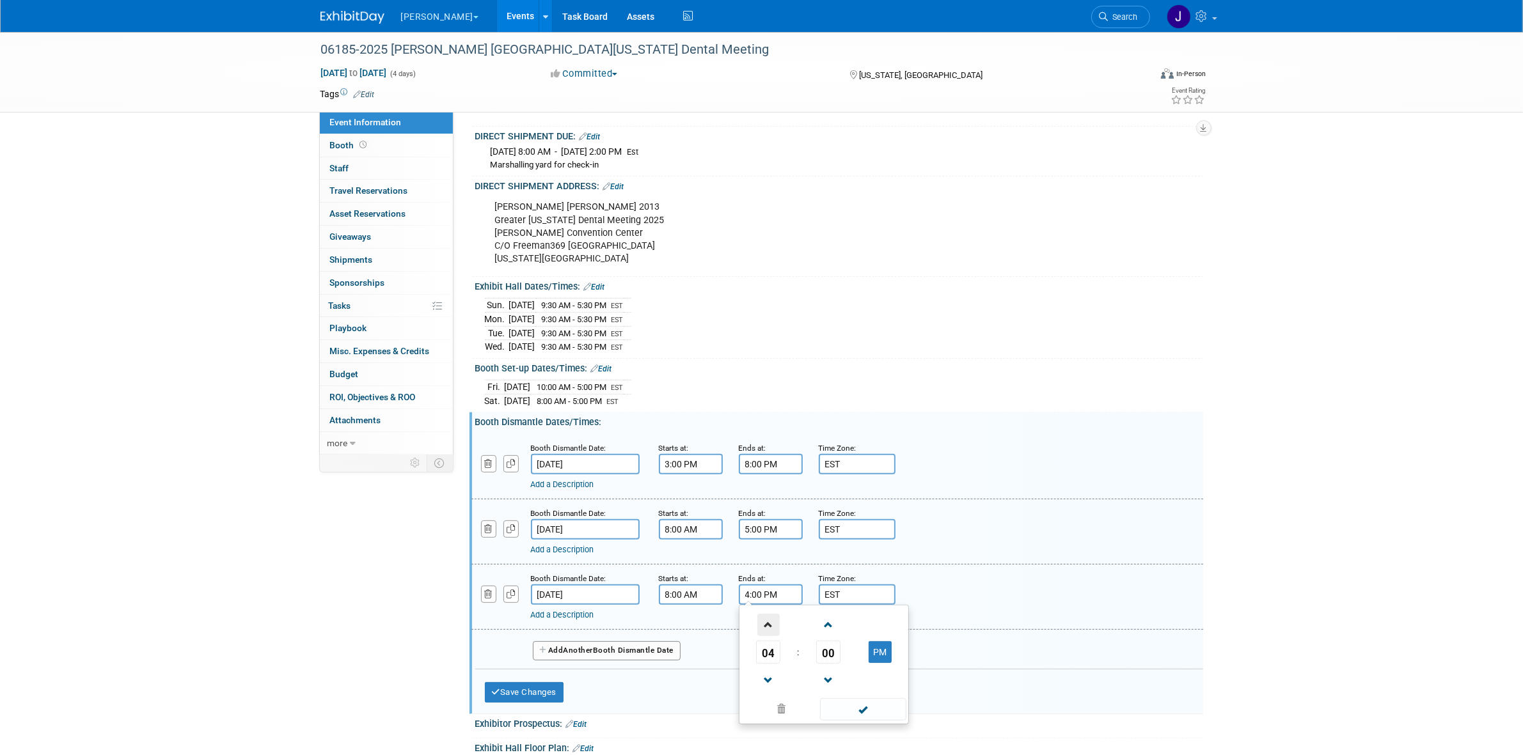
type input "5:00 PM"
click at [851, 712] on span at bounding box center [863, 709] width 86 height 22
click at [555, 696] on button "Save Changes" at bounding box center [524, 692] width 79 height 20
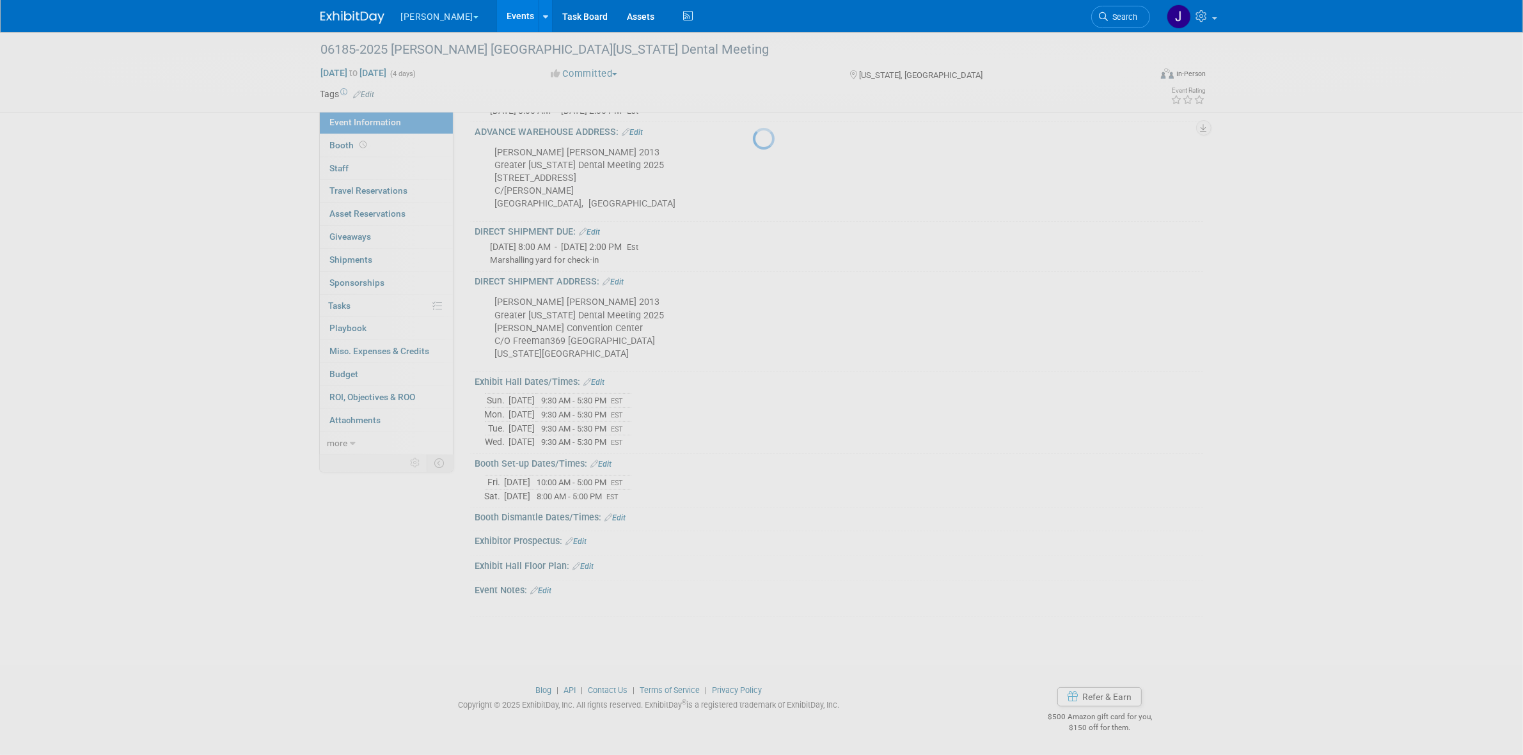
scroll to position [267, 0]
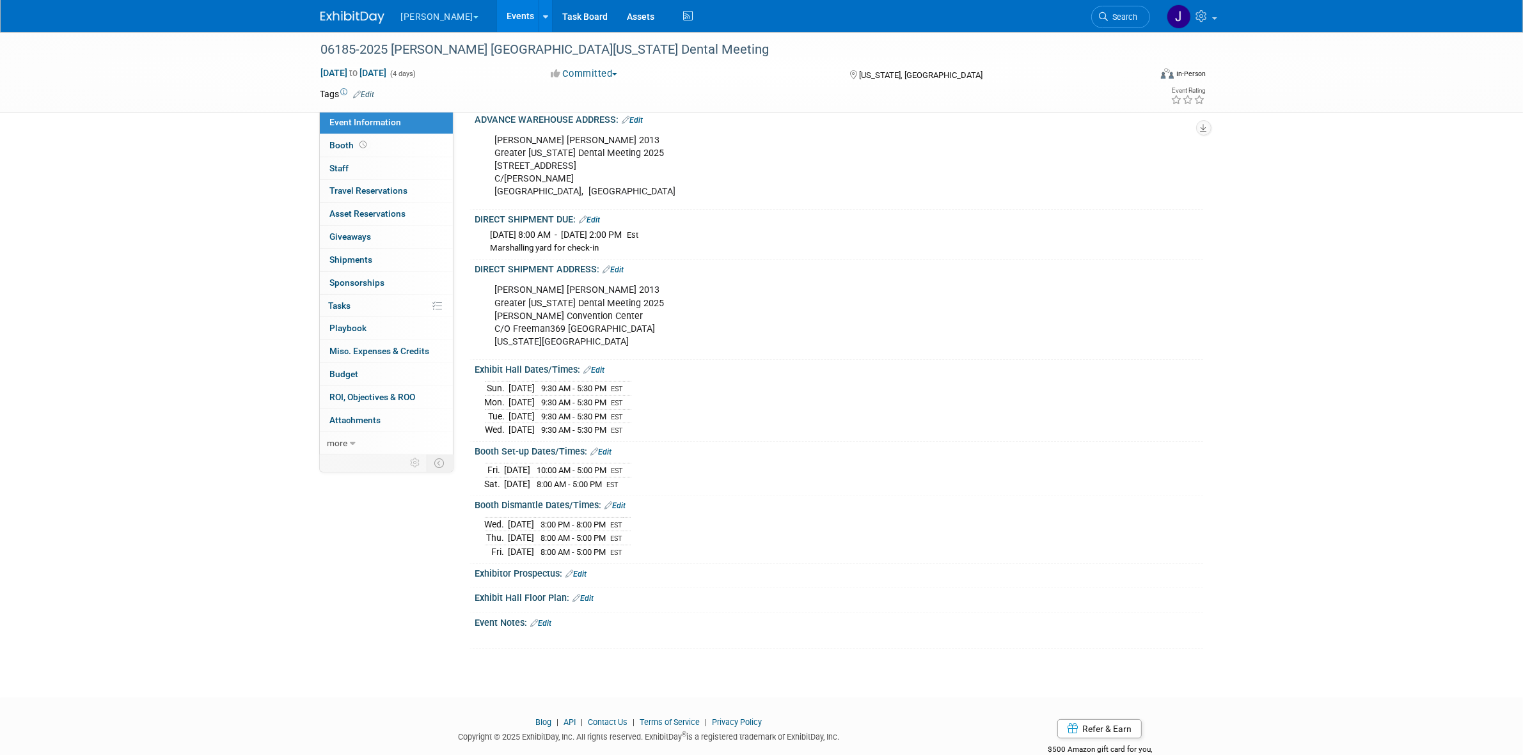
click at [585, 585] on div at bounding box center [839, 582] width 728 height 6
click at [586, 579] on link "Edit" at bounding box center [576, 574] width 21 height 9
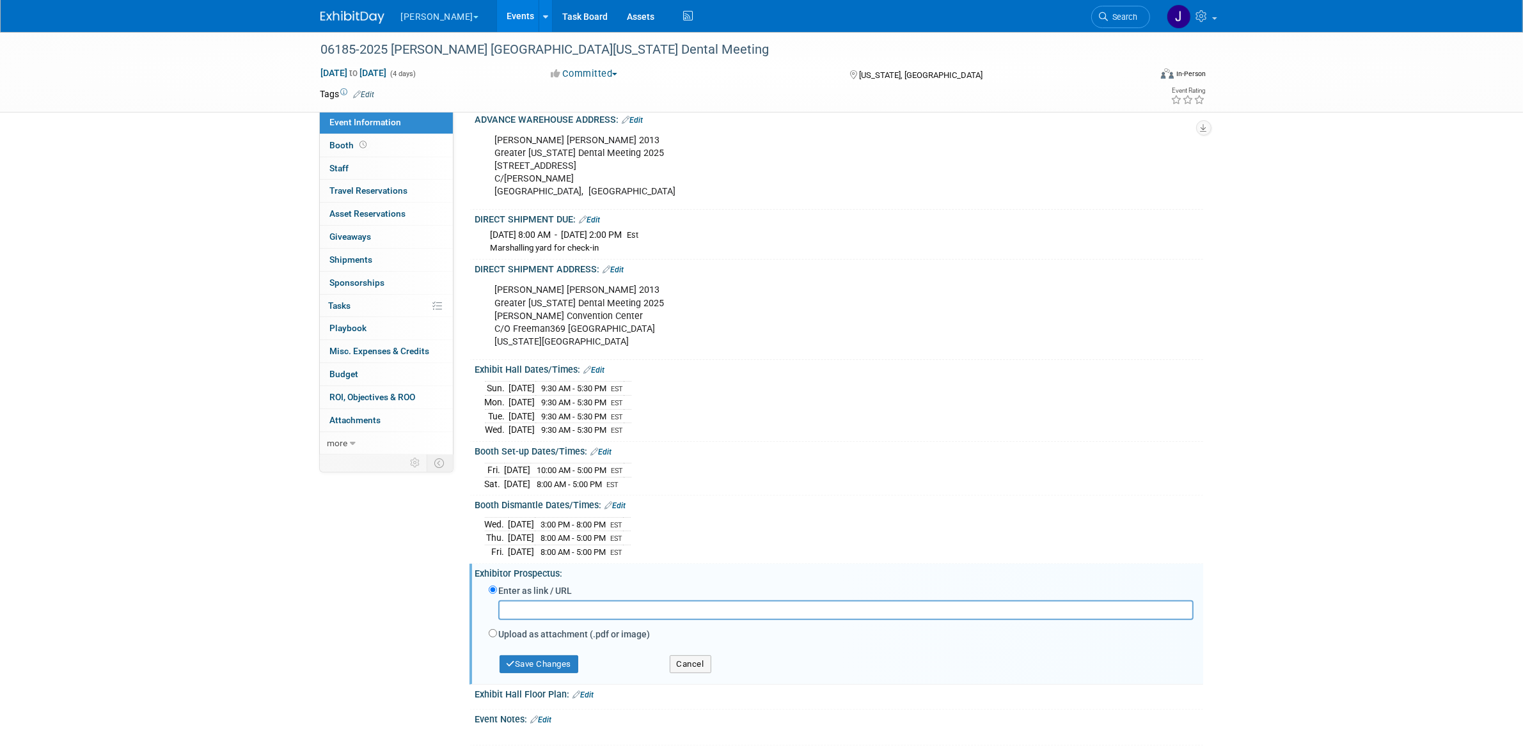
click at [624, 627] on div at bounding box center [841, 614] width 705 height 26
click at [624, 620] on input "text" at bounding box center [845, 611] width 695 height 20
paste input "[URL][DOMAIN_NAME]"
type input "[URL][DOMAIN_NAME]"
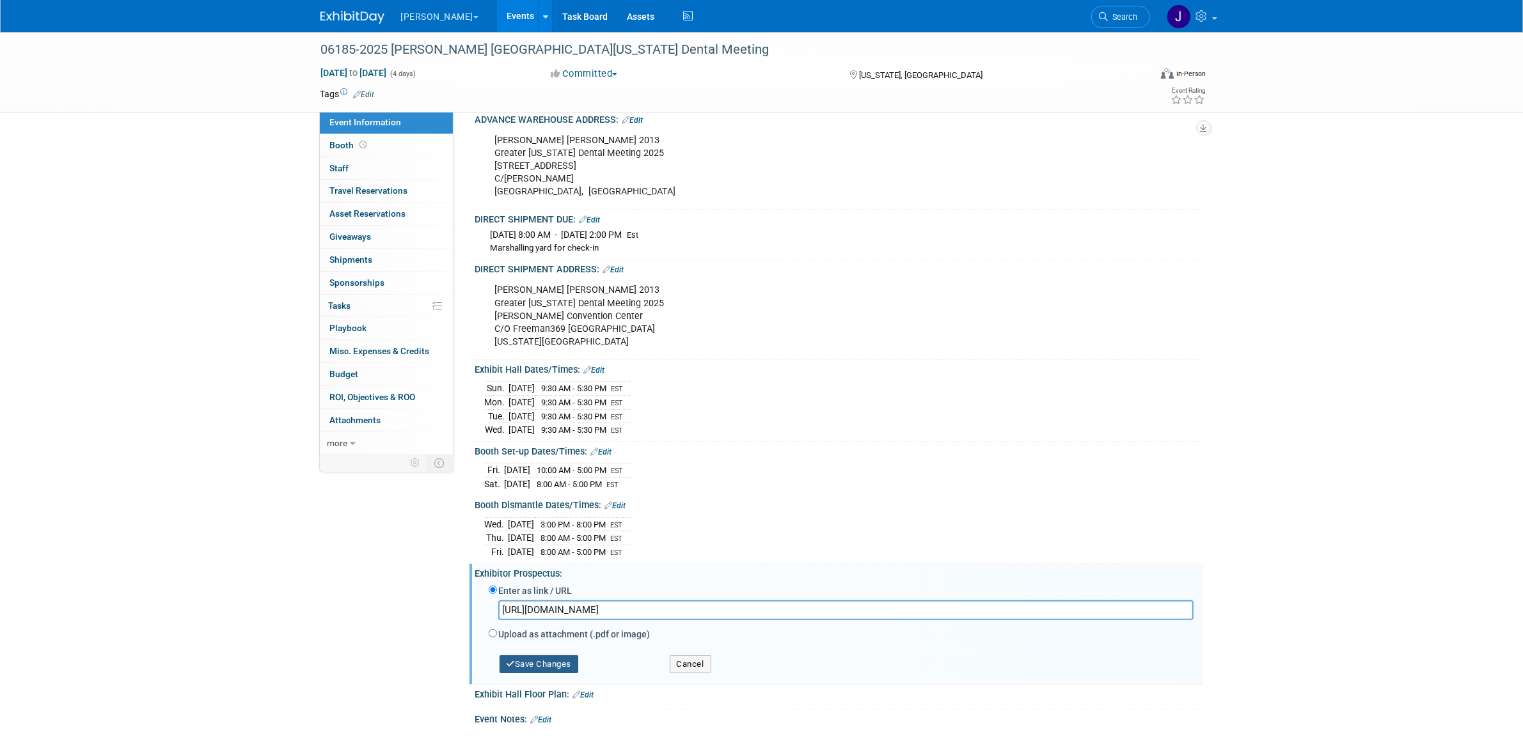
click at [541, 673] on button "Save Changes" at bounding box center [539, 665] width 79 height 18
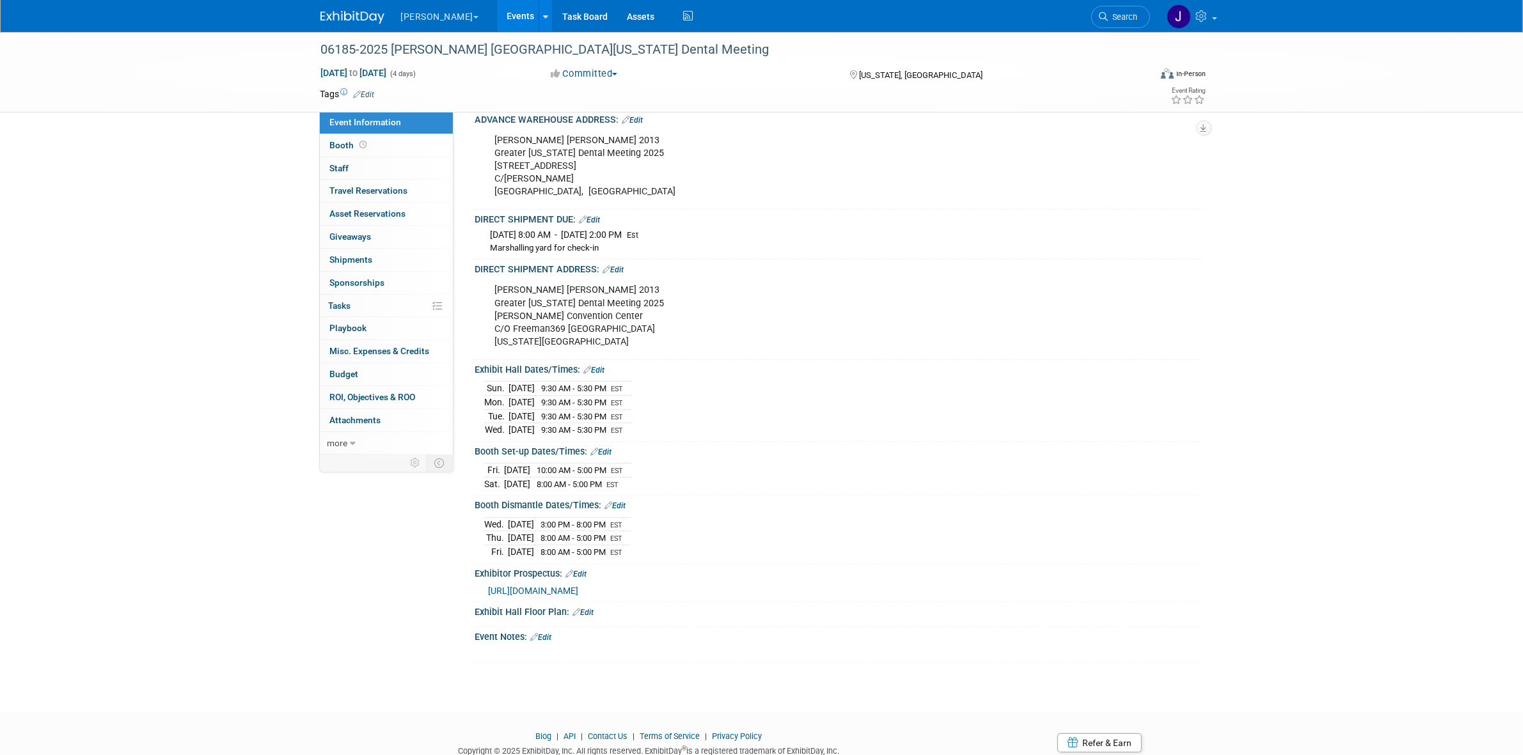
click at [586, 617] on link "Edit" at bounding box center [583, 612] width 21 height 9
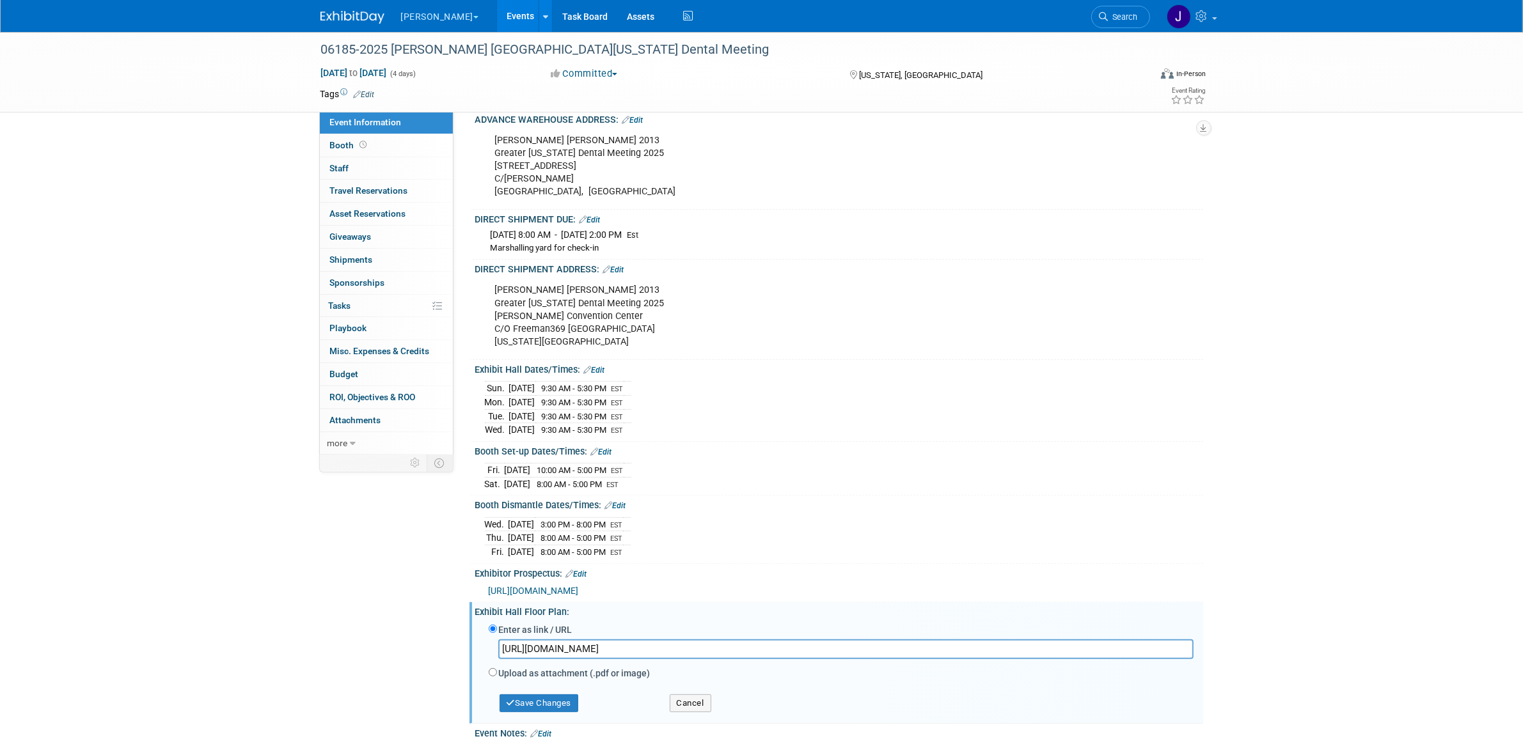
scroll to position [0, 461]
type input "[URL][DOMAIN_NAME]"
click at [570, 712] on button "Save Changes" at bounding box center [539, 704] width 79 height 18
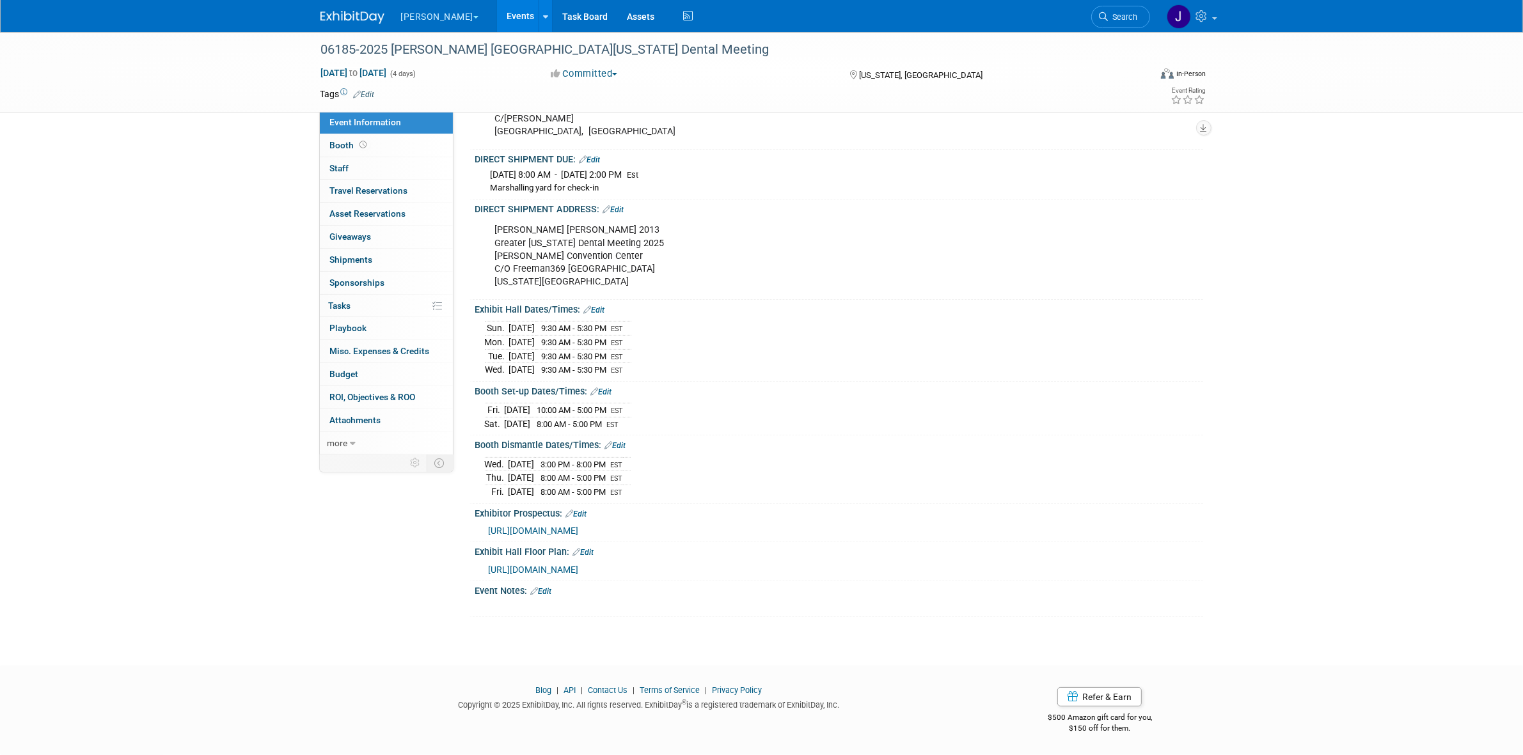
scroll to position [355, 0]
click at [394, 328] on link "0 Playbook 0" at bounding box center [386, 328] width 133 height 22
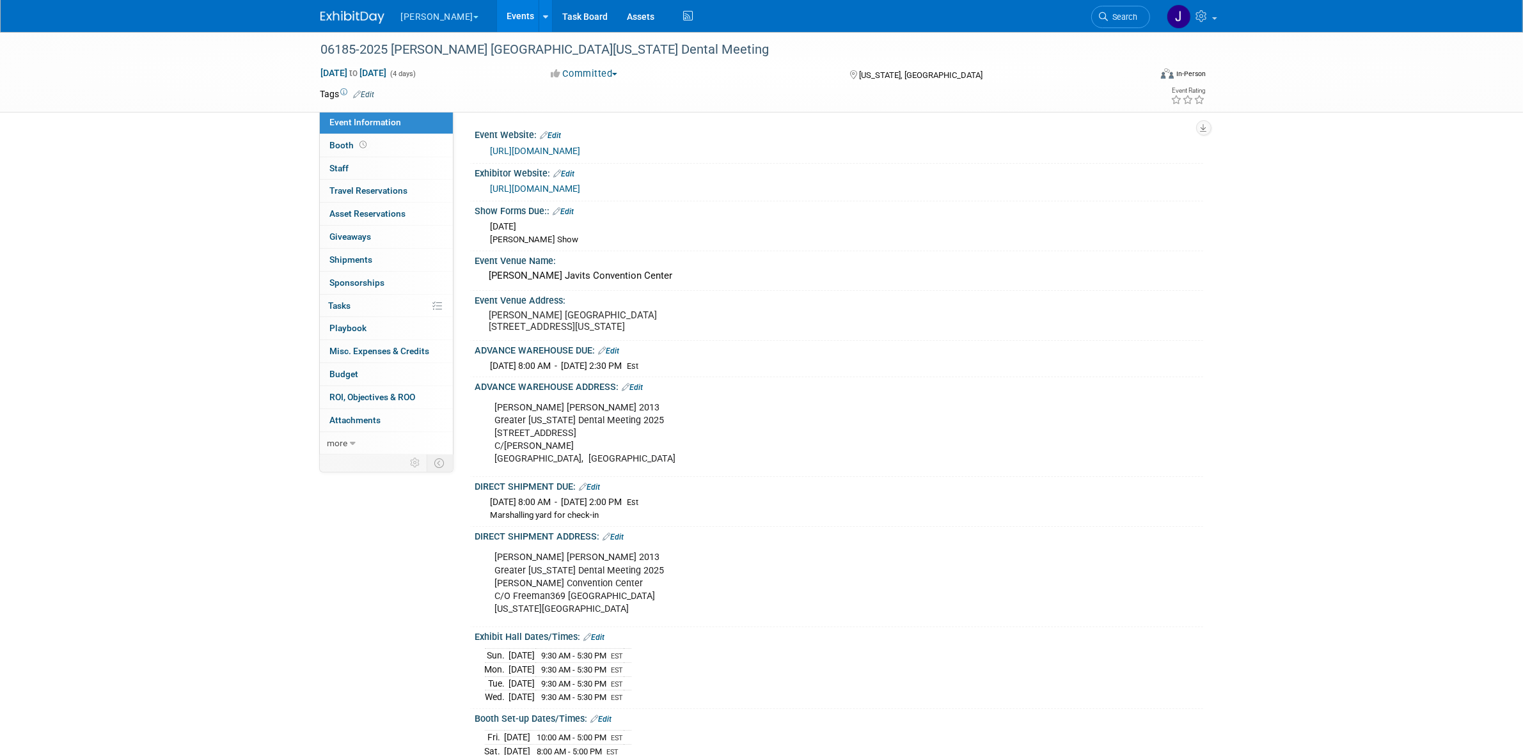
click at [432, 19] on button "[PERSON_NAME]" at bounding box center [447, 14] width 95 height 28
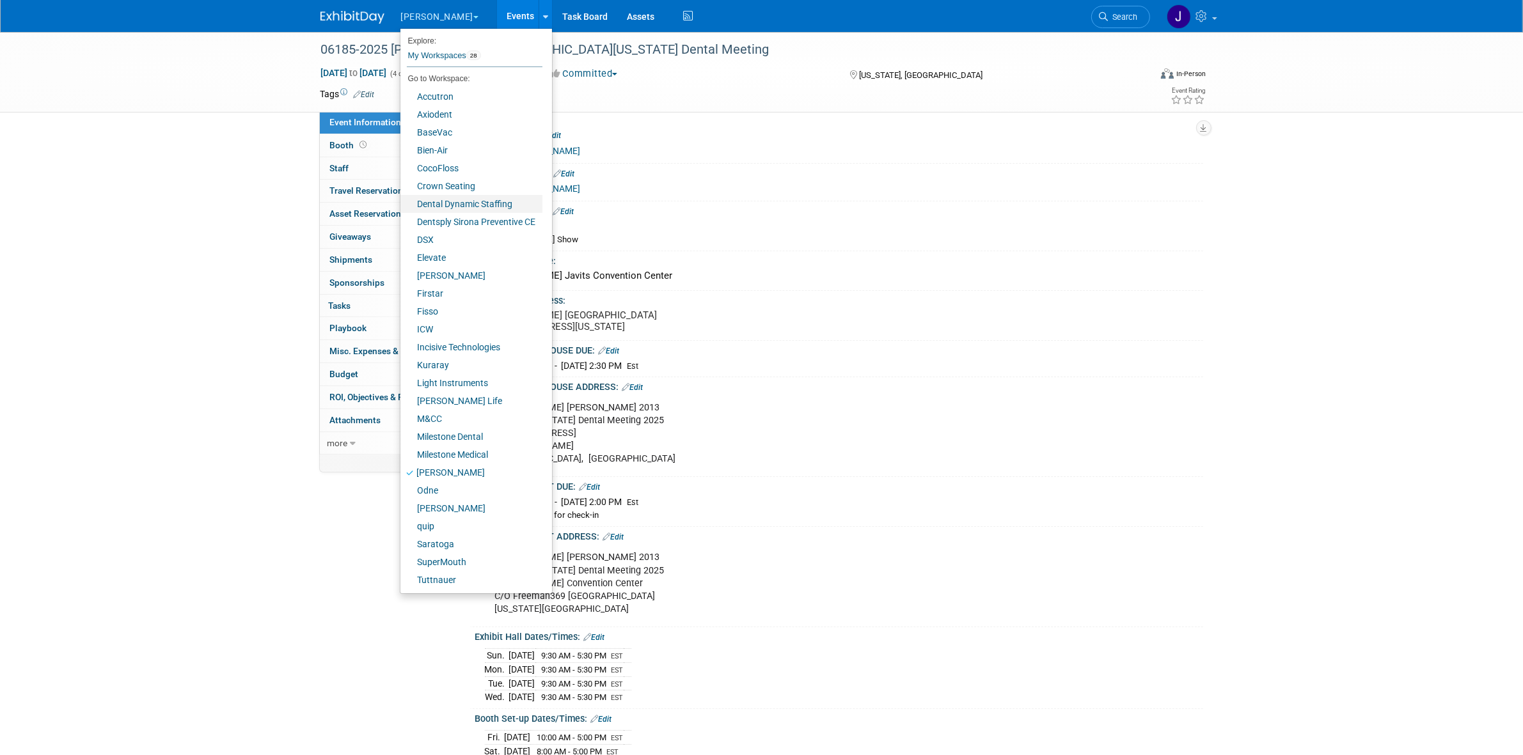
click at [492, 205] on link "Dental Dynamic Staffing" at bounding box center [471, 204] width 142 height 18
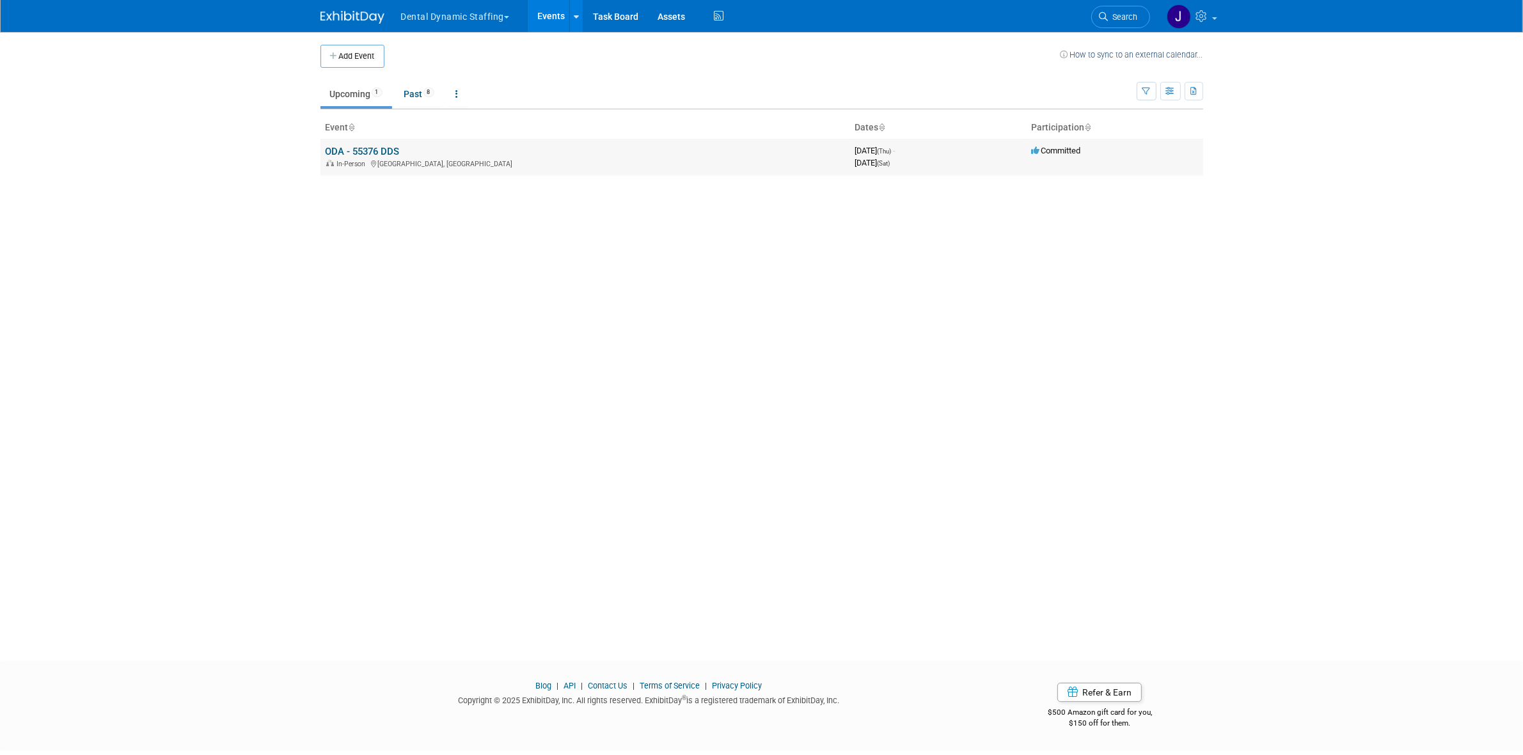
click at [377, 155] on link "ODA - 55376 DDS" at bounding box center [363, 152] width 74 height 12
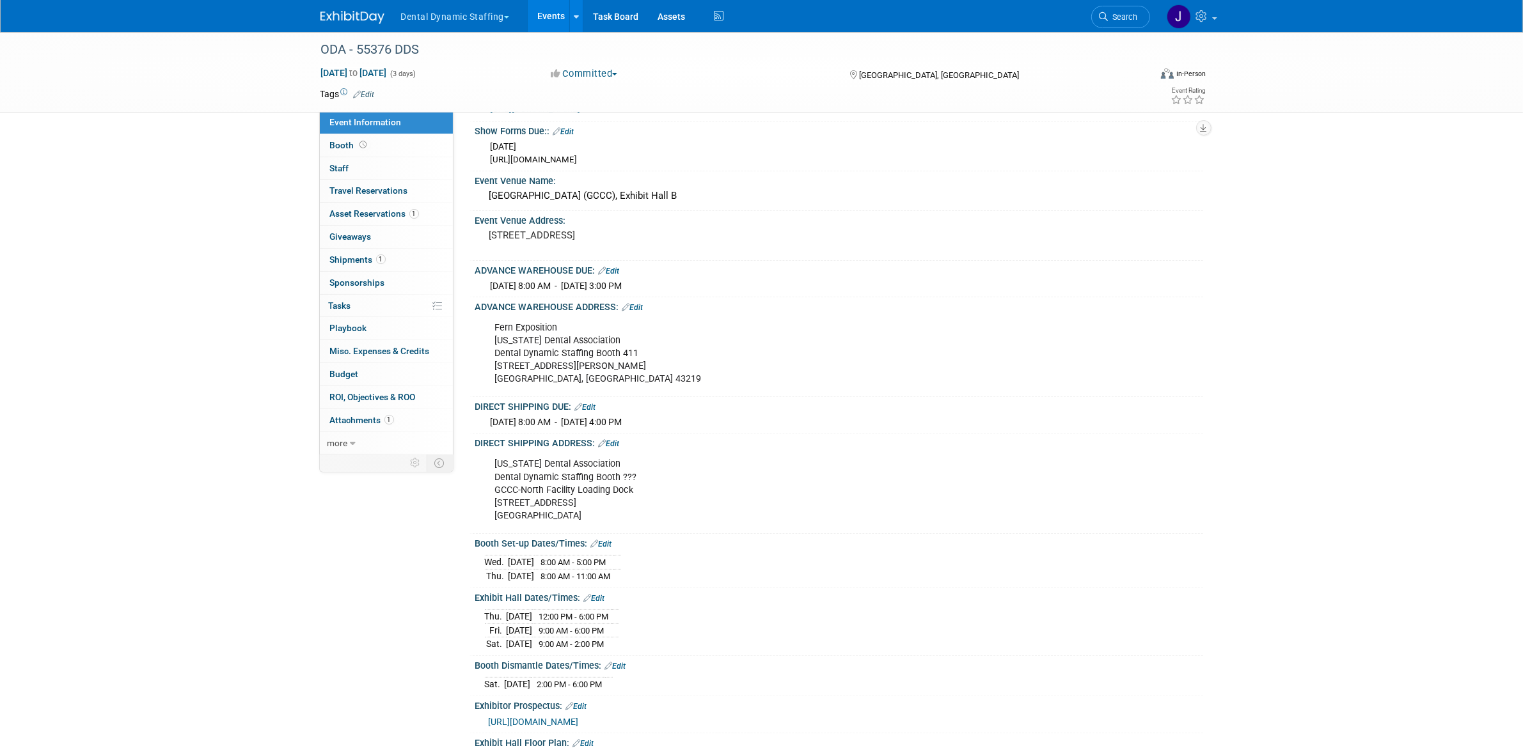
scroll to position [160, 0]
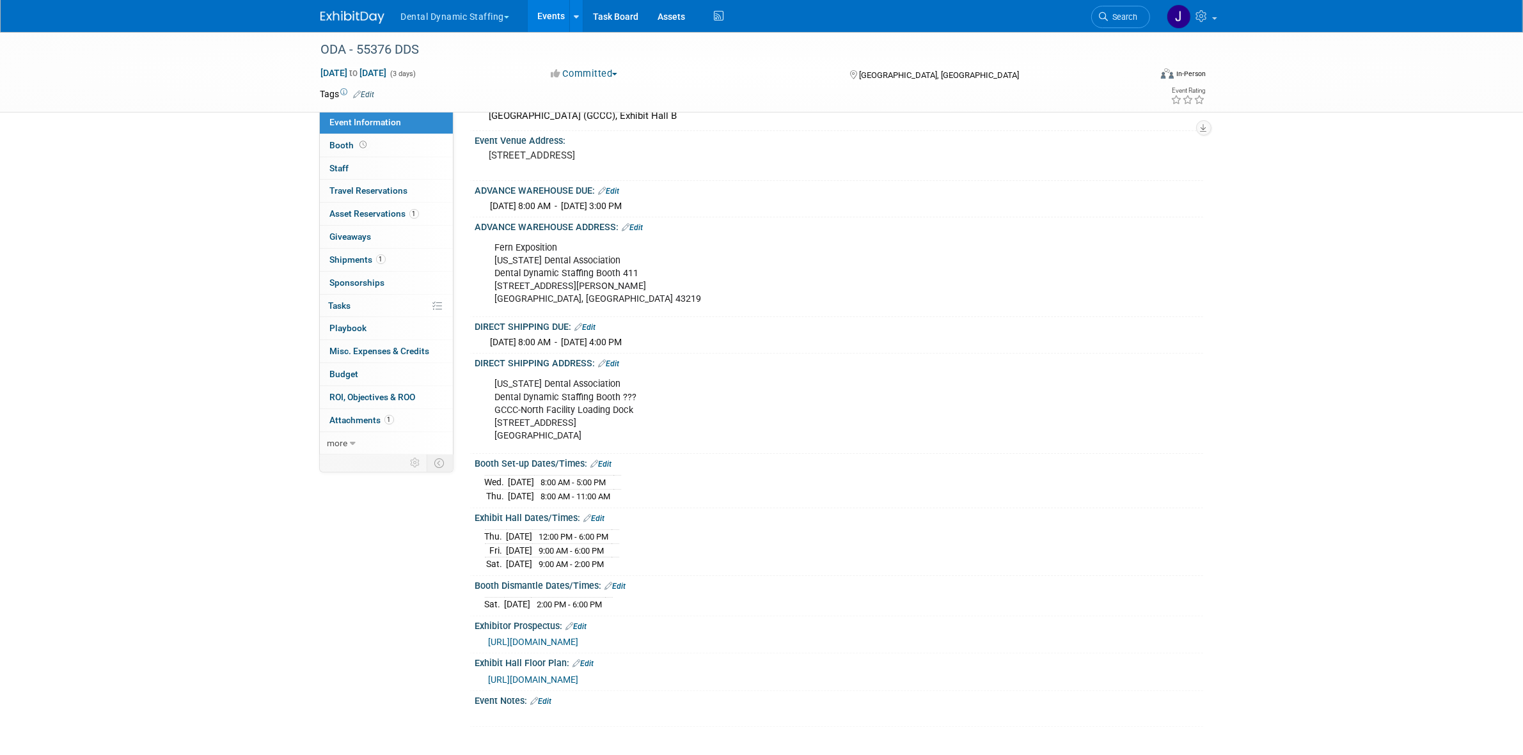
click at [545, 641] on span "https://www.oda.org/wp-content/uploads/25-Exhibitor-Prospectus.pdf" at bounding box center [534, 642] width 90 height 10
click at [557, 382] on div "Ohio Dental Association Dental Dynamic Staffing Booth ??? GCCC-North Facility L…" at bounding box center [774, 410] width 576 height 77
click at [556, 384] on div "Ohio Dental Association Dental Dynamic Staffing Booth ??? GCCC-North Facility L…" at bounding box center [774, 410] width 576 height 77
copy div "Ohio Dental Association"
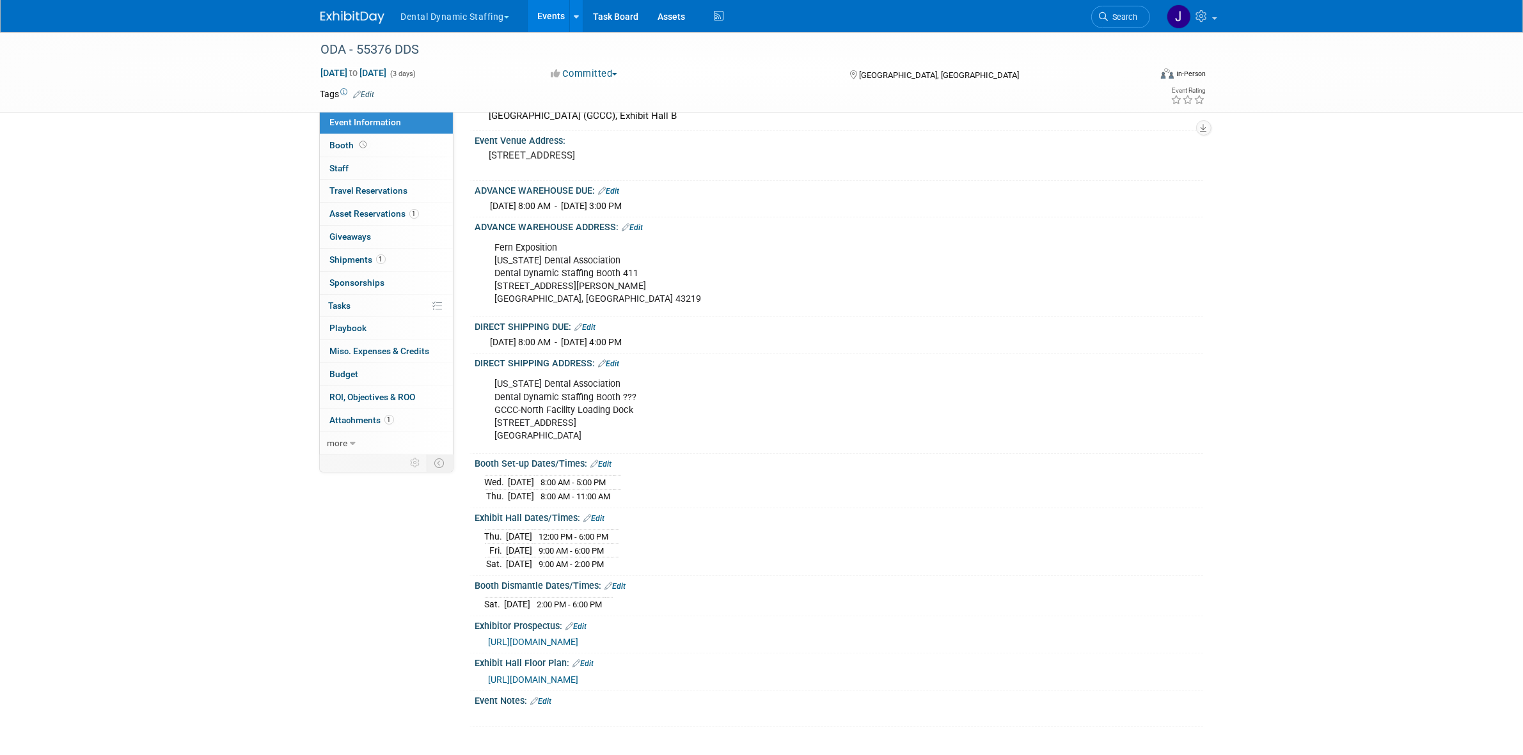
click at [529, 394] on div "Ohio Dental Association Dental Dynamic Staffing Booth ??? GCCC-North Facility L…" at bounding box center [774, 410] width 576 height 77
copy div "Dental Dynamic Staffing Booth ???"
click at [599, 429] on div "Ohio Dental Association Dental Dynamic Staffing Booth ??? GCCC-North Facility L…" at bounding box center [774, 410] width 576 height 77
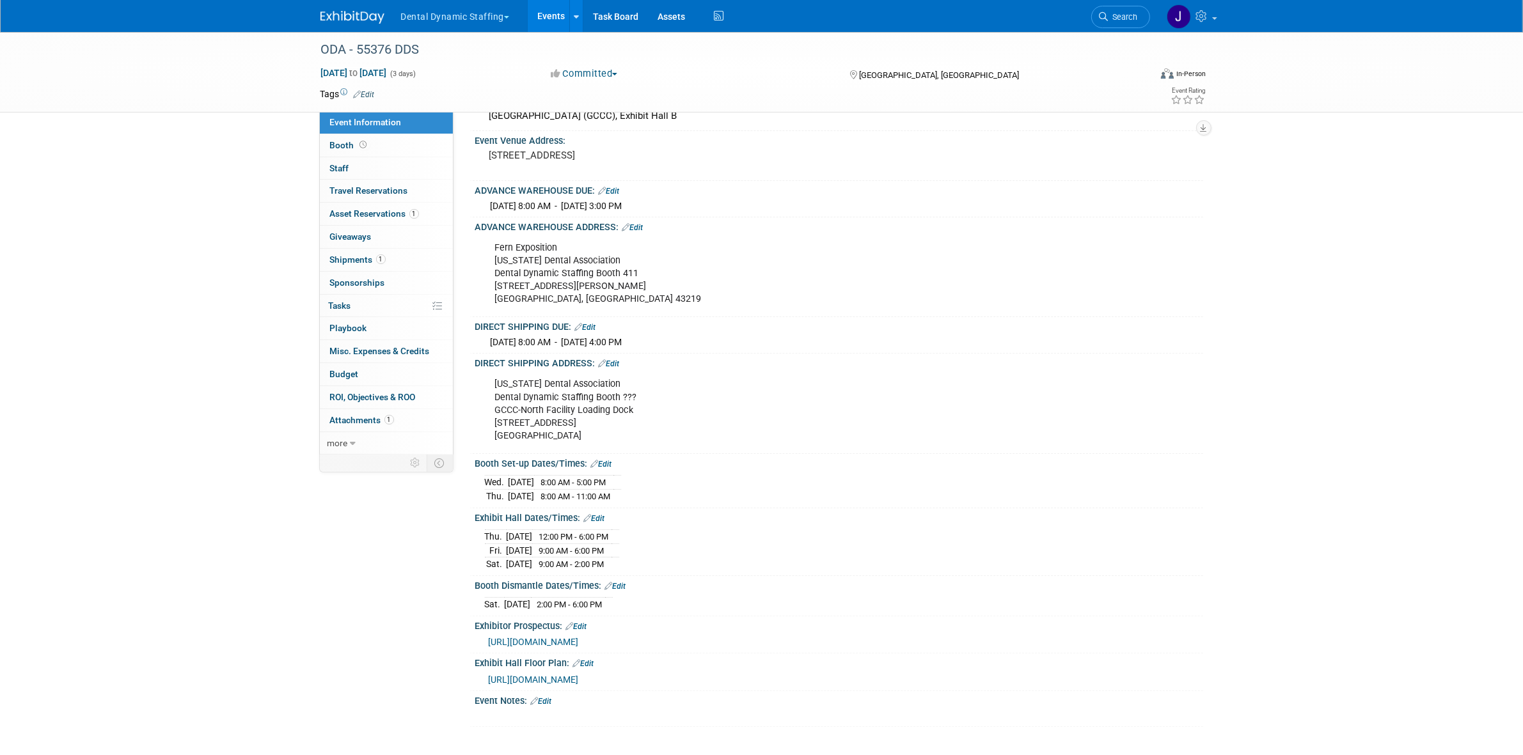
click at [540, 373] on div "Ohio Dental Association Dental Dynamic Staffing Booth ??? GCCC-North Facility L…" at bounding box center [774, 410] width 576 height 77
click at [539, 375] on div "Ohio Dental Association Dental Dynamic Staffing Booth ??? GCCC-North Facility L…" at bounding box center [774, 410] width 576 height 77
click at [539, 377] on div "Ohio Dental Association Dental Dynamic Staffing Booth ??? GCCC-North Facility L…" at bounding box center [774, 410] width 576 height 77
copy div "Ohio Dental Association"
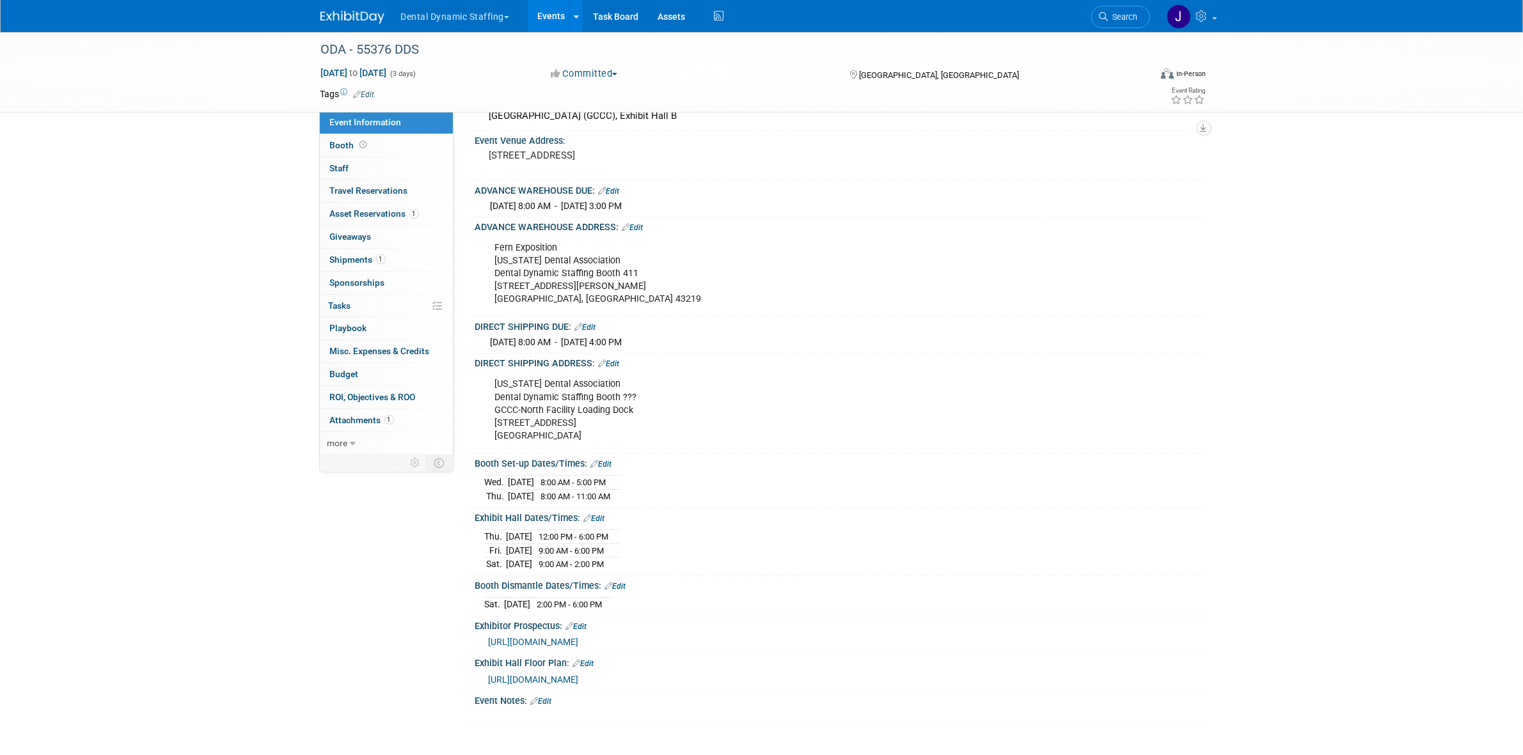
click at [553, 411] on div "Ohio Dental Association Dental Dynamic Staffing Booth ??? GCCC-North Facility L…" at bounding box center [774, 410] width 576 height 77
copy div "GCCC-North Facility Loading Dock"
click at [508, 416] on div "Ohio Dental Association Dental Dynamic Staffing Booth ??? GCCC-North Facility L…" at bounding box center [774, 410] width 576 height 77
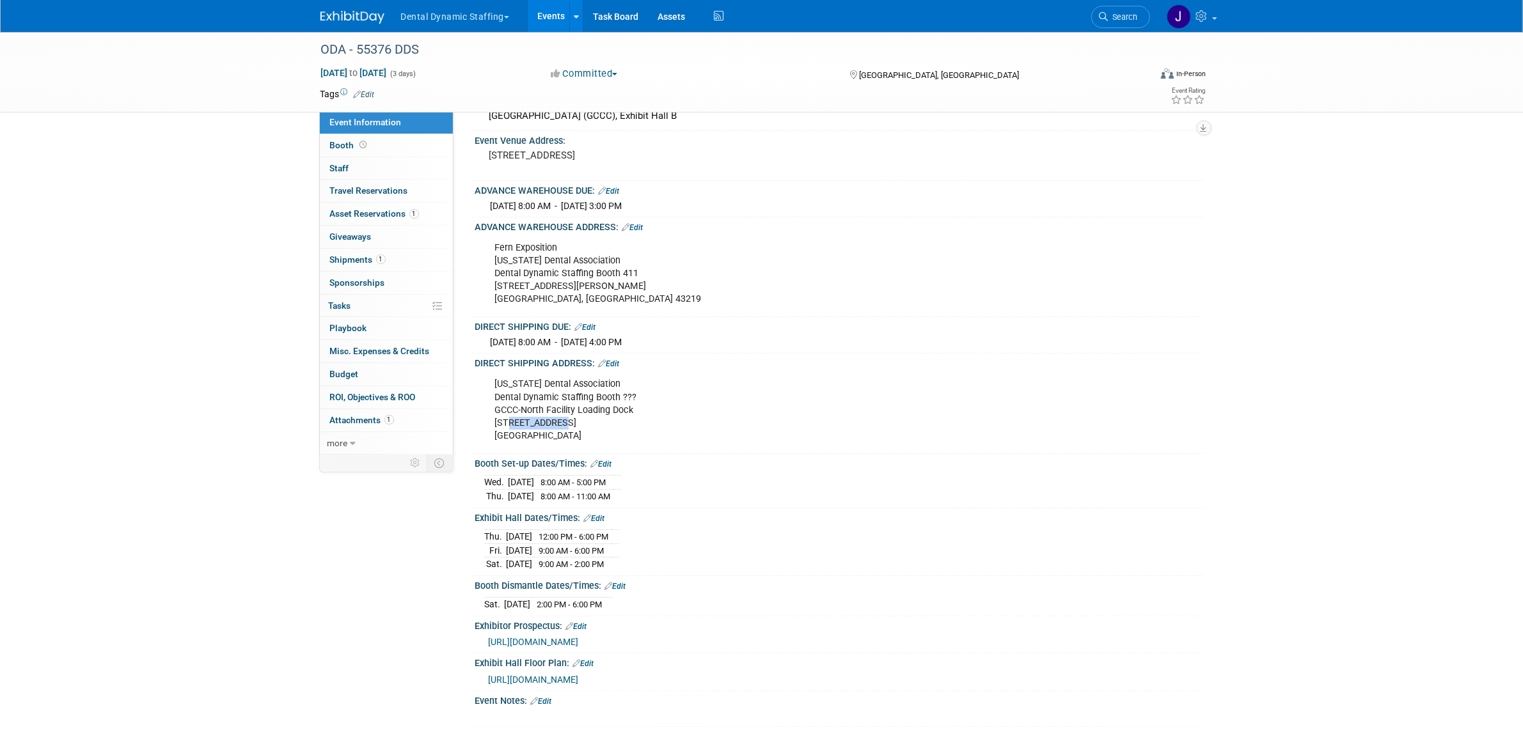
click at [508, 416] on div "Ohio Dental Association Dental Dynamic Staffing Booth ??? GCCC-North Facility L…" at bounding box center [774, 410] width 576 height 77
copy div "23 Convention Center Drive"
click at [564, 436] on div "Ohio Dental Association Dental Dynamic Staffing Booth ??? GCCC-North Facility L…" at bounding box center [774, 410] width 576 height 77
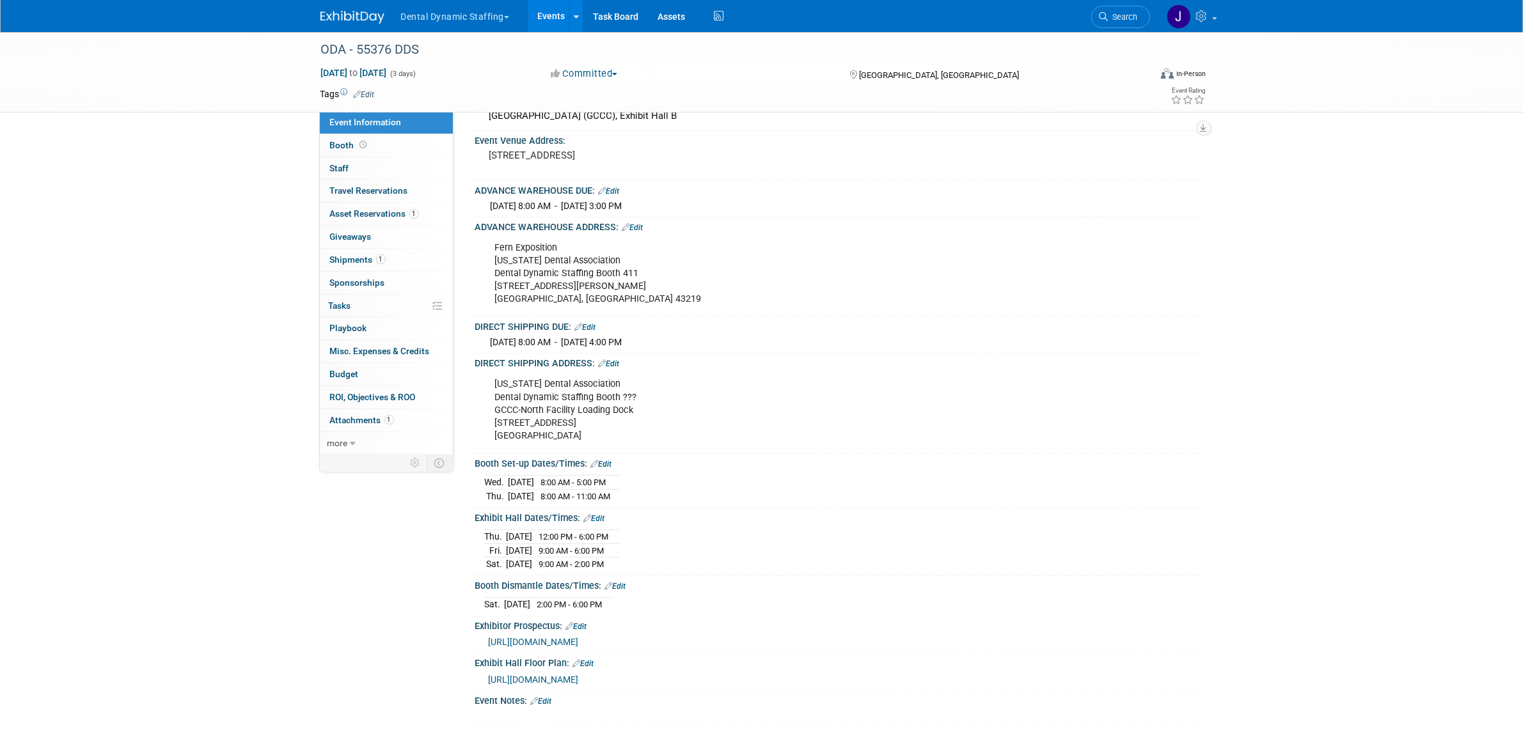
copy div "43215"
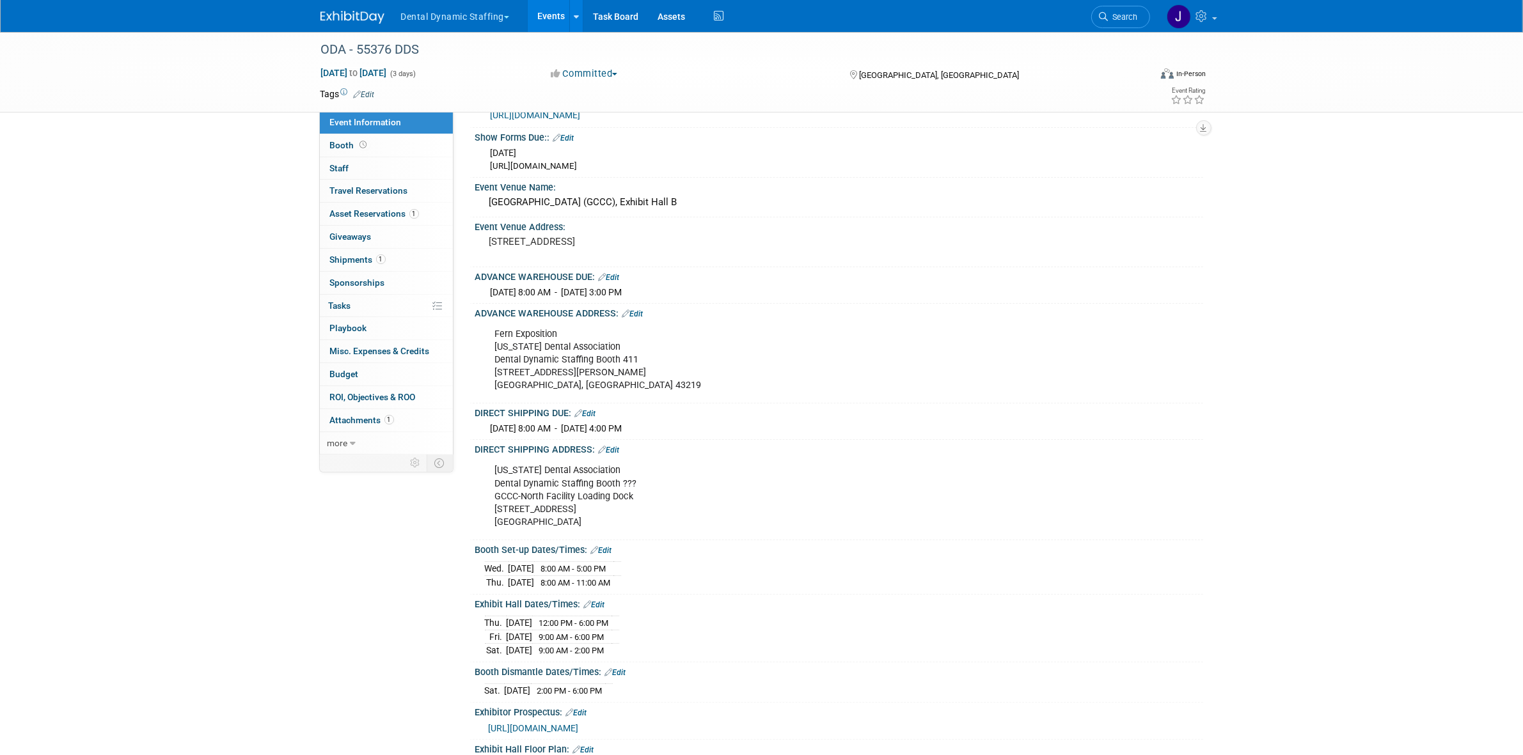
scroll to position [0, 0]
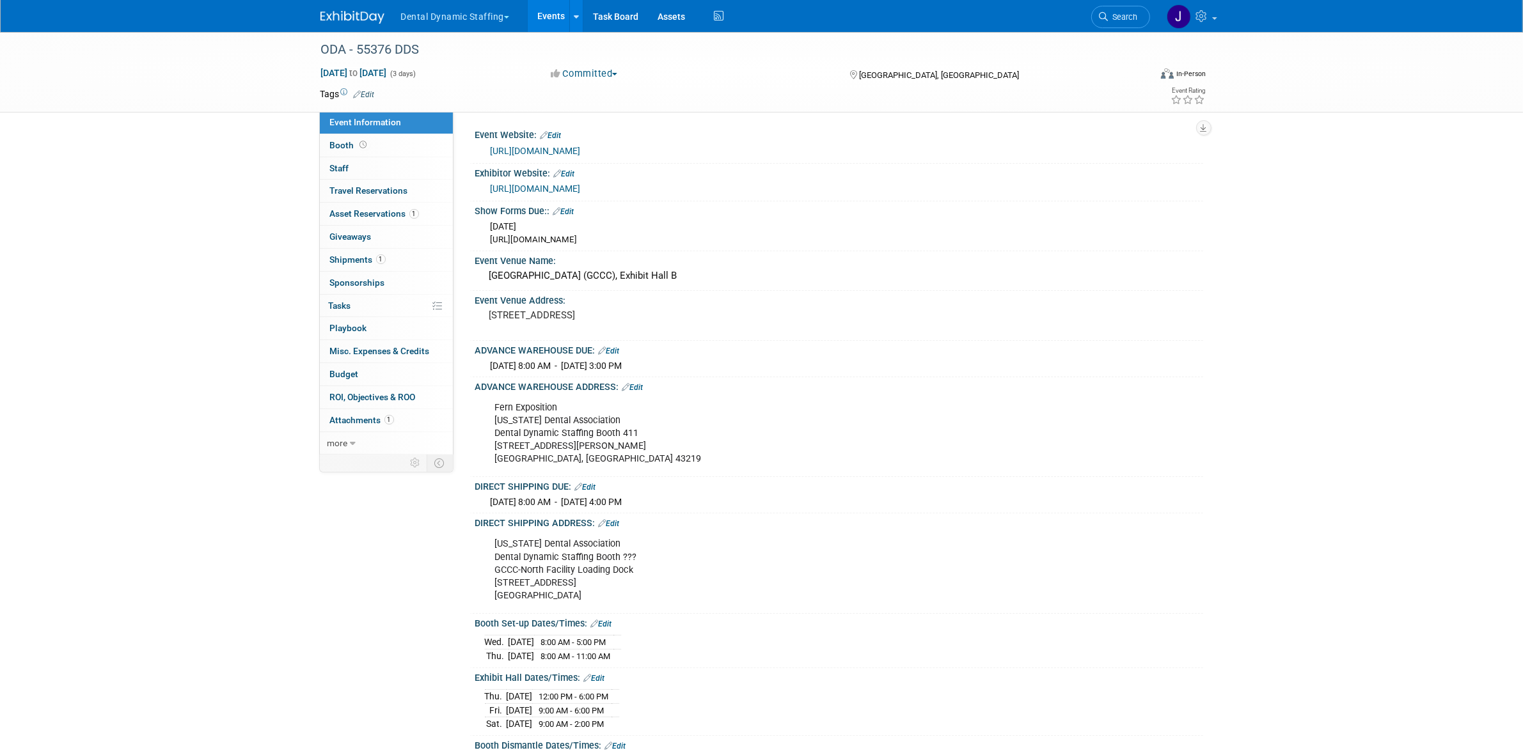
click at [568, 154] on link "https://www.oda.org/events-ce/annual-session/exhibitors/" at bounding box center [536, 151] width 90 height 10
click at [406, 150] on link "Booth" at bounding box center [386, 145] width 133 height 22
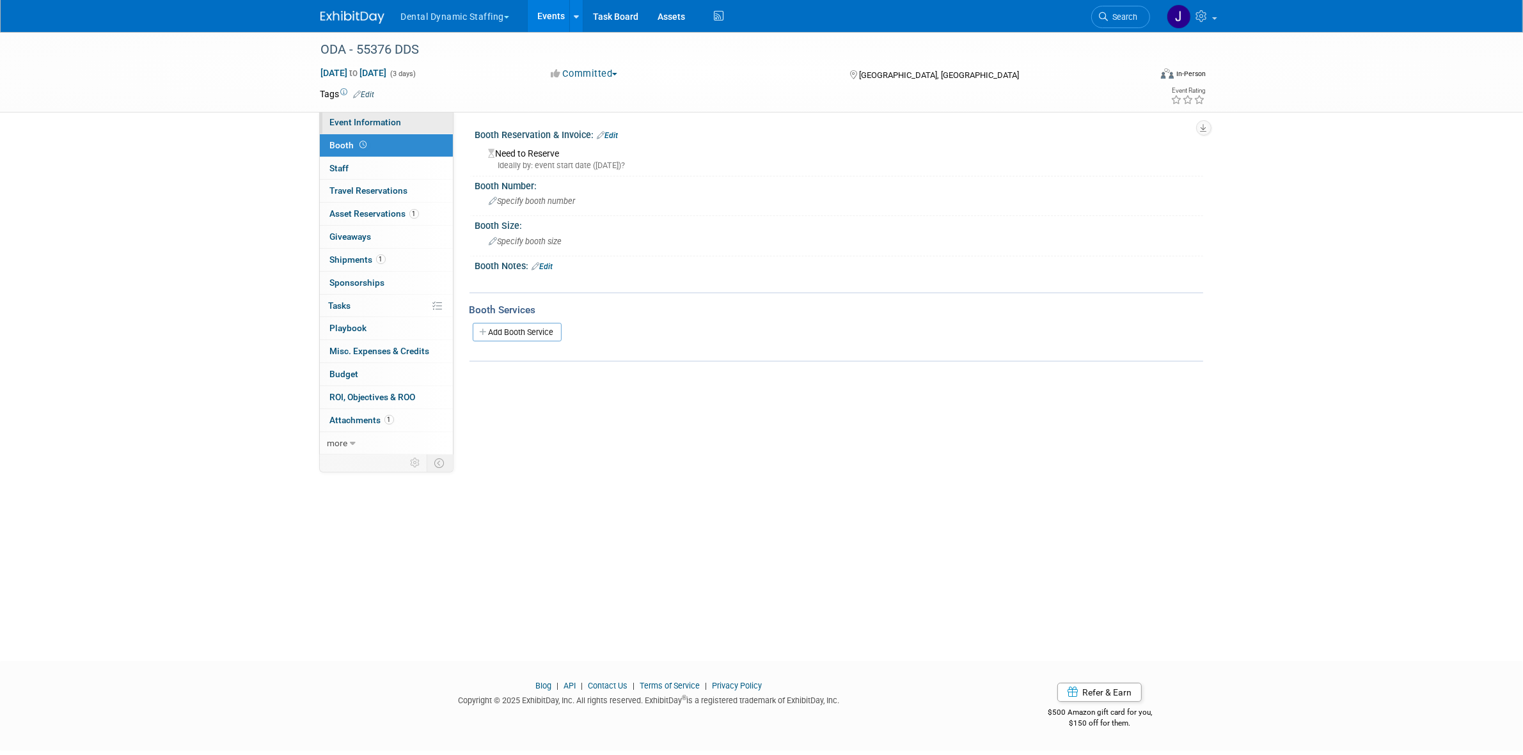
click at [407, 123] on link "Event Information" at bounding box center [386, 122] width 133 height 22
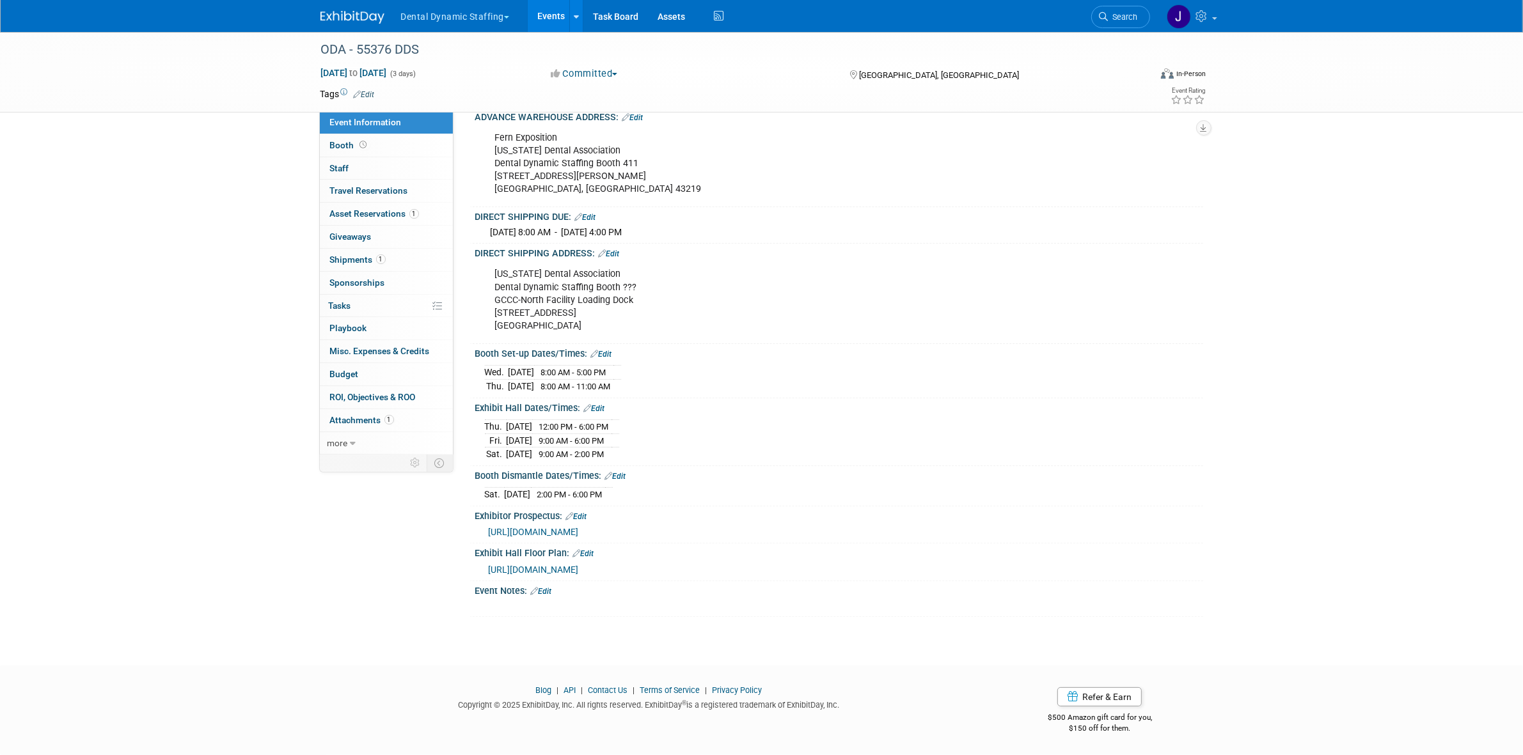
scroll to position [272, 0]
click at [579, 568] on span "https://ohiodental2025.expofp.com/?supermouth-llc" at bounding box center [534, 570] width 90 height 10
click at [395, 148] on link "Booth" at bounding box center [386, 145] width 133 height 22
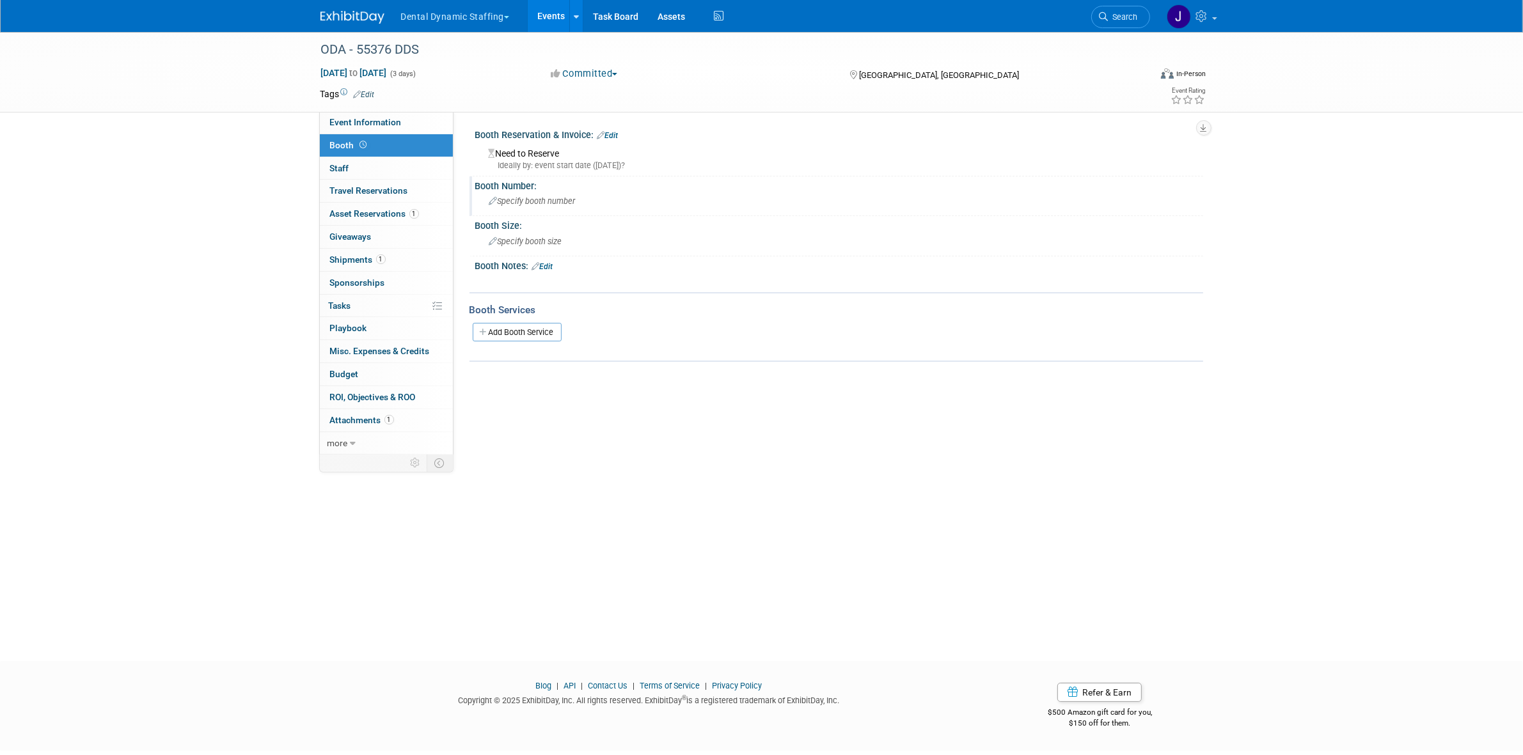
click at [565, 194] on div "Specify booth number" at bounding box center [839, 201] width 709 height 20
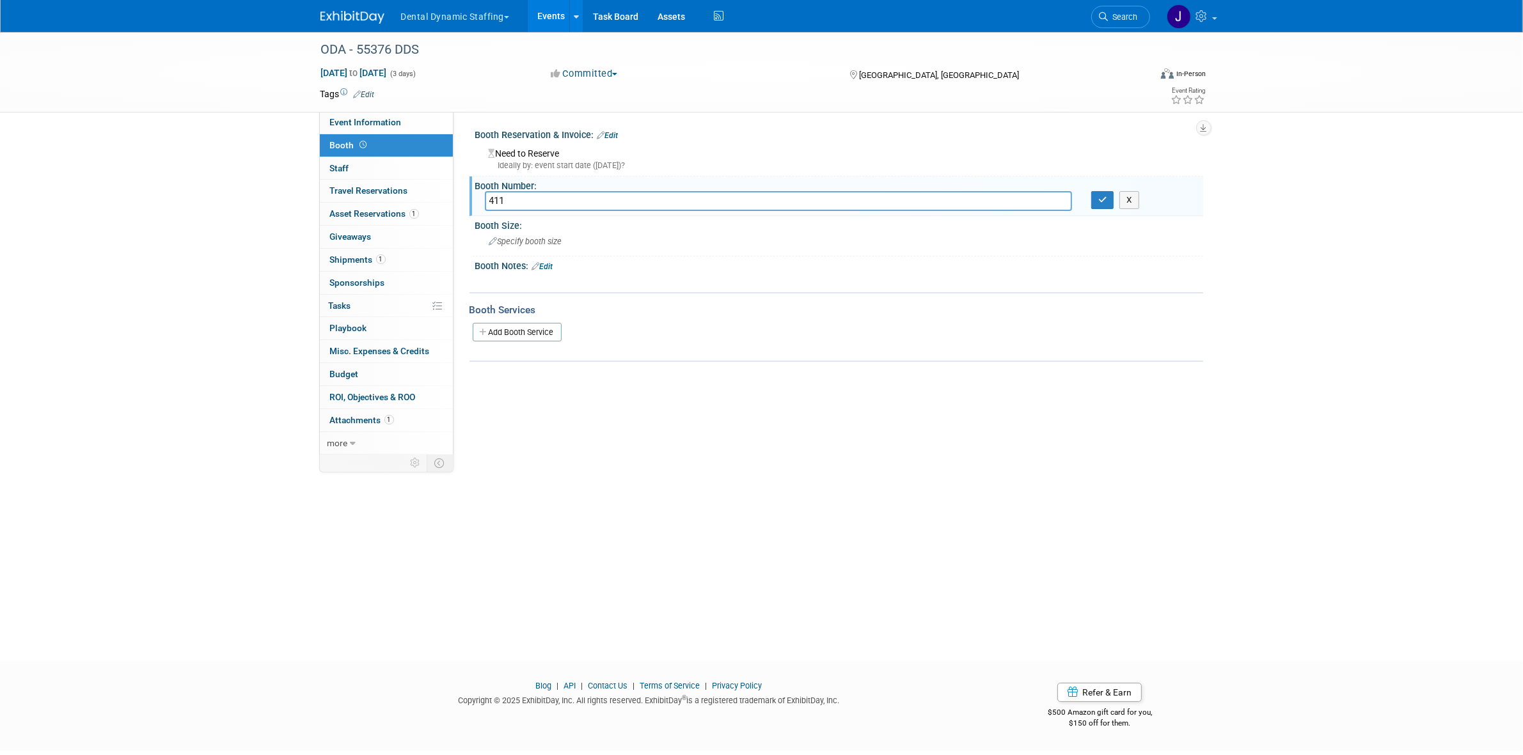
type input "411"
click at [1086, 193] on div "X" at bounding box center [1143, 200] width 122 height 18
click at [1091, 194] on button "button" at bounding box center [1102, 200] width 23 height 18
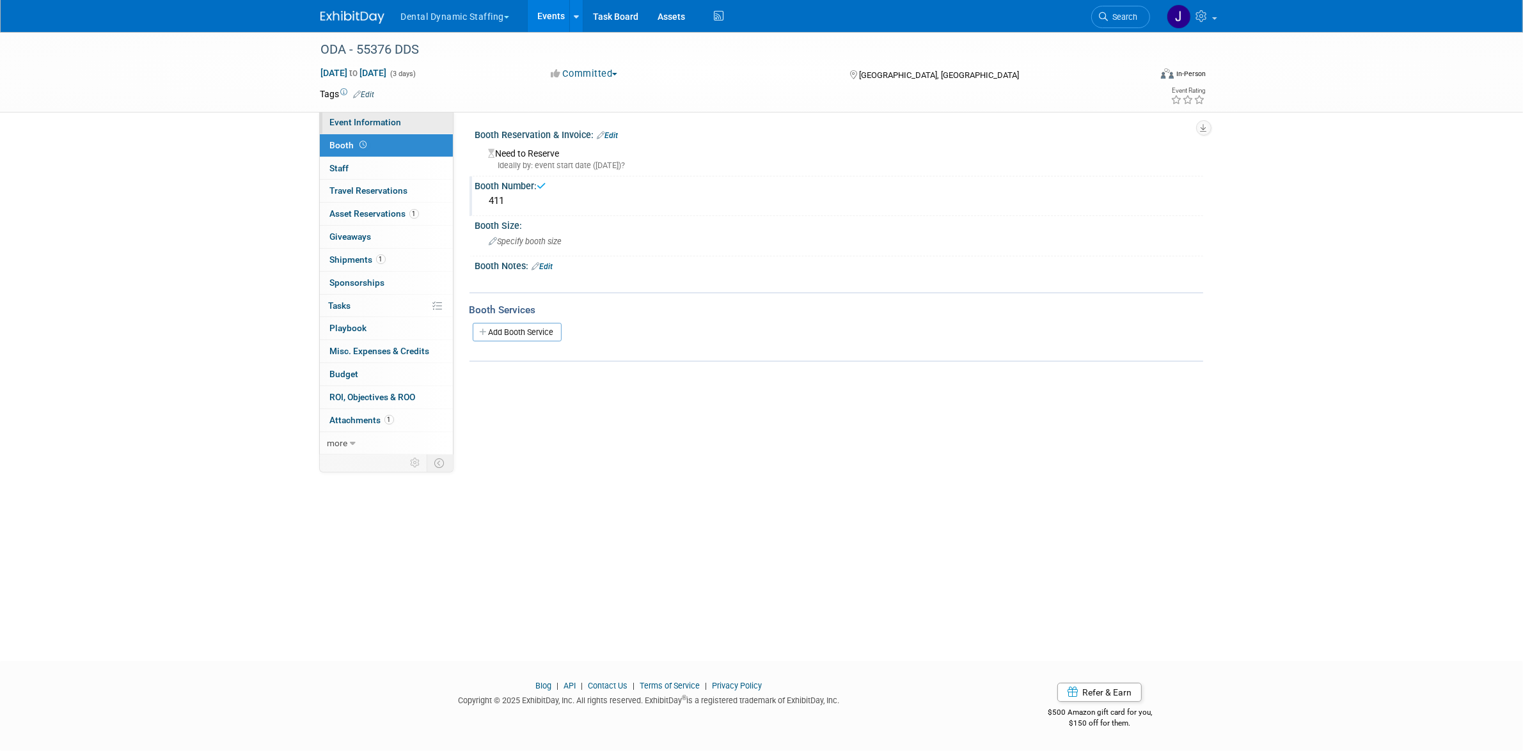
click at [384, 120] on span "Event Information" at bounding box center [366, 122] width 72 height 10
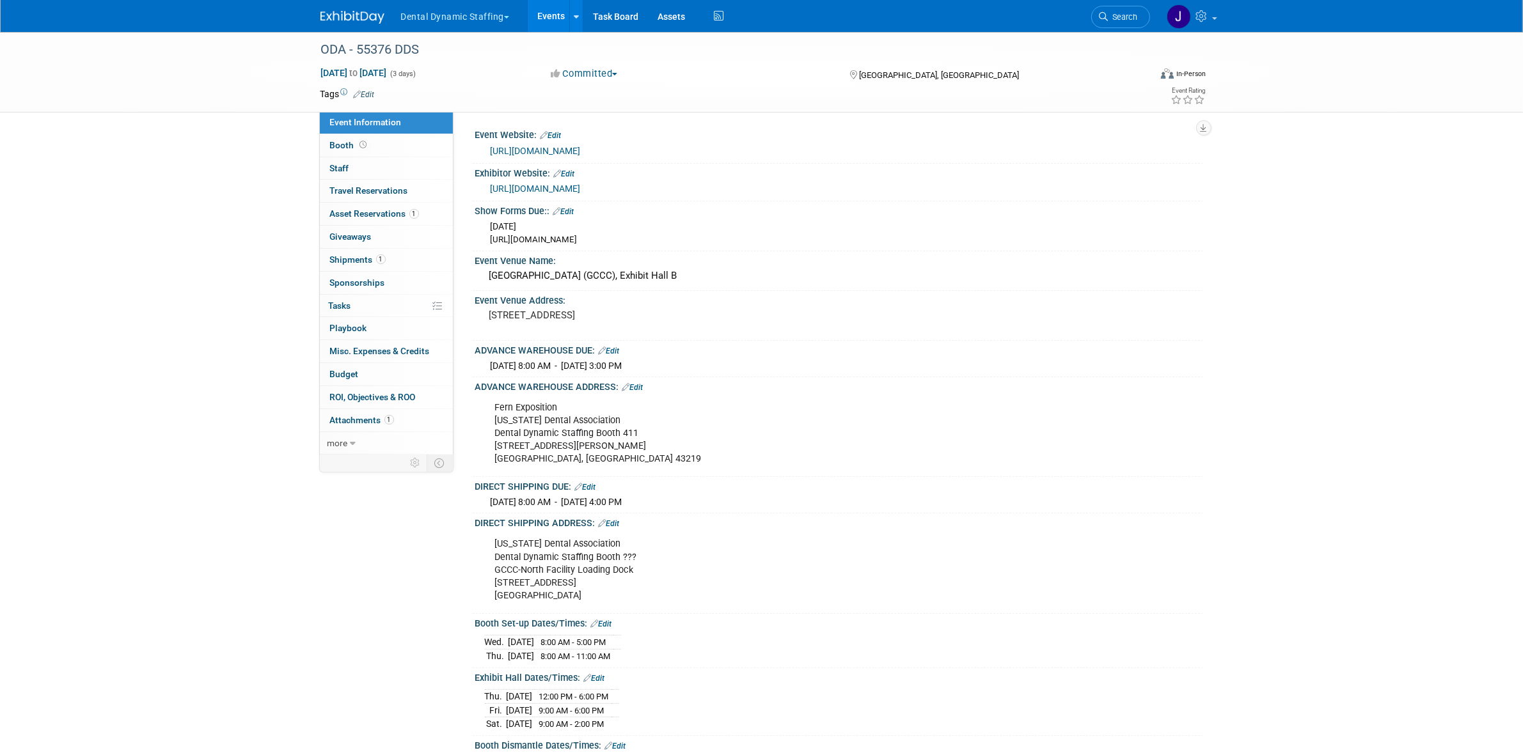
click at [602, 519] on icon at bounding box center [603, 523] width 8 height 8
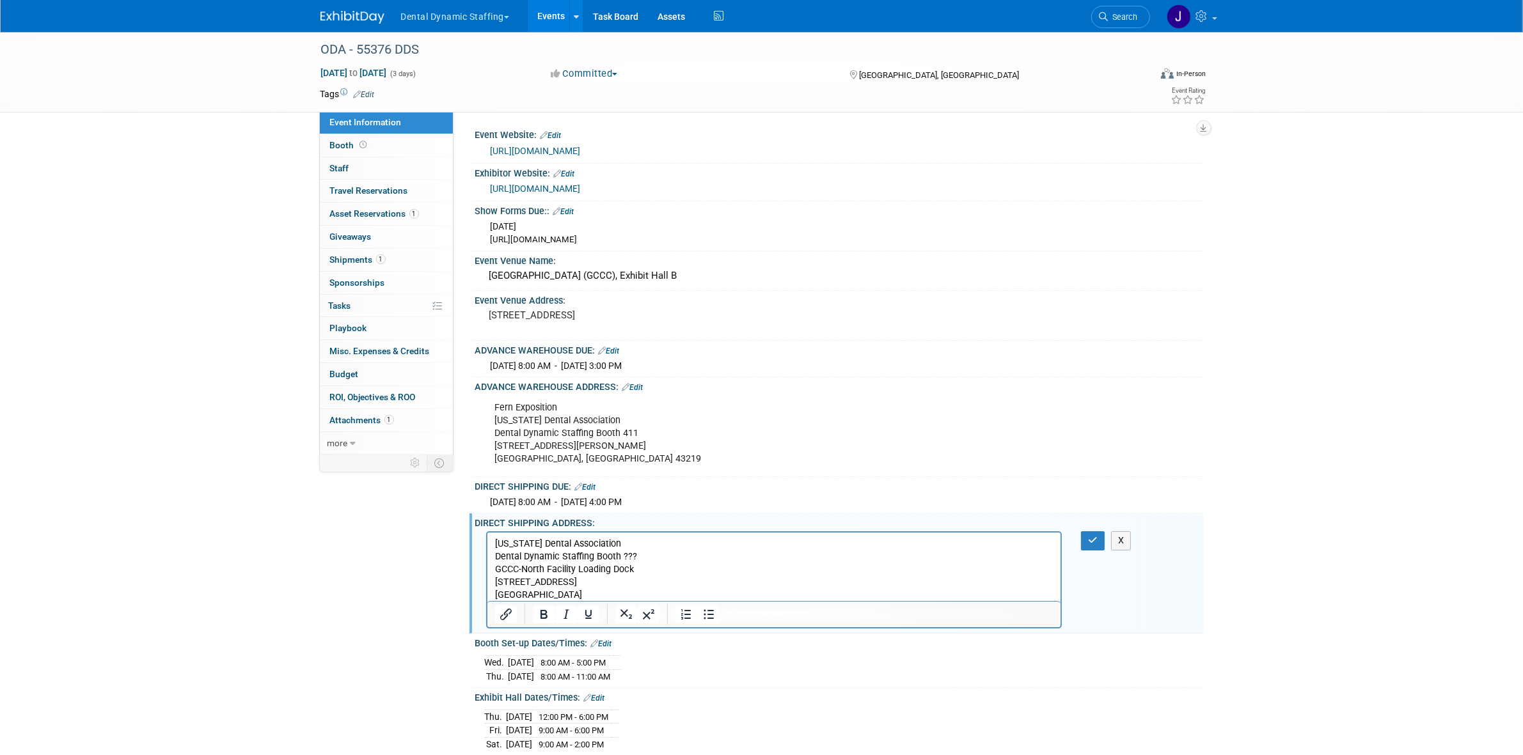
click at [631, 553] on p "Ohio Dental Association Dental Dynamic Staffing Booth ??? GCCC-North Facility L…" at bounding box center [773, 570] width 559 height 64
click at [639, 549] on p "Ohio Dental Association Dental Dynamic Staffing Booth ??? GCCC-North Facility L…" at bounding box center [773, 570] width 559 height 64
click at [645, 560] on p "Ohio Dental Association Dental Dynamic Staffing Booth ??? GCCC-North Facility L…" at bounding box center [773, 570] width 559 height 64
click at [1089, 536] on icon "button" at bounding box center [1093, 540] width 10 height 9
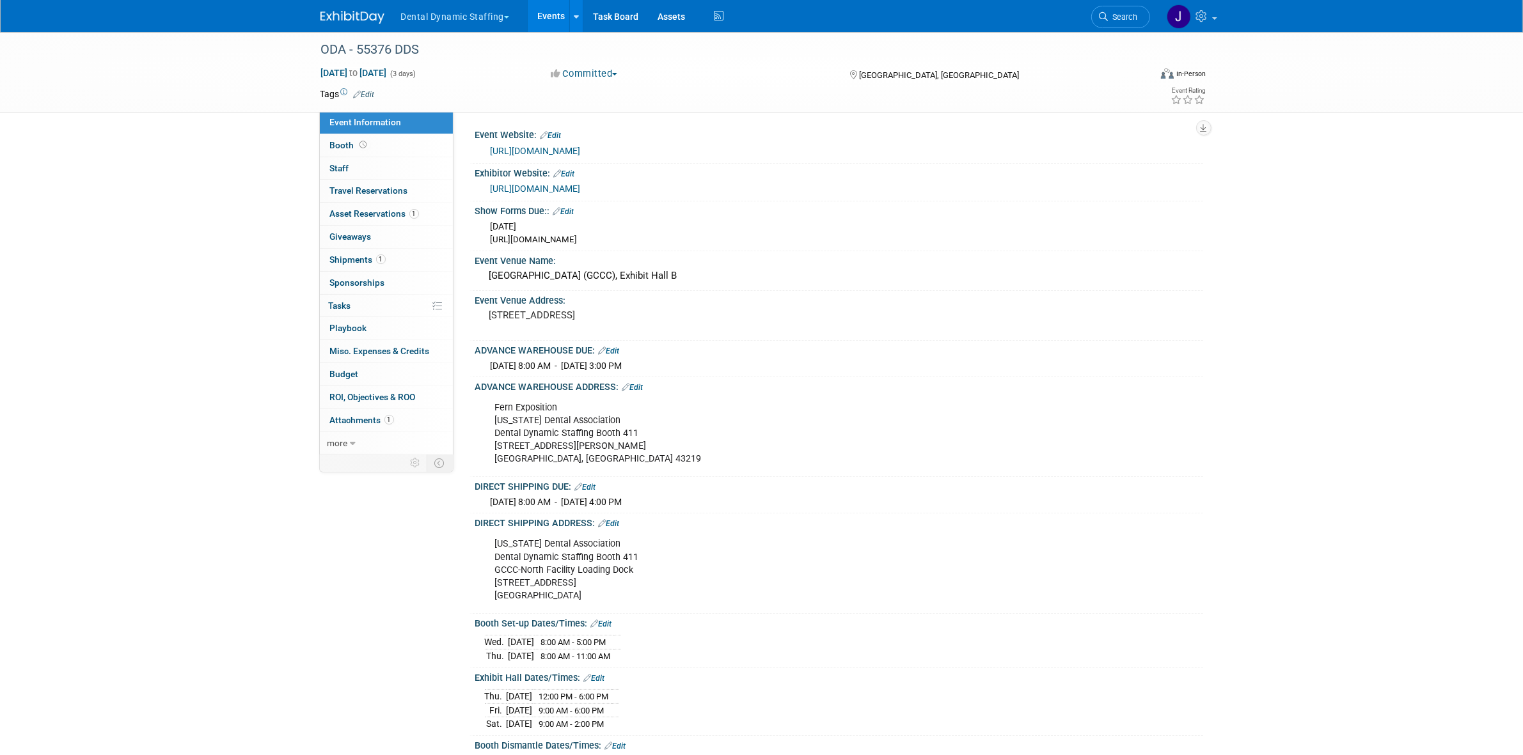
click at [560, 426] on div "Fern Exposition Ohio Dental Association Dental Dynamic Staffing Booth 411 1500 …" at bounding box center [774, 433] width 576 height 77
click at [564, 416] on div "Fern Exposition Ohio Dental Association Dental Dynamic Staffing Booth 411 1500 …" at bounding box center [774, 433] width 576 height 77
copy div "Ohio Dental Association"
